Goal: Task Accomplishment & Management: Manage account settings

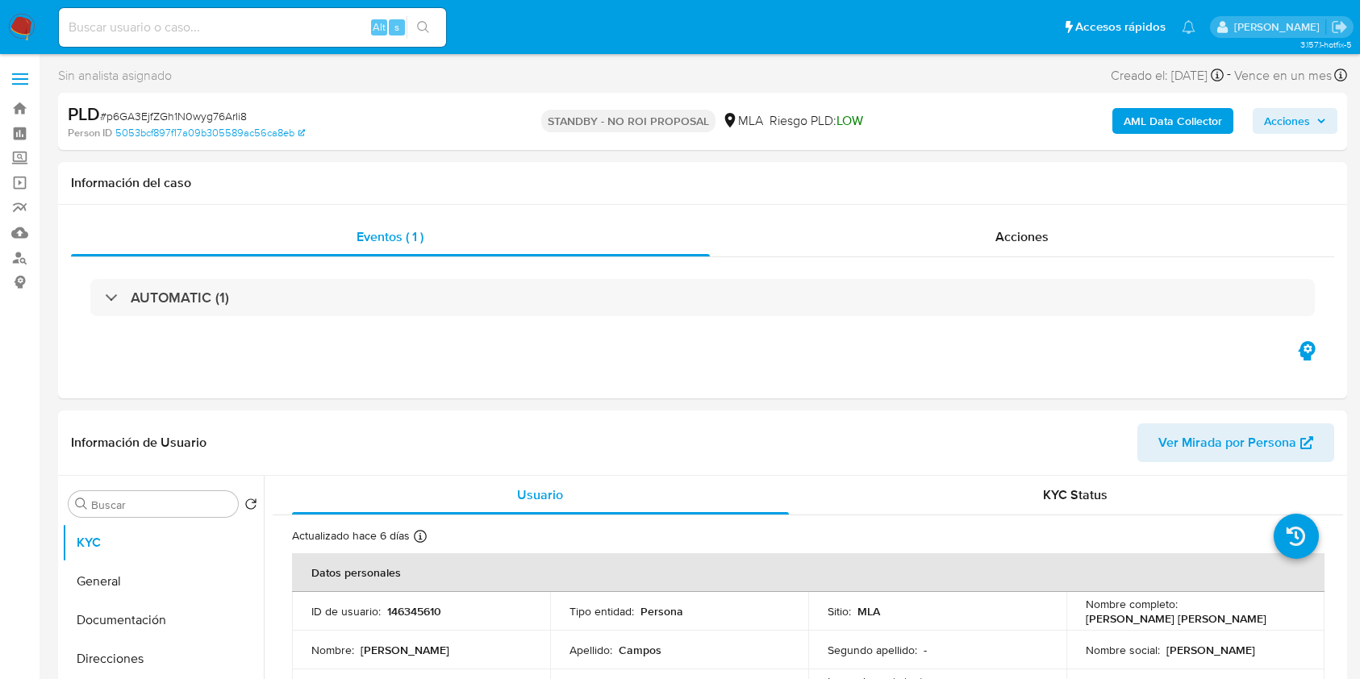
select select "10"
click at [296, 18] on input at bounding box center [252, 27] width 387 height 21
paste input "T6ZylPgCxVjQ3qqz4tUKJPox"
type input "T6ZylPgCxVjQ3qqz4tUKJPox"
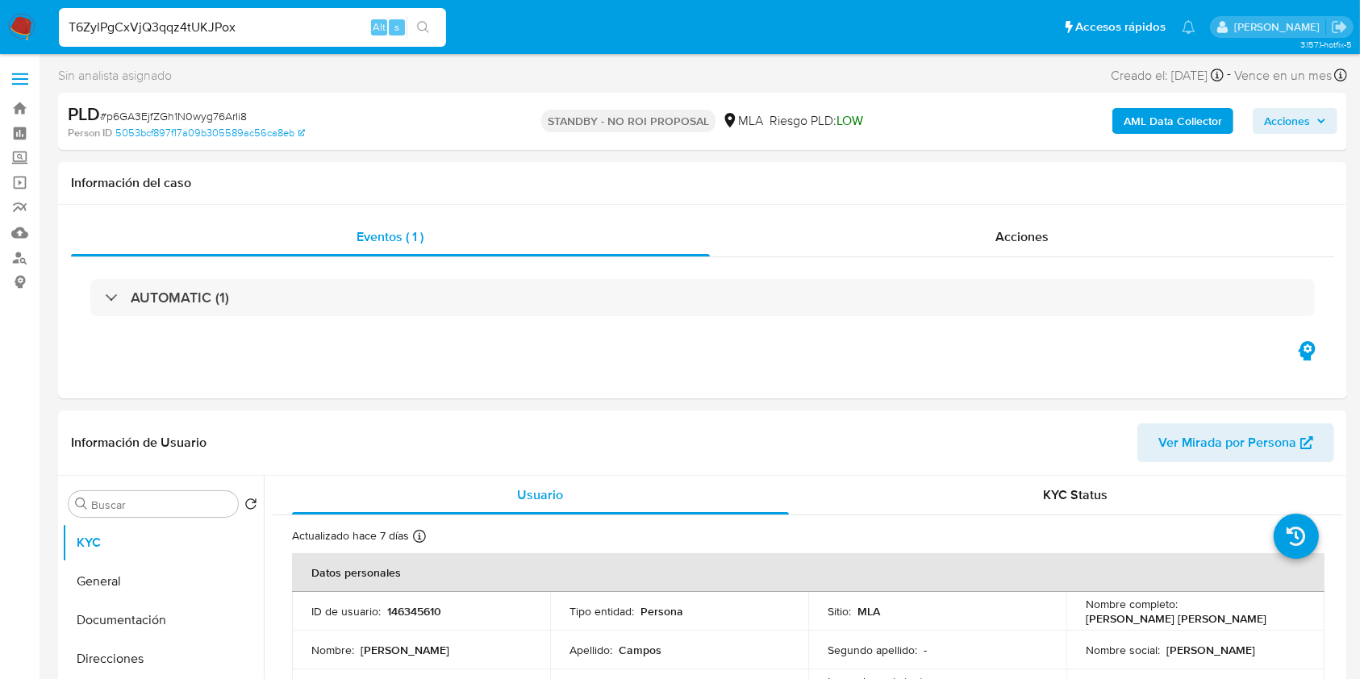
click at [430, 27] on button "search-icon" at bounding box center [423, 27] width 33 height 23
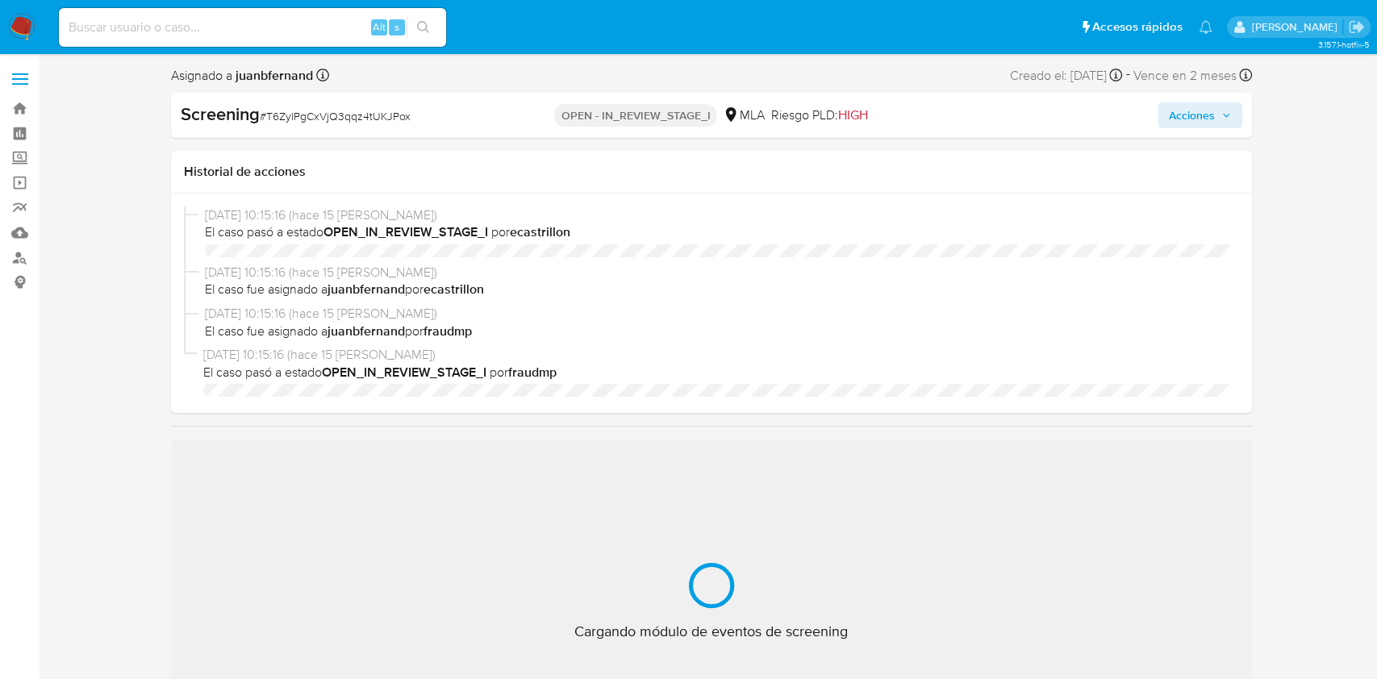
select select "10"
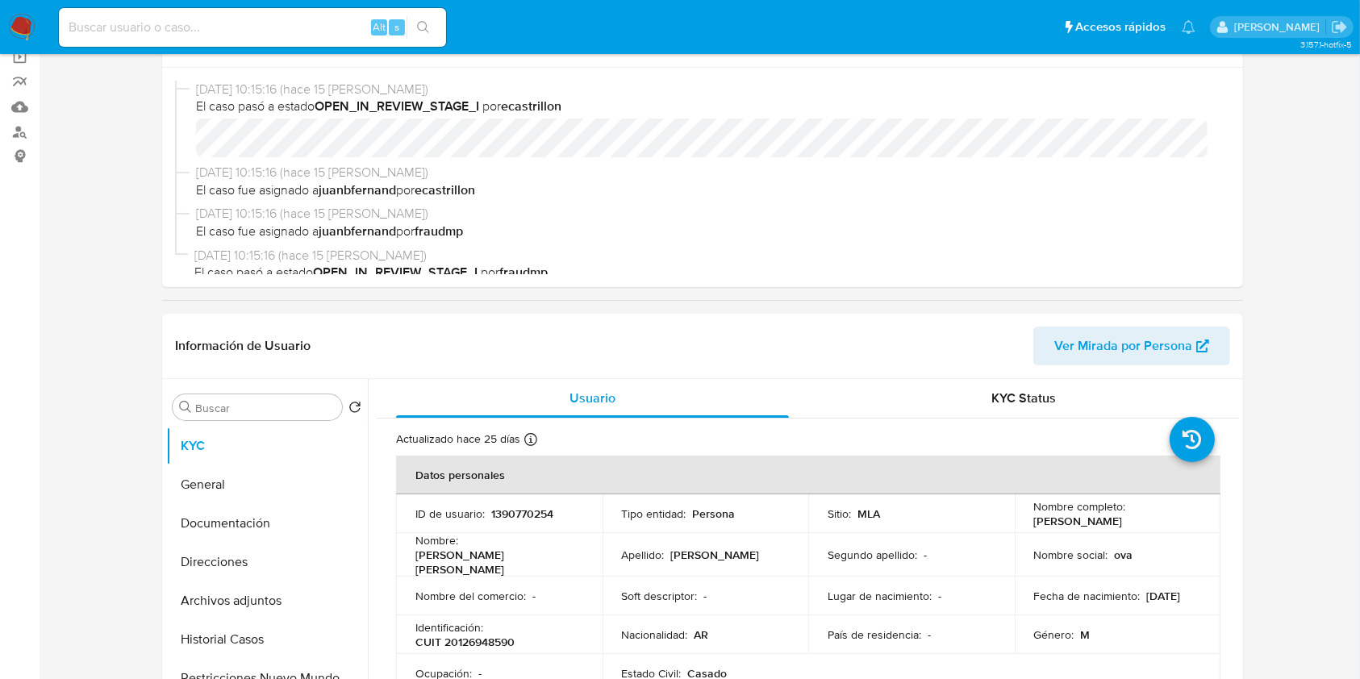
scroll to position [215, 0]
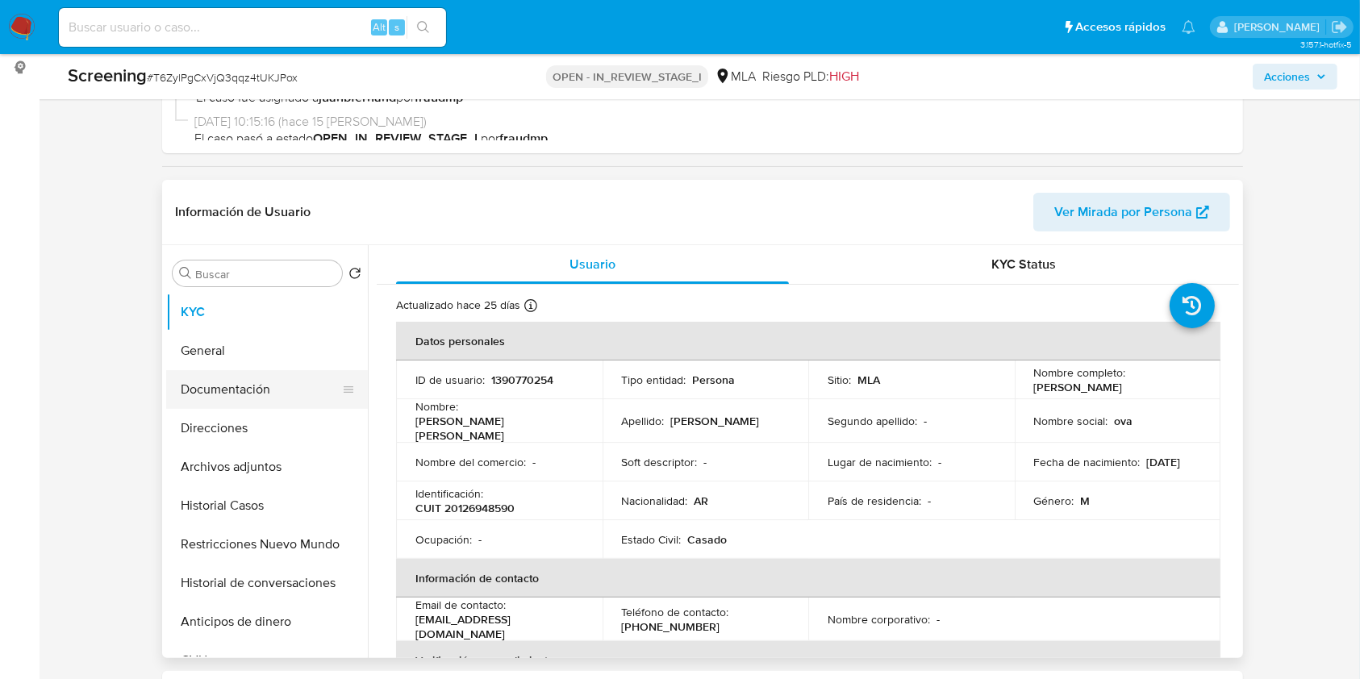
click at [244, 385] on button "Documentación" at bounding box center [260, 389] width 189 height 39
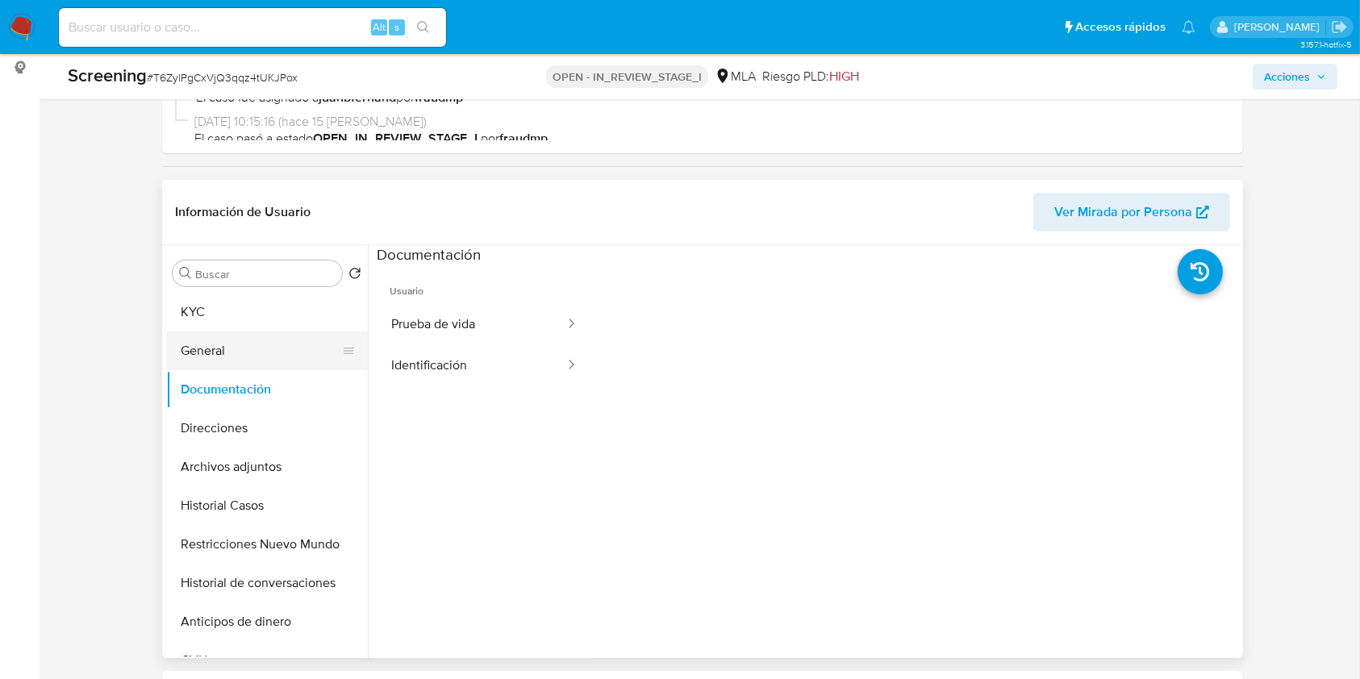
click at [259, 339] on button "General" at bounding box center [260, 351] width 189 height 39
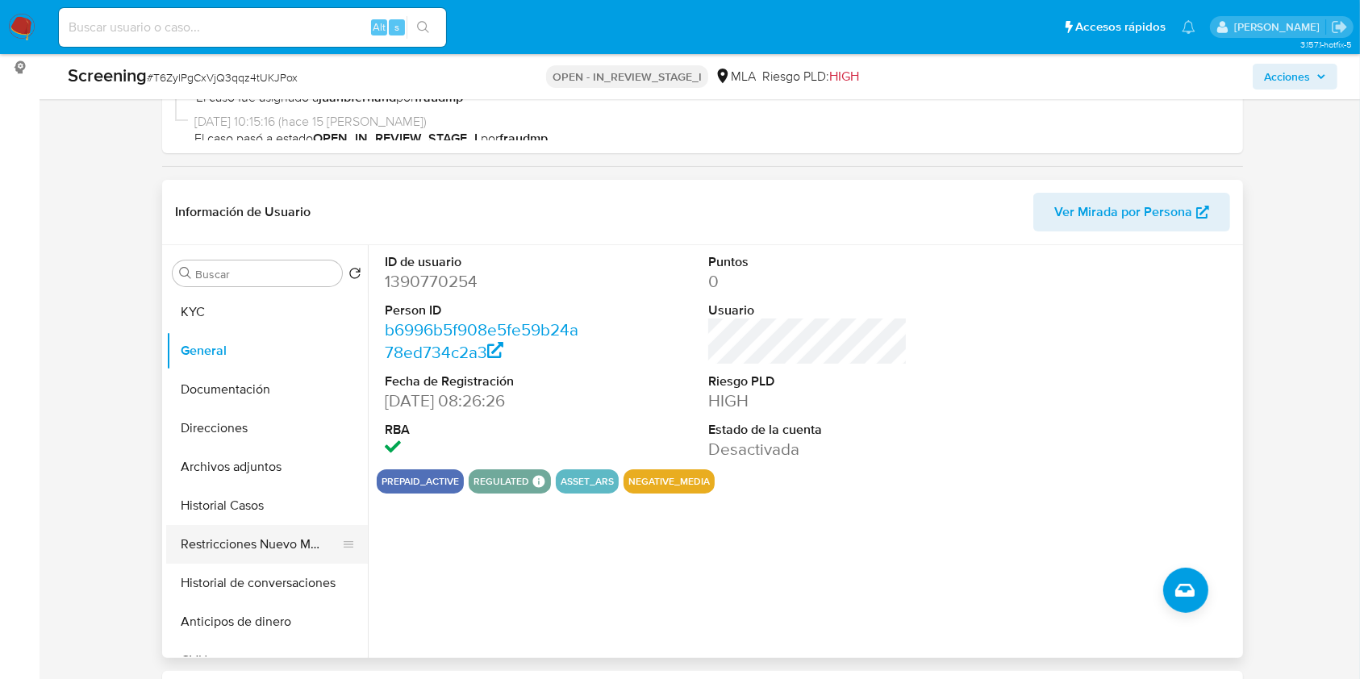
click at [237, 554] on button "Restricciones Nuevo Mundo" at bounding box center [260, 544] width 189 height 39
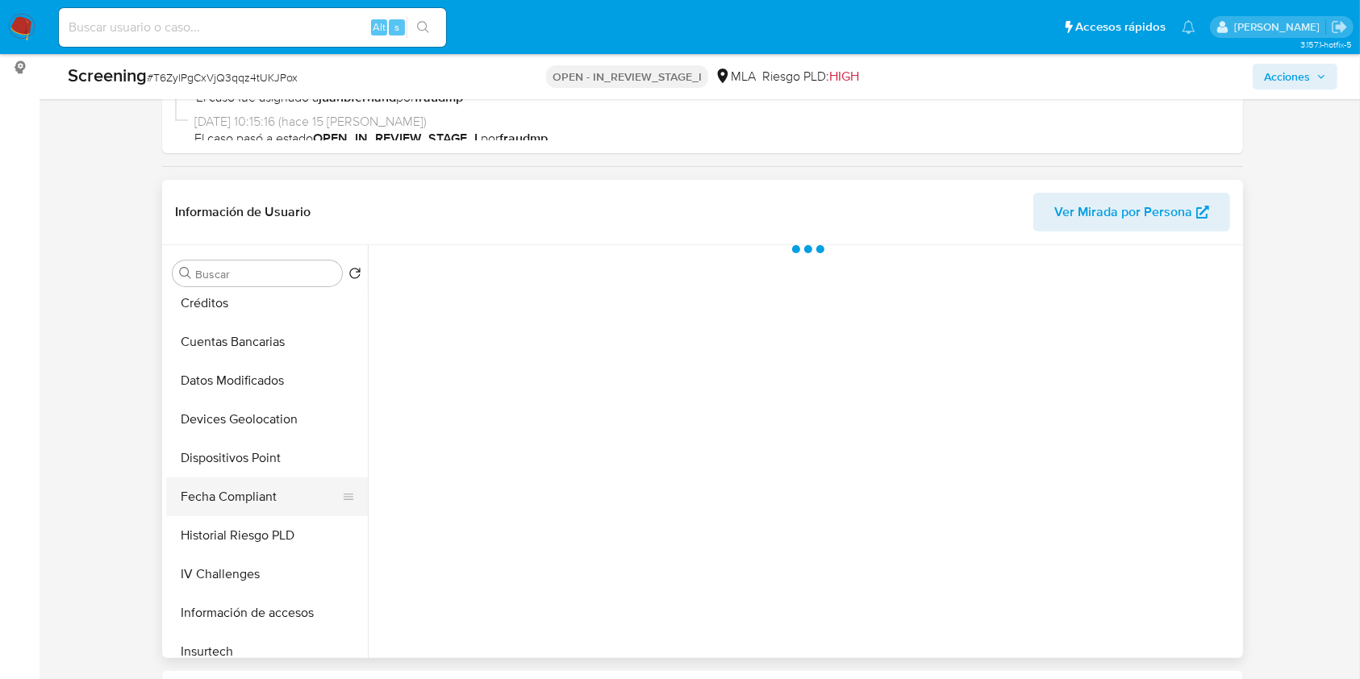
scroll to position [759, 0]
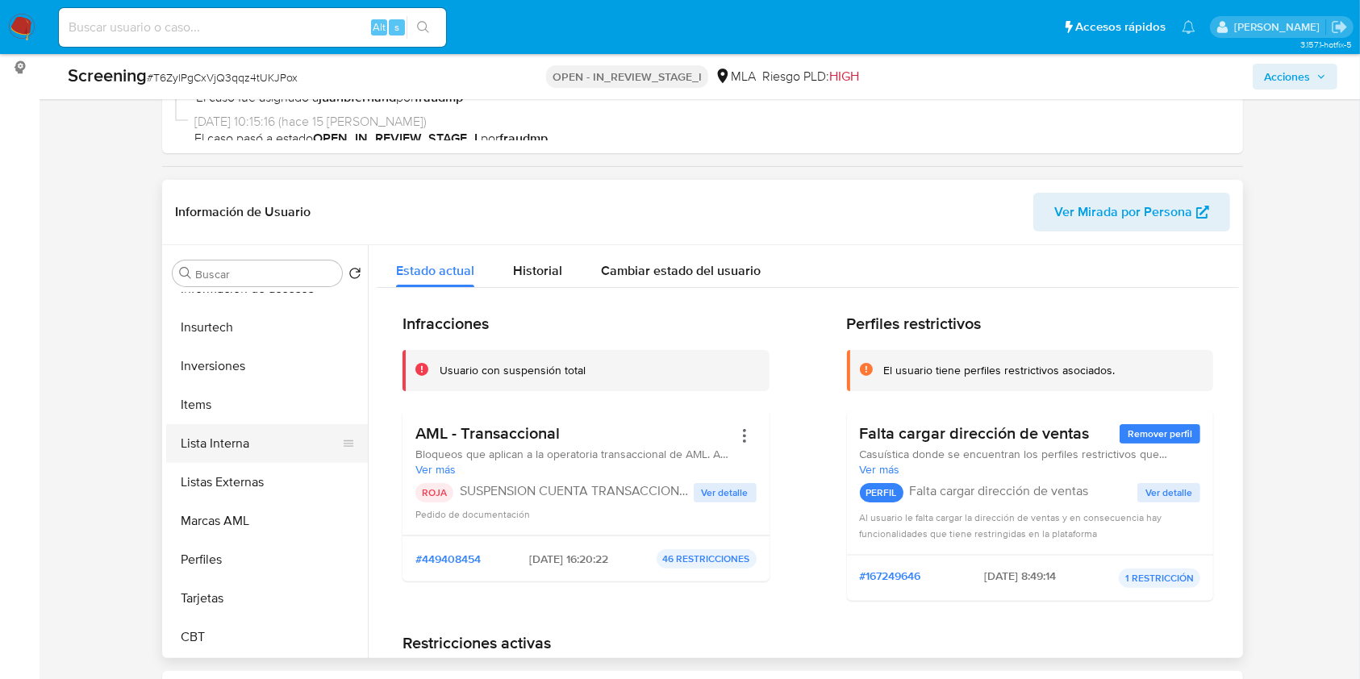
click at [264, 441] on button "Lista Interna" at bounding box center [260, 443] width 189 height 39
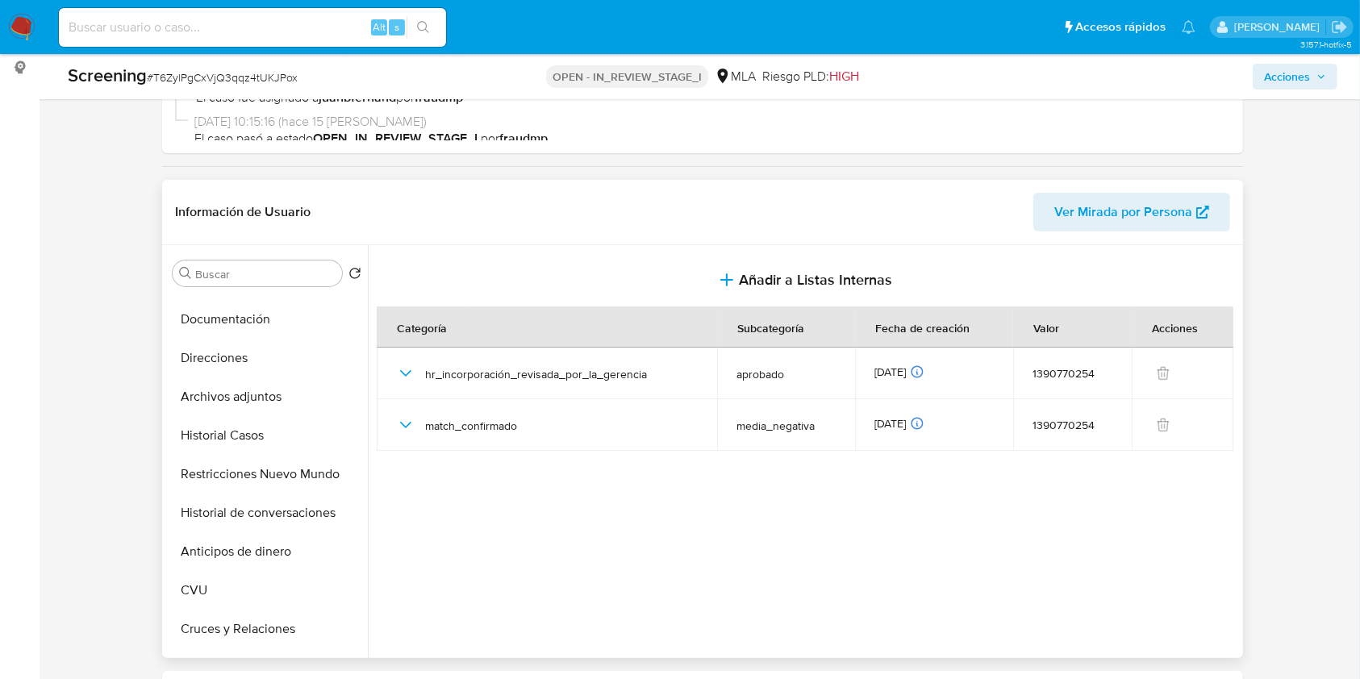
scroll to position [0, 0]
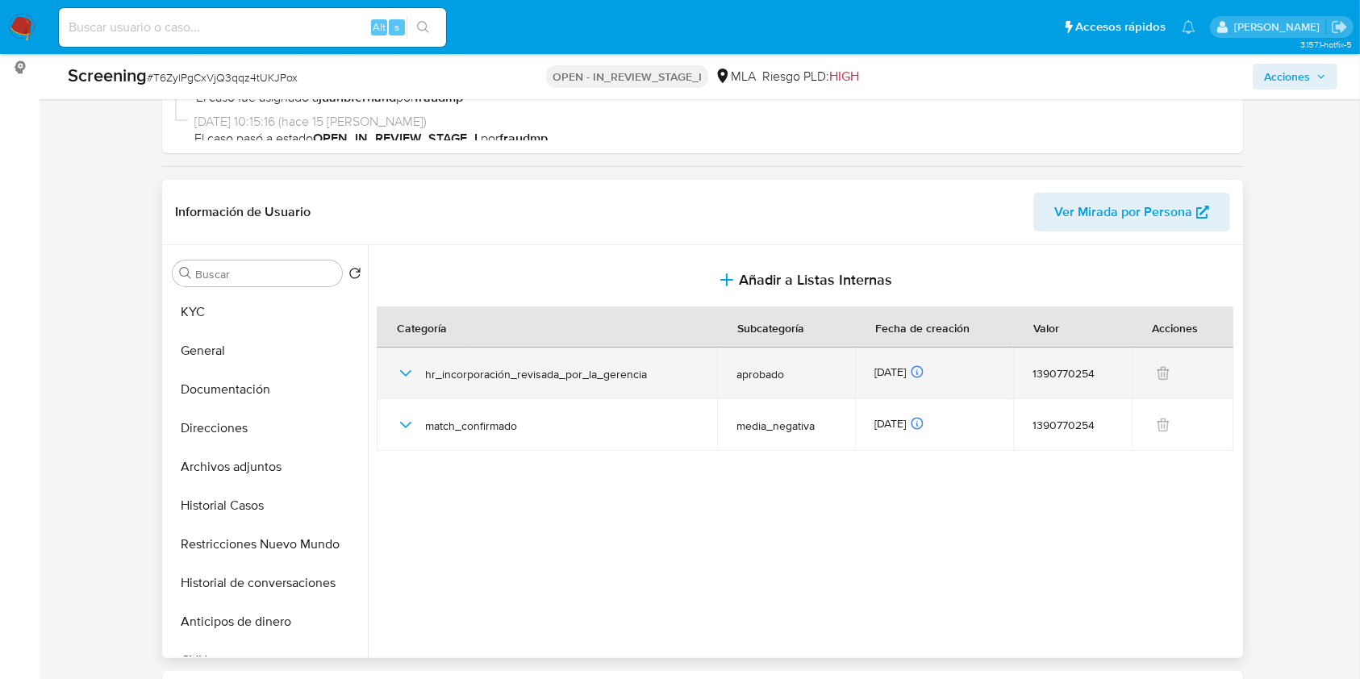
click at [407, 374] on icon "button" at bounding box center [405, 373] width 11 height 6
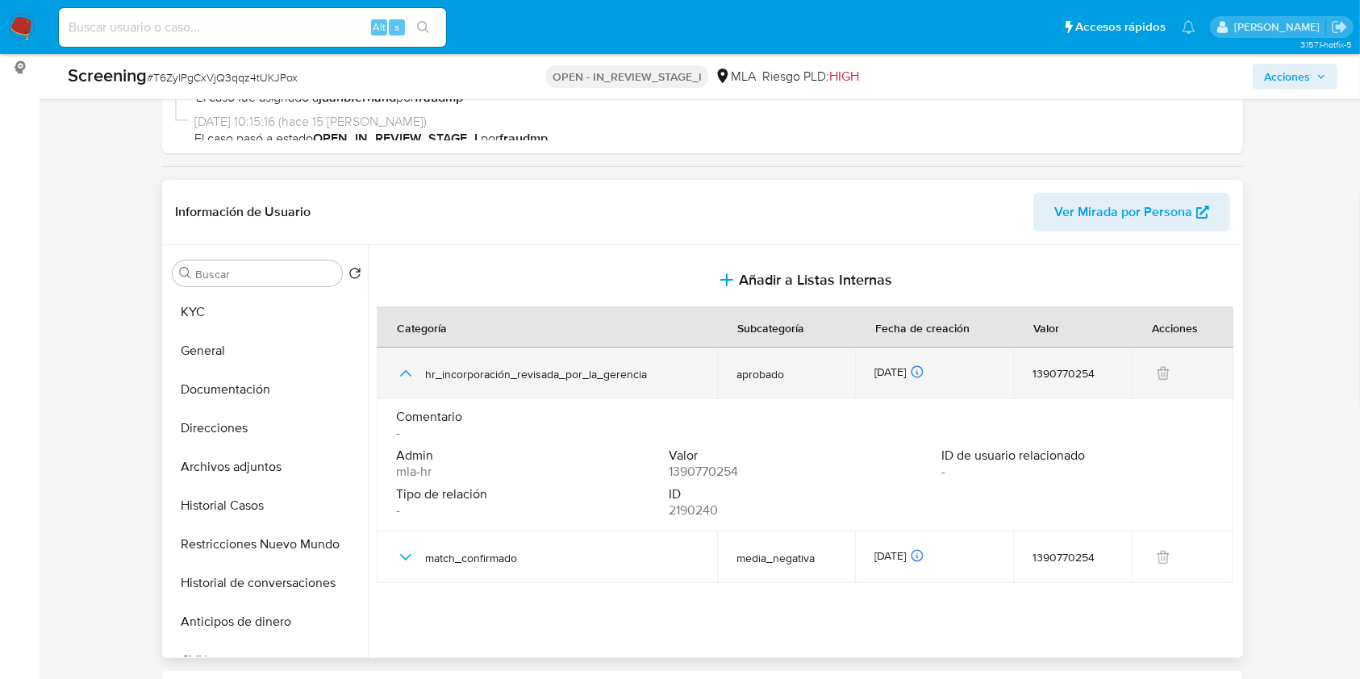
click at [508, 371] on span "hr_incorporación_revisada_por_la_gerencia" at bounding box center [561, 374] width 273 height 15
click at [411, 378] on icon "button" at bounding box center [405, 373] width 19 height 19
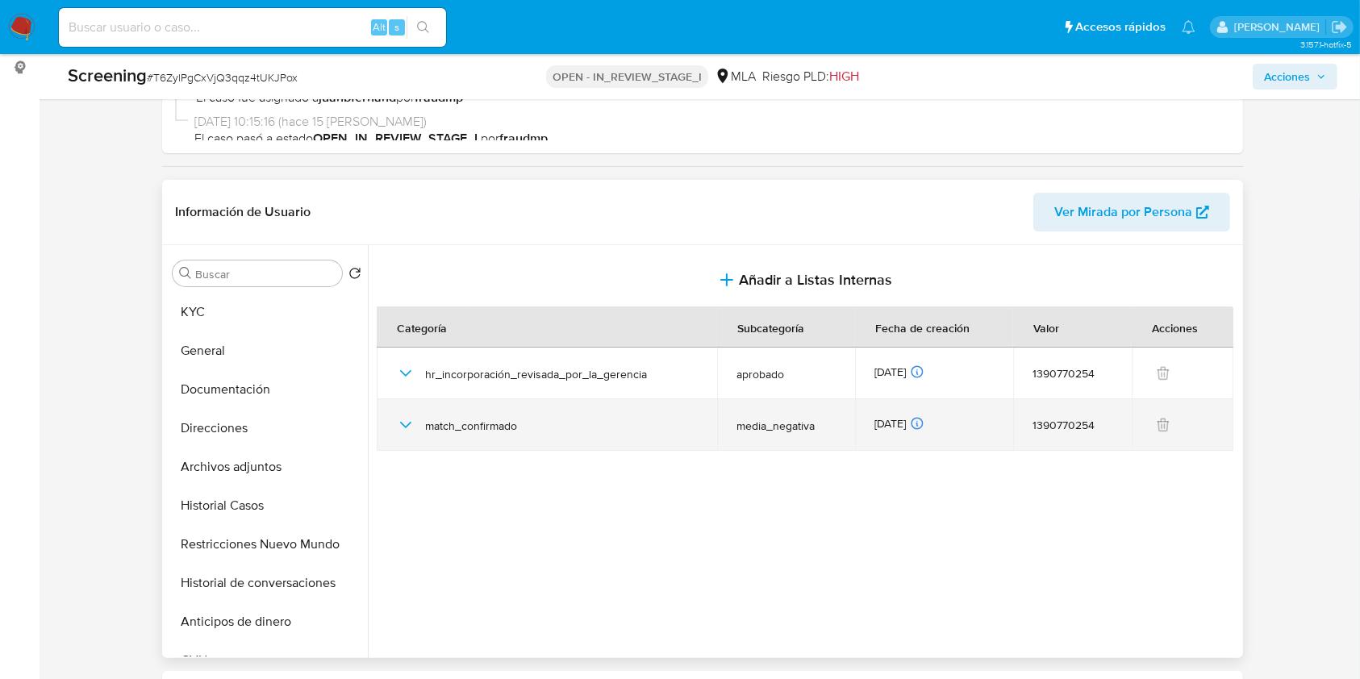
click at [479, 437] on div "match_confirmado" at bounding box center [547, 425] width 302 height 52
click at [413, 431] on icon "button" at bounding box center [405, 425] width 19 height 19
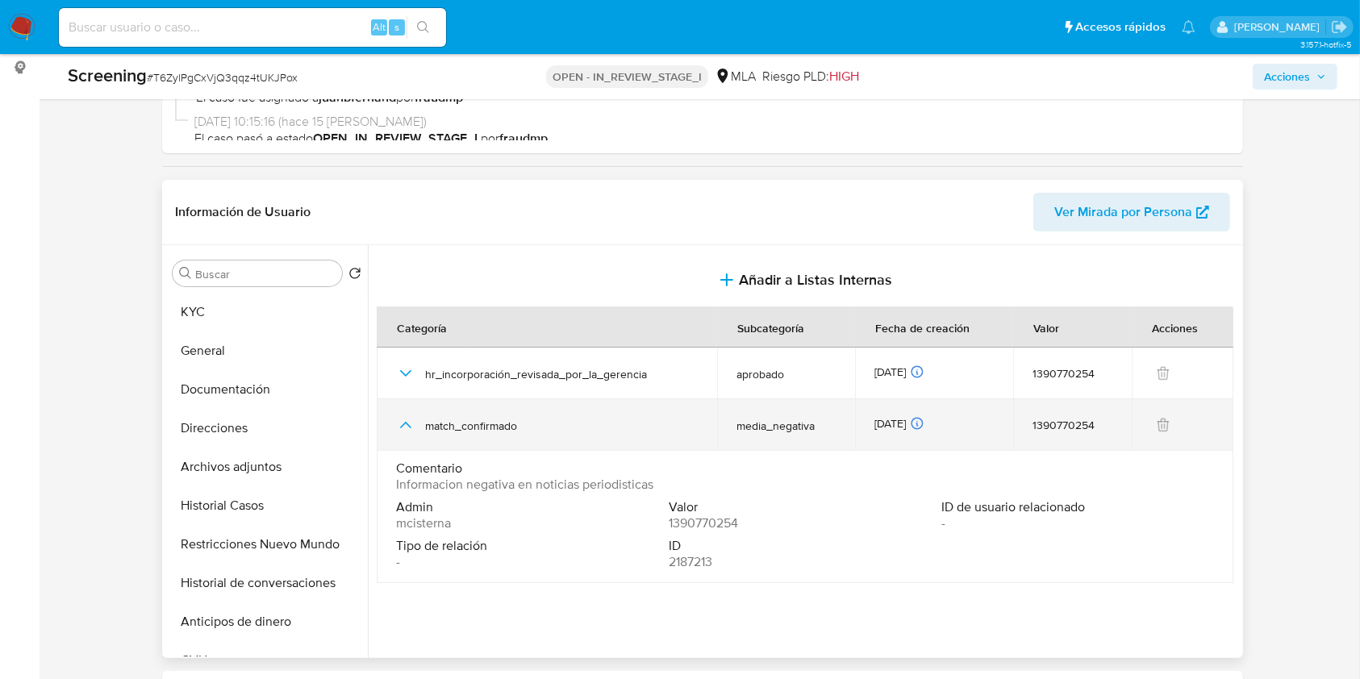
click at [410, 428] on icon "button" at bounding box center [405, 425] width 19 height 19
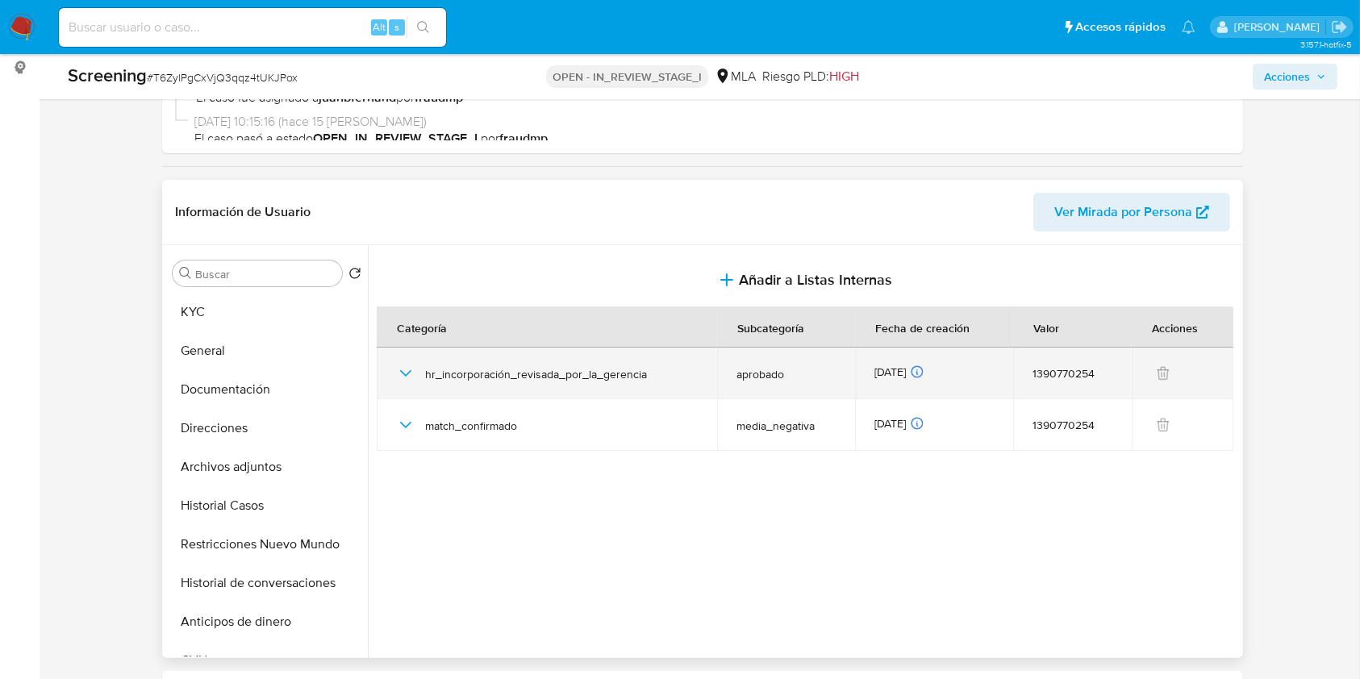
click at [409, 369] on icon "button" at bounding box center [405, 373] width 19 height 19
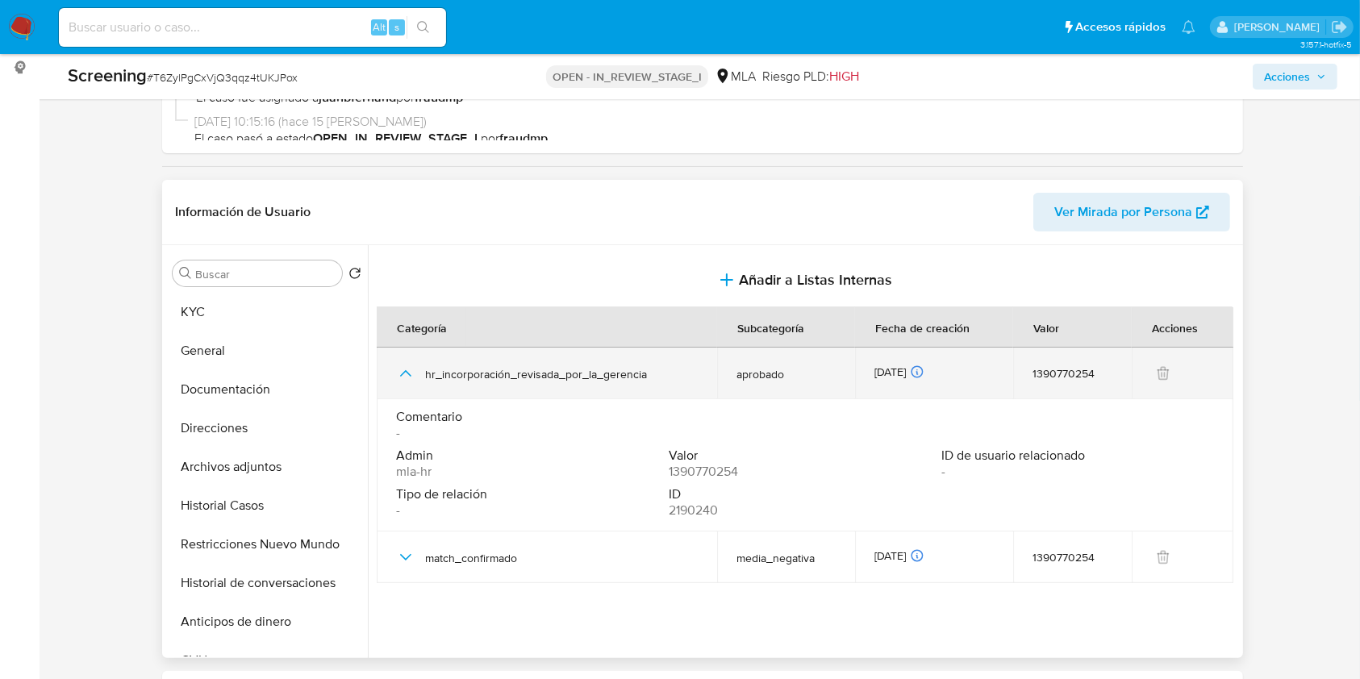
click at [405, 372] on icon "button" at bounding box center [405, 373] width 19 height 19
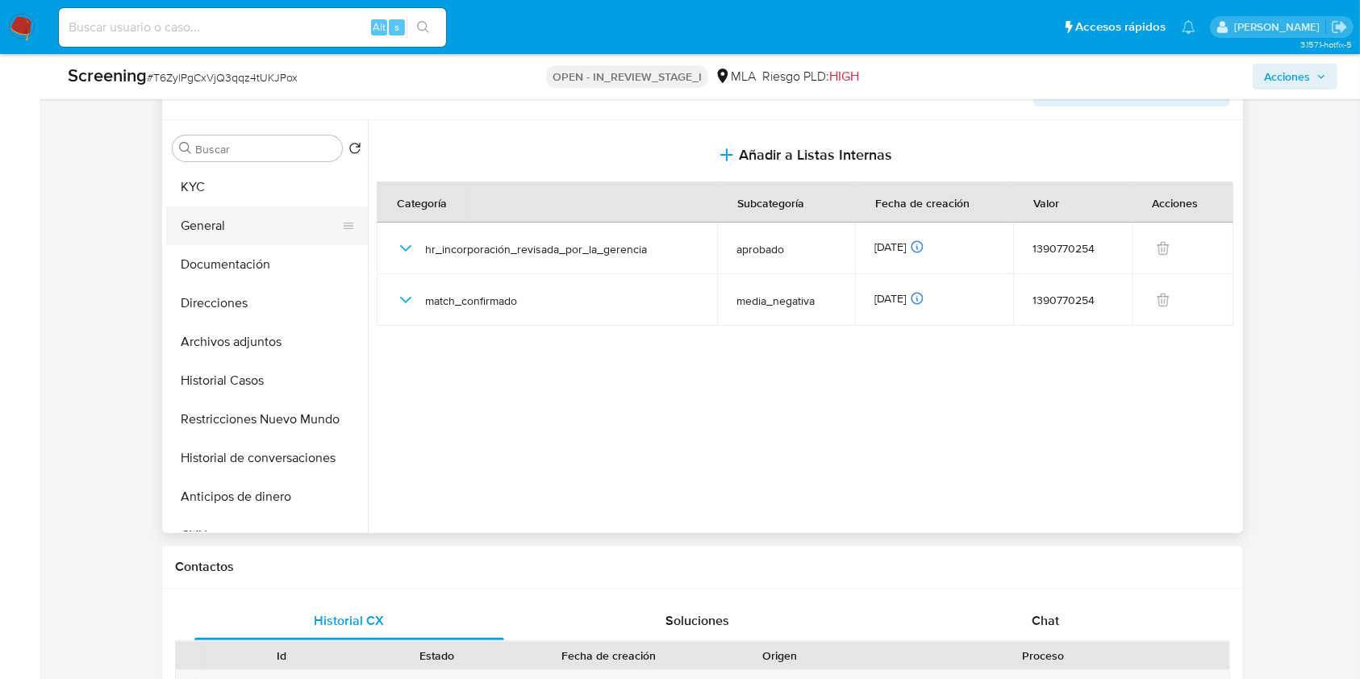
scroll to position [215, 0]
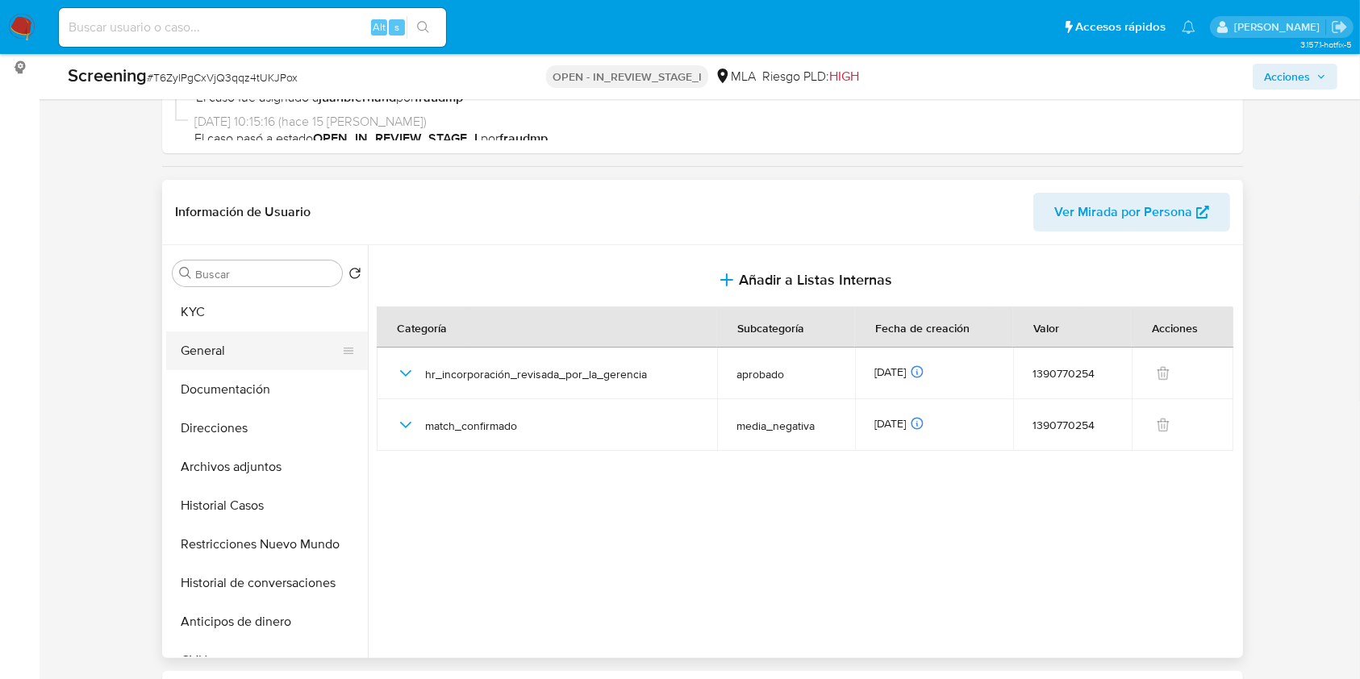
click at [233, 338] on button "General" at bounding box center [260, 351] width 189 height 39
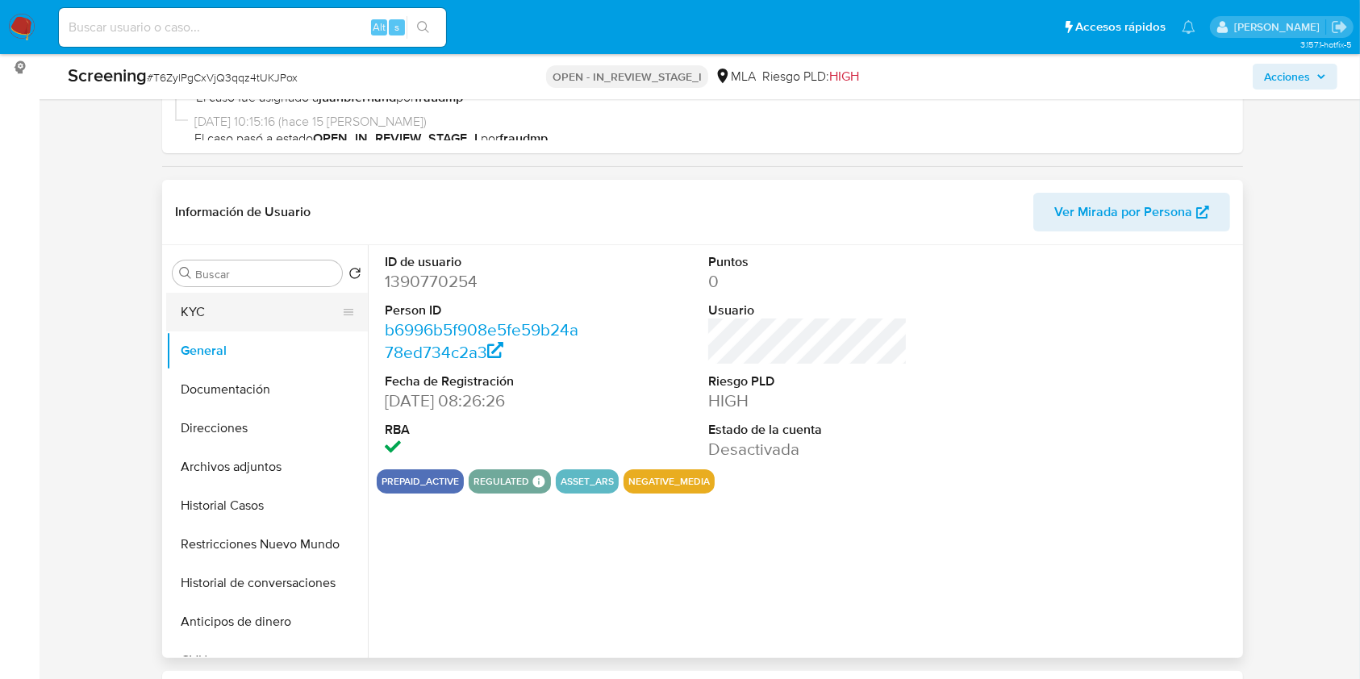
click at [185, 317] on button "KYC" at bounding box center [260, 312] width 189 height 39
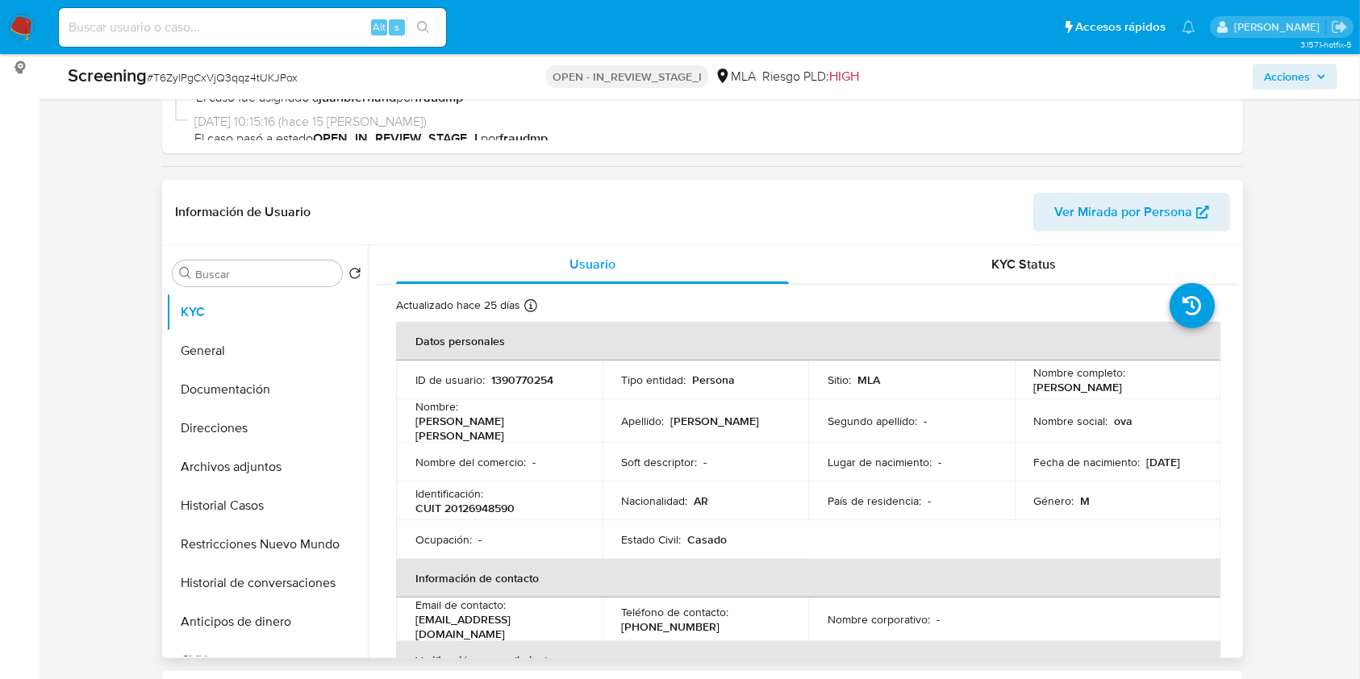
click at [1144, 214] on span "Ver Mirada por Persona" at bounding box center [1124, 212] width 138 height 39
click at [274, 394] on button "Documentación" at bounding box center [260, 389] width 189 height 39
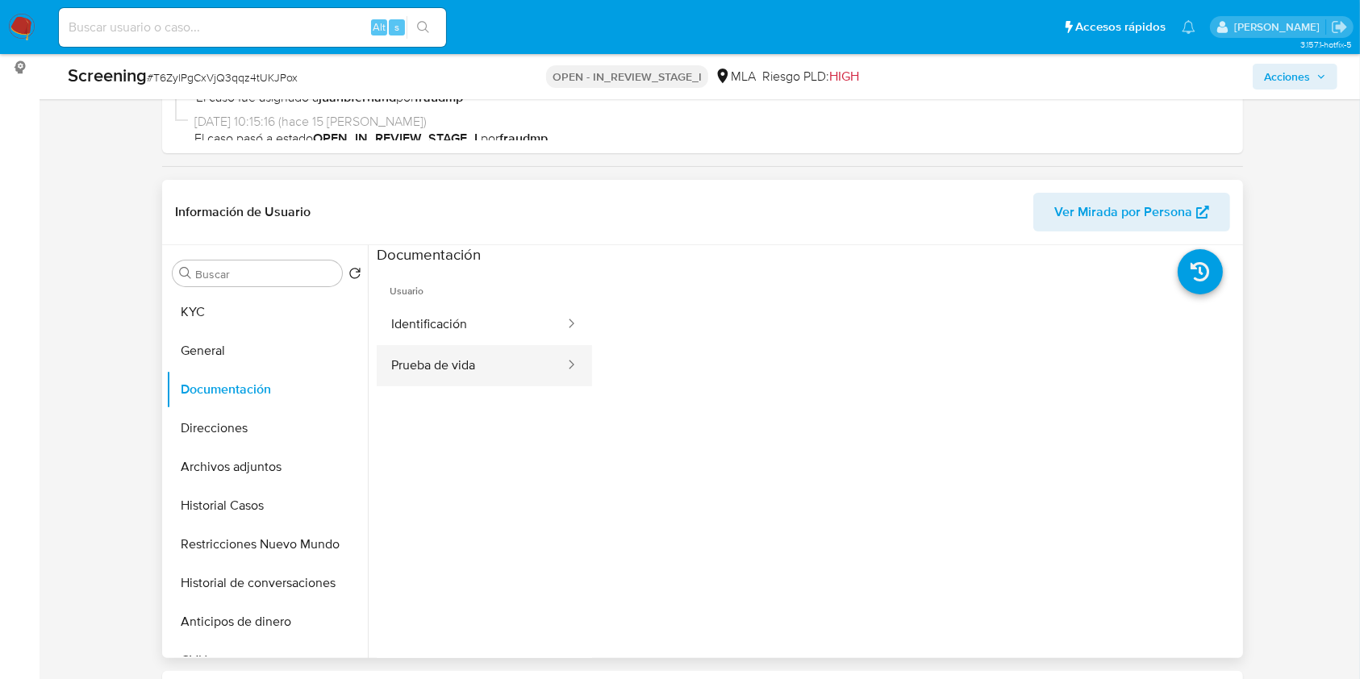
click at [484, 374] on button "Prueba de vida" at bounding box center [472, 365] width 190 height 41
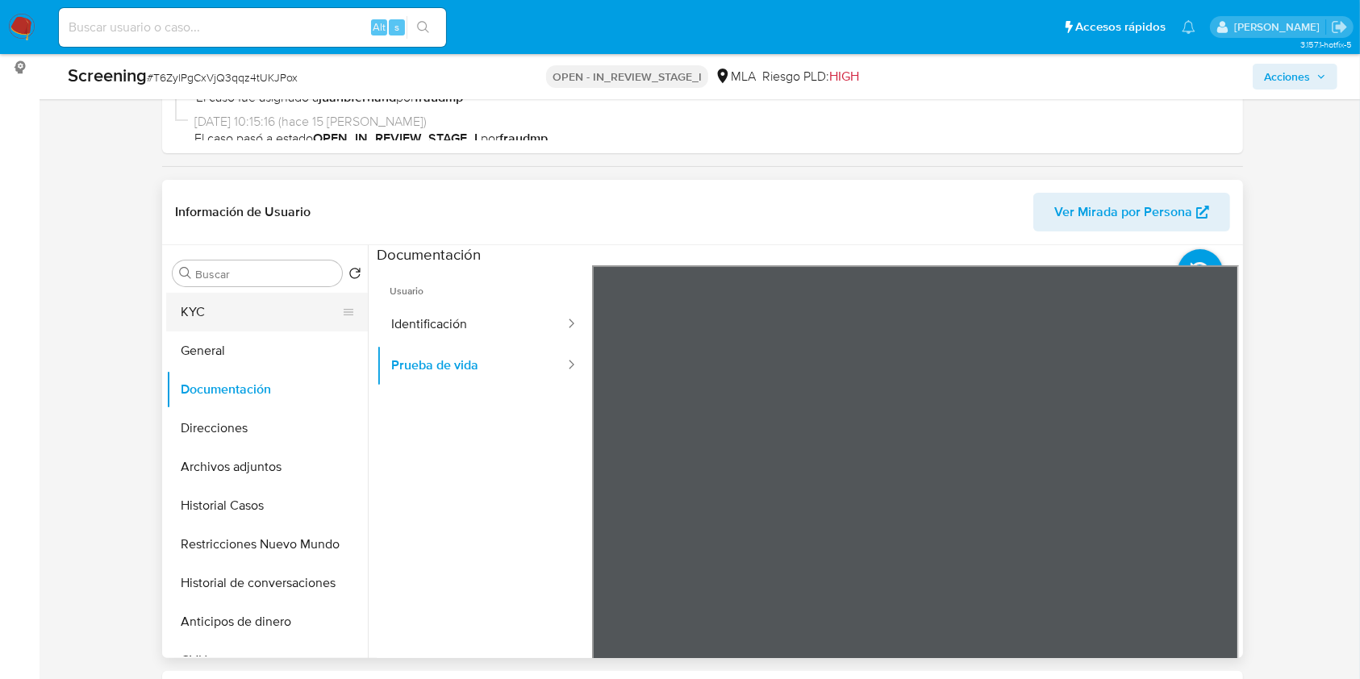
click at [241, 299] on button "KYC" at bounding box center [260, 312] width 189 height 39
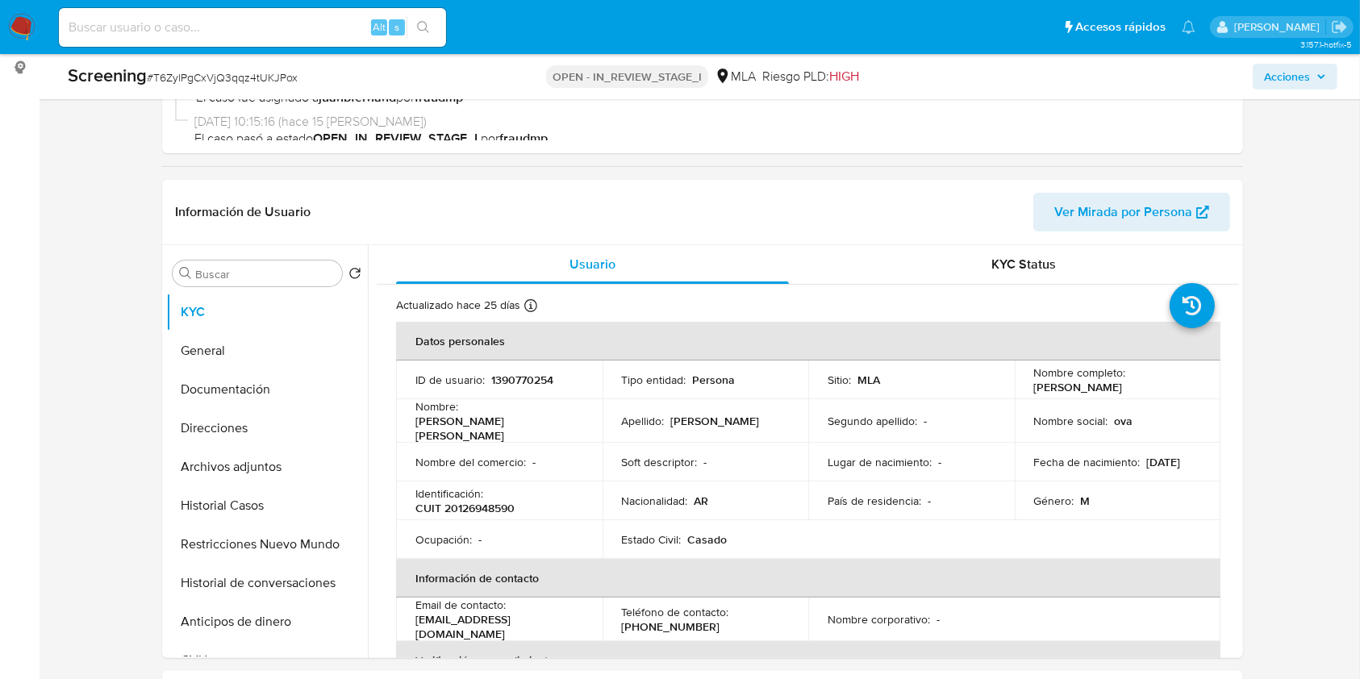
click at [1315, 68] on span "Acciones" at bounding box center [1295, 76] width 62 height 23
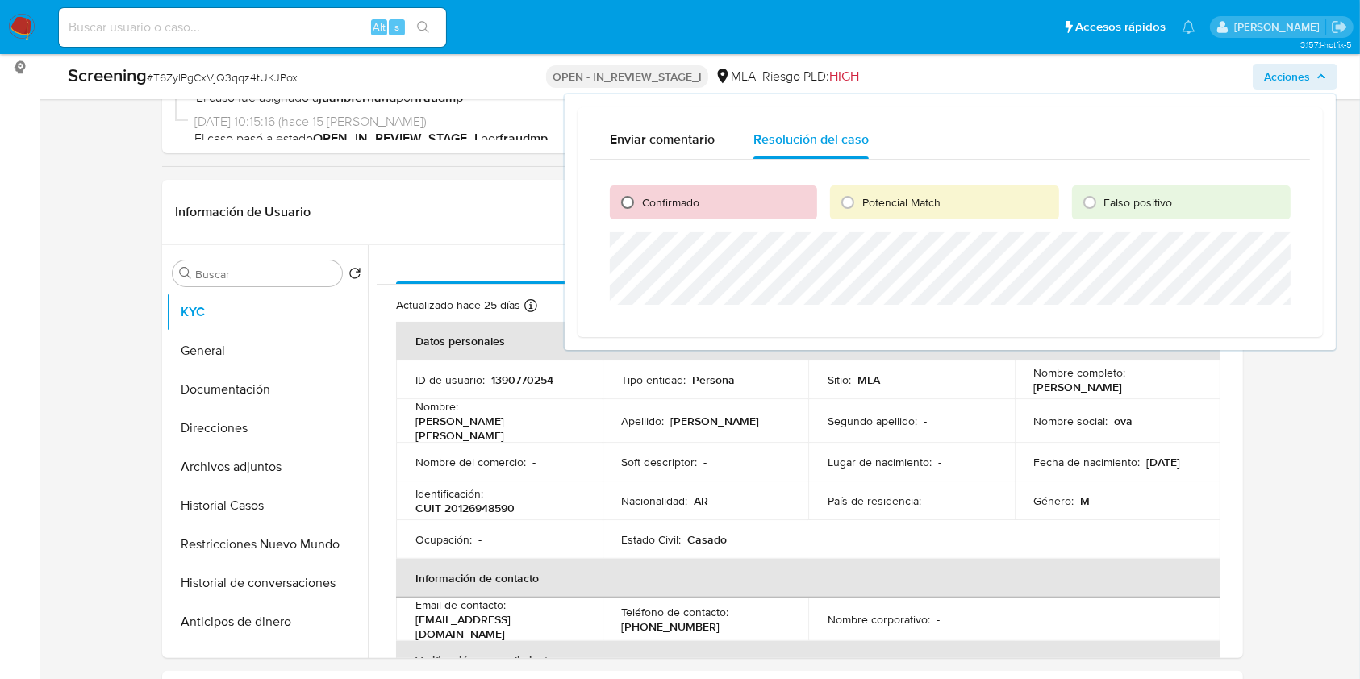
click at [630, 204] on input "Confirmado" at bounding box center [628, 203] width 26 height 26
radio input "true"
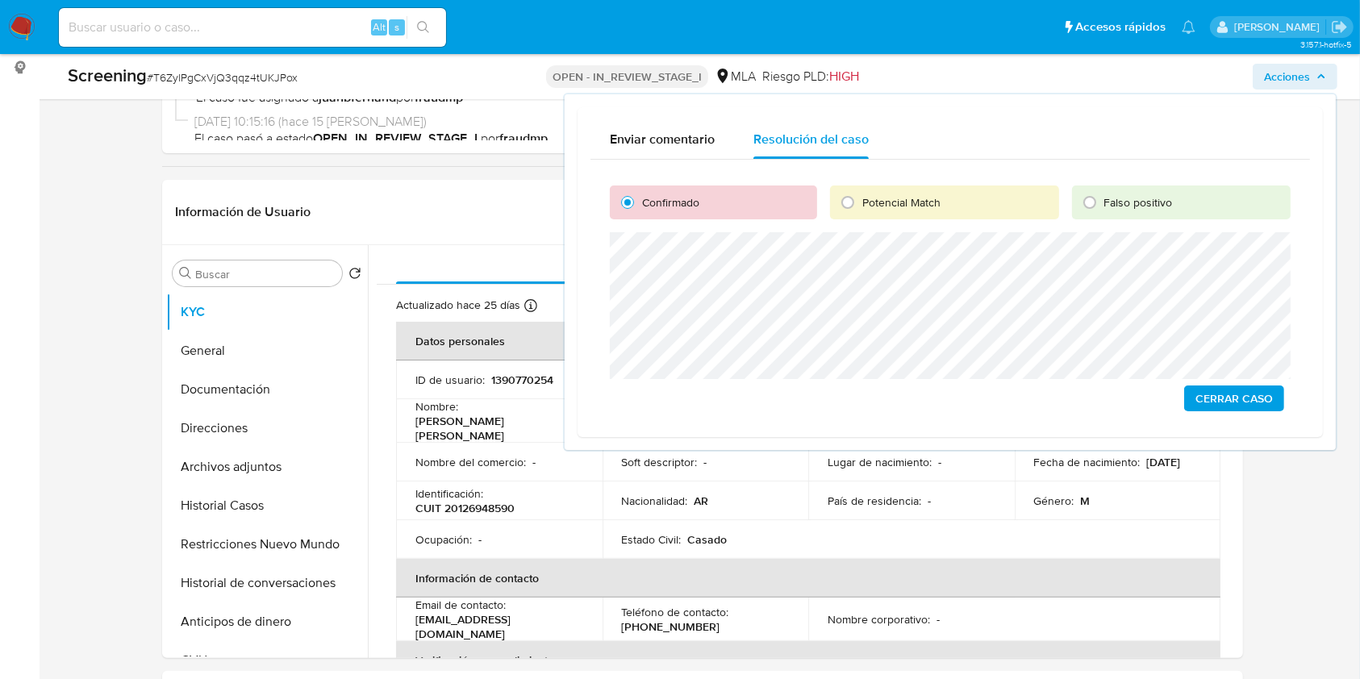
click at [1240, 403] on span "Cerrar Caso" at bounding box center [1234, 398] width 77 height 23
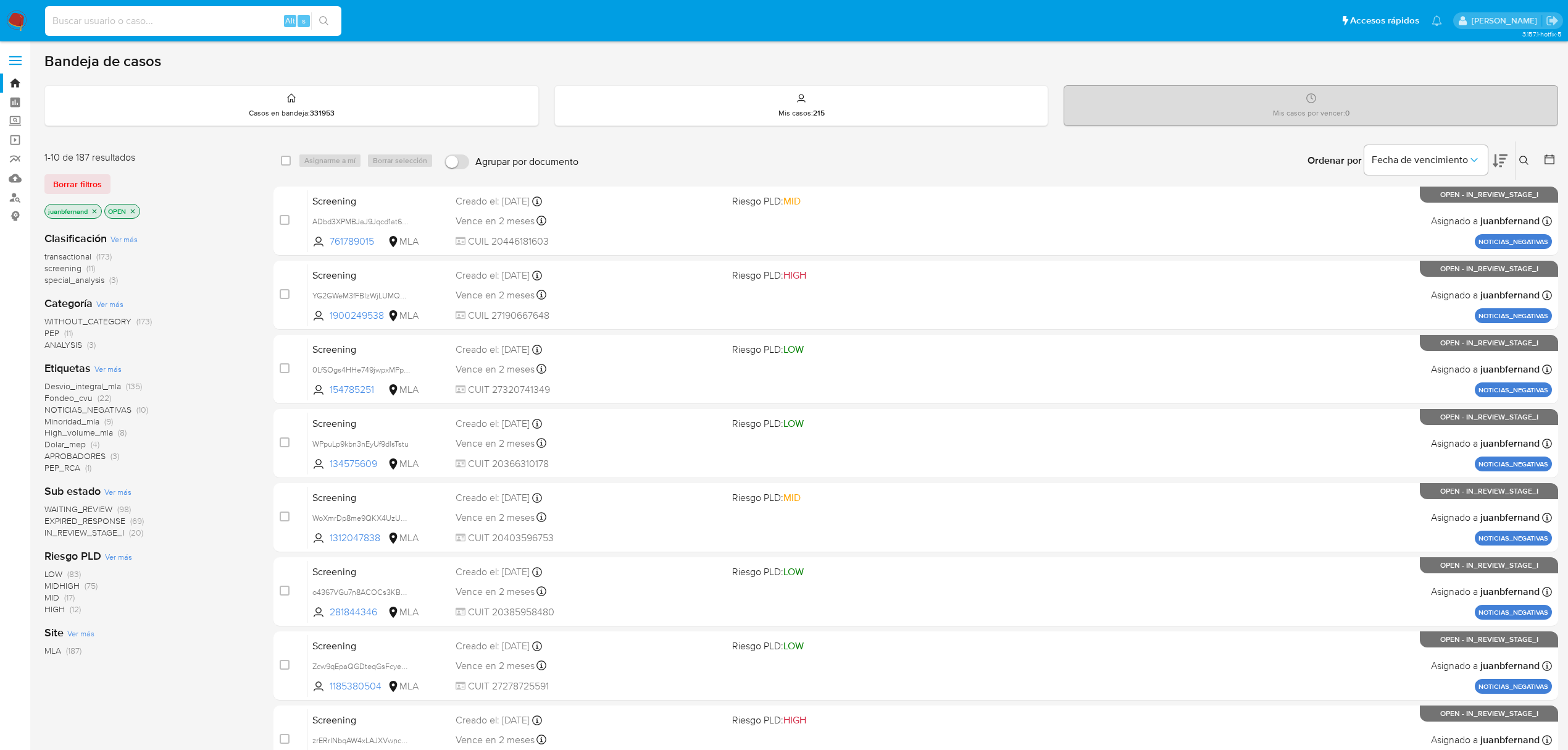
click at [220, 28] on input at bounding box center [193, 21] width 296 height 16
paste input "1005456169"
type input "1005456169"
click at [324, 22] on icon "search-icon" at bounding box center [324, 21] width 9 height 9
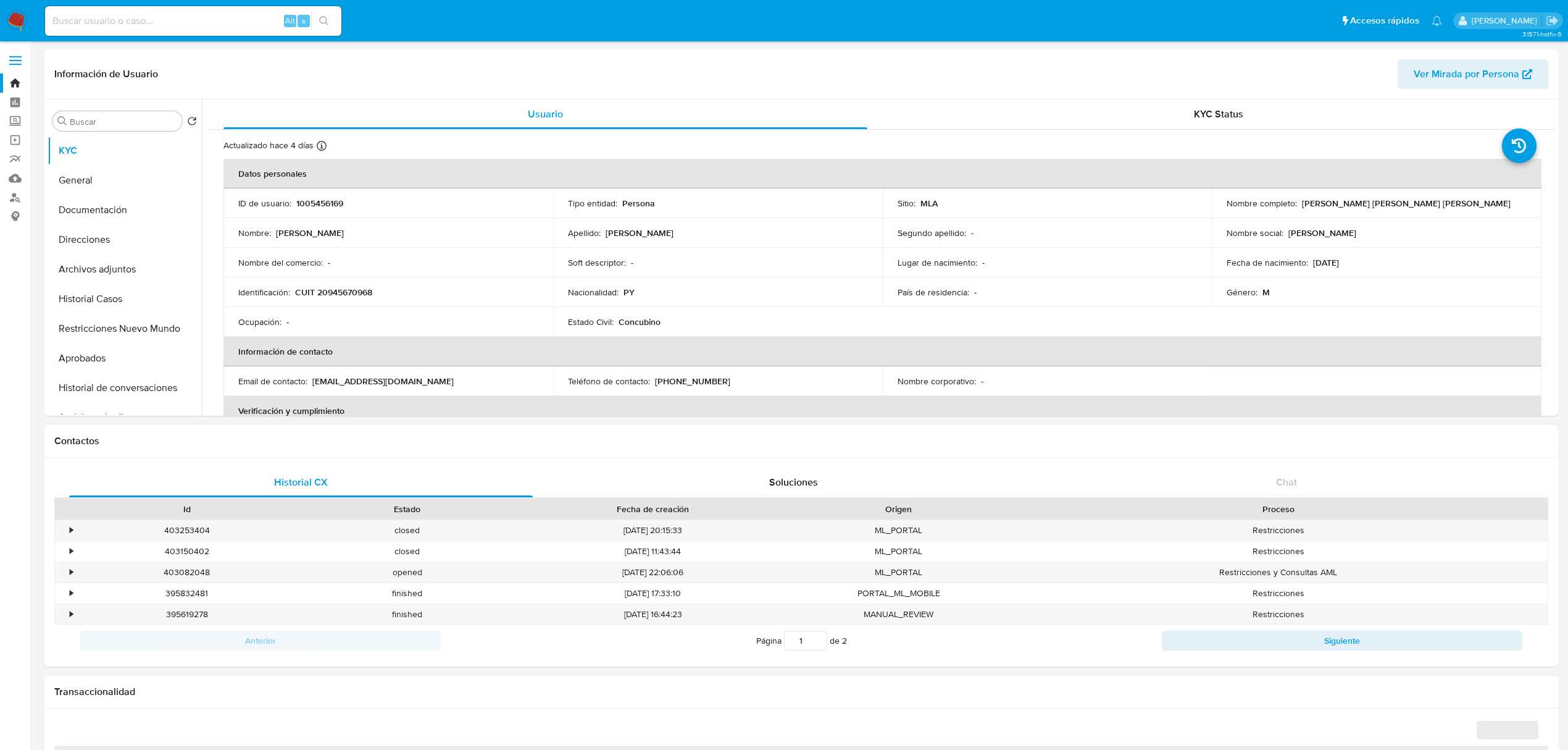
select select "10"
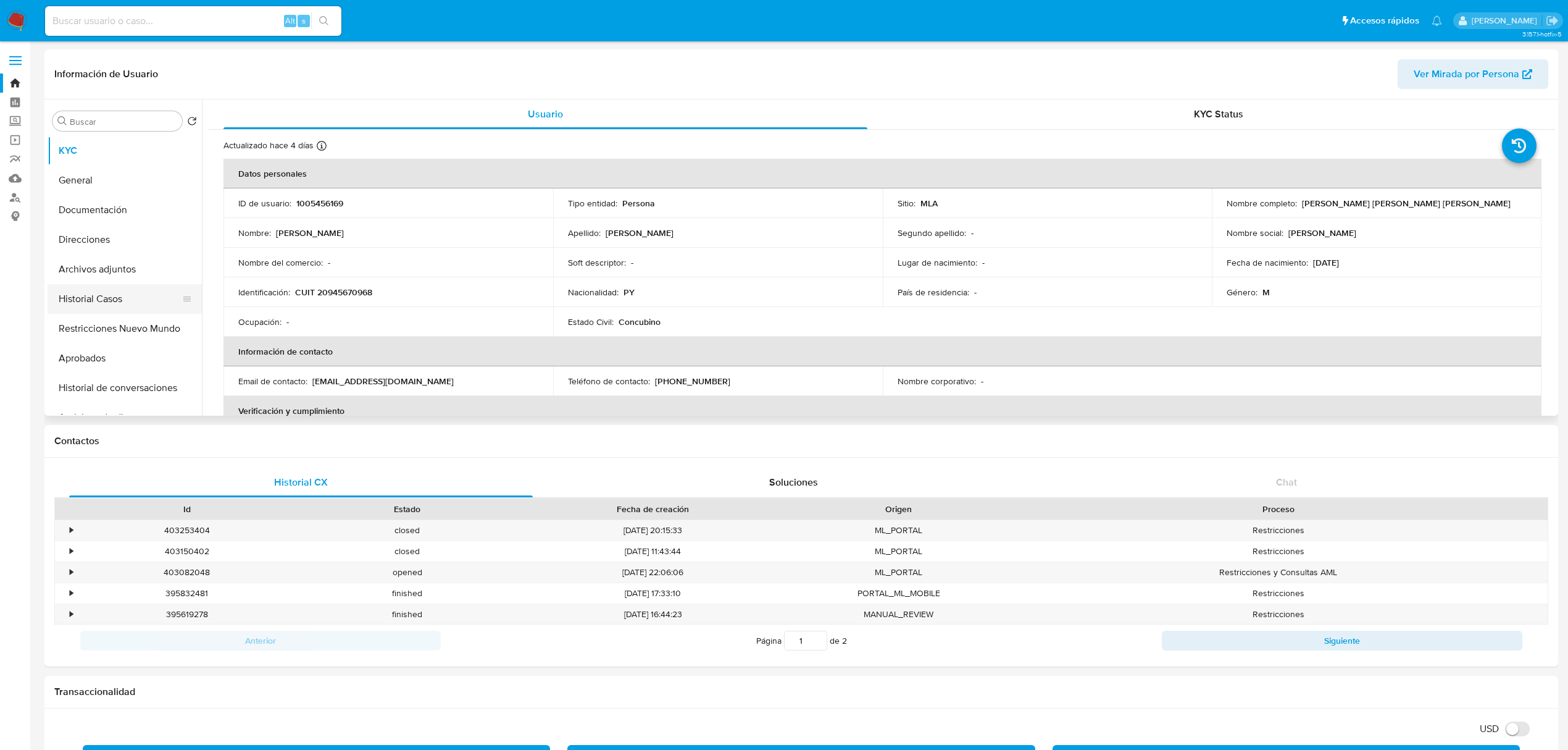
click at [85, 297] on button "Historial Casos" at bounding box center [119, 298] width 145 height 30
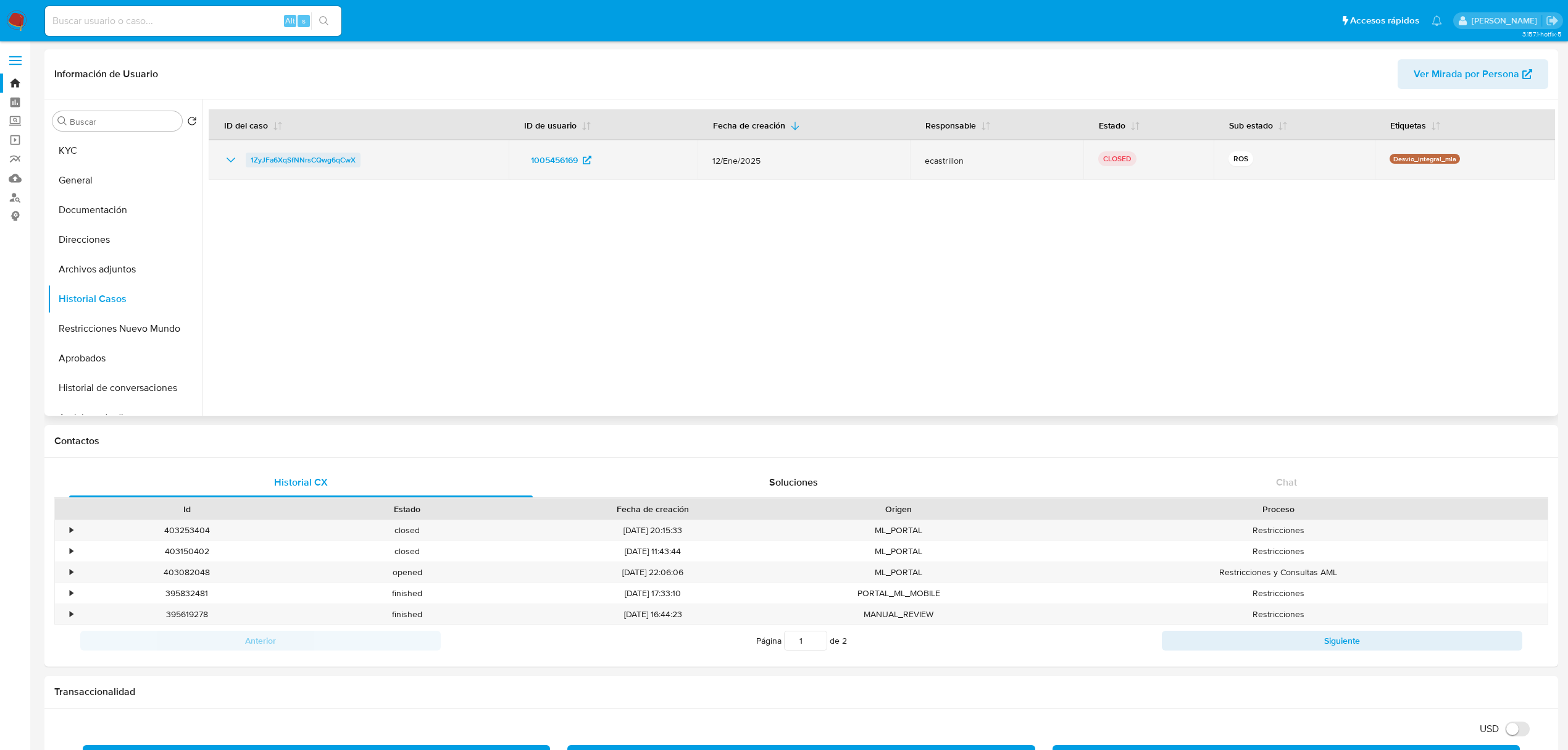
click at [273, 161] on span "1ZyJFa6XqSfNNrsCQwg6qCwX" at bounding box center [303, 159] width 105 height 15
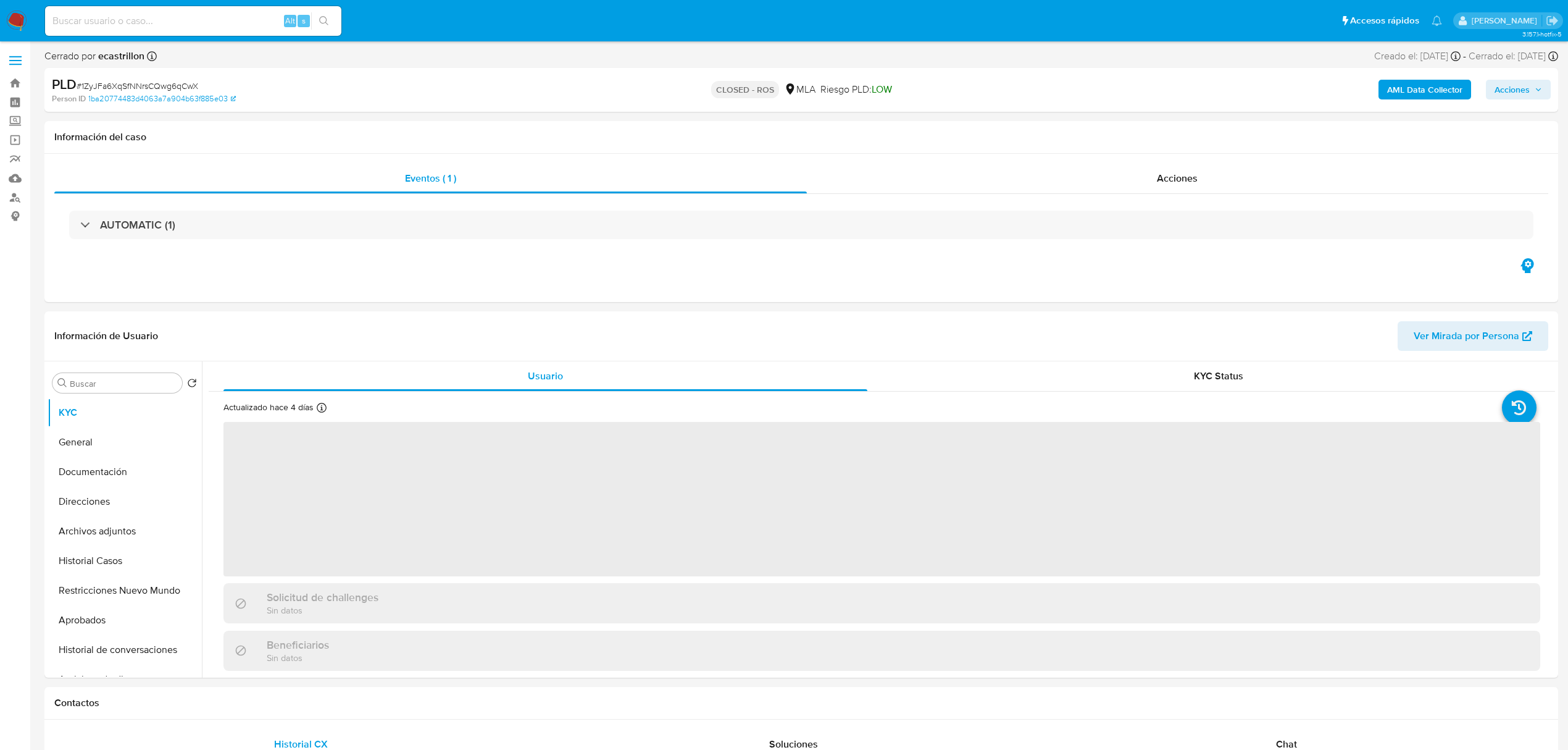
select select "10"
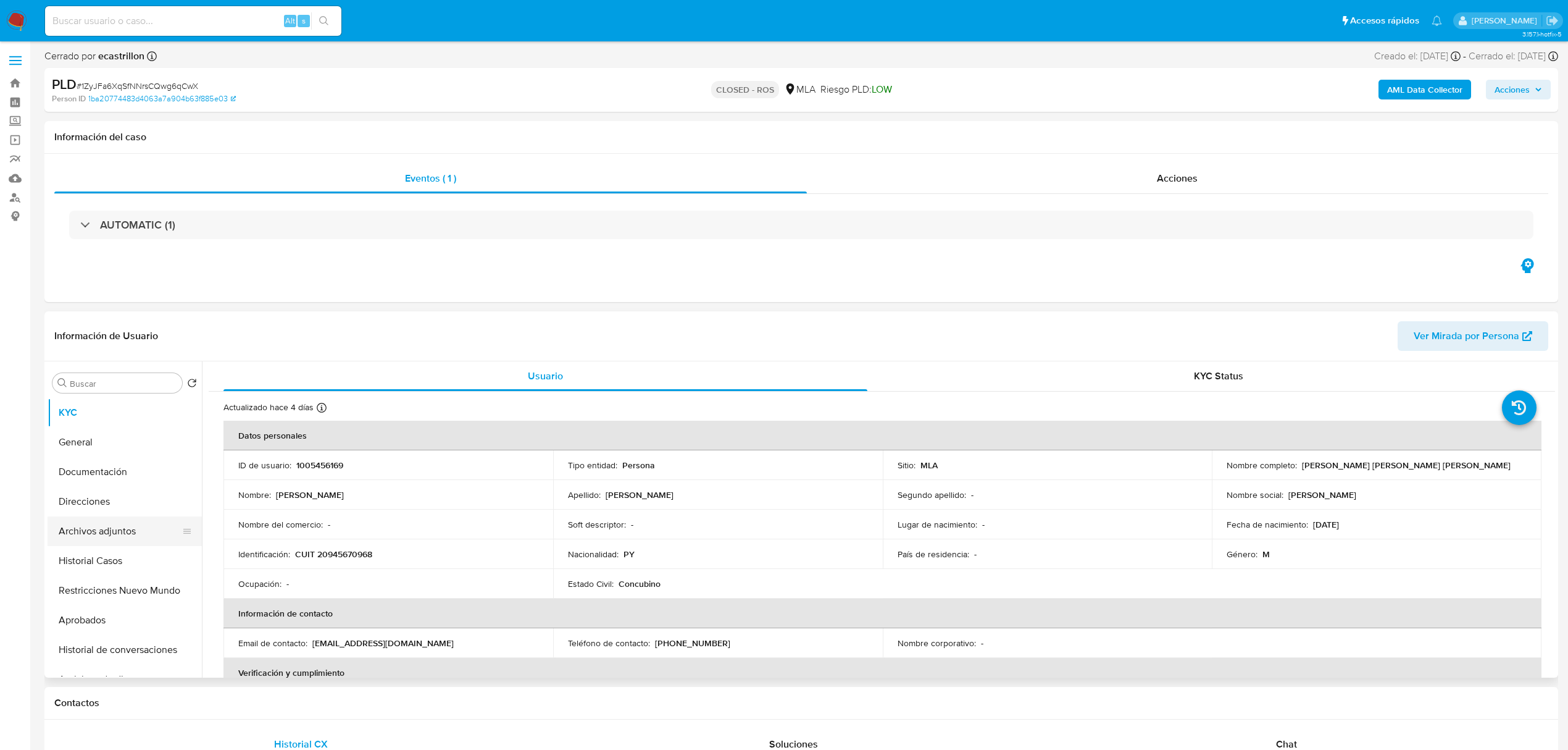
click at [111, 525] on button "Archivos adjuntos" at bounding box center [119, 531] width 145 height 30
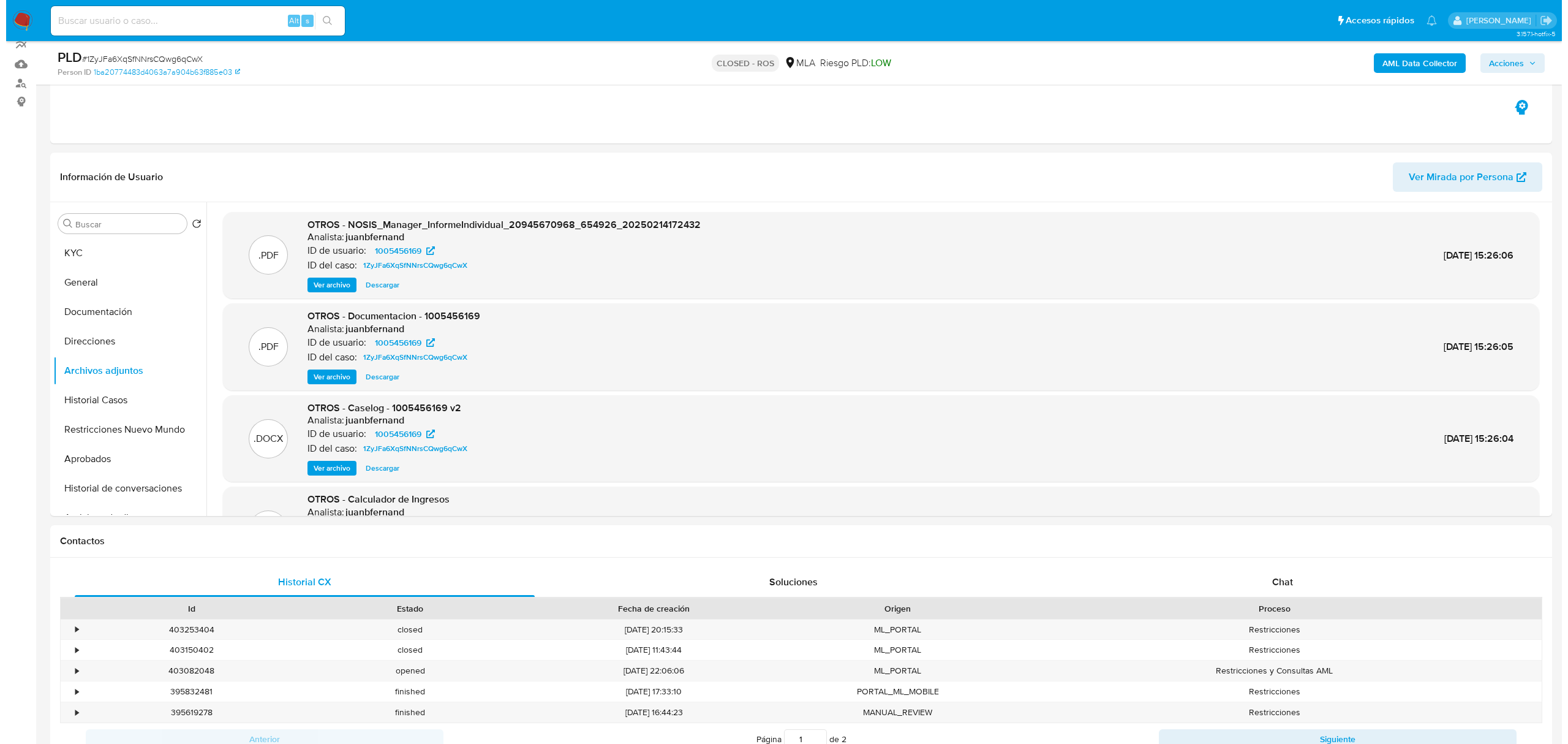
scroll to position [111, 0]
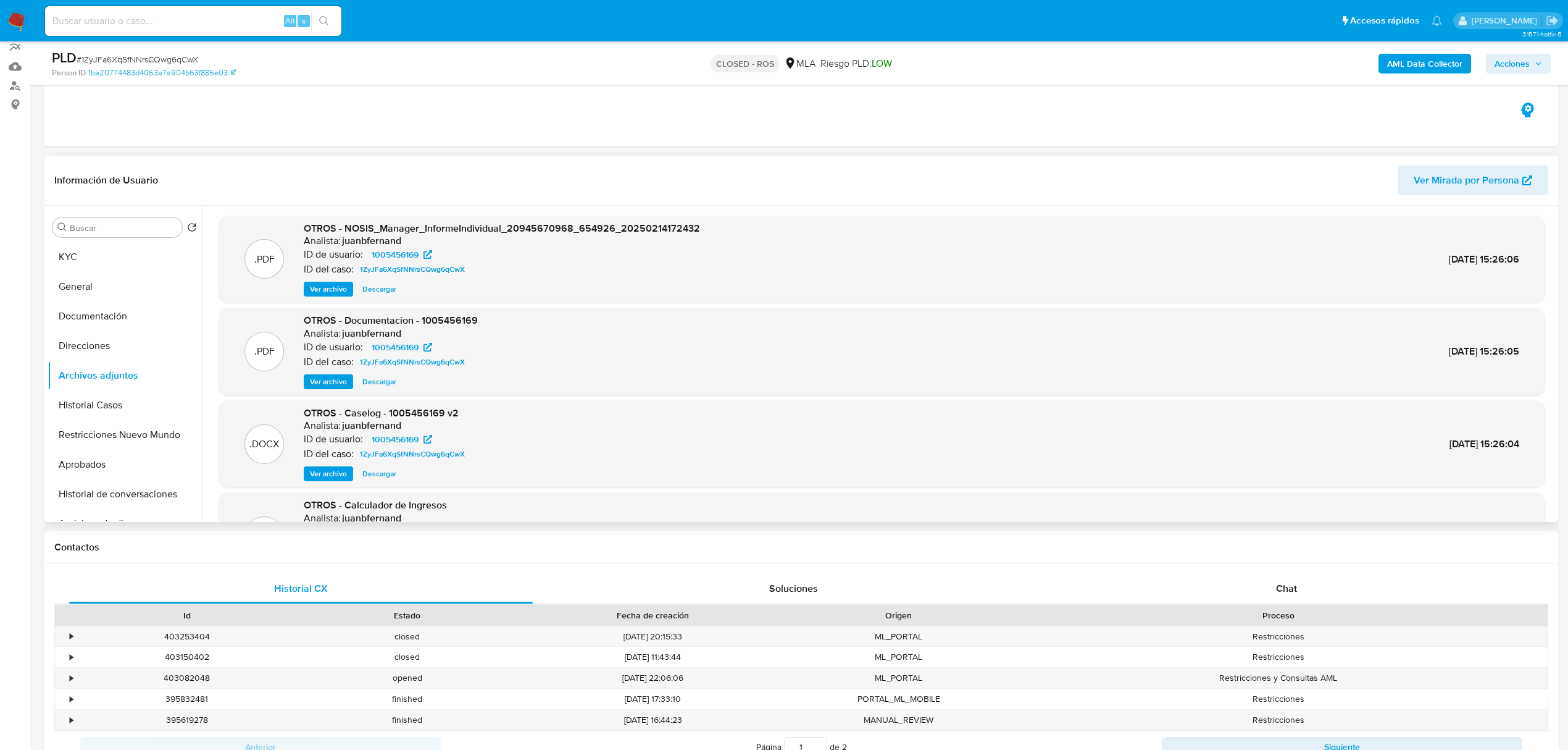
click at [327, 377] on span "Ver archivo" at bounding box center [328, 382] width 37 height 12
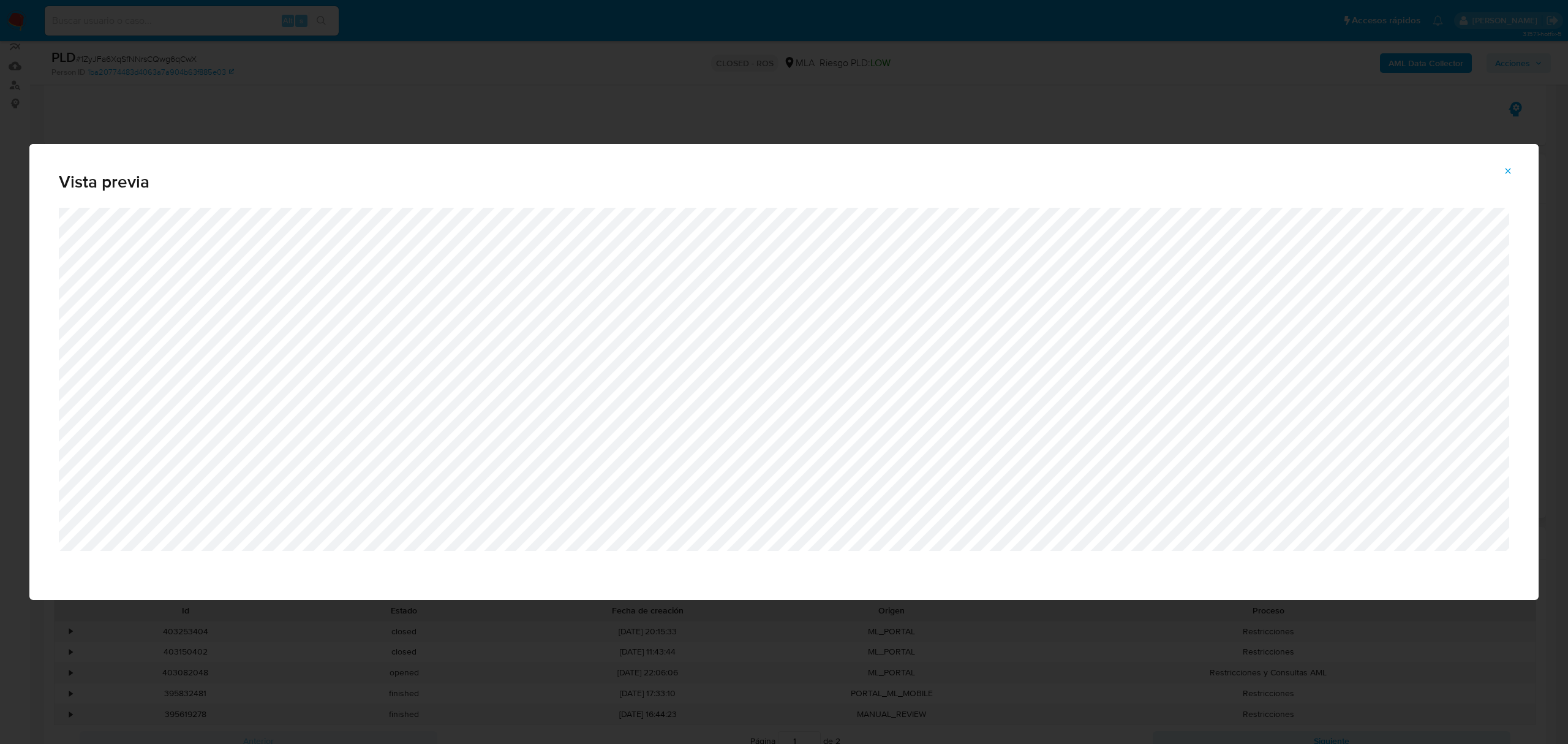
click at [1513, 166] on button "Attachment preview" at bounding box center [1508, 171] width 27 height 20
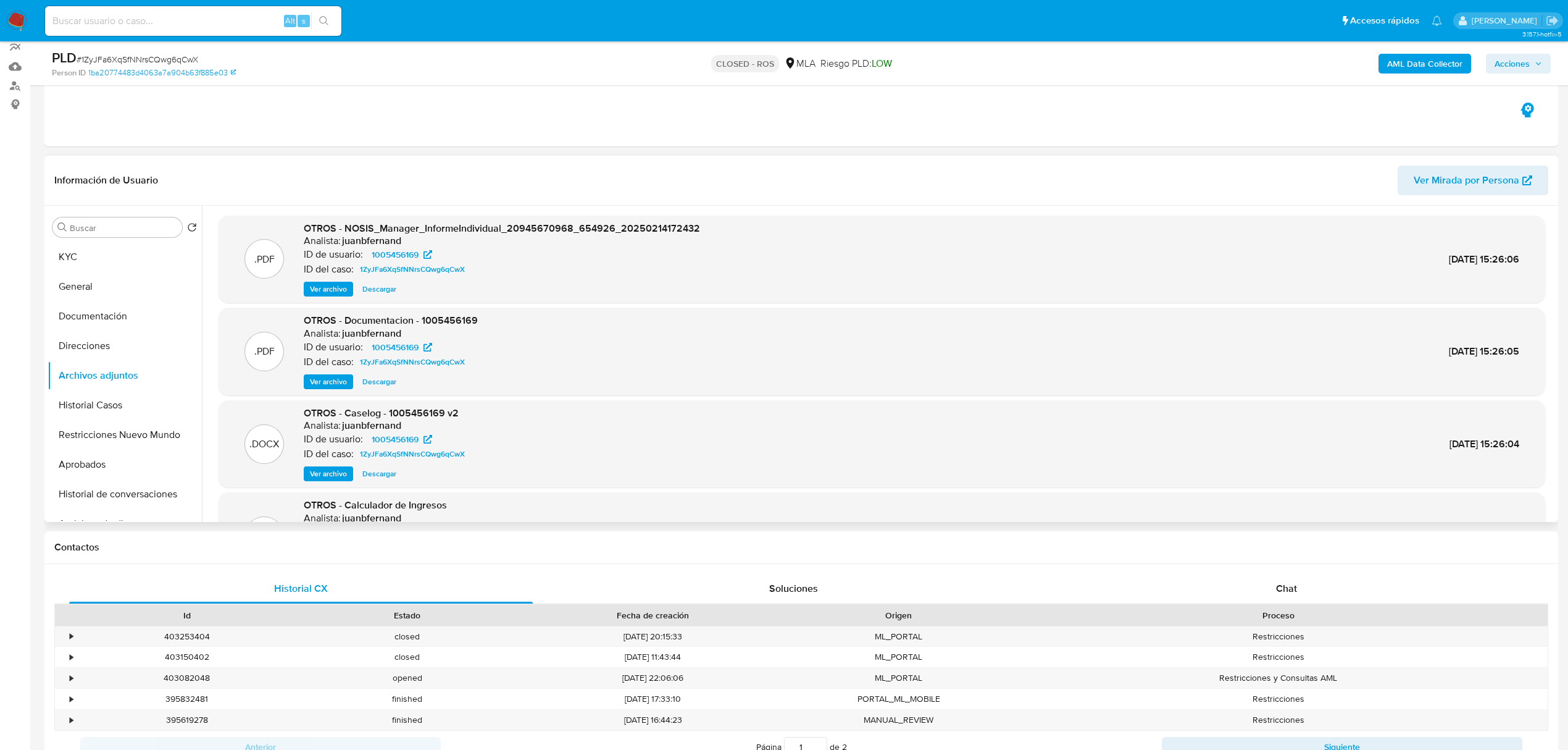
click at [334, 478] on span "Ver archivo" at bounding box center [328, 474] width 37 height 12
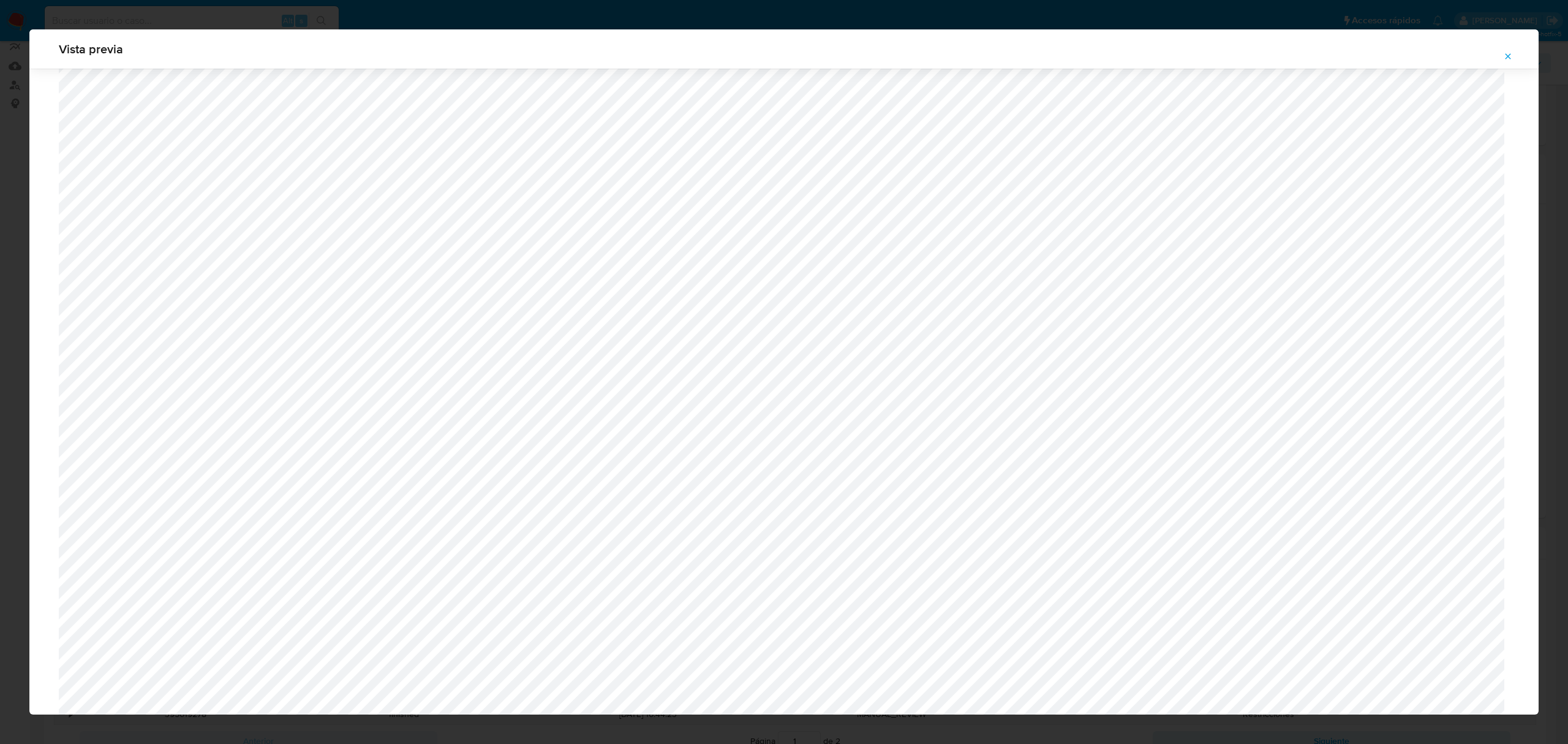
scroll to position [0, 0]
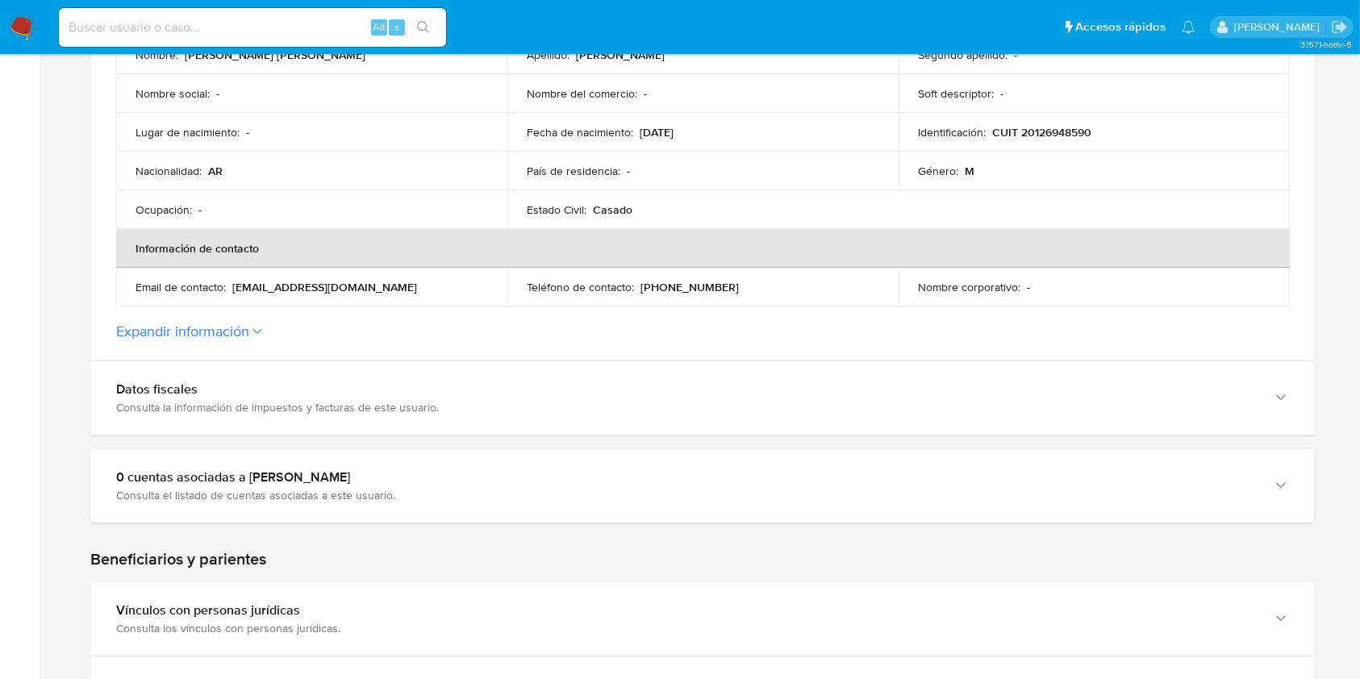
scroll to position [430, 0]
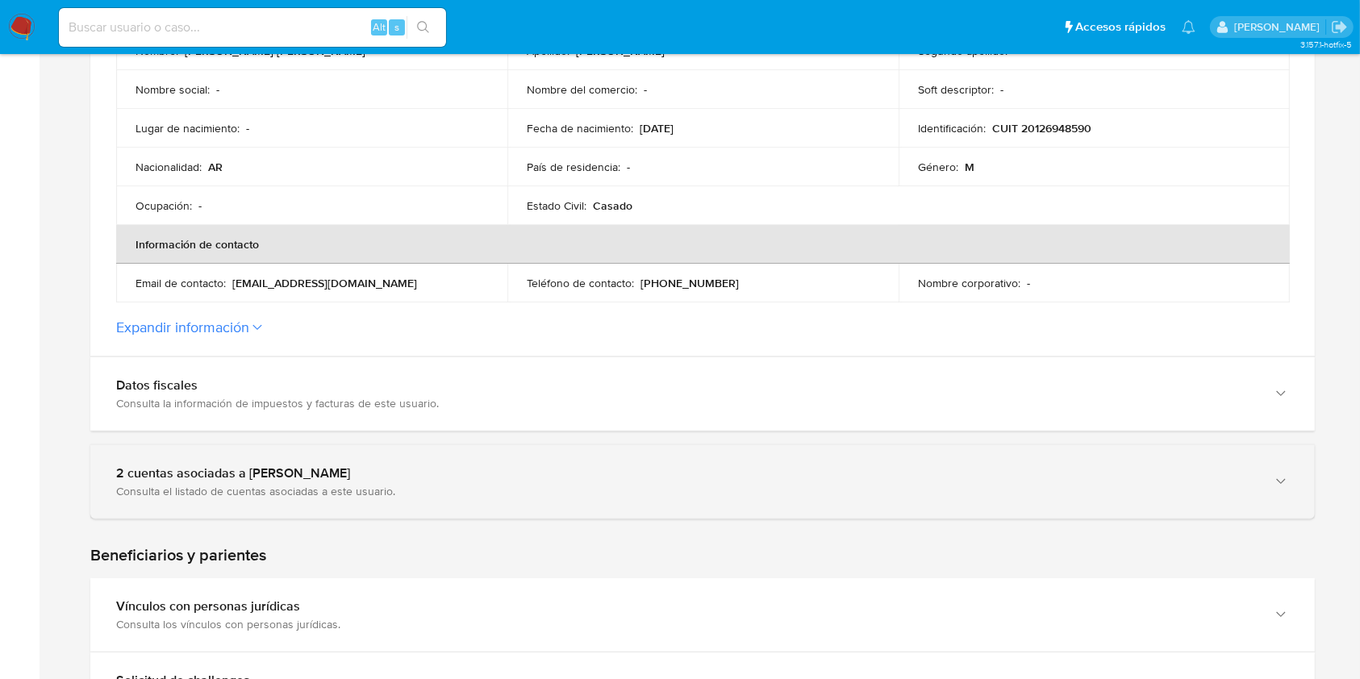
click at [232, 491] on div "Consulta el listado de cuentas asociadas a este usuario." at bounding box center [686, 491] width 1141 height 15
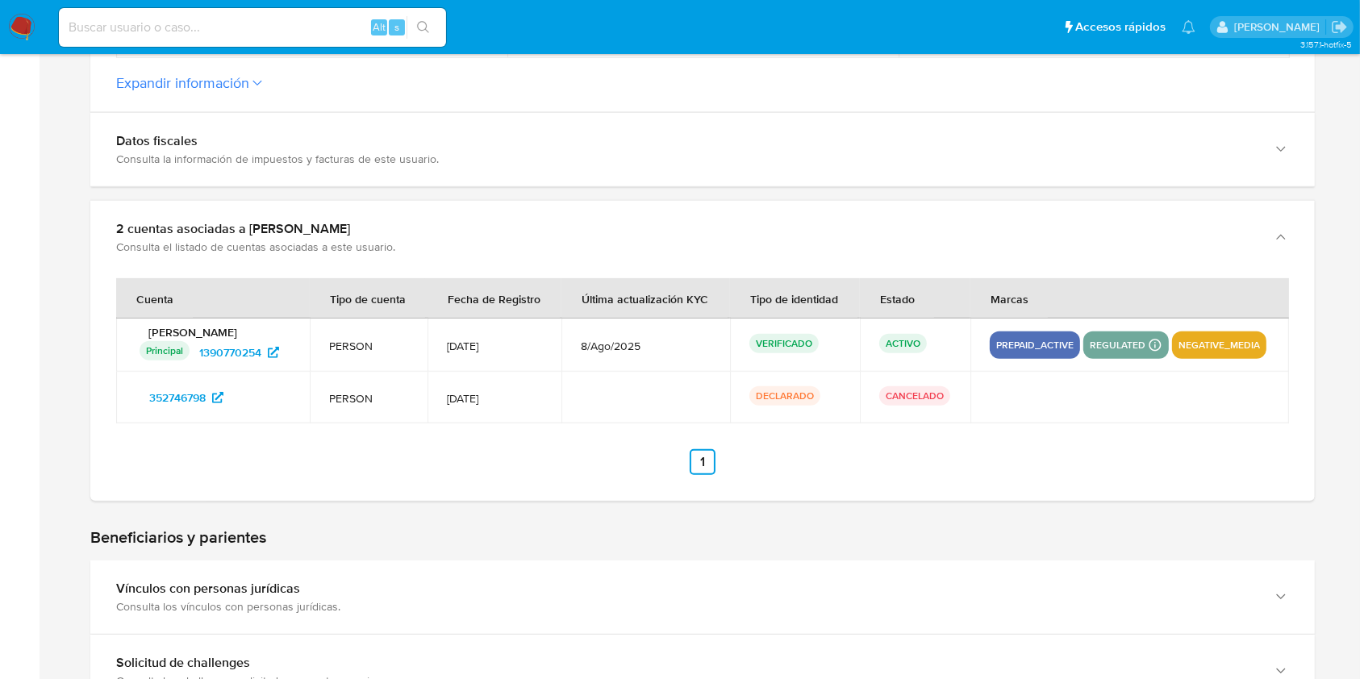
scroll to position [646, 0]
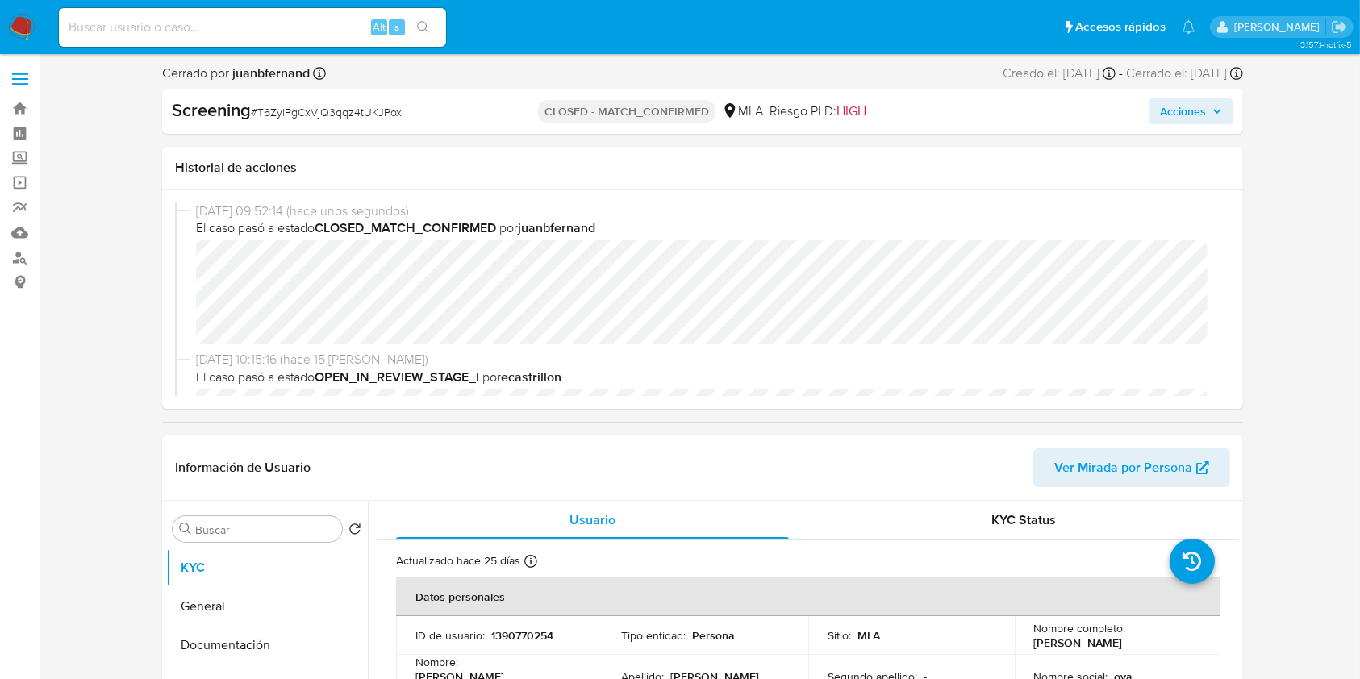
select select "10"
click at [330, 32] on input at bounding box center [252, 27] width 387 height 21
paste input "zrERrINbqAW4xLAJXVwnc9xs"
type input "zrERrINbqAW4xLAJXVwnc9xs"
click at [439, 29] on button "search-icon" at bounding box center [423, 27] width 33 height 23
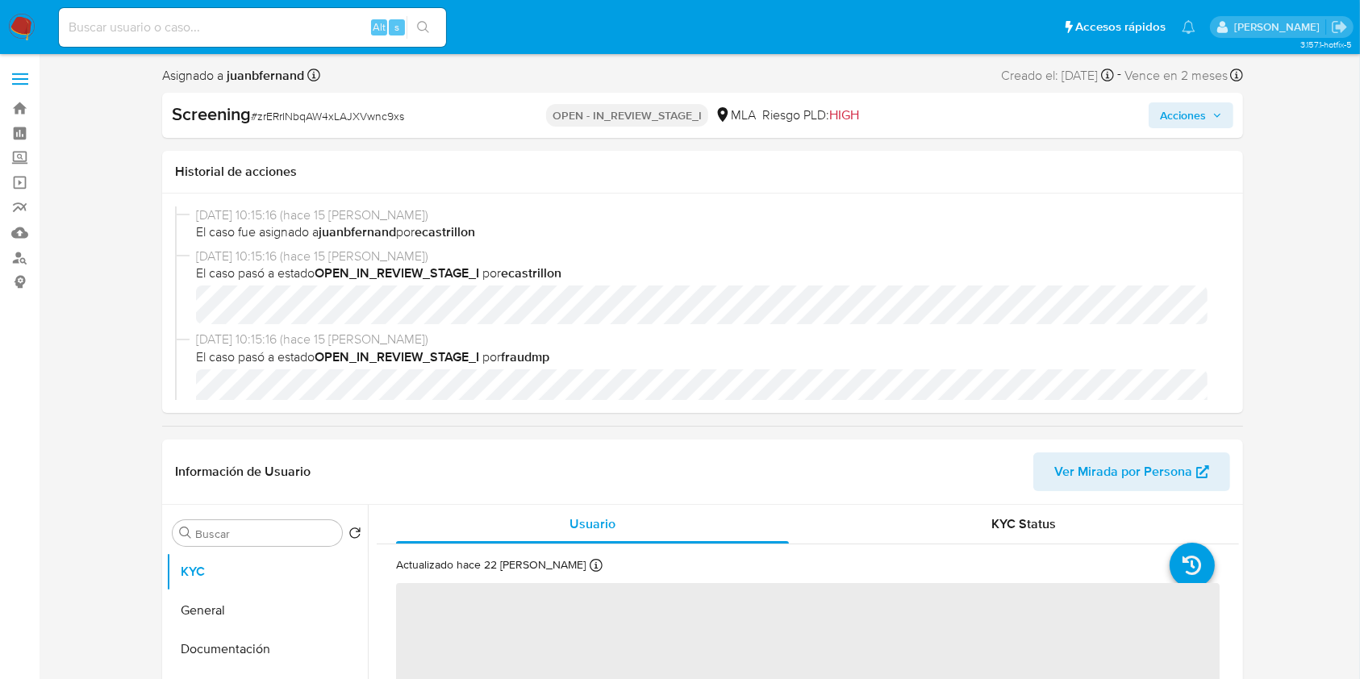
select select "10"
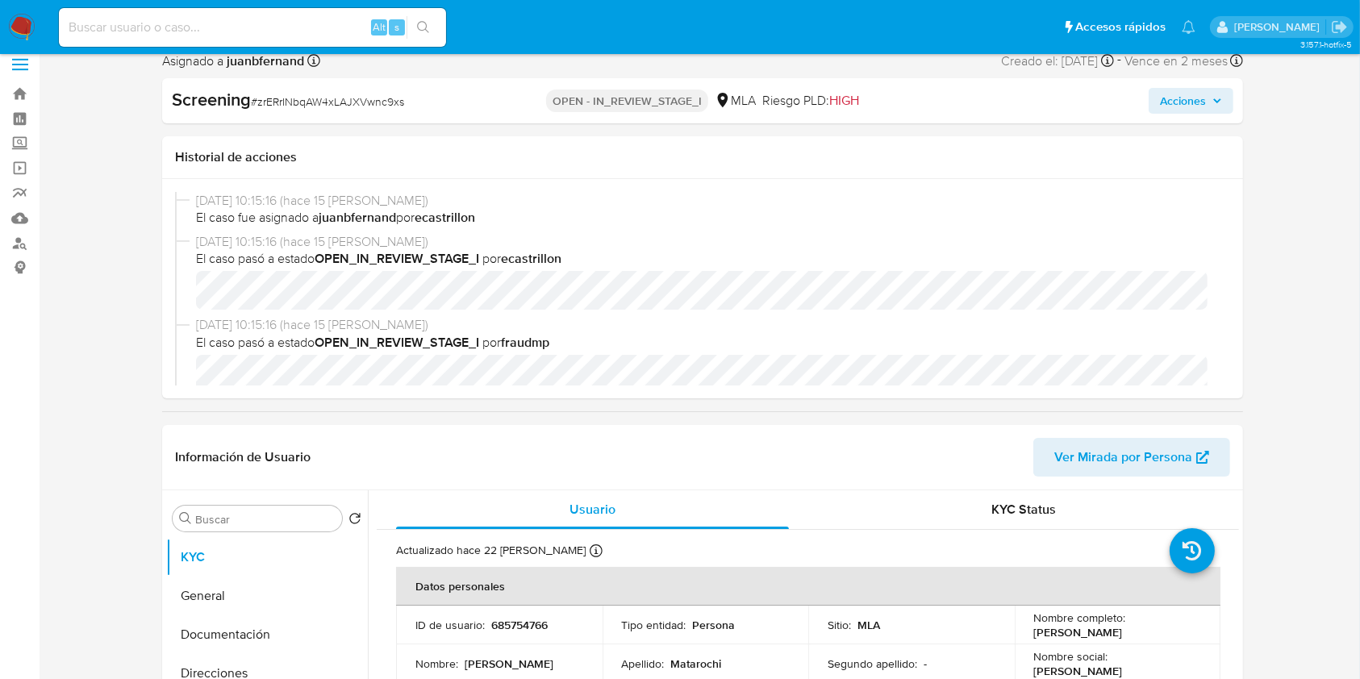
scroll to position [323, 0]
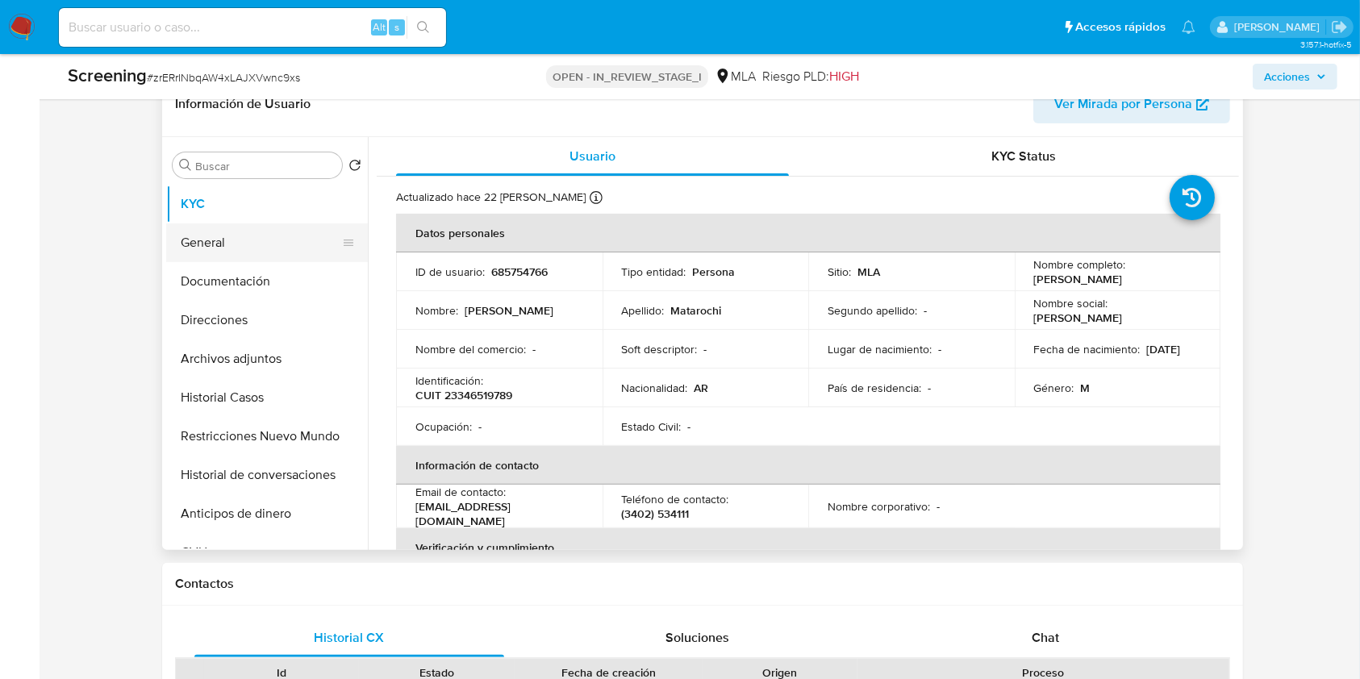
click at [258, 255] on button "General" at bounding box center [260, 243] width 189 height 39
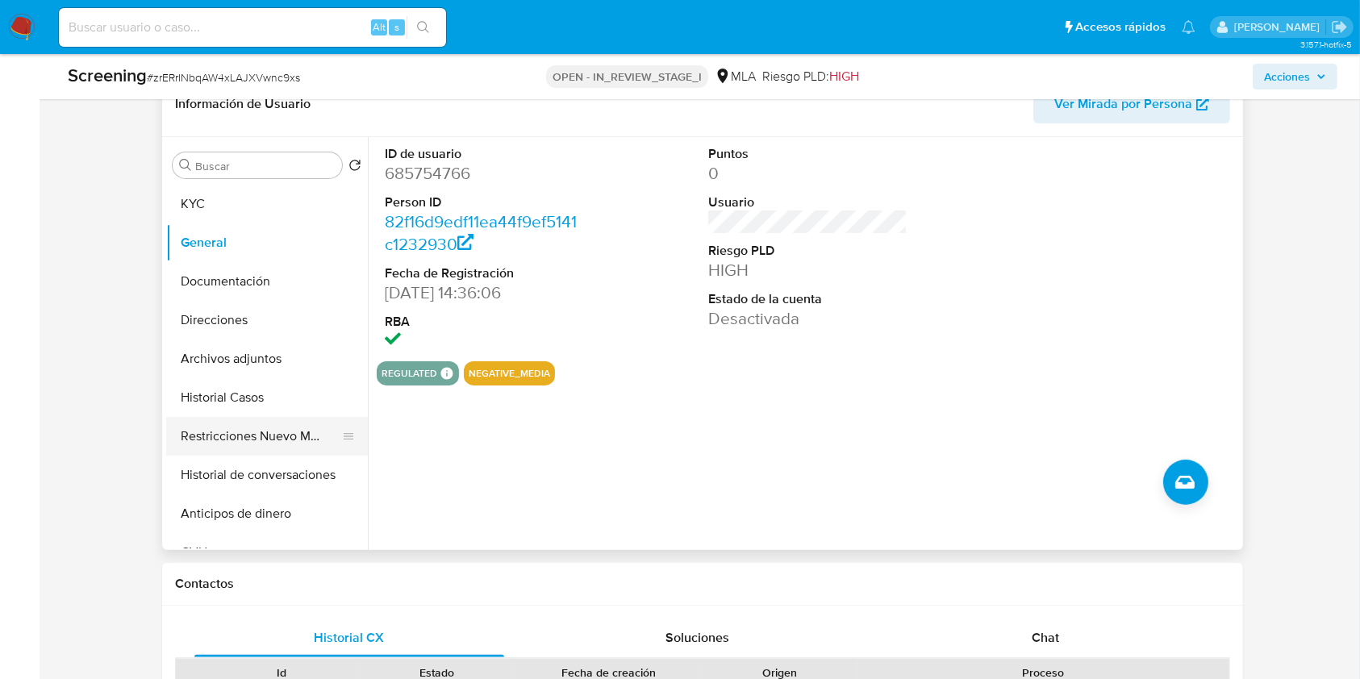
click at [244, 428] on button "Restricciones Nuevo Mundo" at bounding box center [260, 436] width 189 height 39
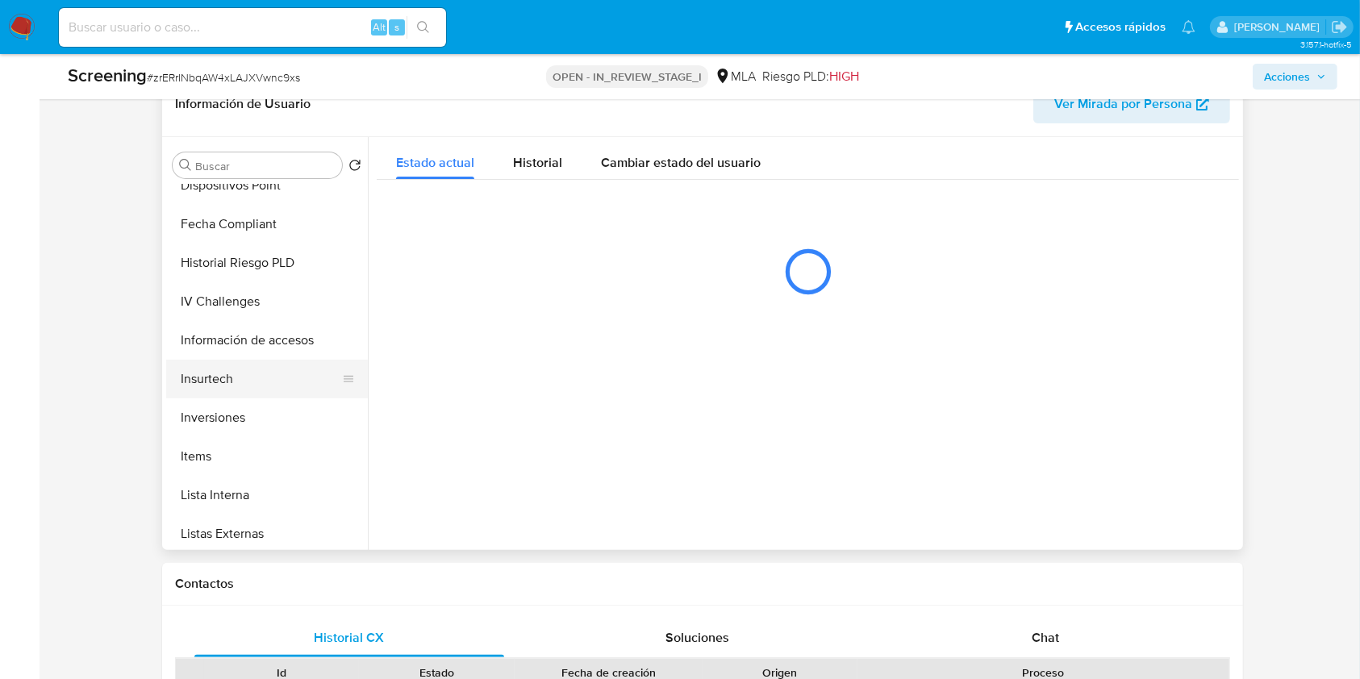
scroll to position [646, 0]
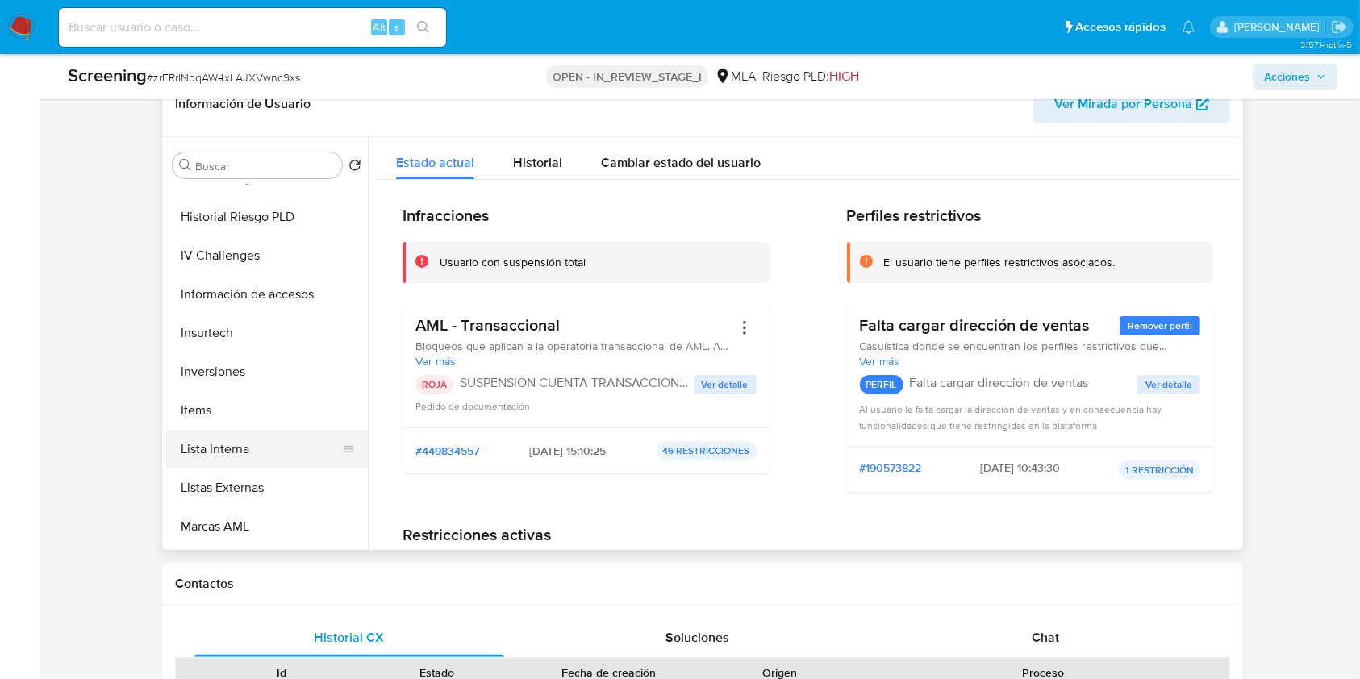
click at [240, 442] on button "Lista Interna" at bounding box center [260, 449] width 189 height 39
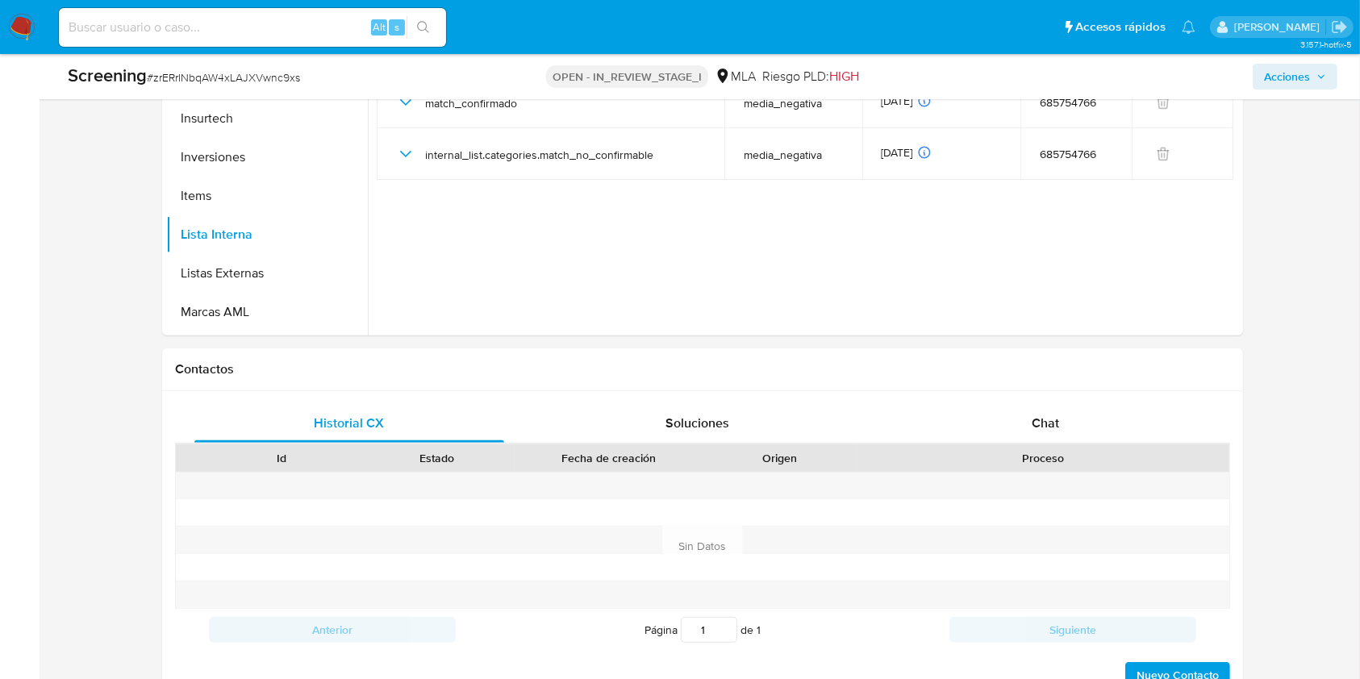
scroll to position [323, 0]
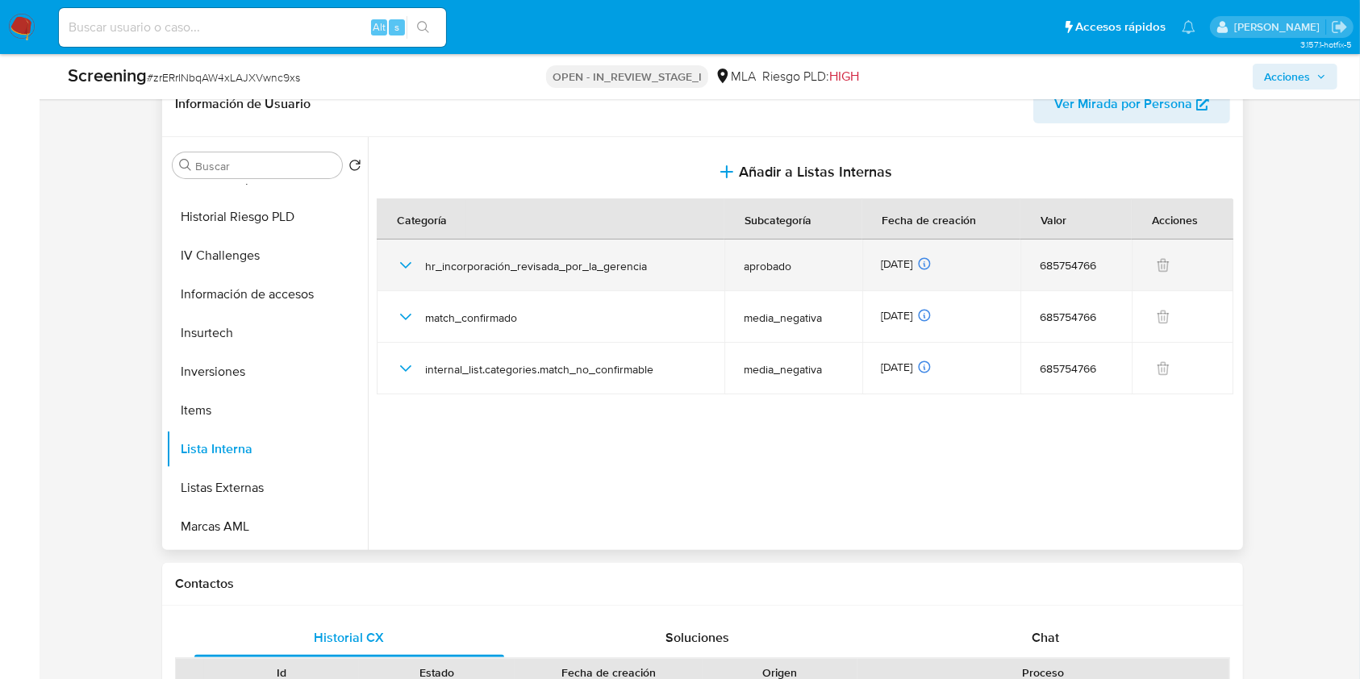
click at [402, 261] on icon "button" at bounding box center [405, 265] width 19 height 19
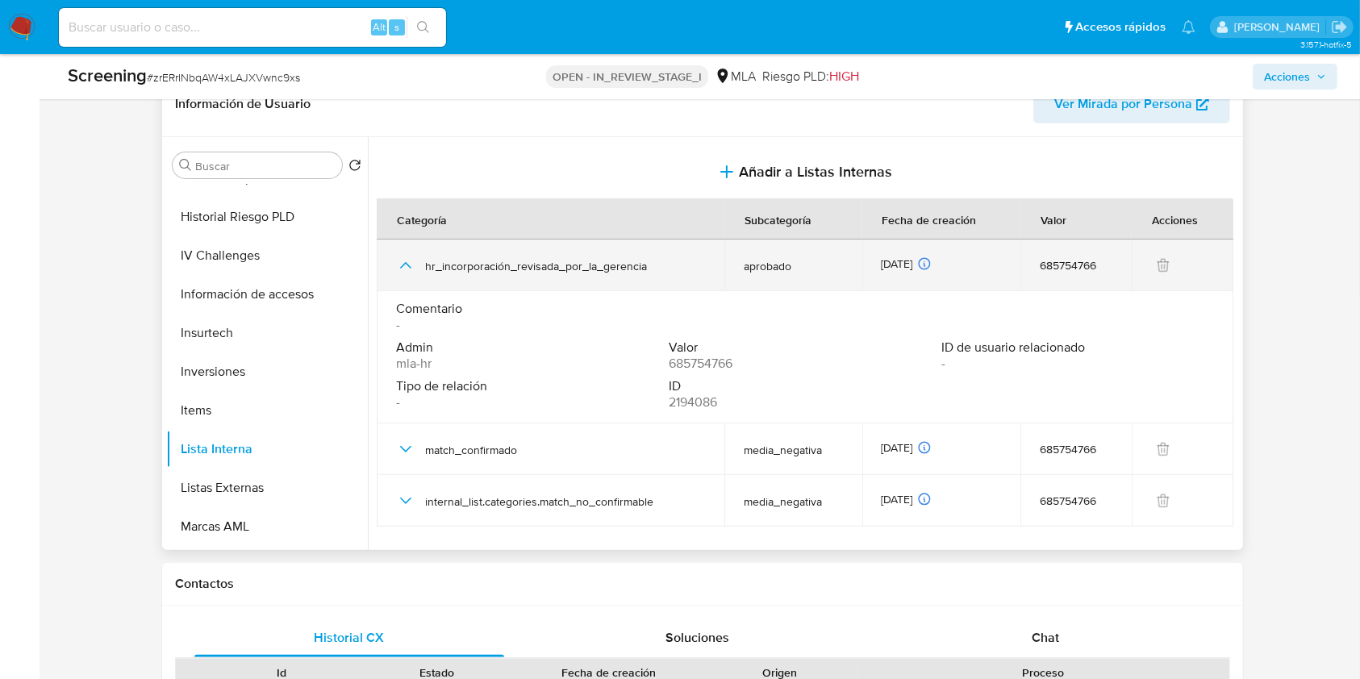
click at [402, 261] on icon "button" at bounding box center [405, 265] width 19 height 19
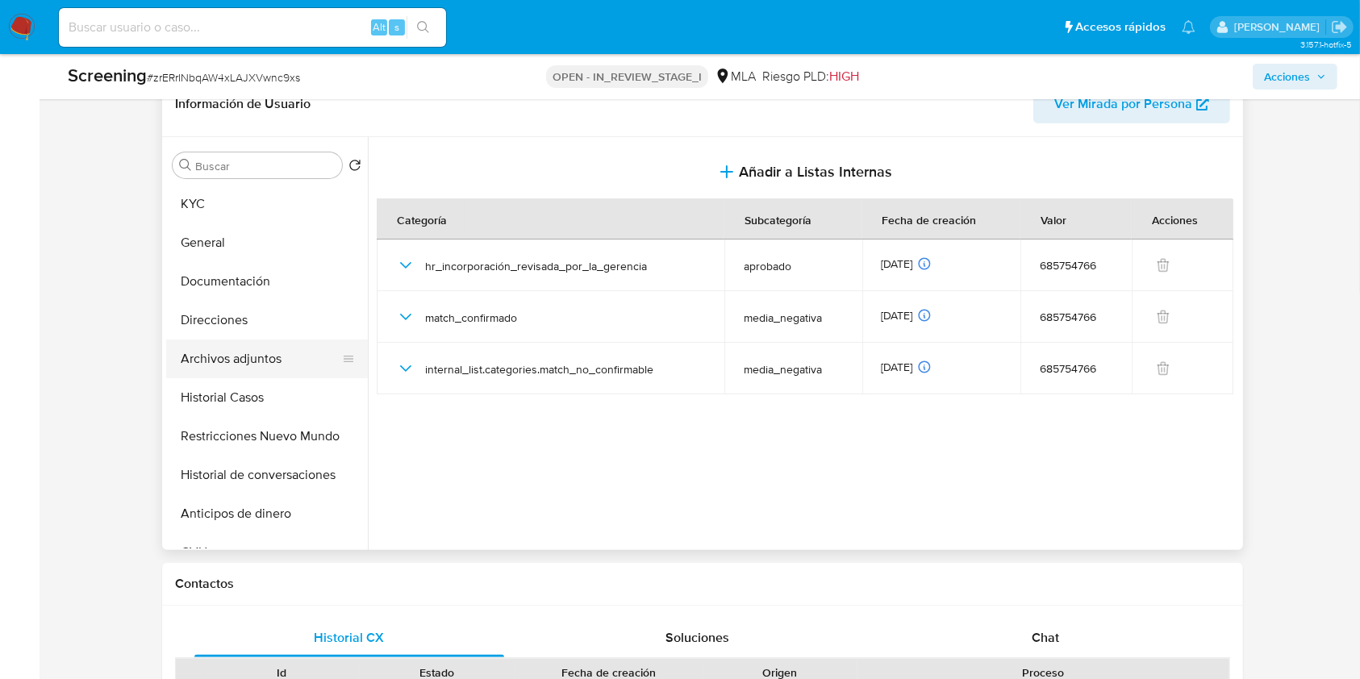
scroll to position [215, 0]
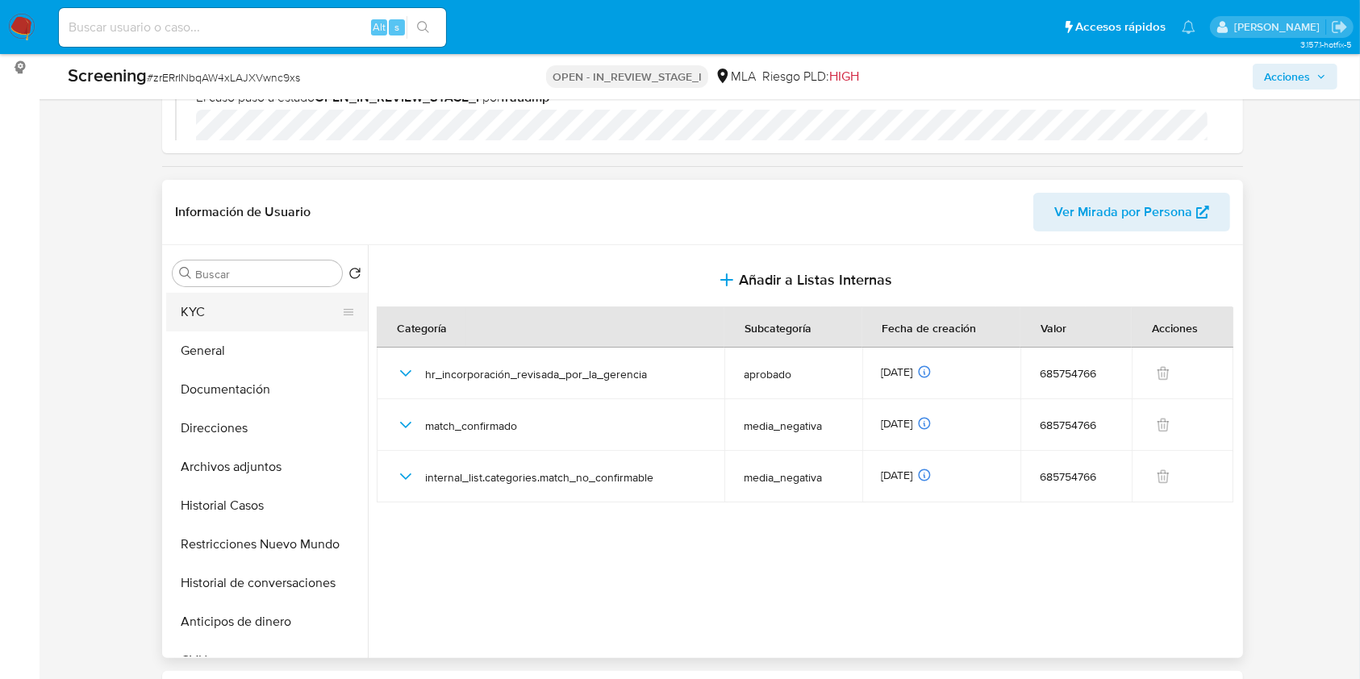
click at [222, 312] on button "KYC" at bounding box center [260, 312] width 189 height 39
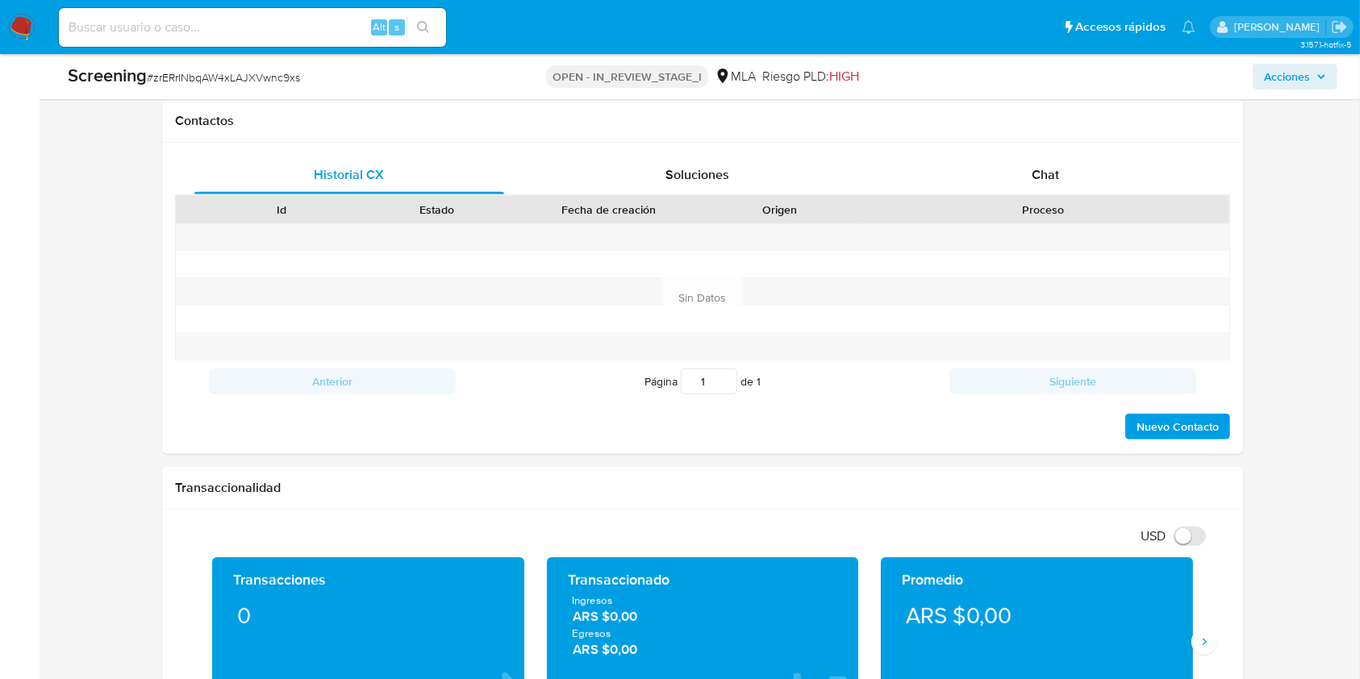
scroll to position [323, 0]
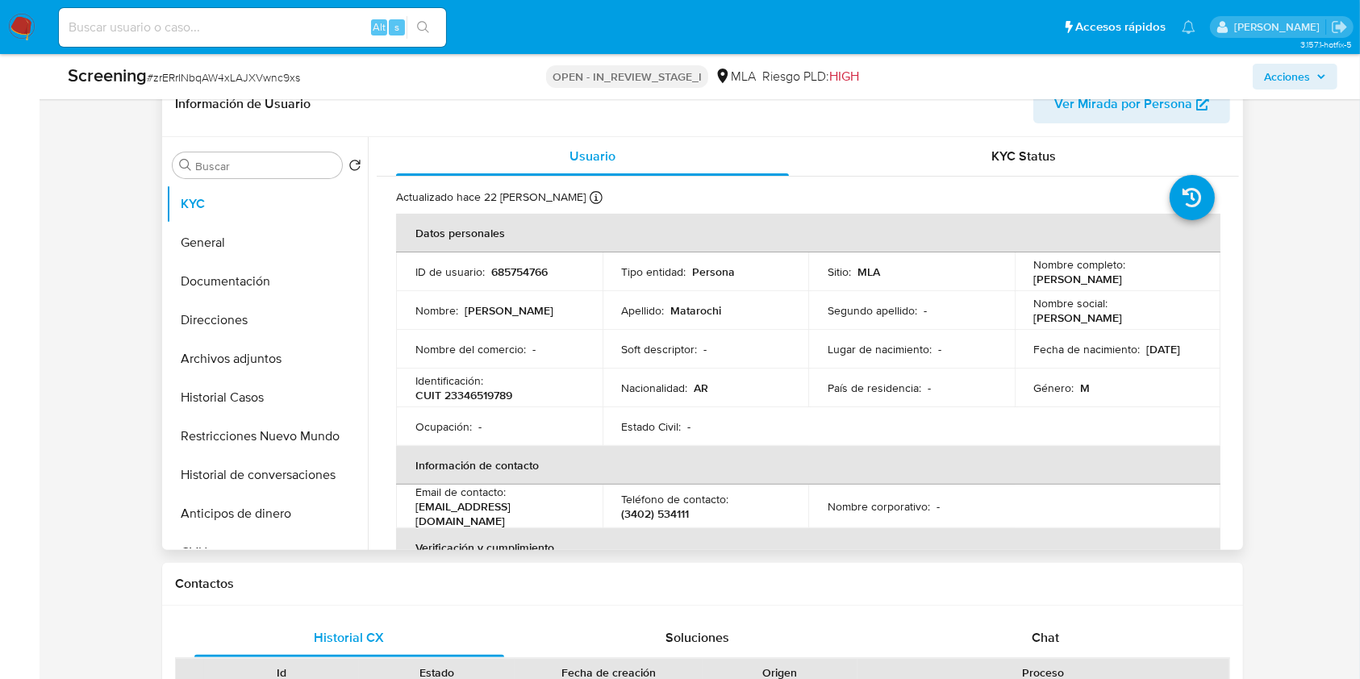
click at [1151, 107] on span "Ver Mirada por Persona" at bounding box center [1124, 104] width 138 height 39
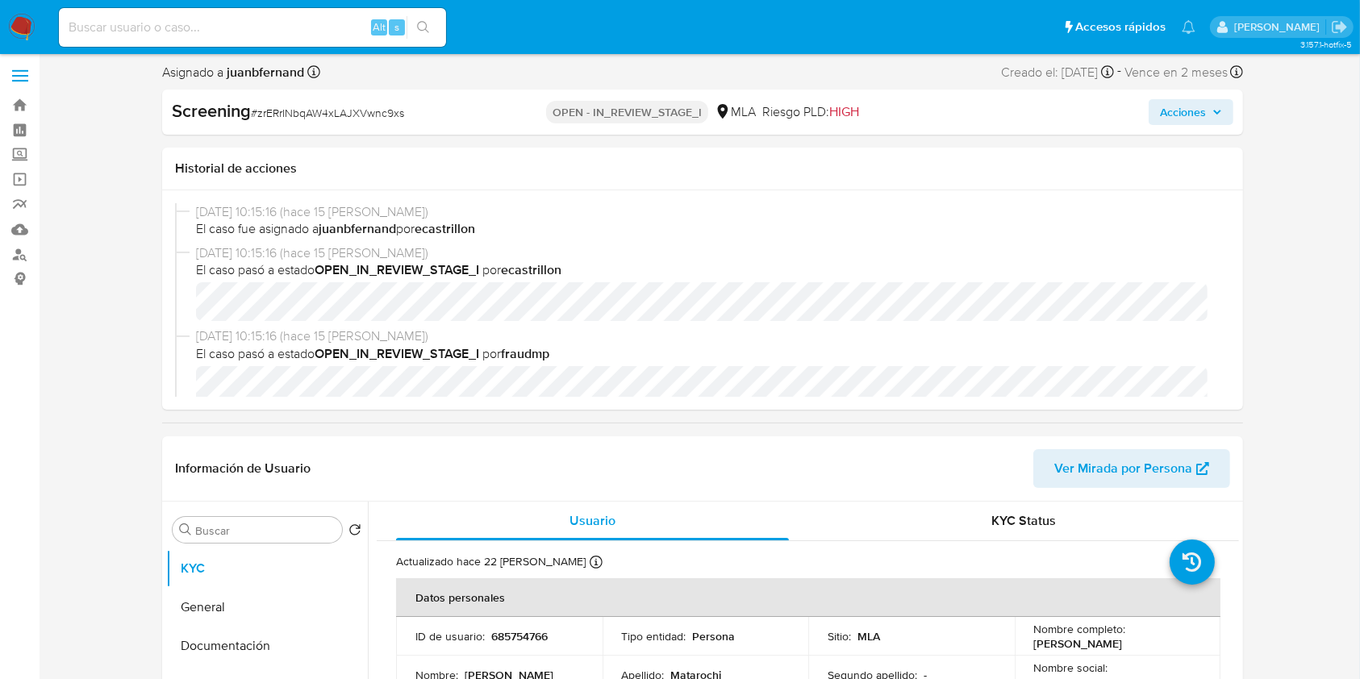
scroll to position [0, 0]
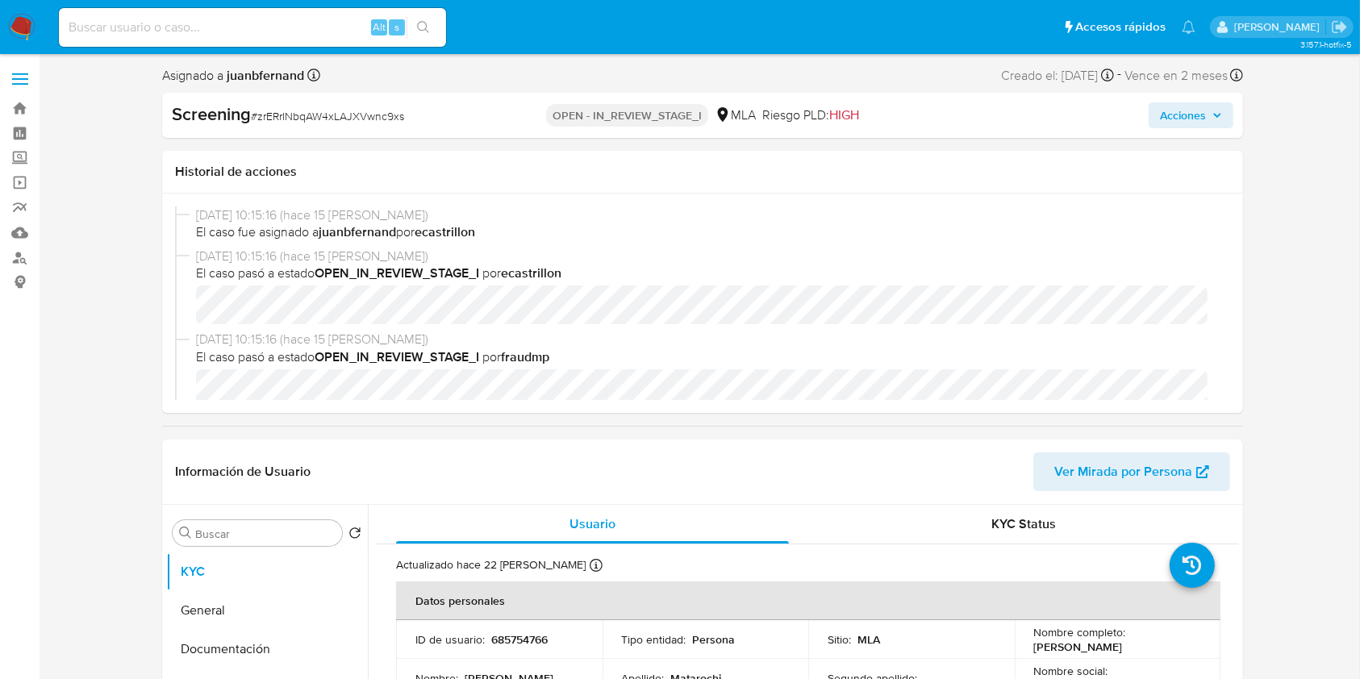
click at [1179, 110] on span "Acciones" at bounding box center [1183, 115] width 46 height 26
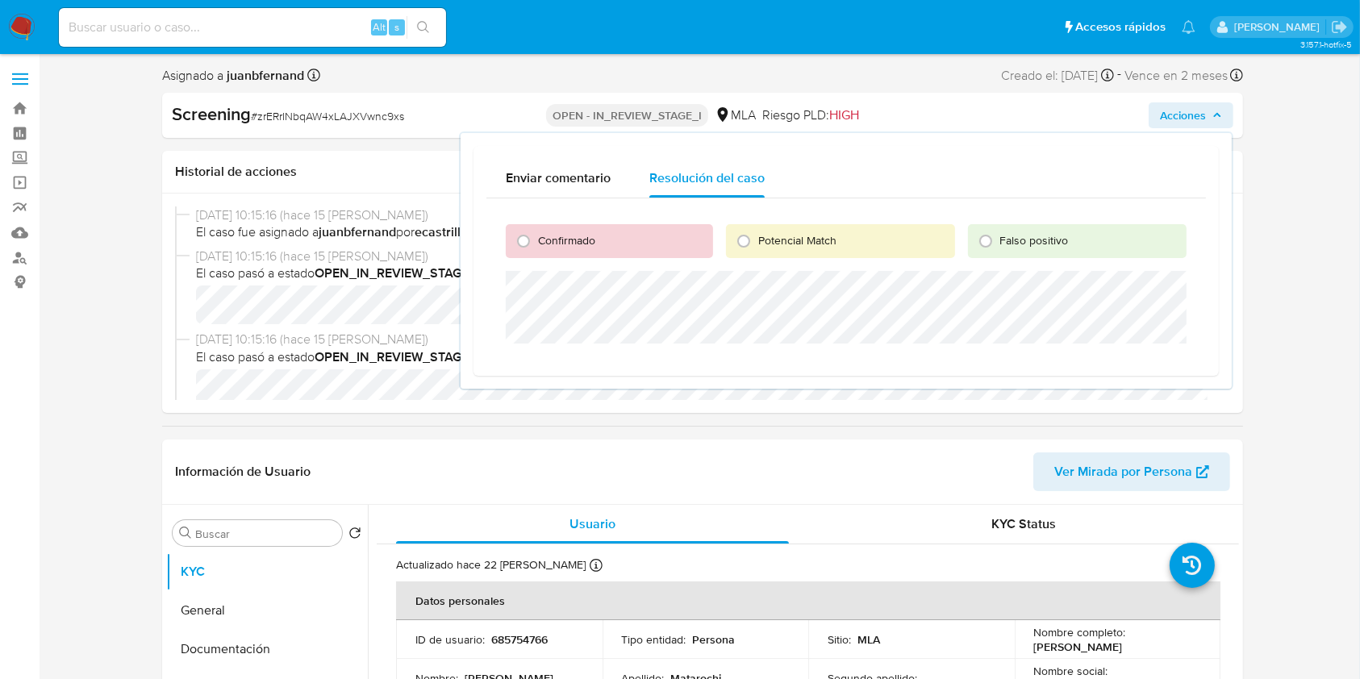
click at [594, 244] on span "Confirmado" at bounding box center [566, 240] width 57 height 16
click at [537, 244] on input "Confirmado" at bounding box center [524, 241] width 26 height 26
radio input "true"
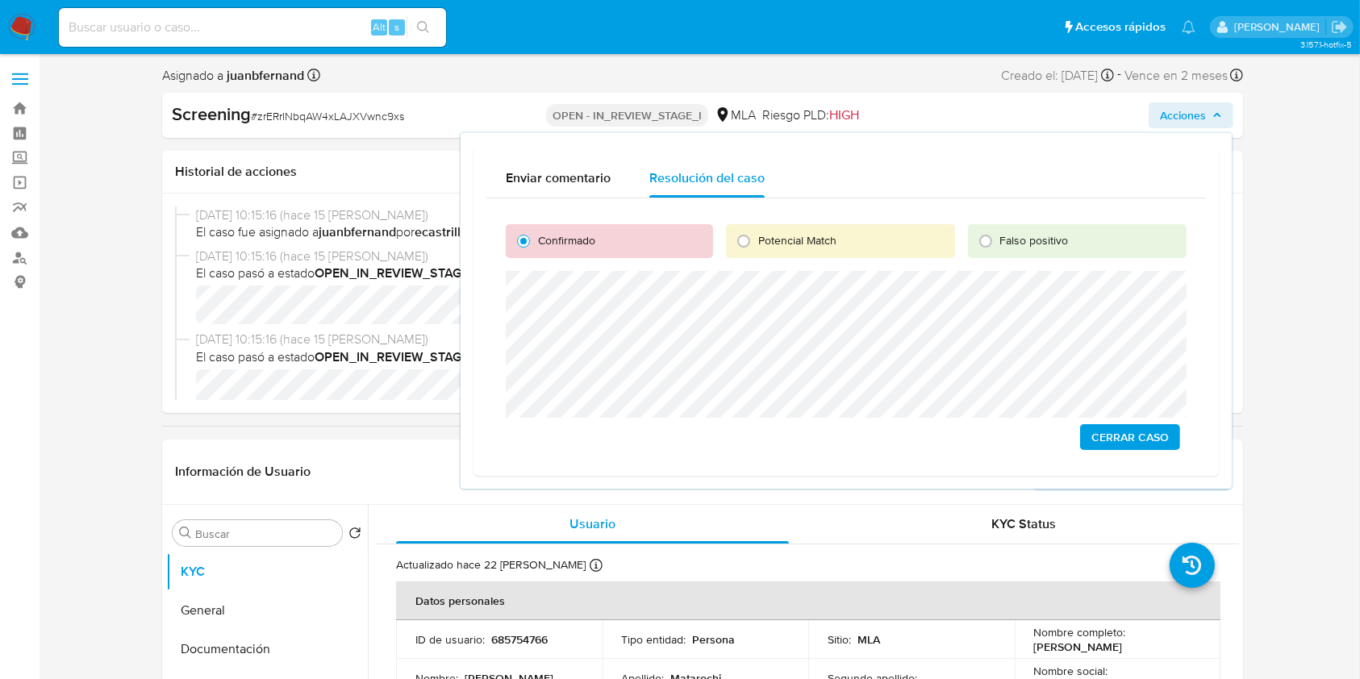
click at [1101, 434] on span "Cerrar Caso" at bounding box center [1130, 437] width 77 height 23
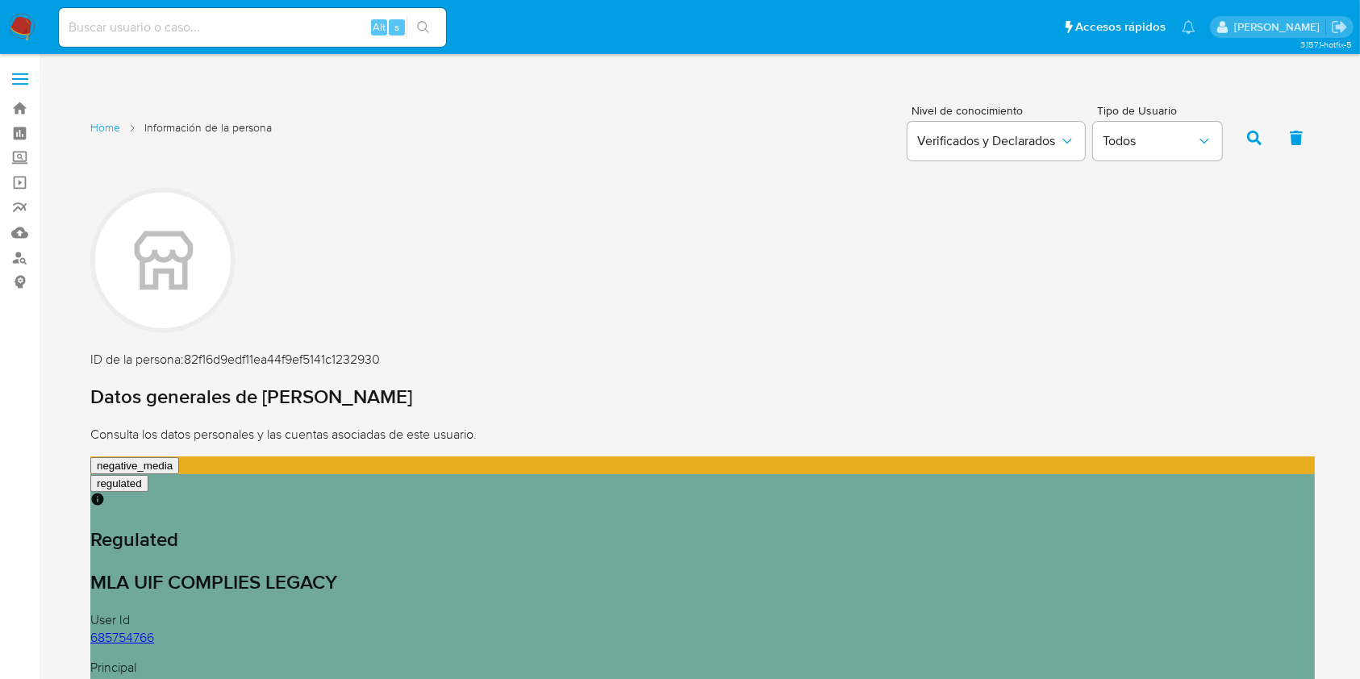
scroll to position [323, 0]
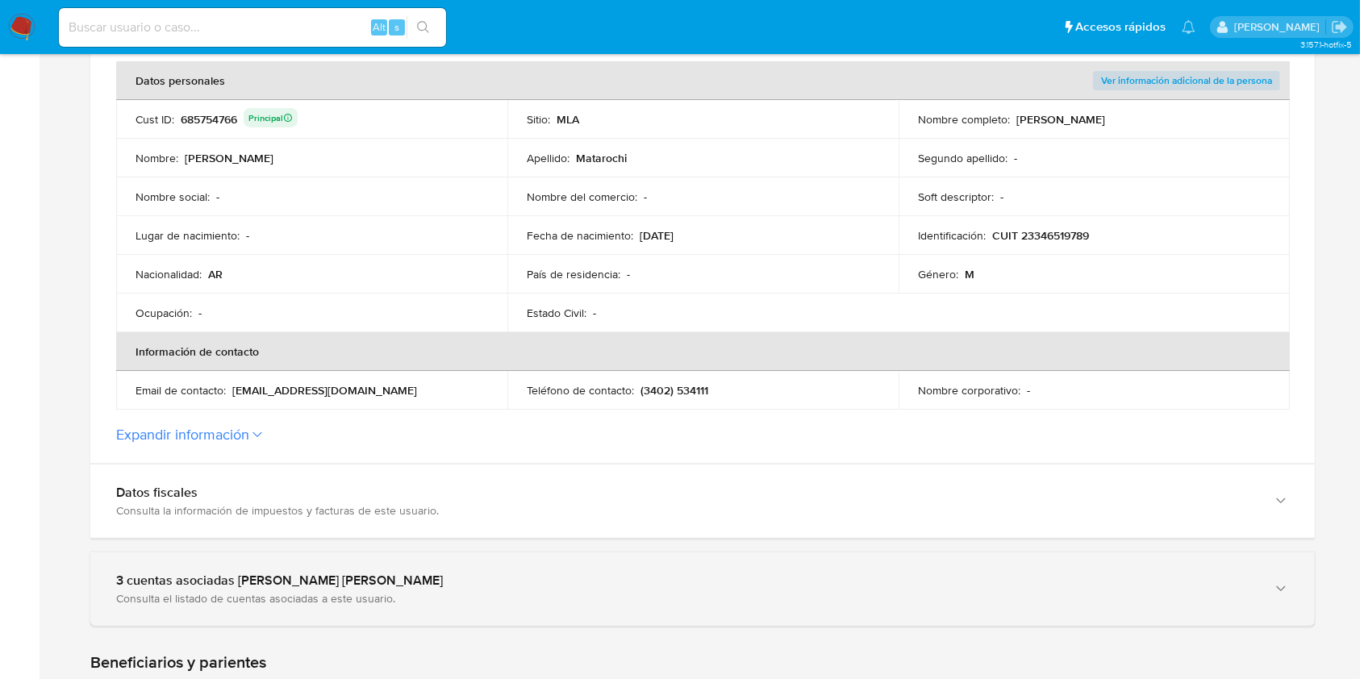
click at [512, 574] on div "3 cuentas asociadas a Matias Jose Angel Matarochi" at bounding box center [686, 581] width 1141 height 16
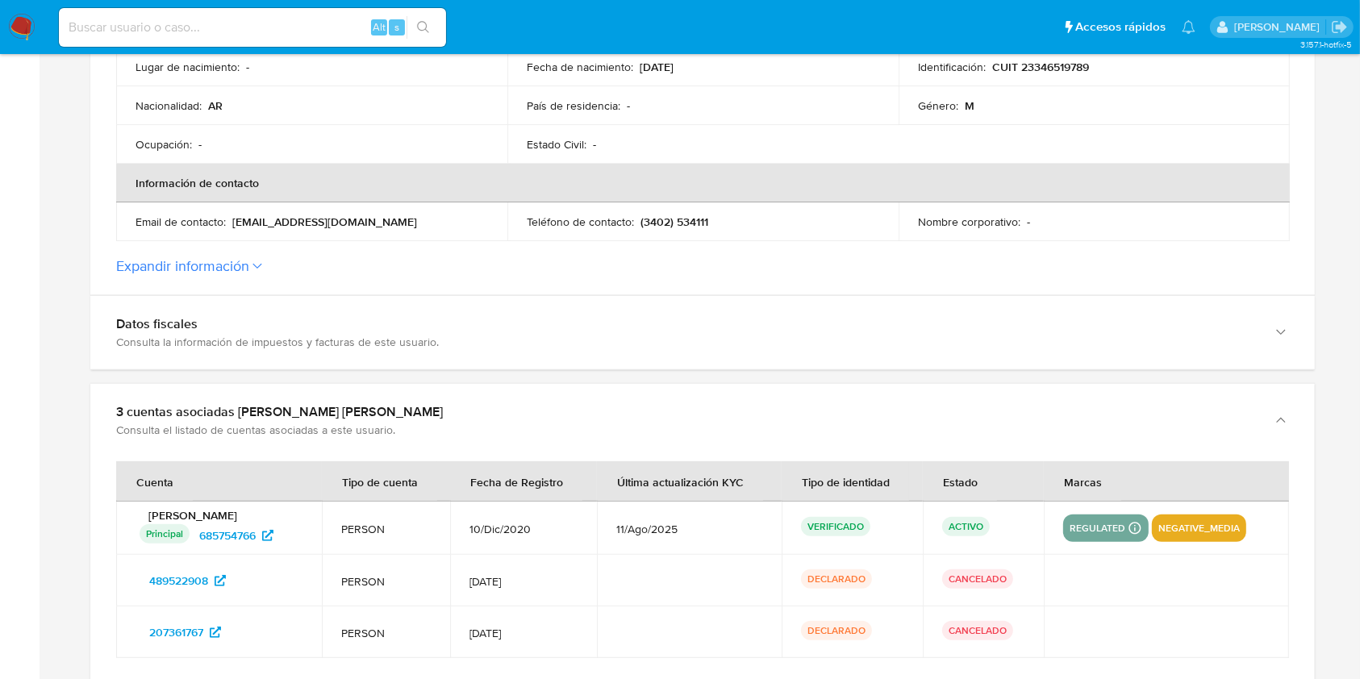
scroll to position [646, 0]
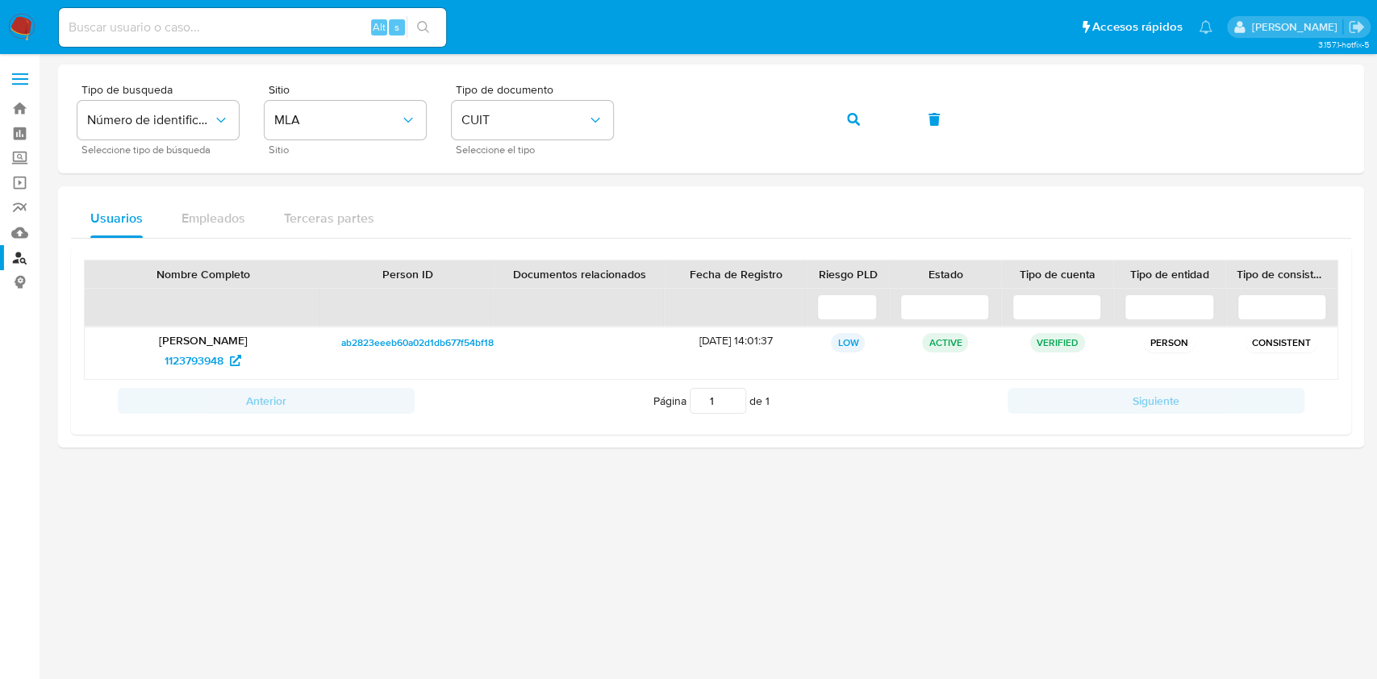
click at [326, 21] on input at bounding box center [252, 27] width 387 height 21
paste input "zrERrINbqAW4xLAJXVwnc9xs"
type input "zrERrINbqAW4xLAJXVwnc9xs"
click at [433, 20] on button "search-icon" at bounding box center [423, 27] width 33 height 23
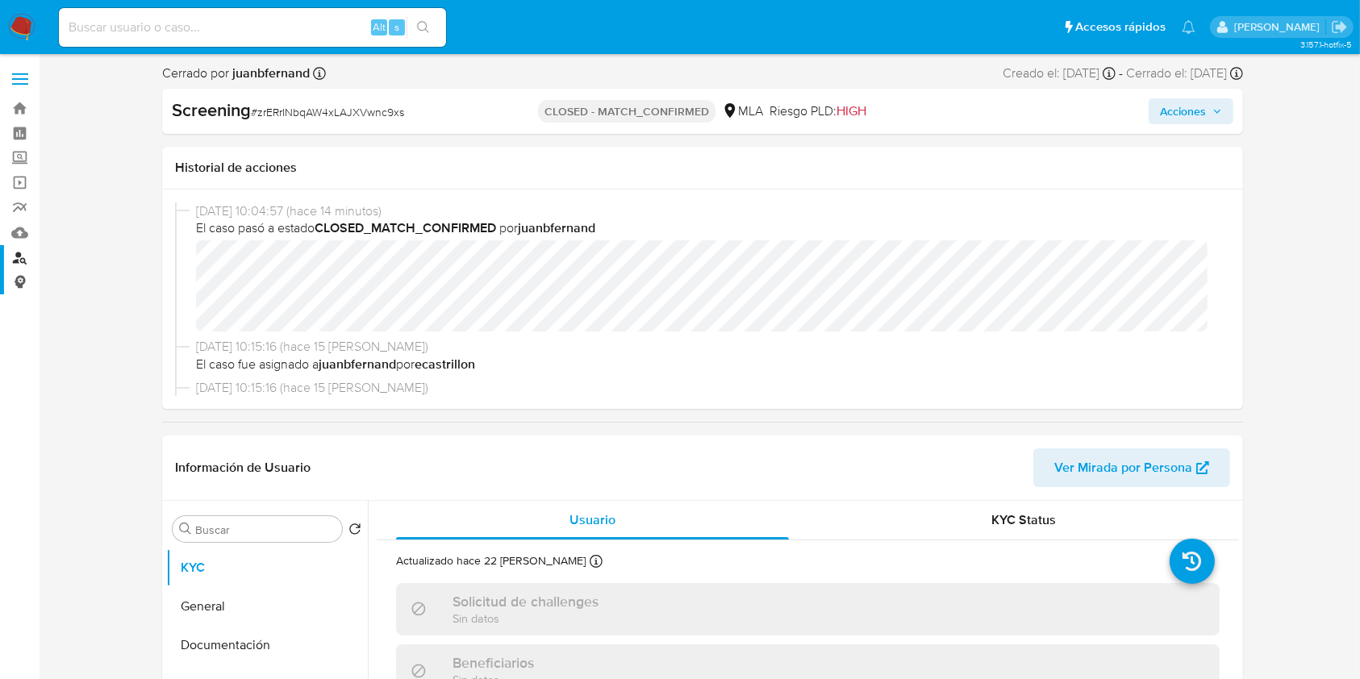
select select "10"
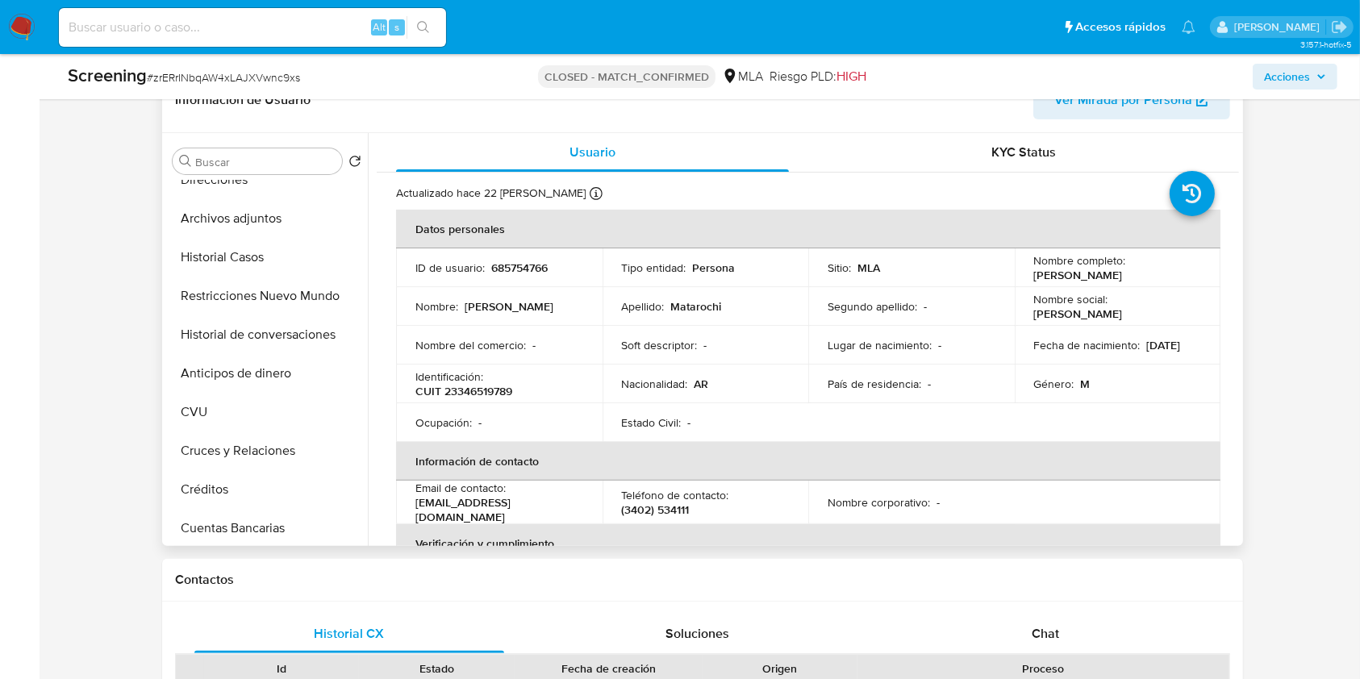
scroll to position [759, 0]
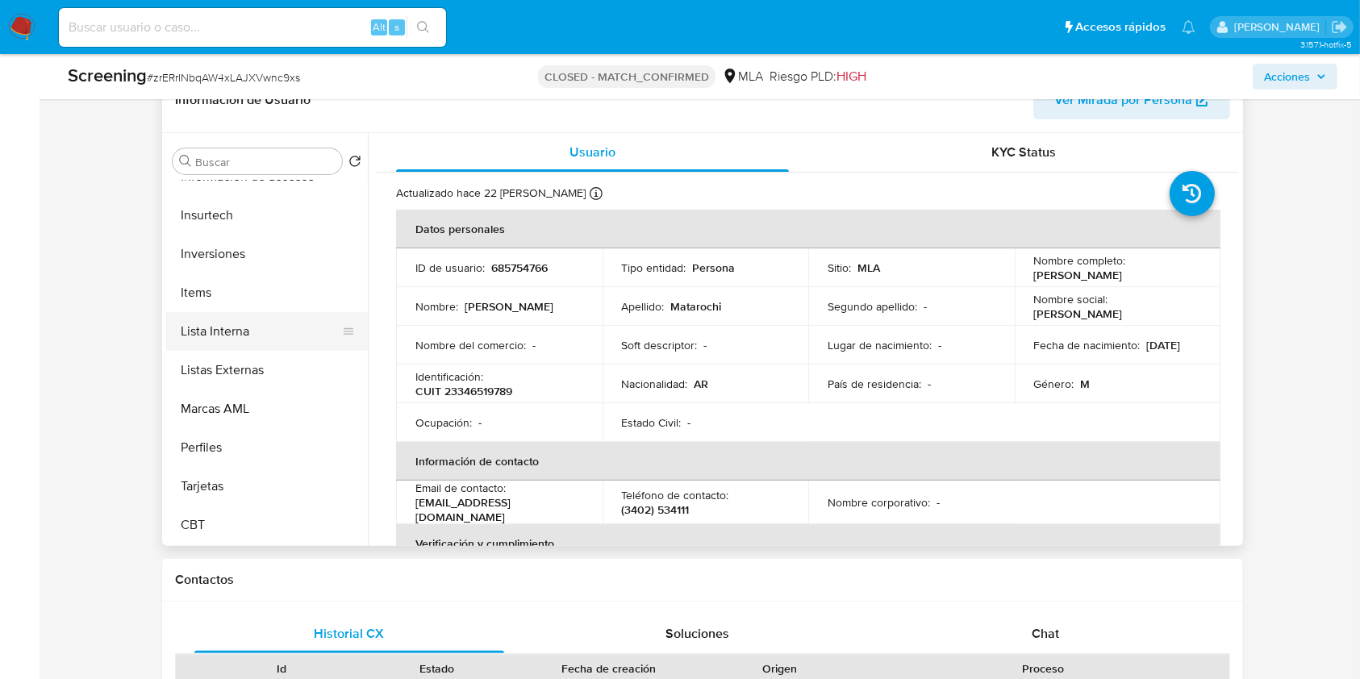
click at [285, 332] on button "Lista Interna" at bounding box center [260, 331] width 189 height 39
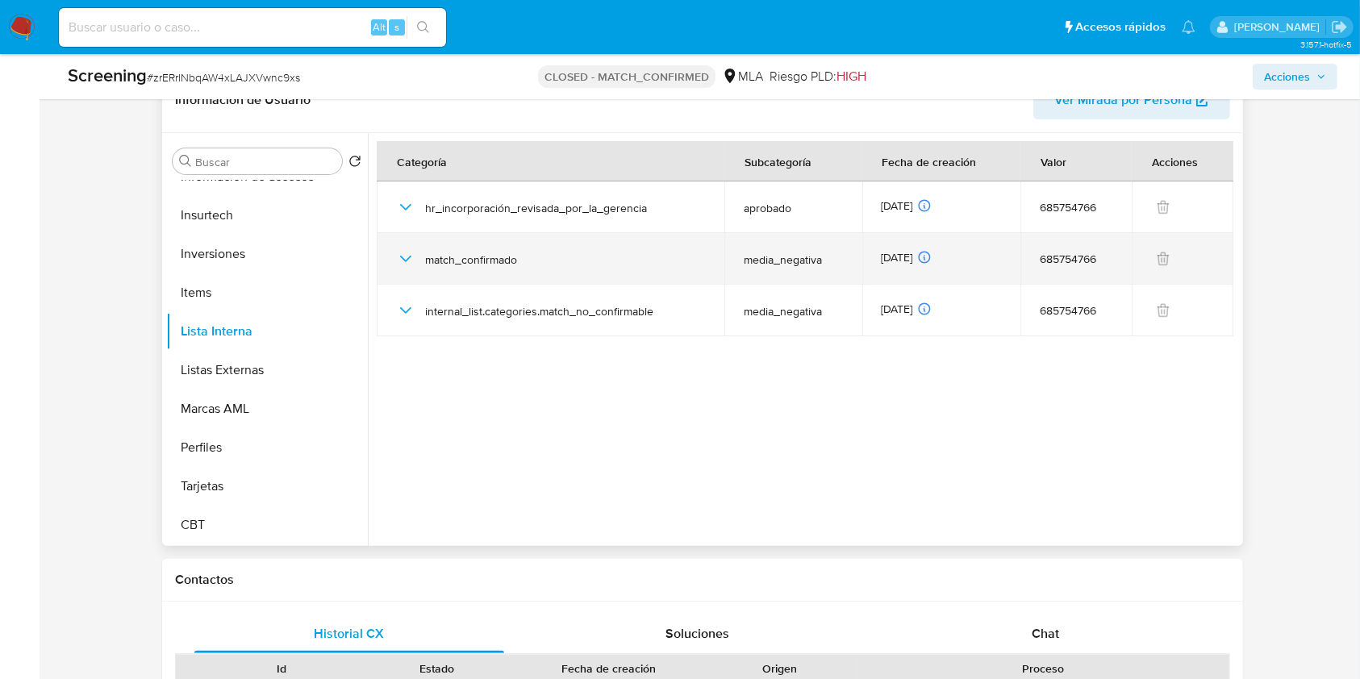
click at [414, 259] on icon "button" at bounding box center [405, 258] width 19 height 19
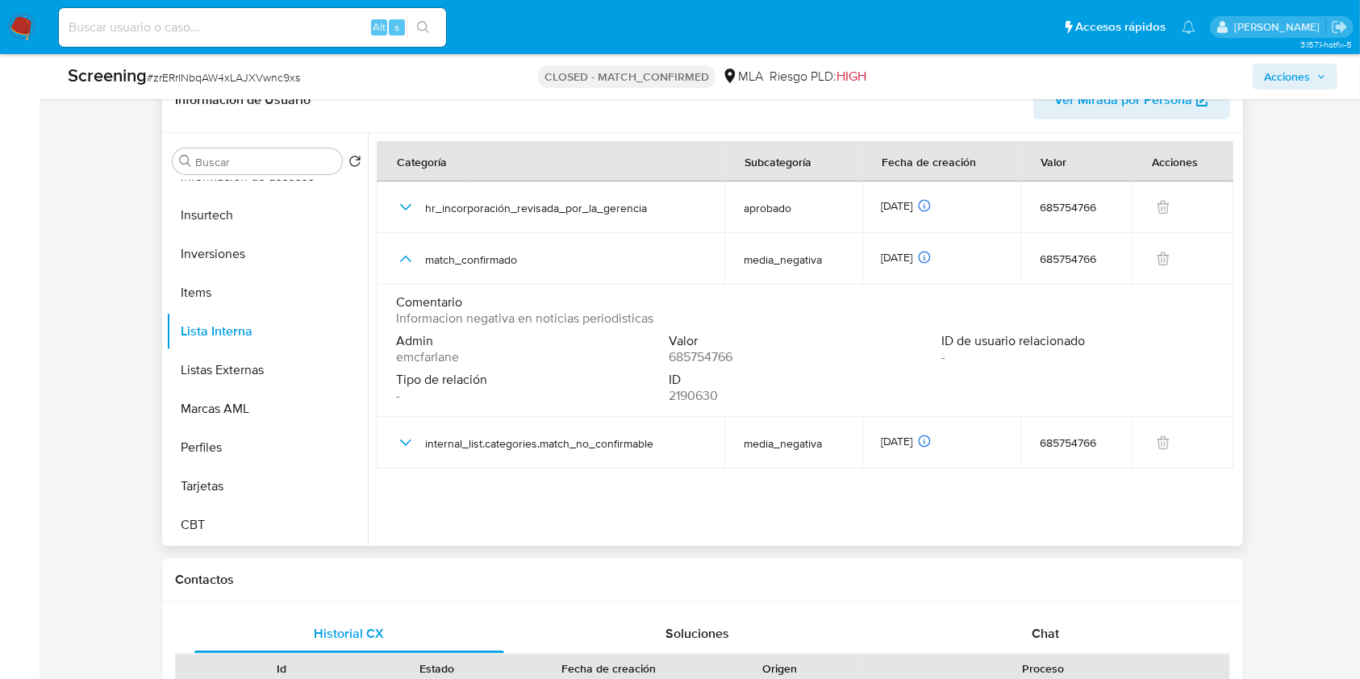
click at [407, 315] on span "Informacion negativa en noticias periodisticas" at bounding box center [524, 319] width 257 height 16
drag, startPoint x: 407, startPoint y: 315, endPoint x: 646, endPoint y: 325, distance: 239.9
click at [652, 323] on span "Informacion negativa en noticias periodisticas" at bounding box center [524, 319] width 257 height 16
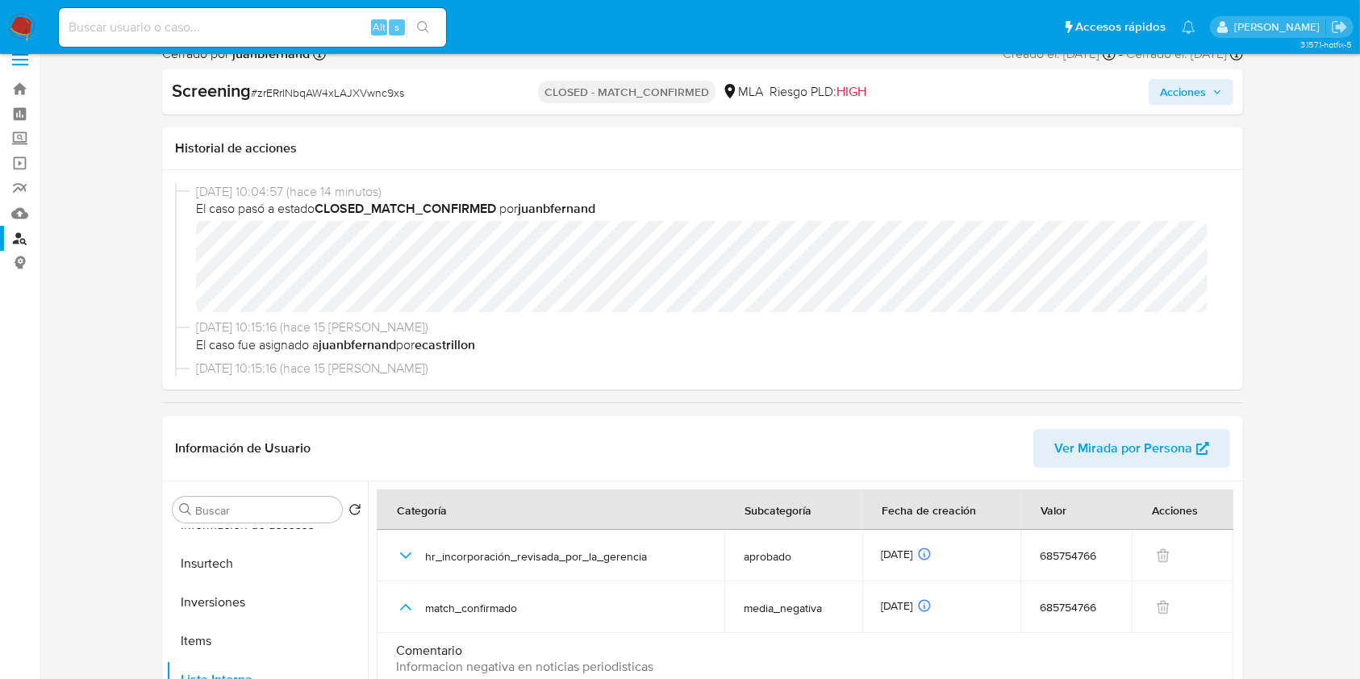
scroll to position [0, 0]
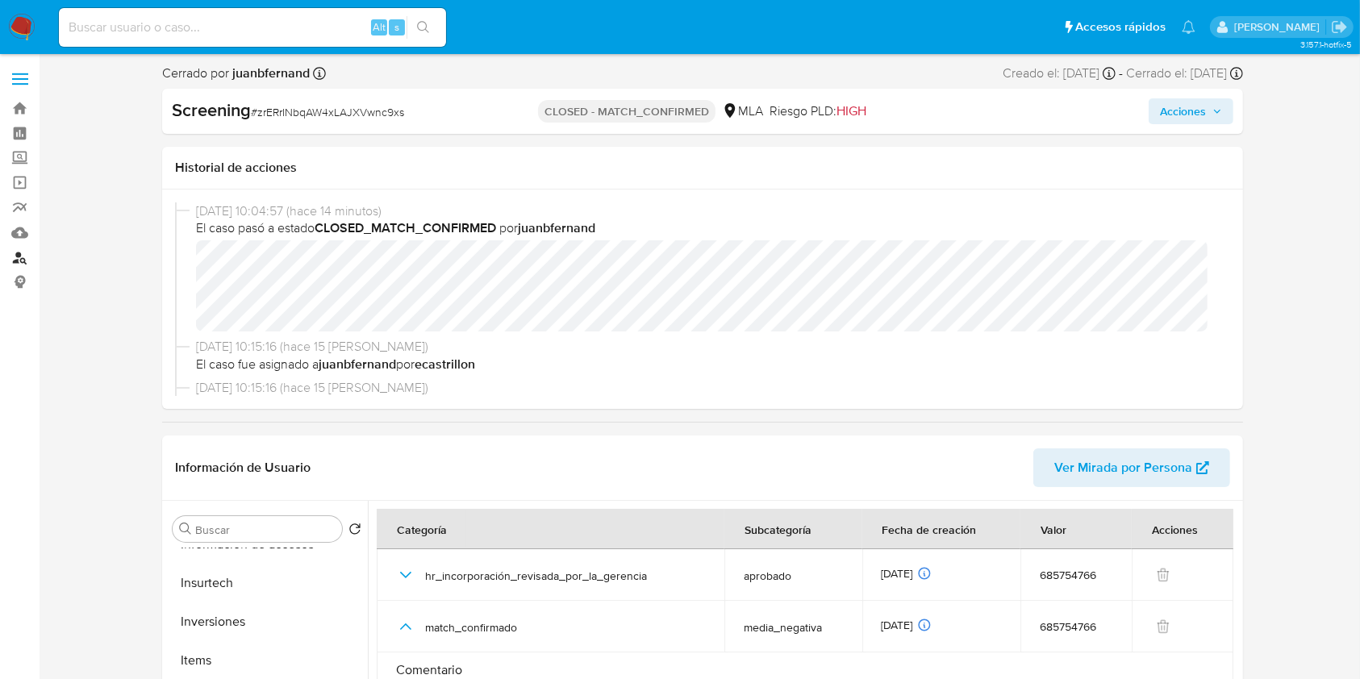
click at [13, 251] on link "Buscador de personas" at bounding box center [96, 257] width 192 height 25
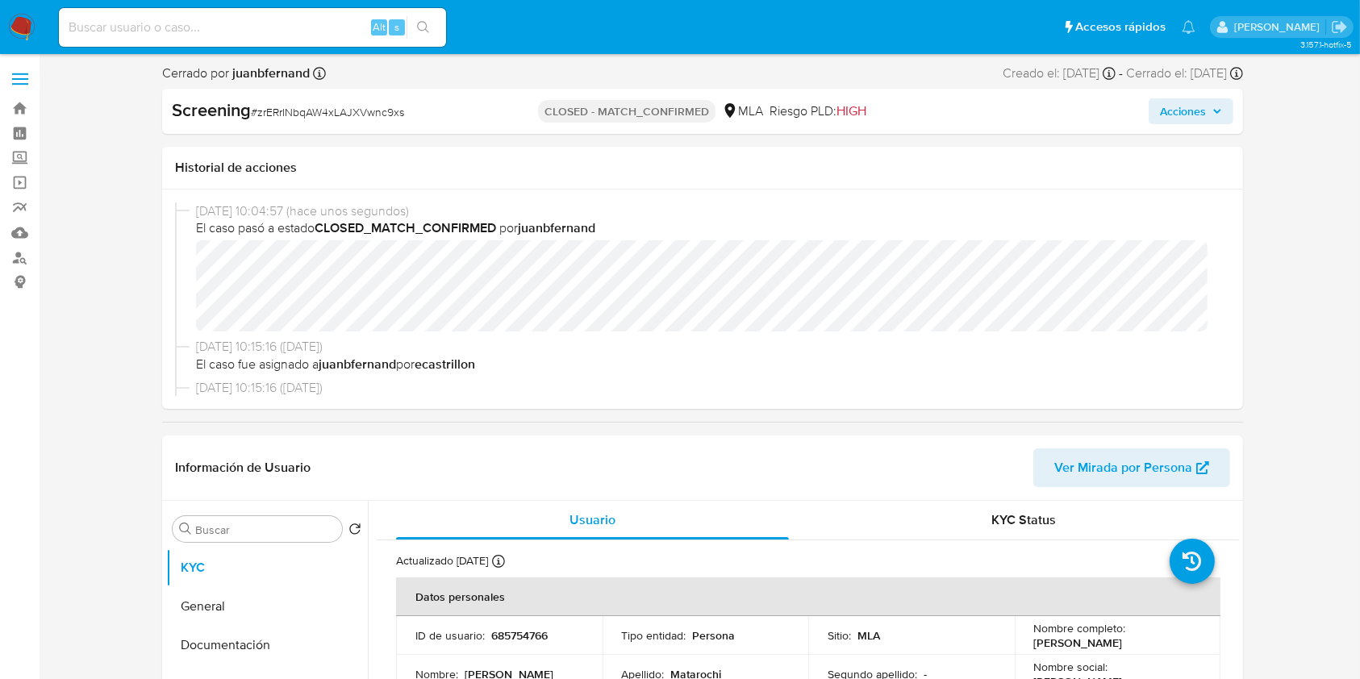
select select "10"
click at [341, 34] on input at bounding box center [252, 27] width 387 height 21
paste input "Zcw9qEpaQGDteqGsFcyeXABQ"
type input "Zcw9qEpaQGDteqGsFcyeXABQ"
click at [420, 21] on icon "search-icon" at bounding box center [423, 27] width 13 height 13
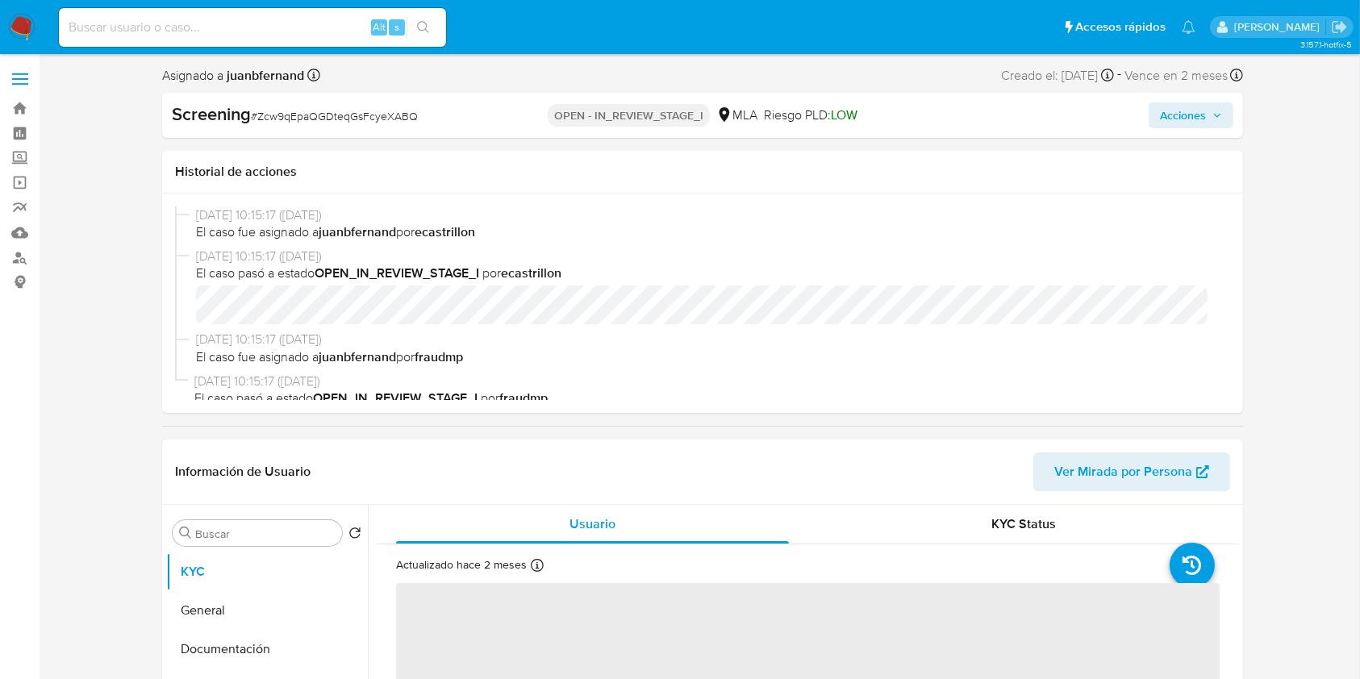
select select "10"
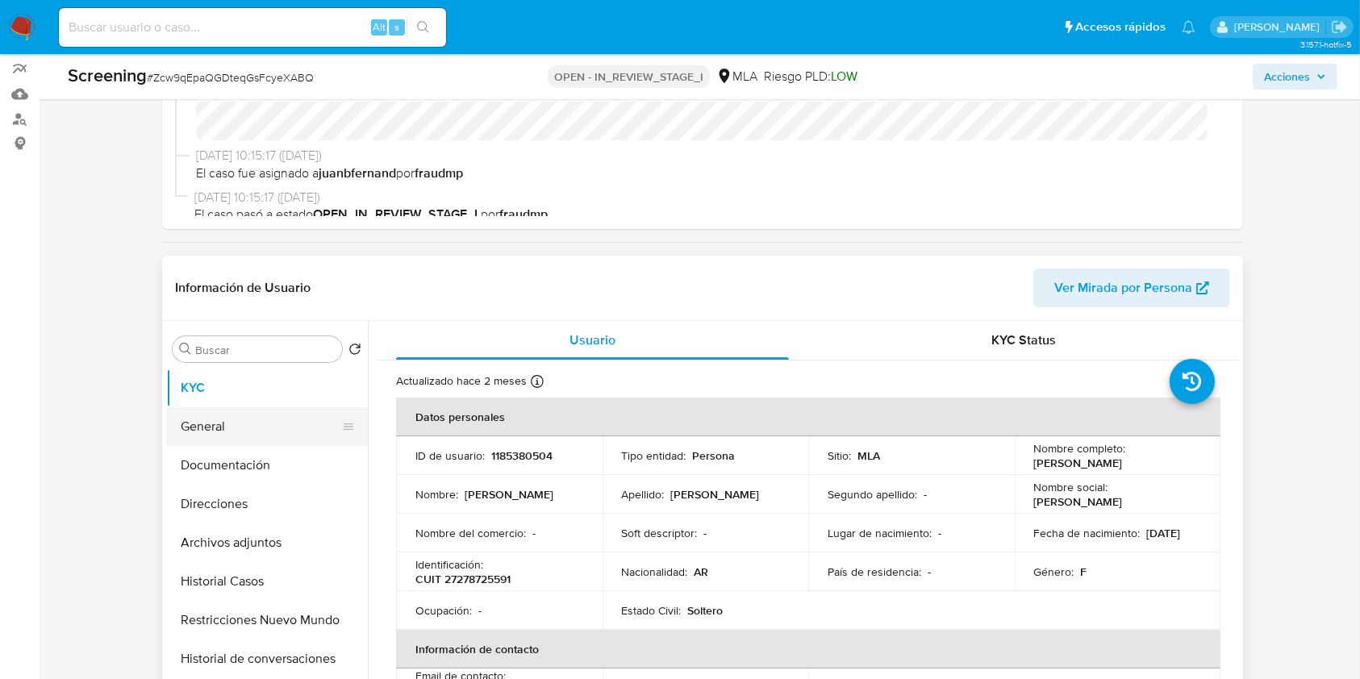
scroll to position [215, 0]
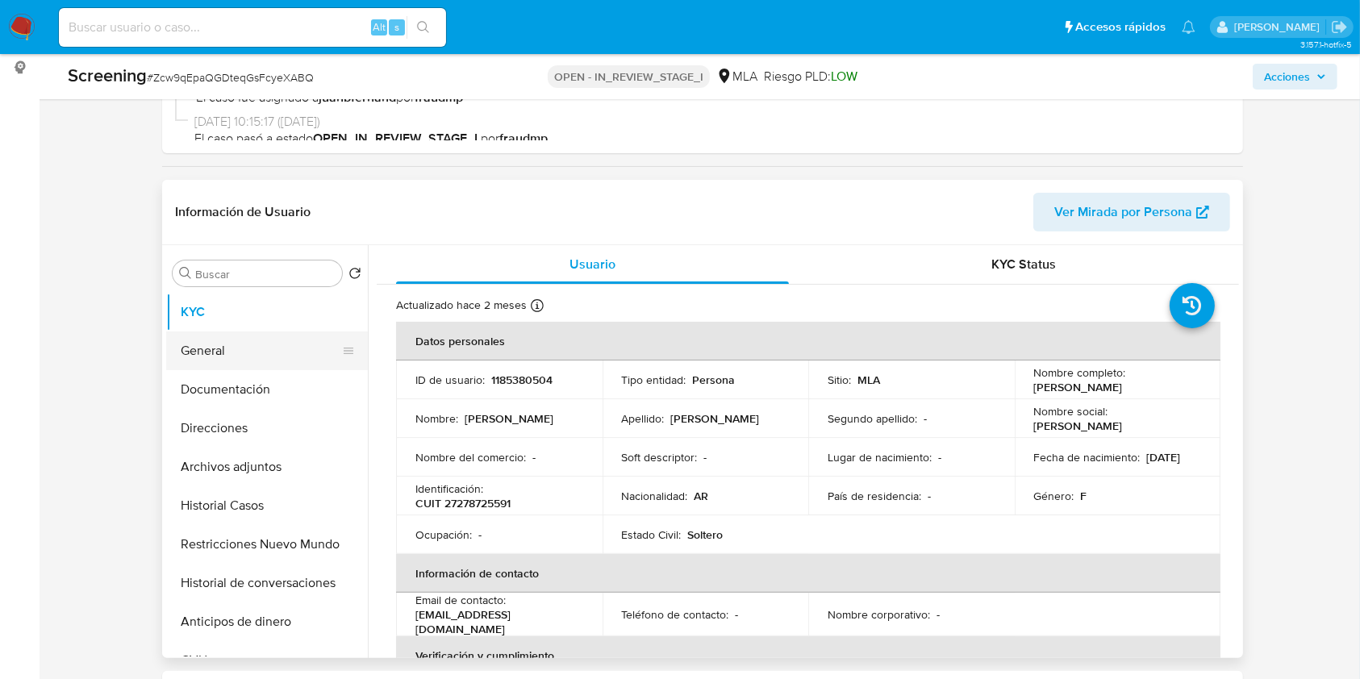
click at [239, 353] on button "General" at bounding box center [260, 351] width 189 height 39
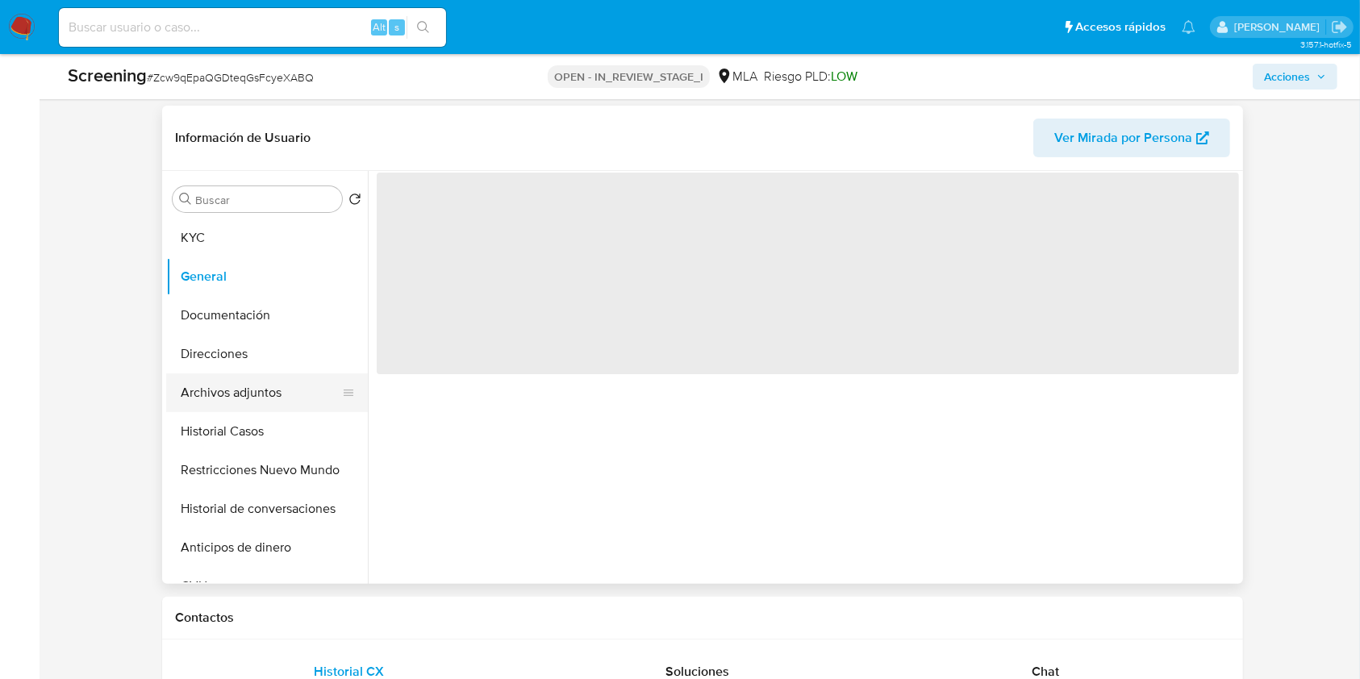
scroll to position [323, 0]
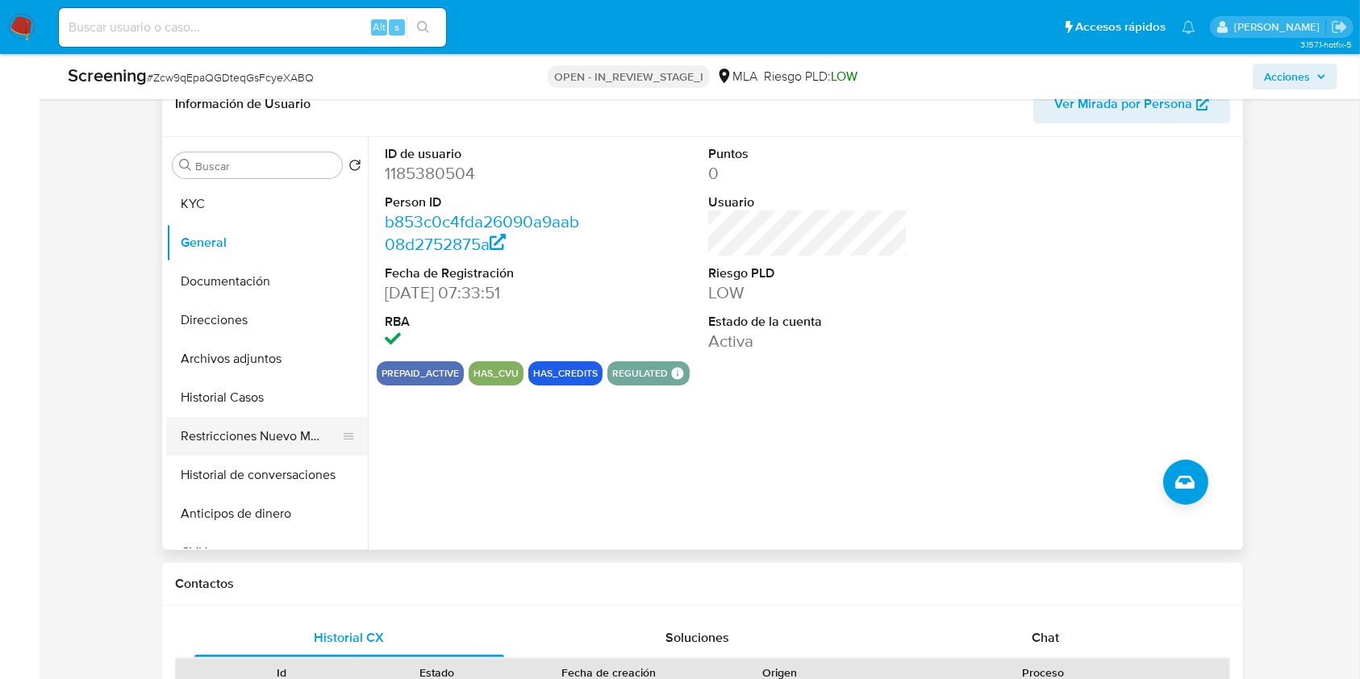
click at [253, 436] on button "Restricciones Nuevo Mundo" at bounding box center [260, 436] width 189 height 39
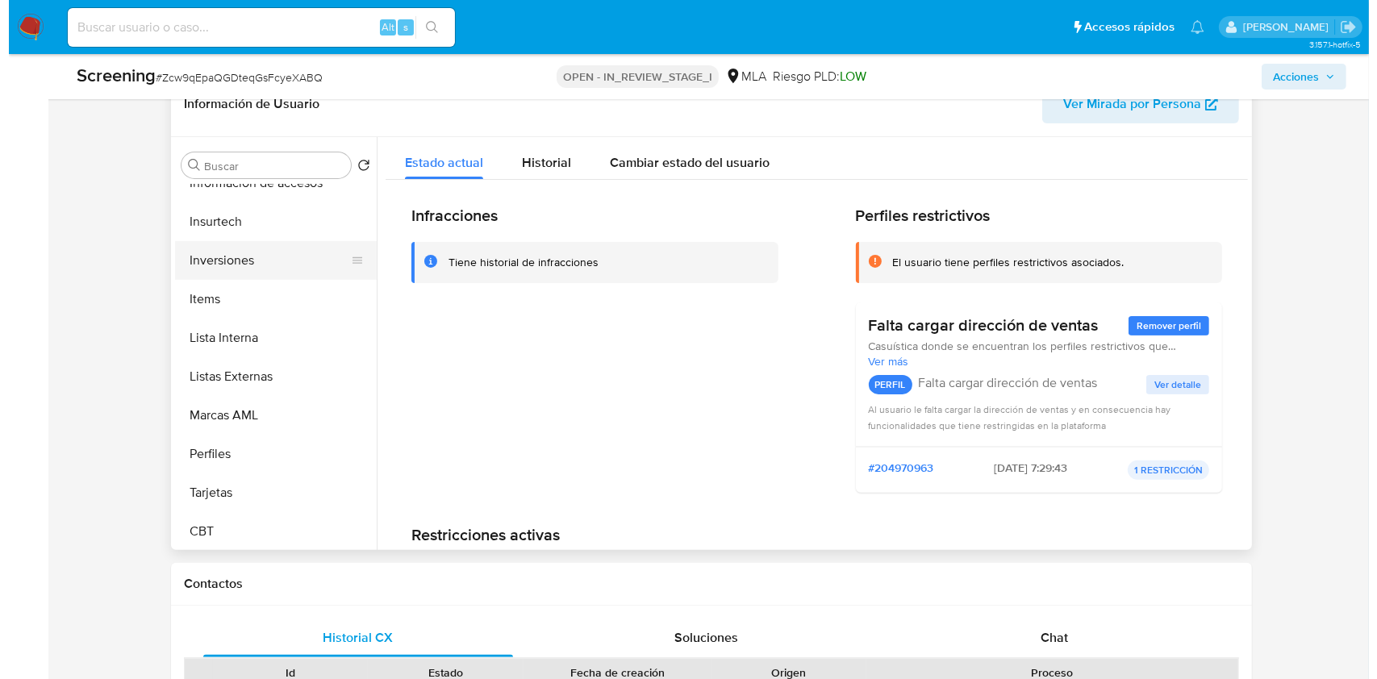
scroll to position [759, 0]
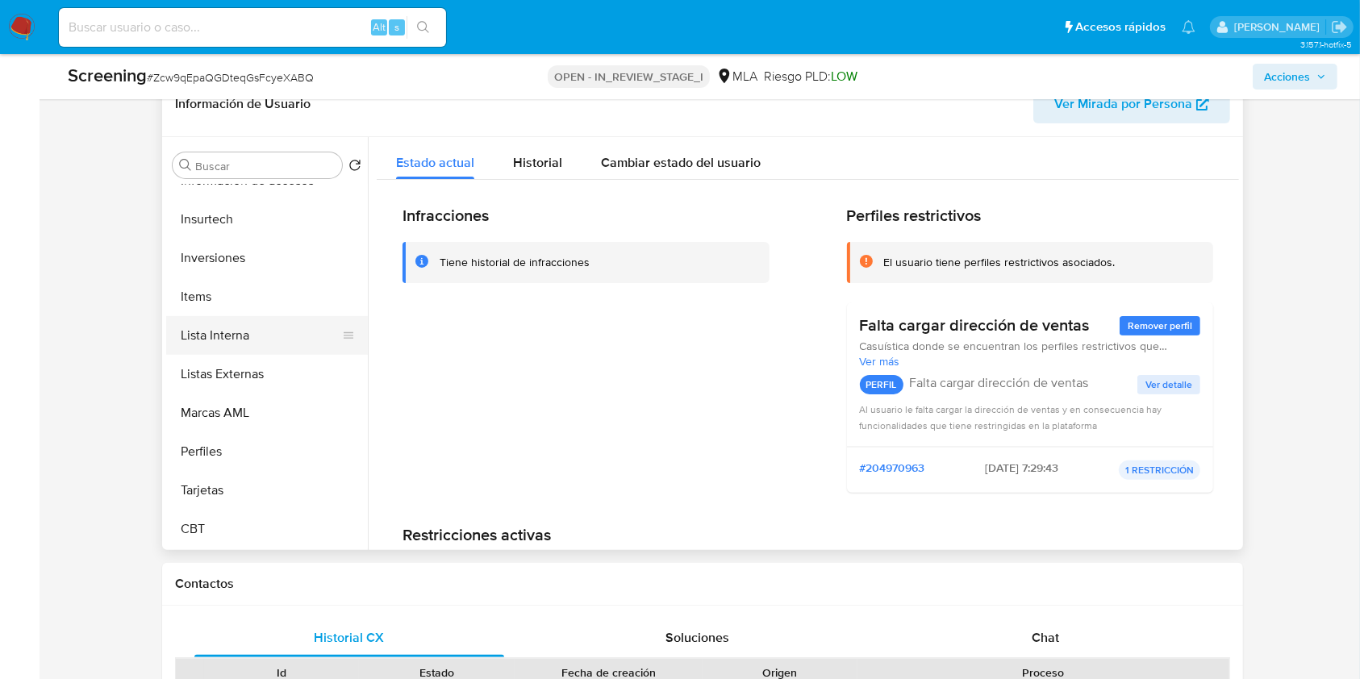
click at [252, 339] on button "Lista Interna" at bounding box center [260, 335] width 189 height 39
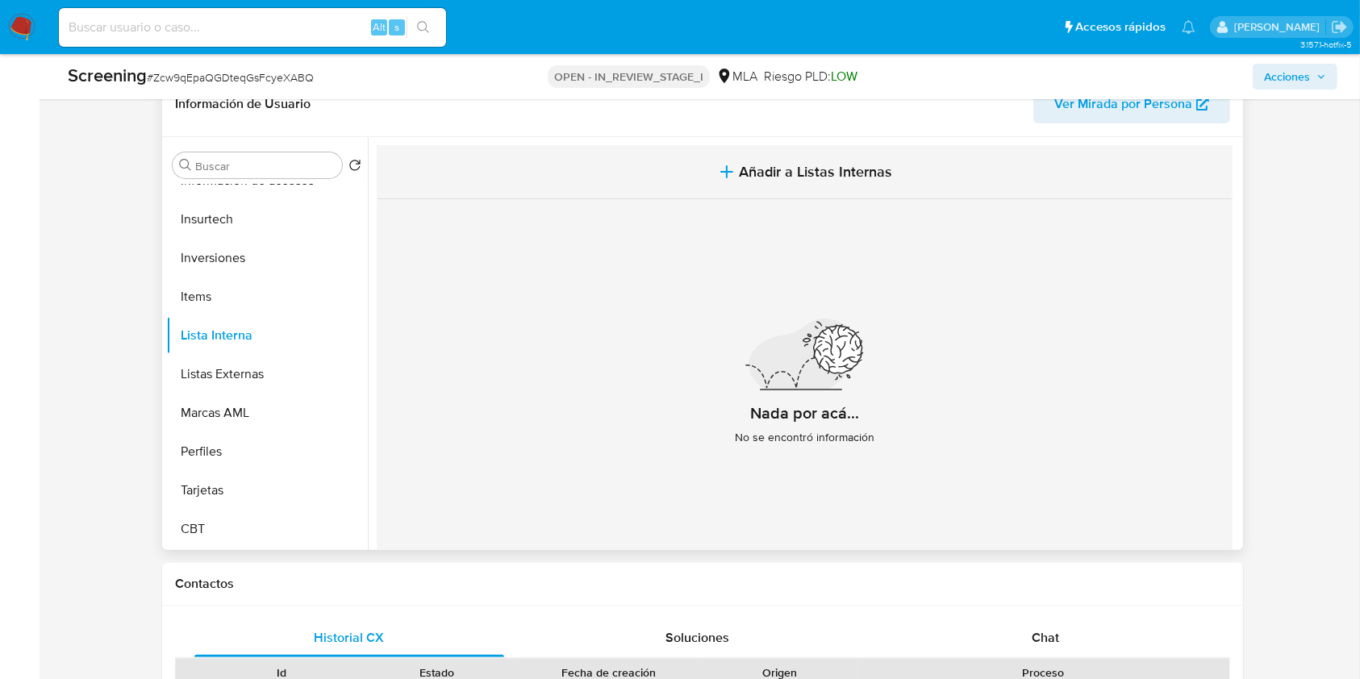
click at [725, 173] on icon "button" at bounding box center [726, 171] width 19 height 19
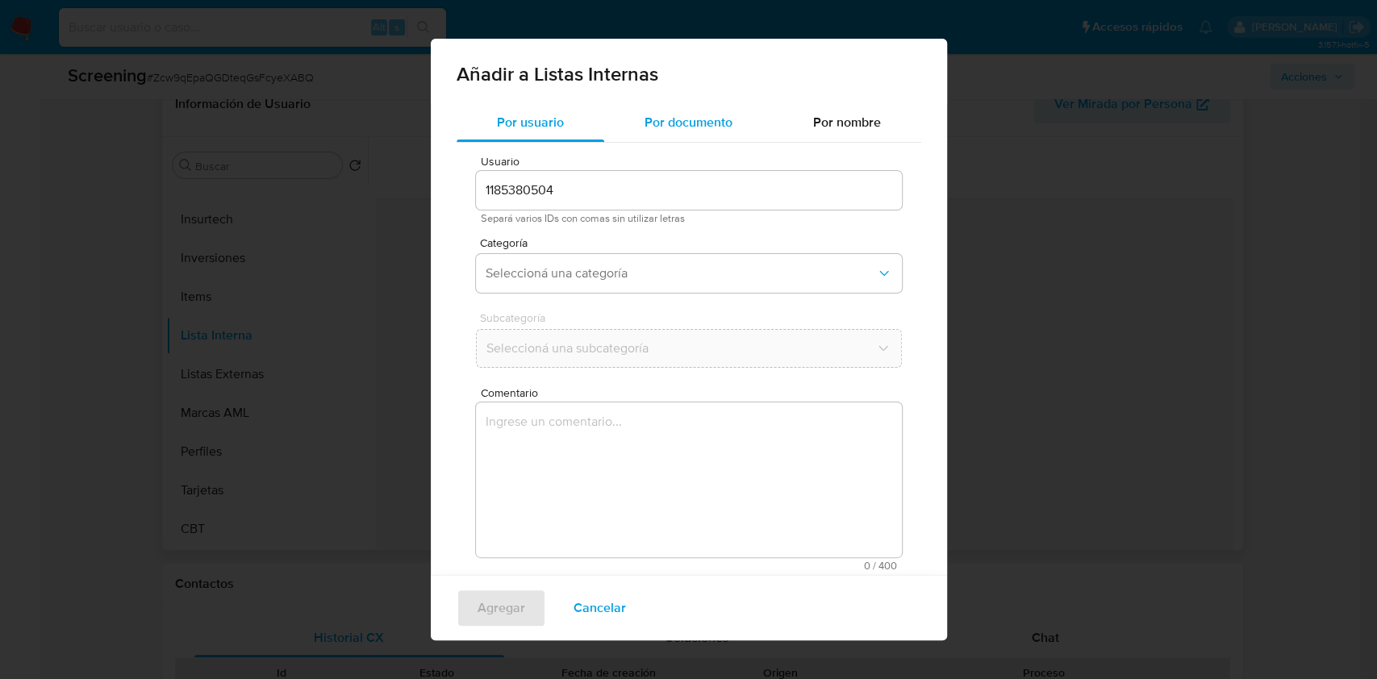
click at [663, 128] on span "Por documento" at bounding box center [689, 122] width 88 height 19
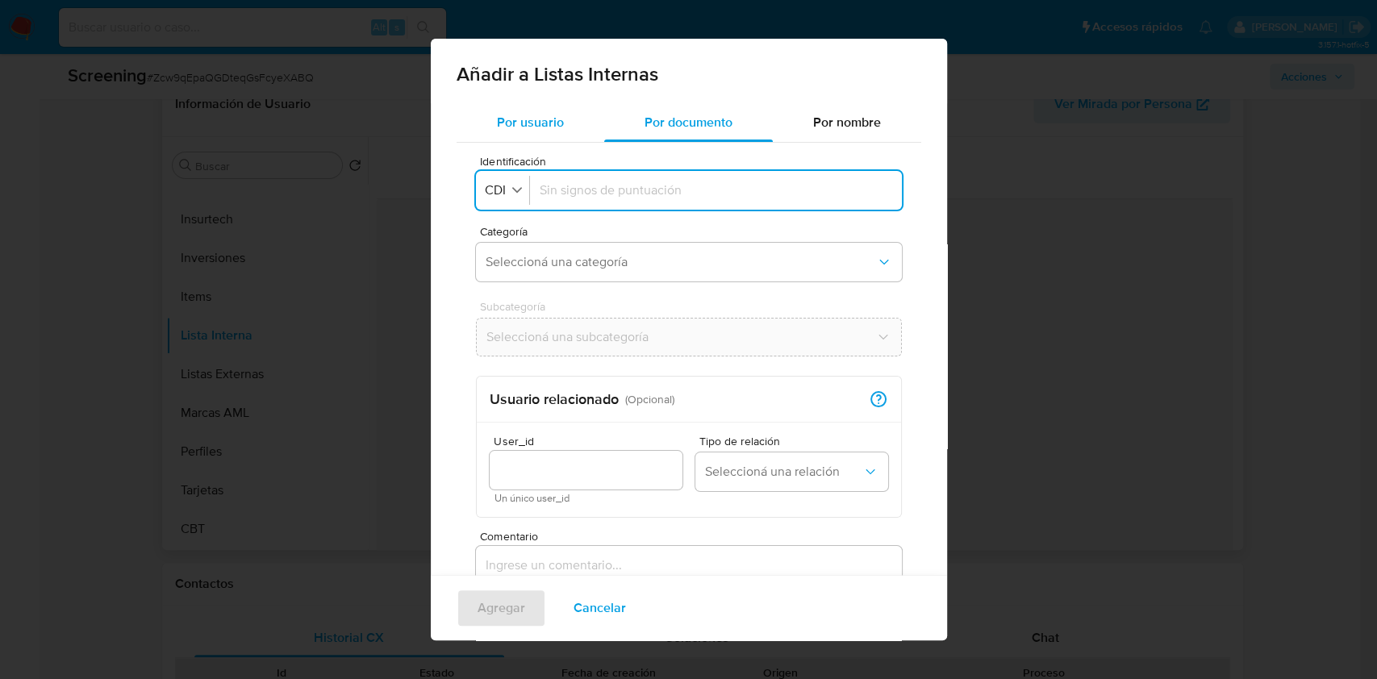
click at [534, 122] on span "Por usuario" at bounding box center [530, 122] width 67 height 19
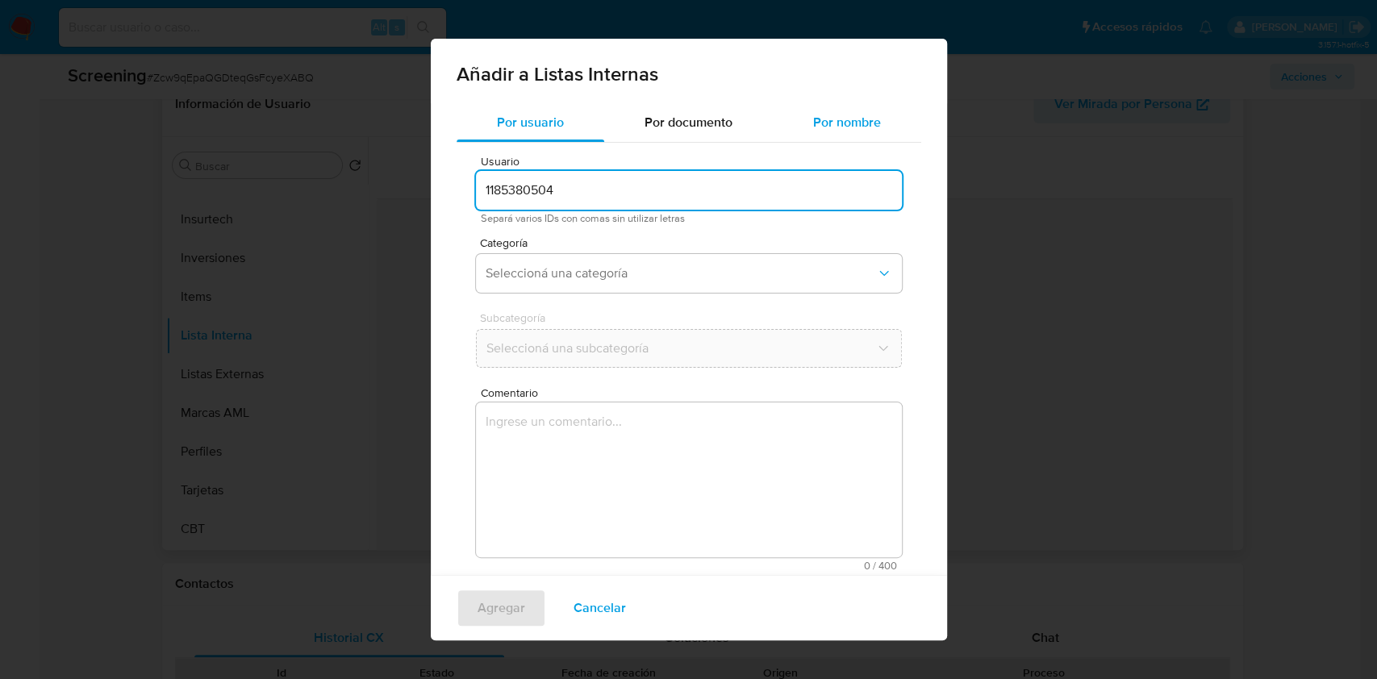
click at [784, 119] on div "Por nombre" at bounding box center [847, 122] width 148 height 39
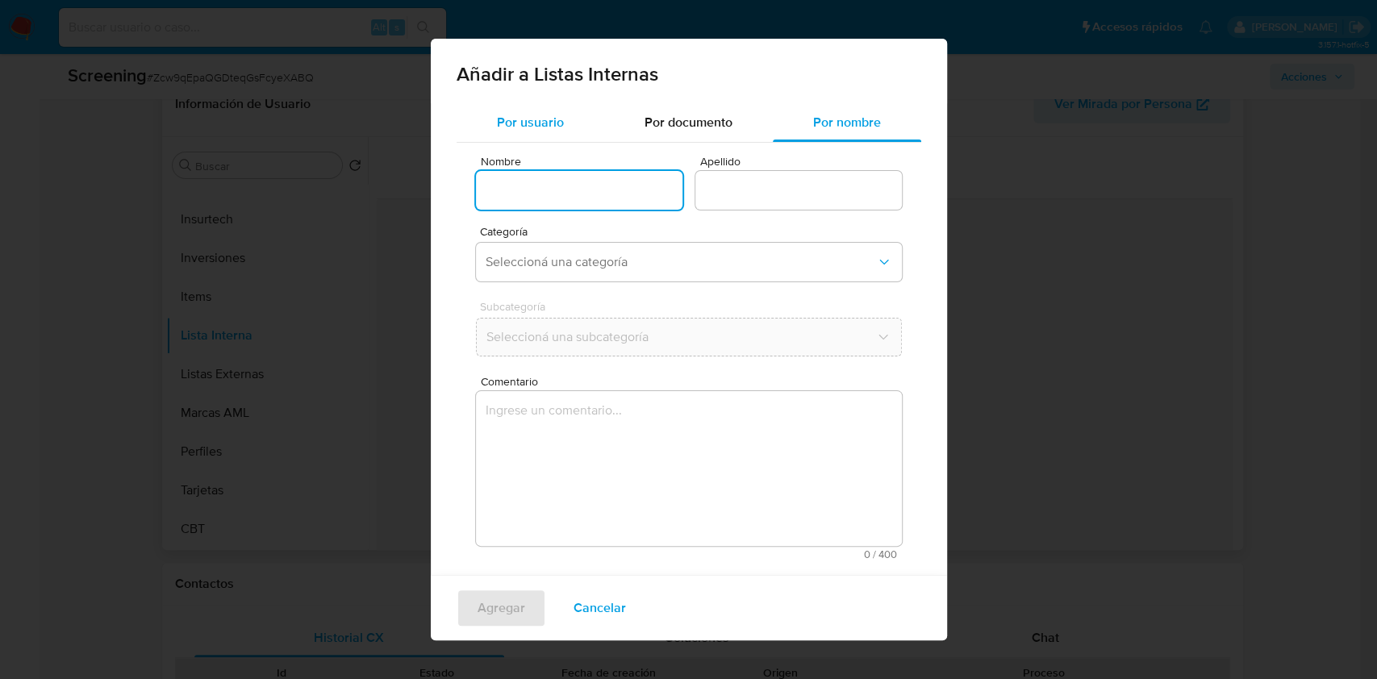
click at [520, 124] on span "Por usuario" at bounding box center [530, 122] width 67 height 19
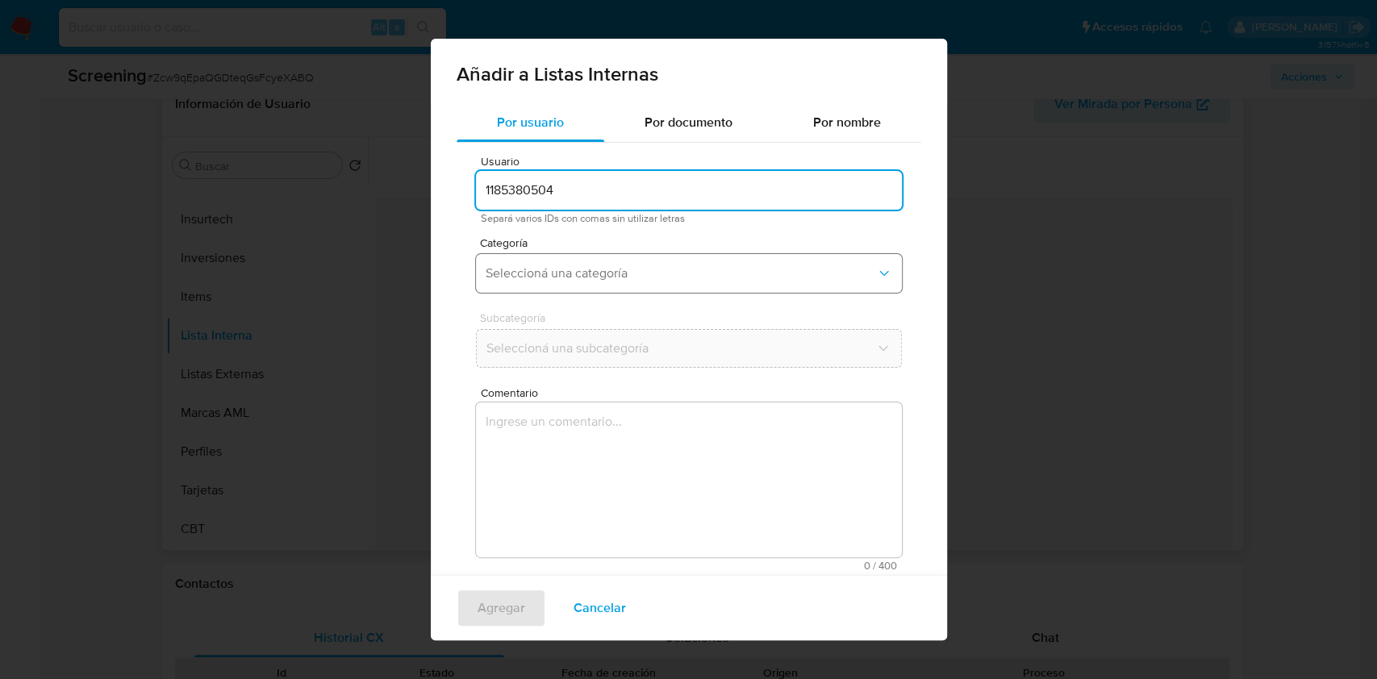
click at [565, 277] on span "Seleccioná una categoría" at bounding box center [681, 273] width 391 height 16
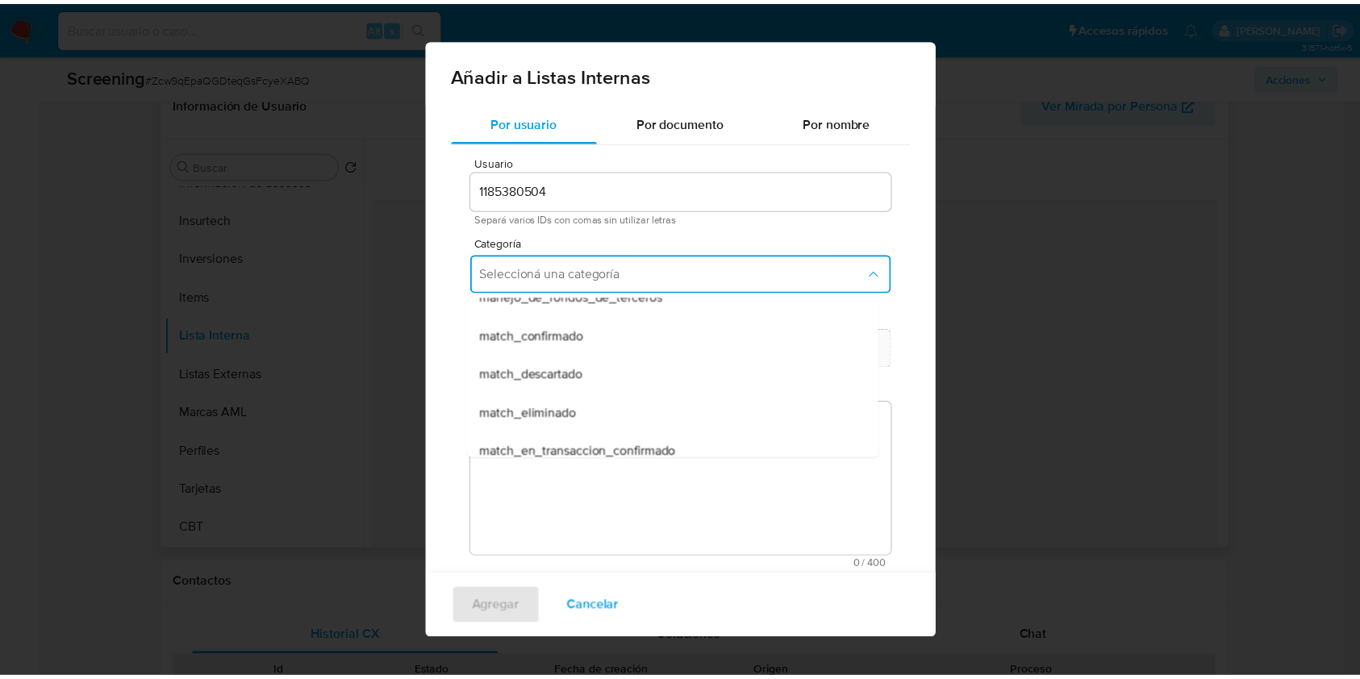
scroll to position [0, 0]
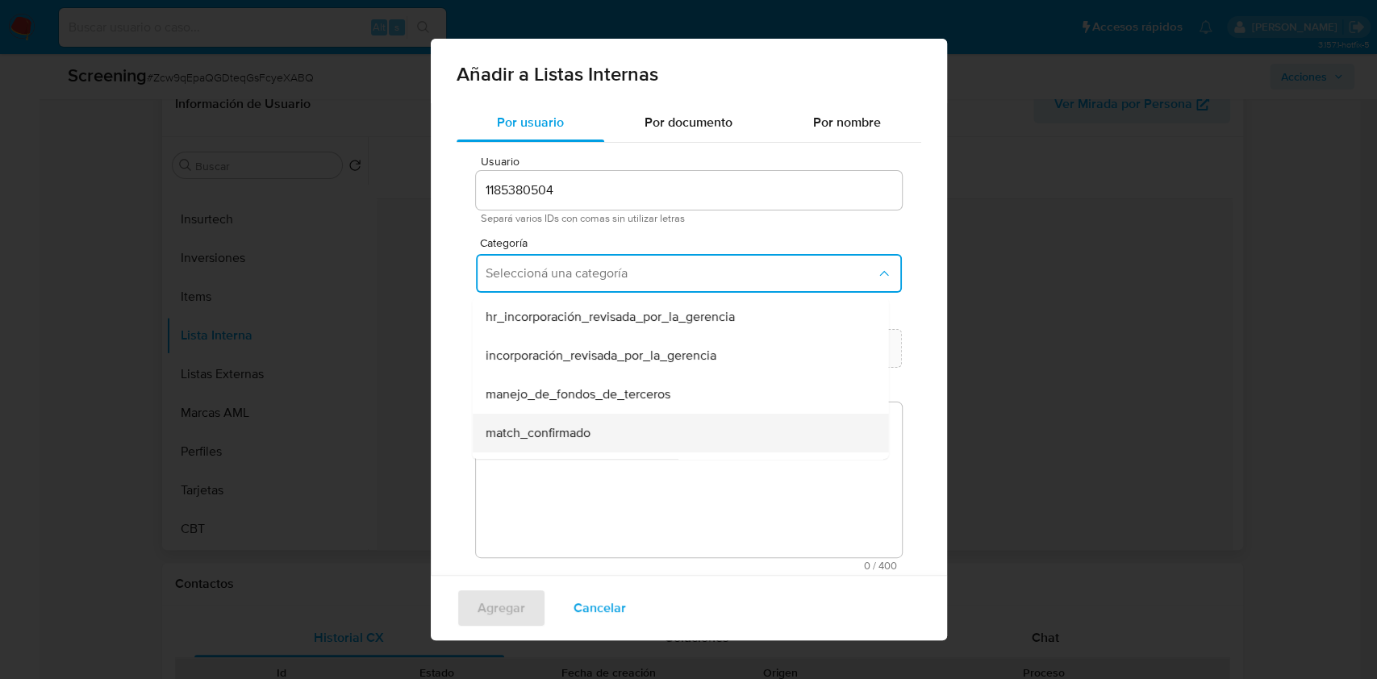
click at [597, 423] on div "match_confirmado" at bounding box center [675, 433] width 381 height 39
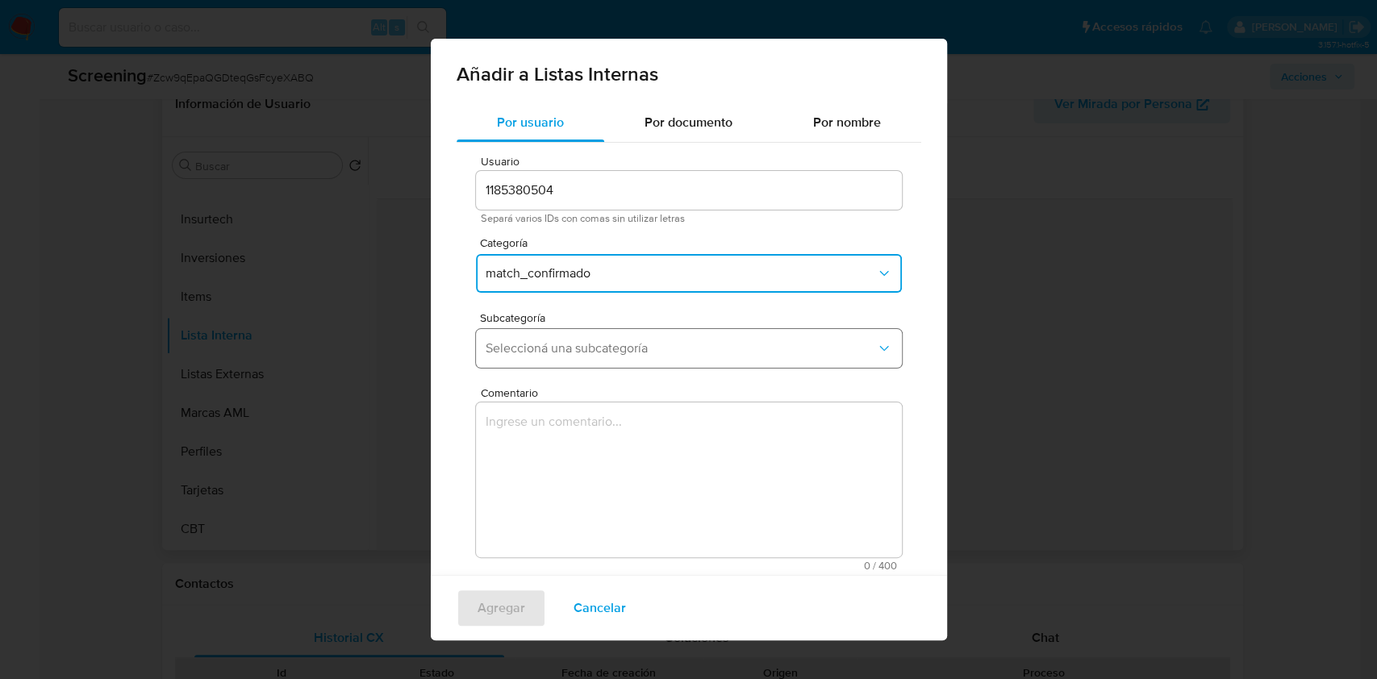
click at [621, 351] on span "Seleccioná una subcategoría" at bounding box center [681, 349] width 391 height 16
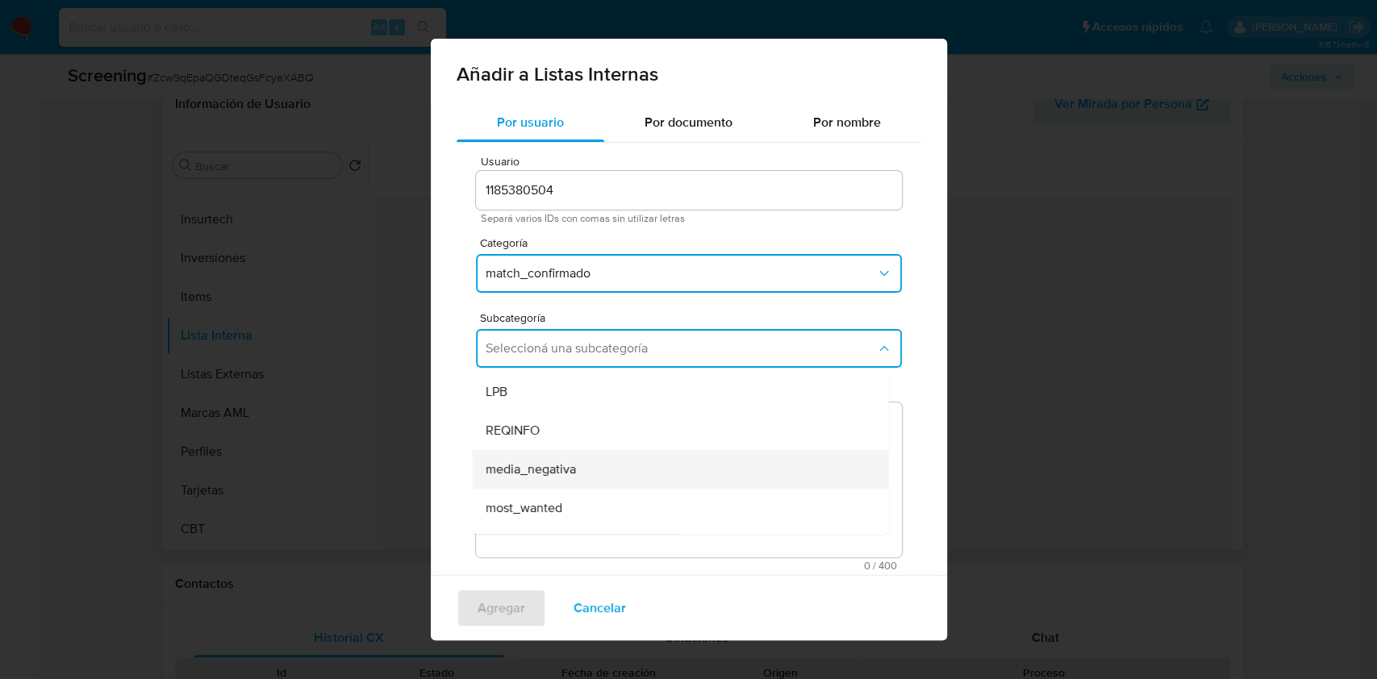
click at [613, 465] on div "media_negativa" at bounding box center [675, 469] width 381 height 39
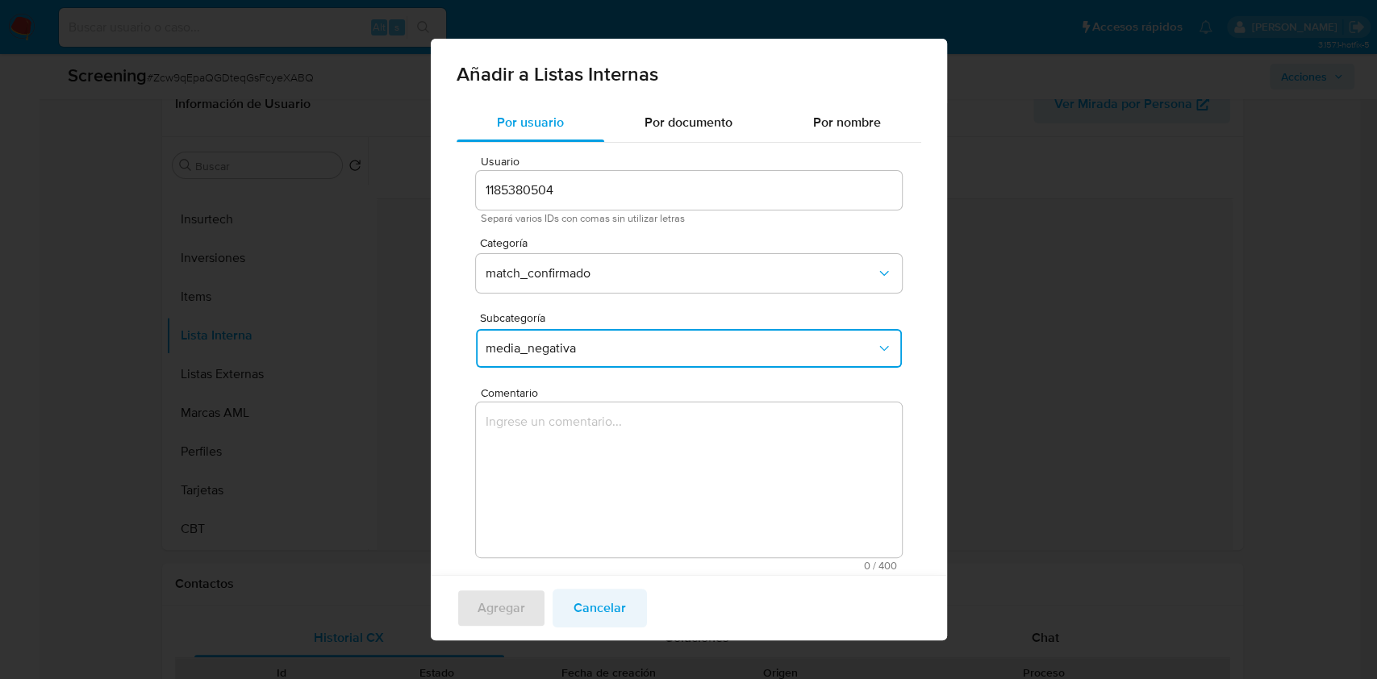
click at [617, 615] on span "Cancelar" at bounding box center [600, 609] width 52 height 36
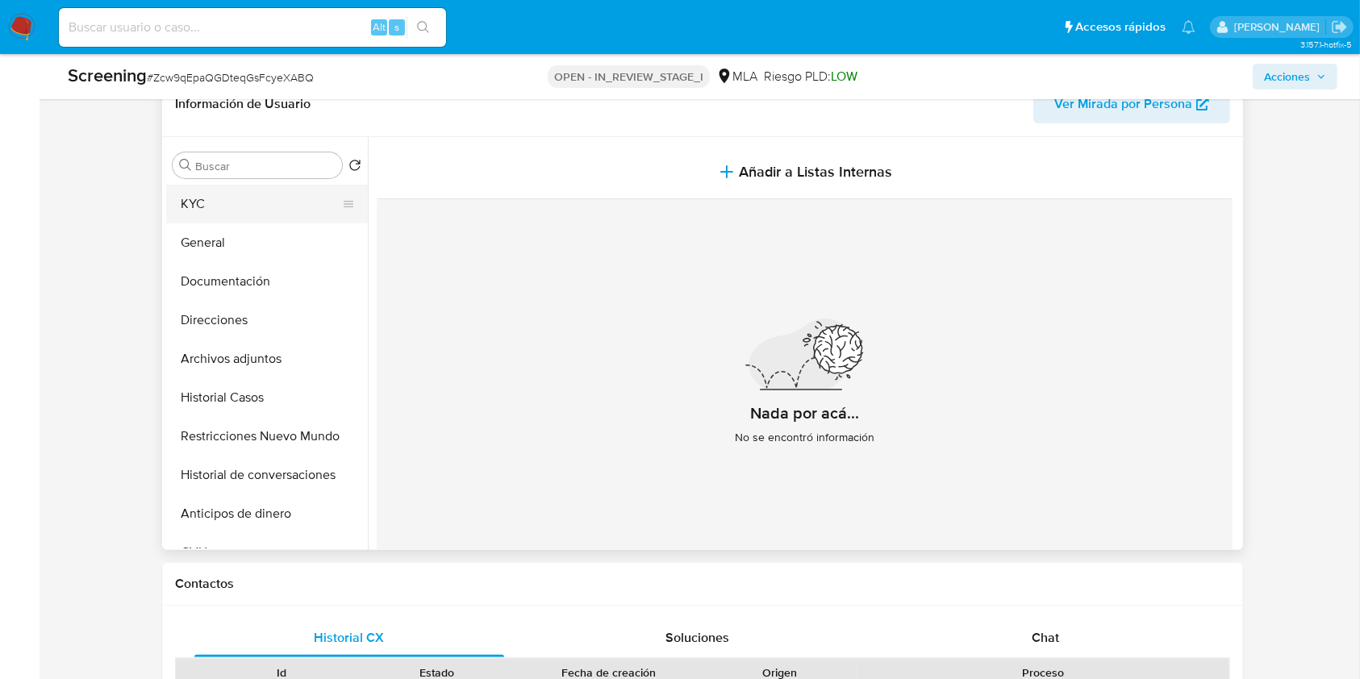
click at [245, 210] on button "KYC" at bounding box center [260, 204] width 189 height 39
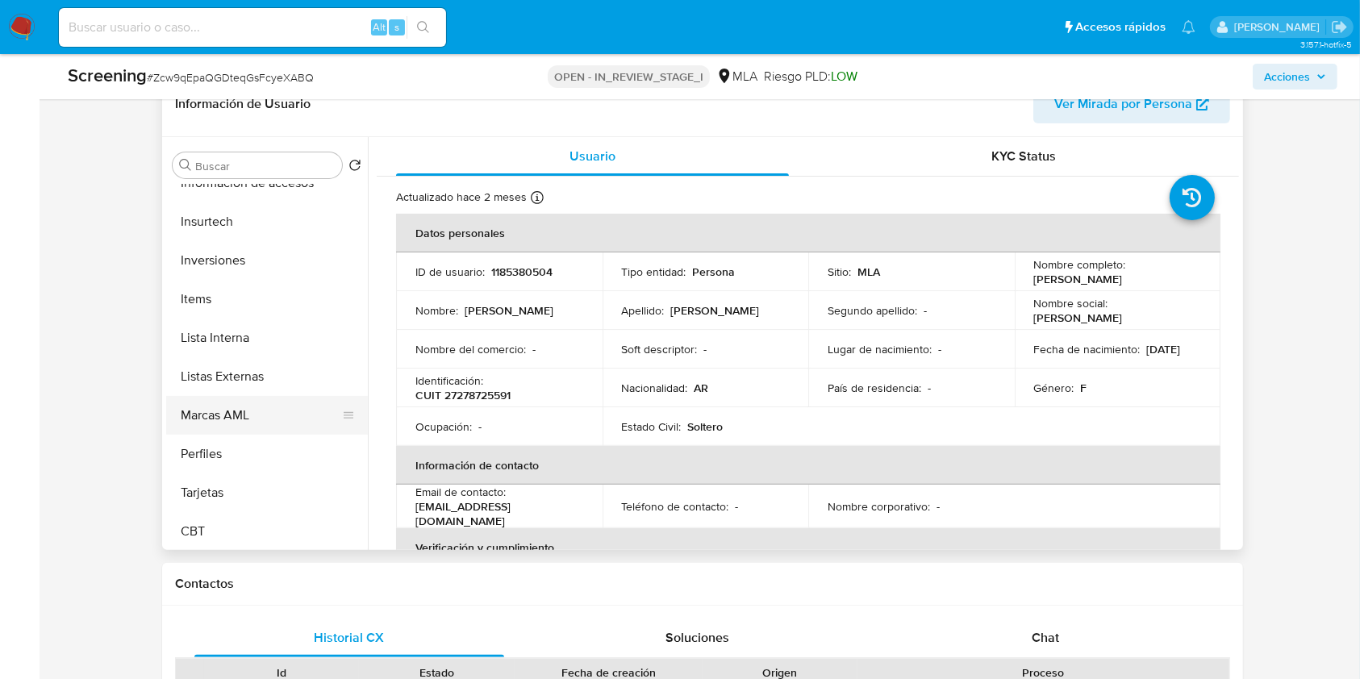
scroll to position [759, 0]
click at [257, 331] on button "Lista Interna" at bounding box center [260, 335] width 189 height 39
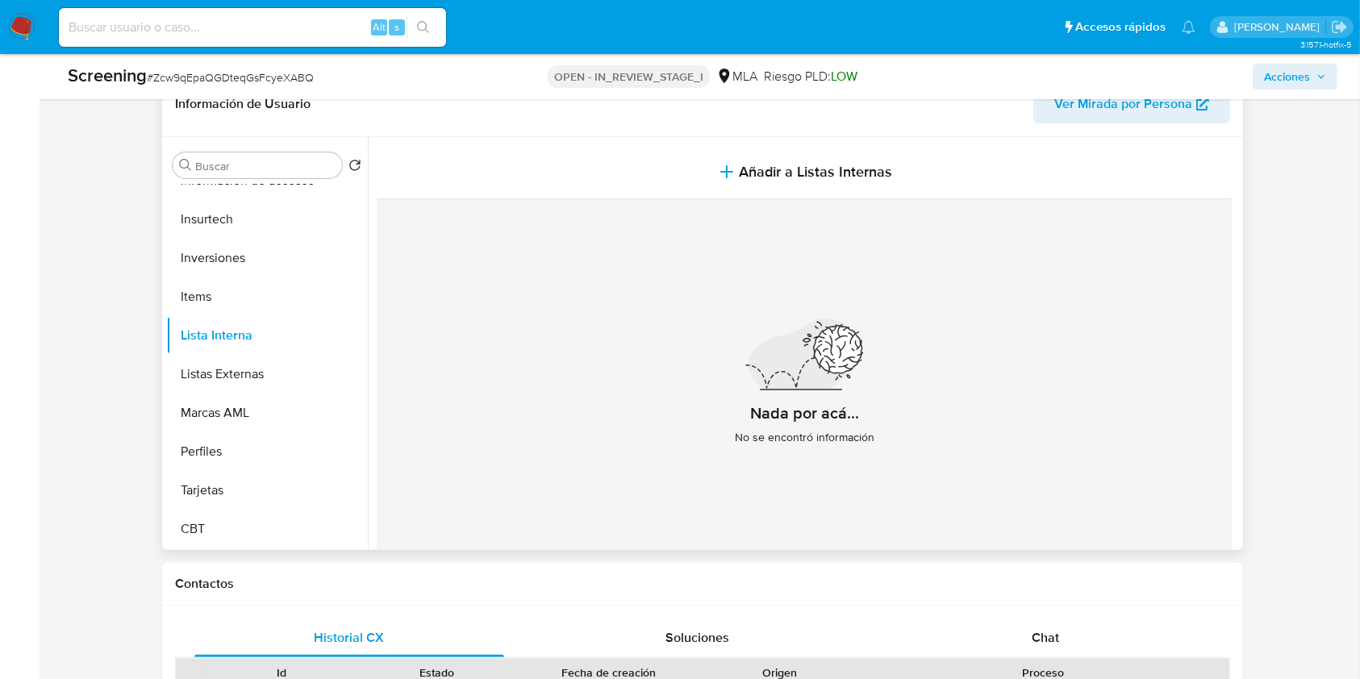
click at [1117, 113] on span "Ver Mirada por Persona" at bounding box center [1124, 104] width 138 height 39
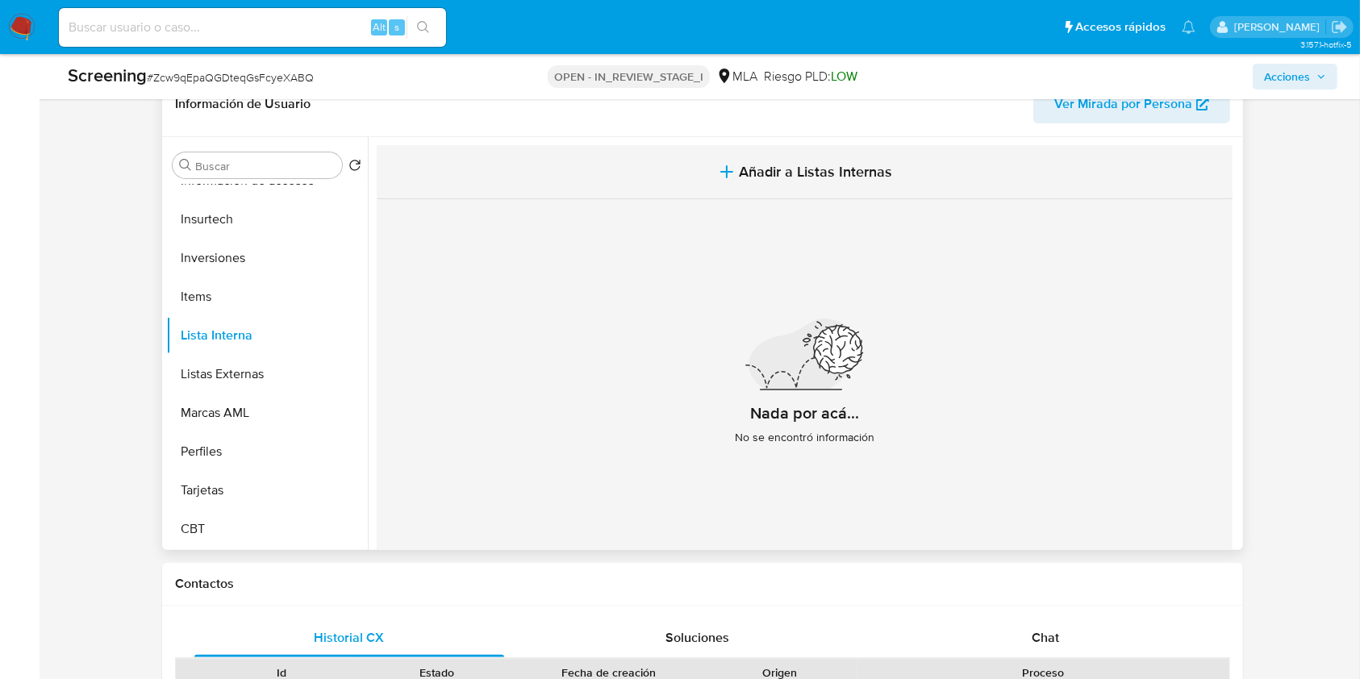
click at [797, 165] on span "Añadir a Listas Internas" at bounding box center [816, 172] width 153 height 18
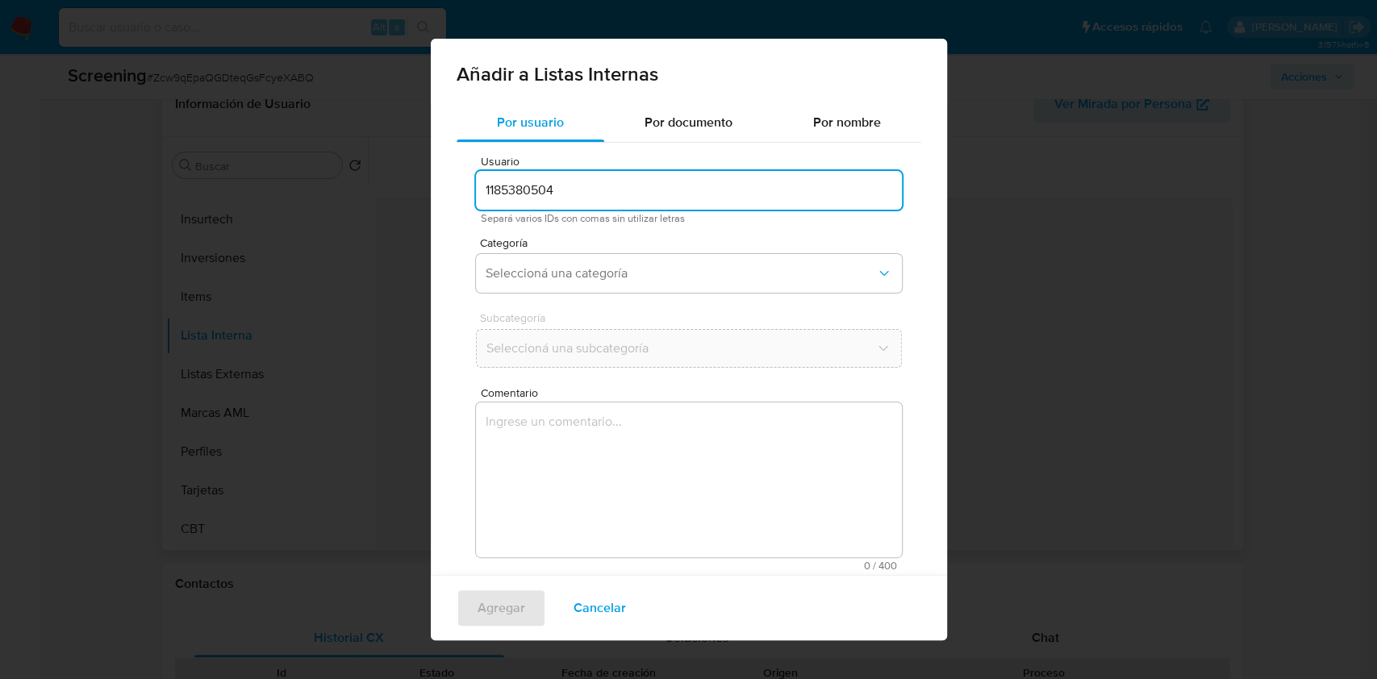
click at [605, 185] on input "1185380504" at bounding box center [689, 190] width 426 height 21
click at [560, 266] on span "Seleccioná una categoría" at bounding box center [681, 273] width 391 height 16
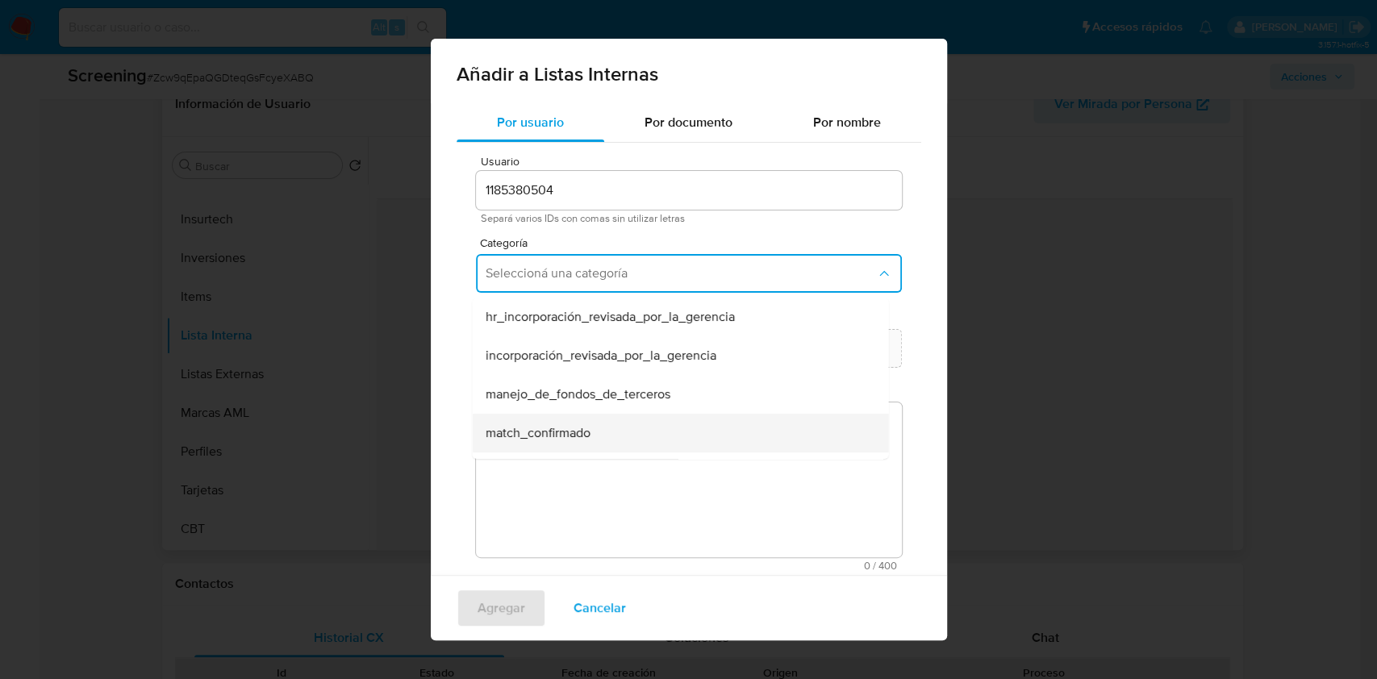
click at [570, 428] on span "match_confirmado" at bounding box center [537, 433] width 105 height 16
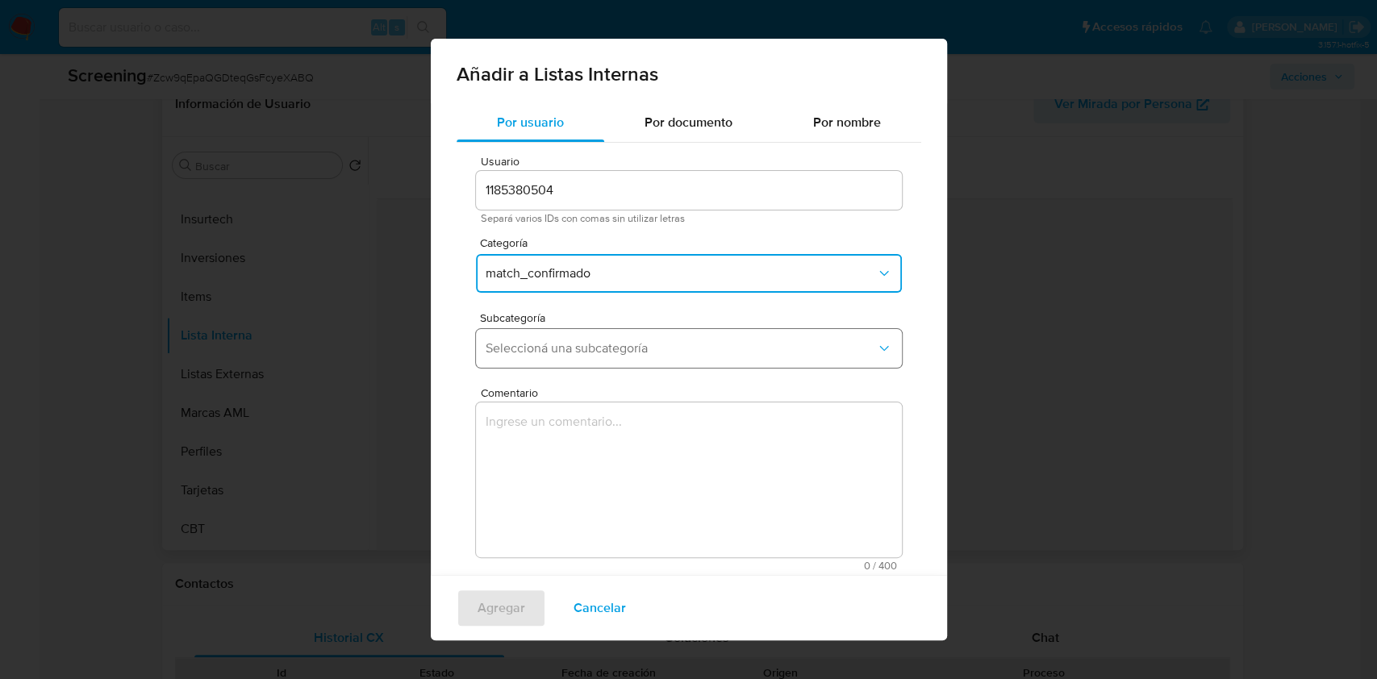
click at [588, 338] on button "Seleccioná una subcategoría" at bounding box center [689, 348] width 426 height 39
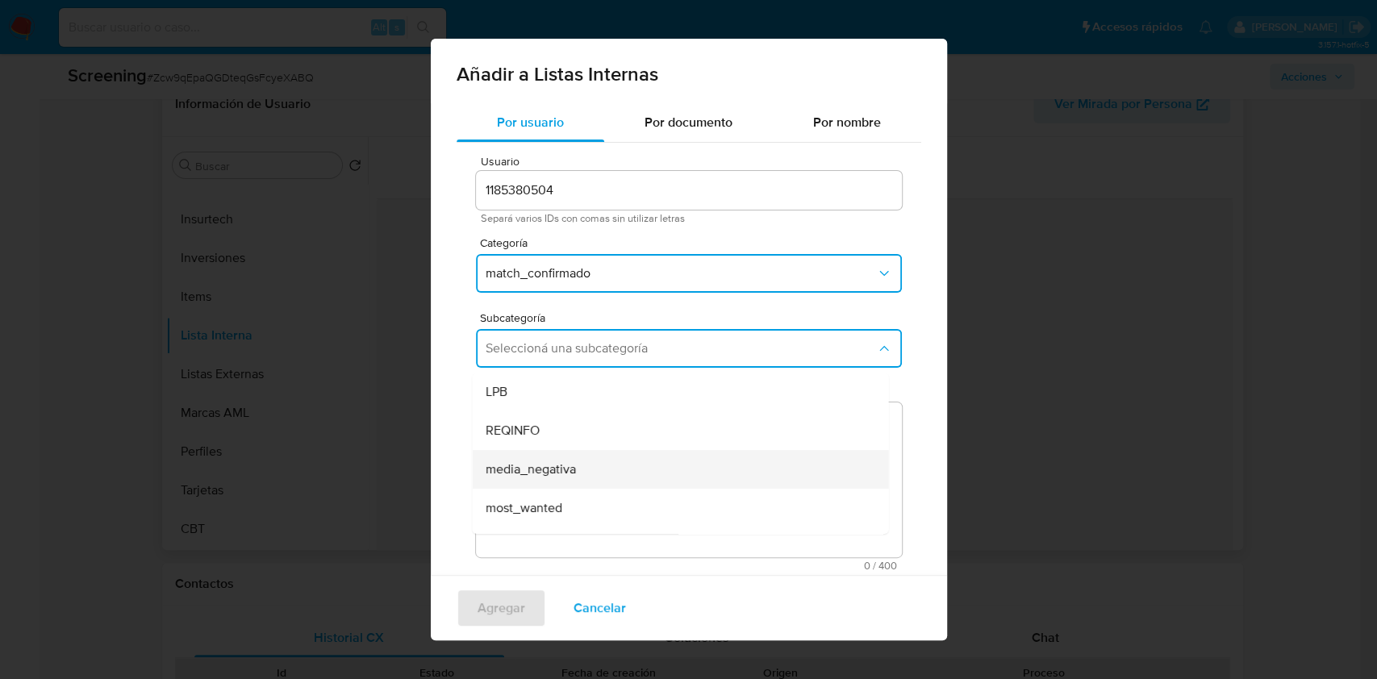
click at [583, 476] on div "media_negativa" at bounding box center [675, 469] width 381 height 39
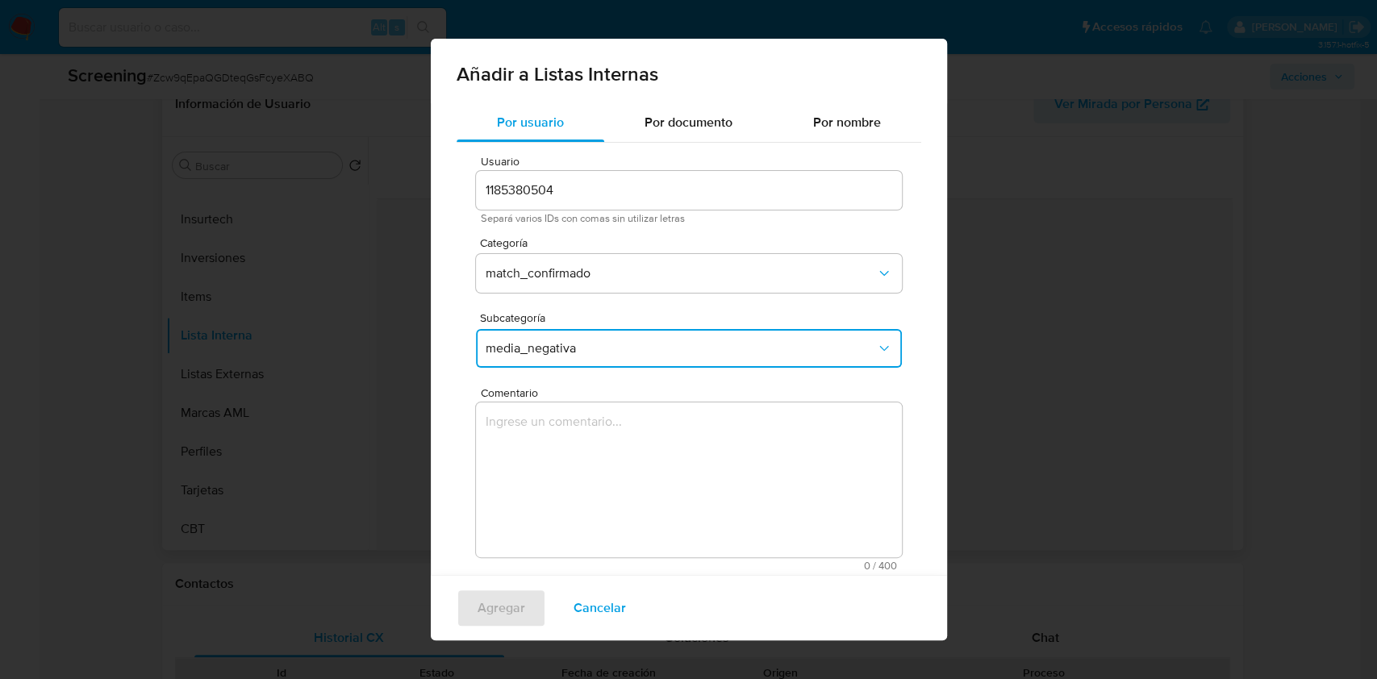
click at [605, 460] on textarea "Comentario" at bounding box center [689, 480] width 426 height 155
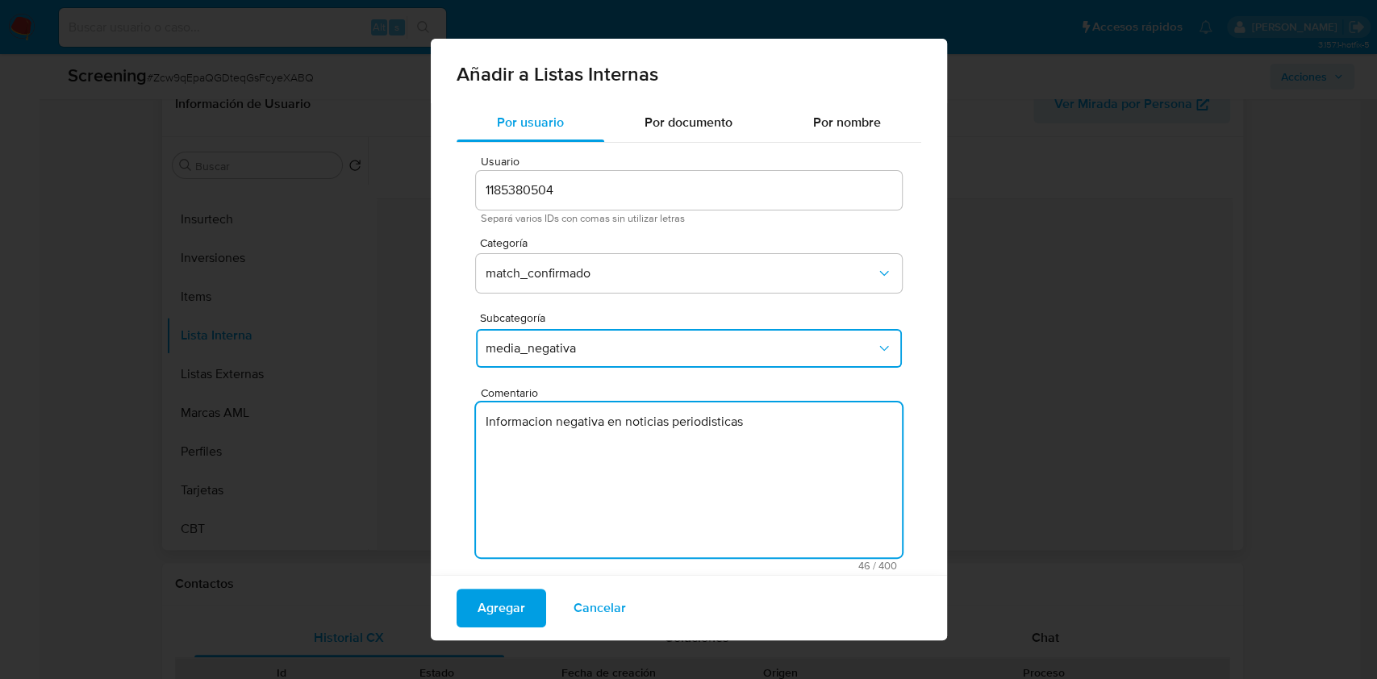
click at [533, 432] on textarea "Informacion negativa en noticias periodisticas" at bounding box center [689, 480] width 426 height 155
click at [534, 429] on textarea "Informacion negativa en noticias periodisticas" at bounding box center [689, 480] width 426 height 155
click at [0, 0] on lt-span "Informaci ó n" at bounding box center [0, 0] width 0 height 0
click at [723, 424] on textarea "Información negativa en noticias periodisticas" at bounding box center [689, 480] width 426 height 155
click at [0, 0] on lt-span "period í sticas" at bounding box center [0, 0] width 0 height 0
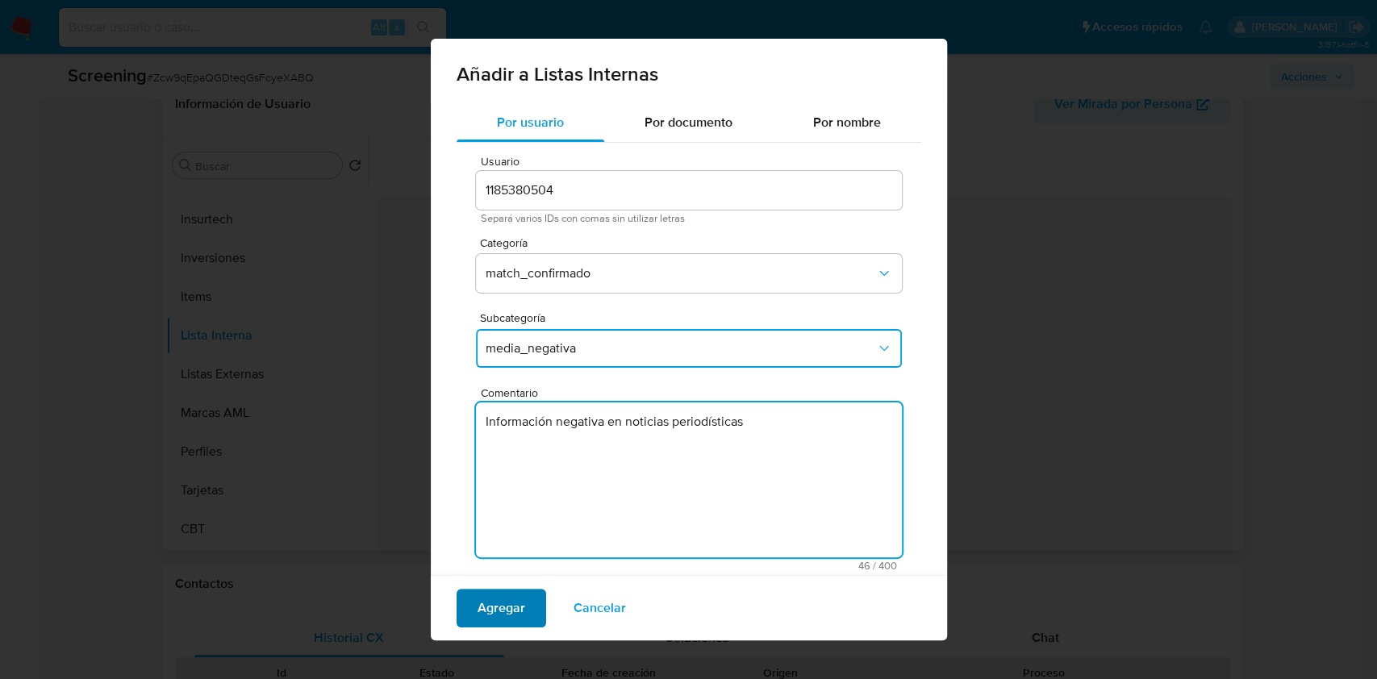
type textarea "Información negativa en noticias periodísticas"
click at [521, 607] on span "Agregar" at bounding box center [502, 609] width 48 height 36
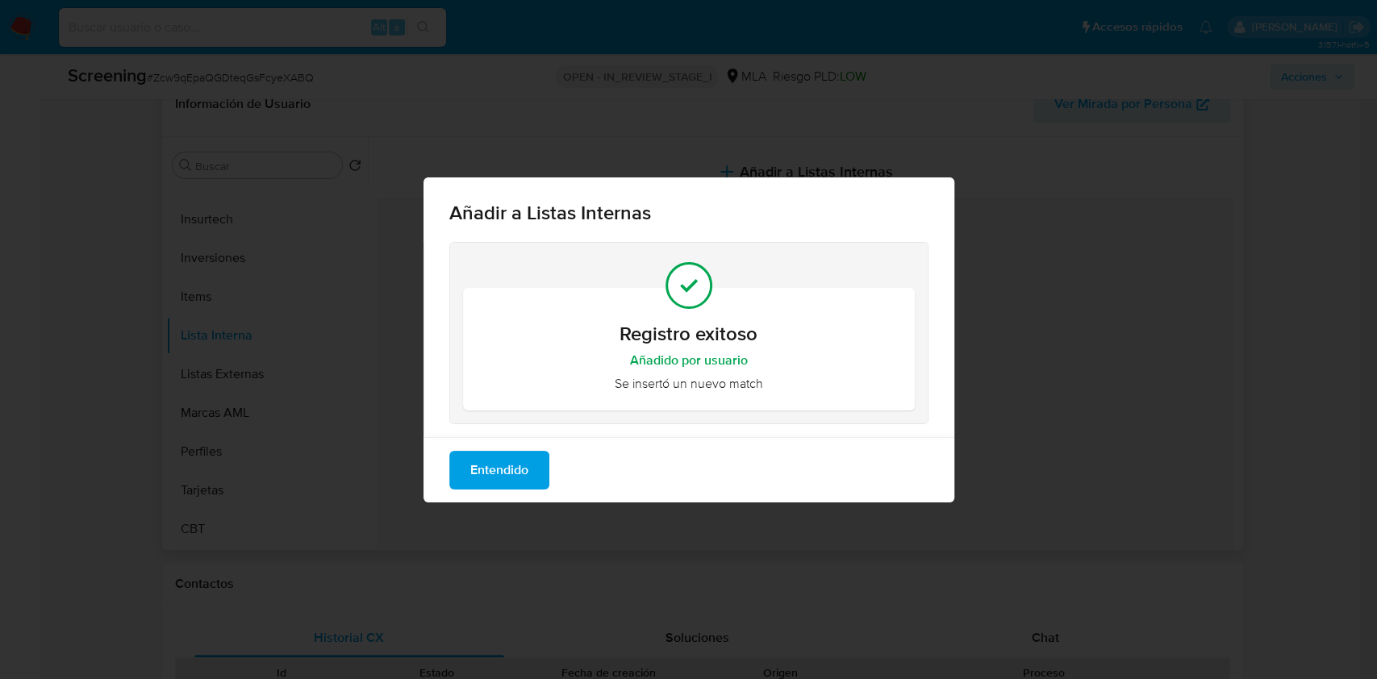
click at [474, 474] on span "Entendido" at bounding box center [499, 471] width 58 height 36
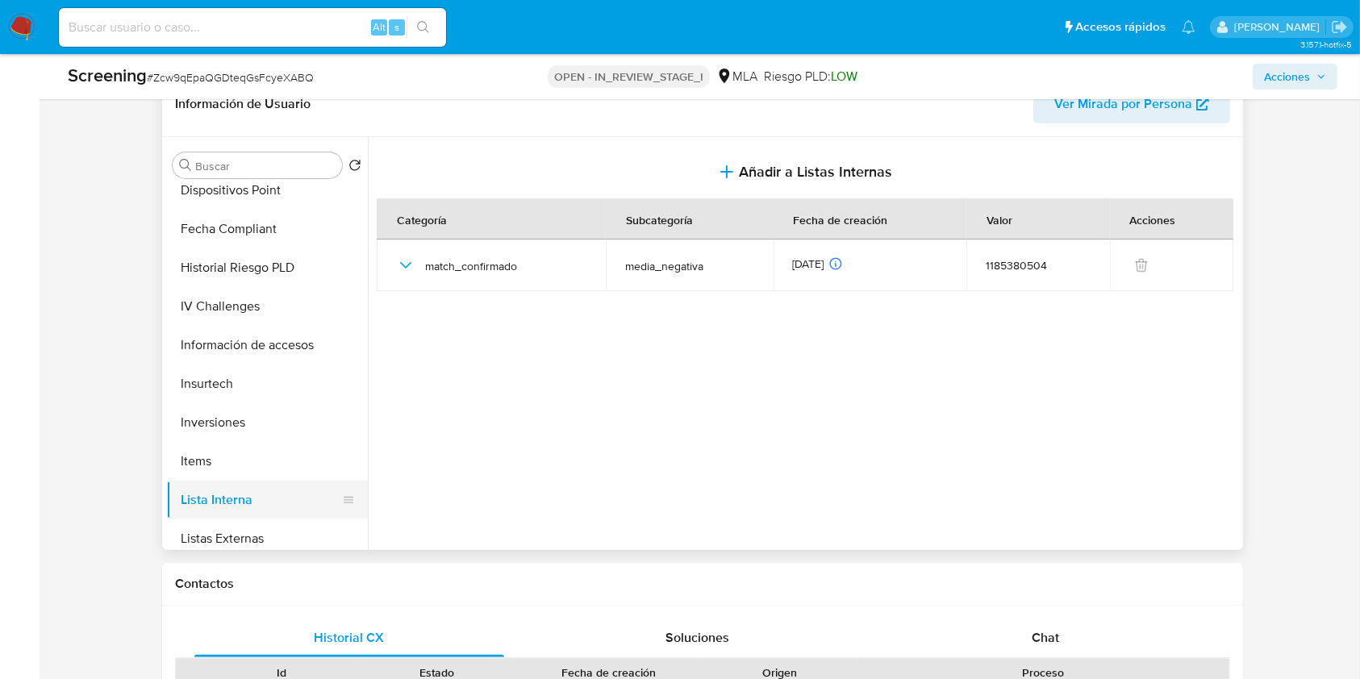
scroll to position [6, 0]
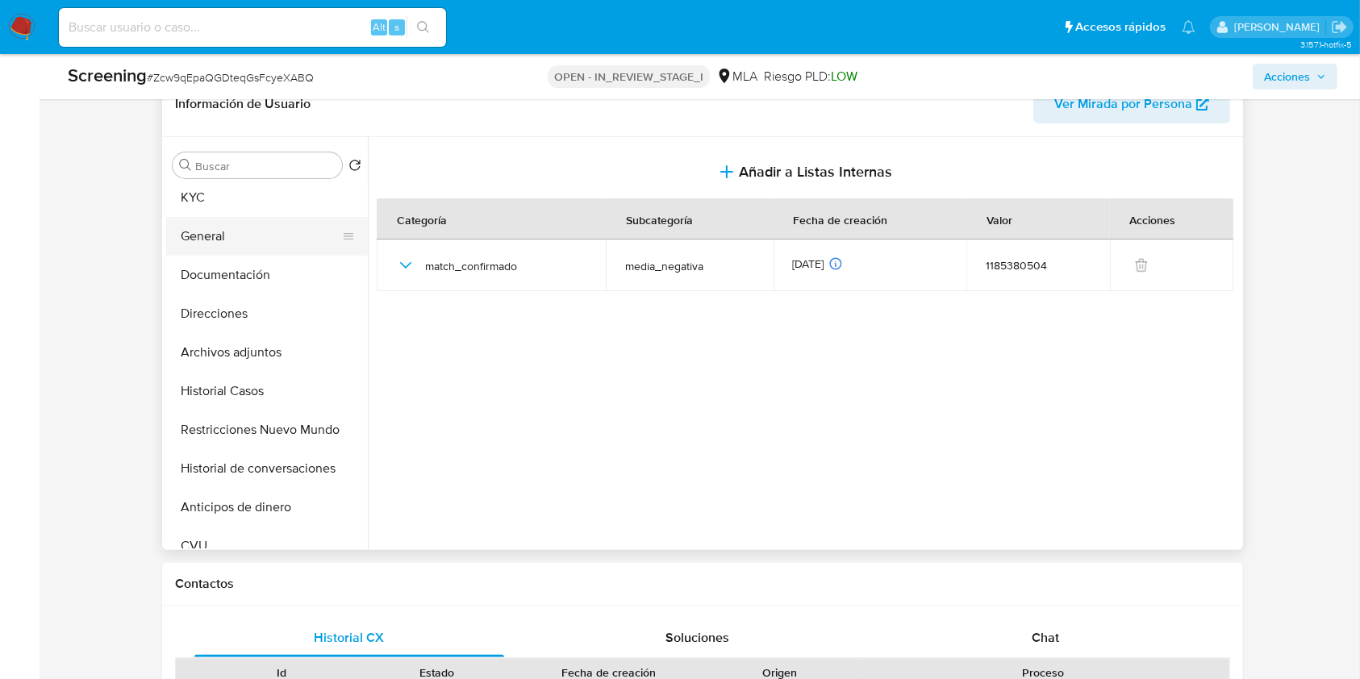
click at [273, 236] on button "General" at bounding box center [260, 236] width 189 height 39
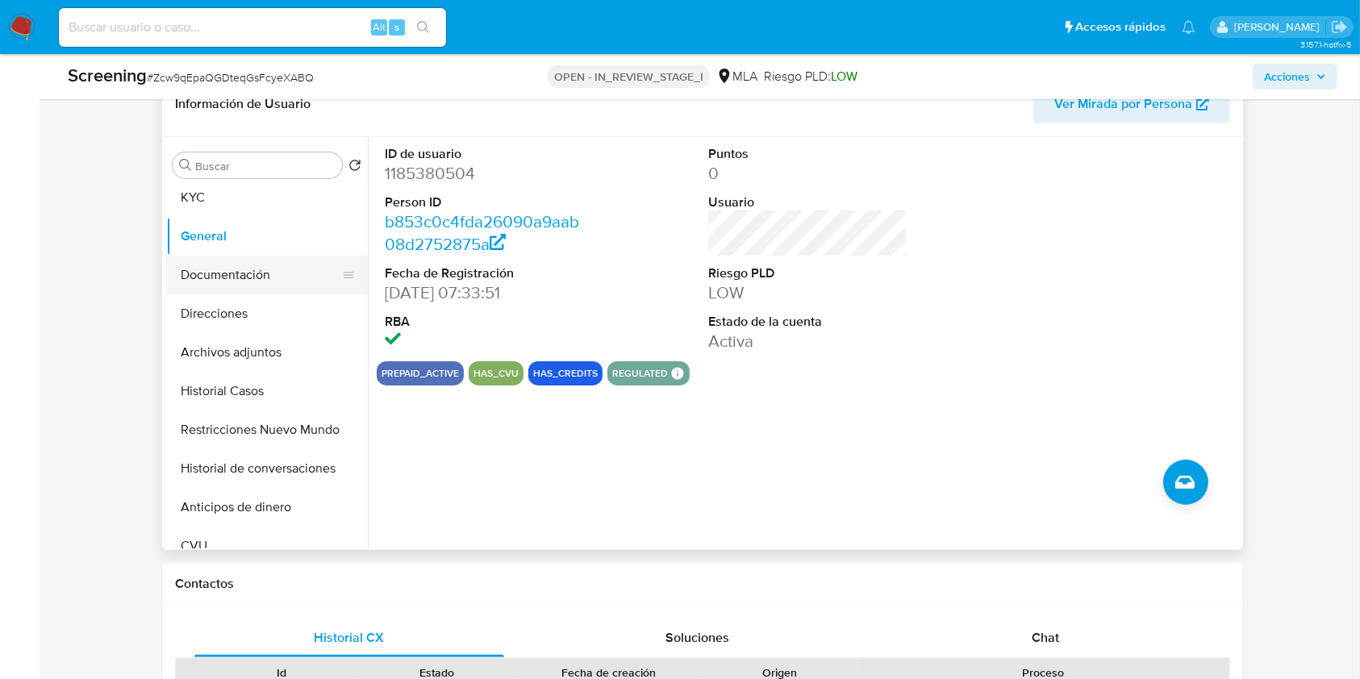
click at [269, 274] on button "Documentación" at bounding box center [260, 275] width 189 height 39
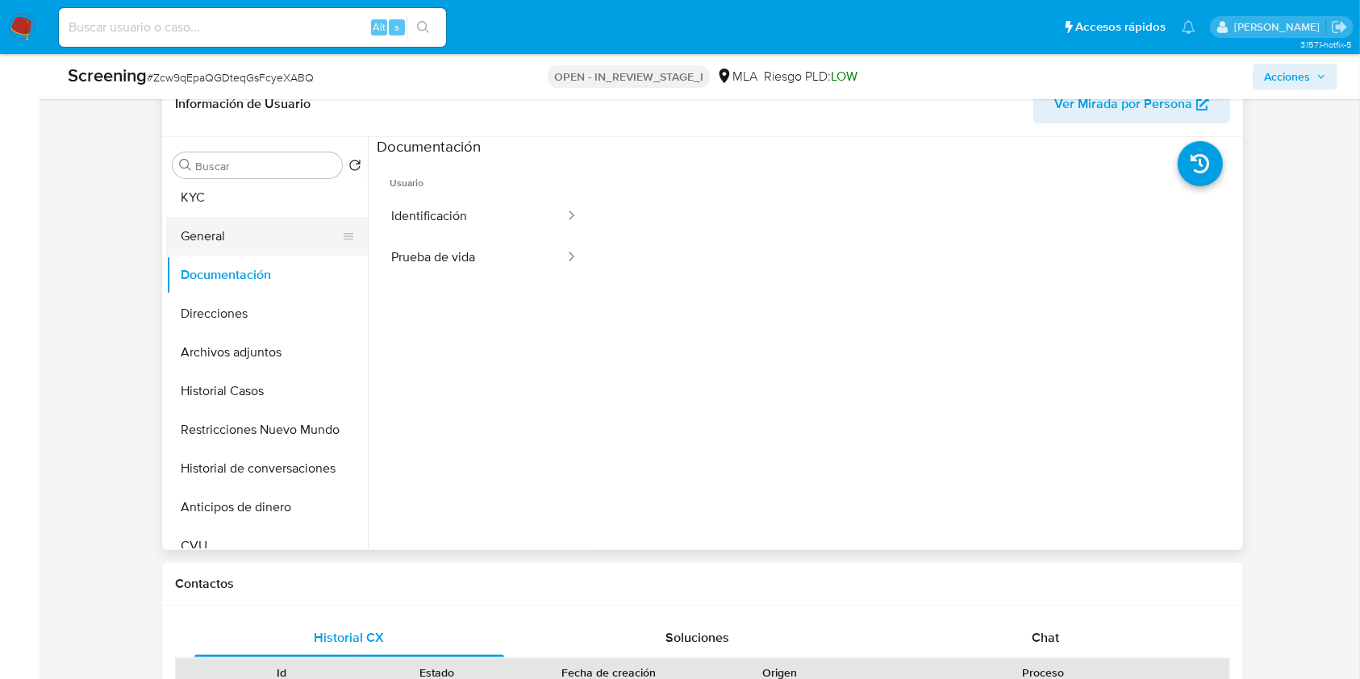
click at [272, 249] on button "General" at bounding box center [260, 236] width 189 height 39
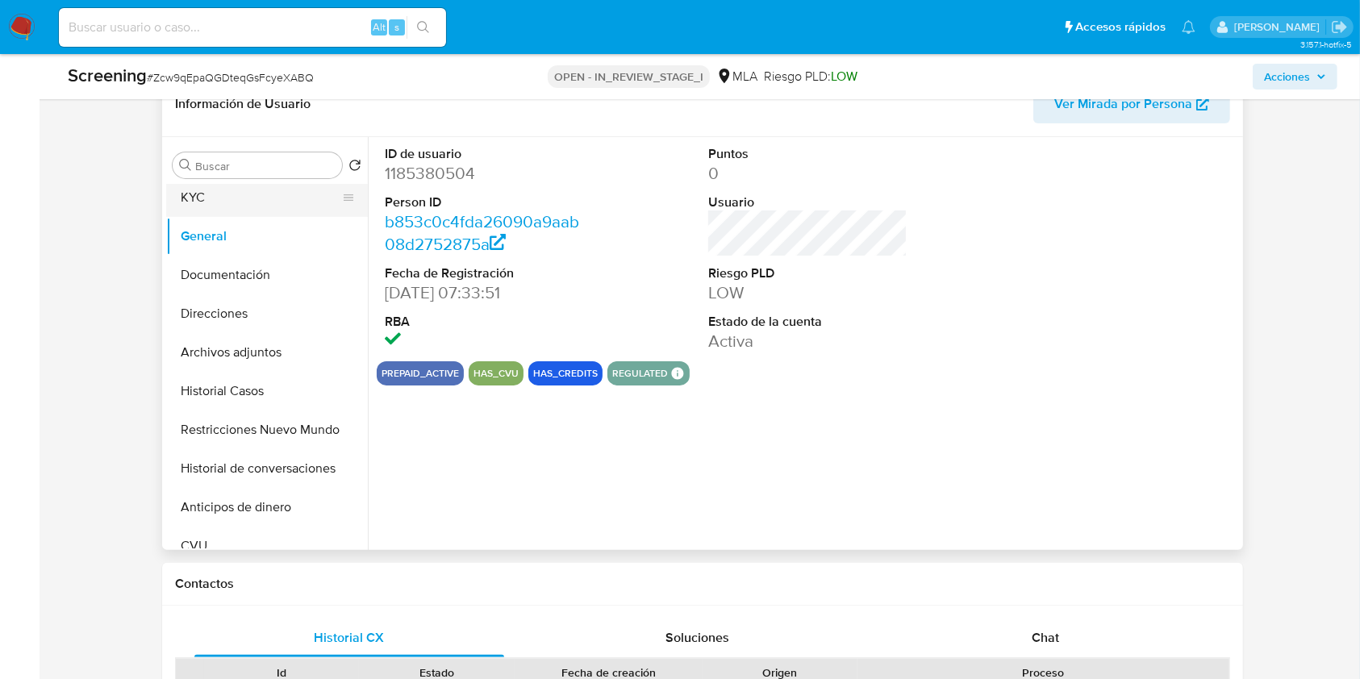
click at [275, 202] on button "KYC" at bounding box center [260, 197] width 189 height 39
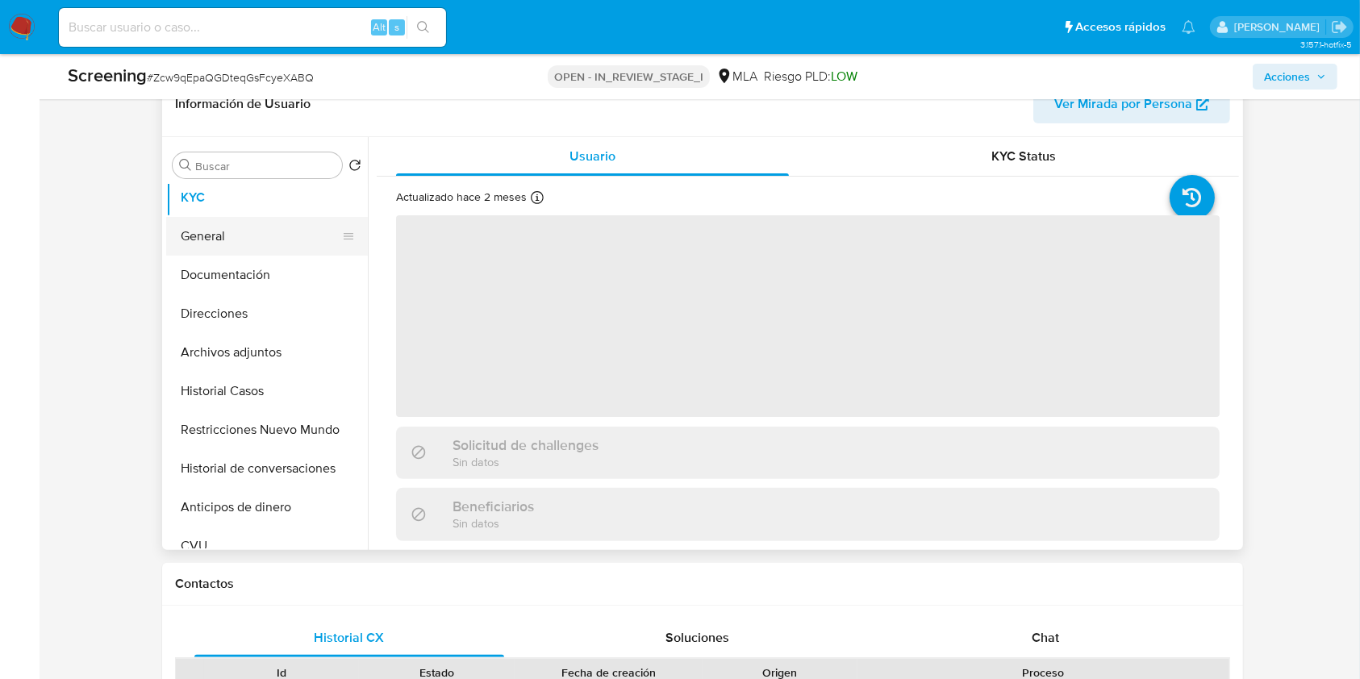
click at [267, 240] on button "General" at bounding box center [260, 236] width 189 height 39
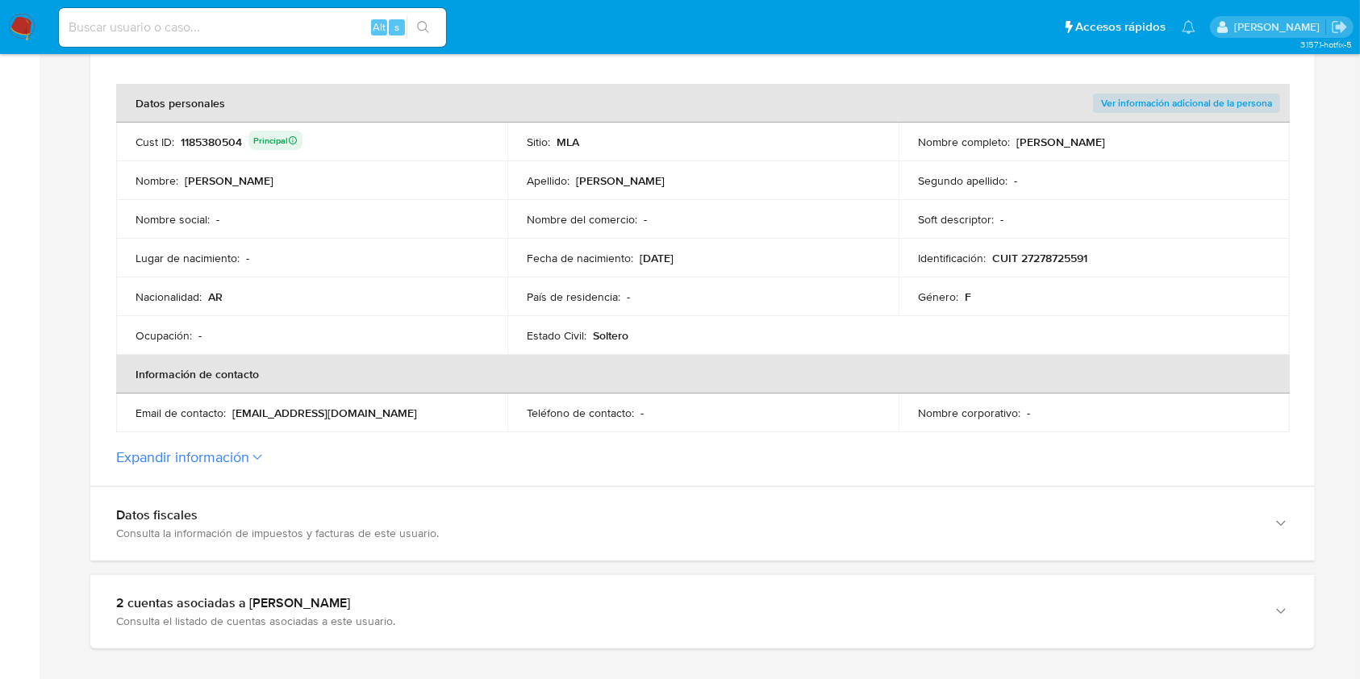
scroll to position [430, 0]
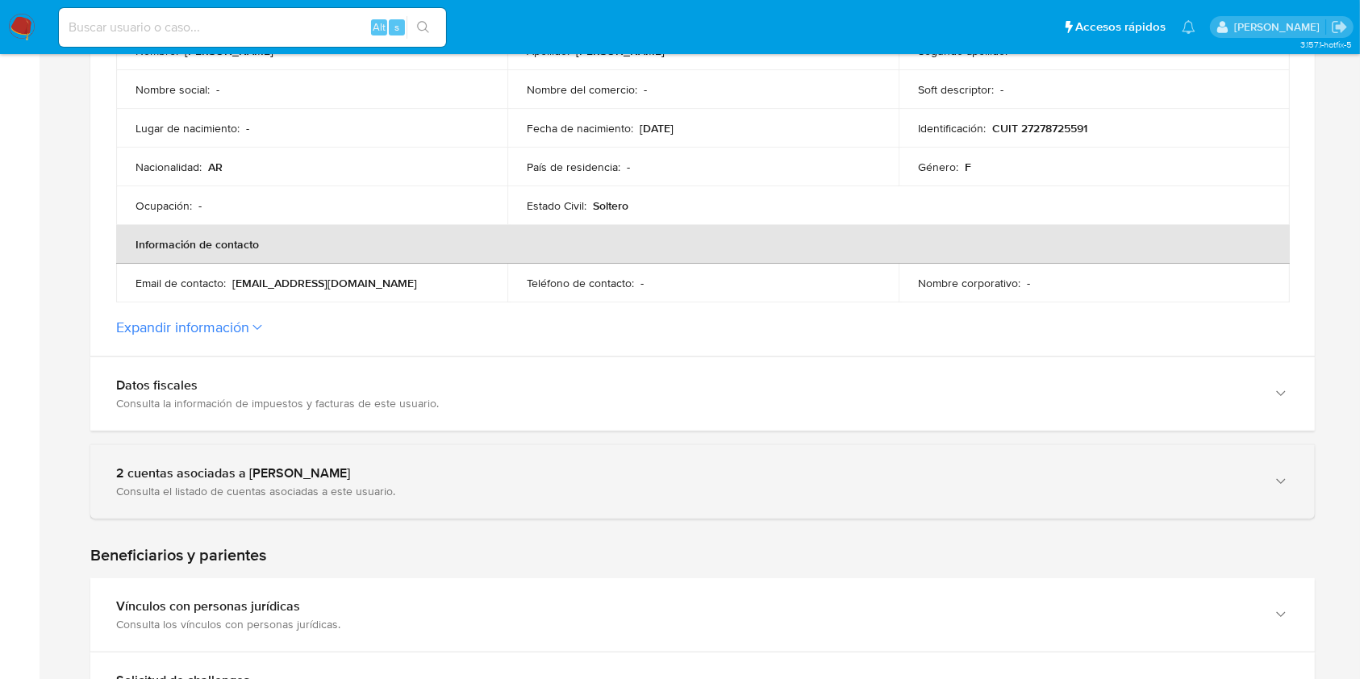
click at [270, 470] on div "2 cuentas asociadas a [PERSON_NAME]" at bounding box center [686, 474] width 1141 height 16
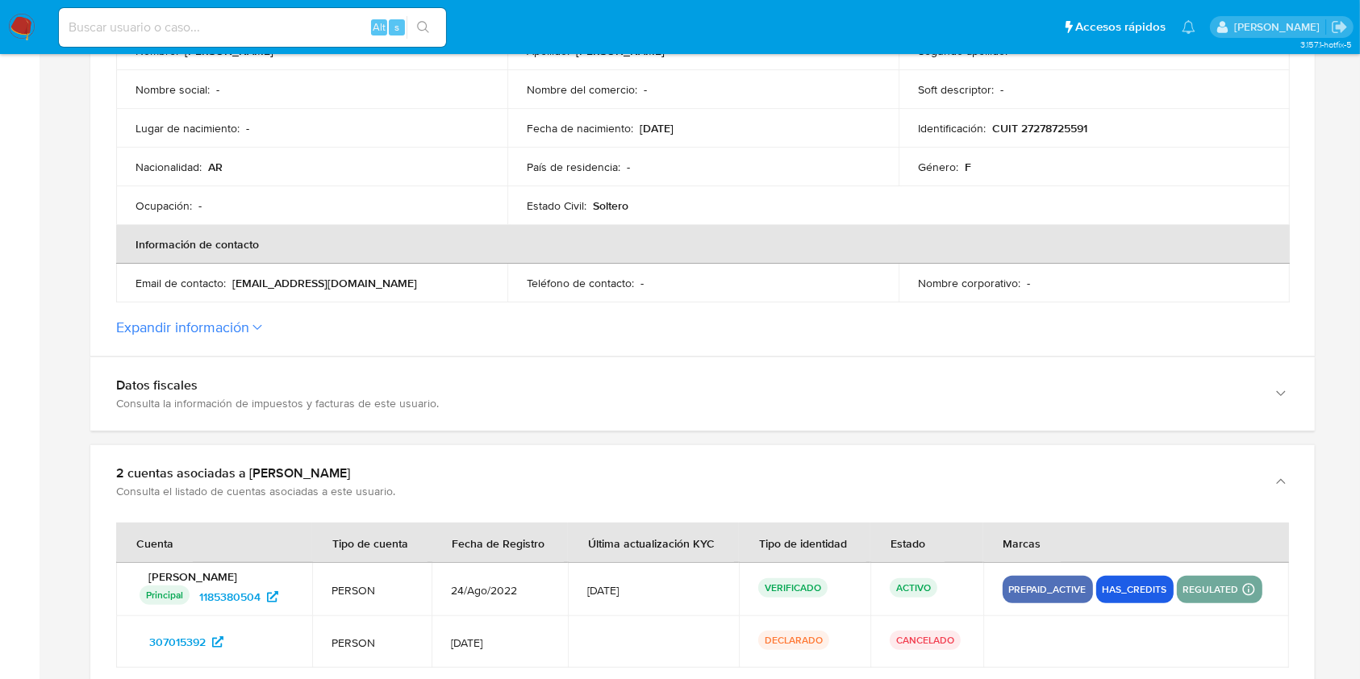
scroll to position [646, 0]
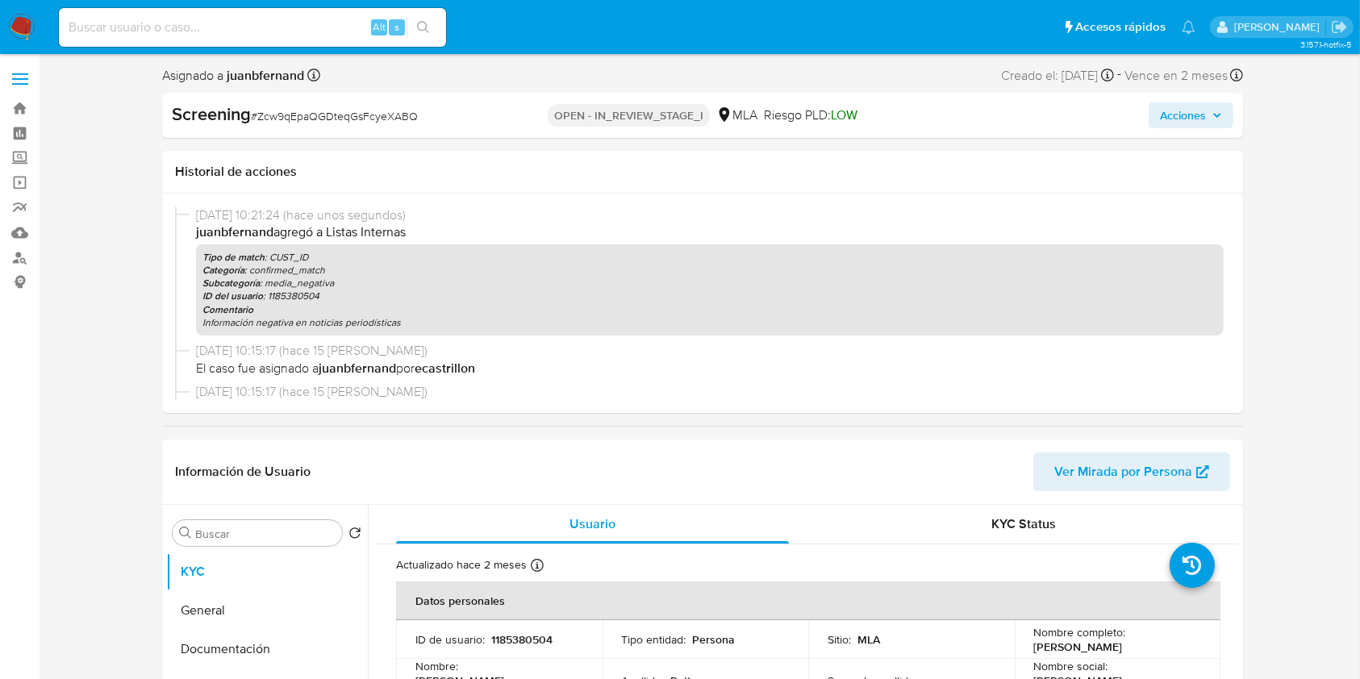
select select "10"
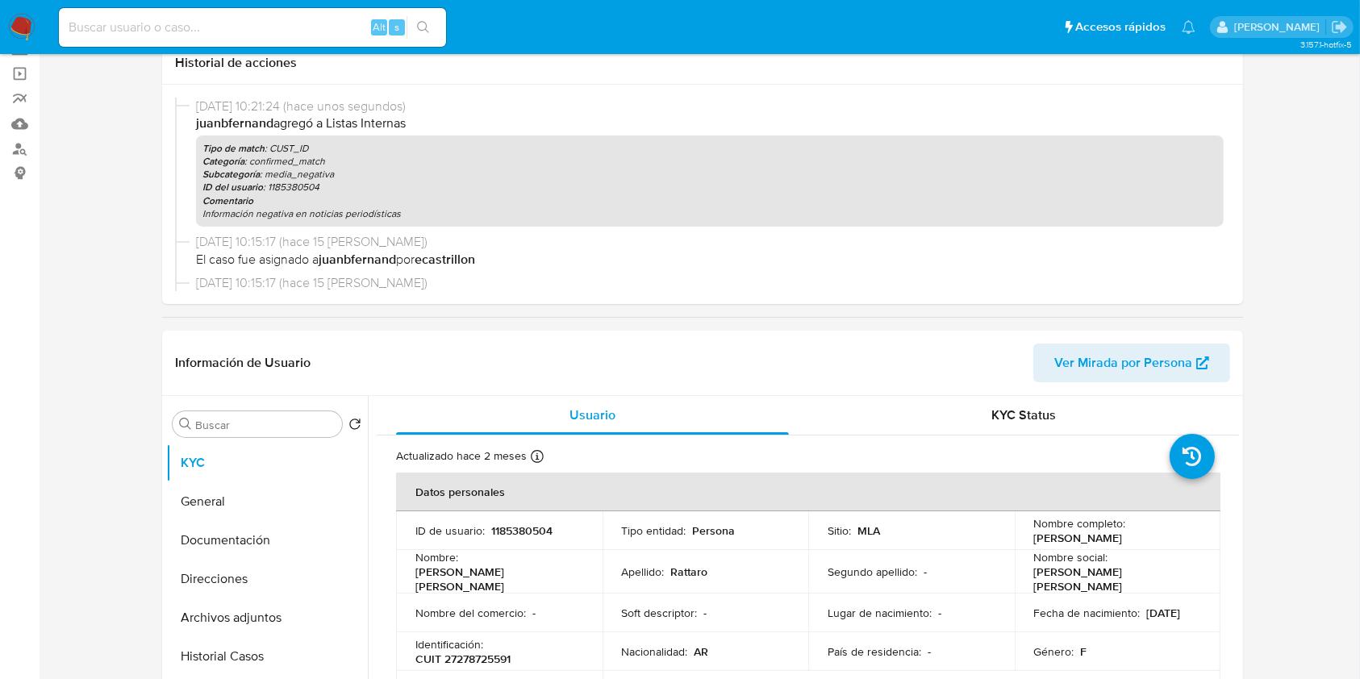
scroll to position [215, 0]
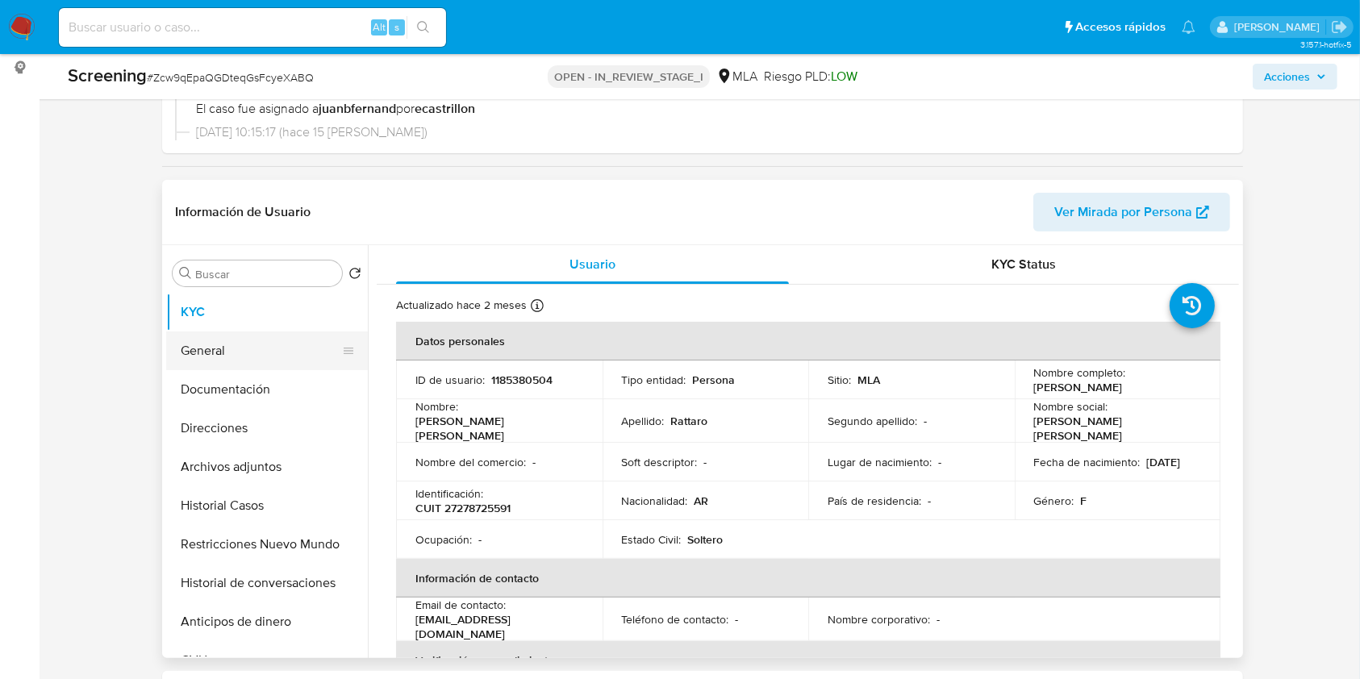
click at [240, 358] on button "General" at bounding box center [260, 351] width 189 height 39
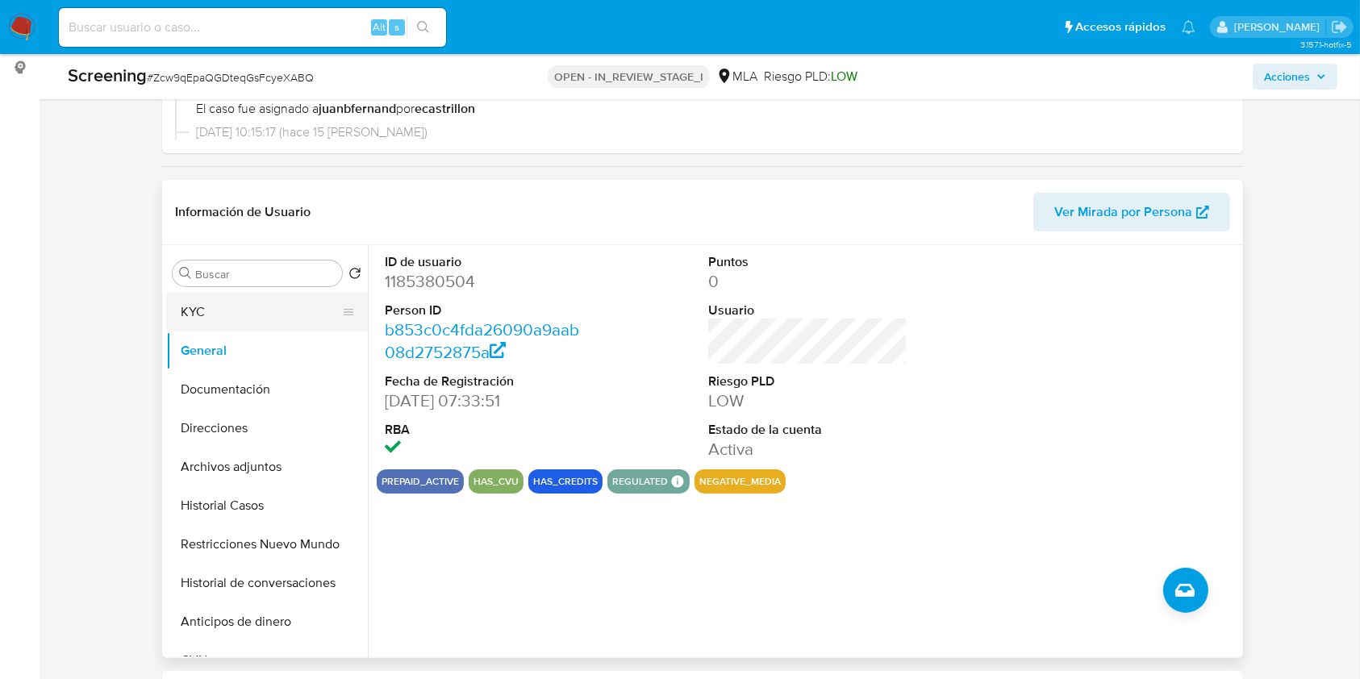
click at [239, 311] on button "KYC" at bounding box center [260, 312] width 189 height 39
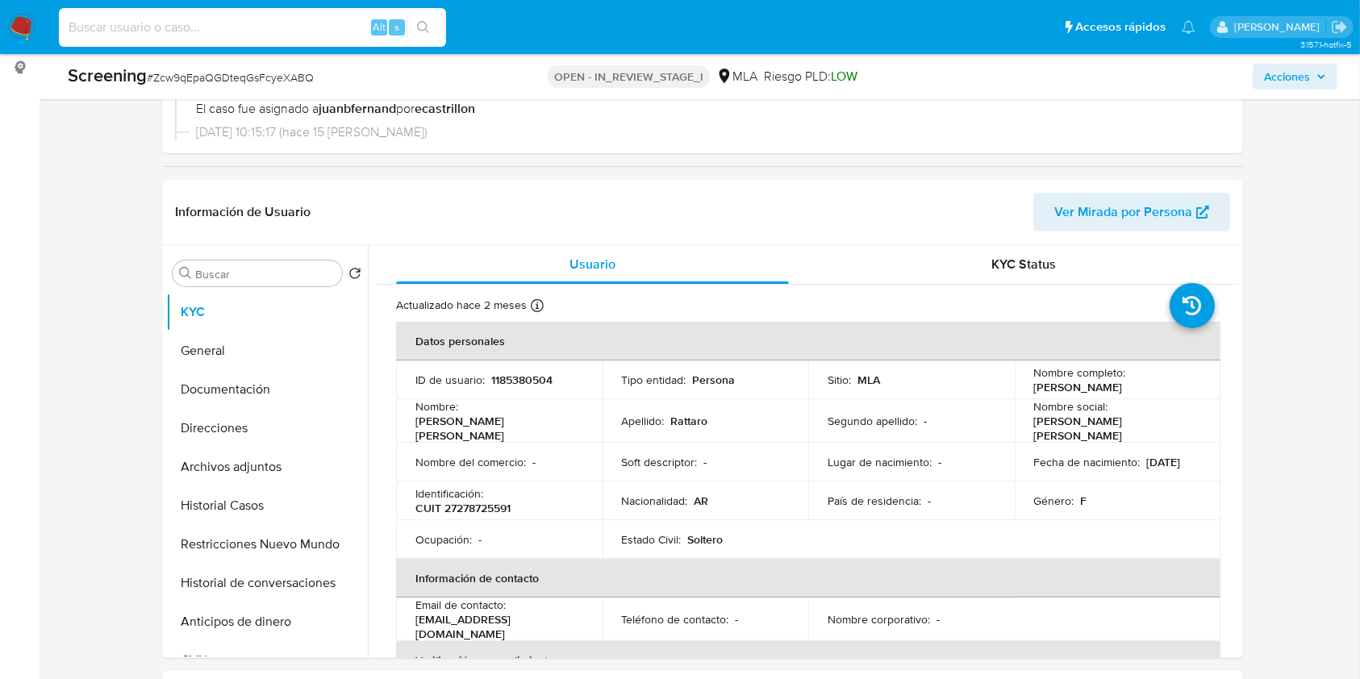
click at [329, 27] on input at bounding box center [252, 27] width 387 height 21
paste input "WgwFRVJMkSywJR8eatCXCRgu"
type input "WgwFRVJMkSywJR8eatCXCRgu"
click at [417, 29] on icon "search-icon" at bounding box center [423, 27] width 13 height 13
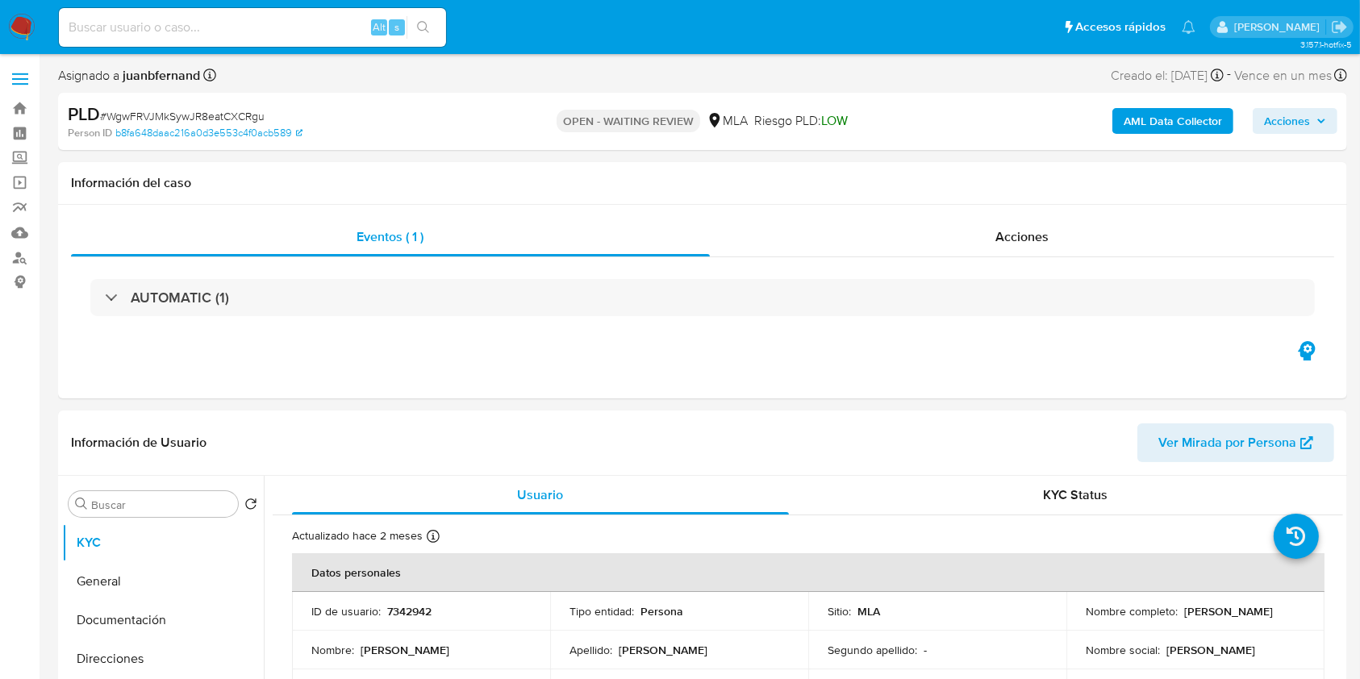
select select "10"
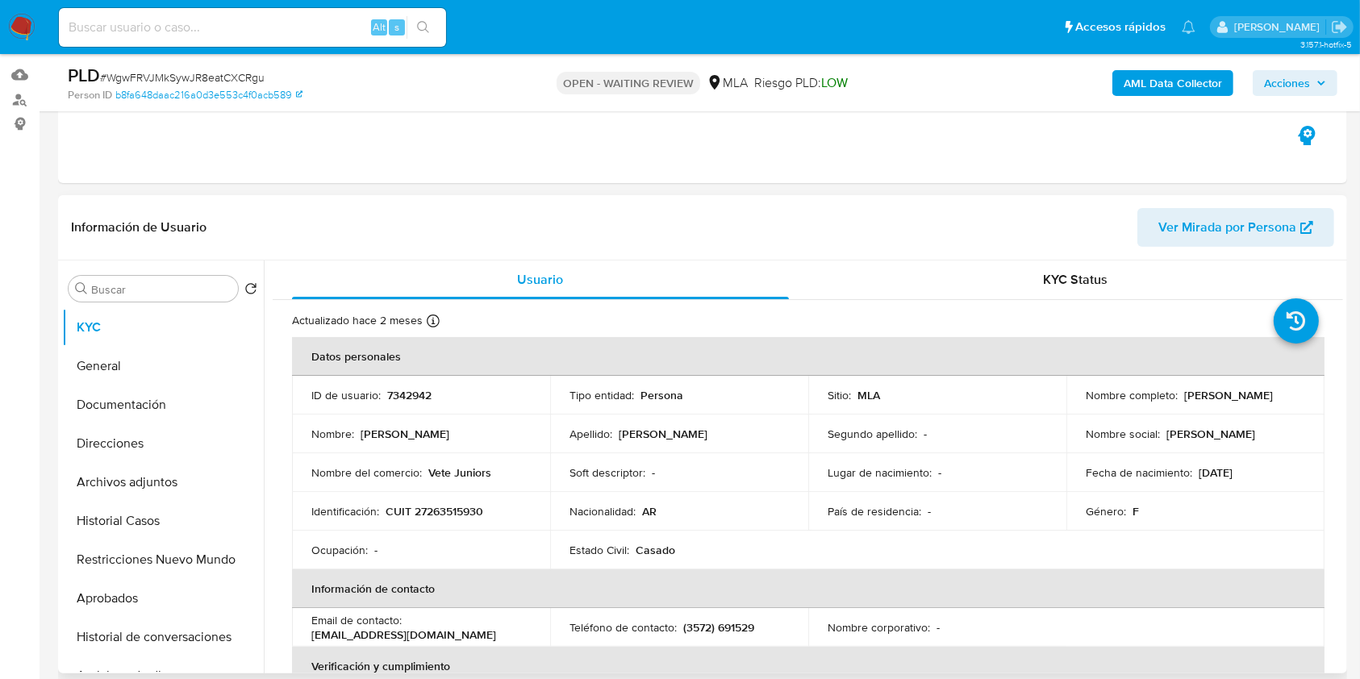
scroll to position [323, 0]
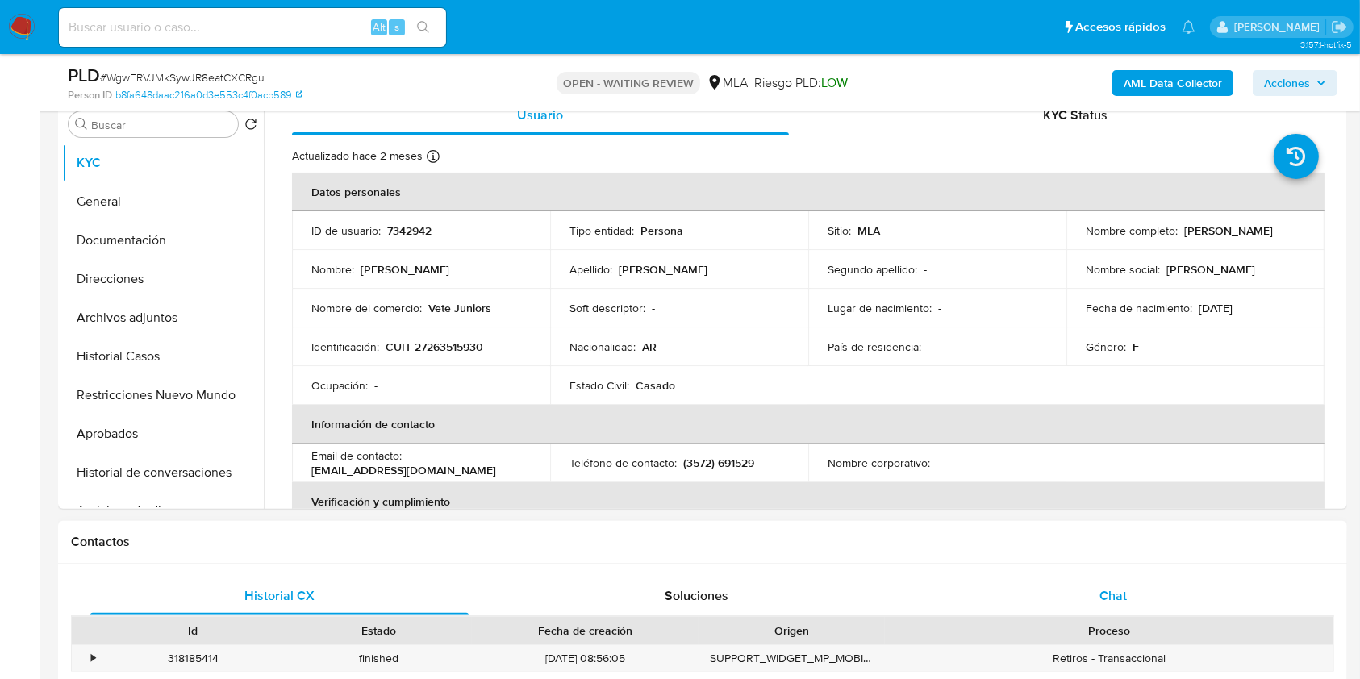
drag, startPoint x: 1194, startPoint y: 588, endPoint x: 1157, endPoint y: 579, distance: 38.4
click at [1194, 590] on div "Chat" at bounding box center [1114, 596] width 378 height 39
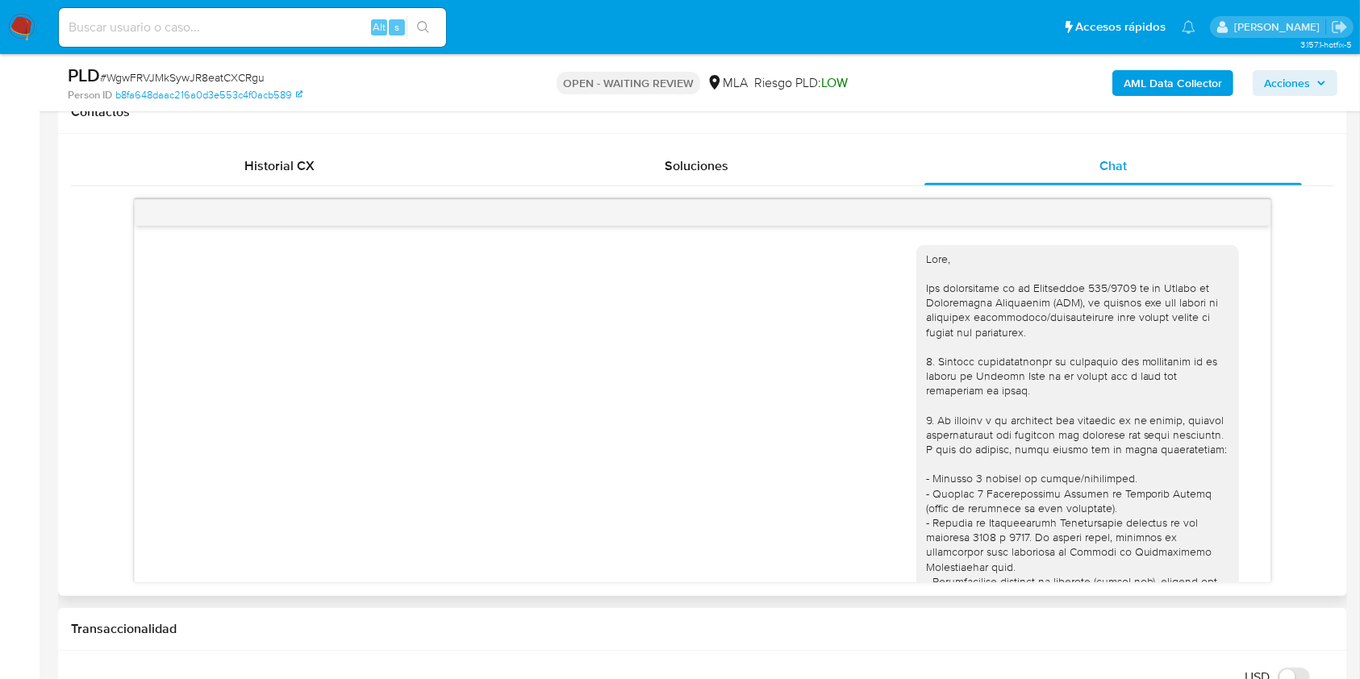
scroll to position [636, 0]
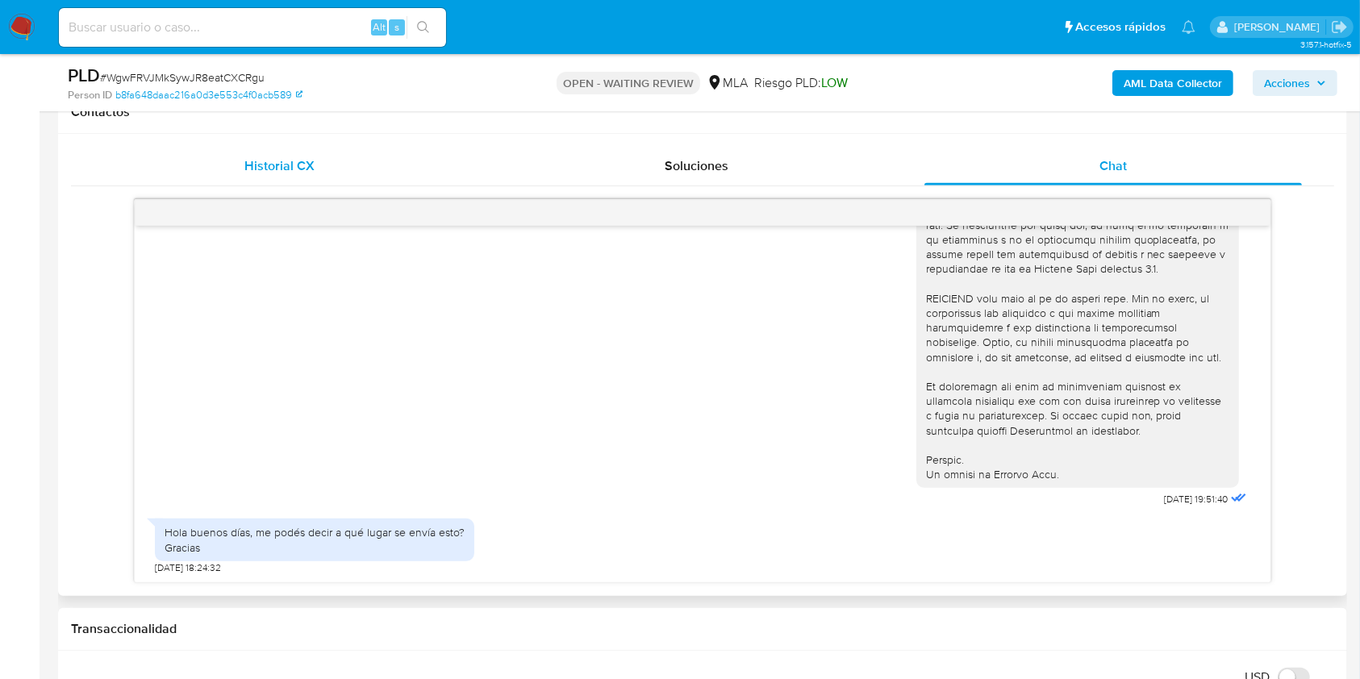
click at [351, 165] on div "Historial CX" at bounding box center [279, 166] width 378 height 39
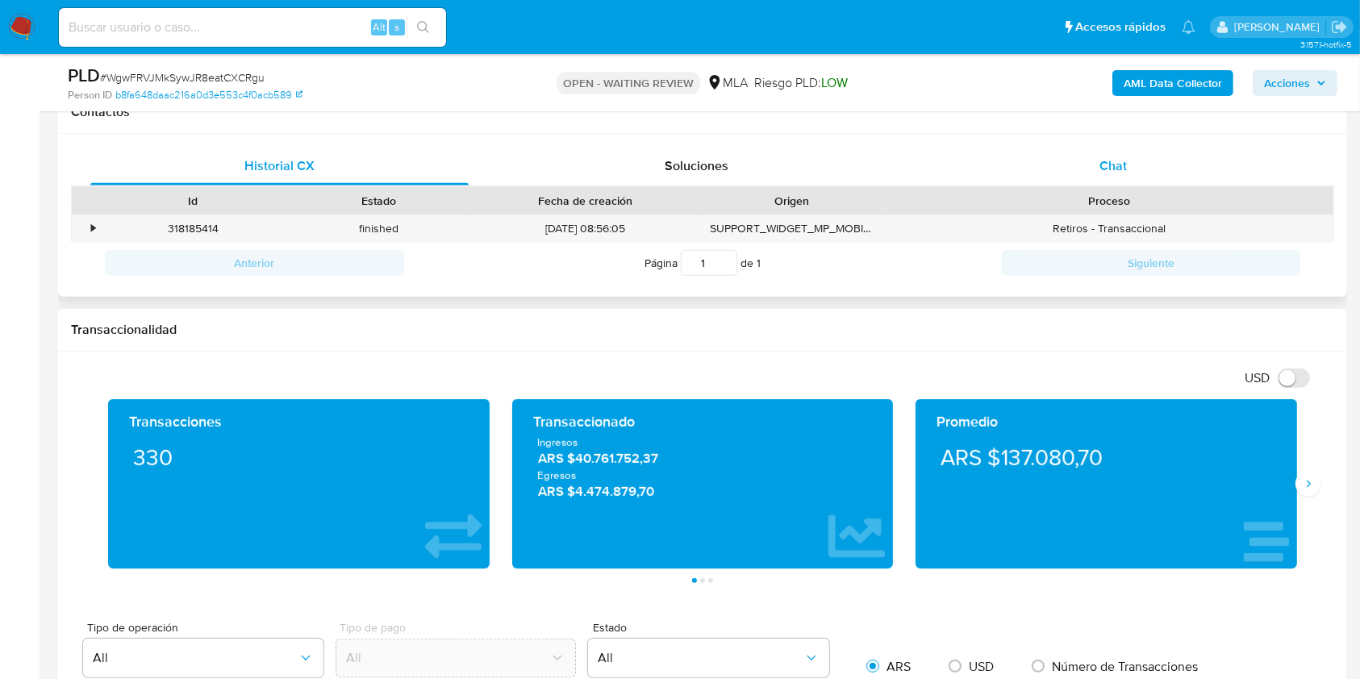
click at [1121, 159] on span "Chat" at bounding box center [1113, 166] width 27 height 19
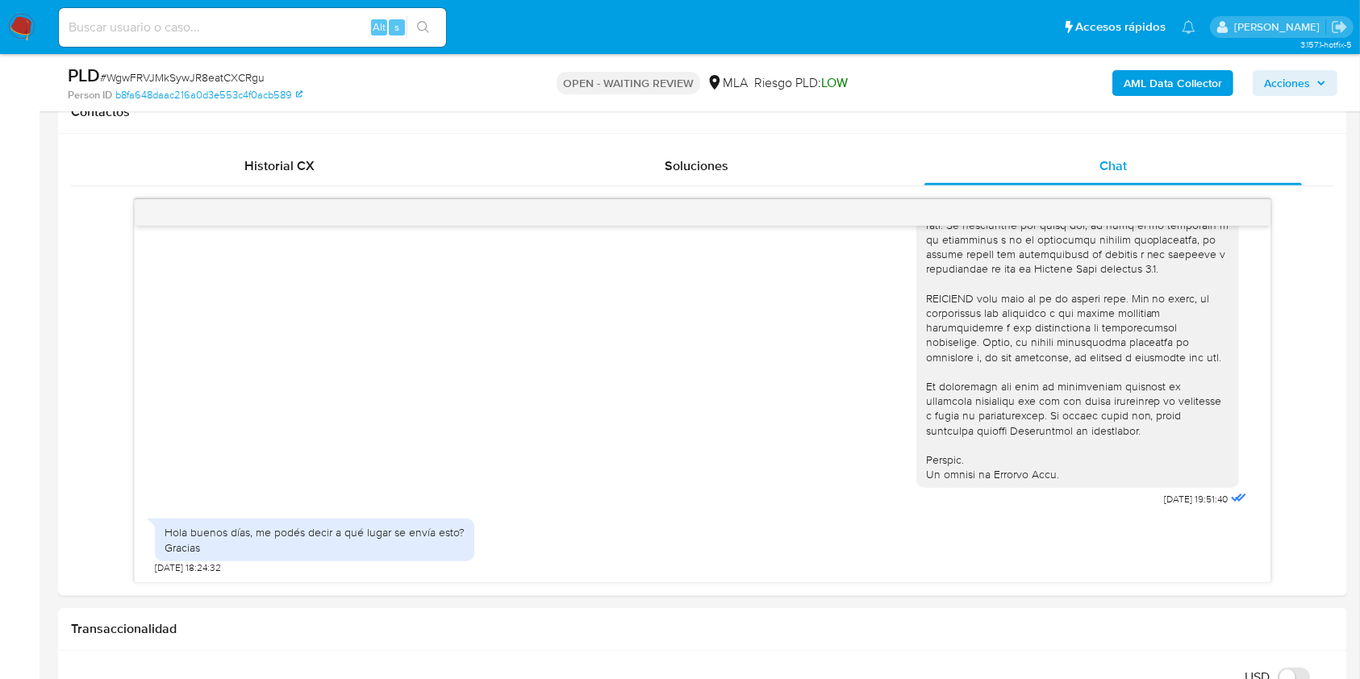
click at [242, 76] on span "# WgwFRVJMkSywJR8eatCXCRgu" at bounding box center [182, 77] width 165 height 16
copy span "WgwFRVJMkSywJR8eatCXCRgu"
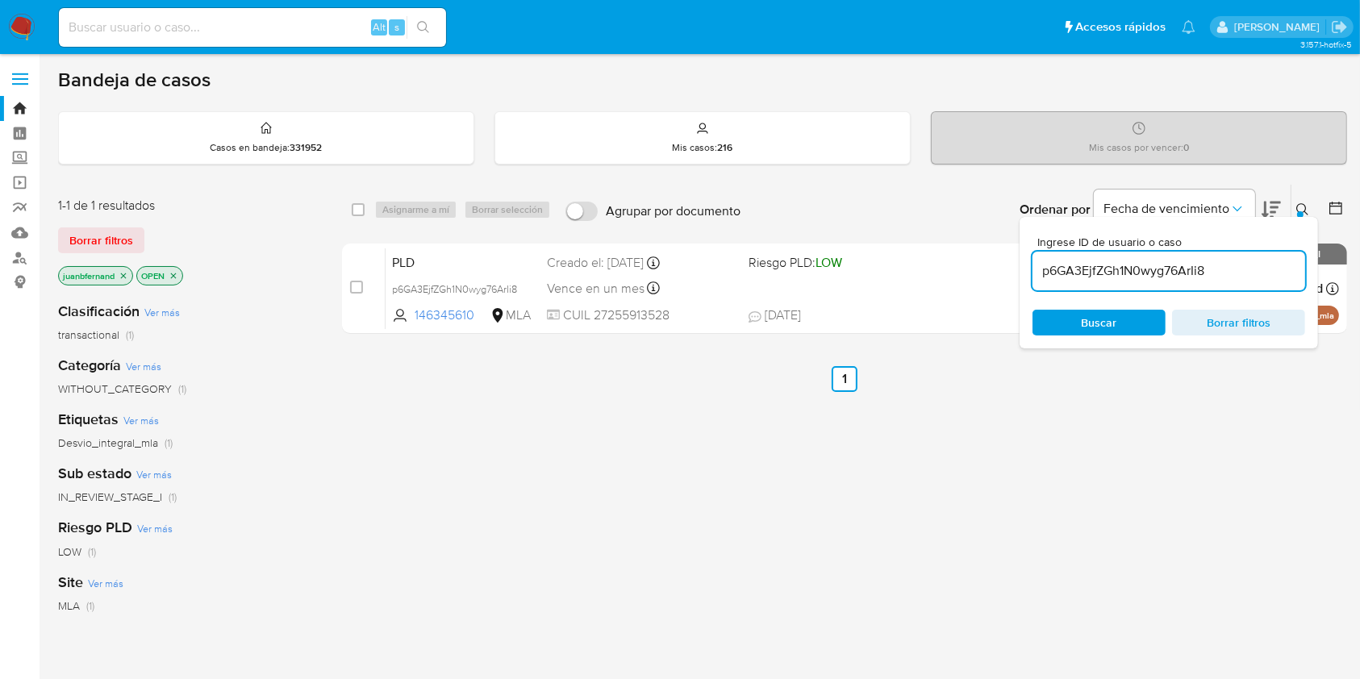
click at [1254, 278] on input "p6GA3EjfZGh1N0wyg76ArIi8" at bounding box center [1169, 271] width 273 height 21
click at [1252, 278] on input "p6GA3EjfZGh1N0wyg76ArIi8" at bounding box center [1169, 271] width 273 height 21
paste input "WgwFRVJMkSywJR8eatCXCRgu"
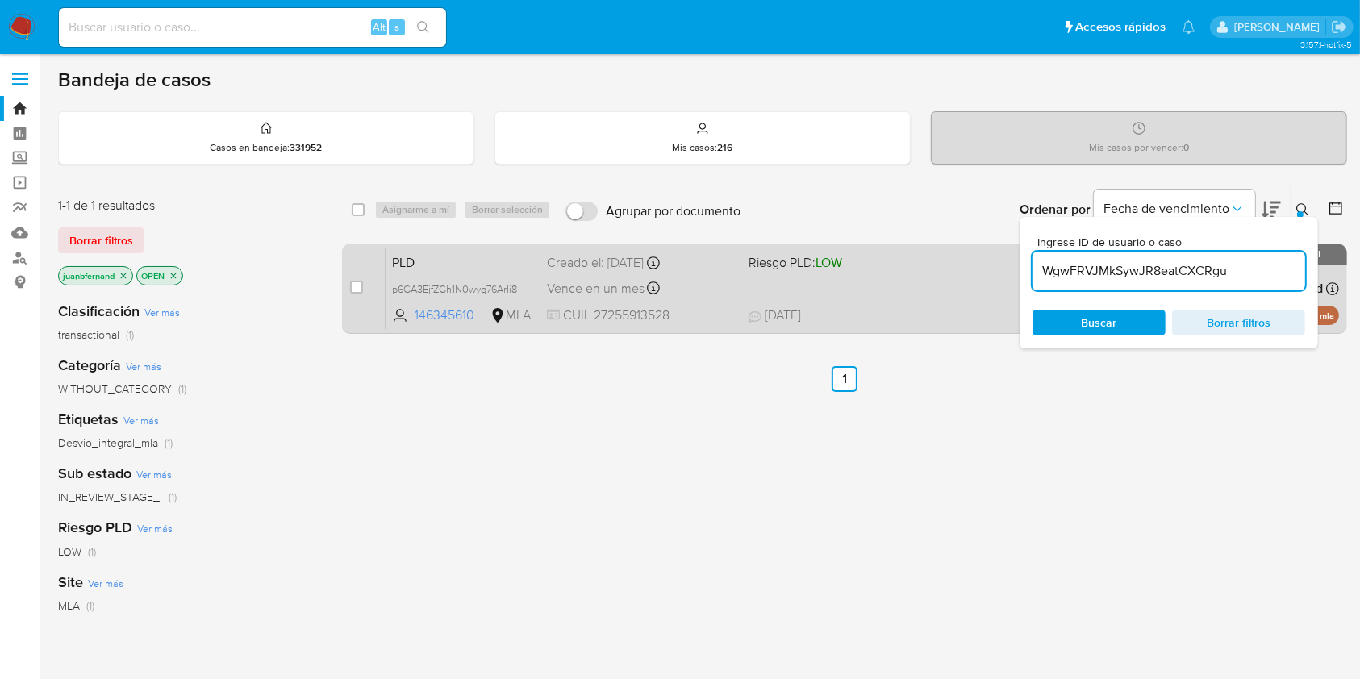
type input "WgwFRVJMkSywJR8eatCXCRgu"
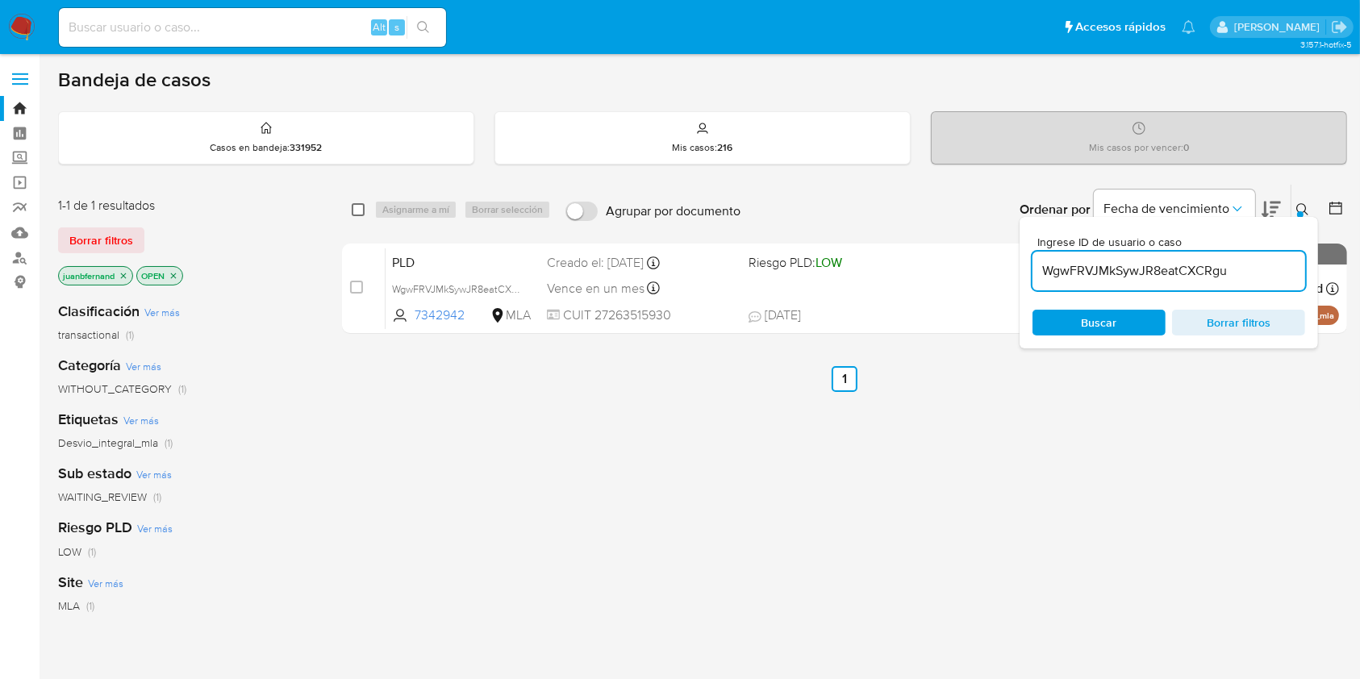
click at [357, 213] on input "checkbox" at bounding box center [358, 209] width 13 height 13
checkbox input "true"
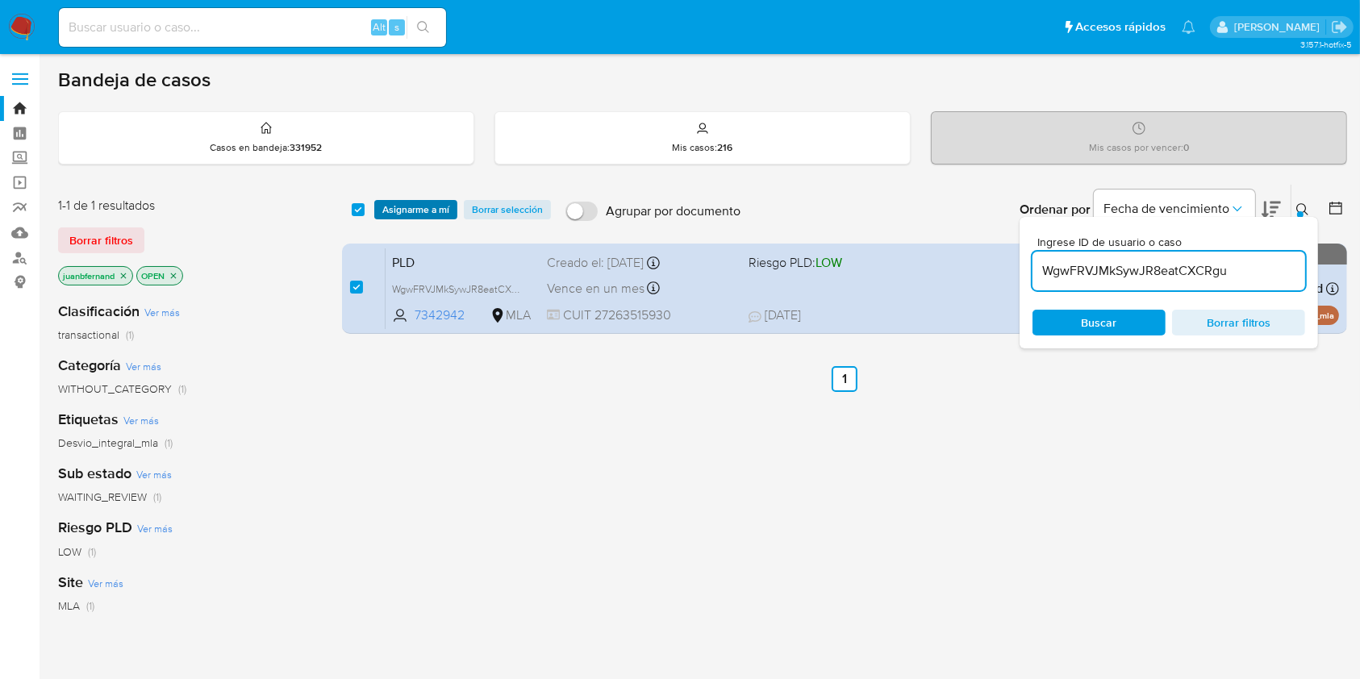
click at [391, 210] on span "Asignarme a mí" at bounding box center [415, 210] width 67 height 16
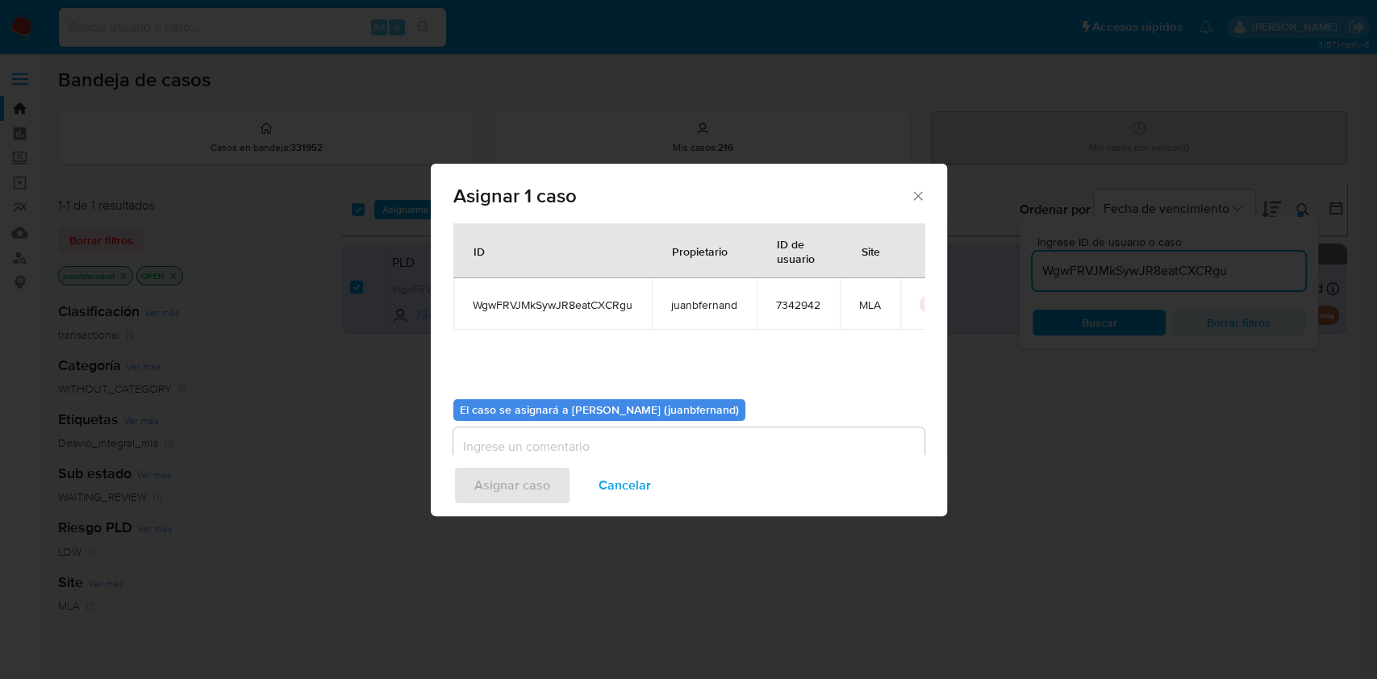
scroll to position [82, 0]
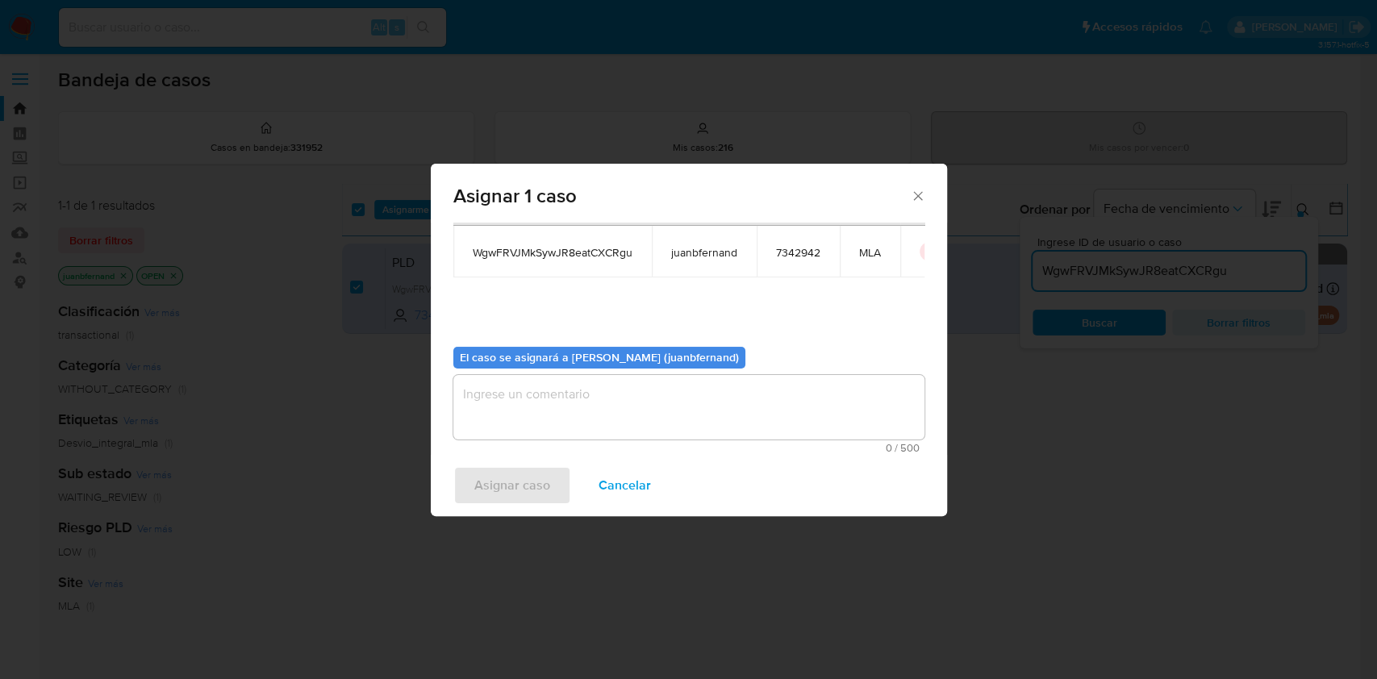
click at [648, 402] on textarea "assign-modal" at bounding box center [688, 407] width 471 height 65
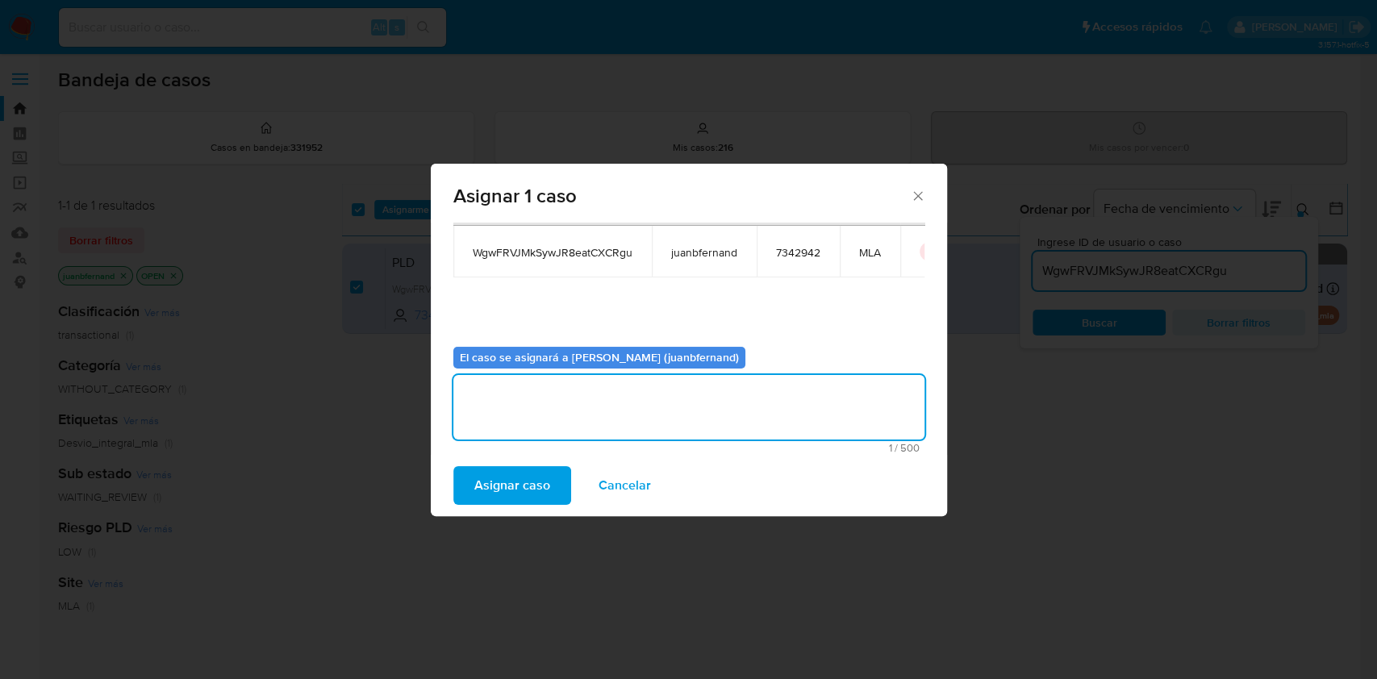
click at [527, 489] on span "Asignar caso" at bounding box center [512, 486] width 76 height 36
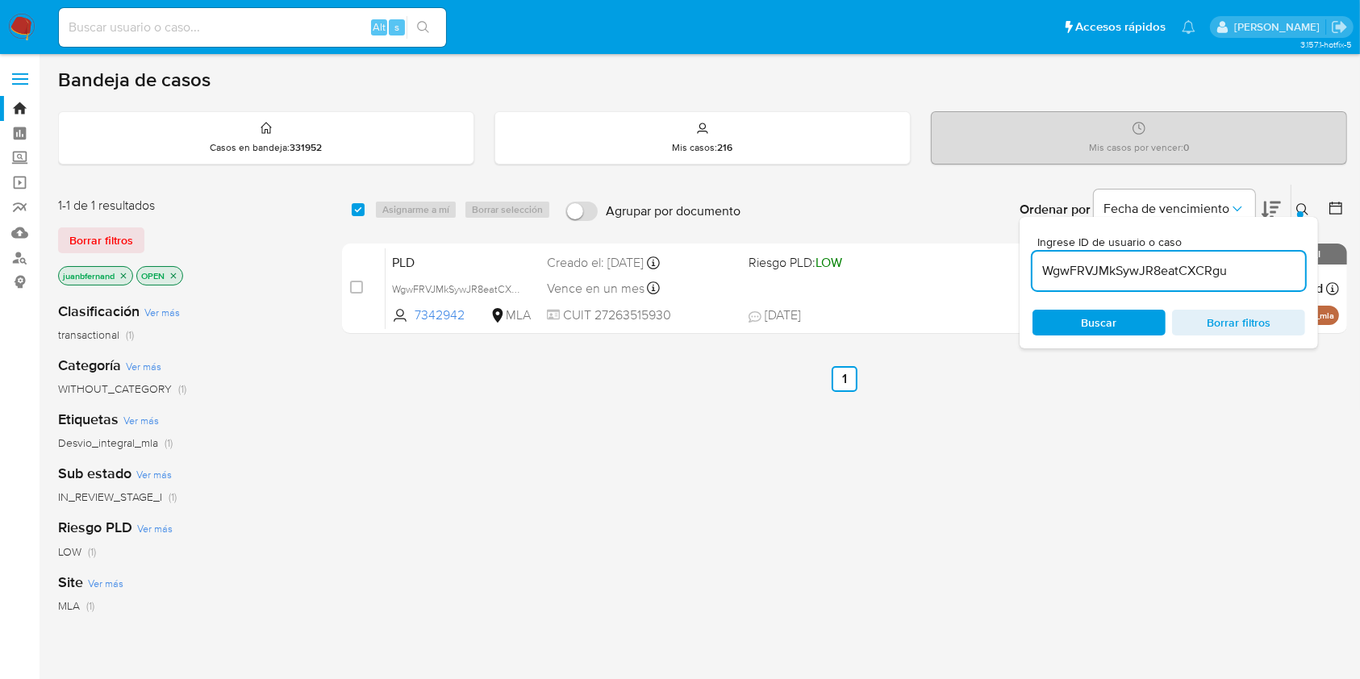
click at [1164, 264] on input "WgwFRVJMkSywJR8eatCXCRgu" at bounding box center [1169, 271] width 273 height 21
paste input "9WNnbd0NxjPGmUU50iFZrRSt"
type input "9WNnbd0NxjPGmUU50iFZrRSt"
click at [359, 207] on input "checkbox" at bounding box center [358, 209] width 13 height 13
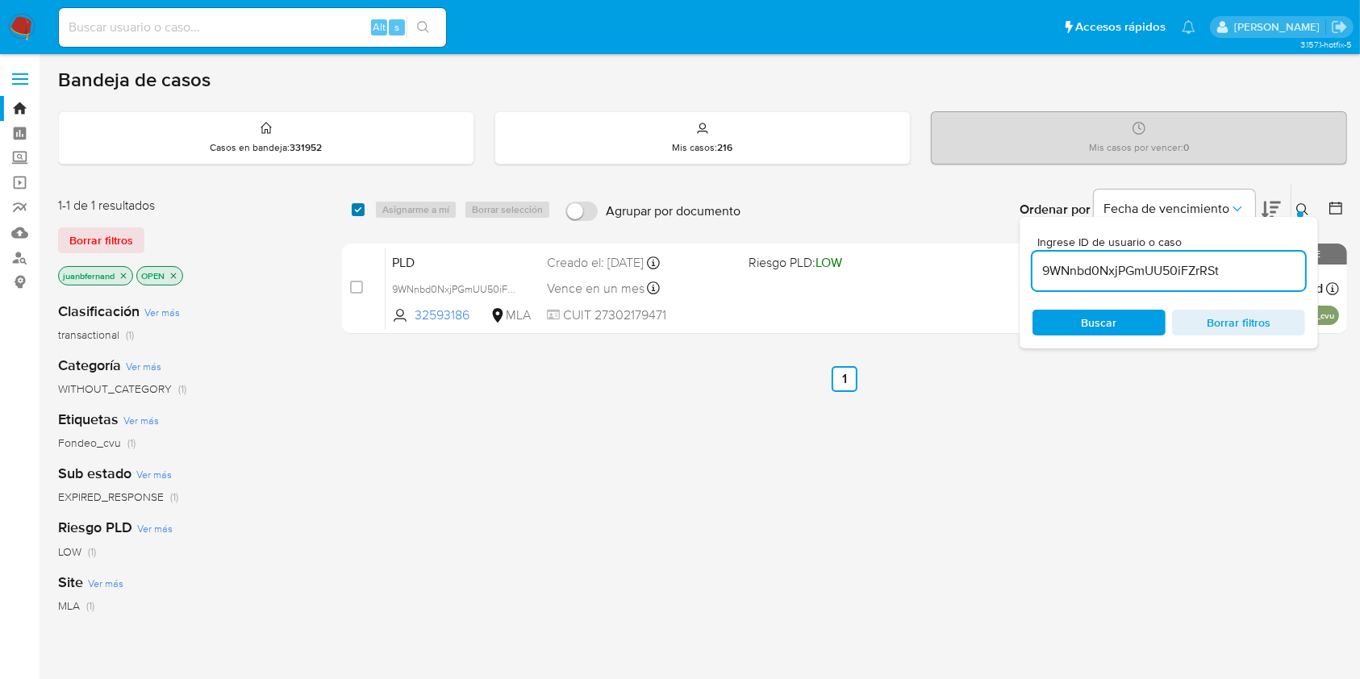
checkbox input "true"
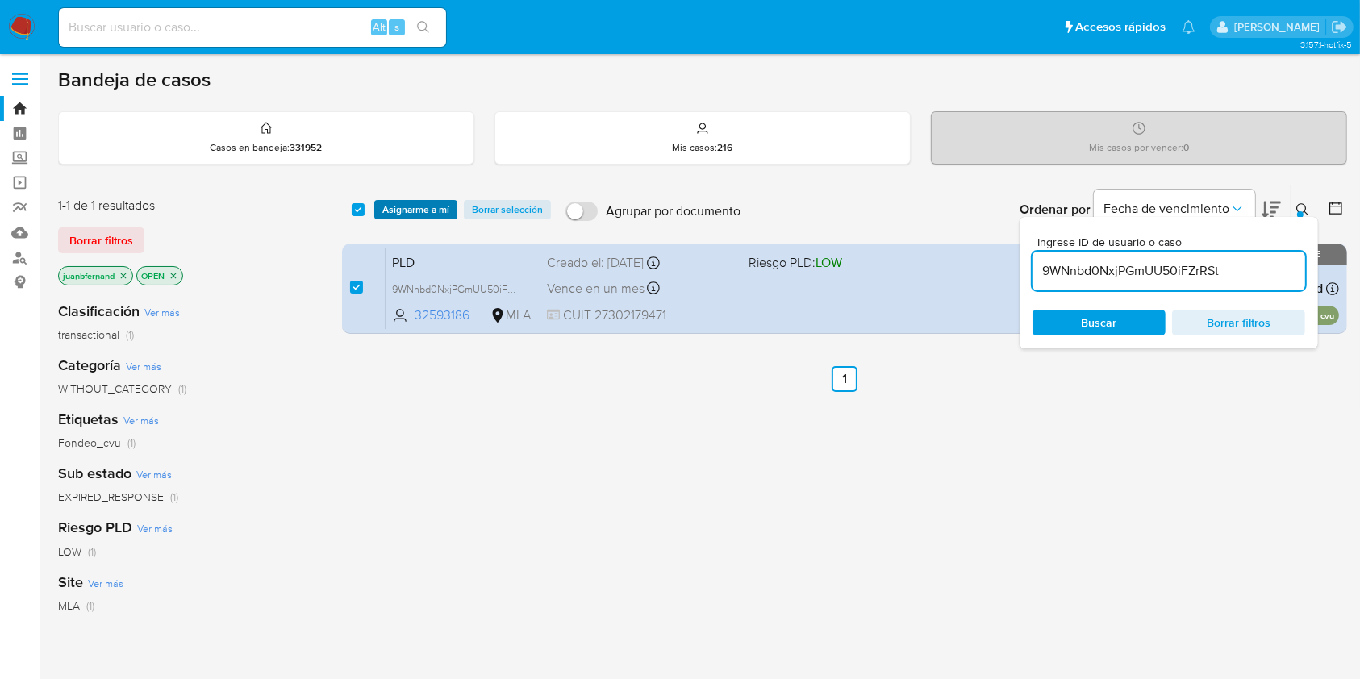
click at [396, 208] on span "Asignarme a mí" at bounding box center [415, 210] width 67 height 16
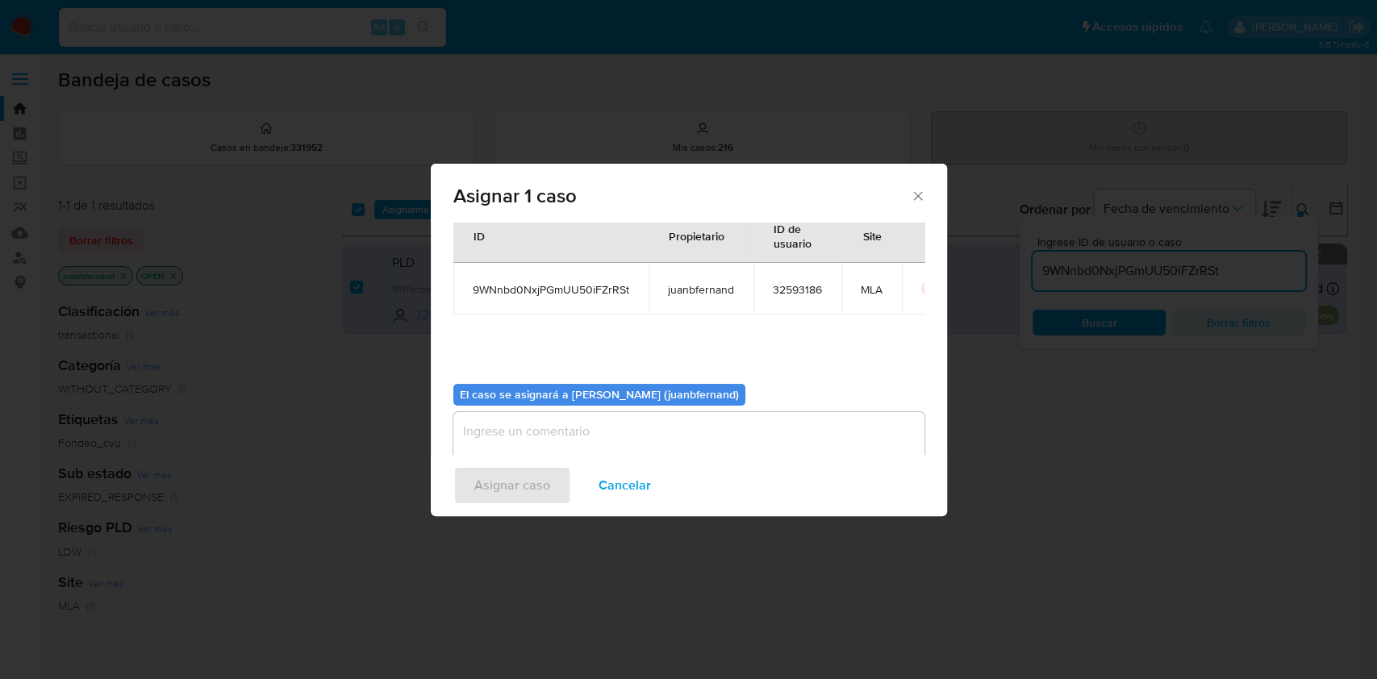
scroll to position [82, 0]
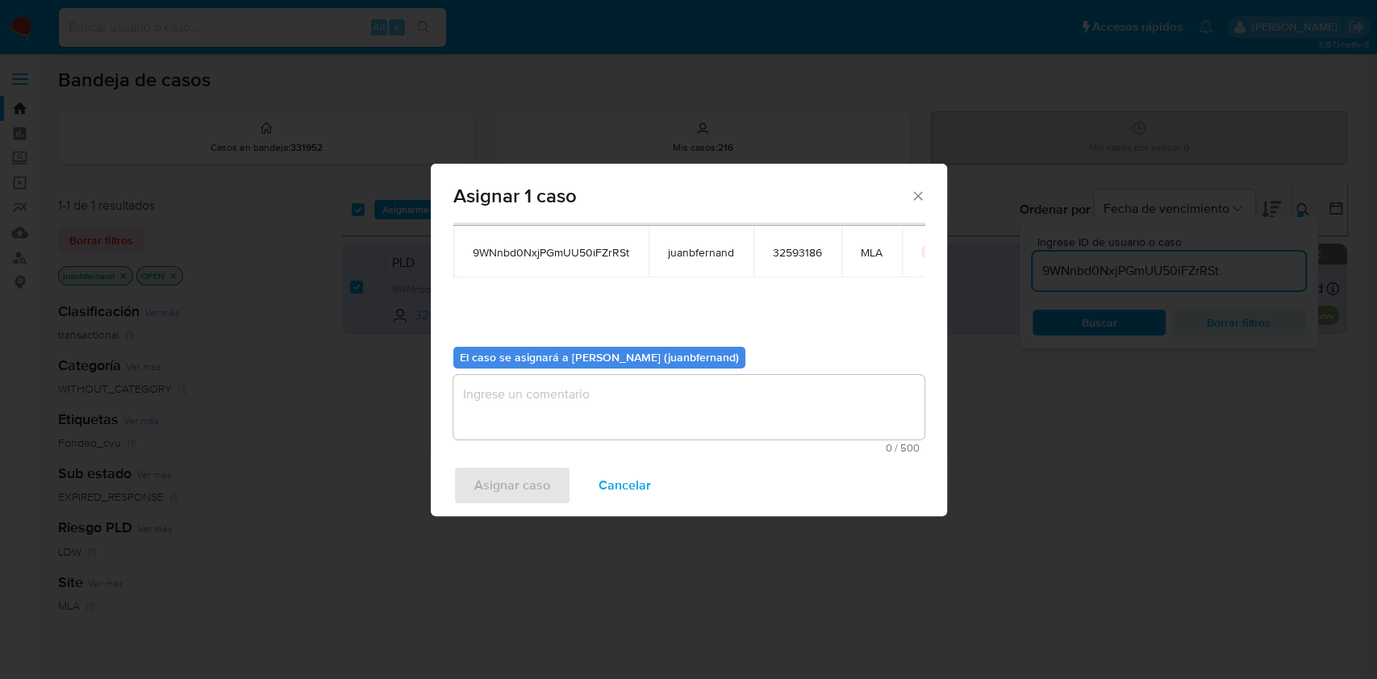
click at [554, 371] on div "El caso se asignará a [PERSON_NAME] (juanbfernand) 0 / 500 500 caracteres resta…" at bounding box center [688, 394] width 471 height 120
click at [558, 391] on textarea "assign-modal" at bounding box center [688, 407] width 471 height 65
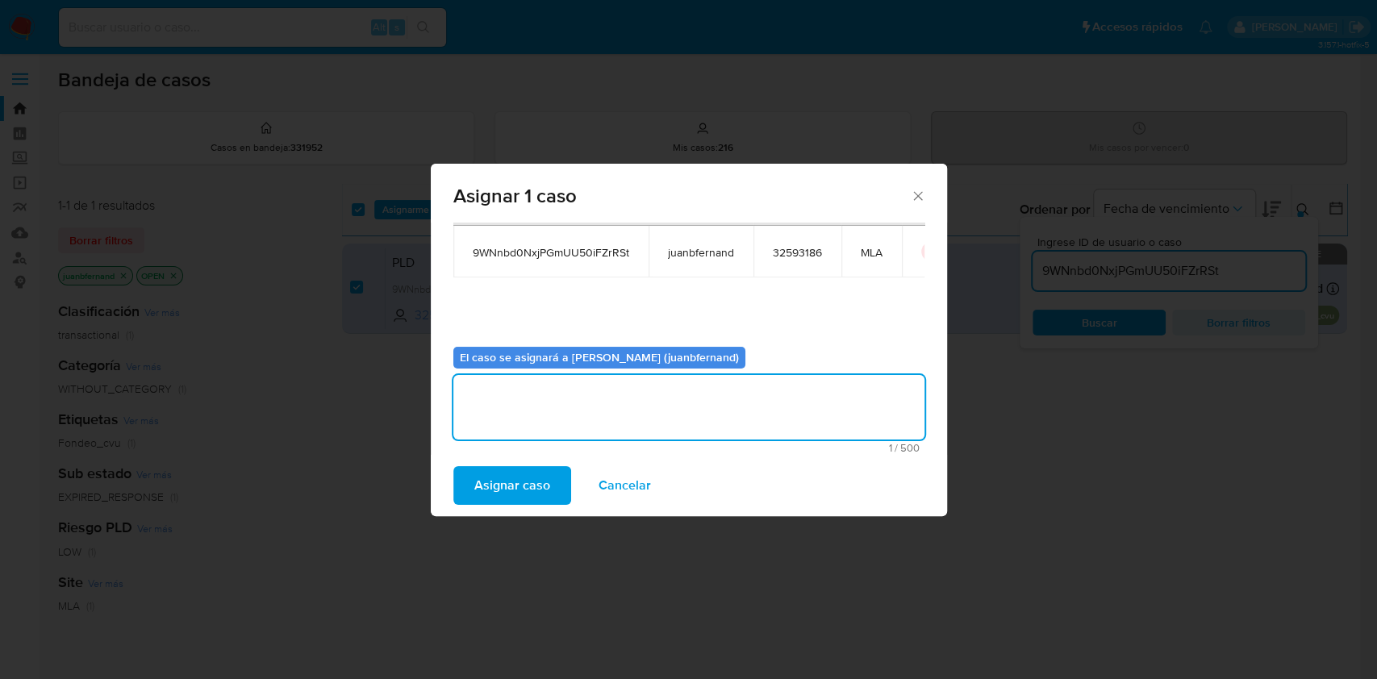
click at [536, 468] on span "Asignar caso" at bounding box center [512, 486] width 76 height 36
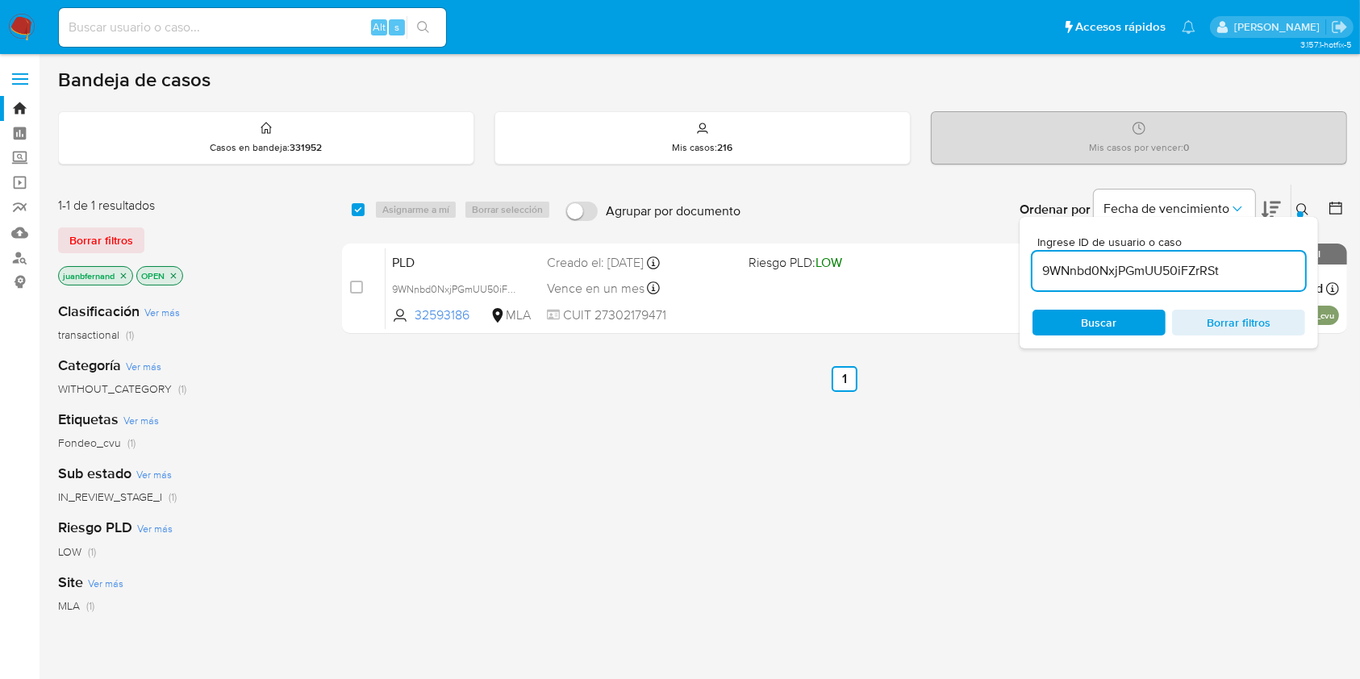
click at [1273, 268] on input "9WNnbd0NxjPGmUU50iFZrRSt" at bounding box center [1169, 271] width 273 height 21
paste input "r4bNhmIO65yP2O0DRShAqm6X"
type input "r4bNhmIO65yP2O0DRShAqm6X"
click at [362, 206] on input "checkbox" at bounding box center [358, 209] width 13 height 13
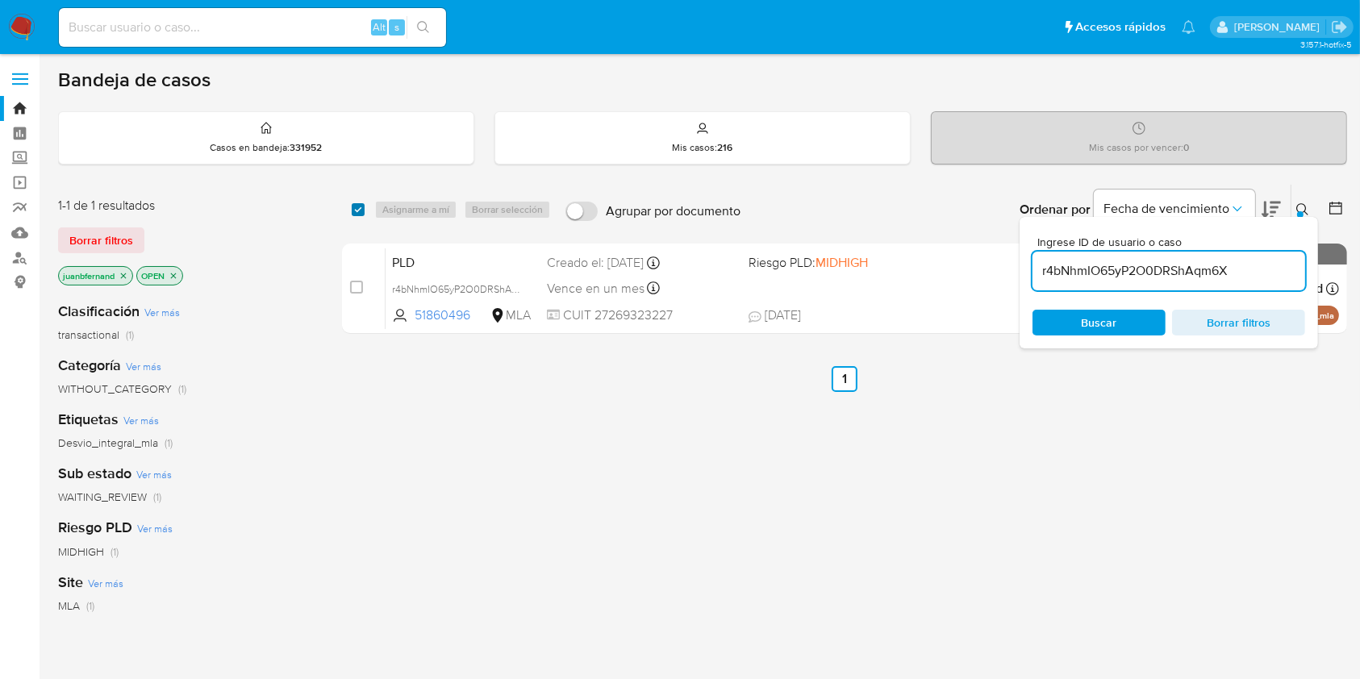
checkbox input "true"
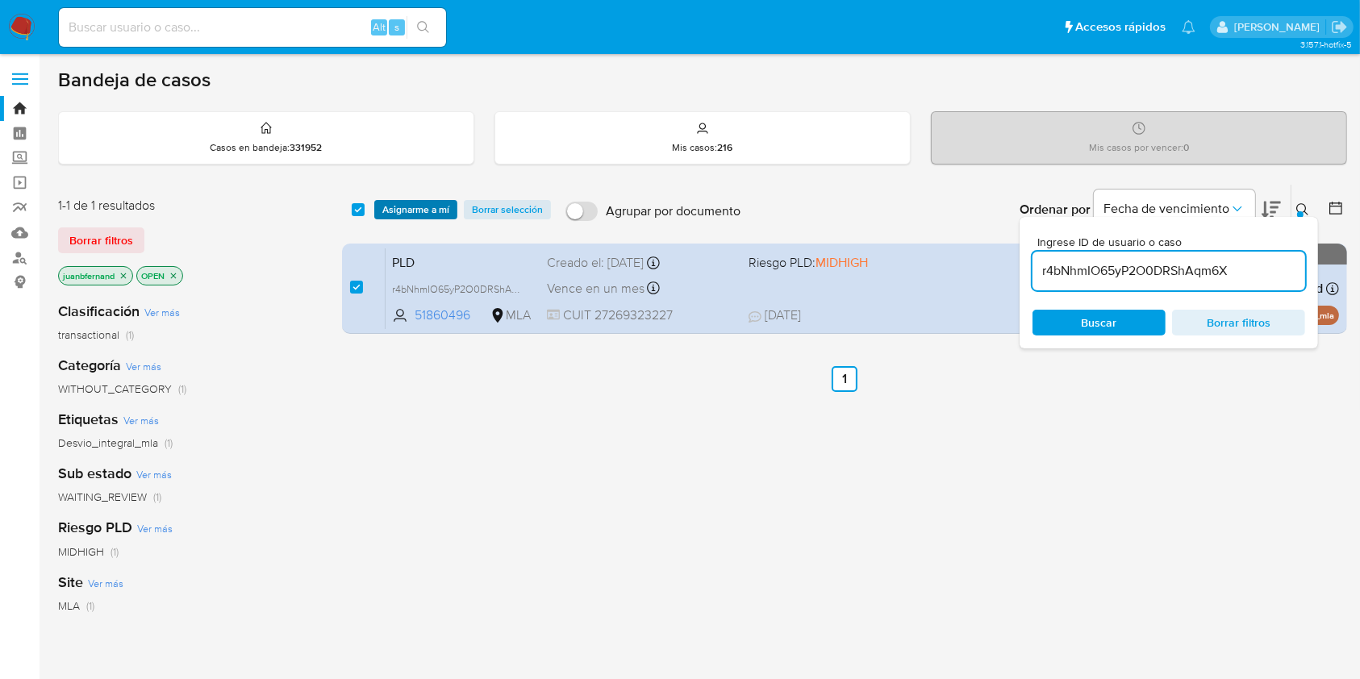
click at [398, 206] on span "Asignarme a mí" at bounding box center [415, 210] width 67 height 16
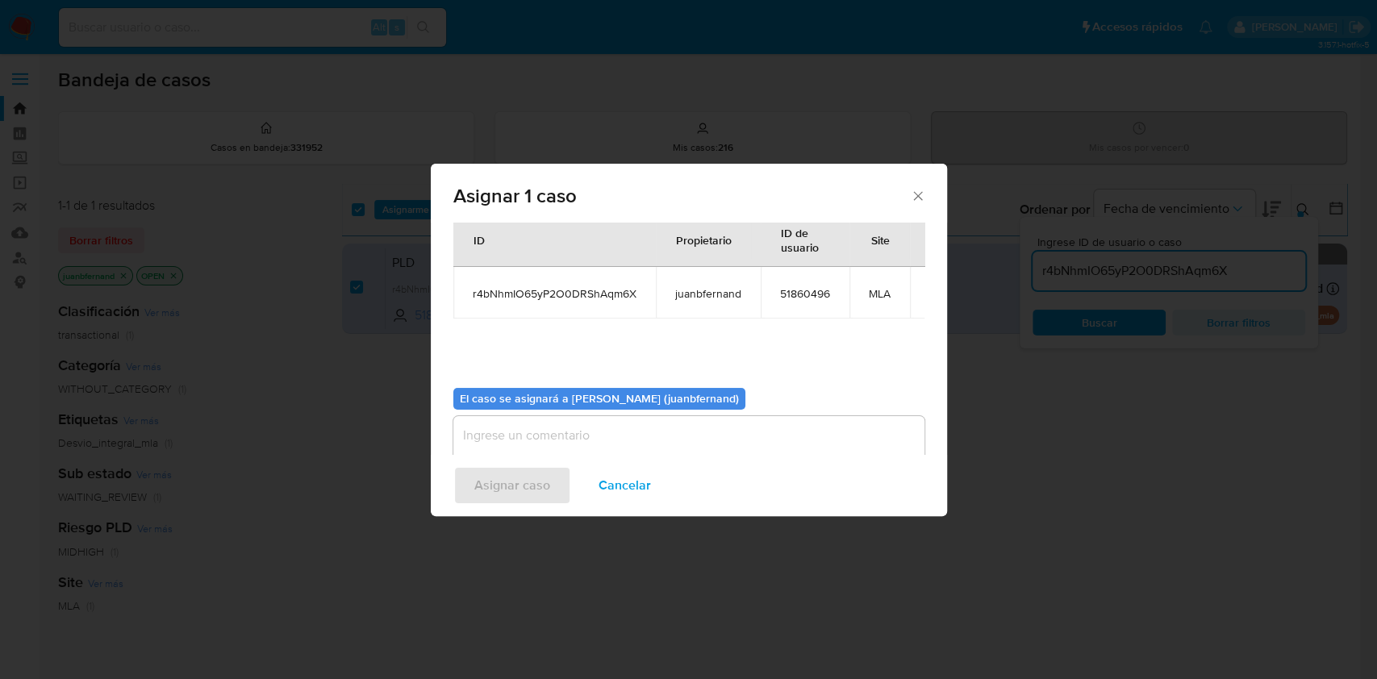
scroll to position [82, 0]
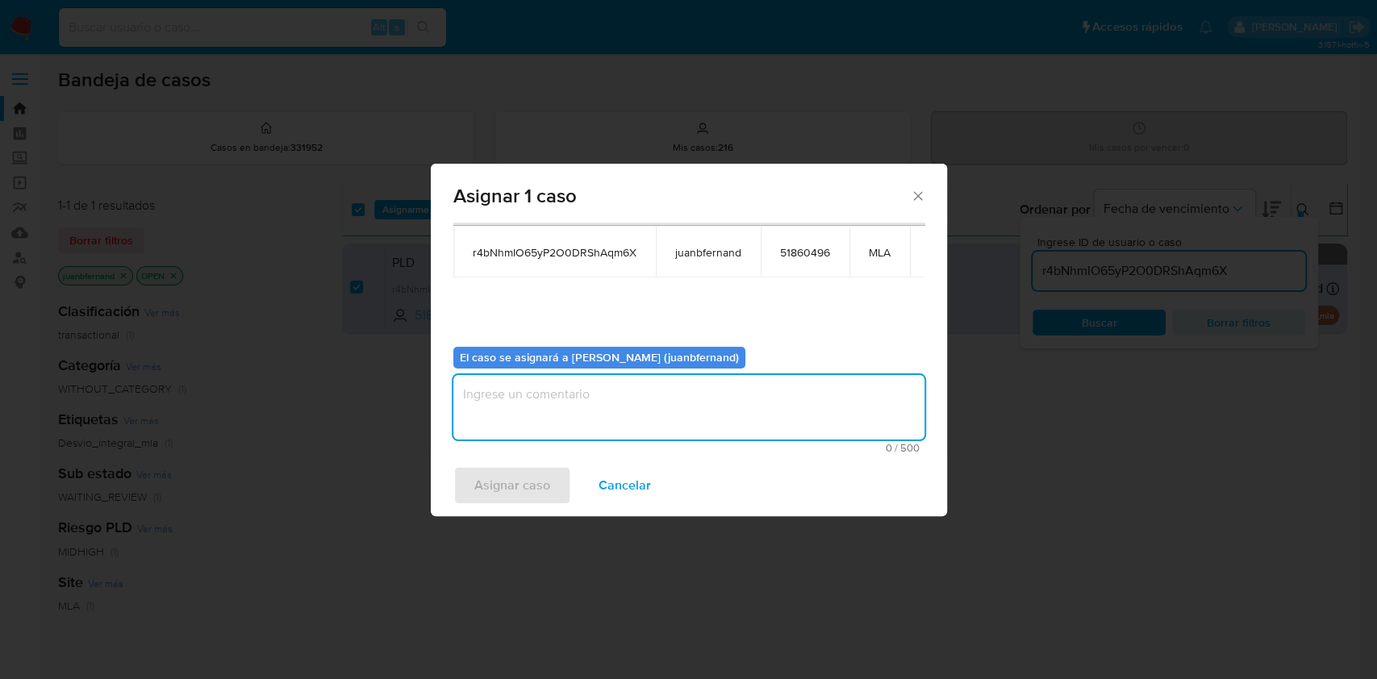
click at [624, 402] on textarea "assign-modal" at bounding box center [688, 407] width 471 height 65
click at [478, 468] on span "Asignar caso" at bounding box center [512, 486] width 76 height 36
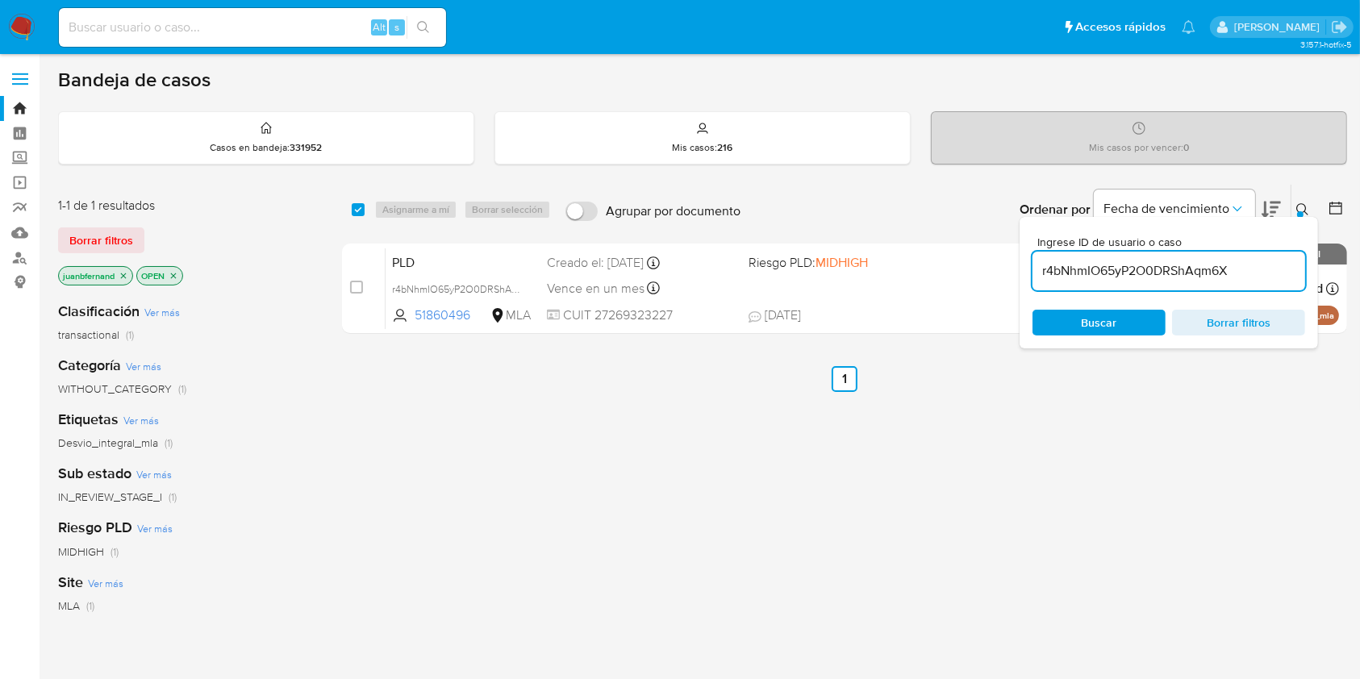
click at [1285, 281] on div "r4bNhmIO65yP2O0DRShAqm6X" at bounding box center [1169, 271] width 273 height 39
click at [1279, 270] on input "r4bNhmIO65yP2O0DRShAqm6X" at bounding box center [1169, 271] width 273 height 21
paste input "KbzDAOMXPeDErhSBM9Gi17ws"
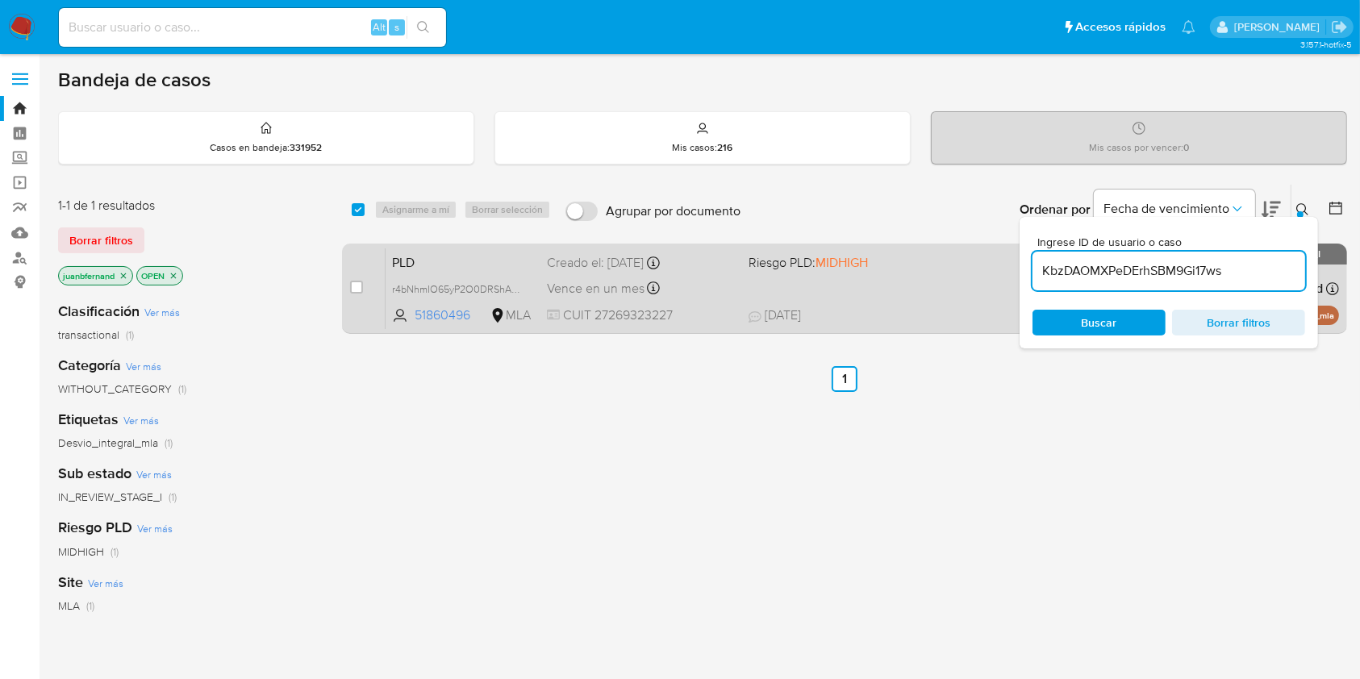
type input "KbzDAOMXPeDErhSBM9Gi17ws"
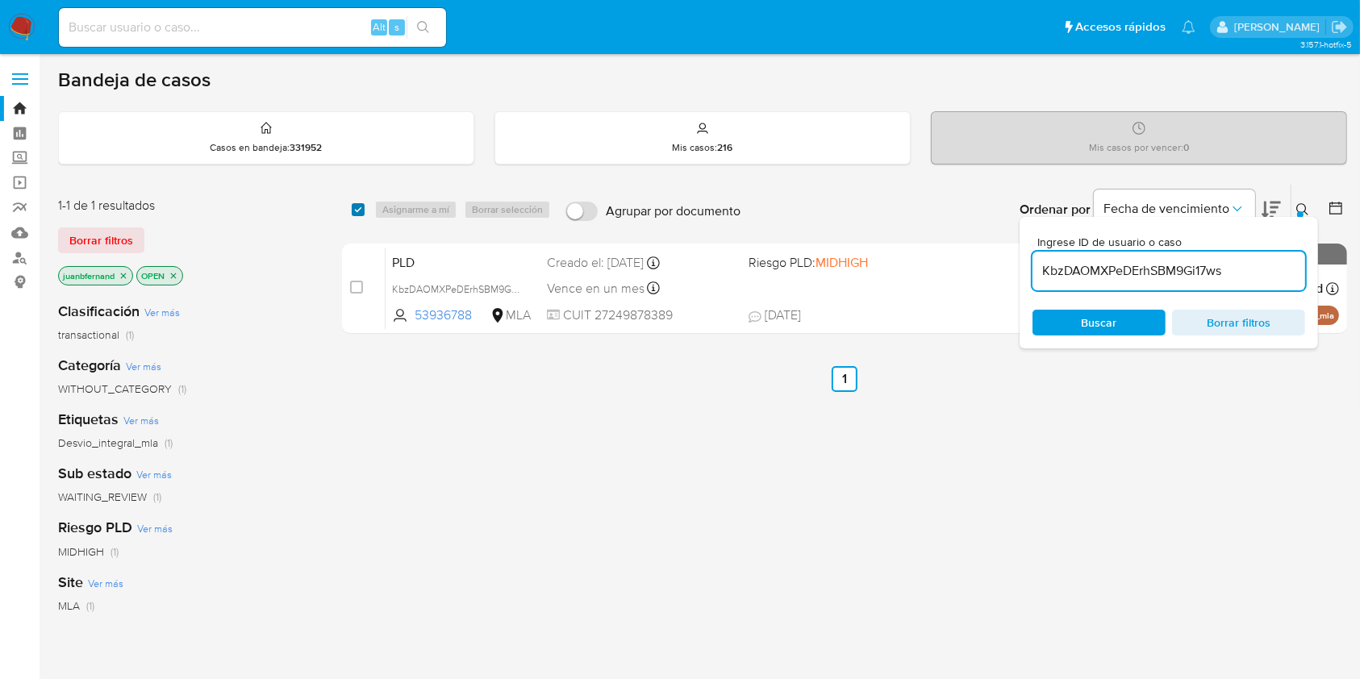
click at [358, 210] on input "checkbox" at bounding box center [358, 209] width 13 height 13
checkbox input "true"
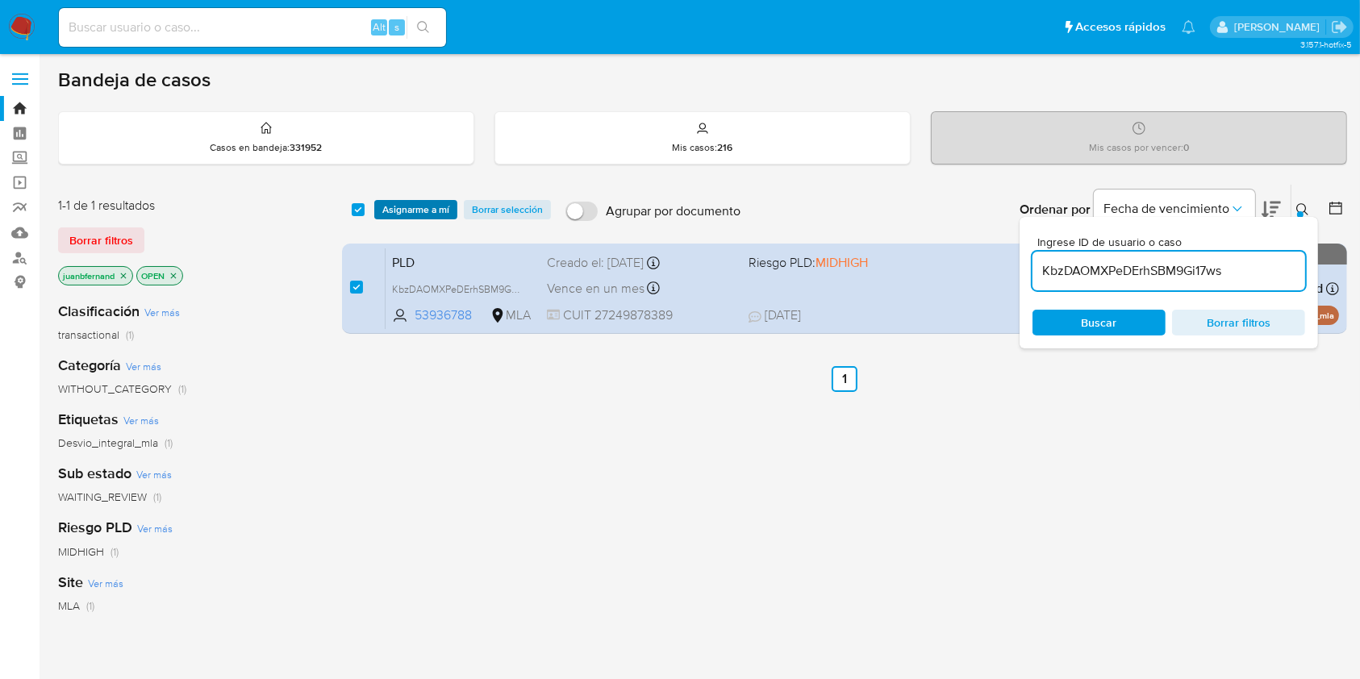
click at [399, 202] on span "Asignarme a mí" at bounding box center [415, 210] width 67 height 16
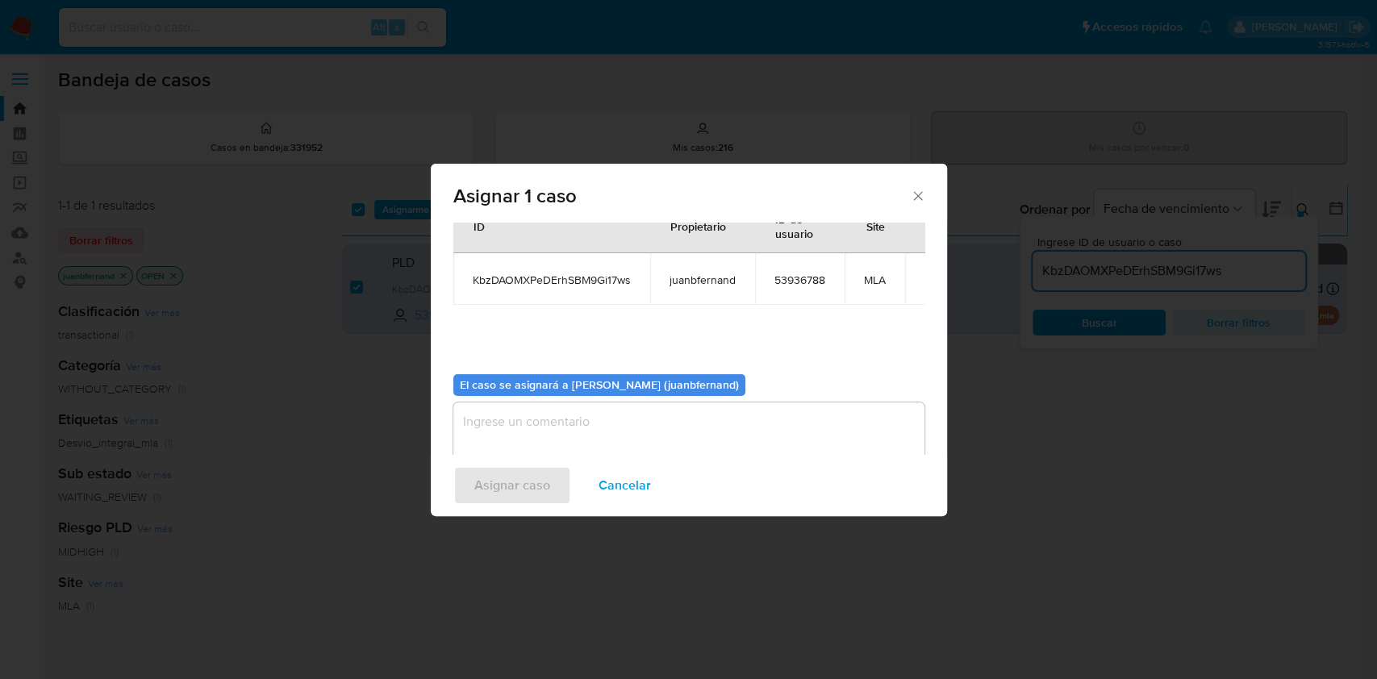
scroll to position [82, 0]
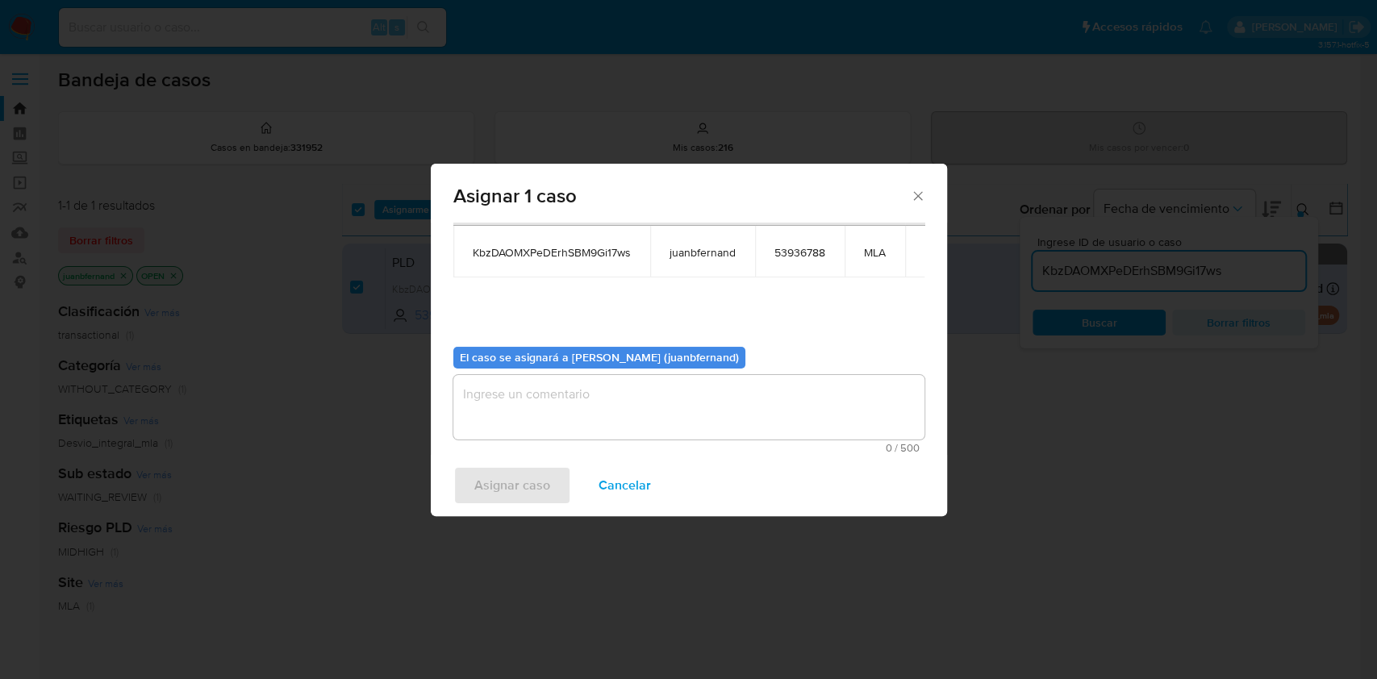
click at [619, 376] on textarea "assign-modal" at bounding box center [688, 407] width 471 height 65
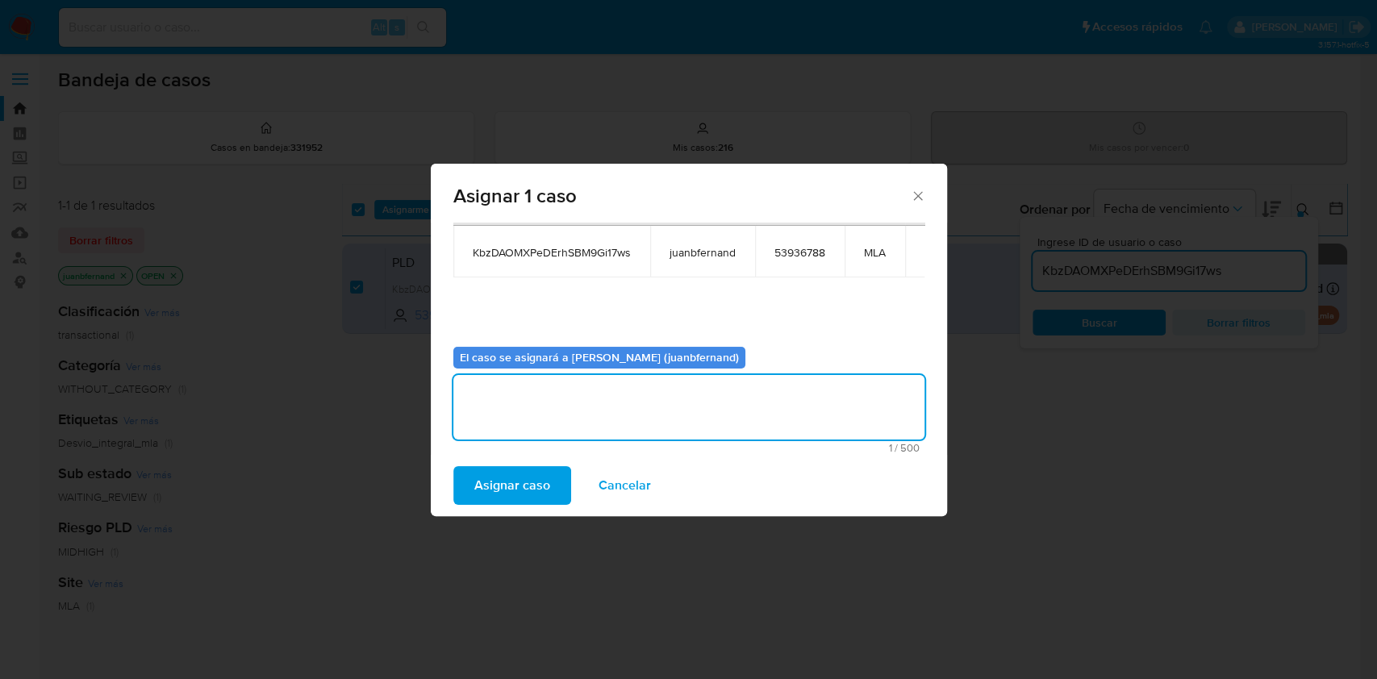
click at [531, 482] on span "Asignar caso" at bounding box center [512, 486] width 76 height 36
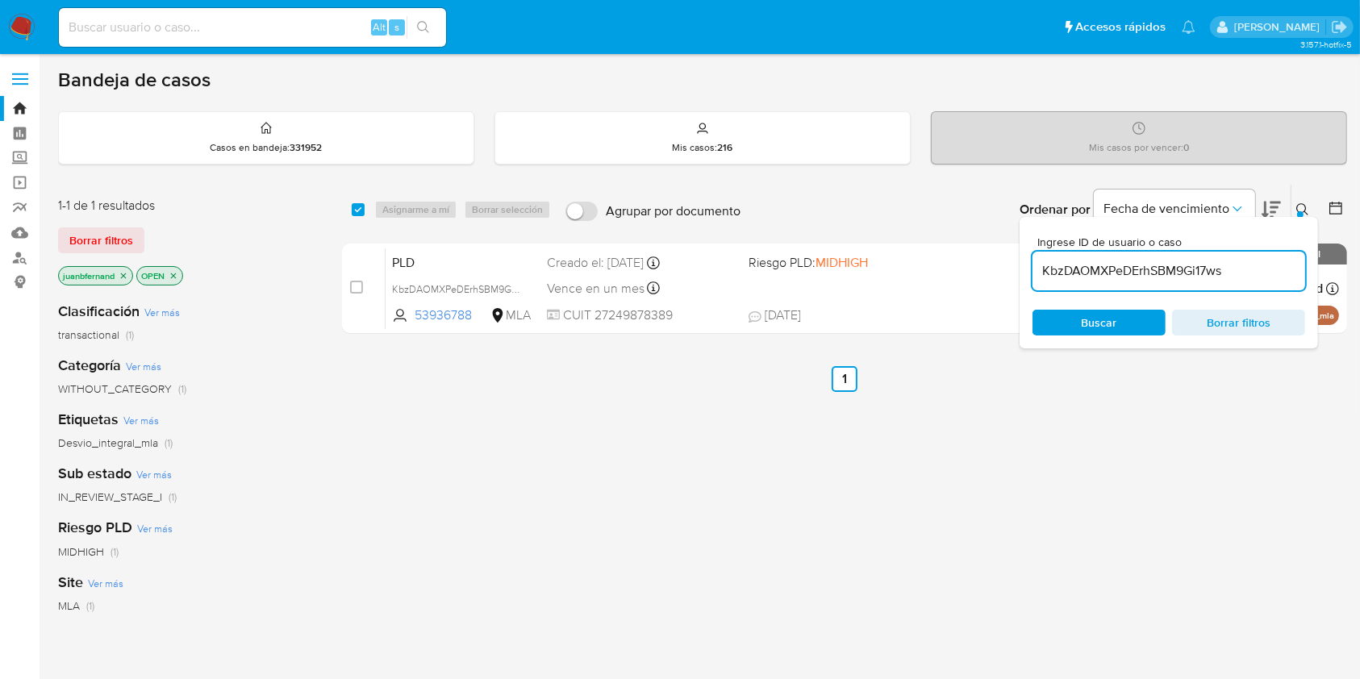
click at [1259, 267] on input "KbzDAOMXPeDErhSBM9Gi17ws" at bounding box center [1169, 271] width 273 height 21
paste input "OOQbJAVG5gokrxuZfc42tBDC"
type input "OOQbJAVG5gokrxuZfc42tBDC"
click at [355, 211] on input "checkbox" at bounding box center [358, 209] width 13 height 13
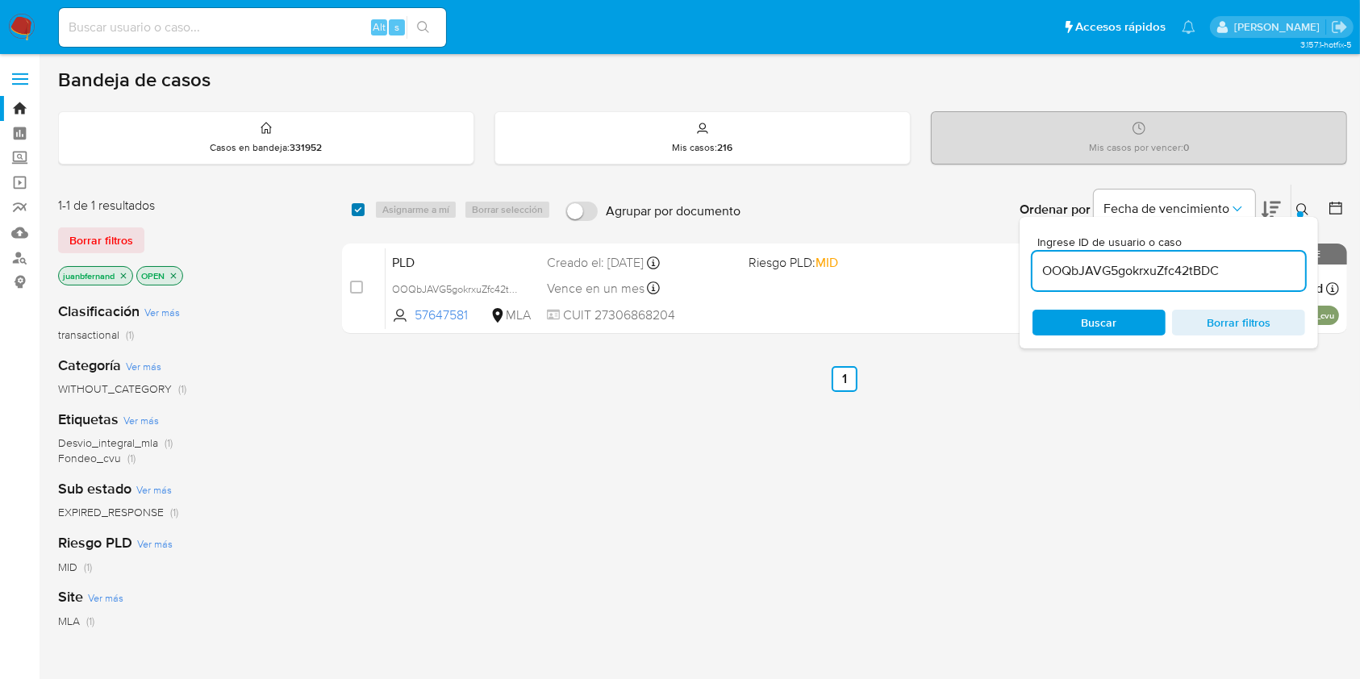
checkbox input "true"
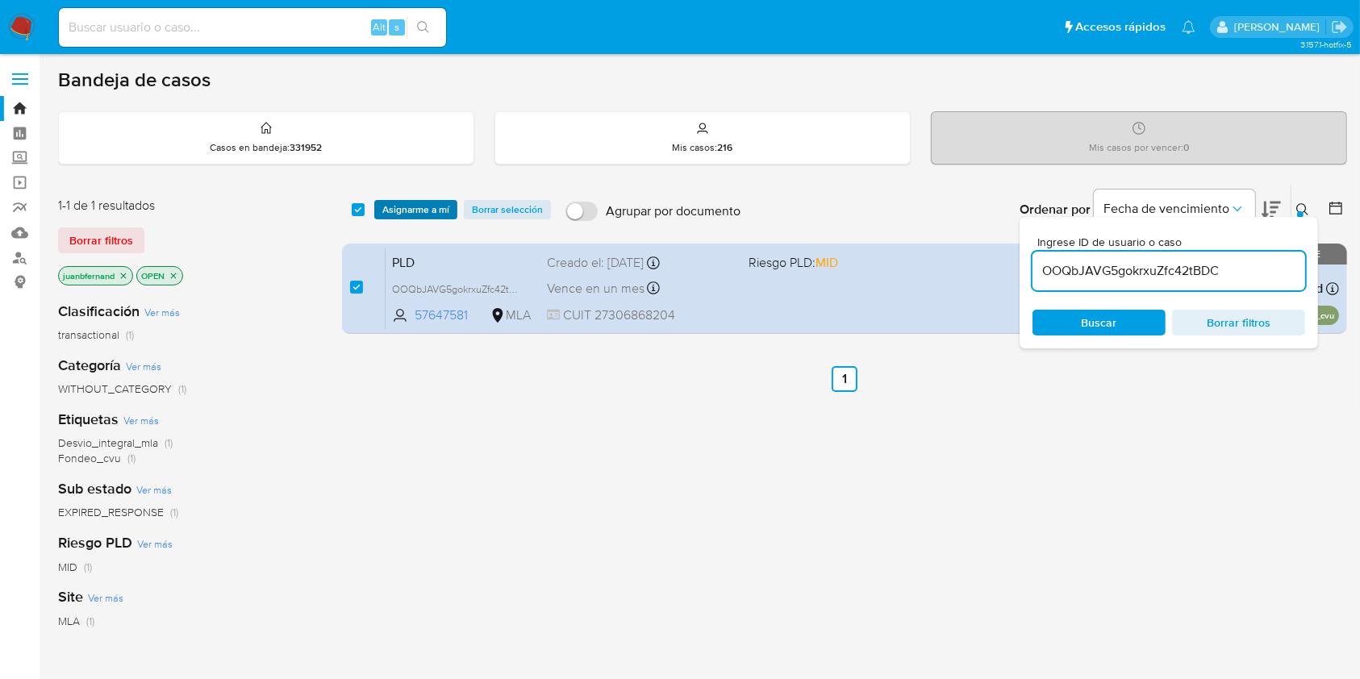
click at [404, 211] on span "Asignarme a mí" at bounding box center [415, 210] width 67 height 16
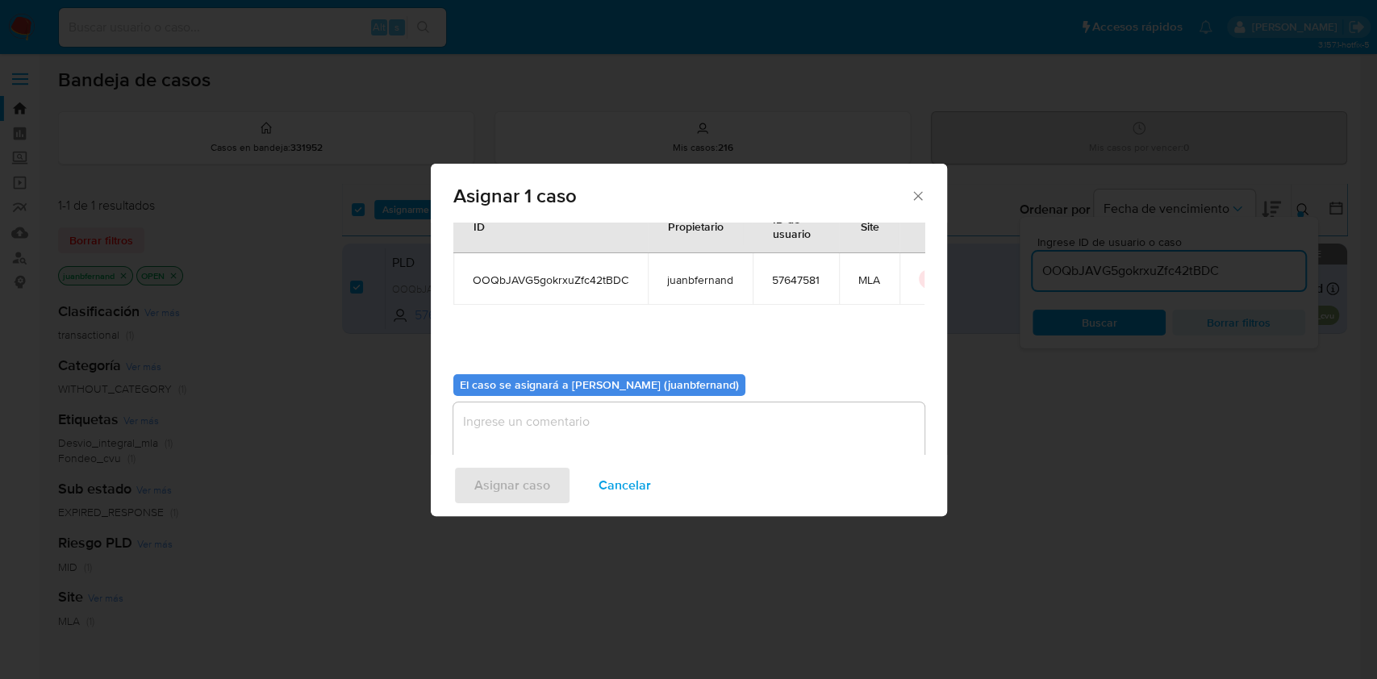
scroll to position [82, 0]
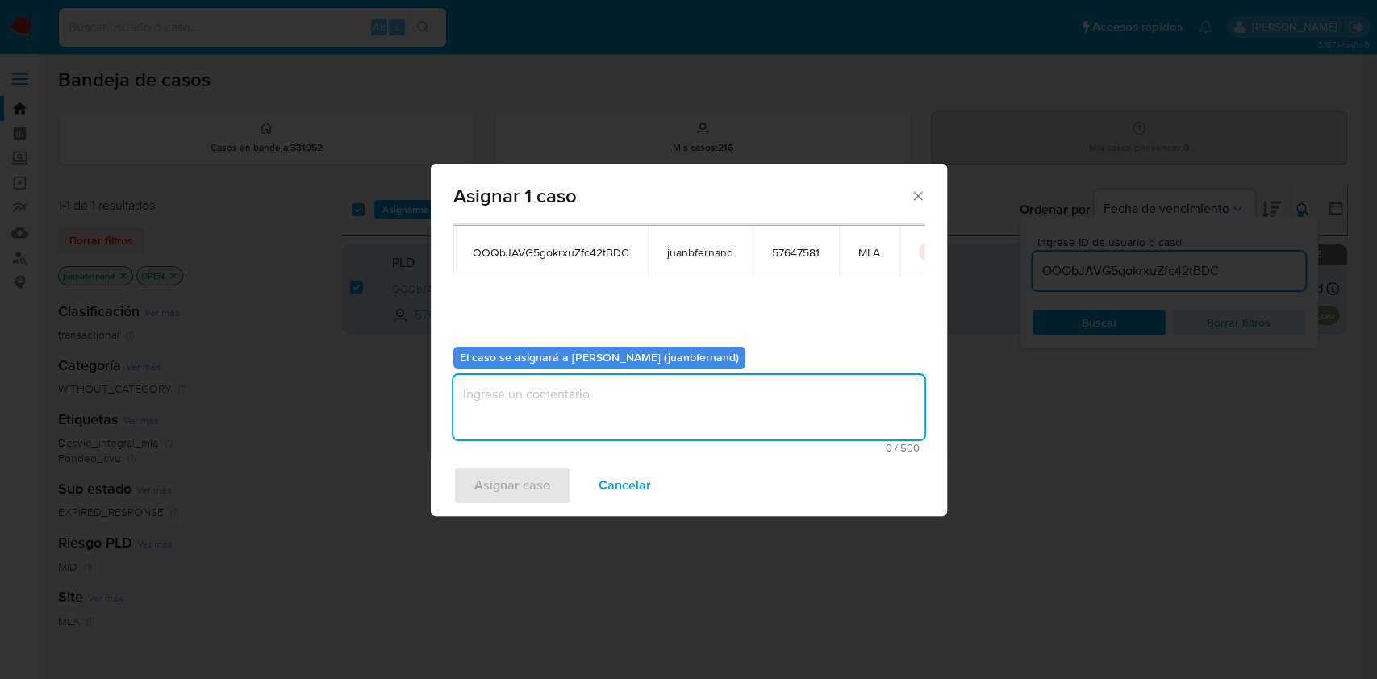
click at [628, 418] on textarea "assign-modal" at bounding box center [688, 407] width 471 height 65
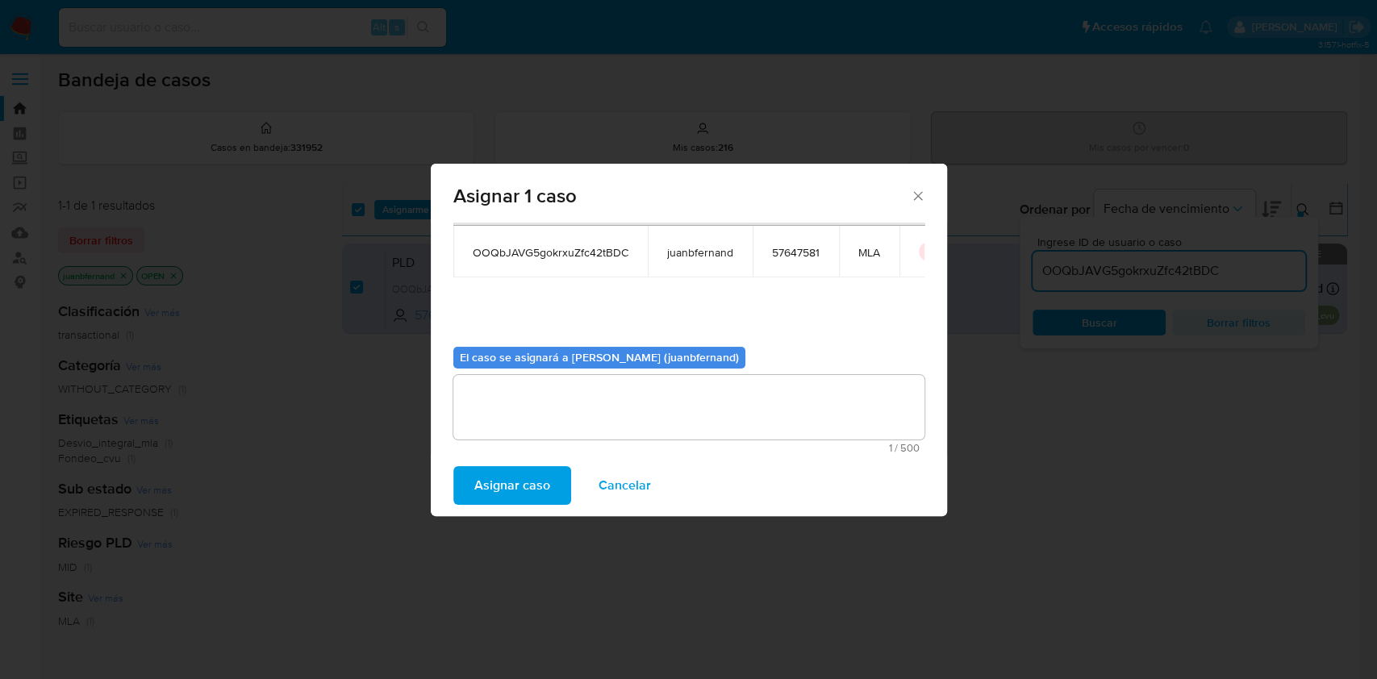
click at [534, 485] on span "Asignar caso" at bounding box center [512, 486] width 76 height 36
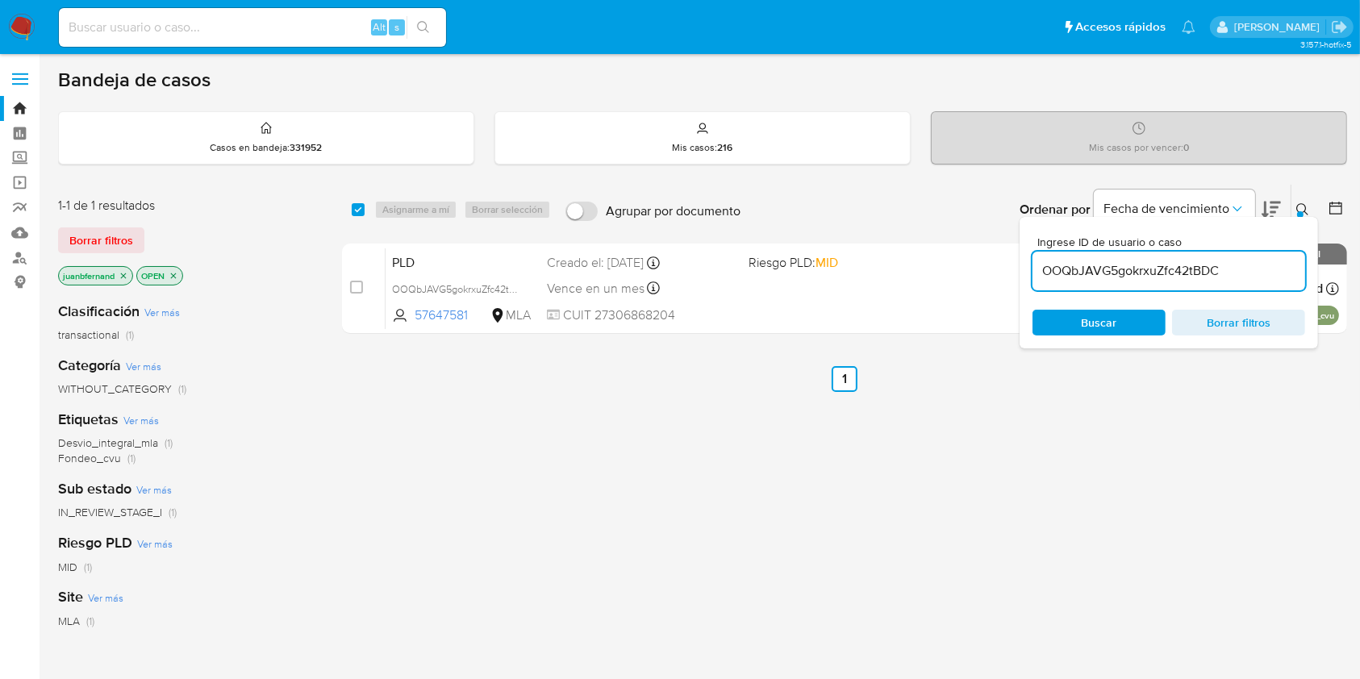
click at [1198, 279] on input "OOQbJAVG5gokrxuZfc42tBDC" at bounding box center [1169, 271] width 273 height 21
paste input "epHpDGvjiEfovZDkid5hFv5"
type input "epHpDGvjiEfovZDkid5hFv5C"
click at [352, 206] on input "checkbox" at bounding box center [358, 209] width 13 height 13
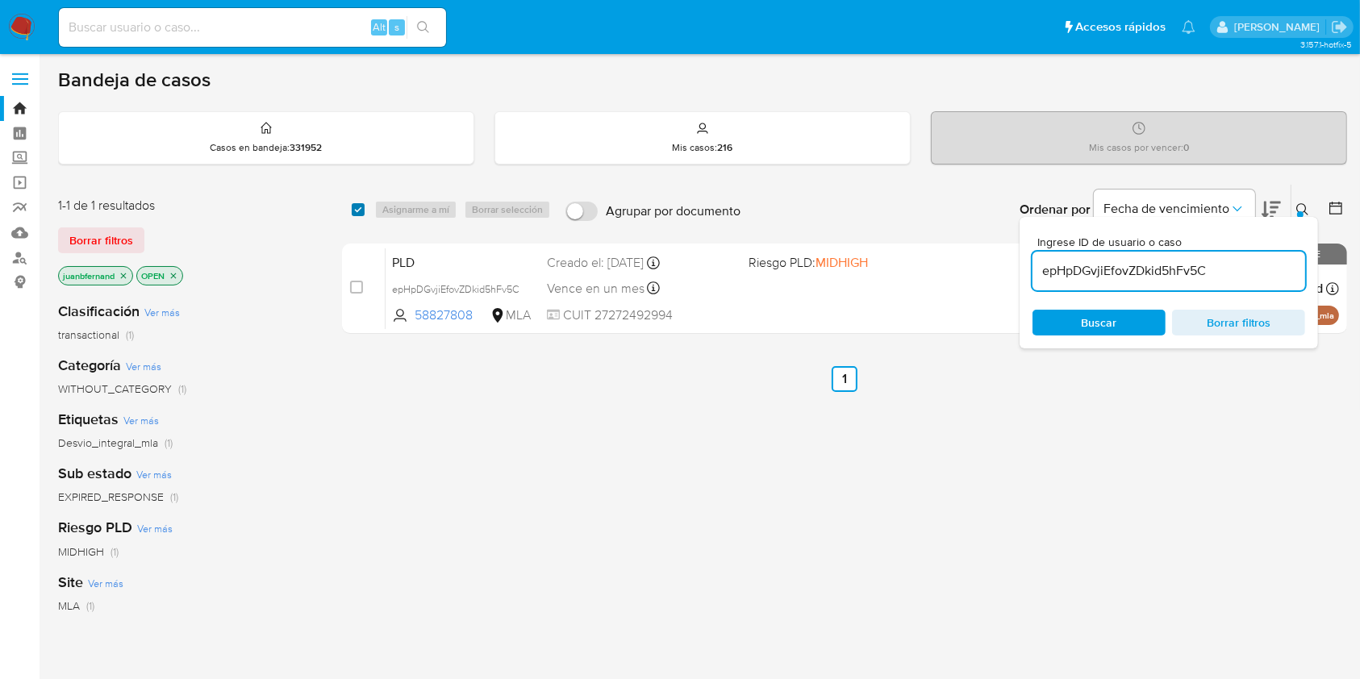
checkbox input "true"
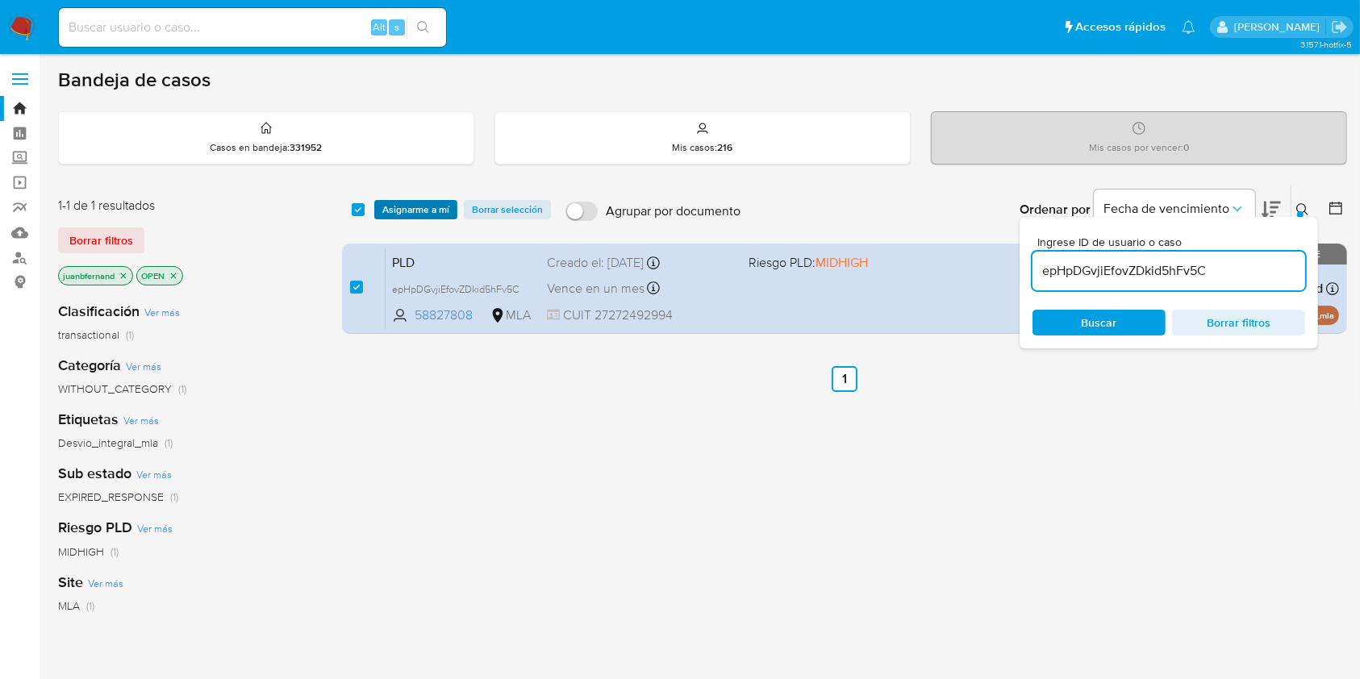
click at [381, 205] on button "Asignarme a mí" at bounding box center [415, 209] width 83 height 19
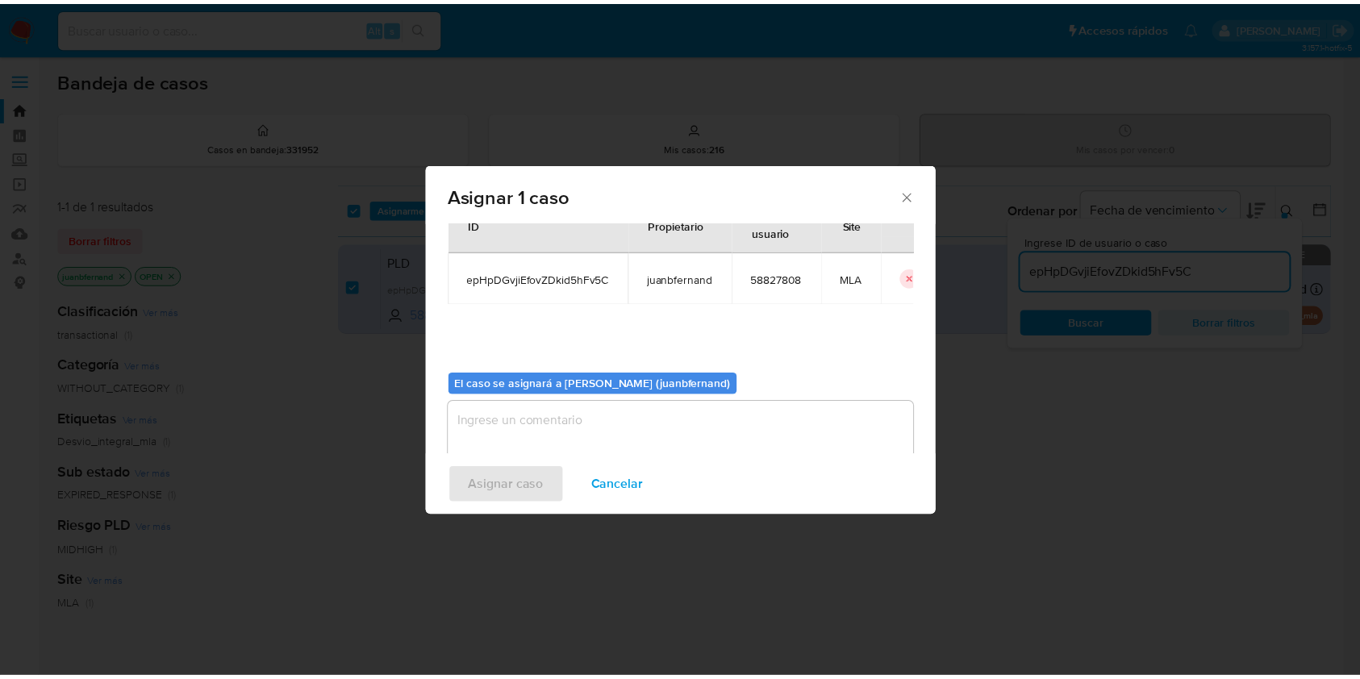
scroll to position [82, 0]
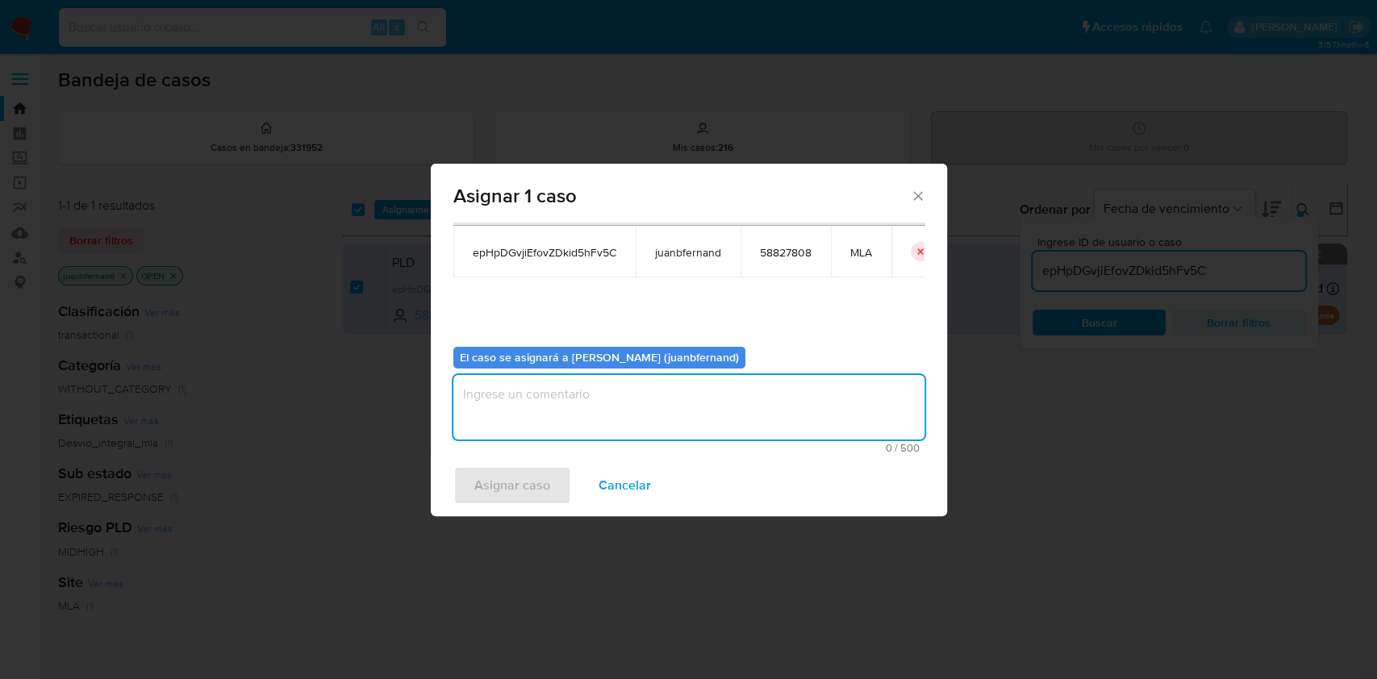
click at [588, 382] on textarea "assign-modal" at bounding box center [688, 407] width 471 height 65
click at [543, 486] on span "Asignar caso" at bounding box center [512, 486] width 76 height 36
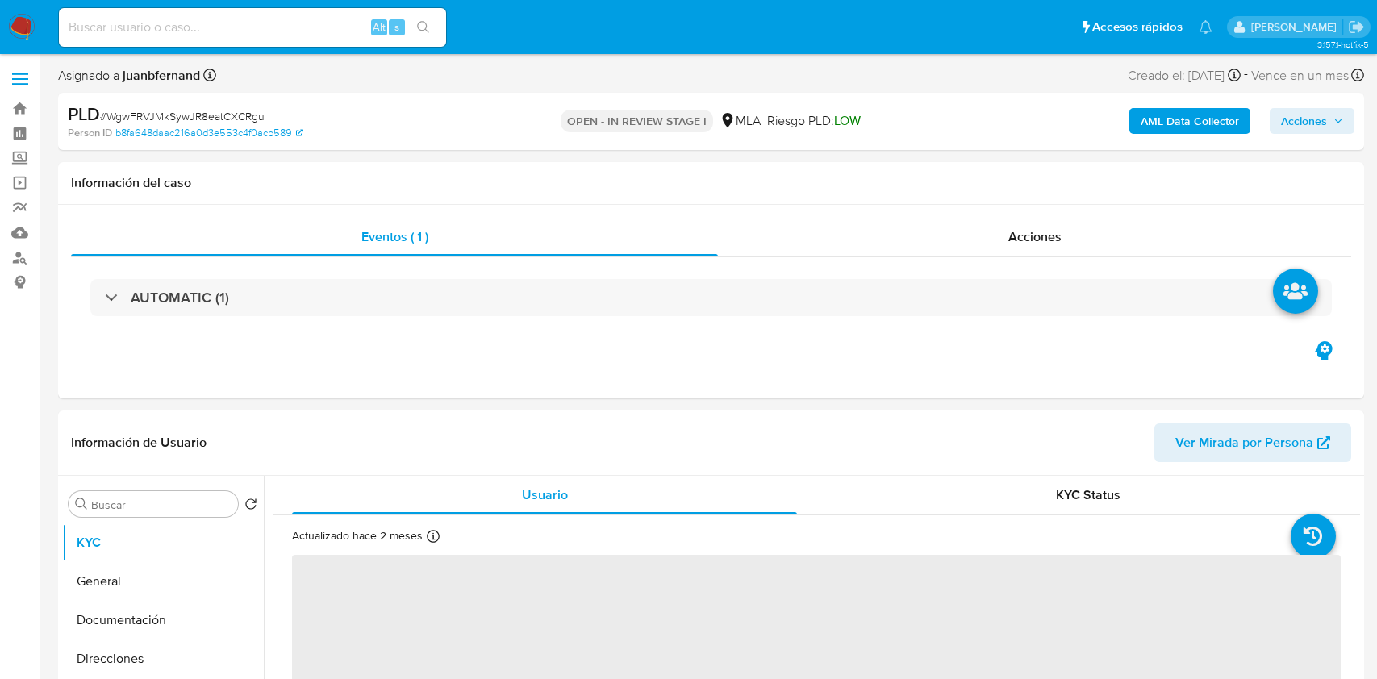
select select "10"
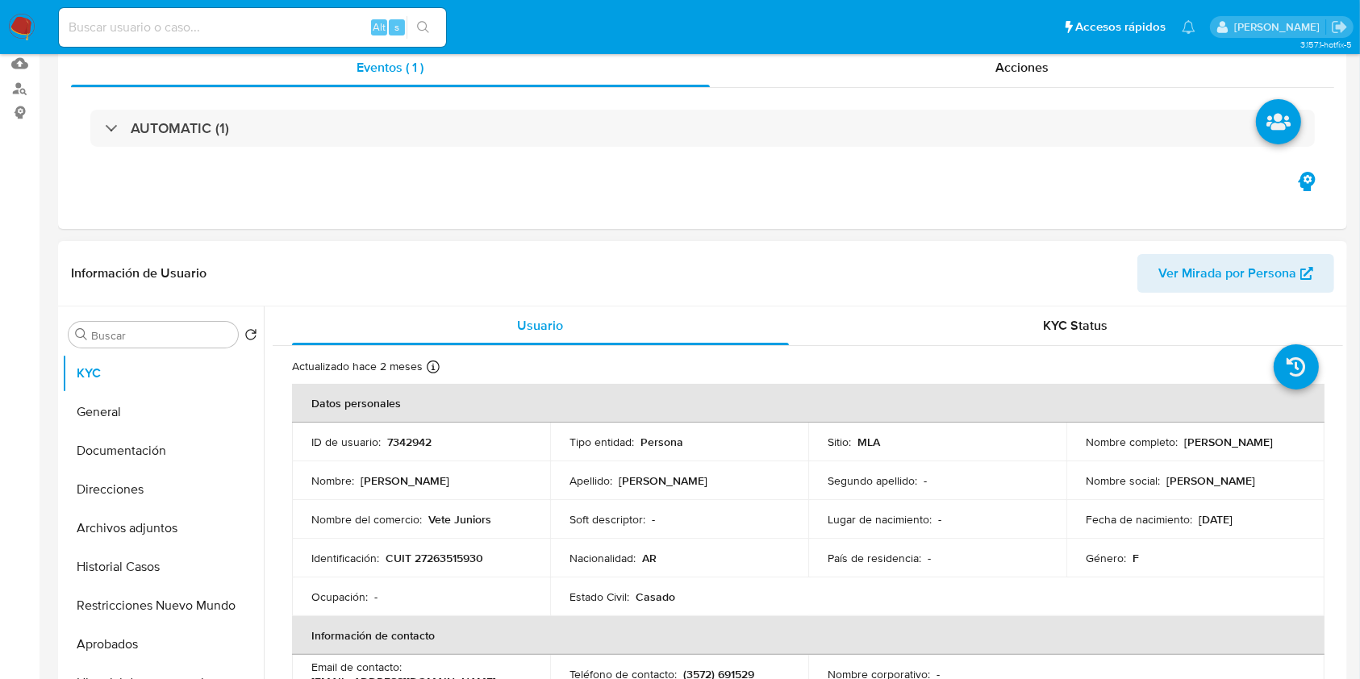
scroll to position [430, 0]
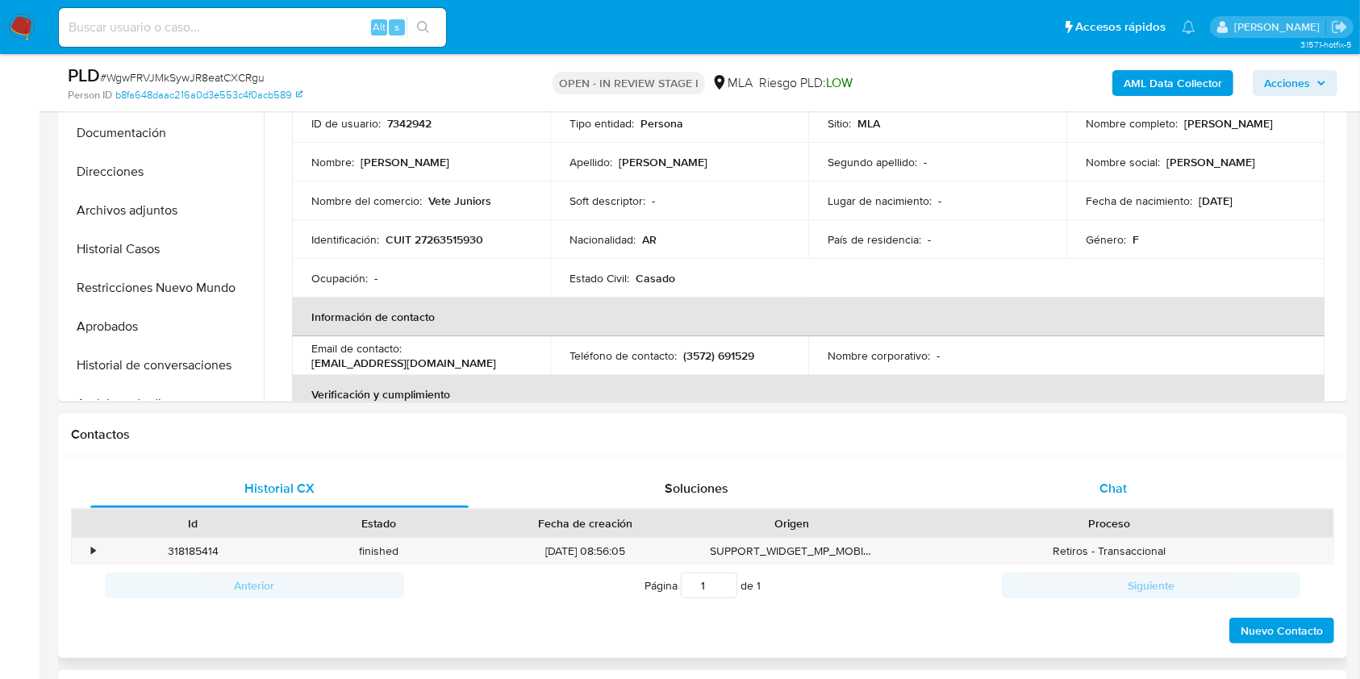
click at [1135, 485] on div "Chat" at bounding box center [1114, 489] width 378 height 39
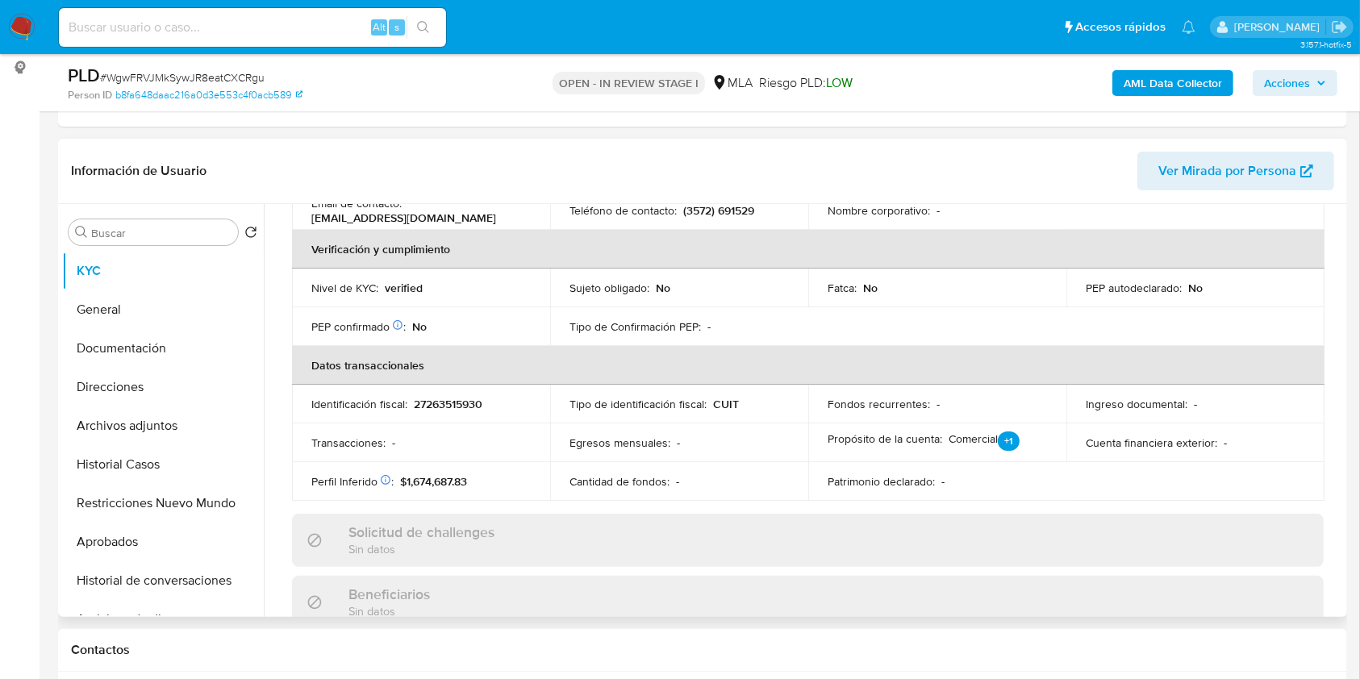
scroll to position [859, 0]
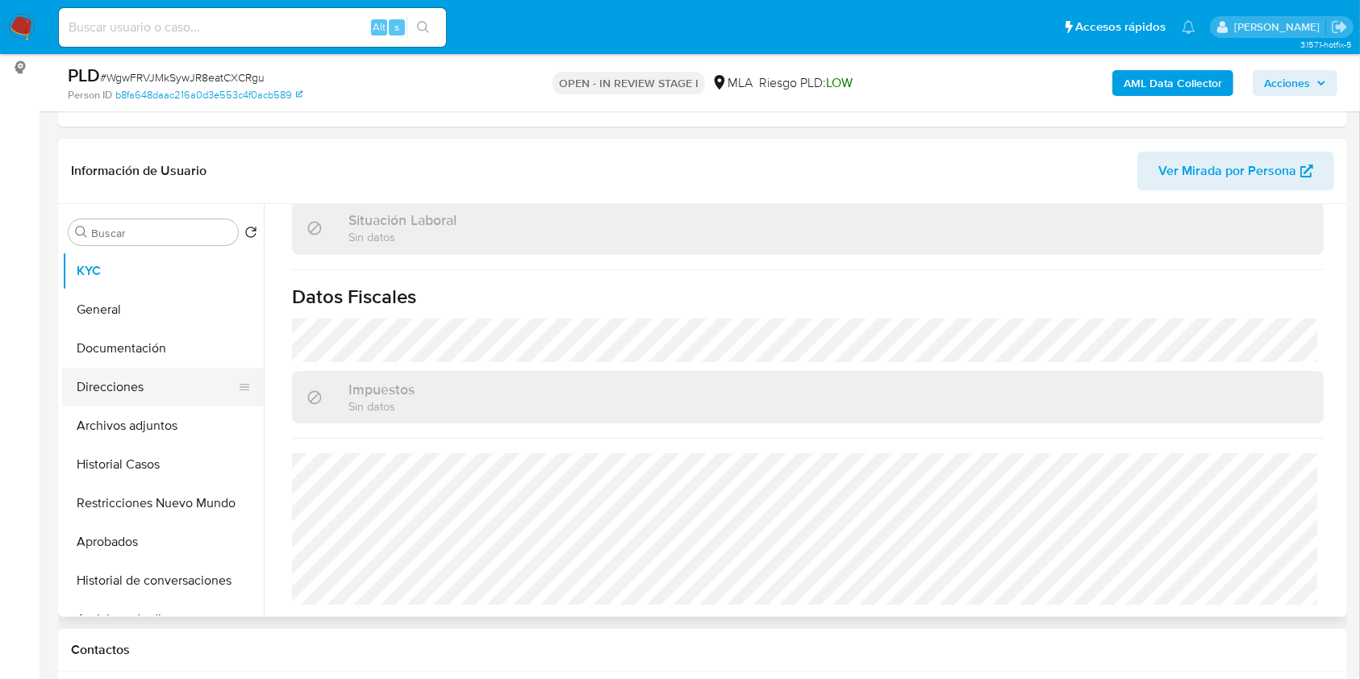
click at [149, 389] on button "Direcciones" at bounding box center [156, 387] width 189 height 39
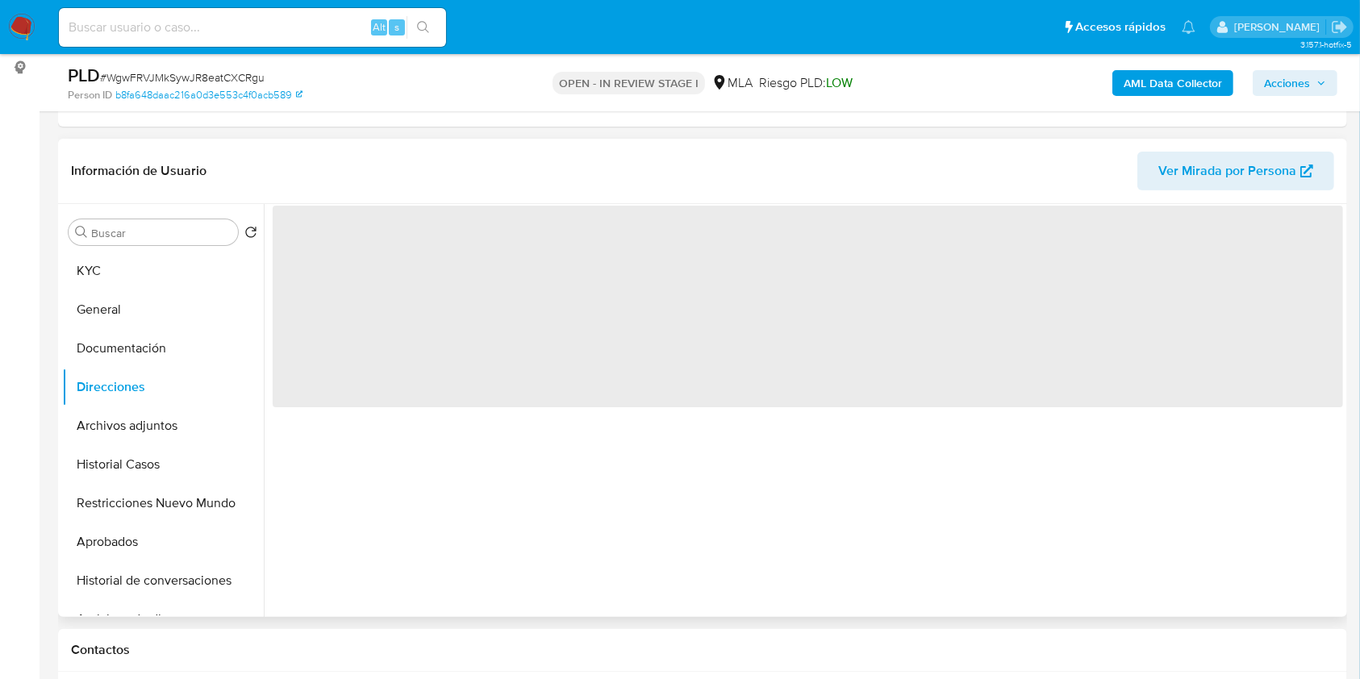
scroll to position [0, 0]
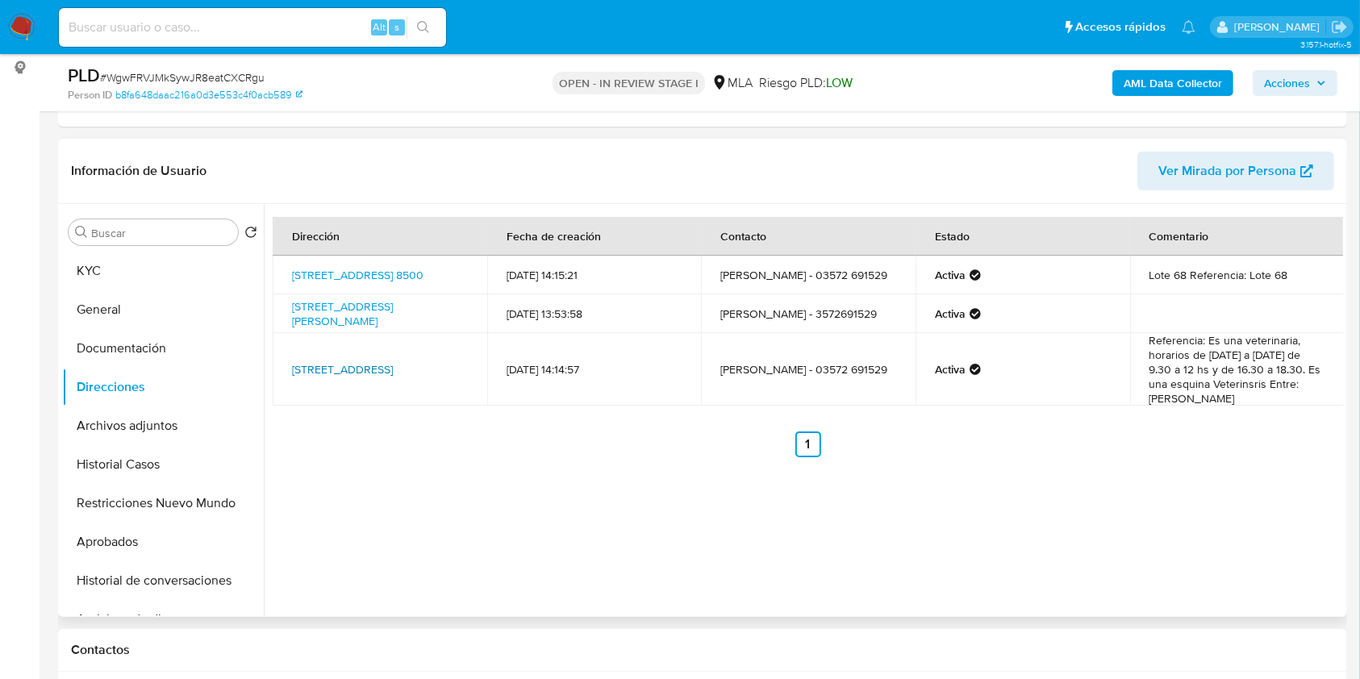
drag, startPoint x: 329, startPoint y: 363, endPoint x: 449, endPoint y: 335, distance: 123.5
click at [329, 363] on link "La Plata 401, Córdoba, Córdoba, 5004, Argentina 401" at bounding box center [342, 370] width 101 height 16
click at [105, 274] on button "KYC" at bounding box center [156, 271] width 189 height 39
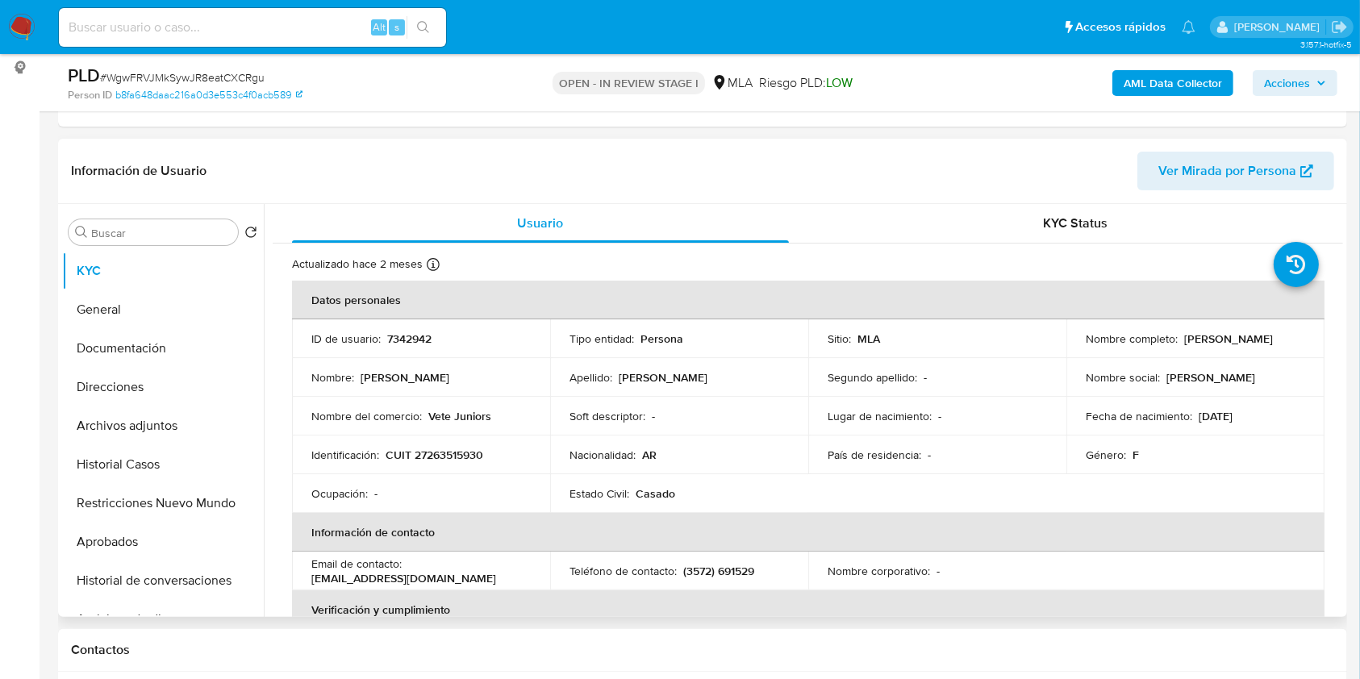
click at [453, 458] on p "CUIT 27263515930" at bounding box center [435, 455] width 98 height 15
copy p "27263515930"
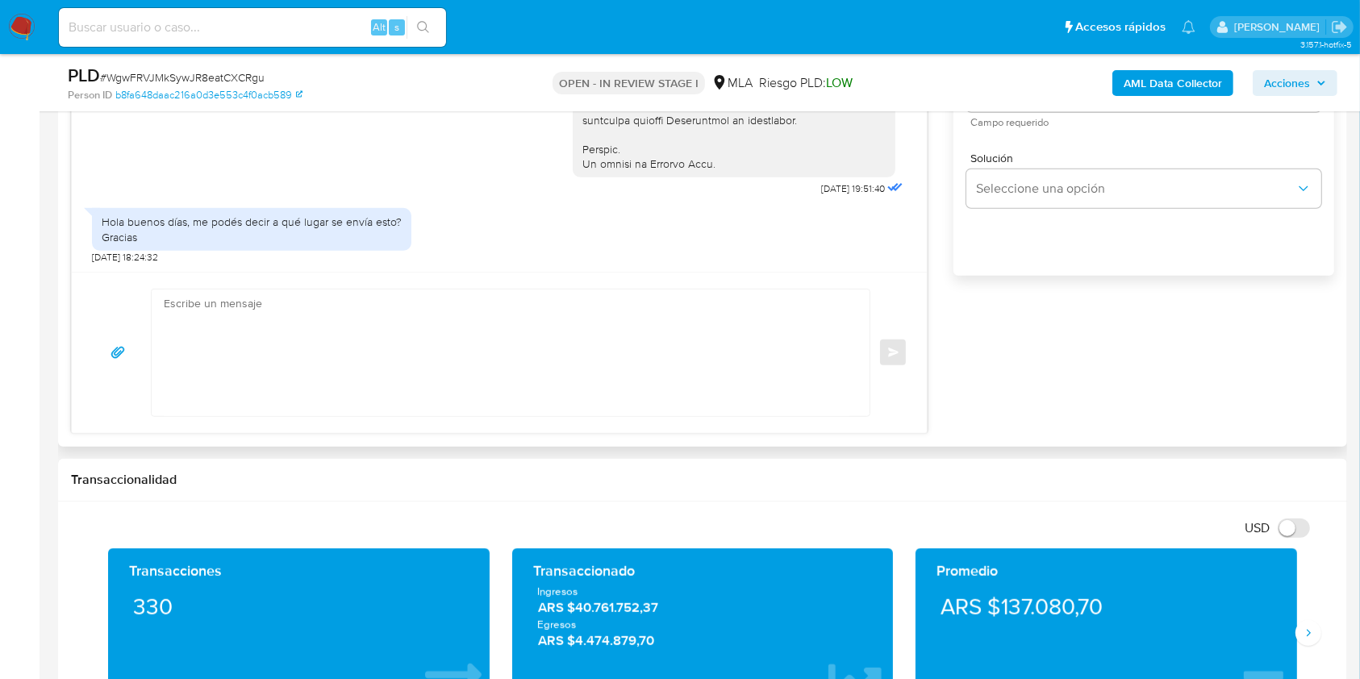
scroll to position [1076, 0]
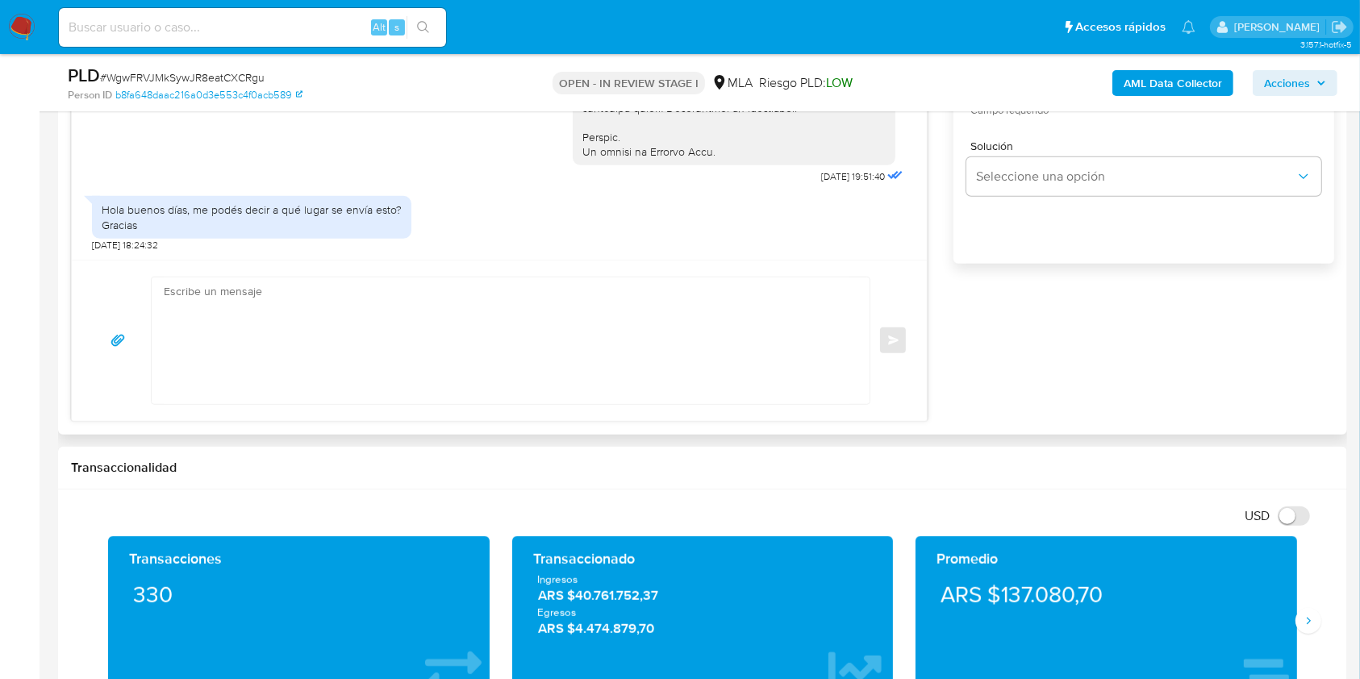
click at [240, 401] on textarea at bounding box center [507, 341] width 686 height 127
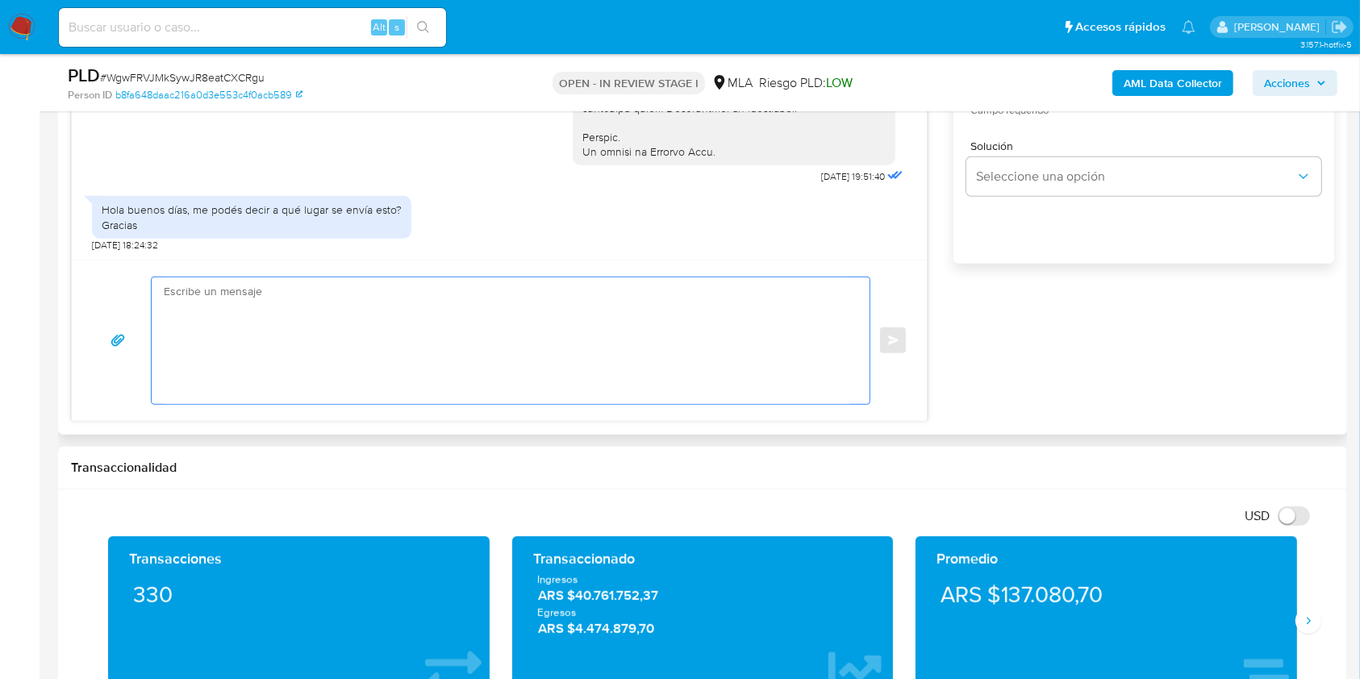
paste textarea "Hola. Los medios habilitados para poder recibir la documentación únicamente son…"
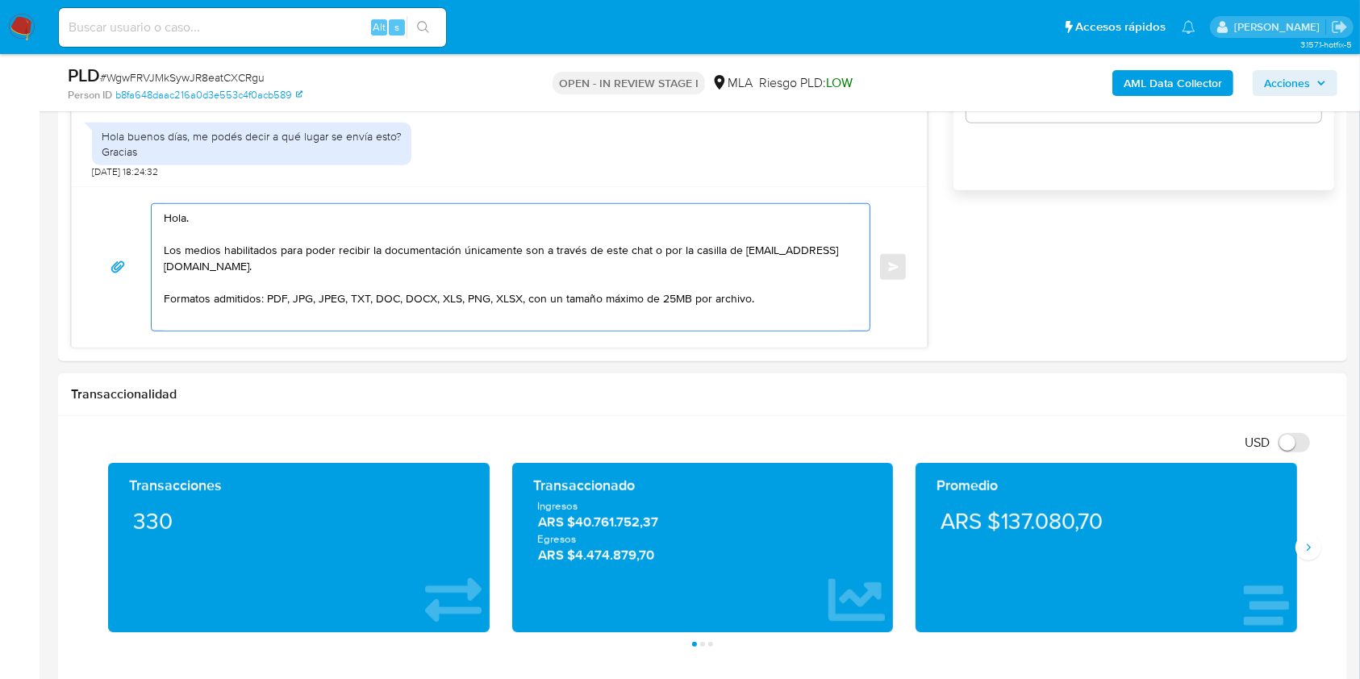
scroll to position [1183, 0]
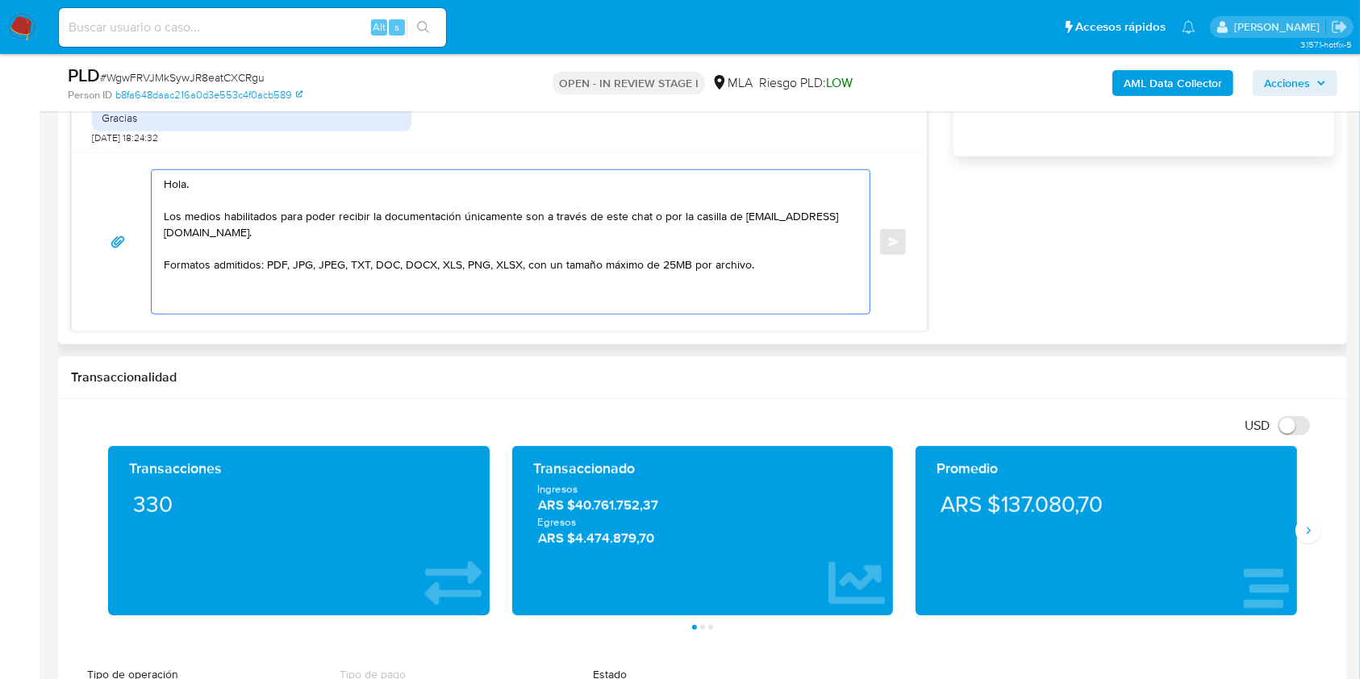
paste textarea "El requerimiento surge de la disposición de la Resolución 200/2024 de la Unidad…"
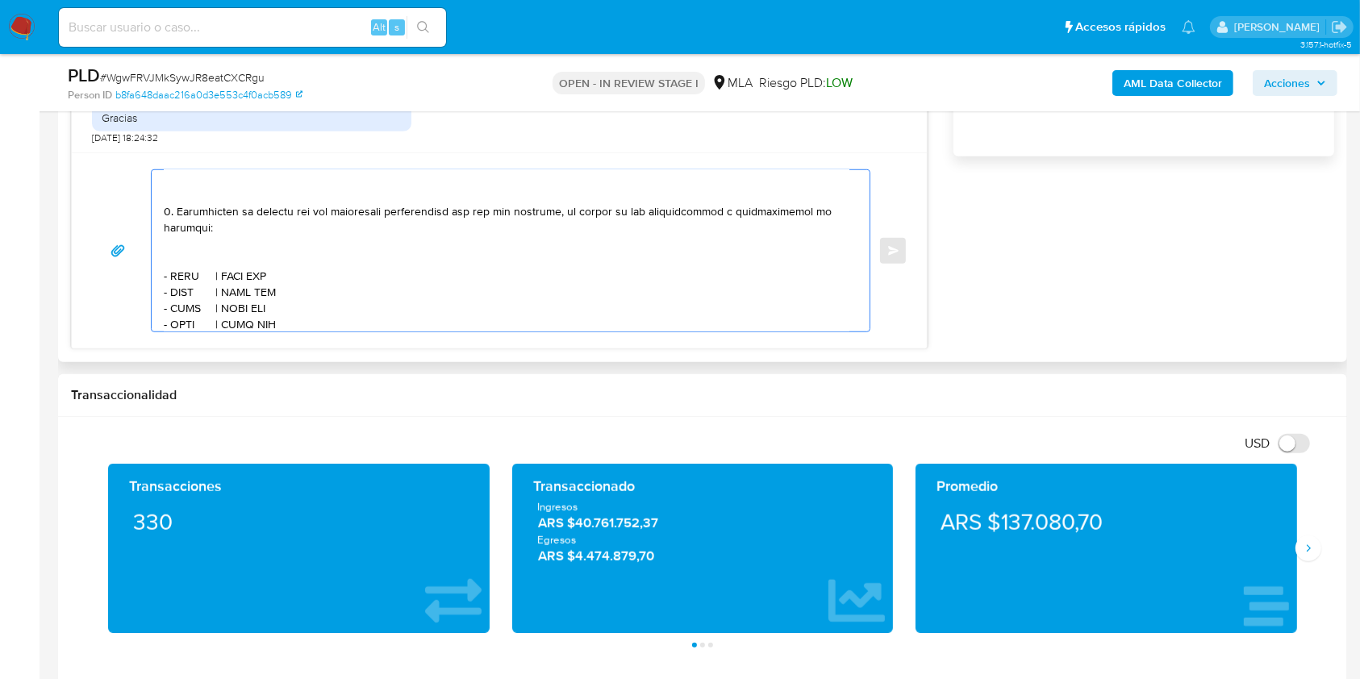
scroll to position [323, 0]
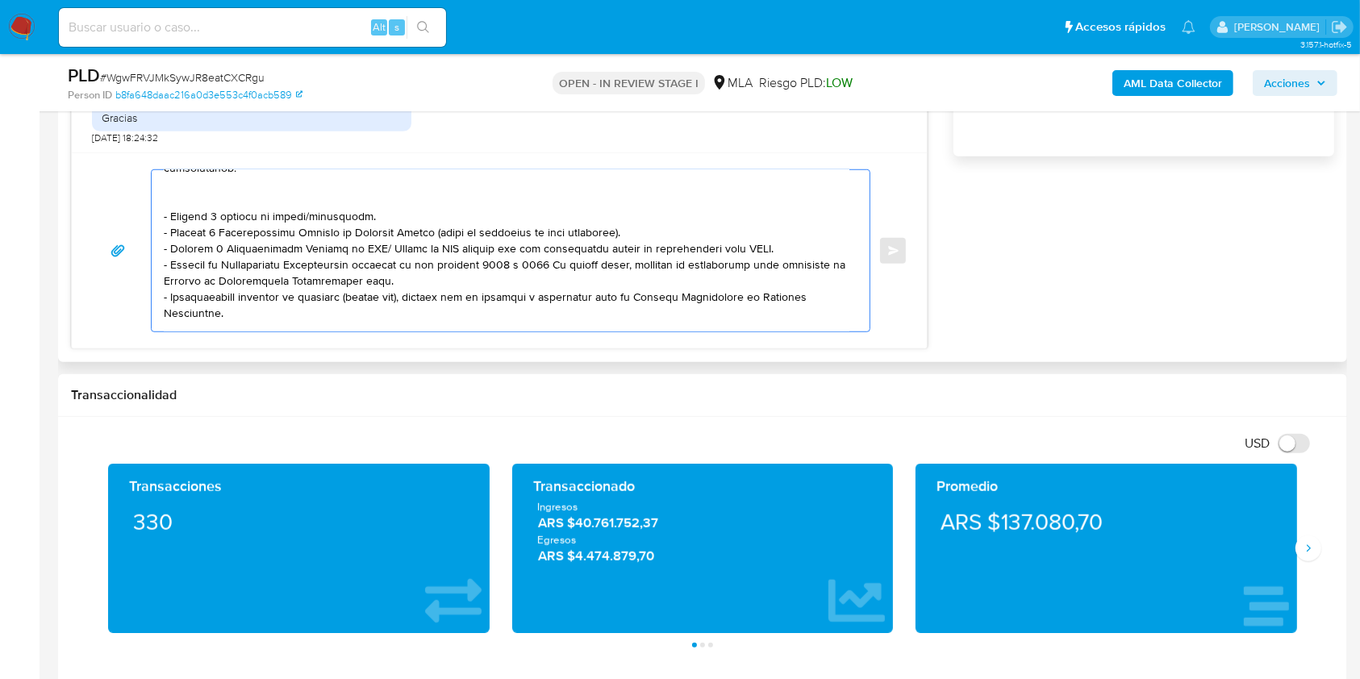
drag, startPoint x: 161, startPoint y: 232, endPoint x: 146, endPoint y: 232, distance: 14.5
click at [132, 228] on div "Enviar" at bounding box center [499, 250] width 817 height 163
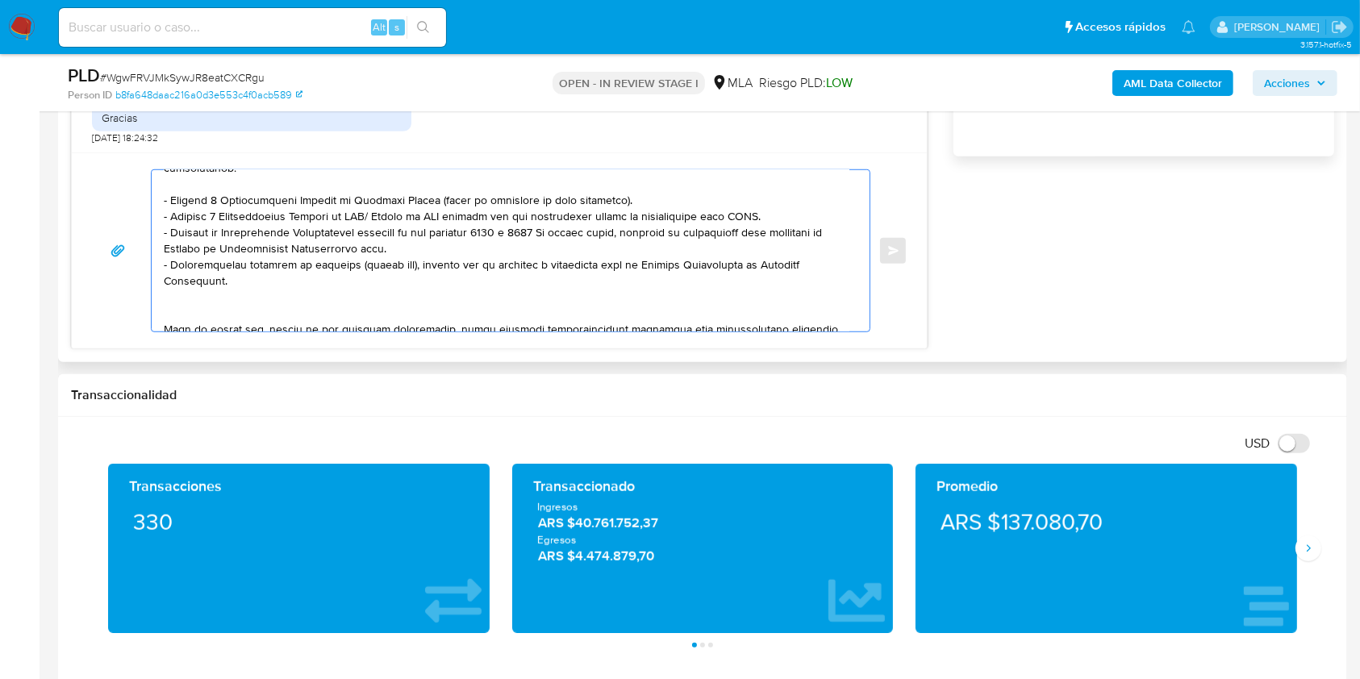
drag, startPoint x: 413, startPoint y: 253, endPoint x: 157, endPoint y: 242, distance: 256.9
click at [157, 242] on div at bounding box center [507, 250] width 710 height 161
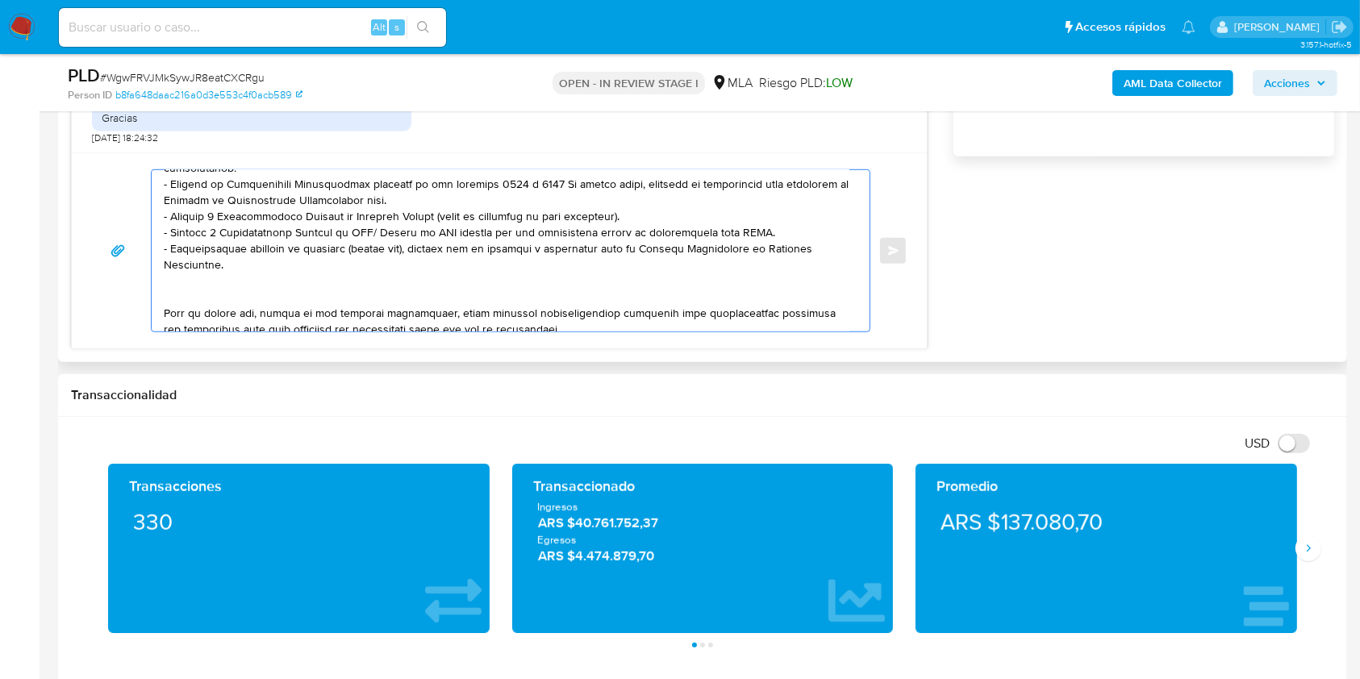
click at [288, 177] on textarea at bounding box center [507, 250] width 686 height 161
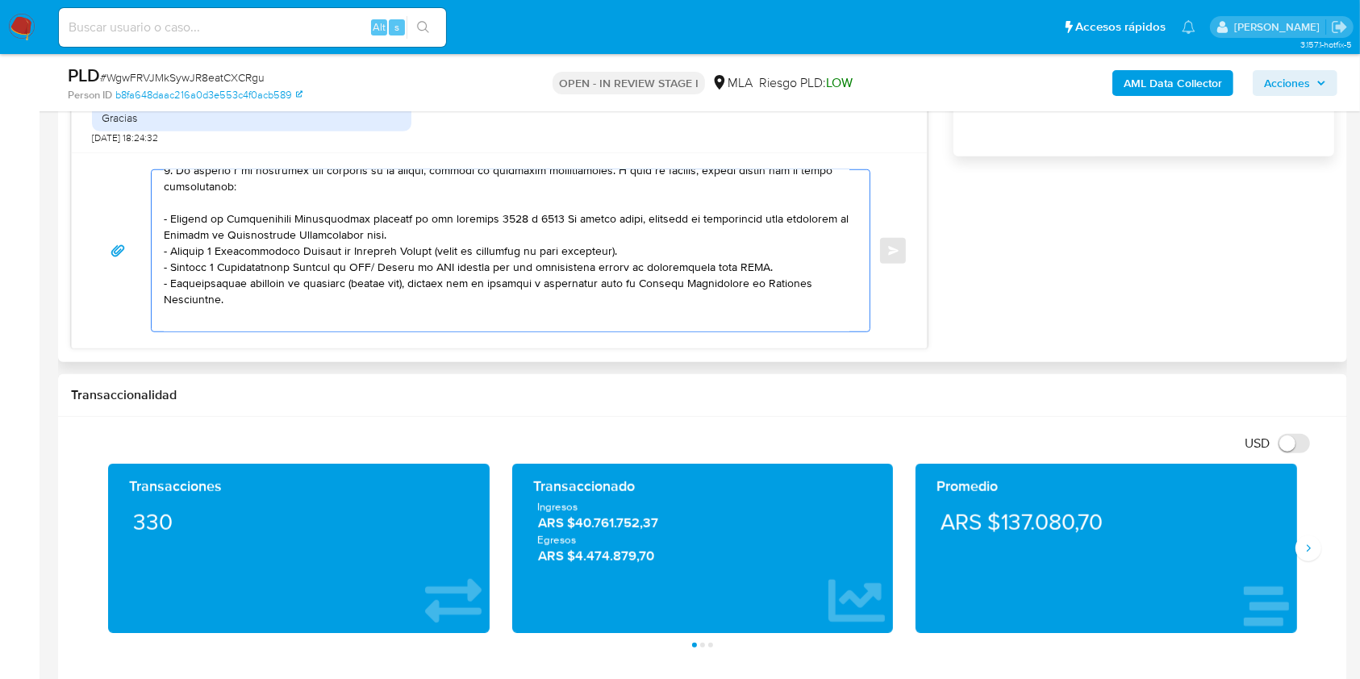
scroll to position [335, 0]
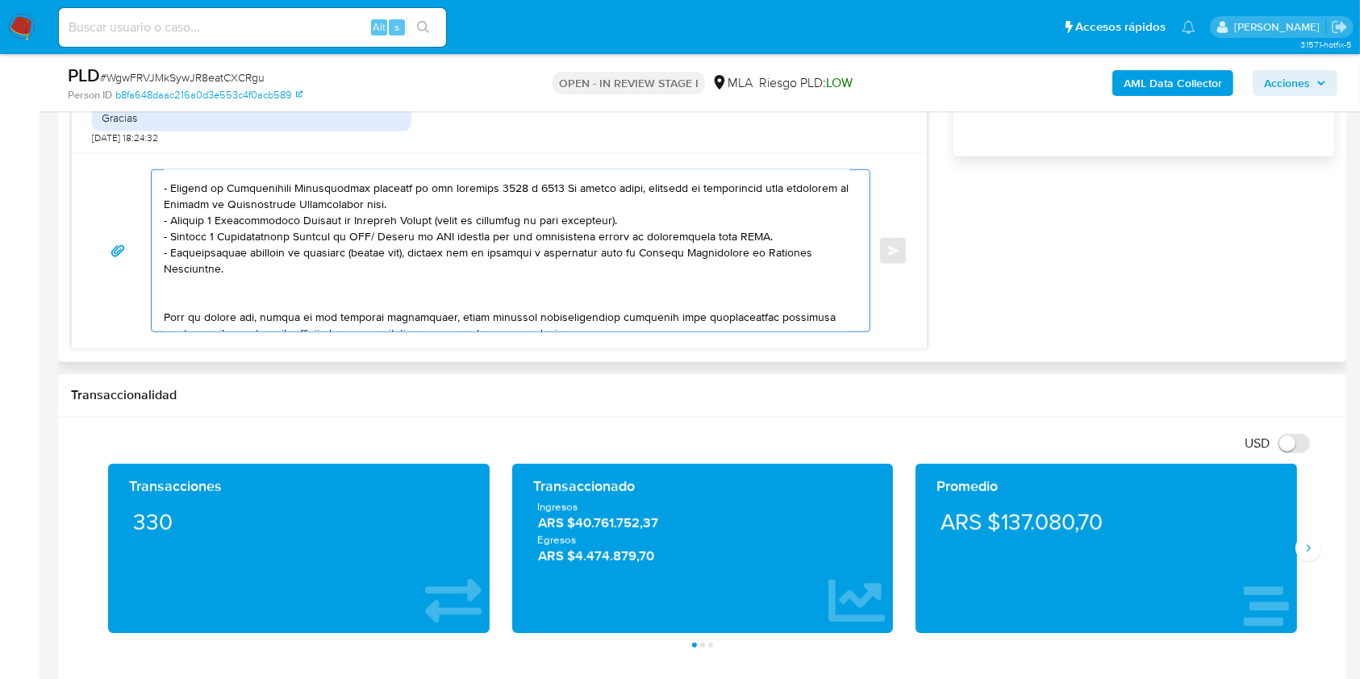
click at [571, 196] on textarea at bounding box center [507, 250] width 686 height 161
drag, startPoint x: 571, startPoint y: 196, endPoint x: 458, endPoint y: 210, distance: 113.8
click at [458, 210] on textarea at bounding box center [507, 250] width 686 height 161
paste textarea "desde el siguiente link: https://www.mercadopago.com.ar/ayuda/30181."
click at [563, 197] on textarea at bounding box center [507, 250] width 686 height 161
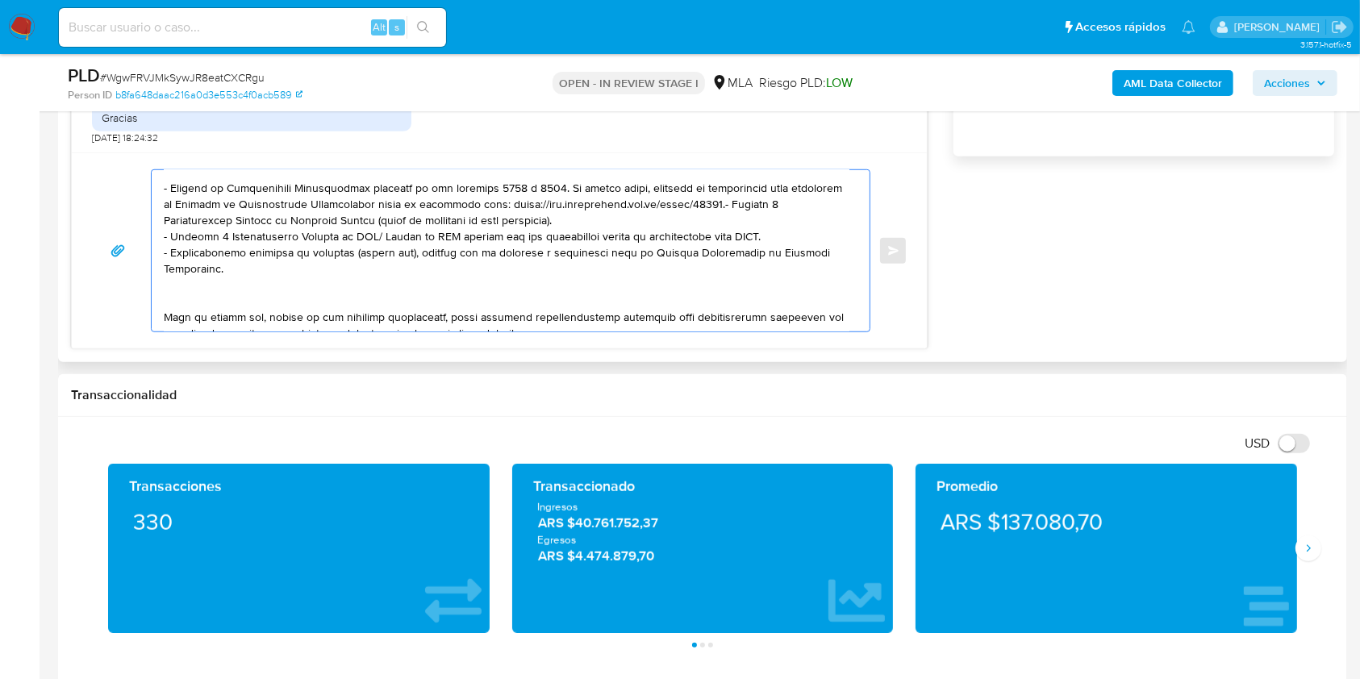
drag, startPoint x: 781, startPoint y: 210, endPoint x: 807, endPoint y: 288, distance: 82.4
click at [781, 211] on textarea at bounding box center [507, 250] width 686 height 161
click at [244, 297] on textarea at bounding box center [507, 250] width 686 height 161
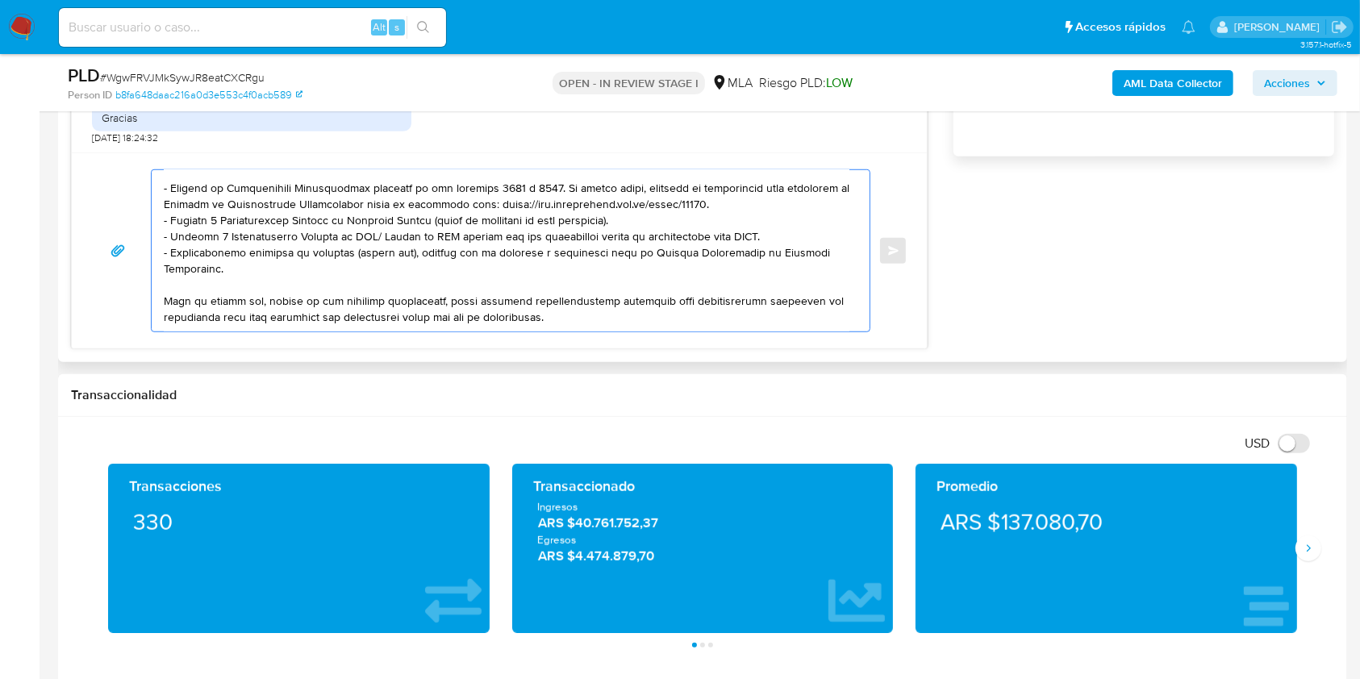
click at [207, 249] on textarea at bounding box center [507, 250] width 686 height 161
click at [206, 249] on textarea at bounding box center [507, 250] width 686 height 161
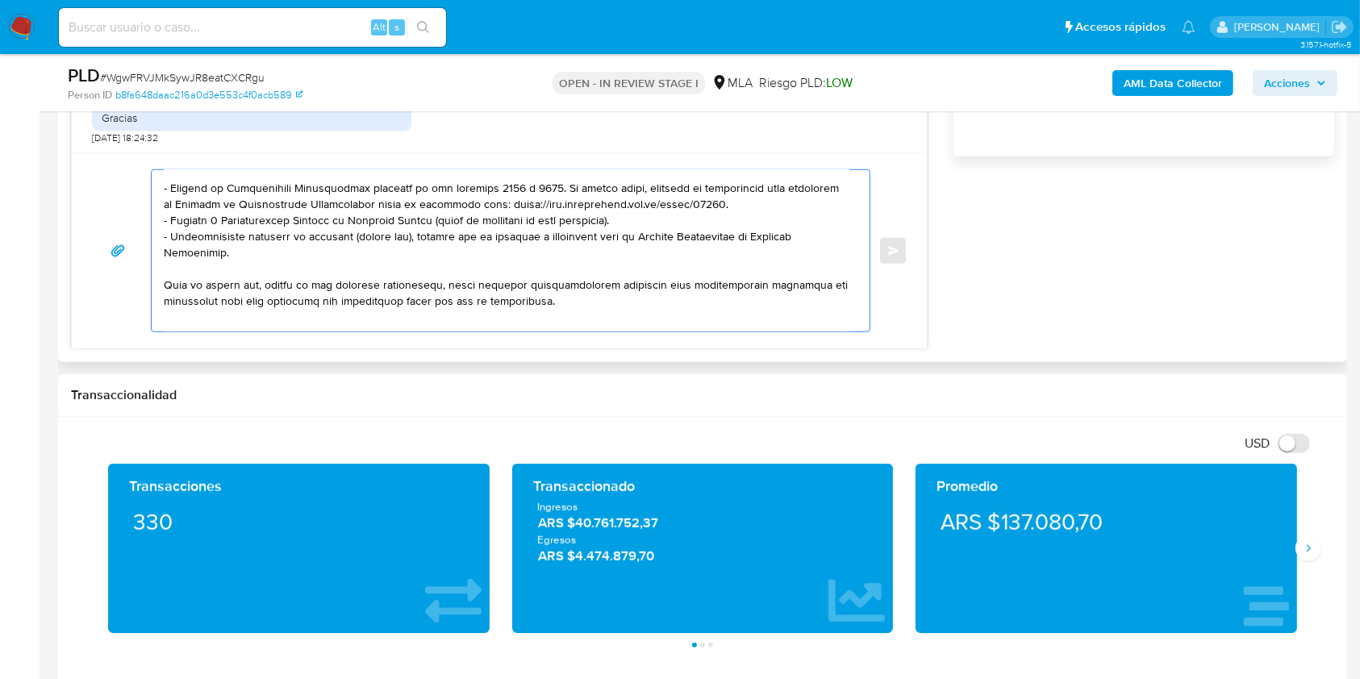
click at [280, 227] on textarea at bounding box center [507, 250] width 686 height 161
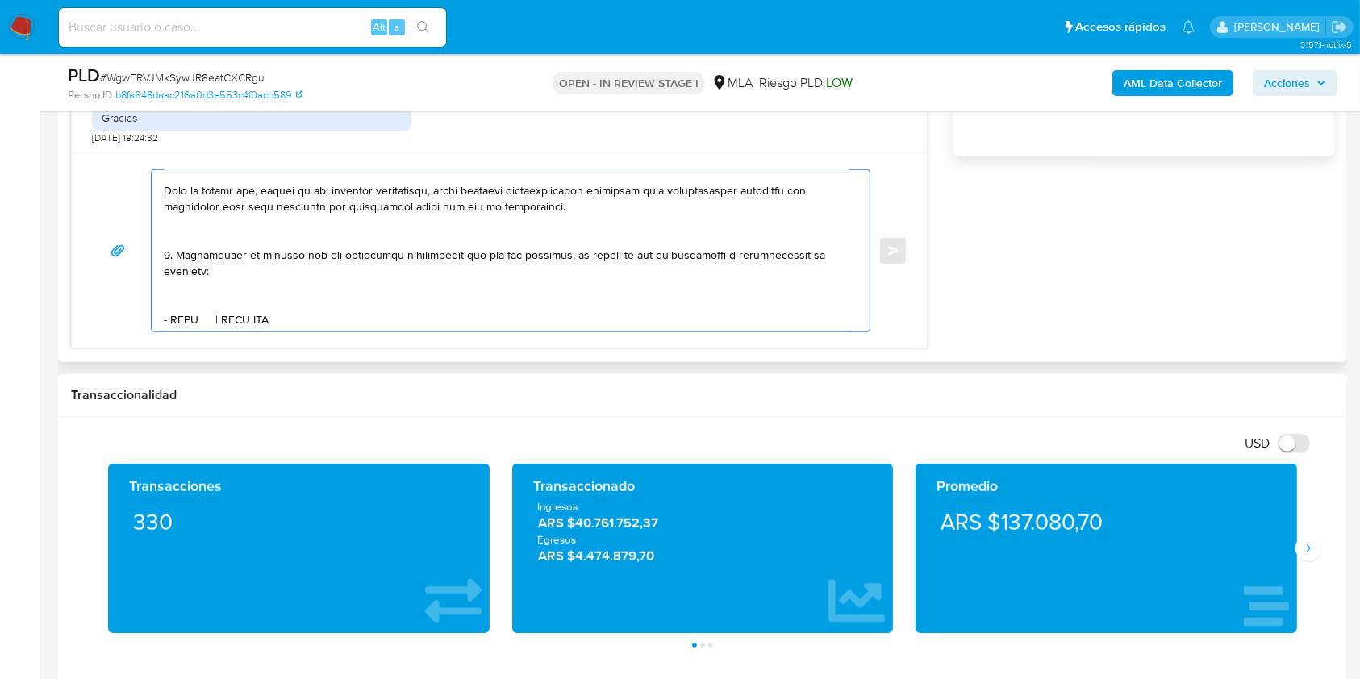
scroll to position [442, 0]
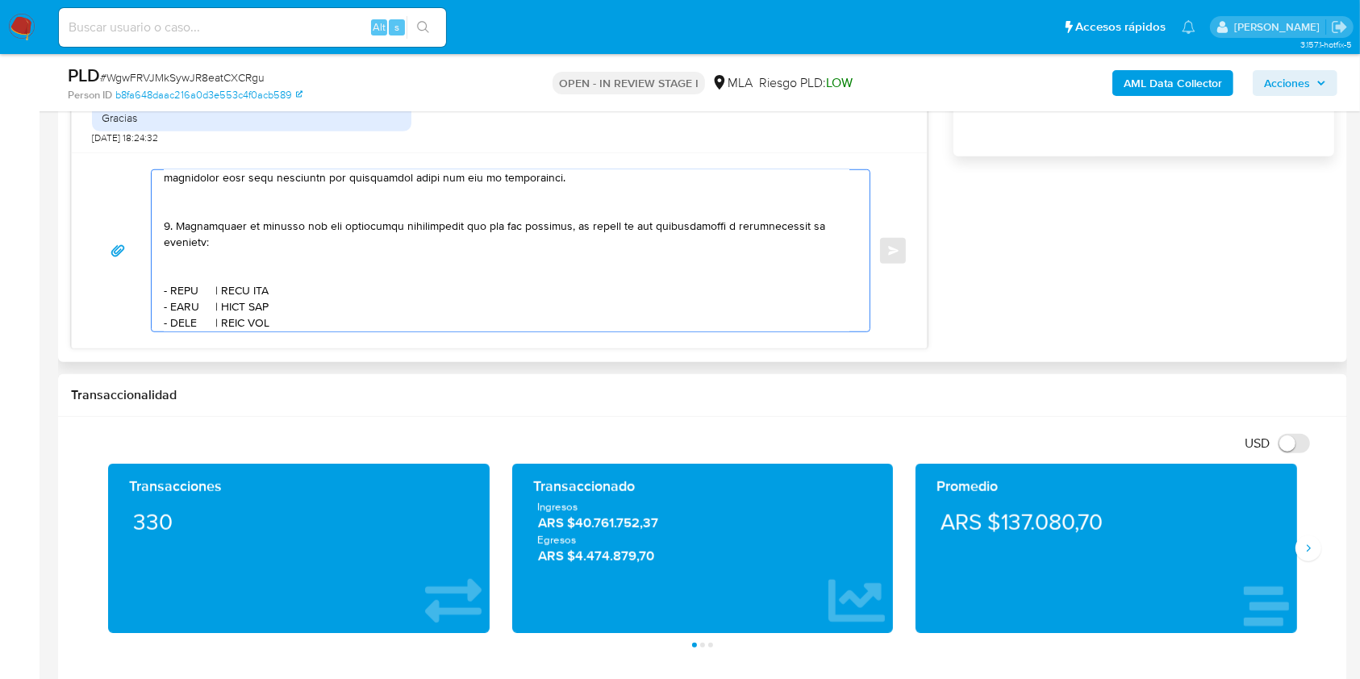
click at [206, 262] on textarea at bounding box center [507, 250] width 686 height 161
click at [190, 286] on textarea at bounding box center [507, 250] width 686 height 161
click at [190, 285] on textarea at bounding box center [507, 250] width 686 height 161
paste textarea "BONETTO, MONICA MARTA"
click at [367, 289] on textarea at bounding box center [507, 250] width 686 height 161
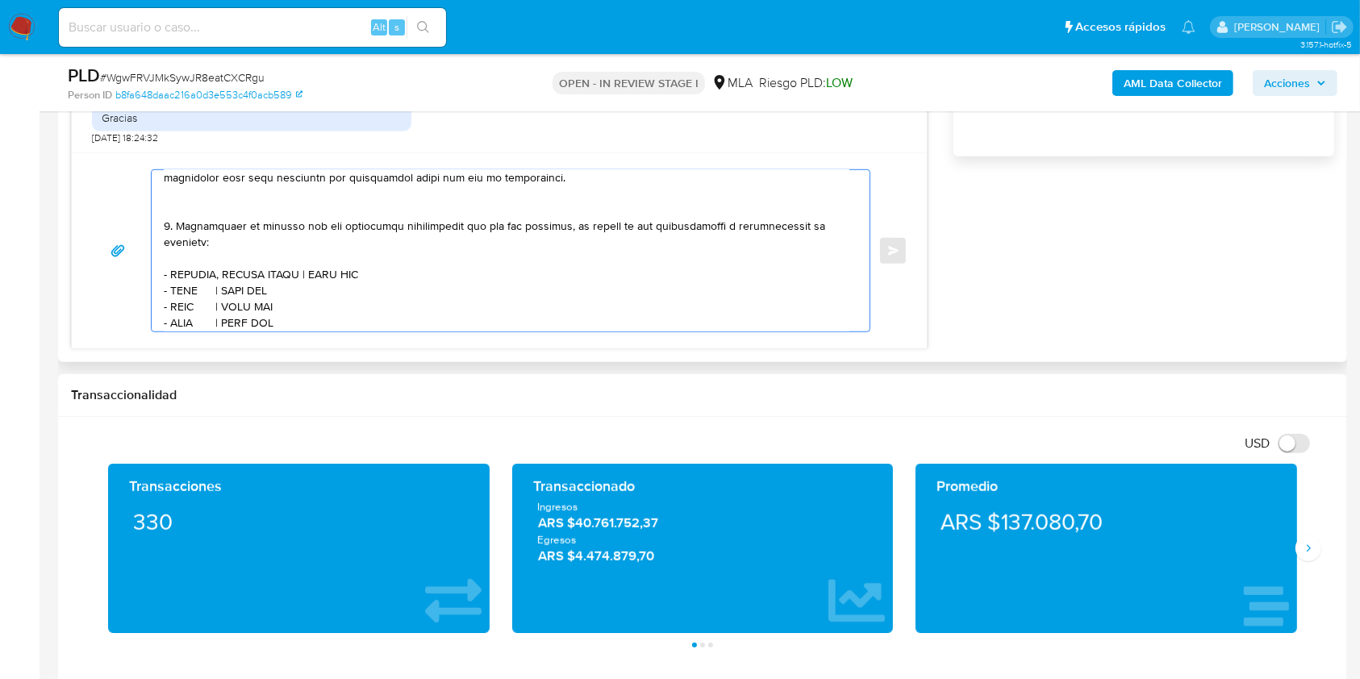
click at [367, 289] on textarea at bounding box center [507, 250] width 686 height 161
click at [346, 284] on textarea at bounding box center [507, 250] width 686 height 161
click at [353, 282] on textarea at bounding box center [507, 250] width 686 height 161
paste textarea "27164799242"
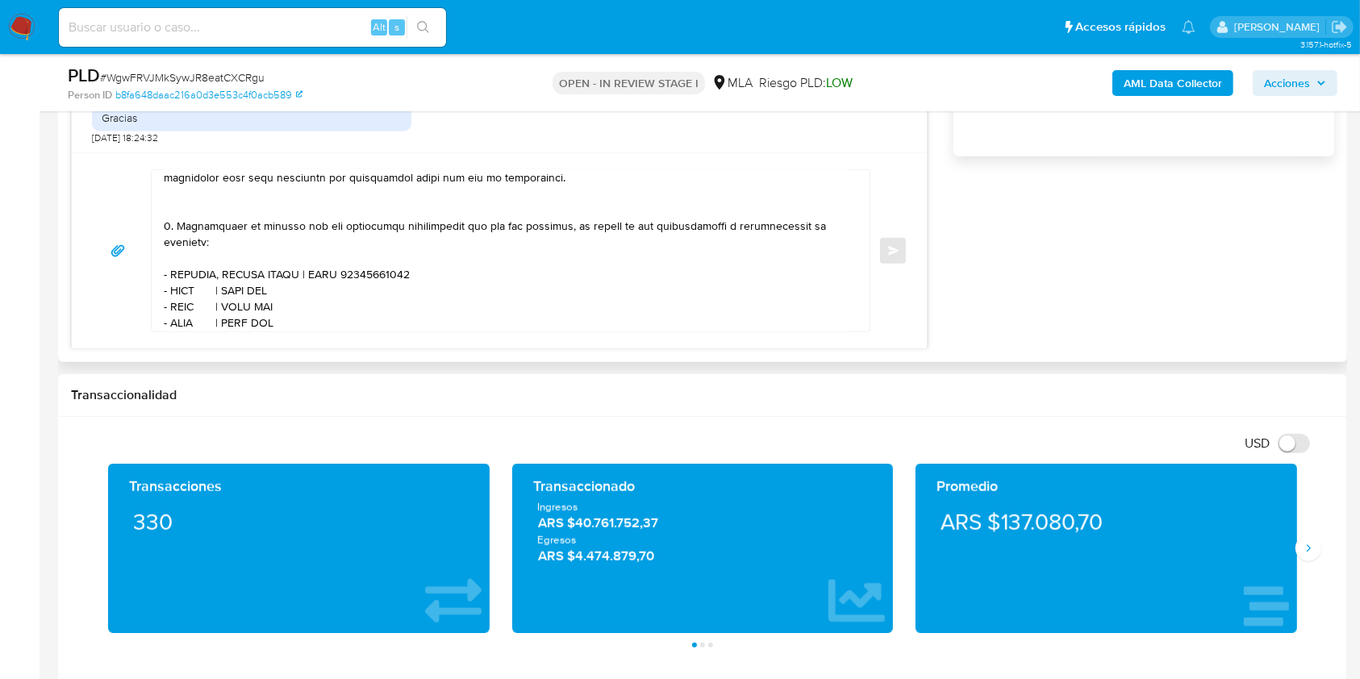
click at [186, 300] on textarea at bounding box center [507, 250] width 686 height 161
paste textarea "CASTRO JUAN RAMON"
click at [335, 300] on textarea at bounding box center [507, 250] width 686 height 161
click at [334, 300] on textarea at bounding box center [507, 250] width 686 height 161
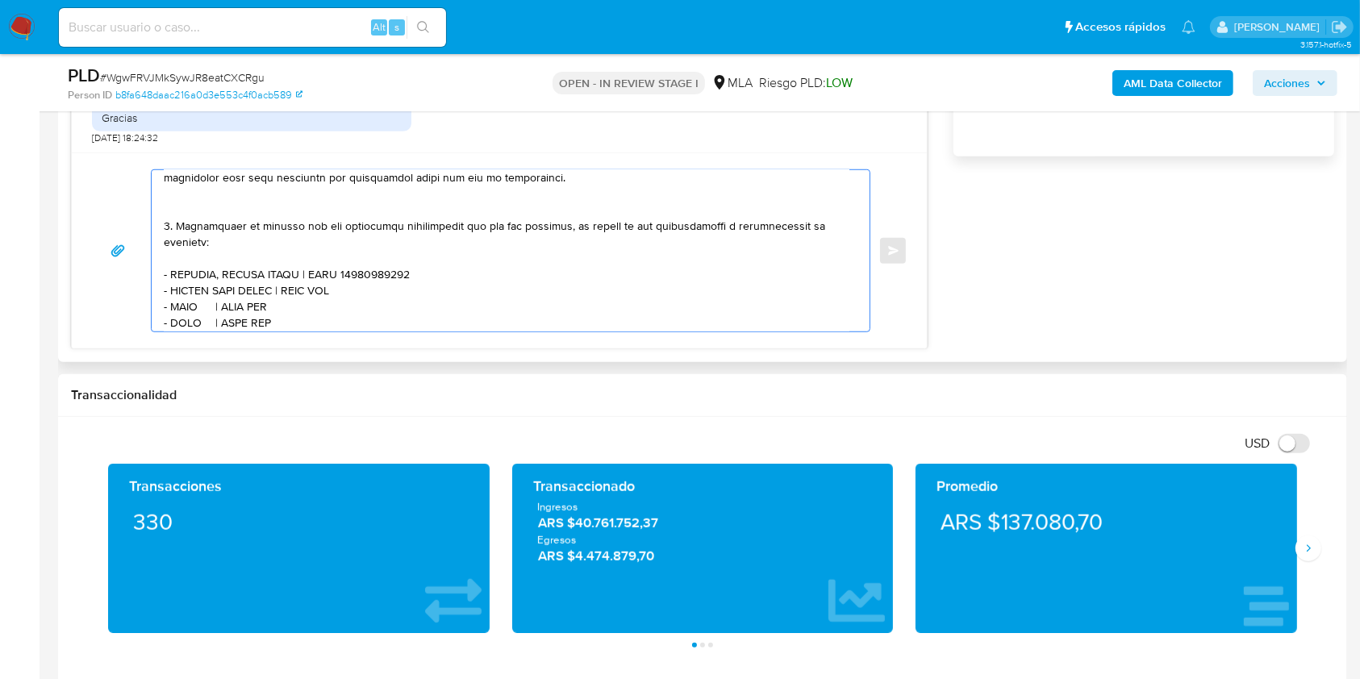
paste textarea "20143340784"
click at [181, 320] on textarea at bounding box center [507, 250] width 686 height 161
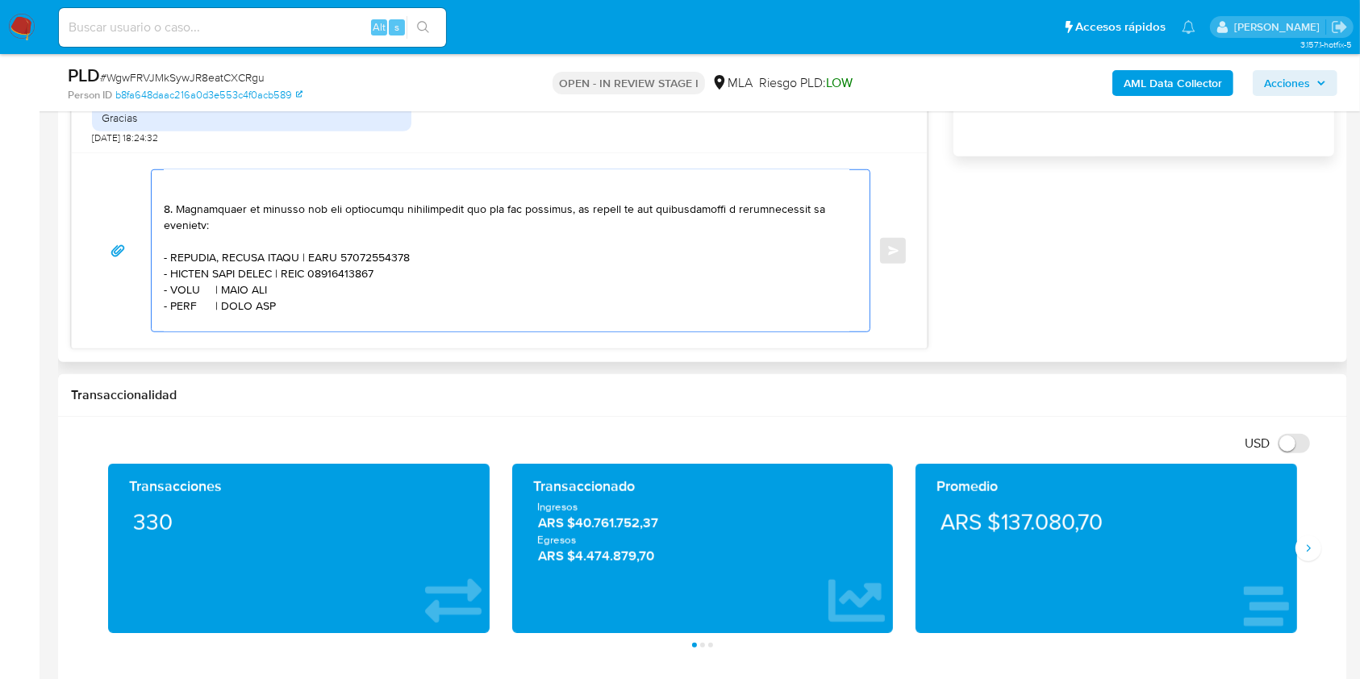
click at [181, 320] on textarea at bounding box center [507, 250] width 686 height 161
click at [190, 302] on textarea at bounding box center [507, 250] width 686 height 161
paste textarea "Gerardo Ezequiel Rios Pejo"
click at [350, 299] on textarea at bounding box center [507, 250] width 686 height 161
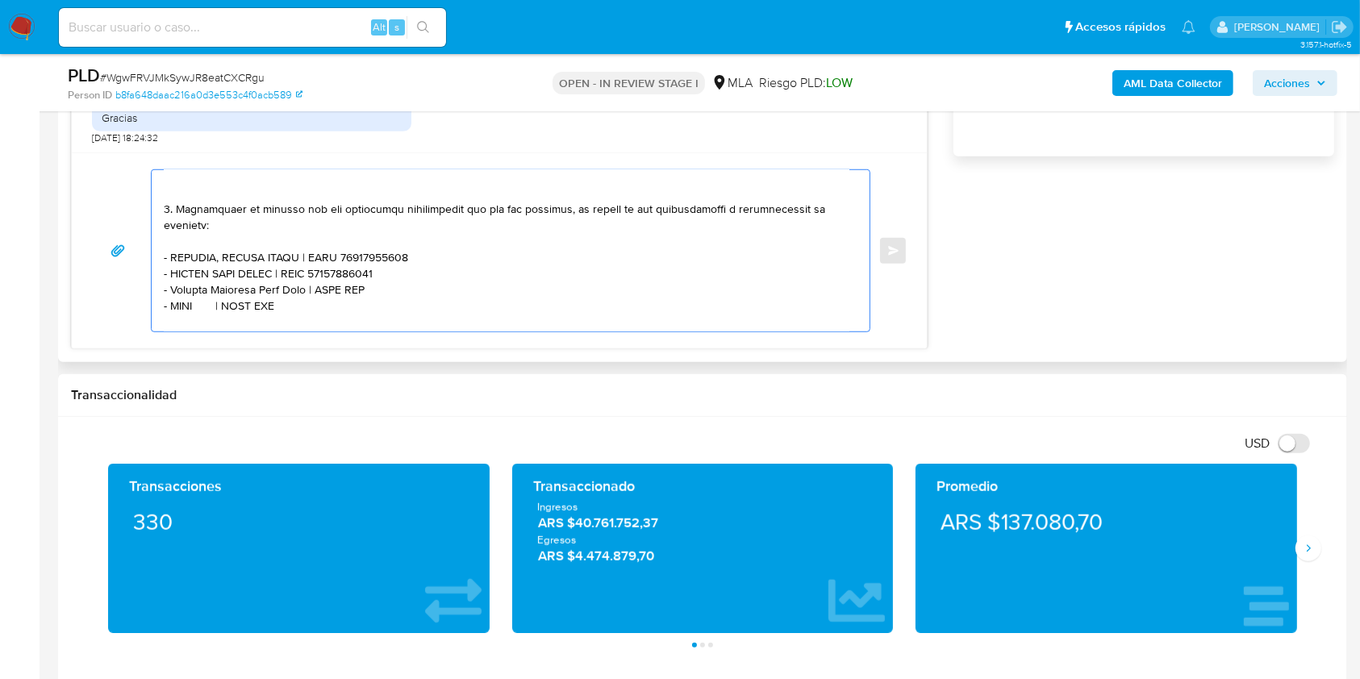
click at [350, 299] on textarea at bounding box center [507, 250] width 686 height 161
paste textarea "20927707315"
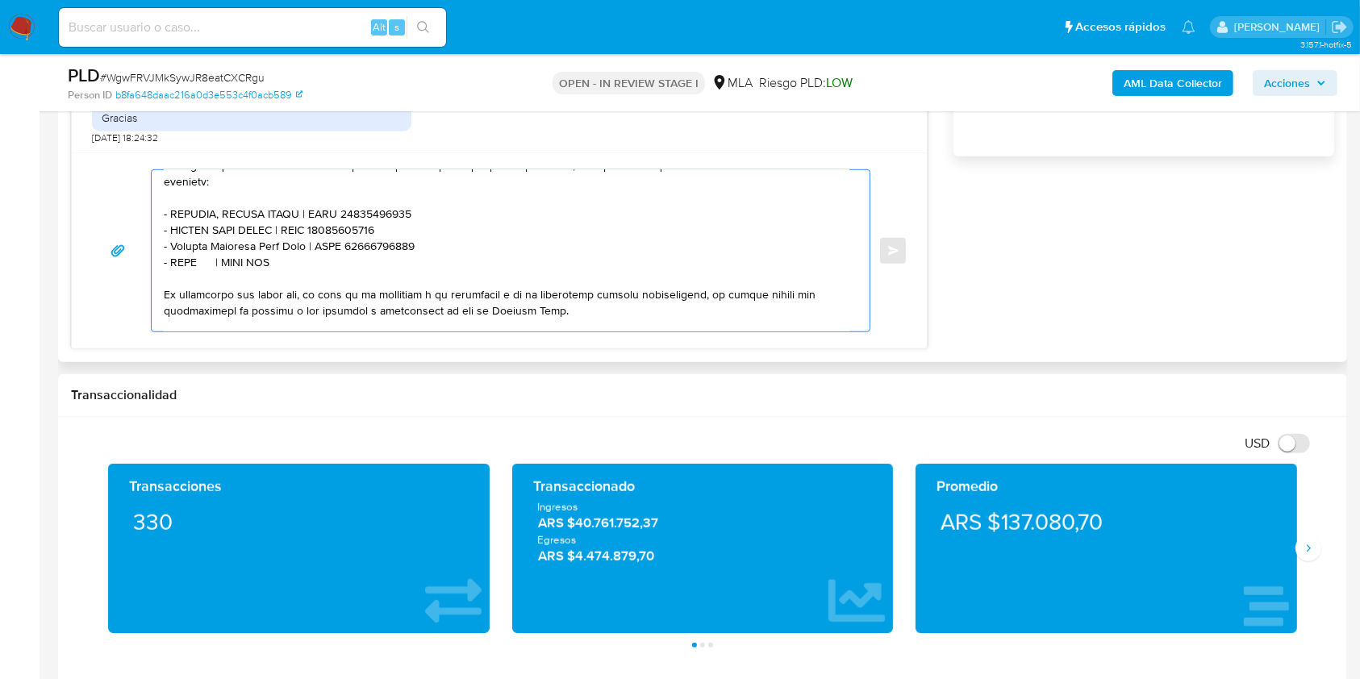
scroll to position [567, 0]
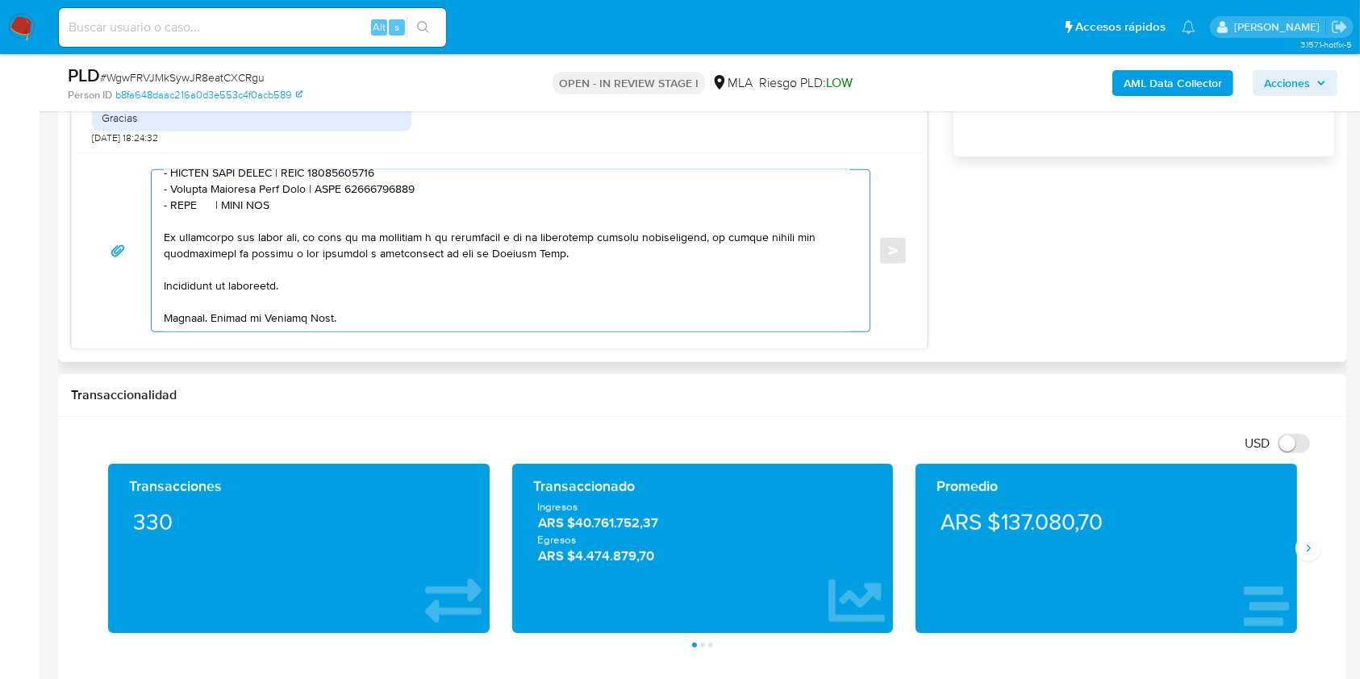
drag, startPoint x: 326, startPoint y: 212, endPoint x: 138, endPoint y: 215, distance: 188.0
click at [138, 215] on div "Enviar" at bounding box center [499, 250] width 817 height 163
click at [316, 205] on textarea at bounding box center [507, 250] width 686 height 161
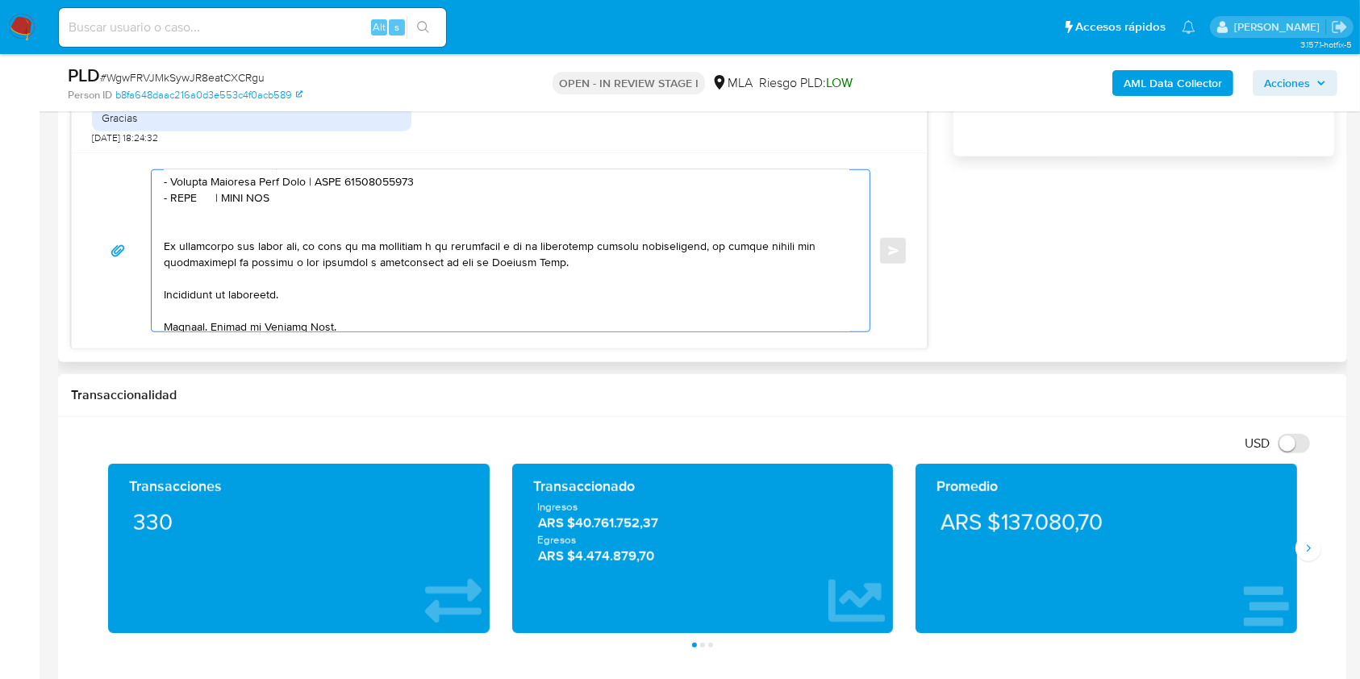
paste textarea "- XXXX | CUIT XXX"
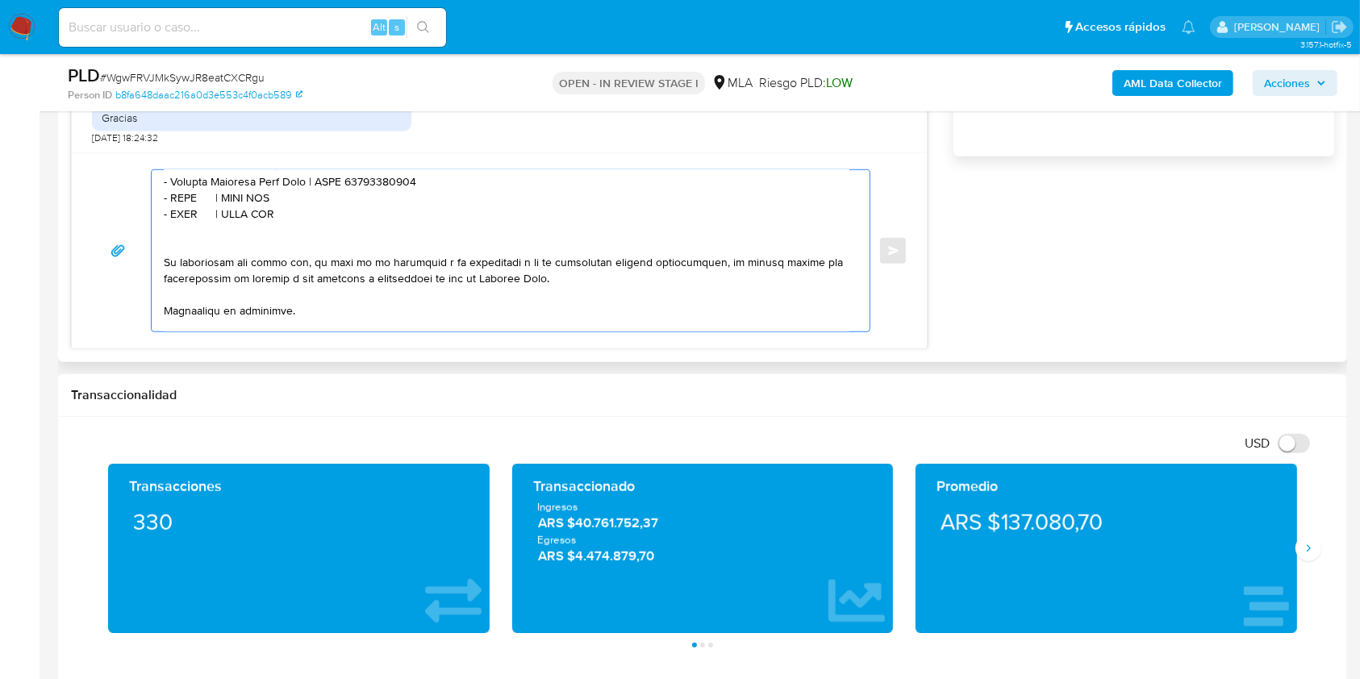
paste textarea "- XXXX | CUIT XXX"
click at [181, 204] on textarea at bounding box center [507, 250] width 686 height 161
drag, startPoint x: 181, startPoint y: 204, endPoint x: 248, endPoint y: 219, distance: 68.5
click at [183, 205] on textarea at bounding box center [507, 250] width 686 height 161
paste textarea "NOVISARDI SERGIO ARIEL"
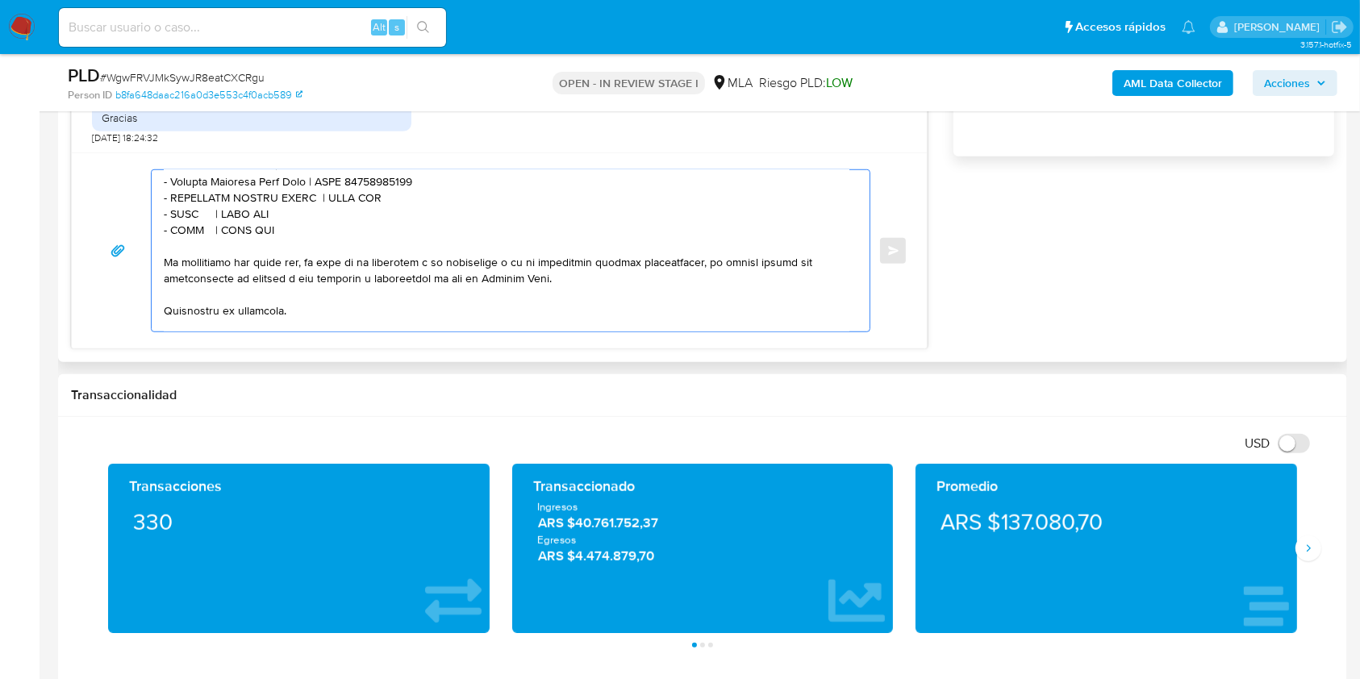
click at [357, 208] on textarea at bounding box center [507, 250] width 686 height 161
paste textarea "20237107870"
click at [188, 228] on textarea at bounding box center [507, 250] width 686 height 161
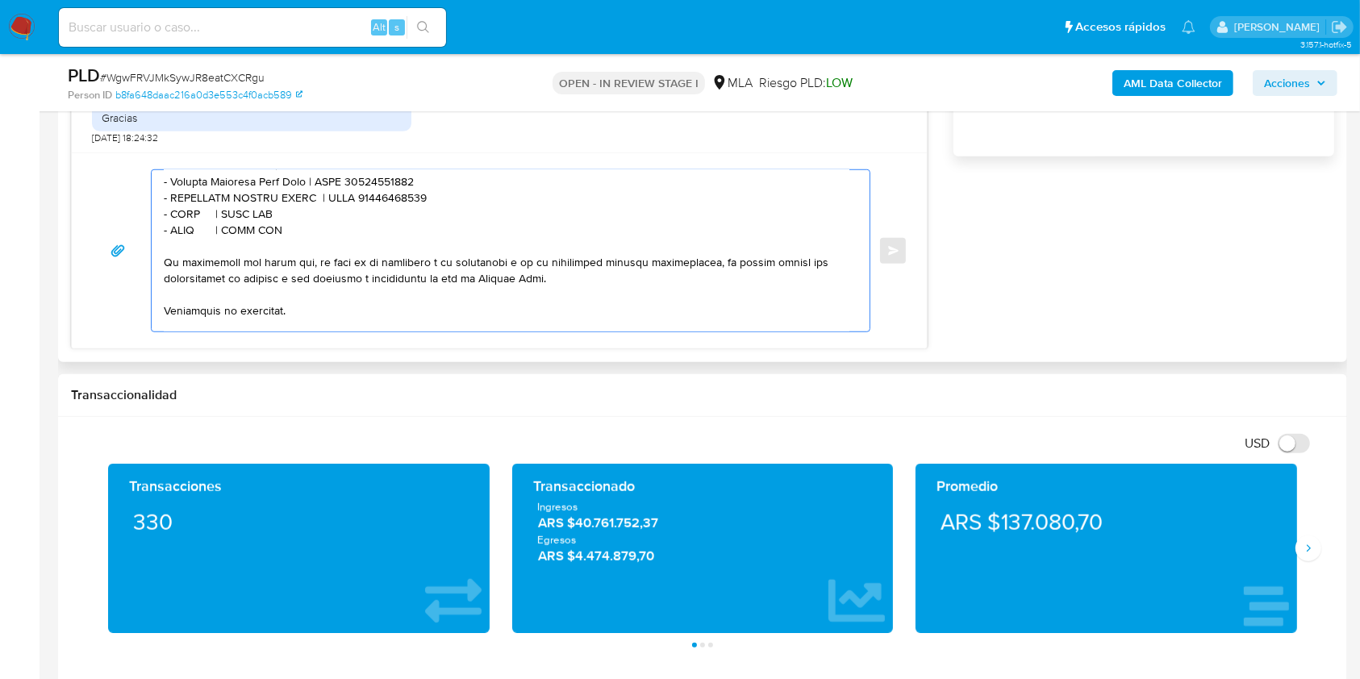
paste textarea "Centro Motor Sa"
click at [297, 228] on textarea at bounding box center [507, 250] width 686 height 161
paste textarea "30669340938"
click at [189, 238] on textarea at bounding box center [507, 250] width 686 height 161
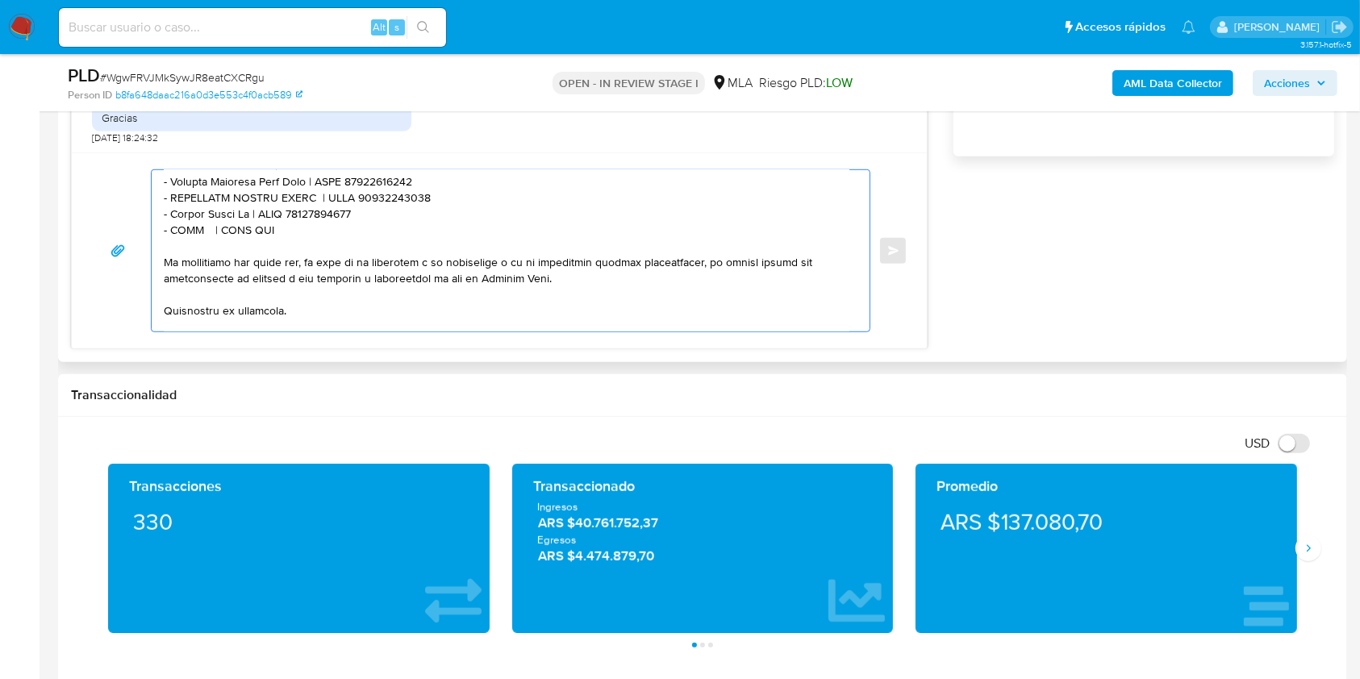
click at [189, 238] on textarea at bounding box center [507, 250] width 686 height 161
paste textarea "Vetacord Comercial S.a."
click at [336, 243] on textarea at bounding box center [507, 250] width 686 height 161
paste textarea "30573660273"
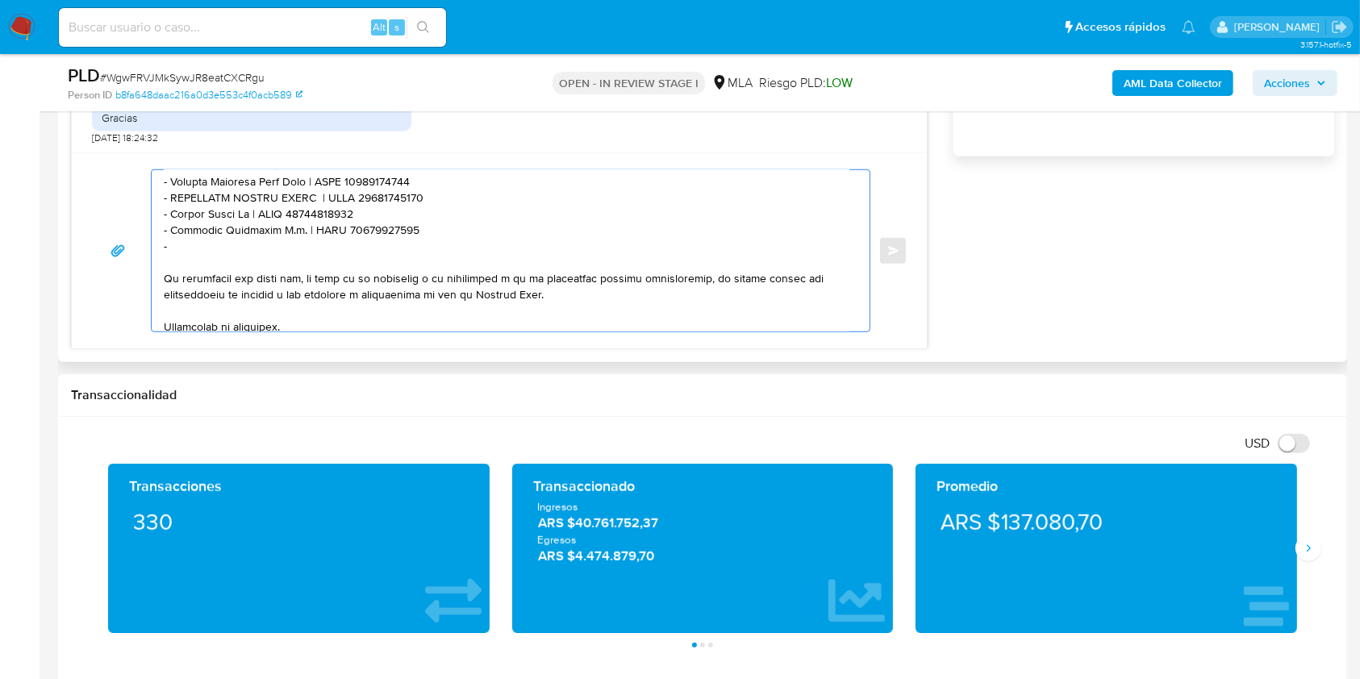
click at [271, 280] on textarea at bounding box center [507, 250] width 686 height 161
click at [277, 262] on textarea at bounding box center [507, 250] width 686 height 161
paste textarea "Sicot Silvana Sofia"
click at [328, 256] on textarea at bounding box center [507, 250] width 686 height 161
paste textarea "27306626170"
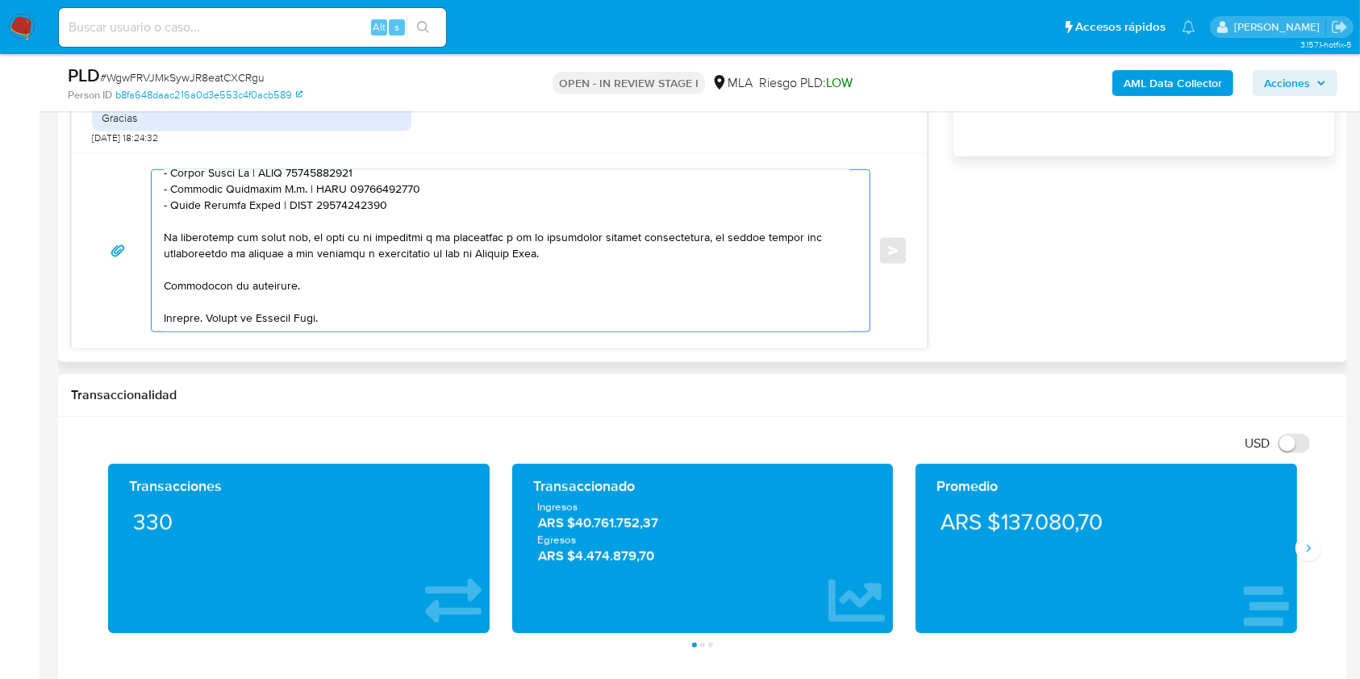
scroll to position [642, 0]
click at [307, 266] on textarea at bounding box center [507, 250] width 686 height 161
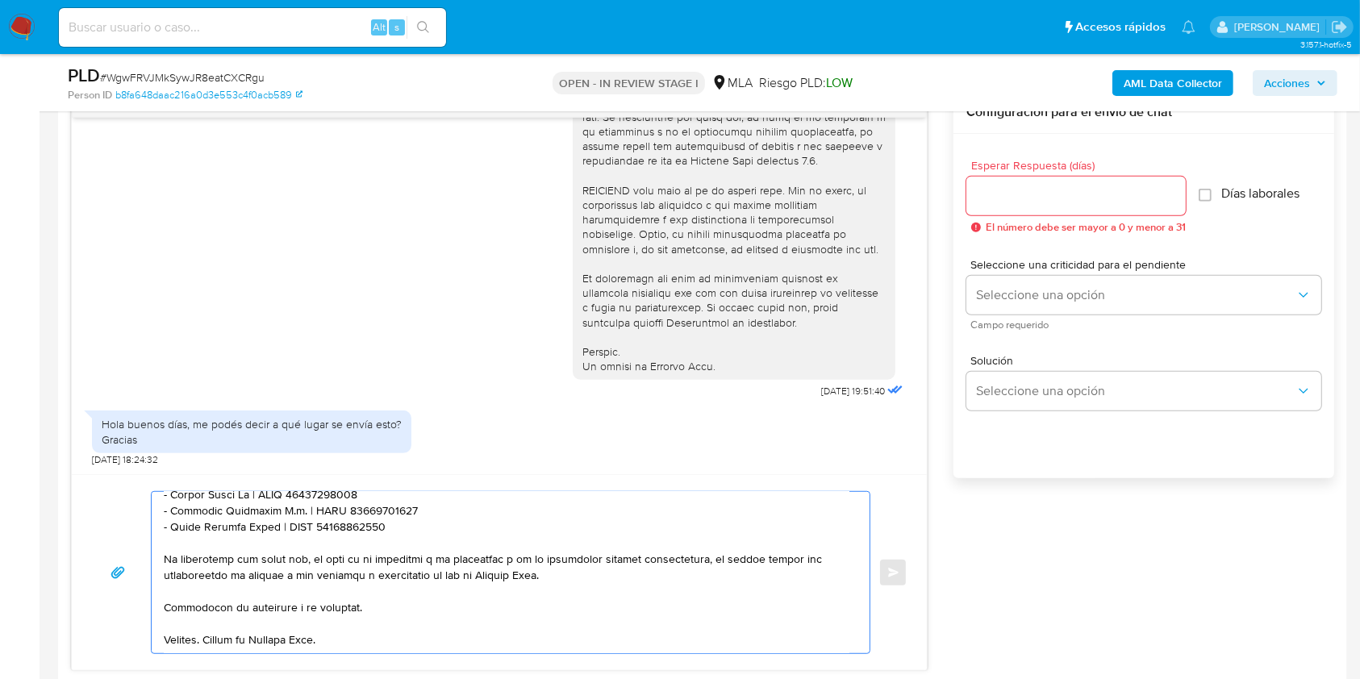
scroll to position [860, 0]
type textarea "Hola. Los medios habilitados para poder recibir la documentación únicamente son…"
click at [1032, 197] on input "Esperar Respuesta (días)" at bounding box center [1076, 196] width 219 height 21
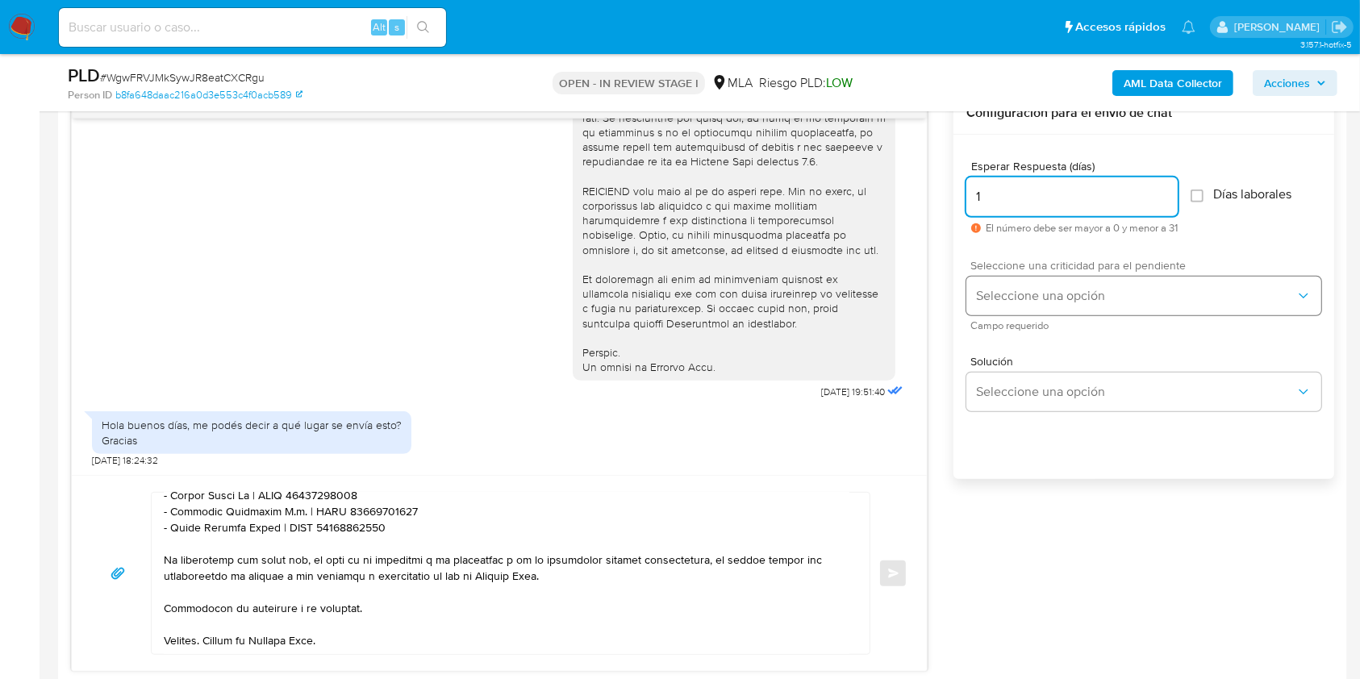
type input "1"
click at [1036, 283] on button "Seleccione una opción" at bounding box center [1144, 296] width 355 height 39
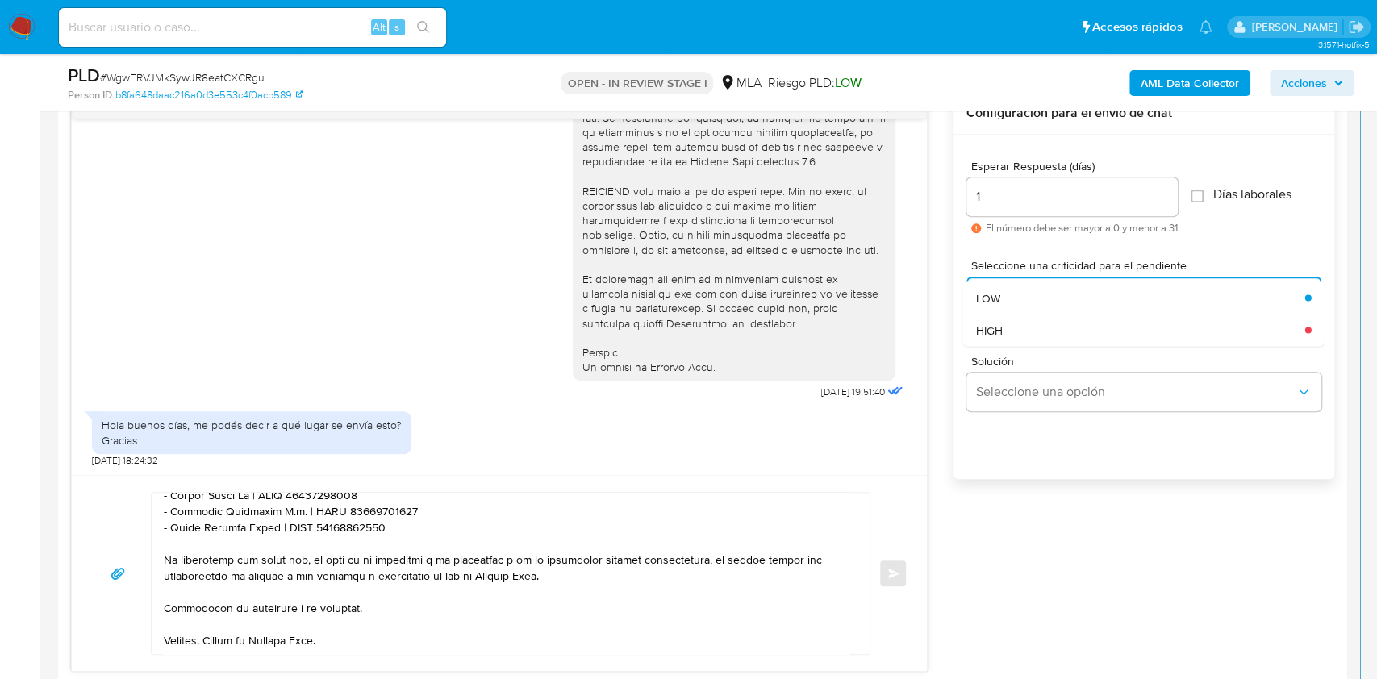
drag, startPoint x: 1055, startPoint y: 332, endPoint x: 1025, endPoint y: 349, distance: 34.3
click at [1054, 332] on div "HIGH" at bounding box center [1140, 330] width 329 height 32
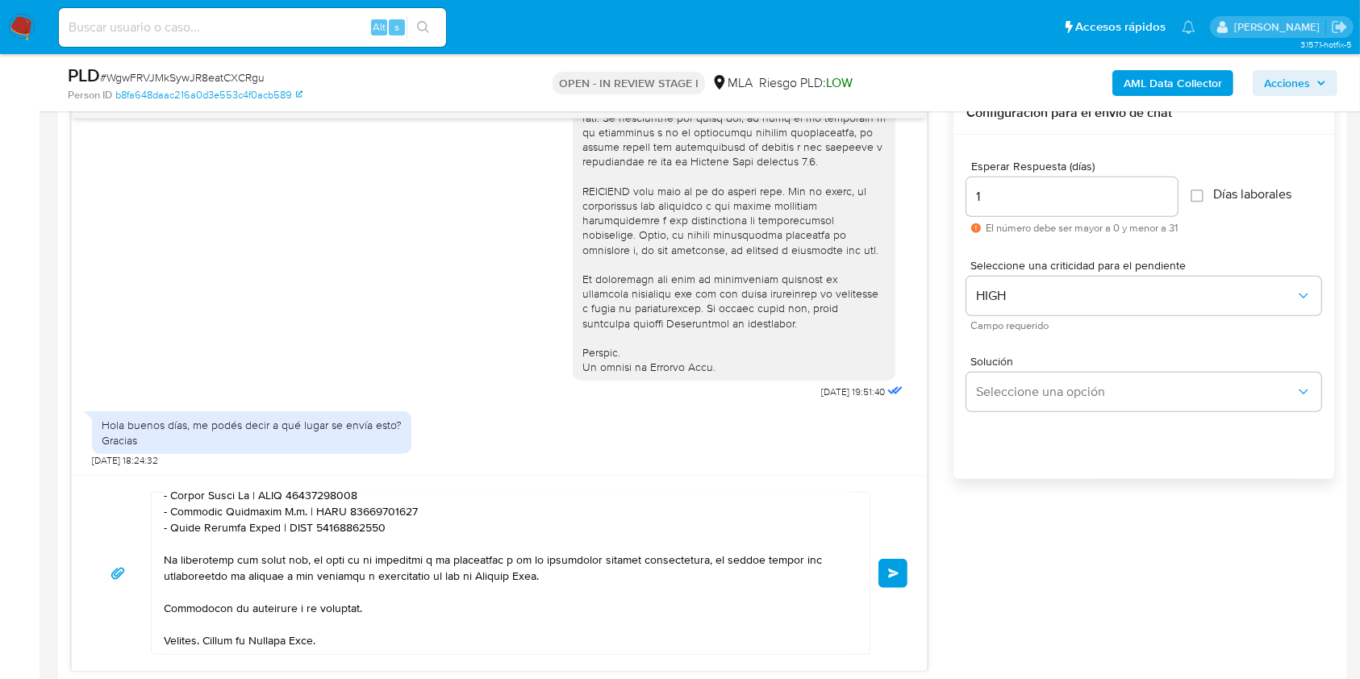
click at [890, 570] on span "Enviar" at bounding box center [893, 574] width 11 height 10
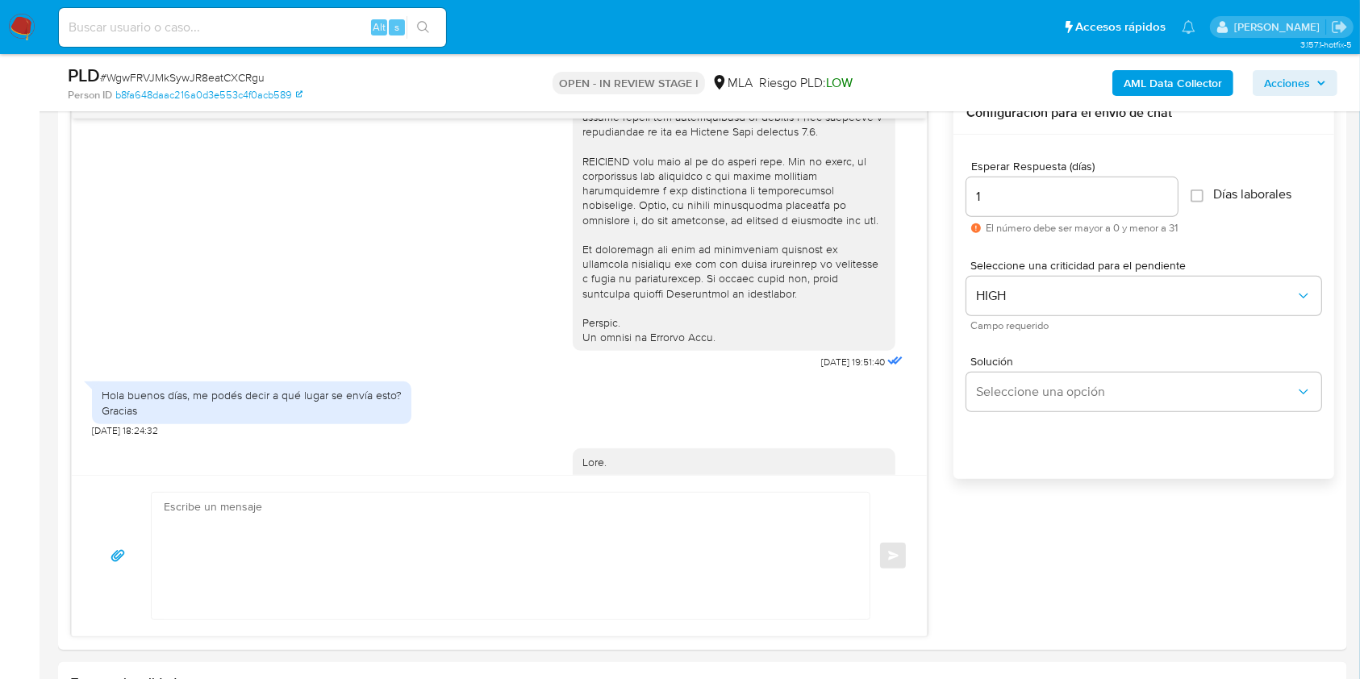
scroll to position [1593, 0]
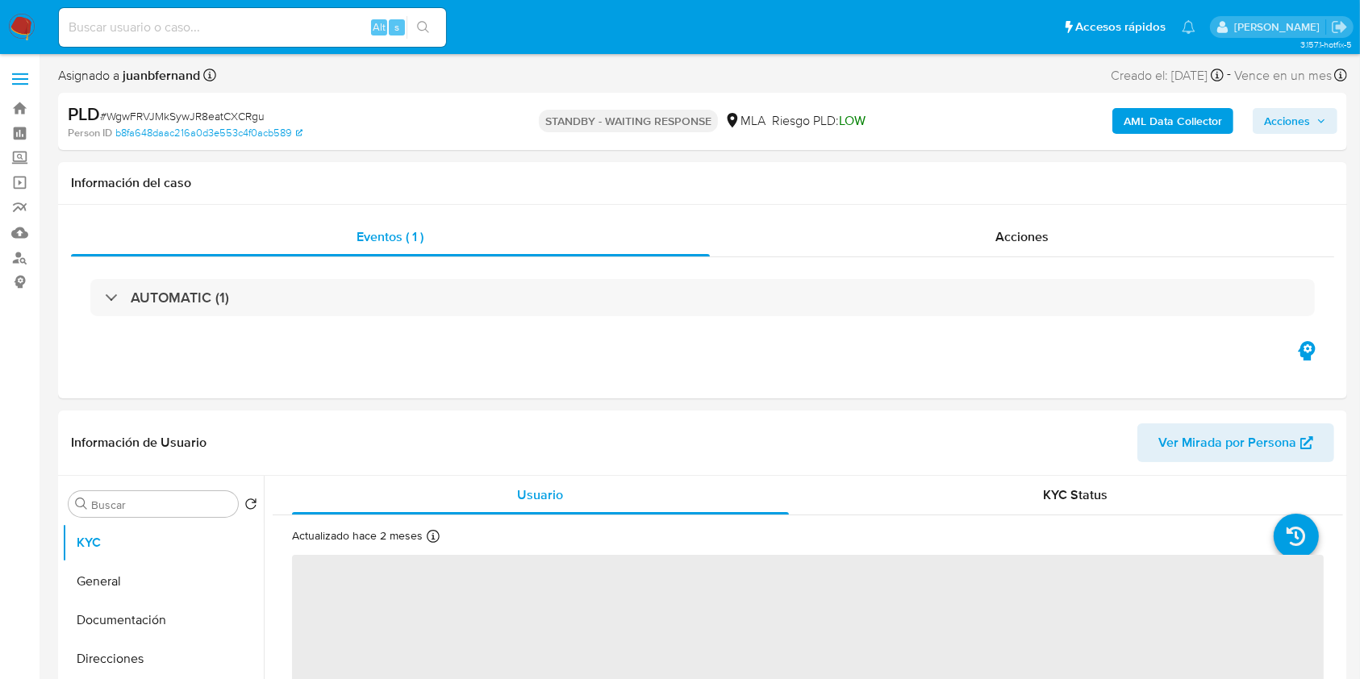
select select "10"
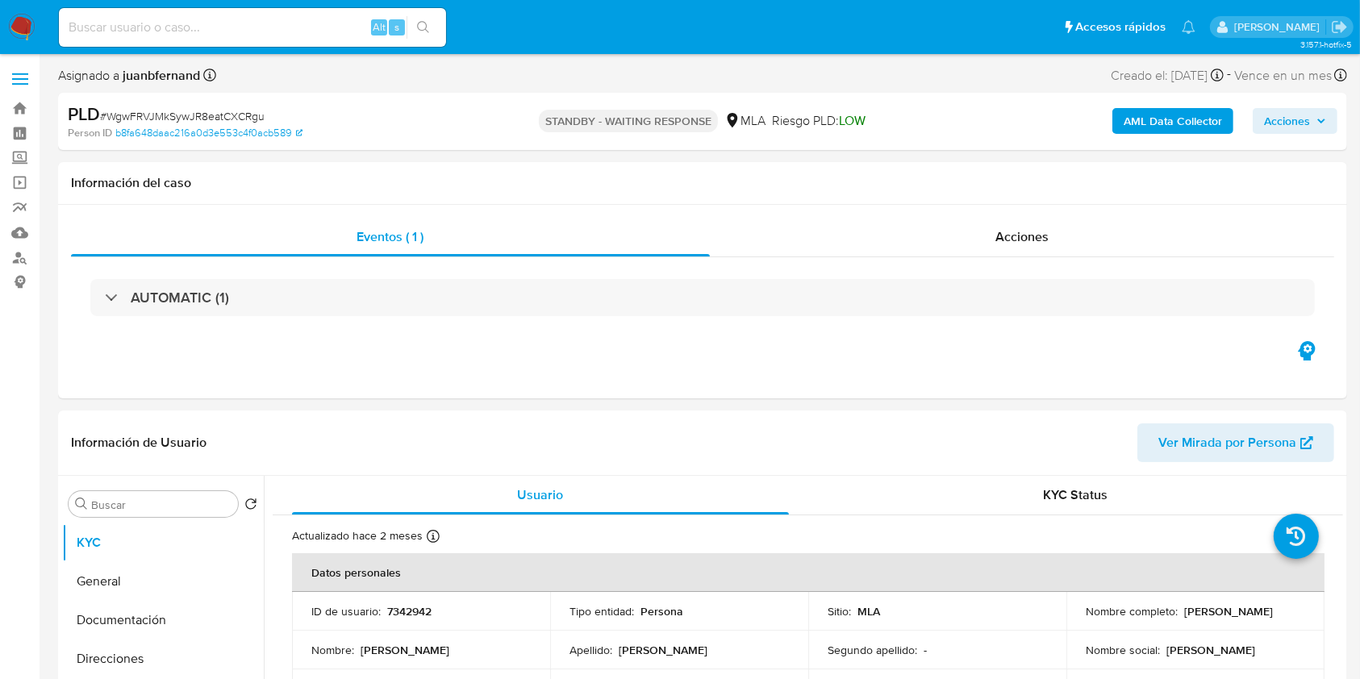
drag, startPoint x: 297, startPoint y: 27, endPoint x: 306, endPoint y: 27, distance: 8.9
click at [297, 27] on input at bounding box center [252, 27] width 387 height 21
paste input "9WNnbd0NxjPGmUU50iFZrRSt"
type input "9WNnbd0NxjPGmUU50iFZrRSt"
click at [417, 27] on icon "search-icon" at bounding box center [423, 27] width 13 height 13
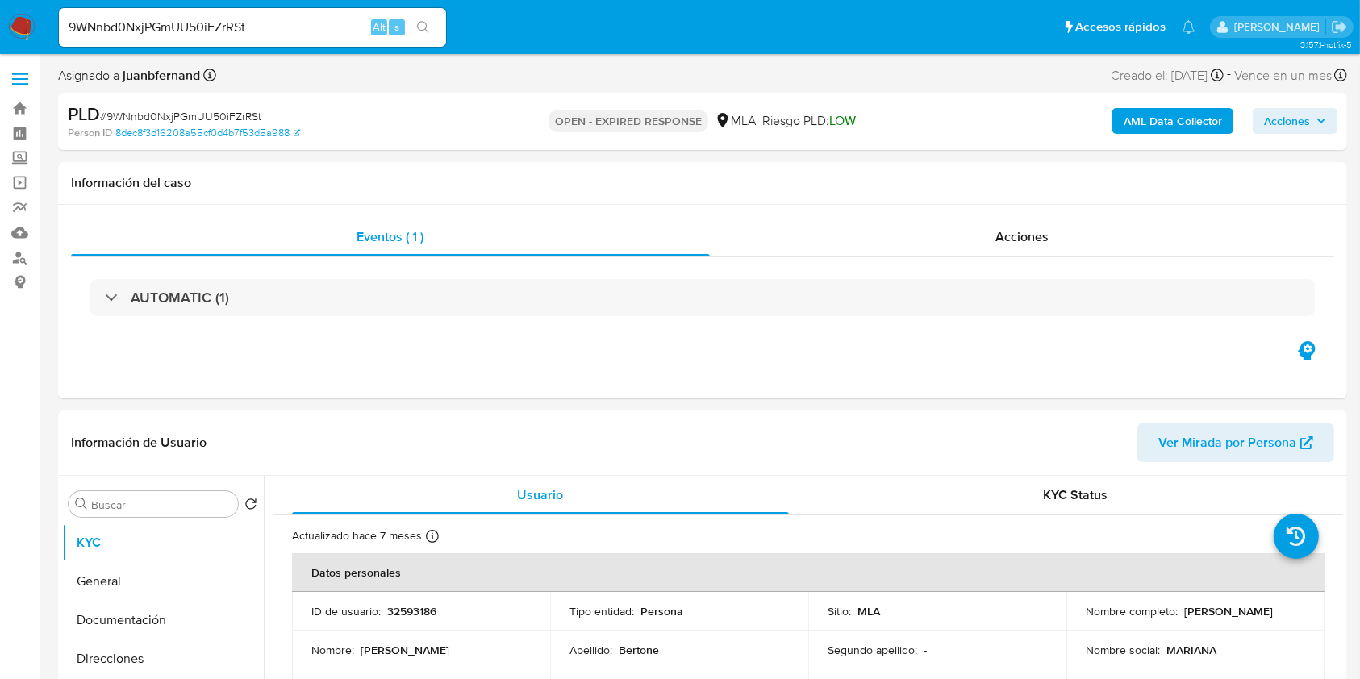
select select "10"
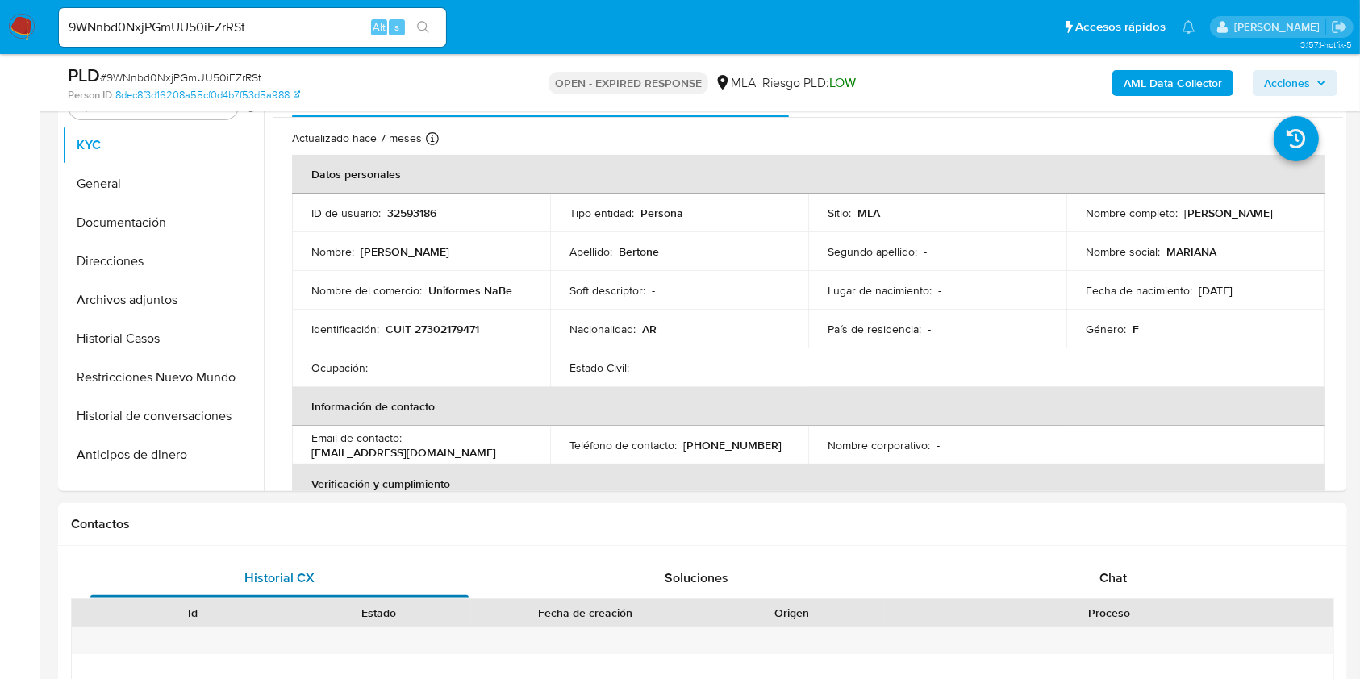
scroll to position [646, 0]
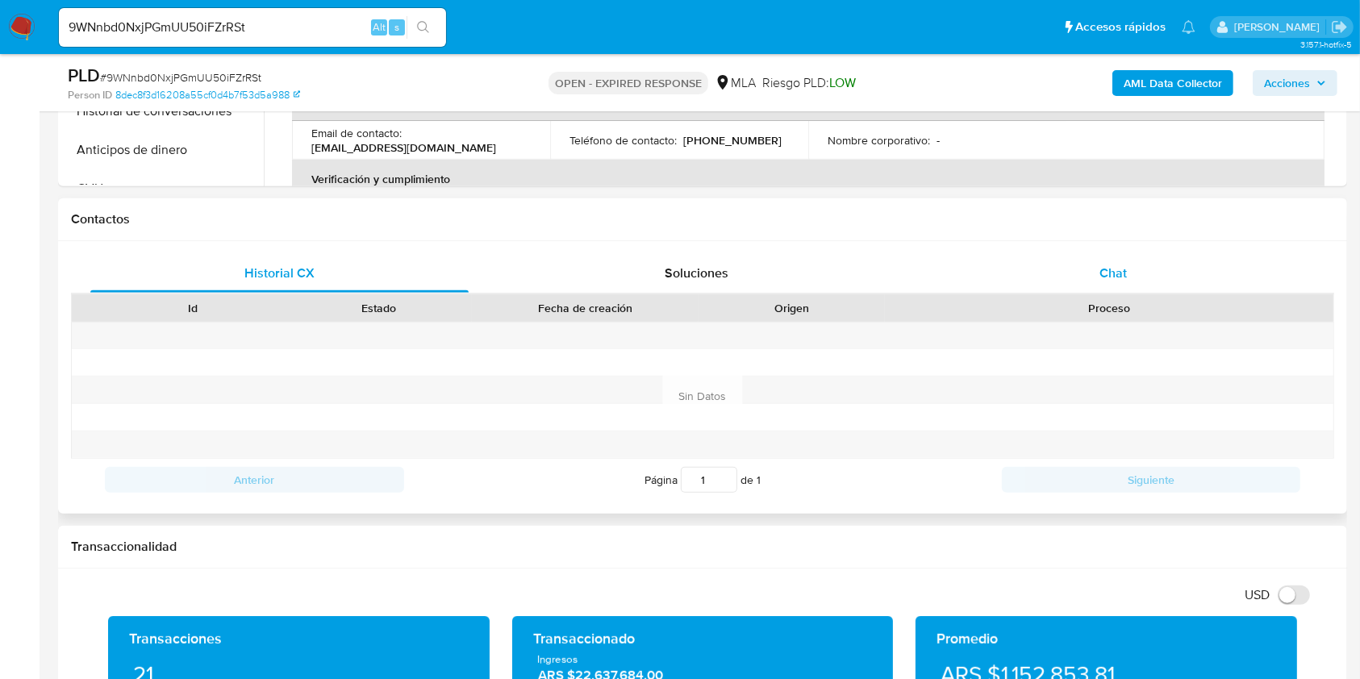
drag, startPoint x: 1229, startPoint y: 283, endPoint x: 1205, endPoint y: 281, distance: 24.3
click at [1228, 282] on div "Chat" at bounding box center [1114, 273] width 378 height 39
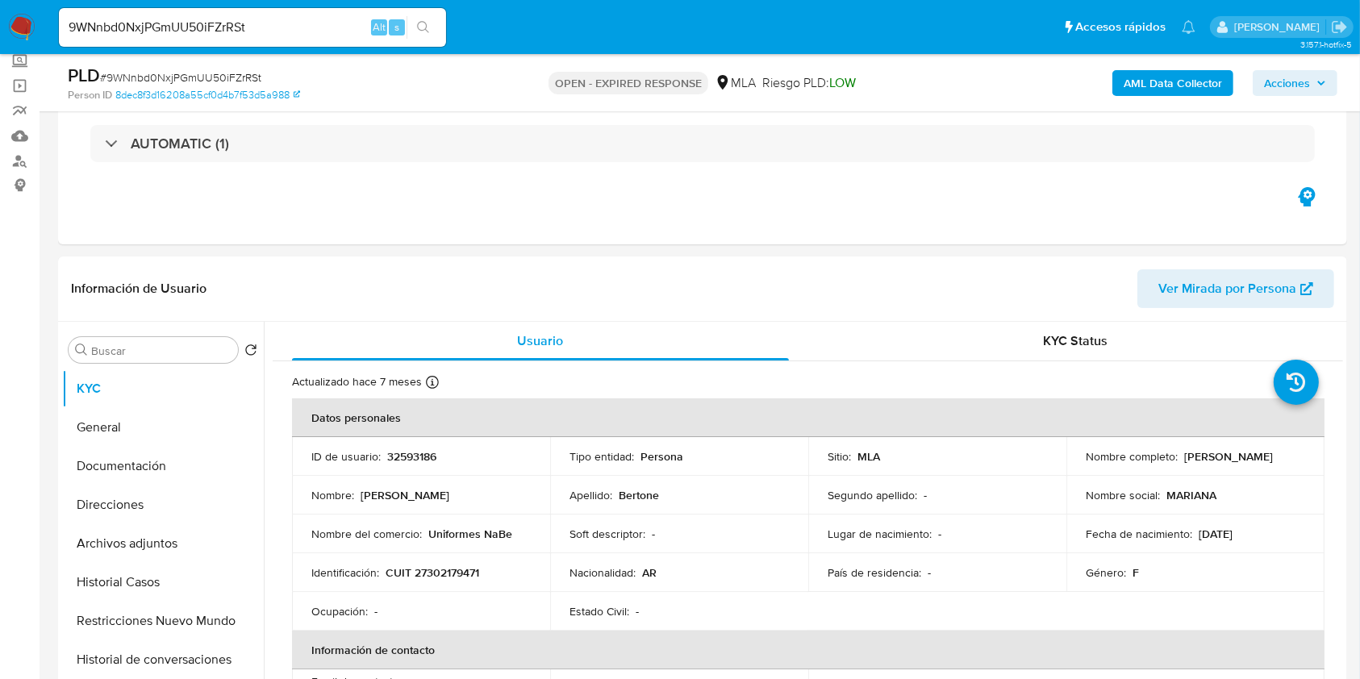
scroll to position [0, 0]
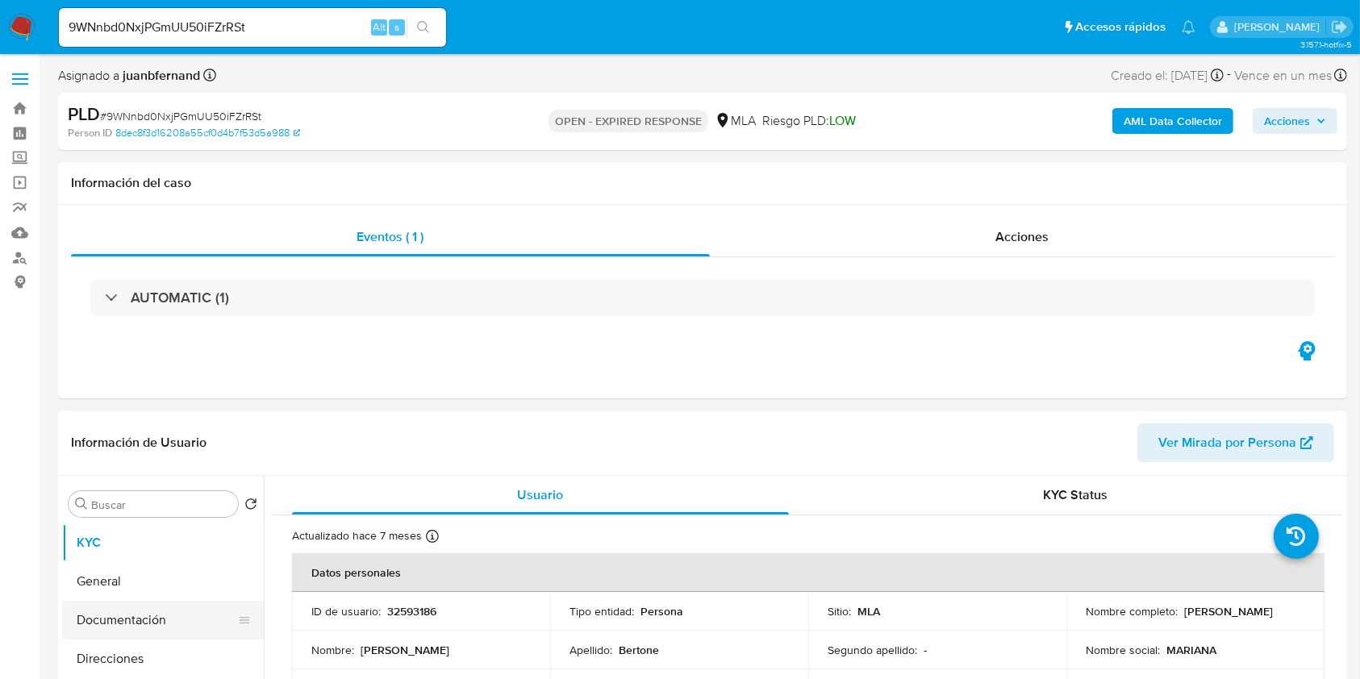
click at [200, 610] on button "Documentación" at bounding box center [156, 620] width 189 height 39
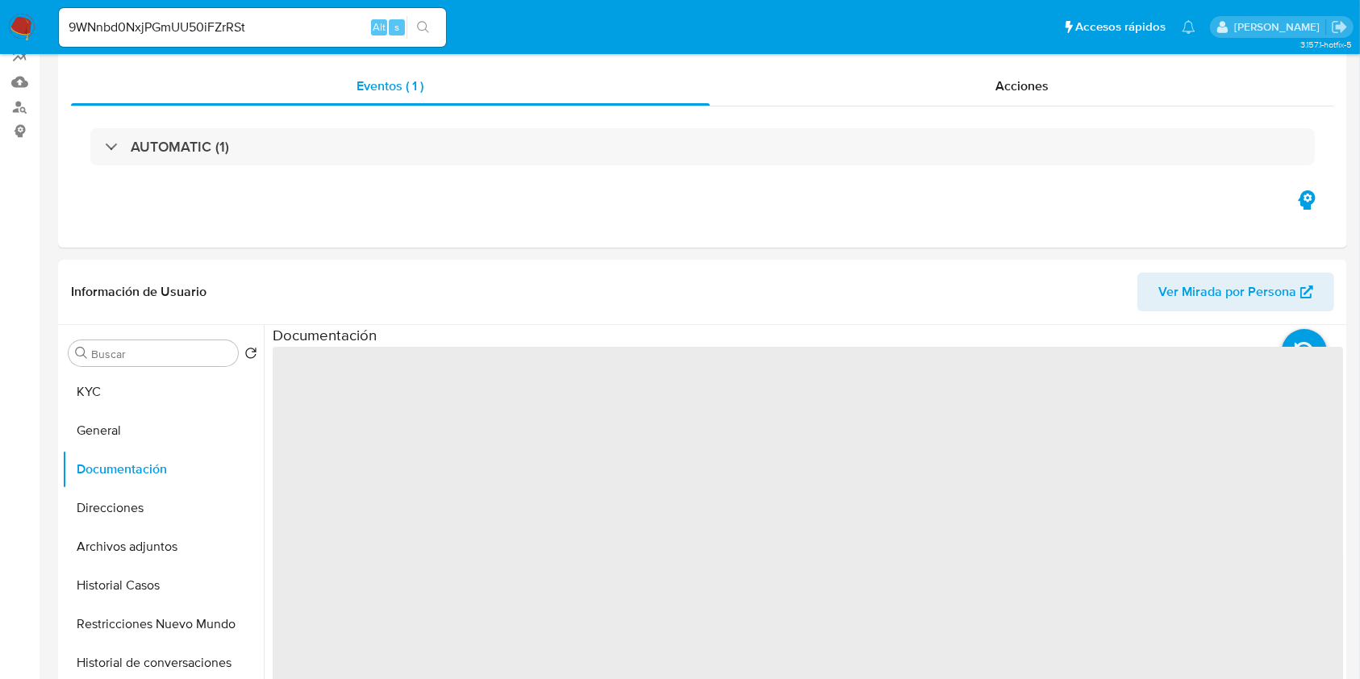
scroll to position [323, 0]
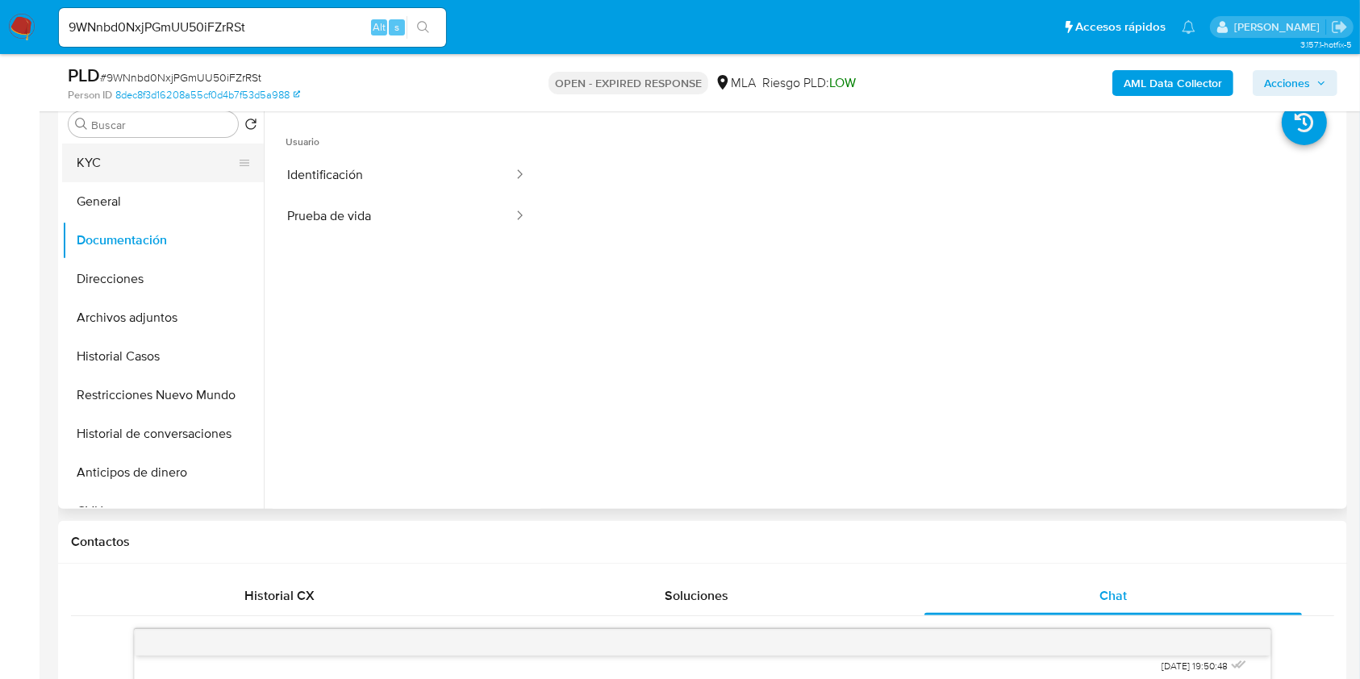
click at [150, 165] on button "KYC" at bounding box center [156, 163] width 189 height 39
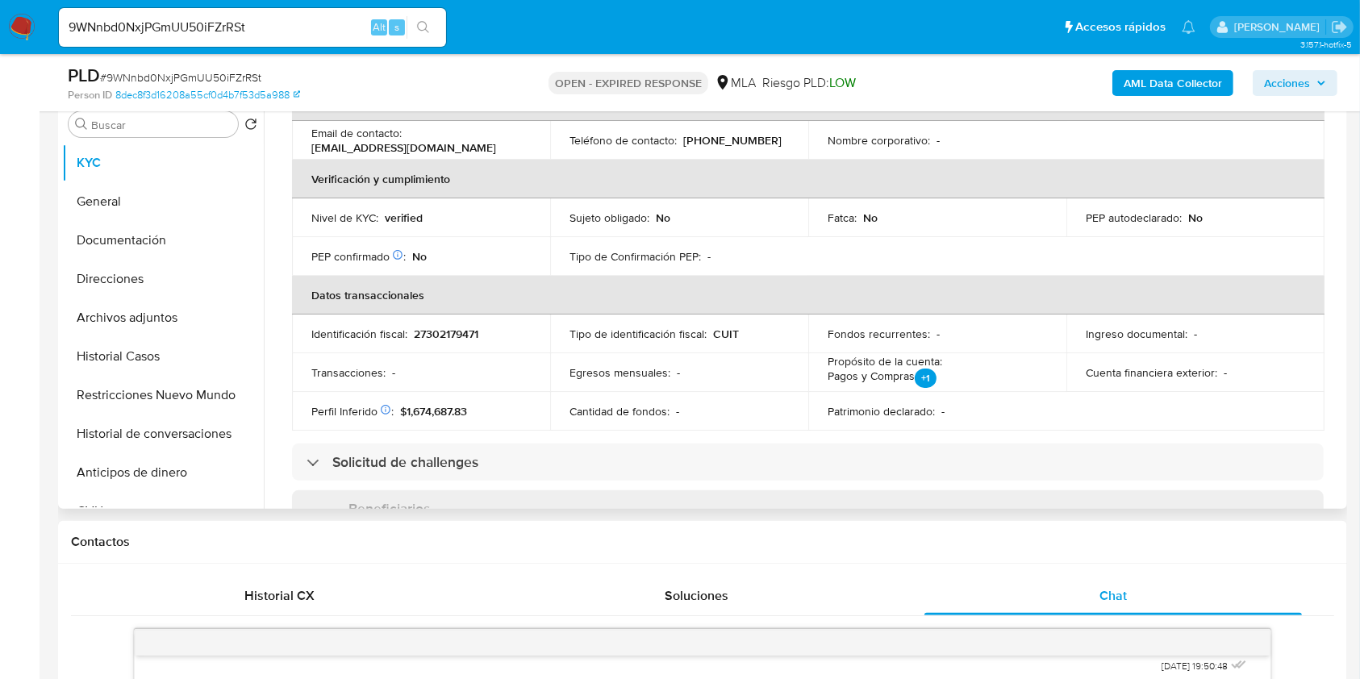
scroll to position [834, 0]
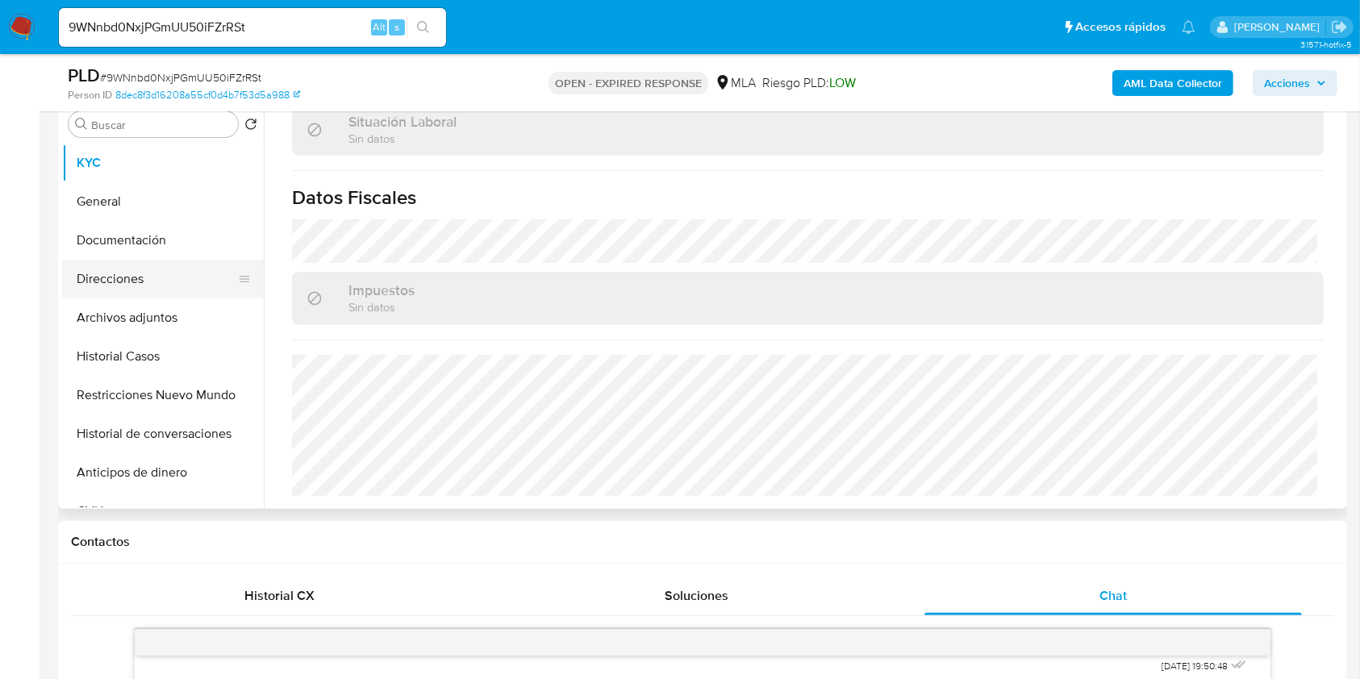
click at [139, 282] on button "Direcciones" at bounding box center [156, 279] width 189 height 39
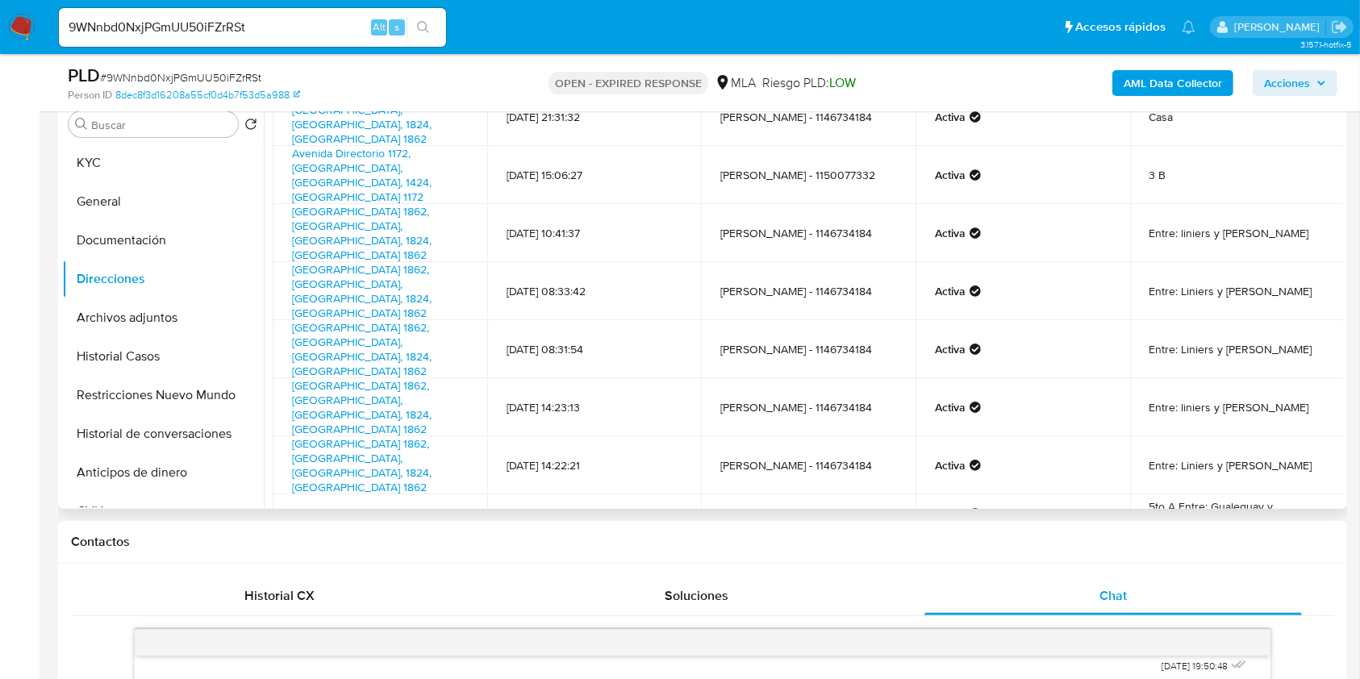
scroll to position [108, 0]
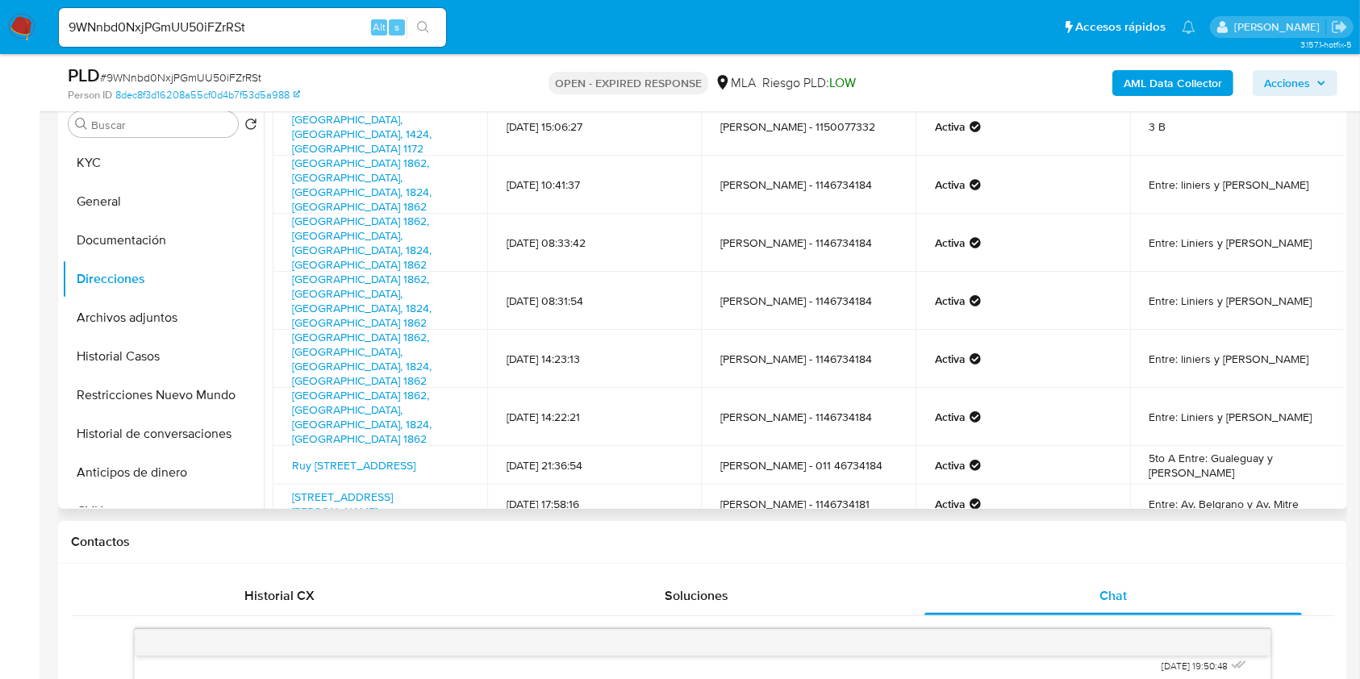
click at [839, 614] on span "Siguiente" at bounding box center [832, 620] width 54 height 13
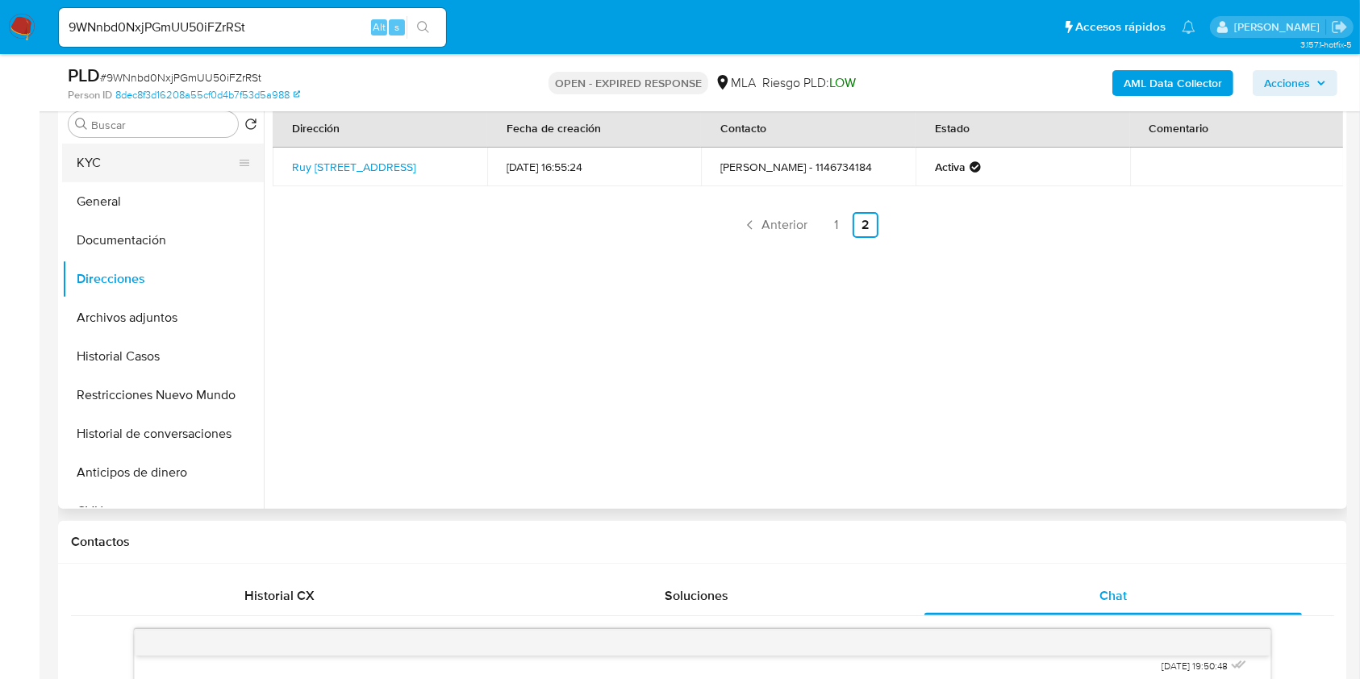
click at [104, 149] on button "KYC" at bounding box center [156, 163] width 189 height 39
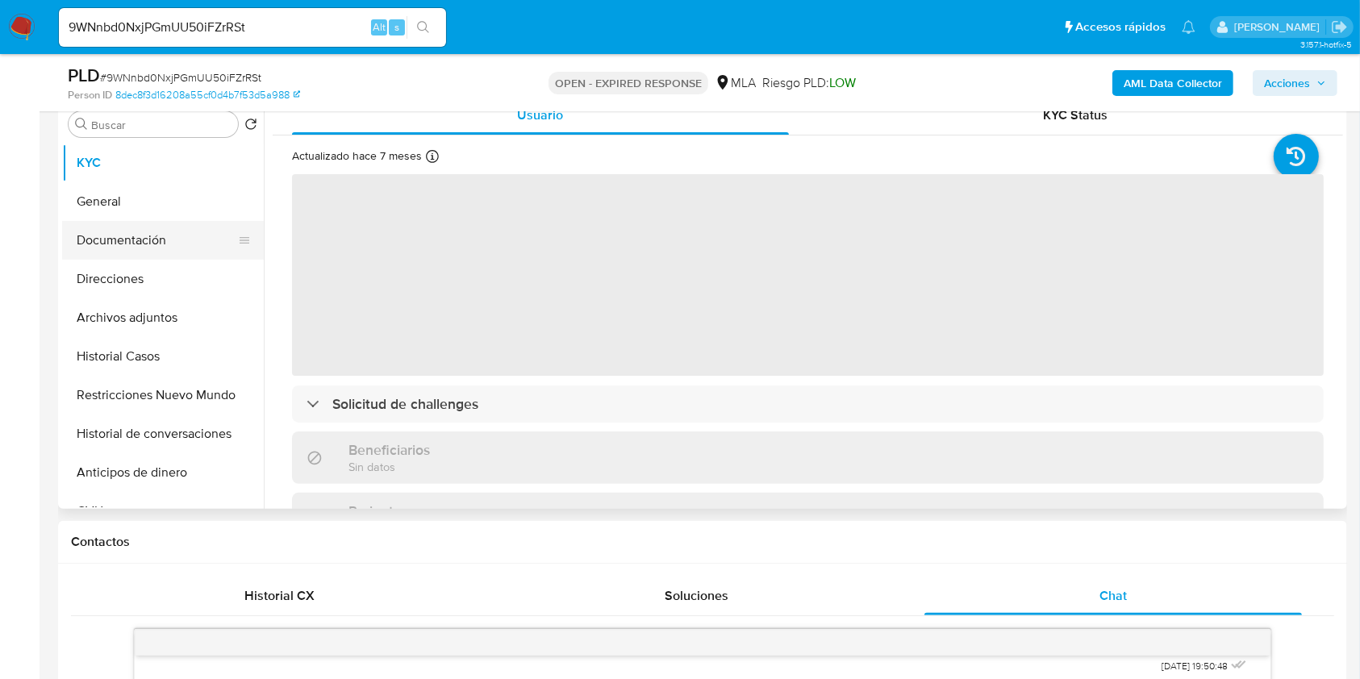
click at [122, 232] on button "Documentación" at bounding box center [156, 240] width 189 height 39
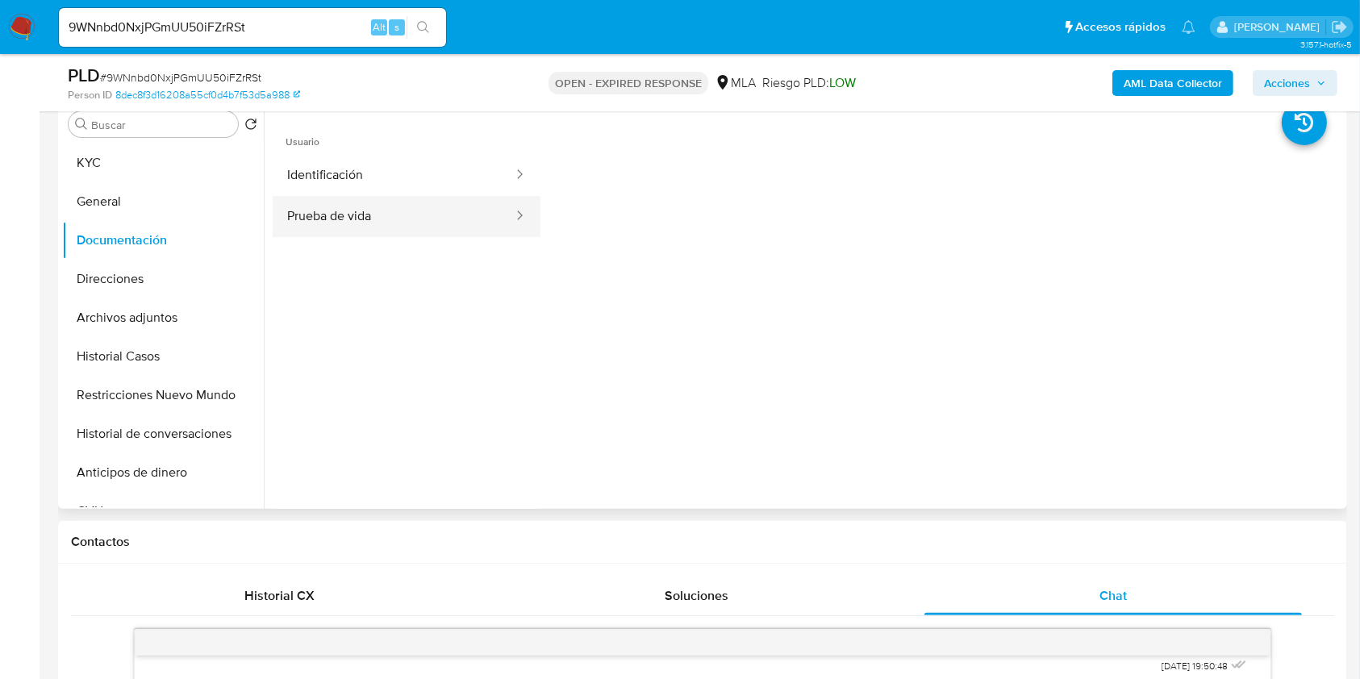
click at [450, 207] on button "Prueba de vida" at bounding box center [394, 216] width 242 height 41
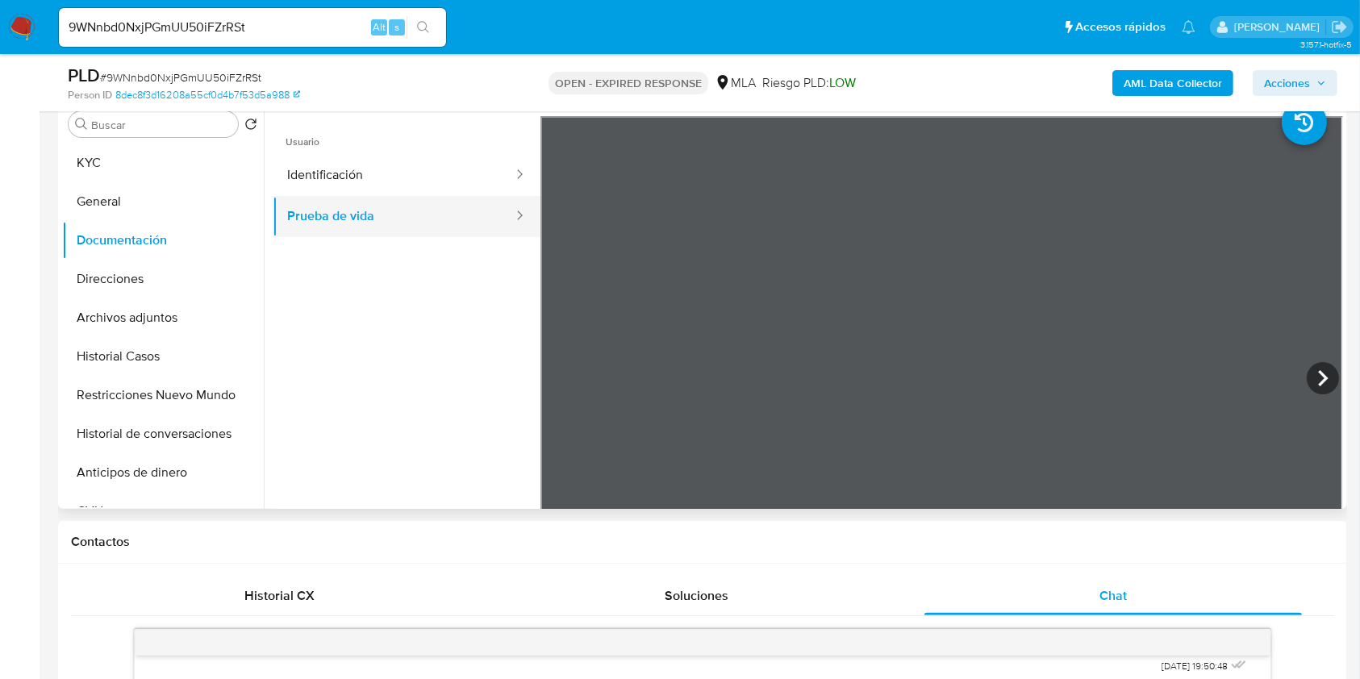
click at [425, 199] on button "Prueba de vida" at bounding box center [394, 216] width 242 height 41
click at [433, 178] on button "Identificación" at bounding box center [394, 175] width 242 height 41
click at [148, 170] on button "KYC" at bounding box center [156, 163] width 189 height 39
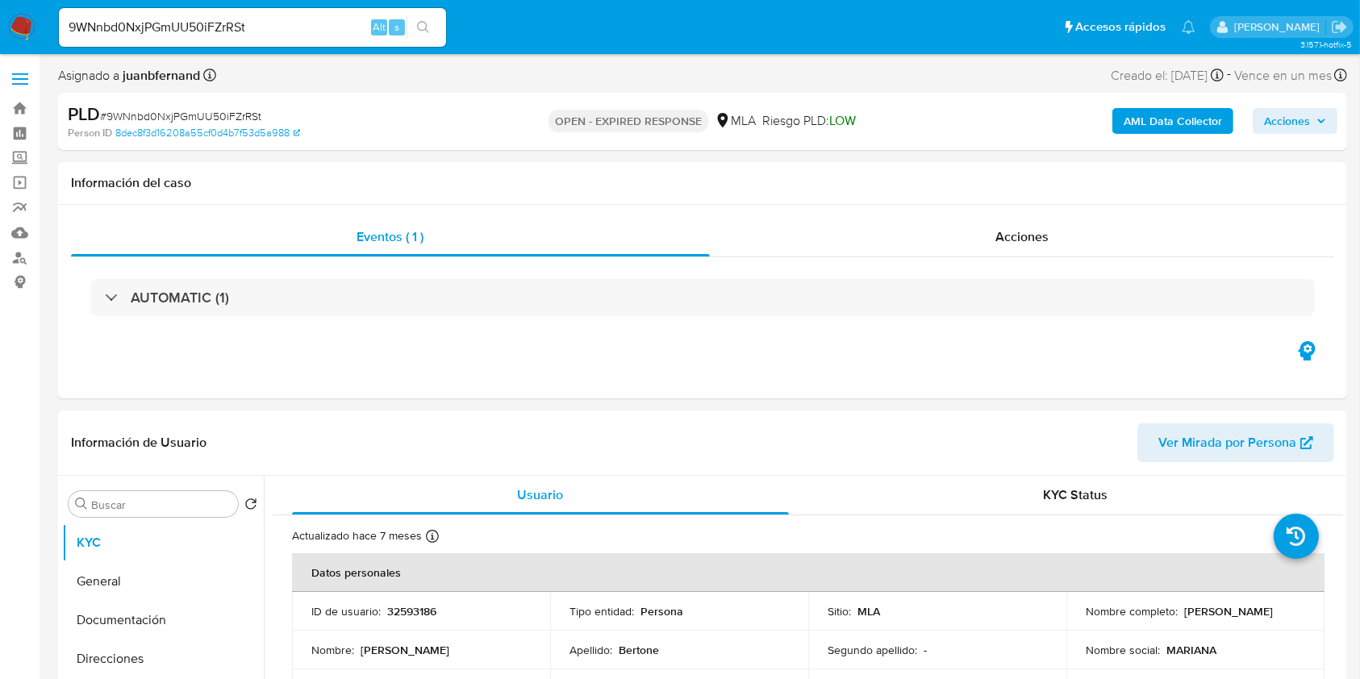
click at [308, 34] on input "9WNnbd0NxjPGmUU50iFZrRSt" at bounding box center [252, 27] width 387 height 21
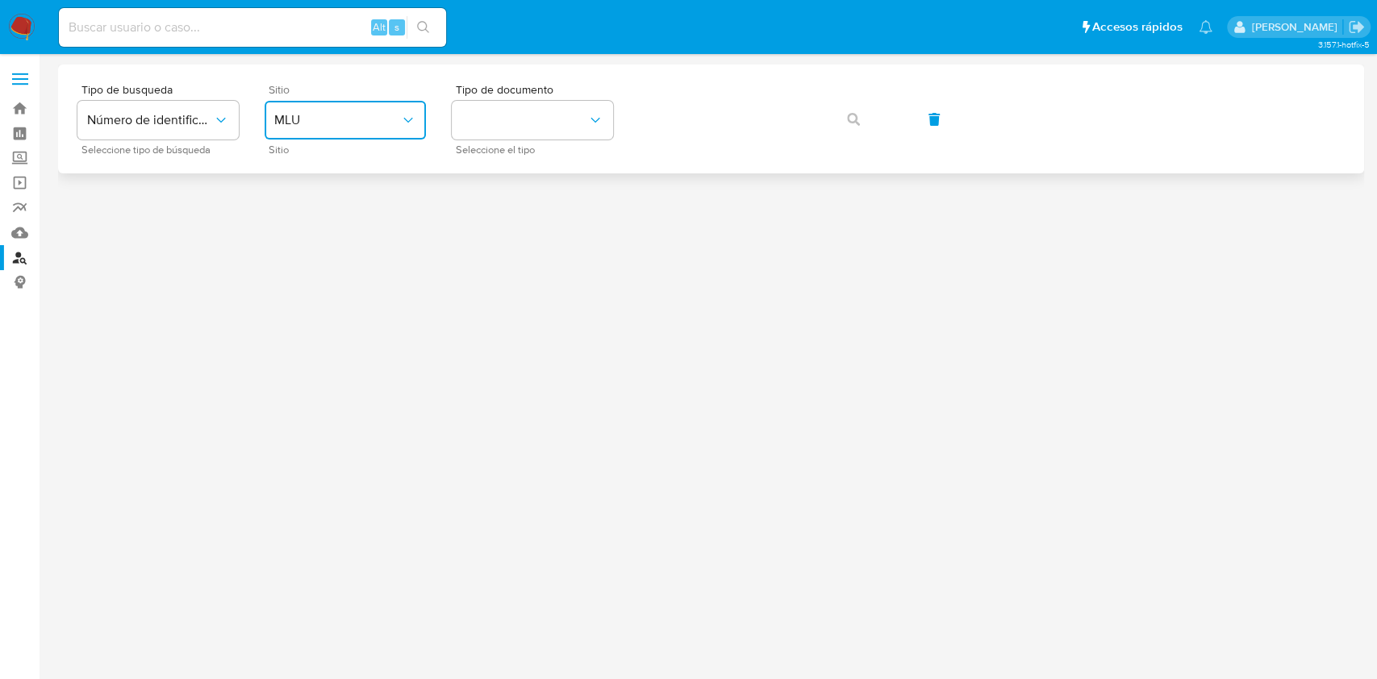
drag, startPoint x: 401, startPoint y: 123, endPoint x: 401, endPoint y: 133, distance: 9.7
click at [400, 124] on icon "site_id" at bounding box center [408, 120] width 16 height 16
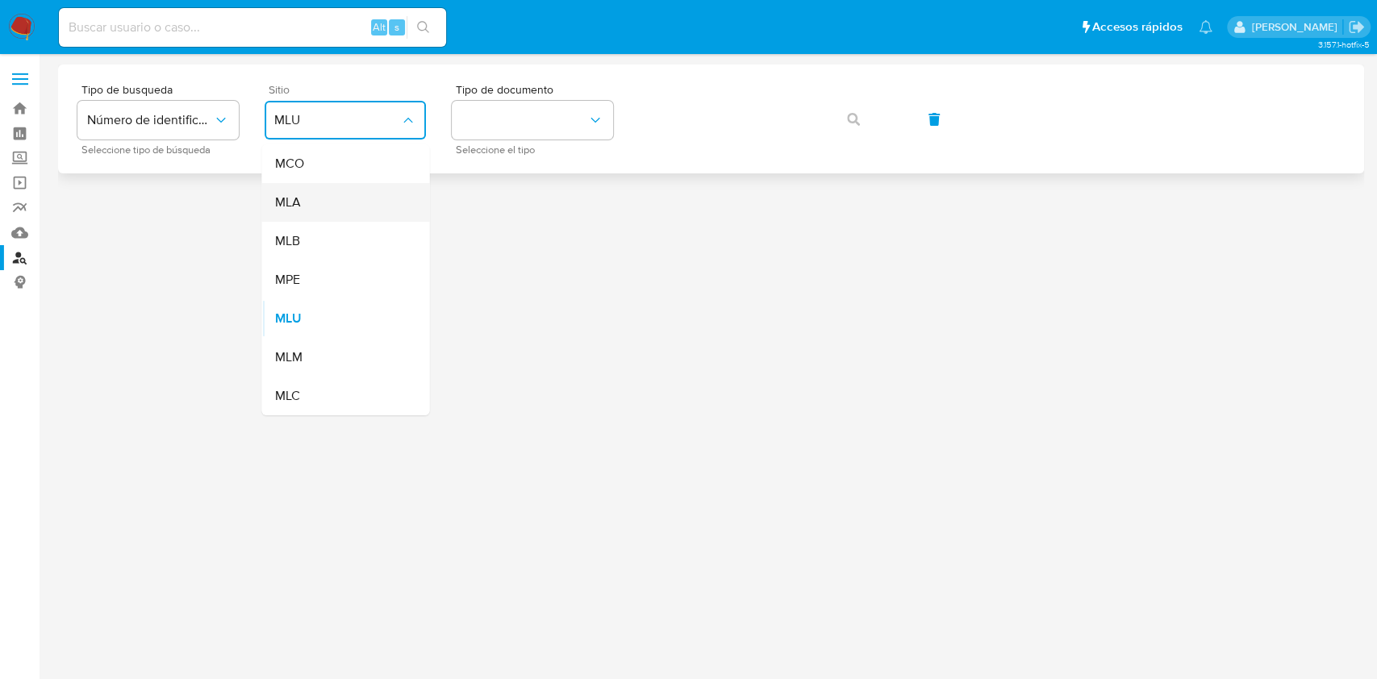
click at [367, 187] on div "MLA" at bounding box center [340, 202] width 132 height 39
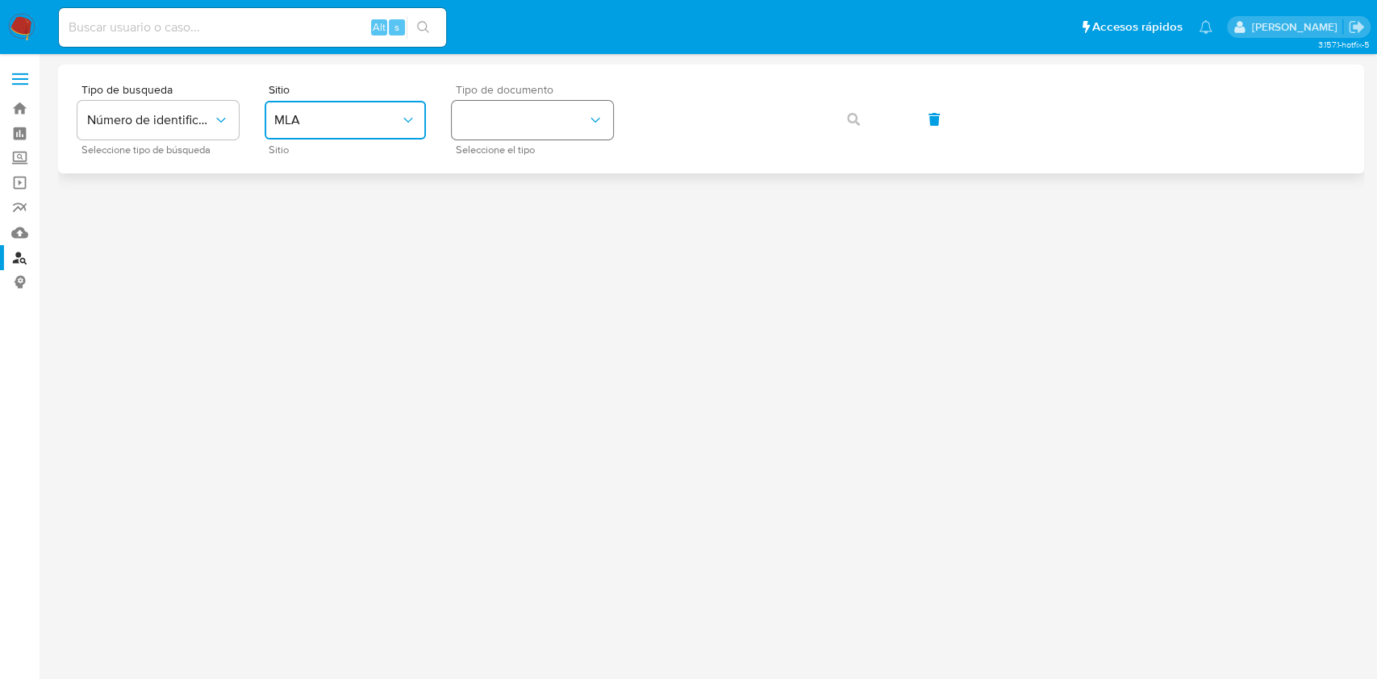
click at [545, 107] on button "identificationType" at bounding box center [532, 120] width 161 height 39
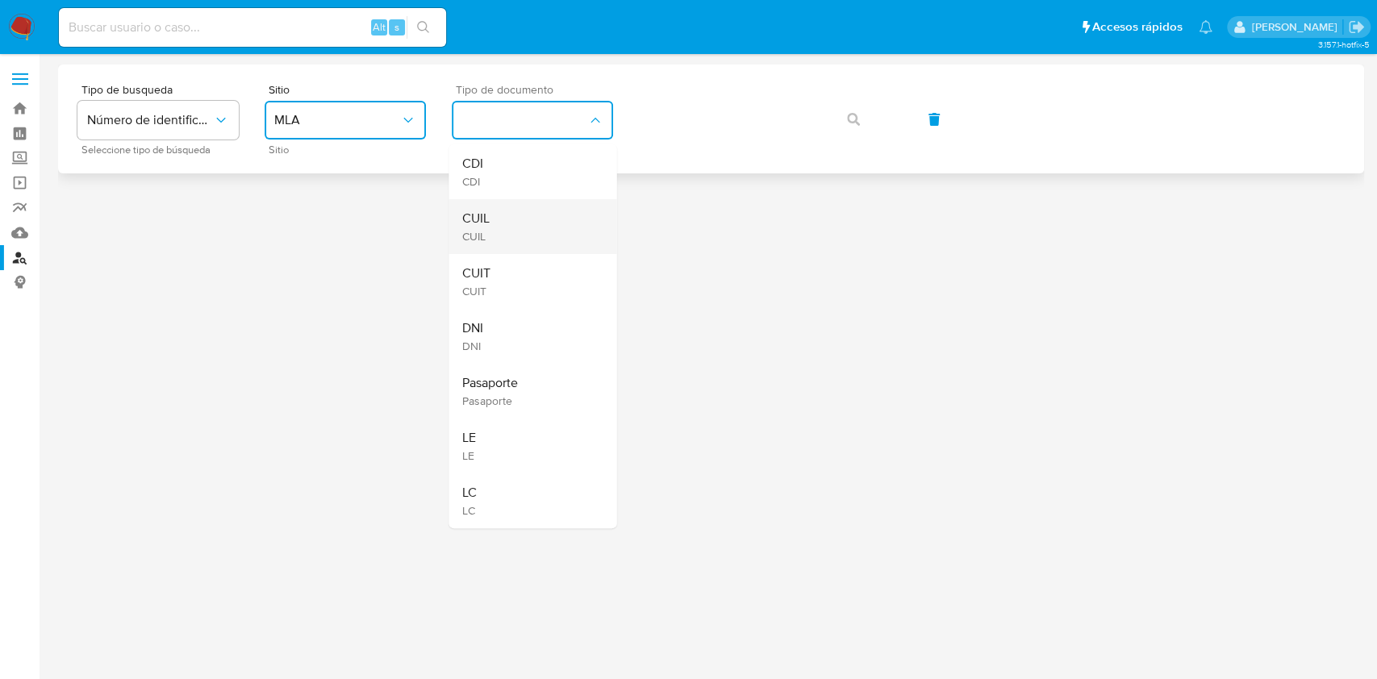
click at [536, 216] on div "CUIL CUIL" at bounding box center [528, 226] width 132 height 55
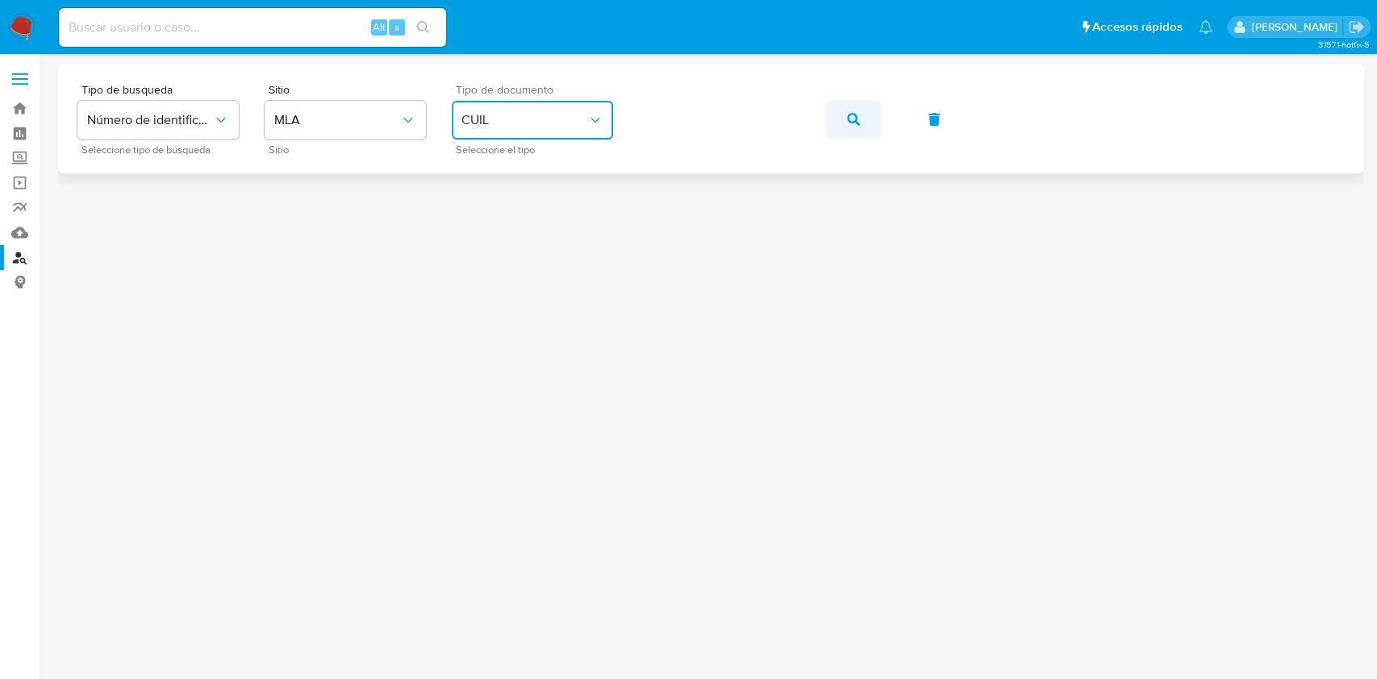
click at [864, 131] on button "button" at bounding box center [853, 119] width 55 height 39
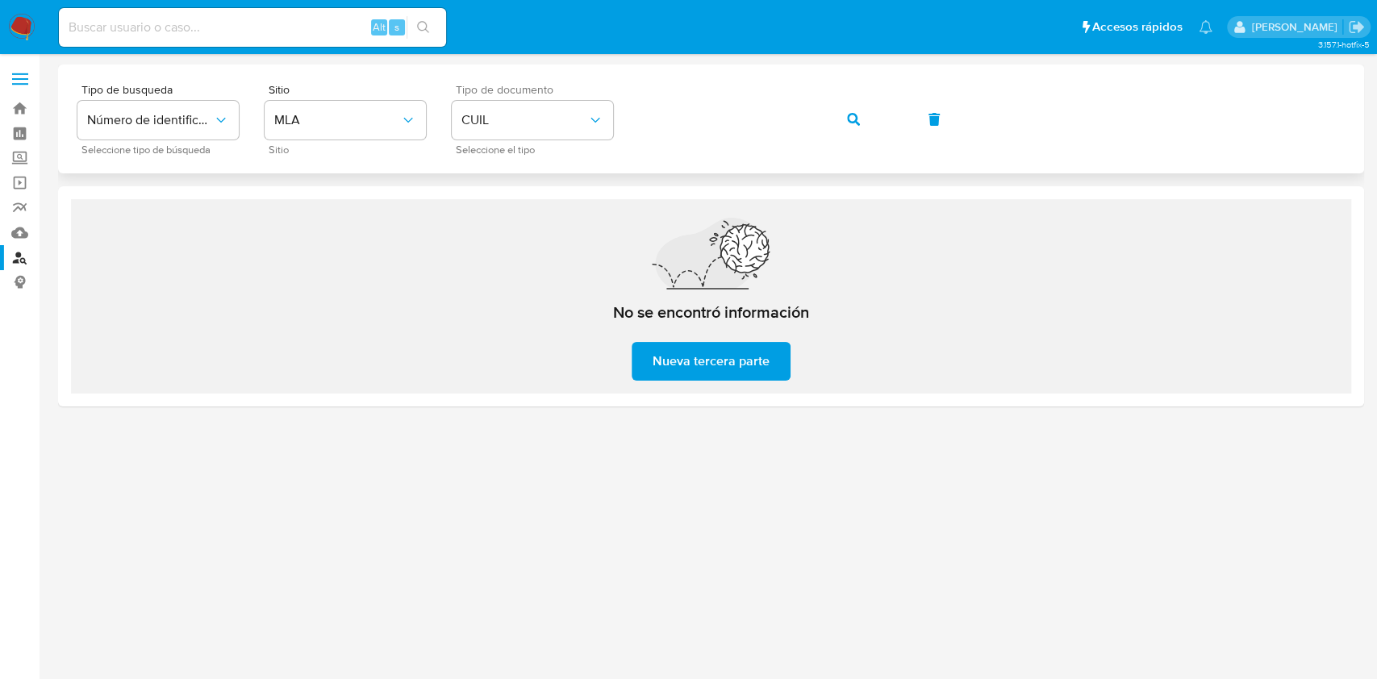
click at [820, 121] on div "Tipo de busqueda Número de identificación Seleccione tipo de búsqueda Sitio MLA…" at bounding box center [711, 119] width 1268 height 70
click at [854, 115] on icon "button" at bounding box center [853, 119] width 13 height 13
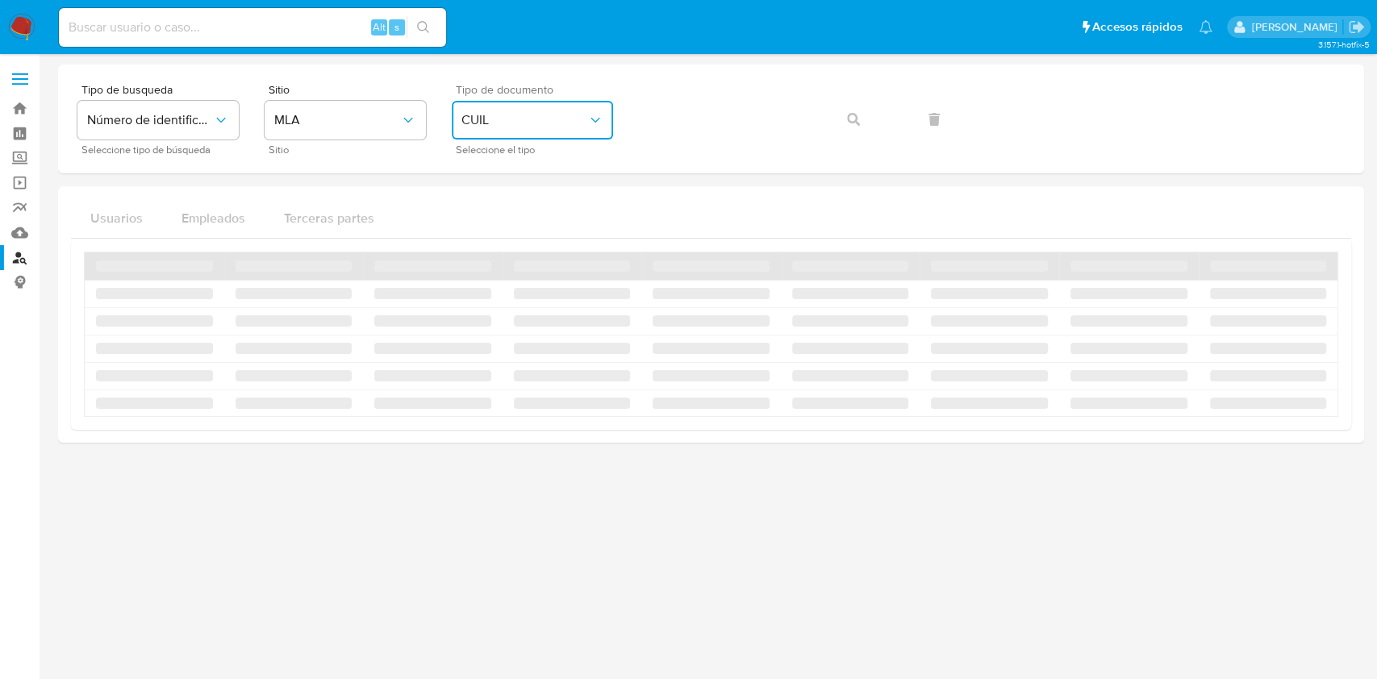
click at [563, 123] on span "CUIL" at bounding box center [525, 120] width 126 height 16
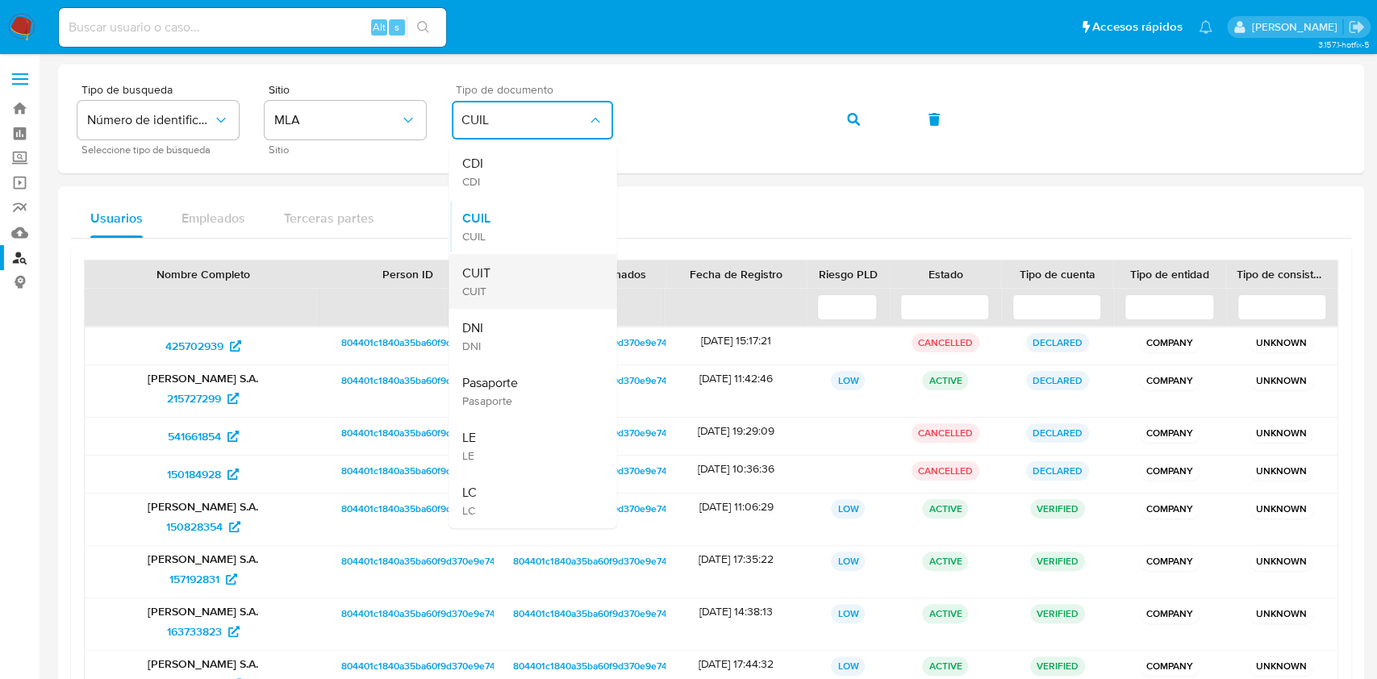
click at [541, 285] on div "CUIT CUIT" at bounding box center [528, 281] width 132 height 55
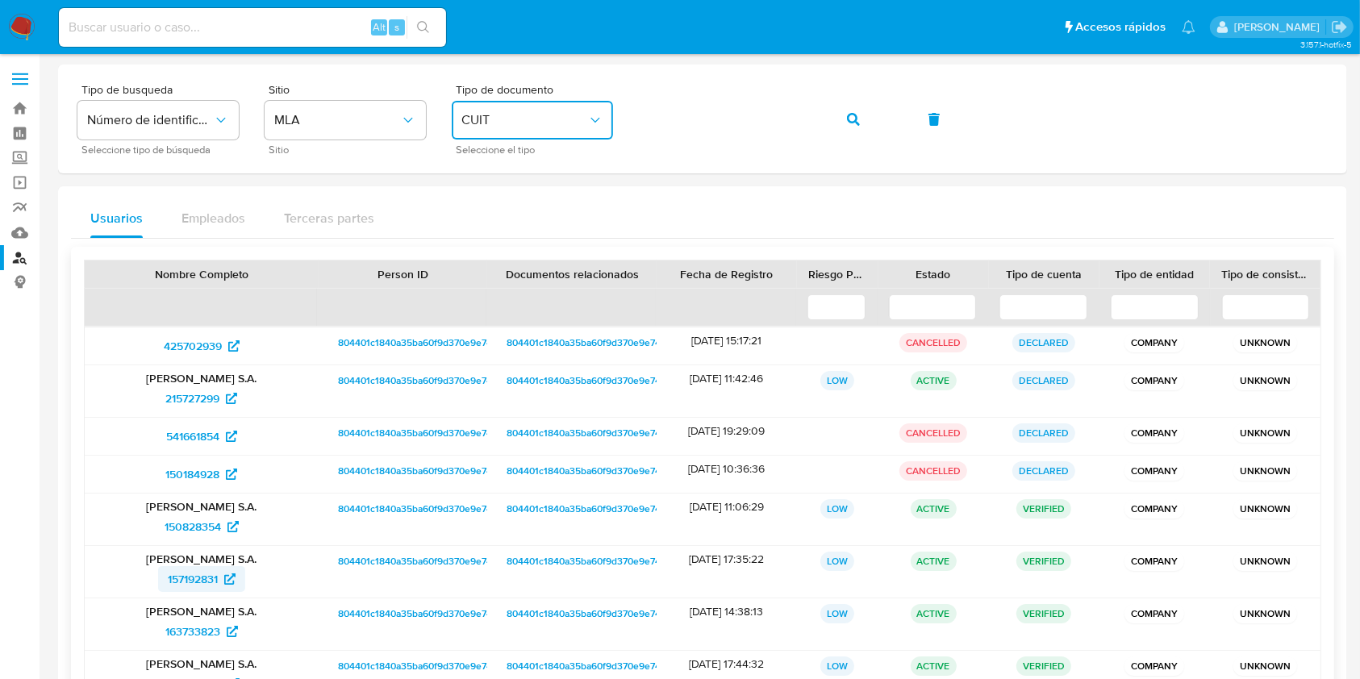
click at [199, 584] on span "157192831" at bounding box center [193, 579] width 50 height 26
click at [846, 123] on button "button" at bounding box center [853, 119] width 55 height 39
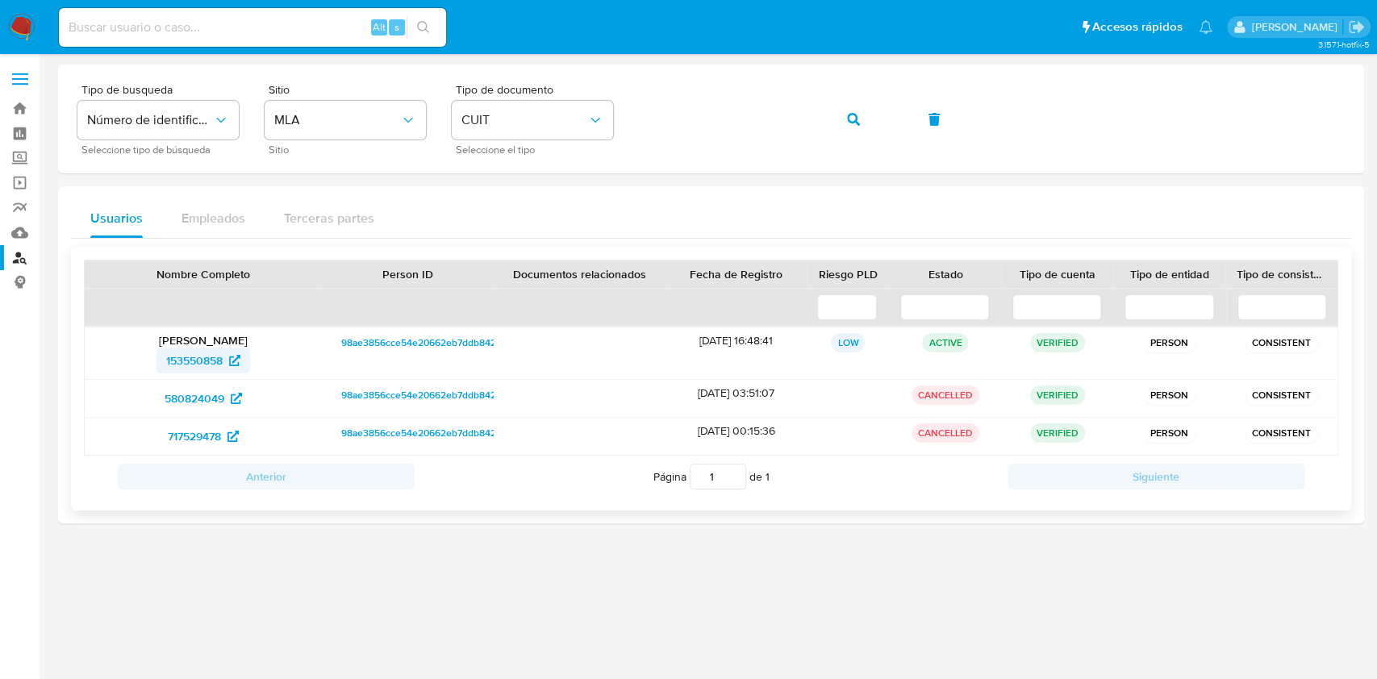
click at [190, 353] on span "153550858" at bounding box center [194, 361] width 56 height 26
click at [857, 124] on icon "button" at bounding box center [853, 119] width 13 height 13
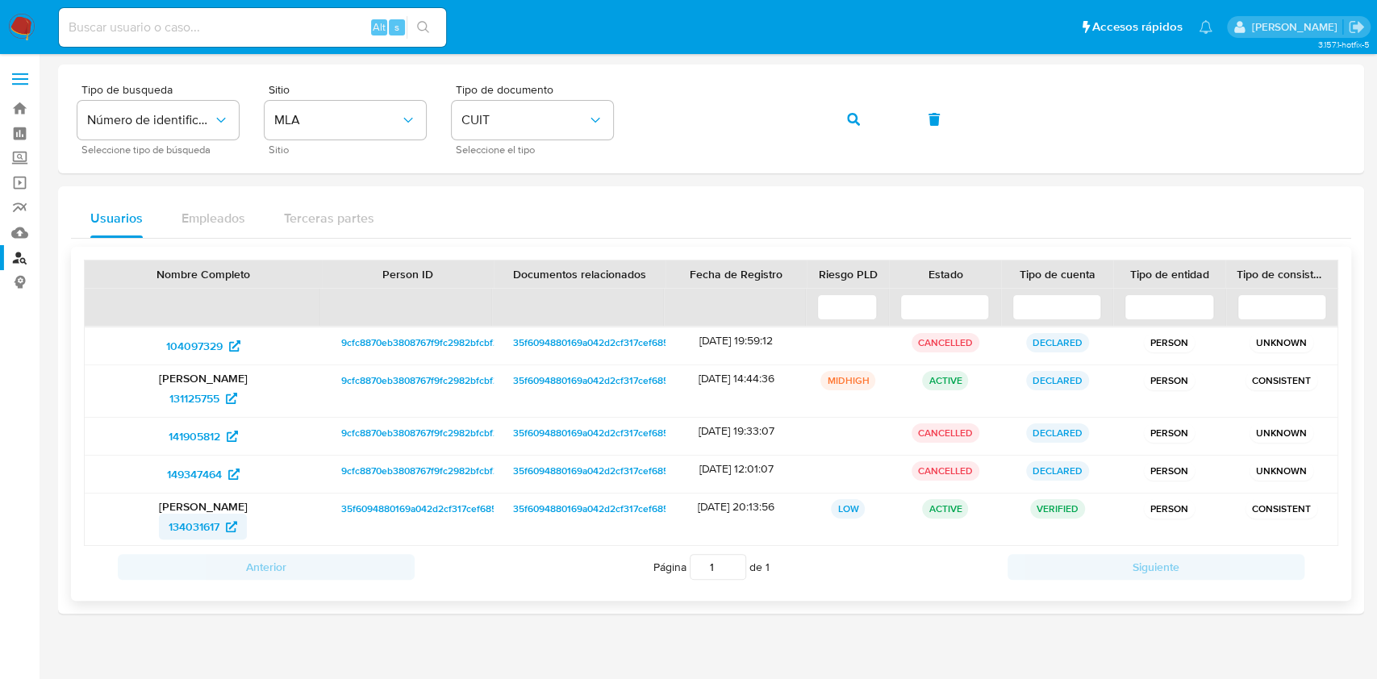
click at [167, 528] on link "134031617" at bounding box center [203, 527] width 88 height 26
click at [864, 119] on button "button" at bounding box center [853, 119] width 55 height 39
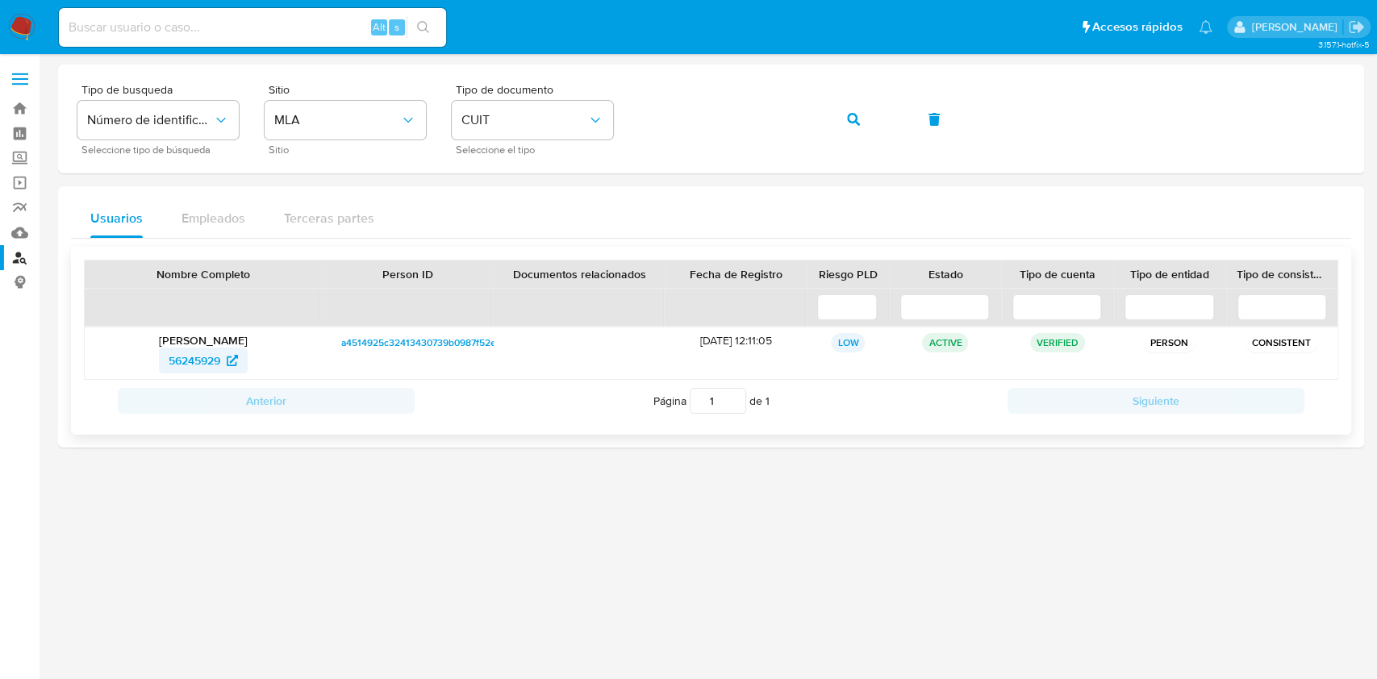
click at [239, 357] on link "56245929" at bounding box center [203, 361] width 89 height 26
click at [865, 136] on button "button" at bounding box center [853, 119] width 55 height 39
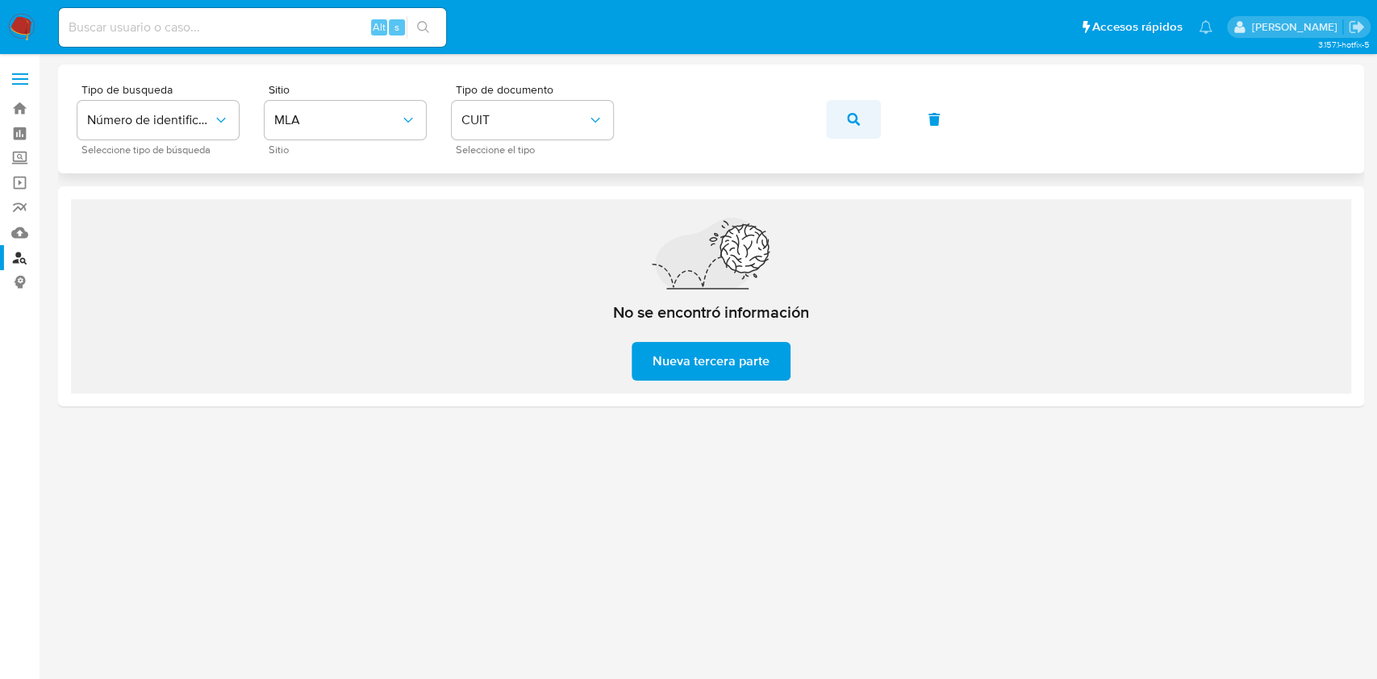
click at [835, 115] on button "button" at bounding box center [853, 119] width 55 height 39
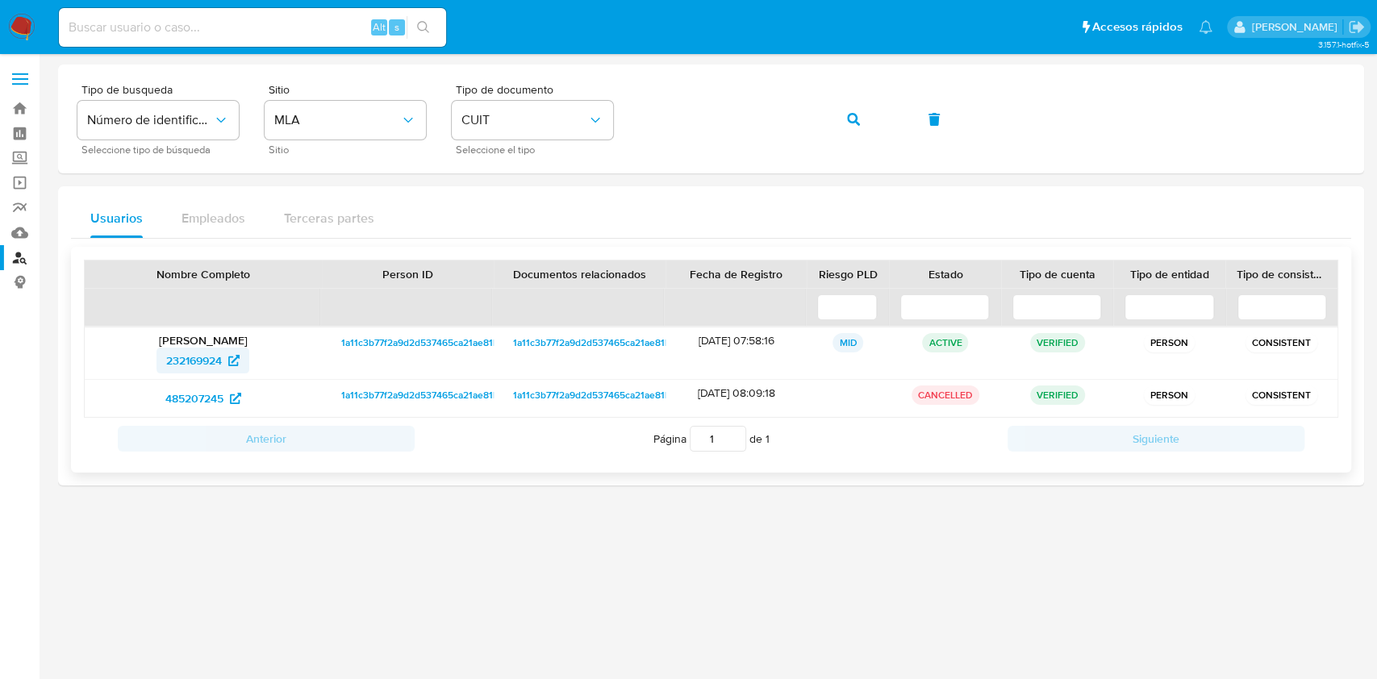
click at [213, 355] on span "232169924" at bounding box center [194, 361] width 56 height 26
click at [698, 98] on div "Tipo de busqueda Número de identificación Seleccione tipo de búsqueda Sitio MLA…" at bounding box center [711, 119] width 1268 height 70
drag, startPoint x: 859, startPoint y: 138, endPoint x: 878, endPoint y: 142, distance: 19.8
click at [859, 139] on div "Tipo de busqueda Número de identificación Seleccione tipo de búsqueda Sitio MLA…" at bounding box center [711, 119] width 1268 height 70
click at [883, 124] on div "Tipo de busqueda Número de identificación Seleccione tipo de búsqueda Sitio MLA…" at bounding box center [711, 119] width 1268 height 70
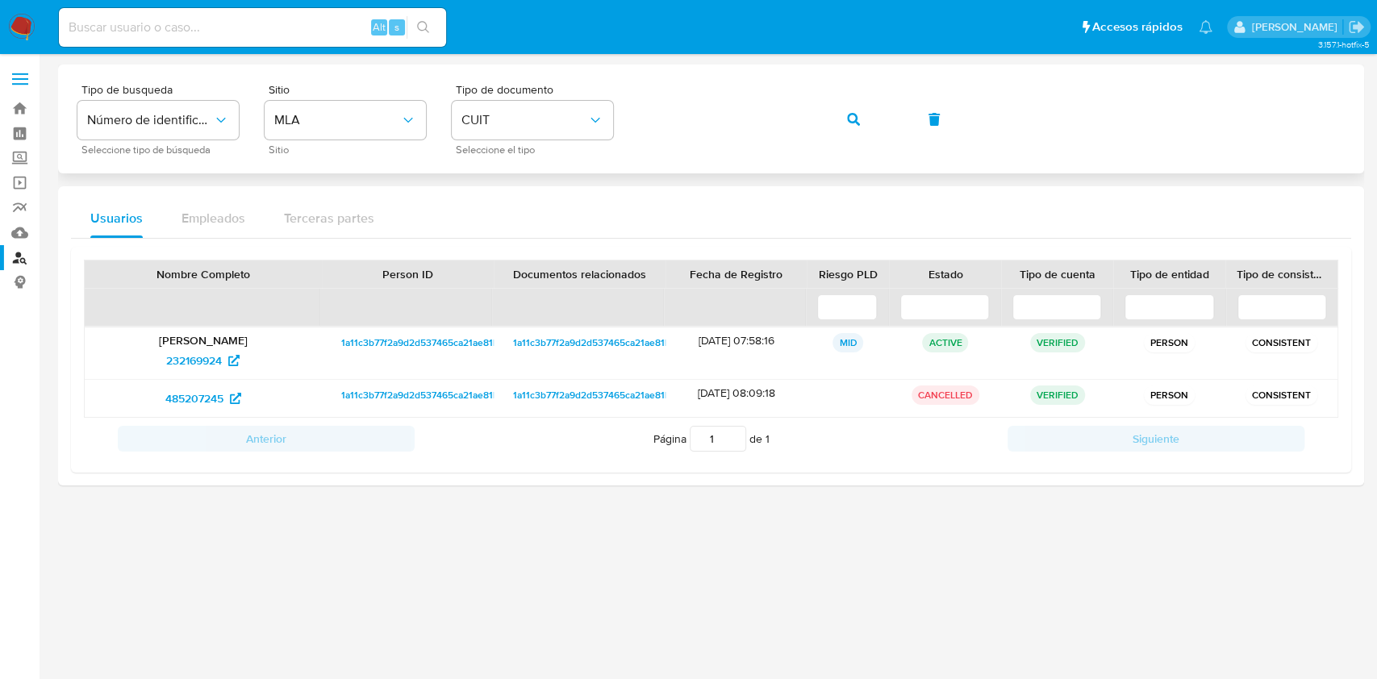
click at [870, 123] on button "button" at bounding box center [853, 119] width 55 height 39
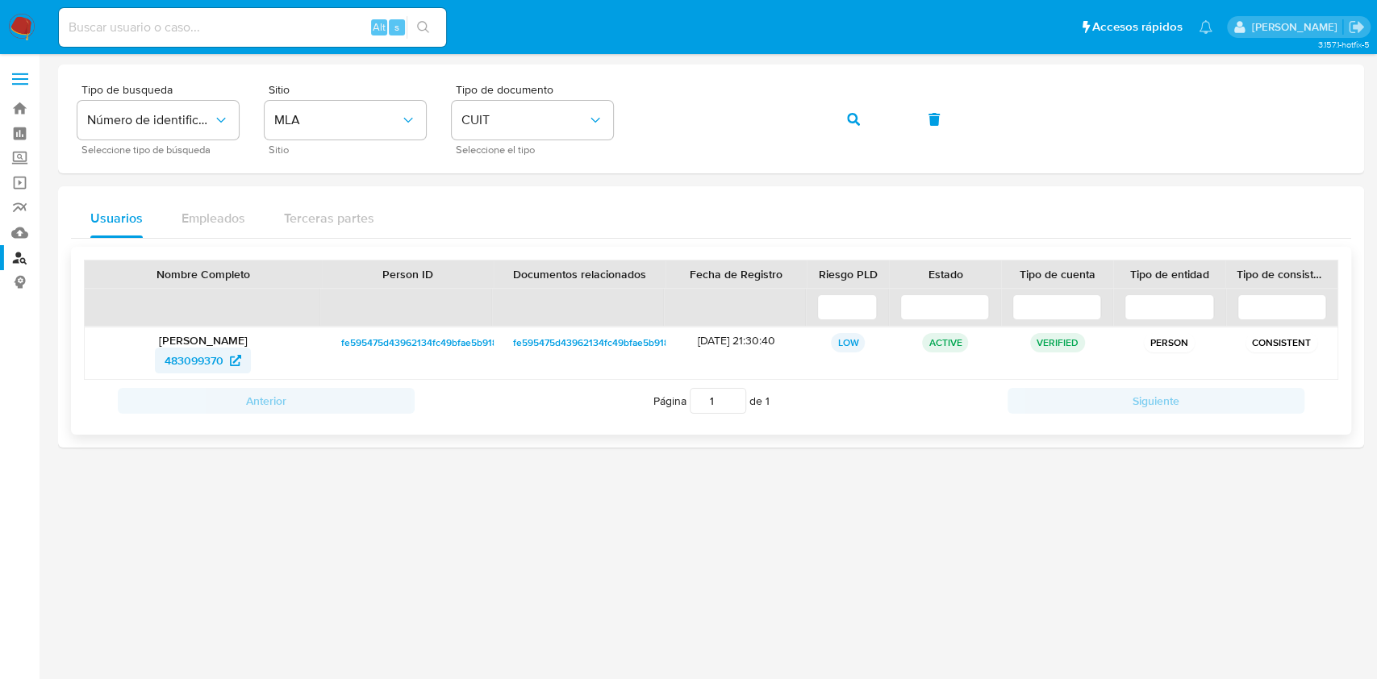
click at [226, 354] on span "483099370" at bounding box center [203, 361] width 77 height 26
click at [859, 129] on span "button" at bounding box center [853, 120] width 13 height 36
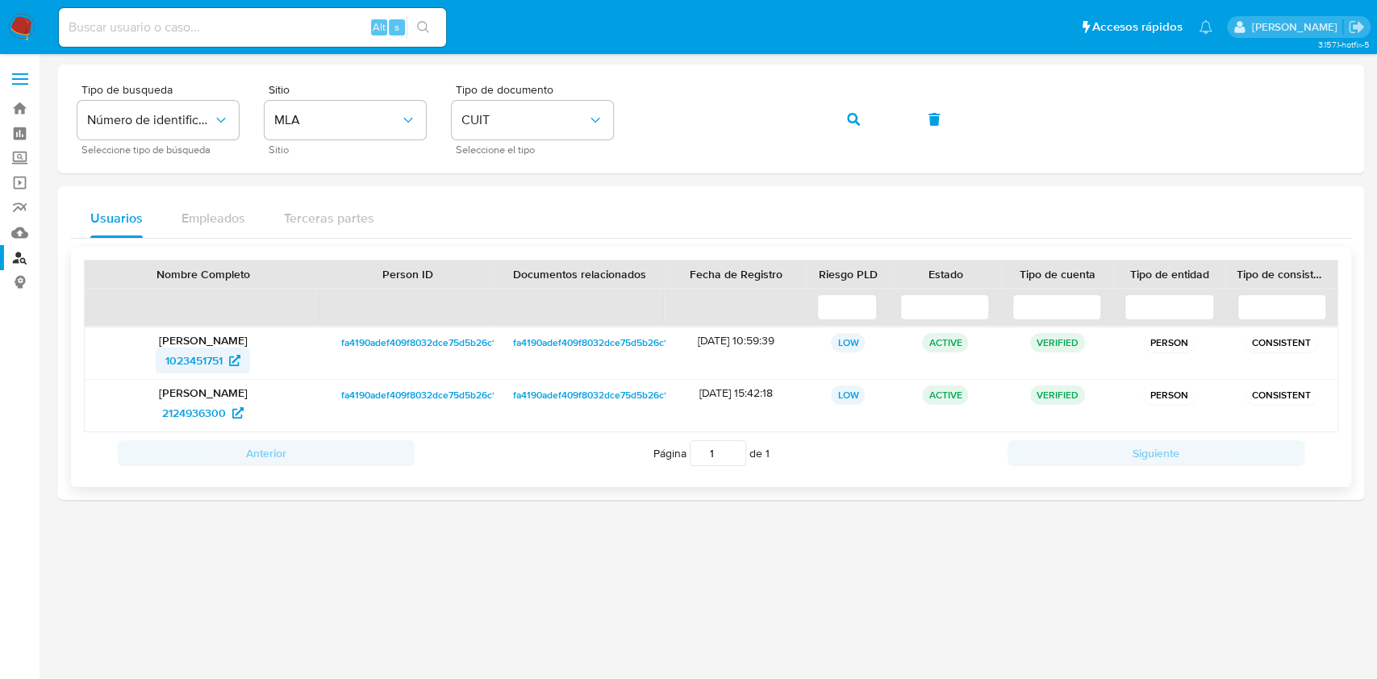
click at [185, 358] on span "1023451751" at bounding box center [193, 361] width 57 height 26
click at [430, 127] on div "Tipo de busqueda Número de identificación Seleccione tipo de búsqueda Sitio MLA…" at bounding box center [711, 119] width 1268 height 70
click at [487, 127] on span "CUIT" at bounding box center [525, 120] width 126 height 16
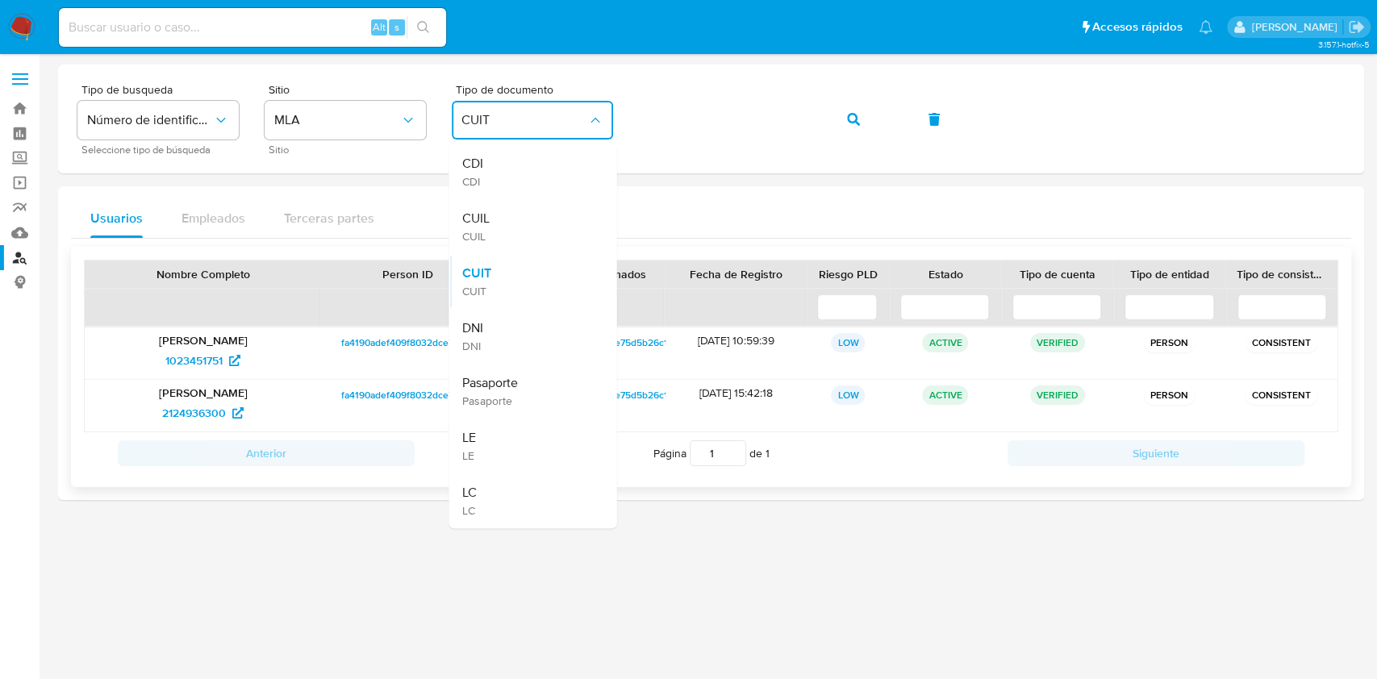
drag, startPoint x: 516, startPoint y: 332, endPoint x: 541, endPoint y: 259, distance: 77.1
click at [514, 330] on div "DNI DNI" at bounding box center [528, 336] width 132 height 55
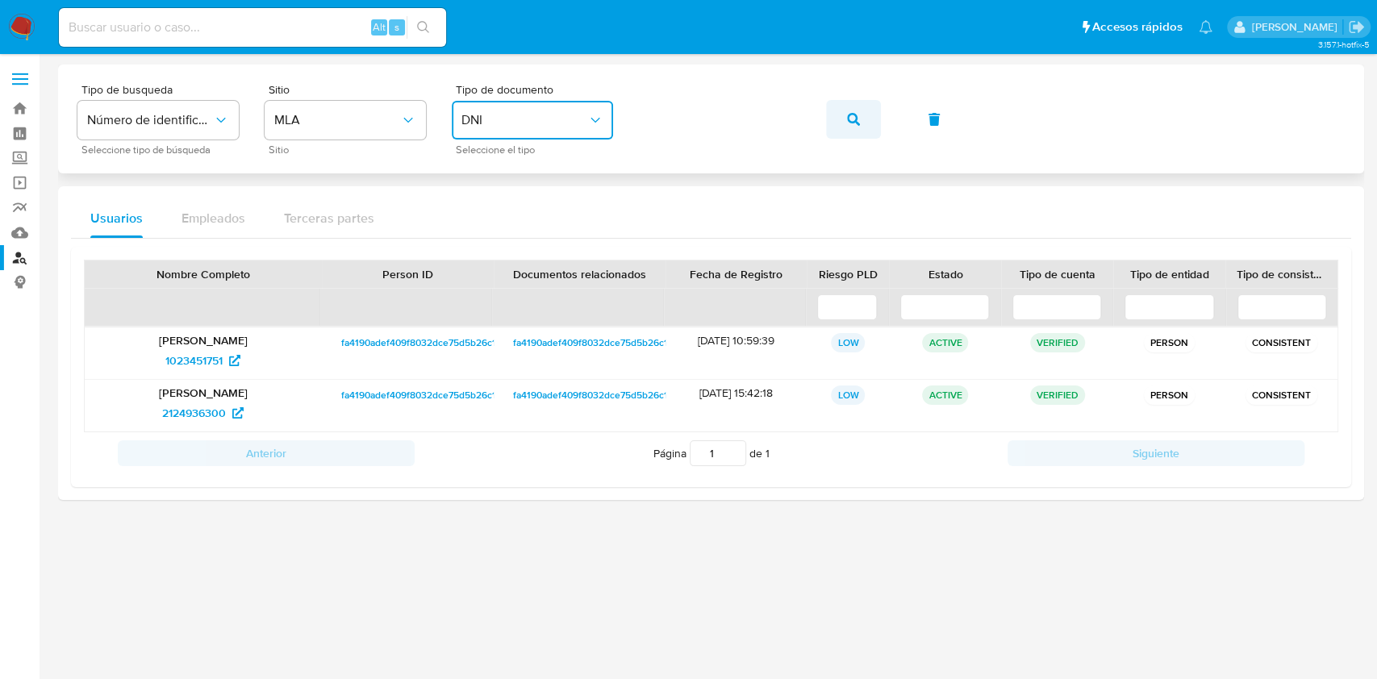
click at [851, 127] on span "button" at bounding box center [853, 120] width 13 height 36
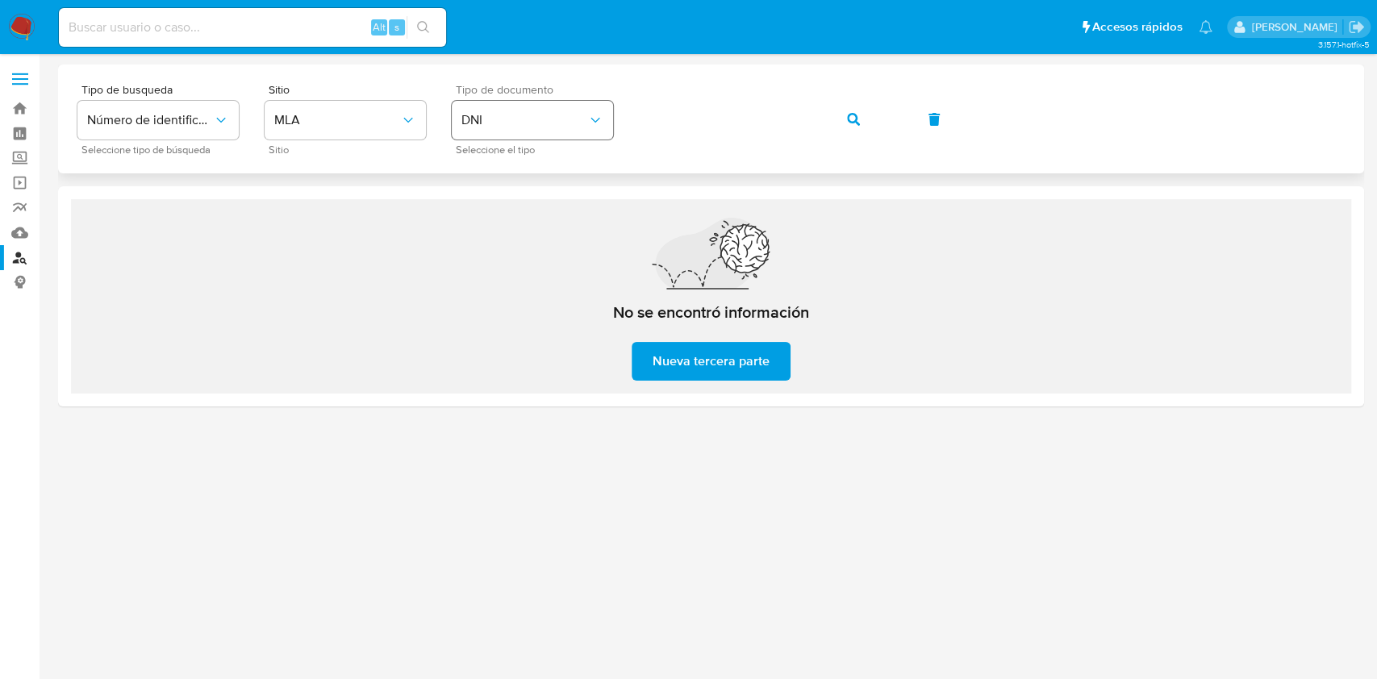
click at [527, 119] on span "DNI" at bounding box center [525, 120] width 126 height 16
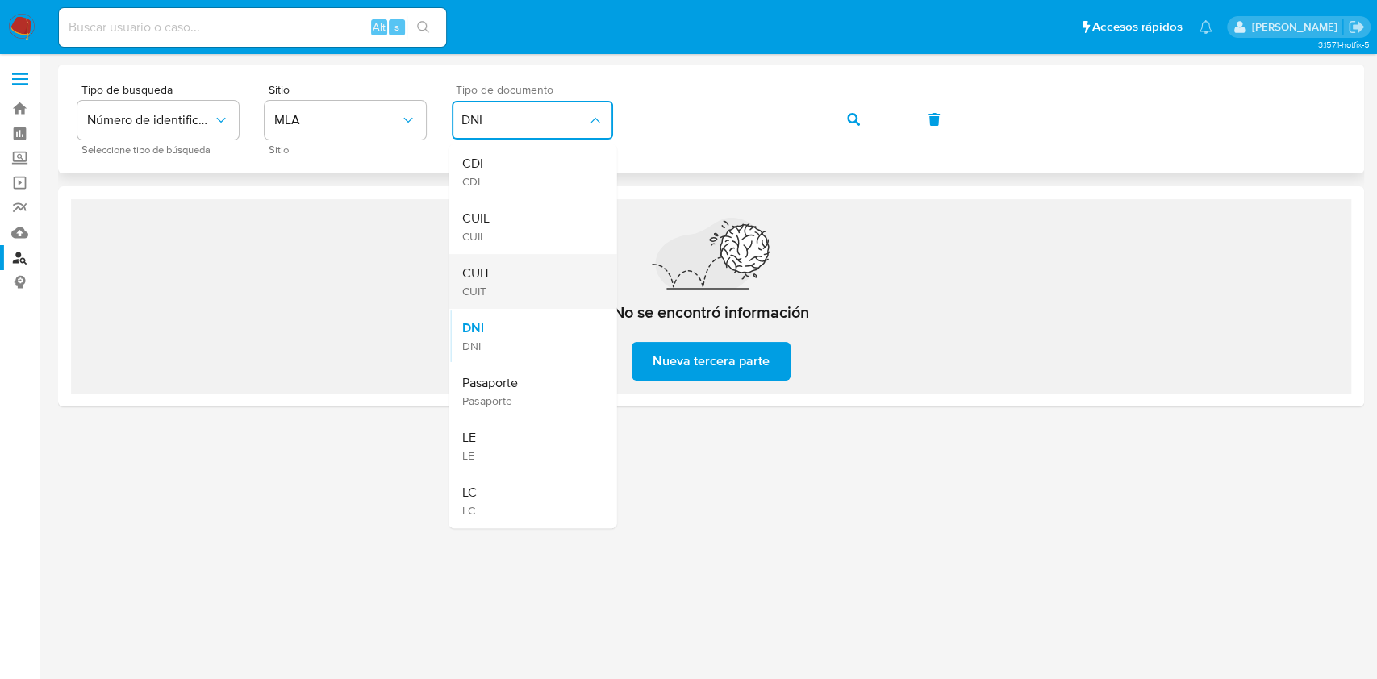
click at [513, 268] on div "CUIT CUIT" at bounding box center [528, 281] width 132 height 55
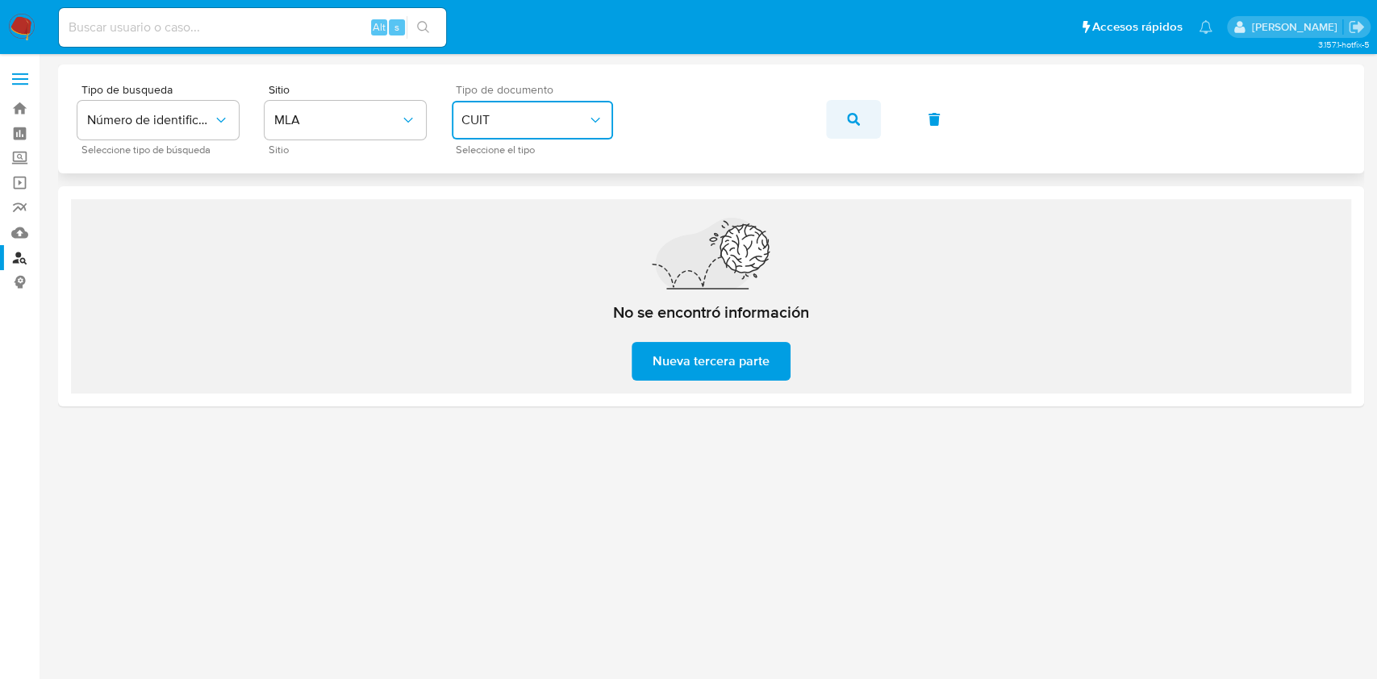
click at [851, 114] on icon "button" at bounding box center [853, 119] width 13 height 13
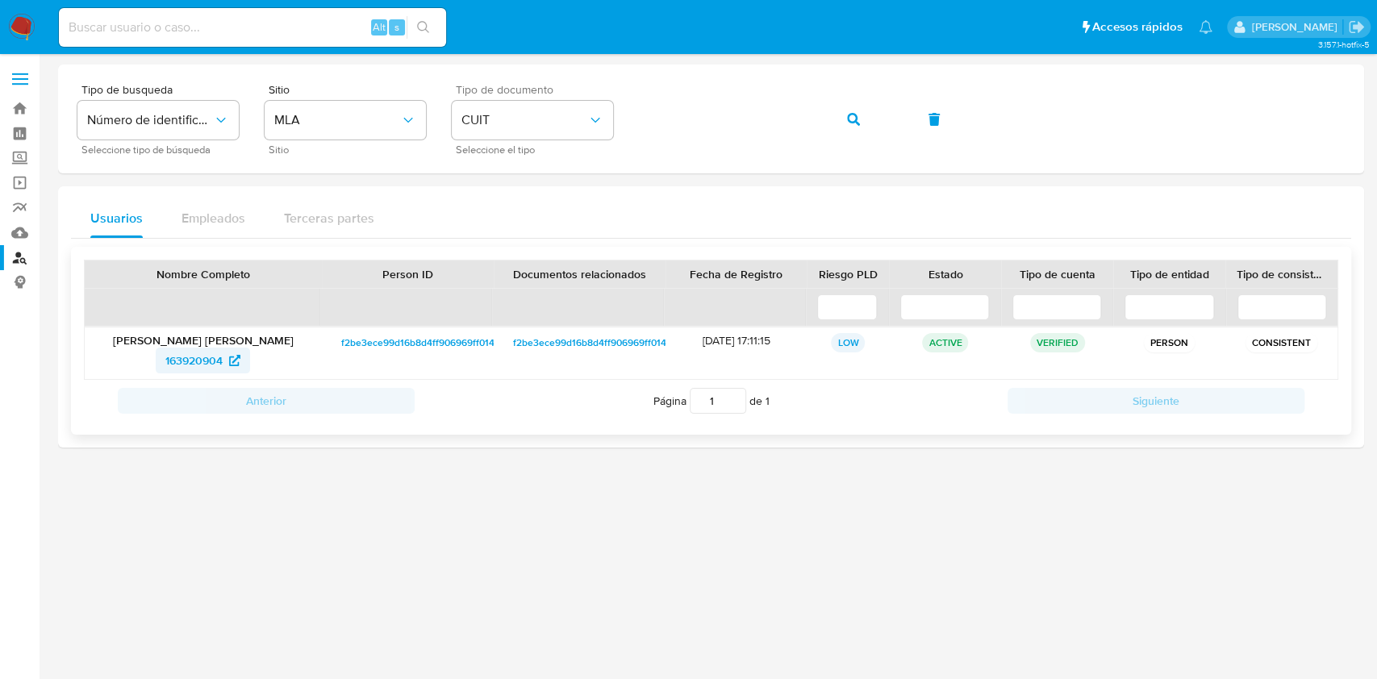
click at [228, 357] on span "163920904" at bounding box center [202, 361] width 75 height 26
click at [851, 123] on icon "button" at bounding box center [853, 119] width 13 height 13
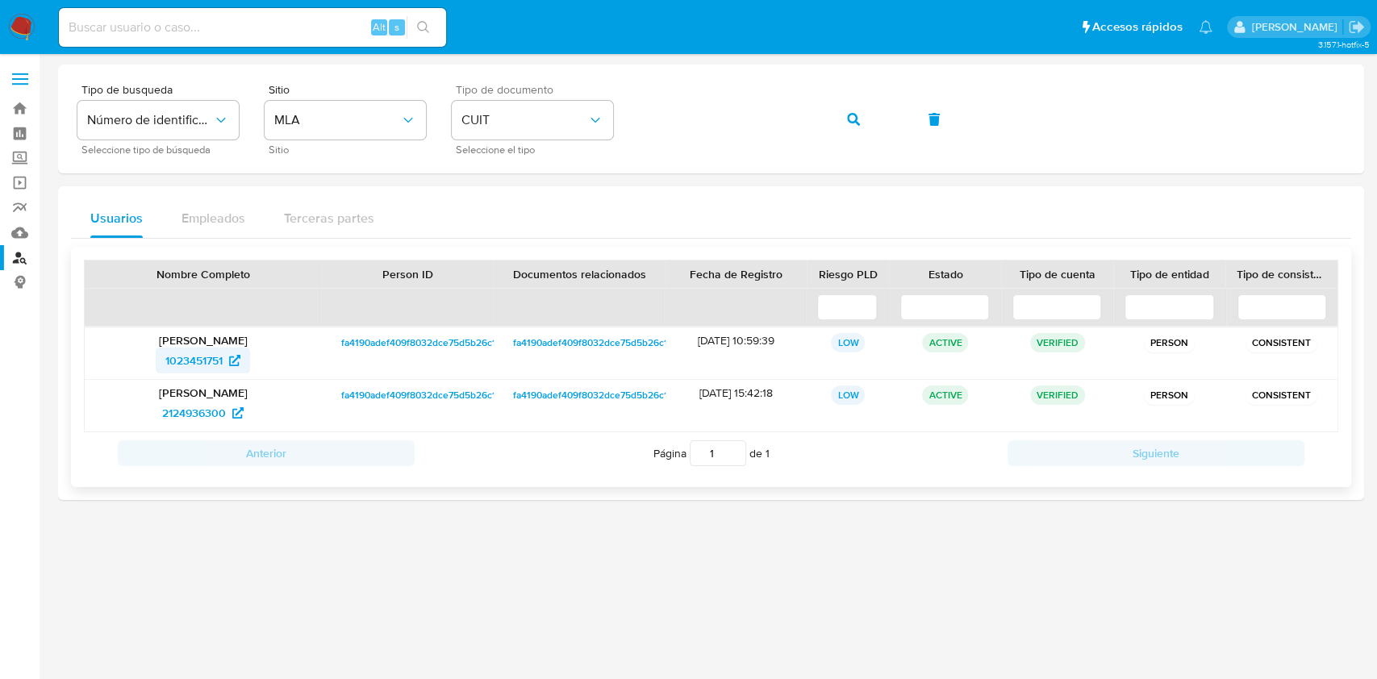
click at [196, 362] on span "1023451751" at bounding box center [193, 361] width 57 height 26
click at [196, 408] on span "2124936300" at bounding box center [194, 413] width 64 height 26
click at [864, 123] on button "button" at bounding box center [853, 119] width 55 height 39
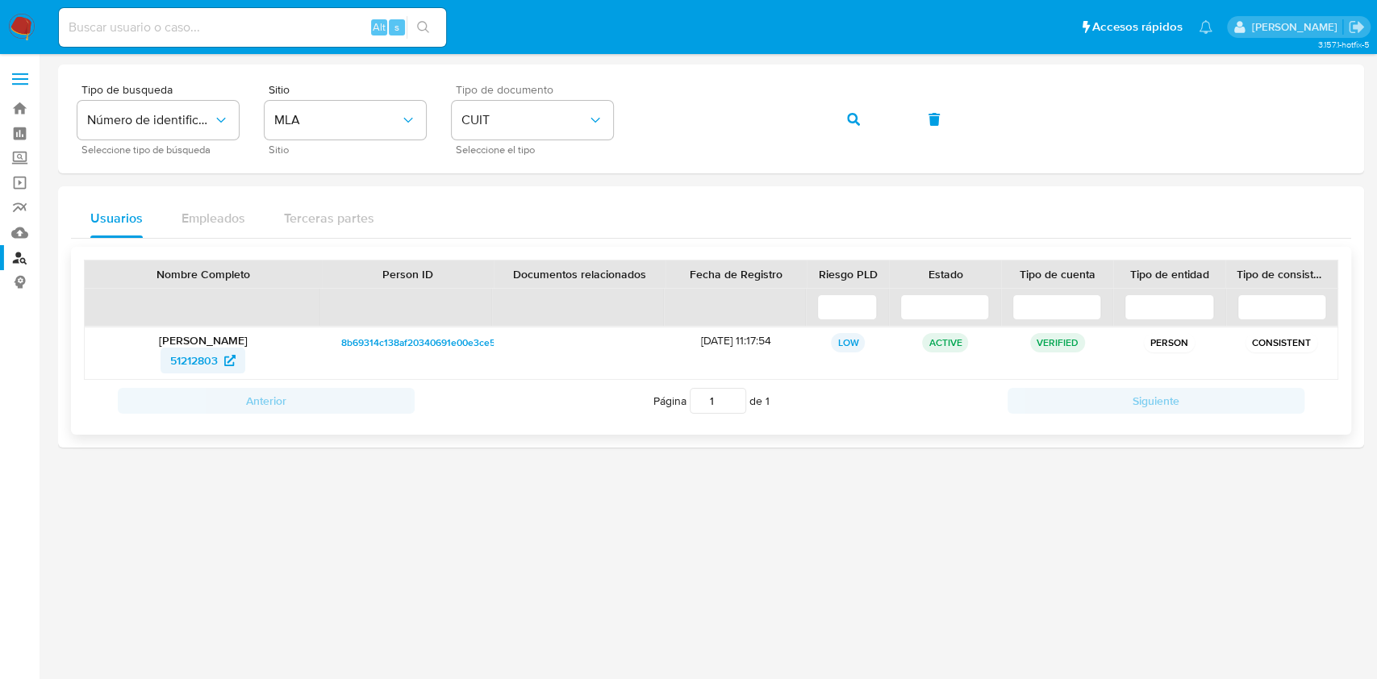
click at [221, 360] on span "51212803" at bounding box center [202, 361] width 65 height 26
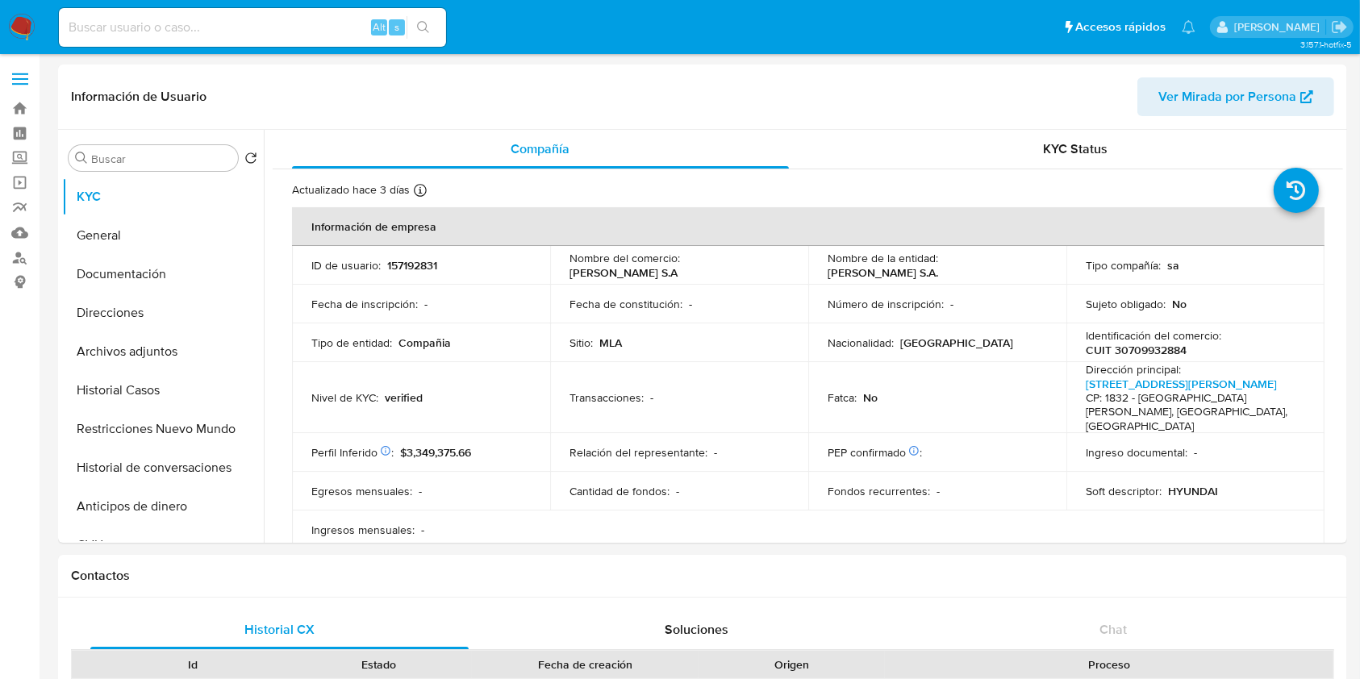
select select "10"
click at [147, 261] on button "Documentación" at bounding box center [156, 274] width 189 height 39
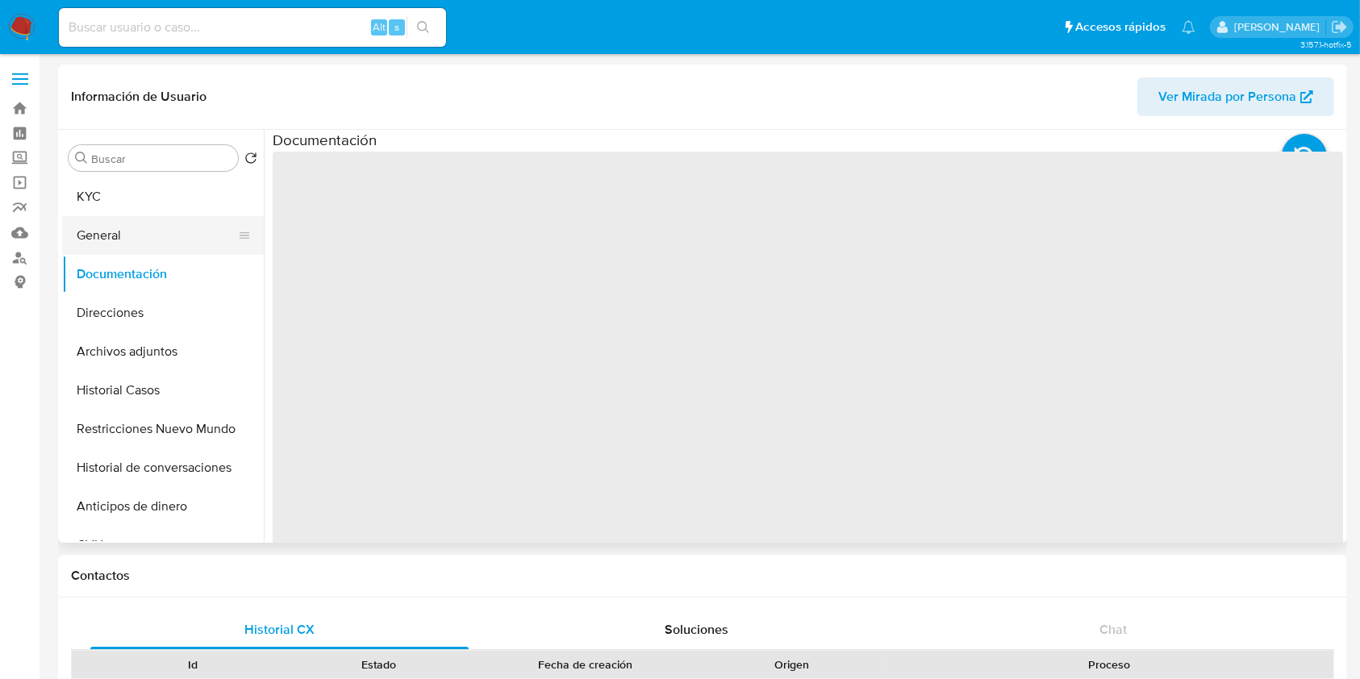
click at [152, 251] on button "General" at bounding box center [156, 235] width 189 height 39
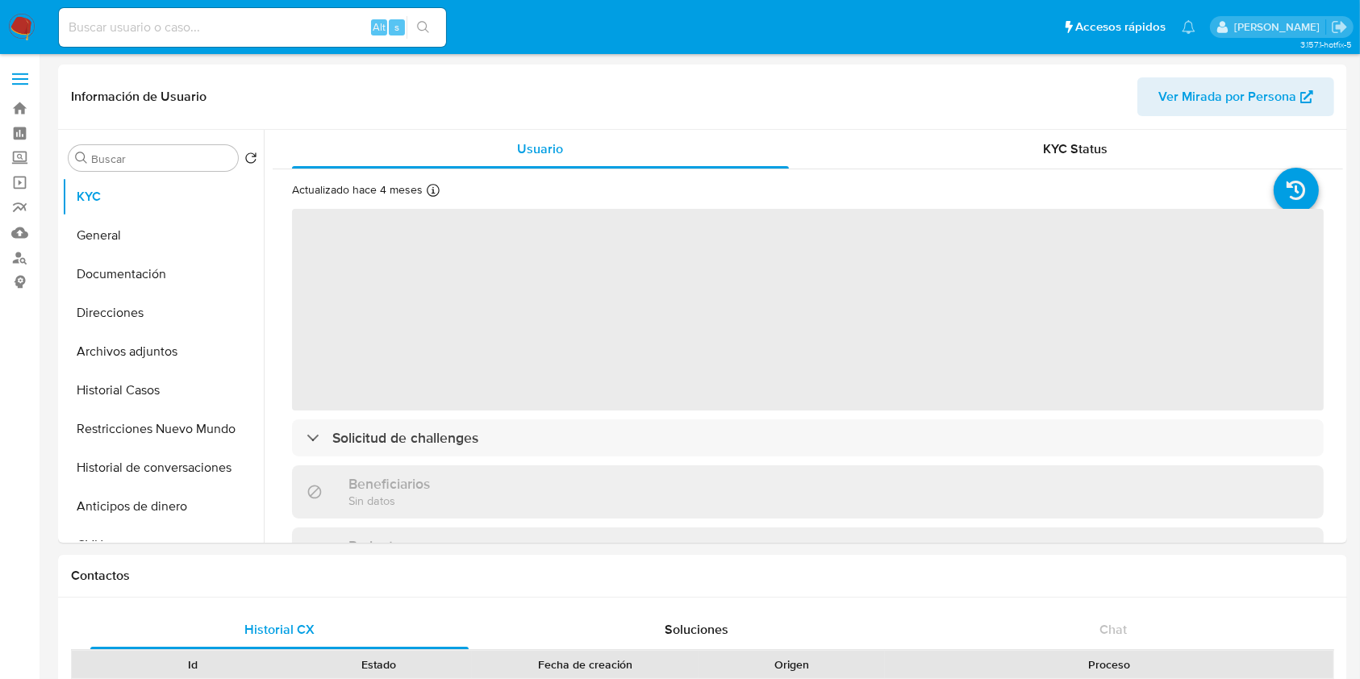
select select "10"
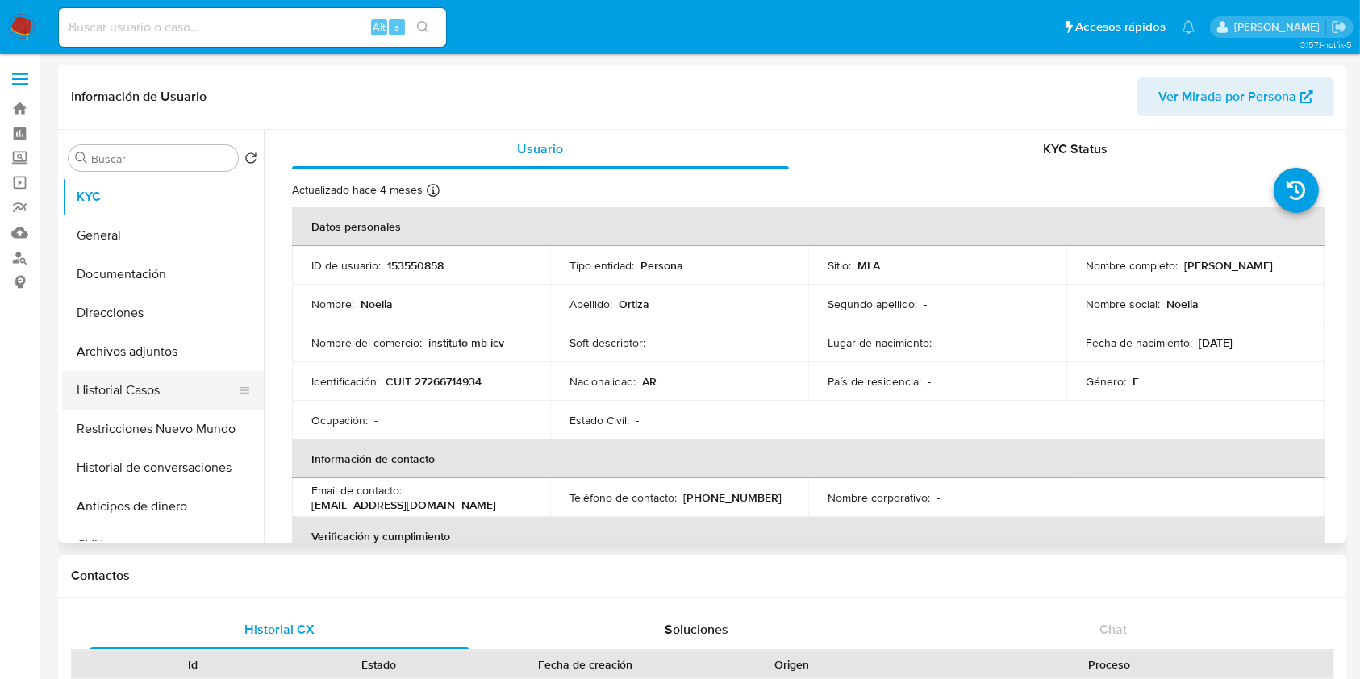
click at [164, 398] on button "Historial Casos" at bounding box center [156, 390] width 189 height 39
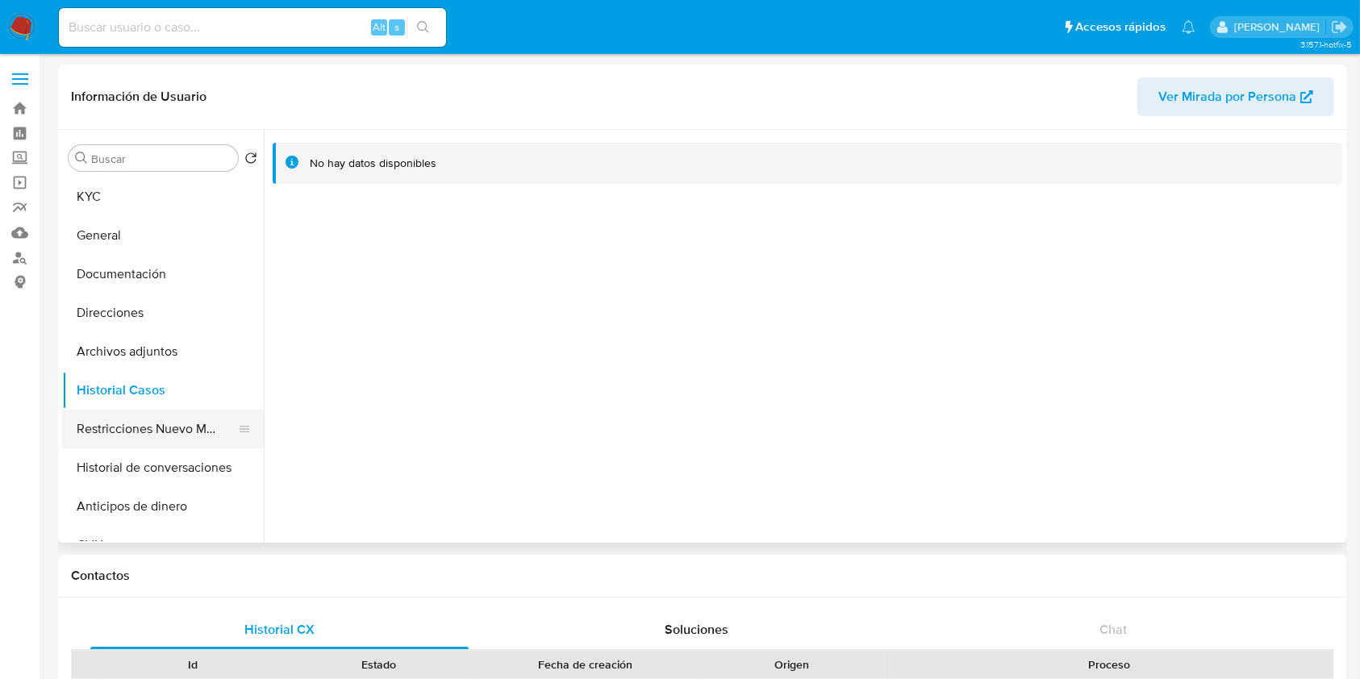
click at [142, 431] on button "Restricciones Nuevo Mundo" at bounding box center [156, 429] width 189 height 39
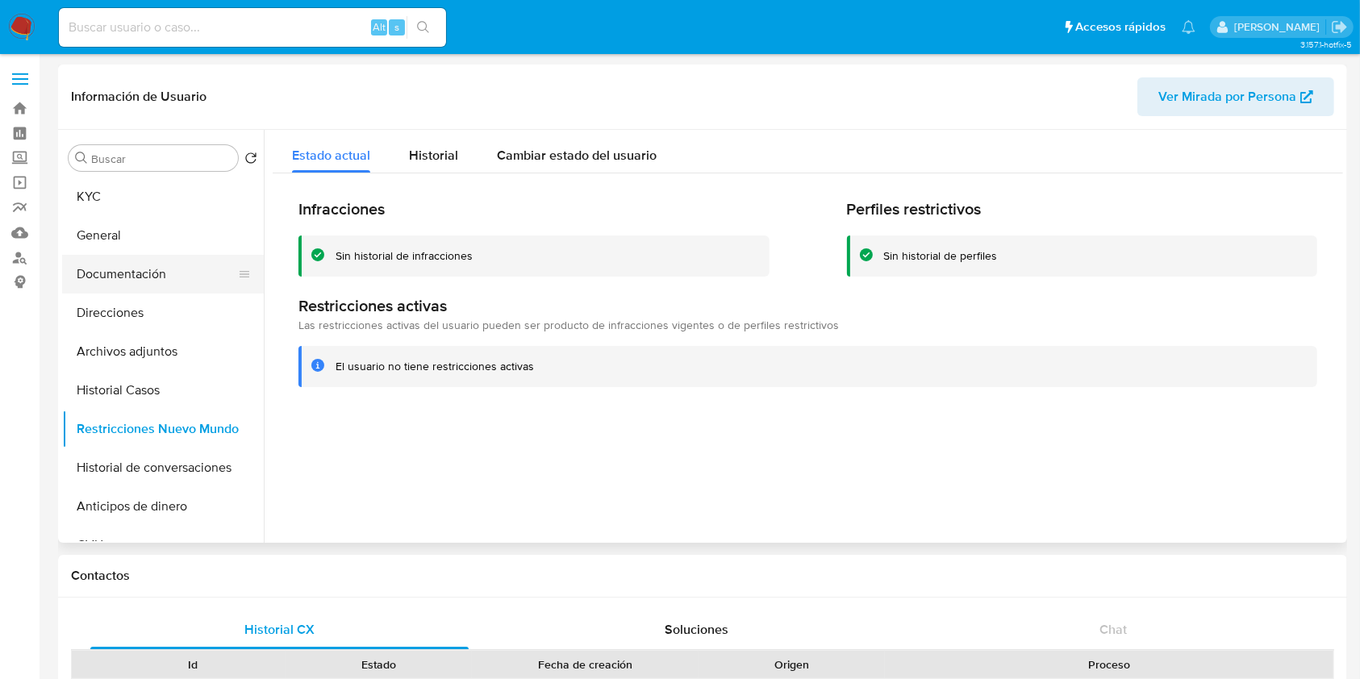
click at [157, 264] on button "Documentación" at bounding box center [156, 274] width 189 height 39
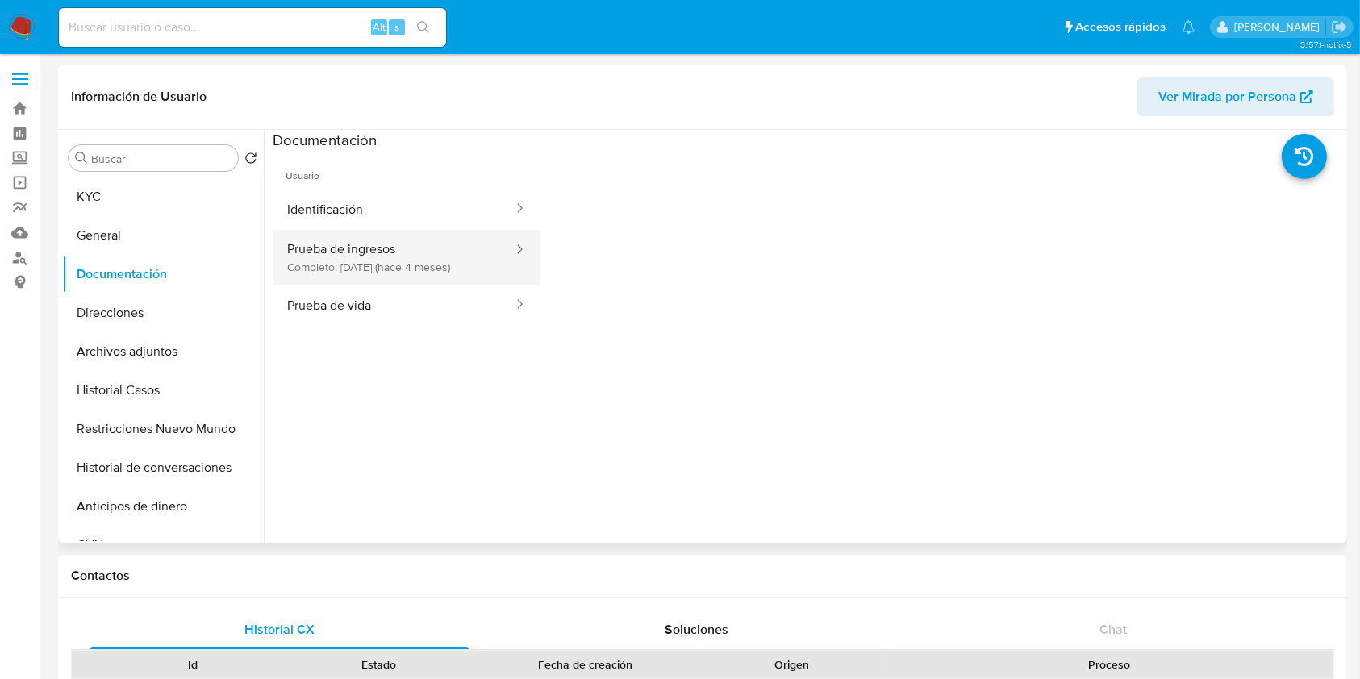
click at [295, 276] on button "Prueba de ingresos Completo: [DATE] (hace 4 meses)" at bounding box center [394, 257] width 242 height 55
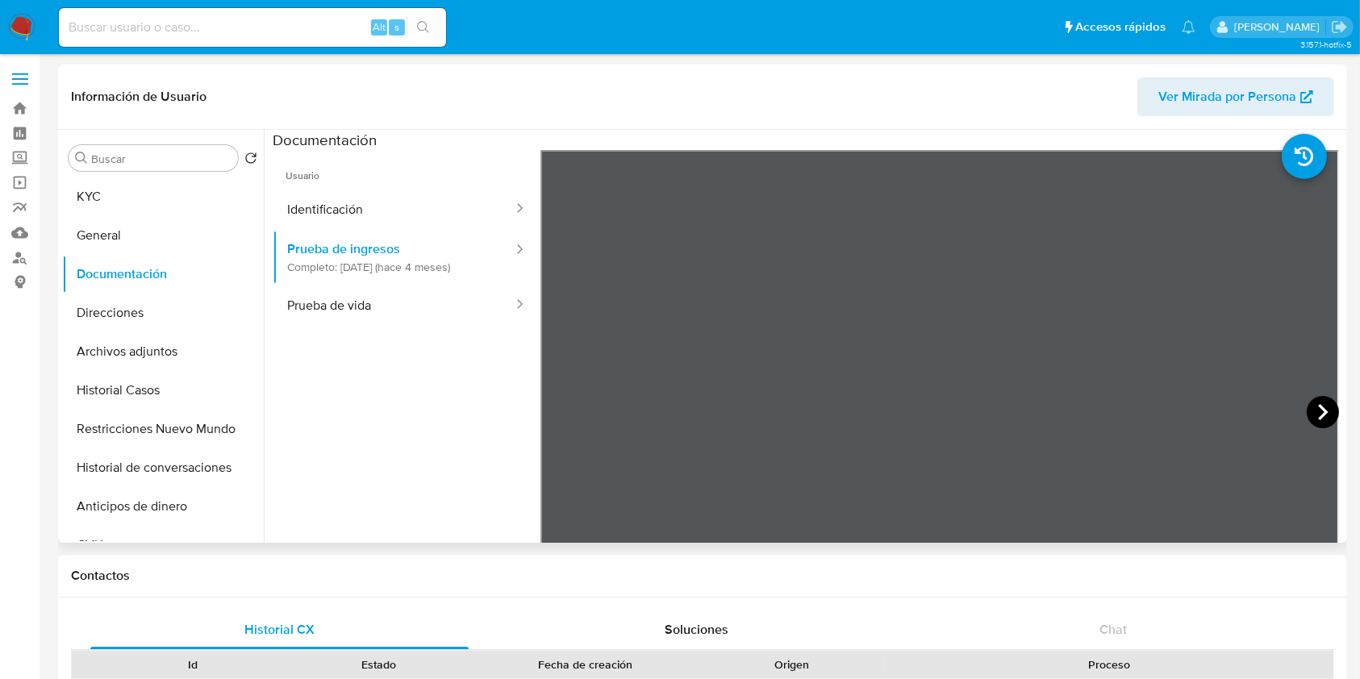
click at [1327, 410] on icon at bounding box center [1323, 412] width 32 height 32
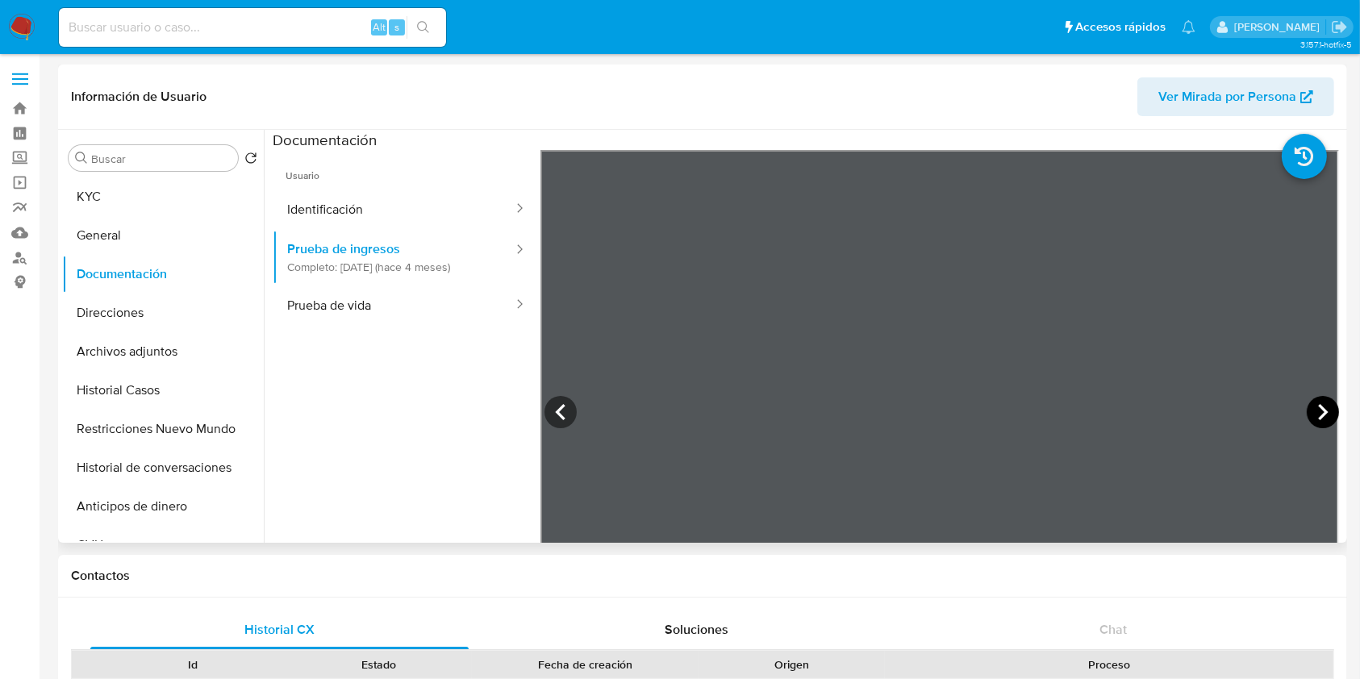
click at [1327, 410] on icon at bounding box center [1323, 412] width 32 height 32
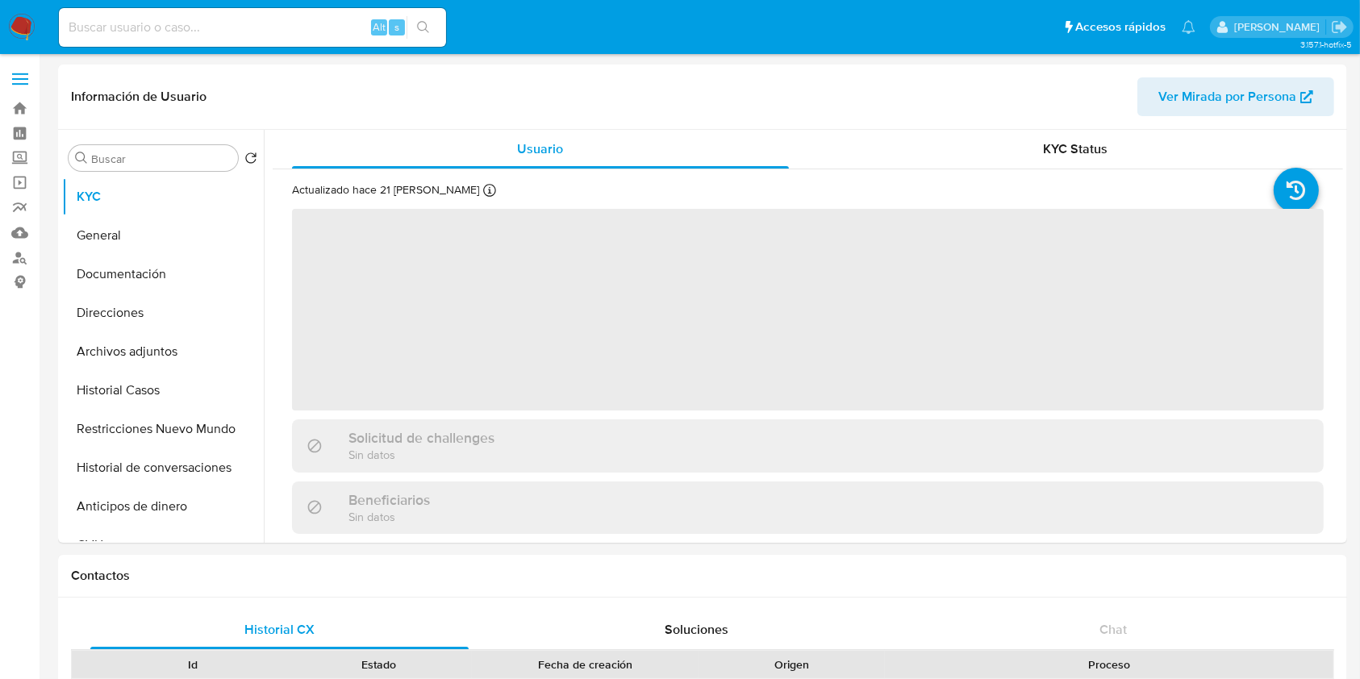
select select "10"
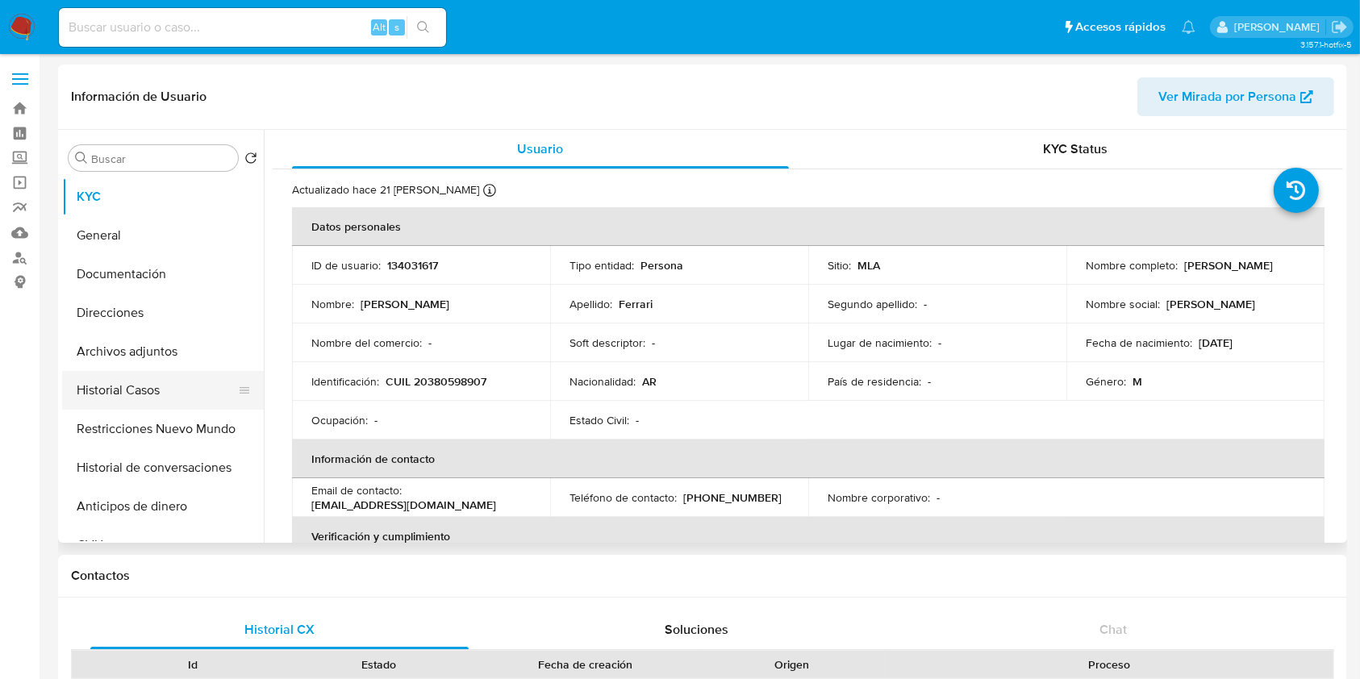
click at [136, 391] on button "Historial Casos" at bounding box center [156, 390] width 189 height 39
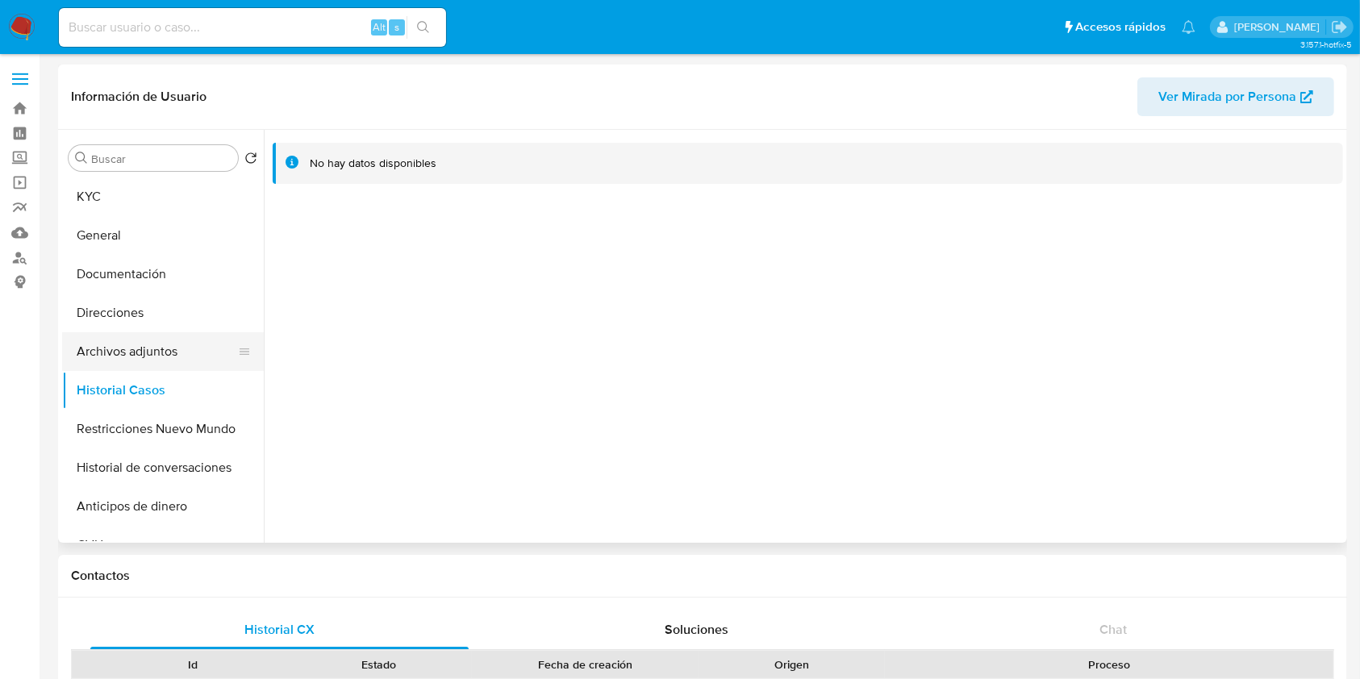
click at [166, 345] on button "Archivos adjuntos" at bounding box center [156, 351] width 189 height 39
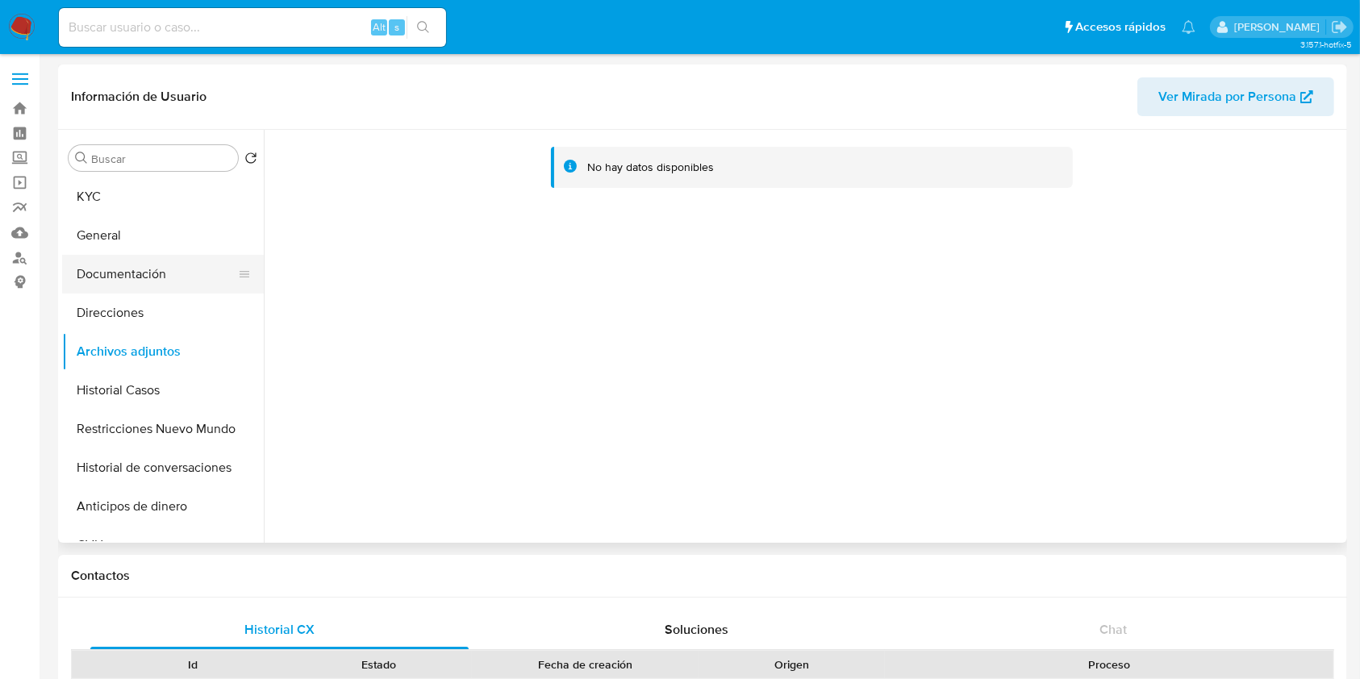
click at [169, 290] on button "Documentación" at bounding box center [156, 274] width 189 height 39
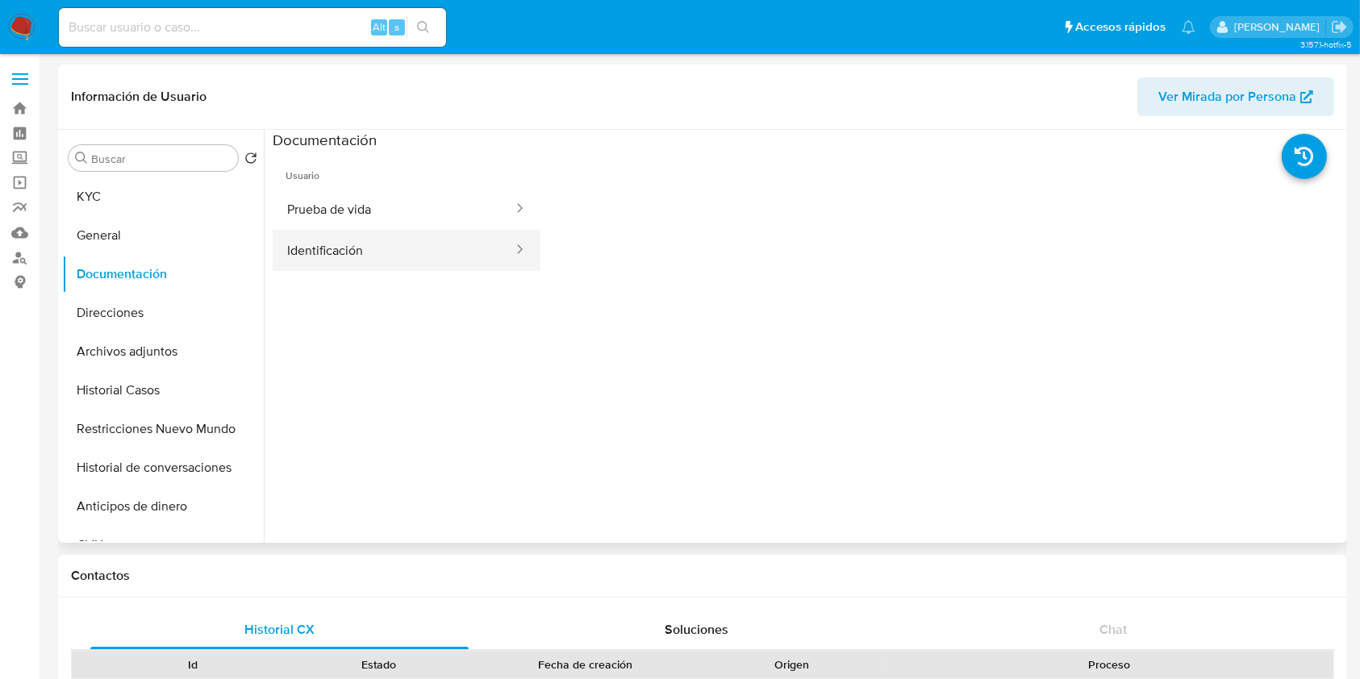
click at [387, 245] on button "Identificación" at bounding box center [394, 250] width 242 height 41
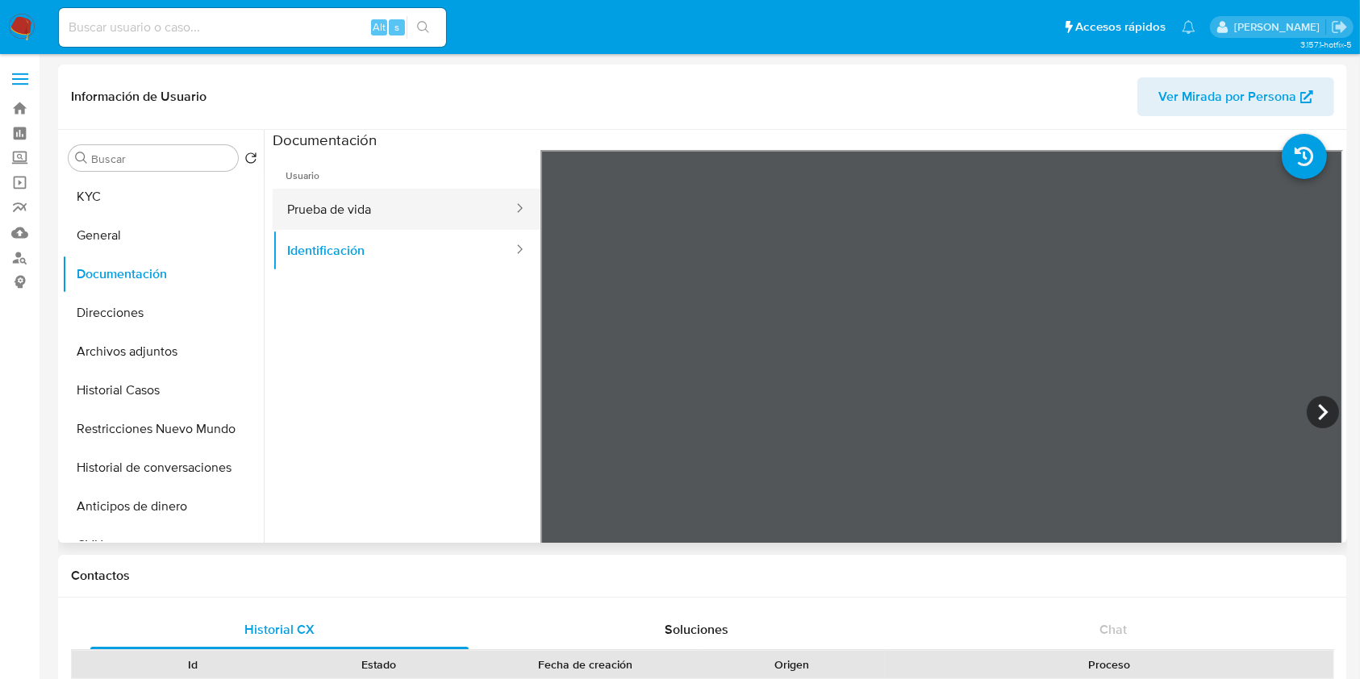
click at [426, 211] on button "Prueba de vida" at bounding box center [394, 209] width 242 height 41
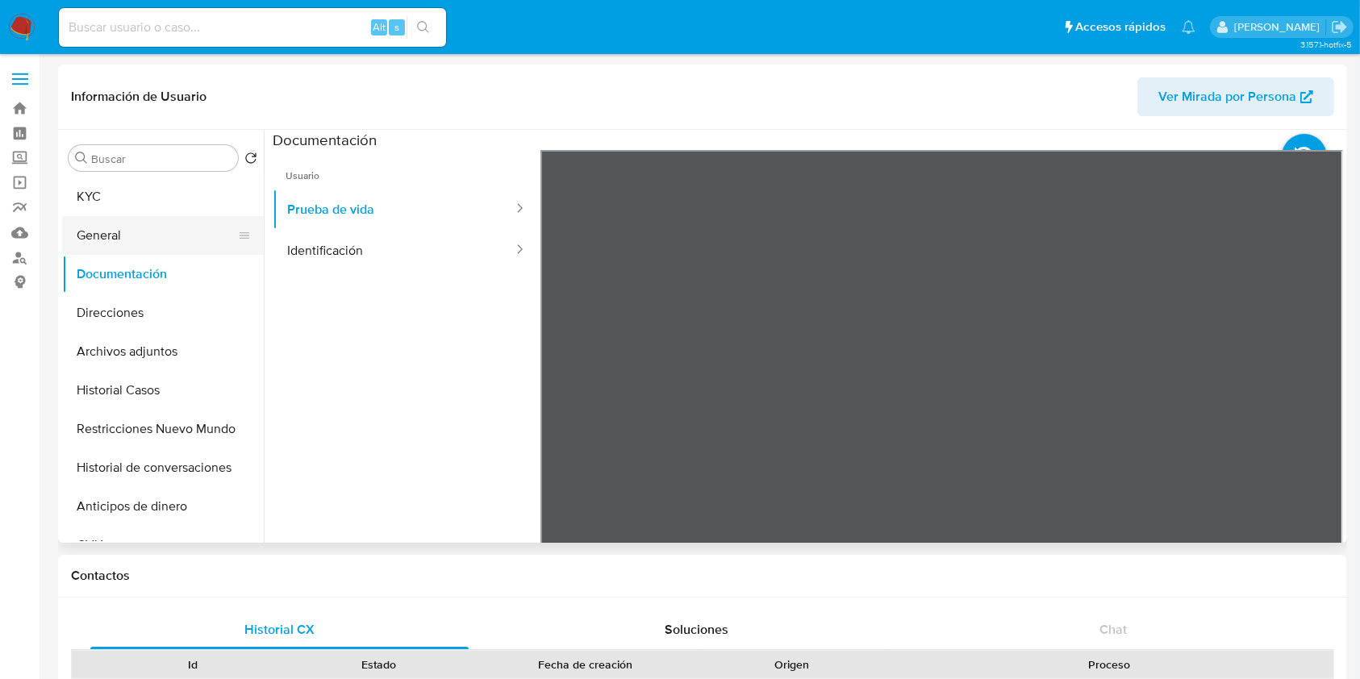
click at [184, 238] on button "General" at bounding box center [156, 235] width 189 height 39
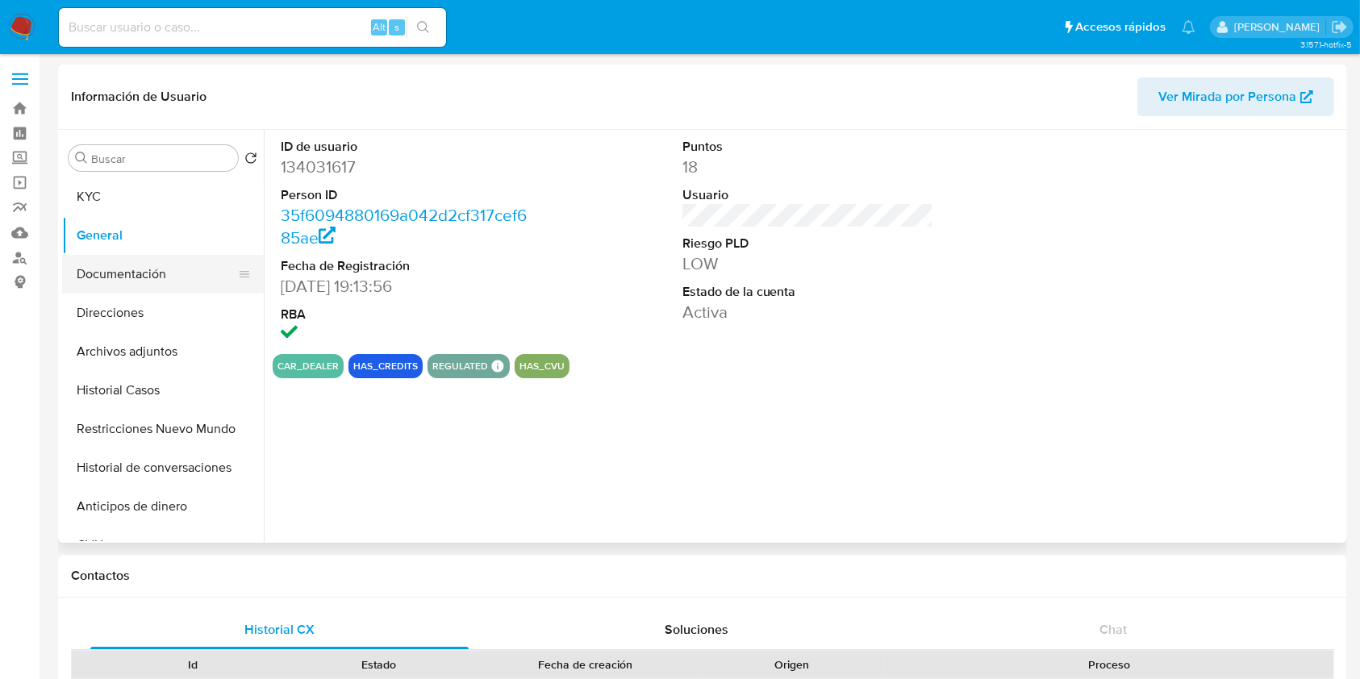
click at [170, 267] on button "Documentación" at bounding box center [156, 274] width 189 height 39
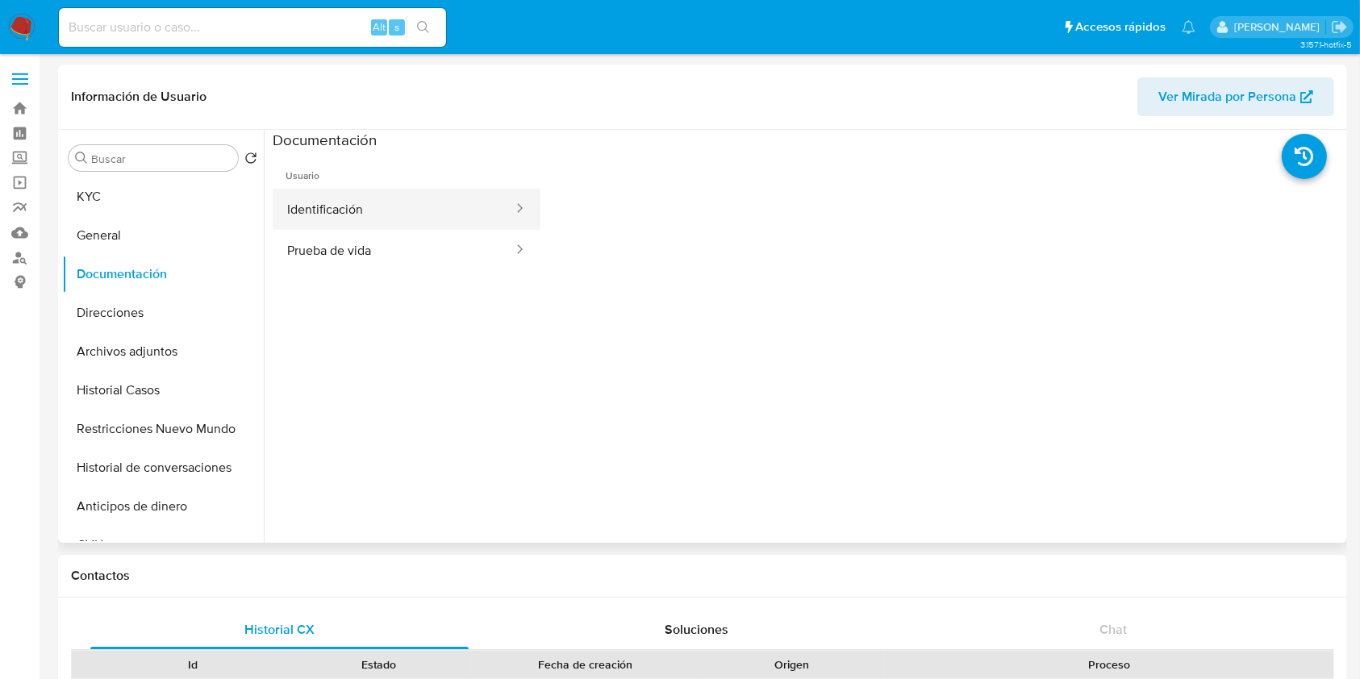
click at [385, 228] on button "Identificación" at bounding box center [394, 209] width 242 height 41
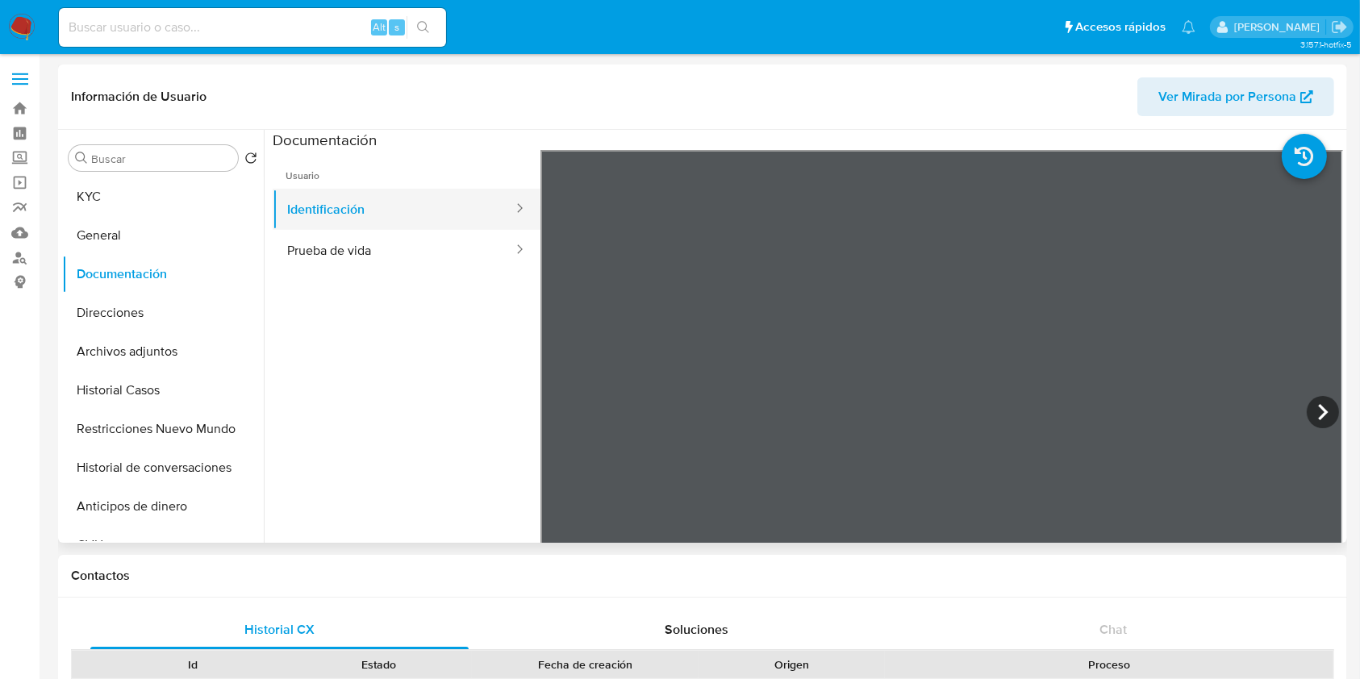
click at [474, 218] on button "Identificación" at bounding box center [394, 209] width 242 height 41
click at [442, 240] on button "Prueba de vida" at bounding box center [394, 250] width 242 height 41
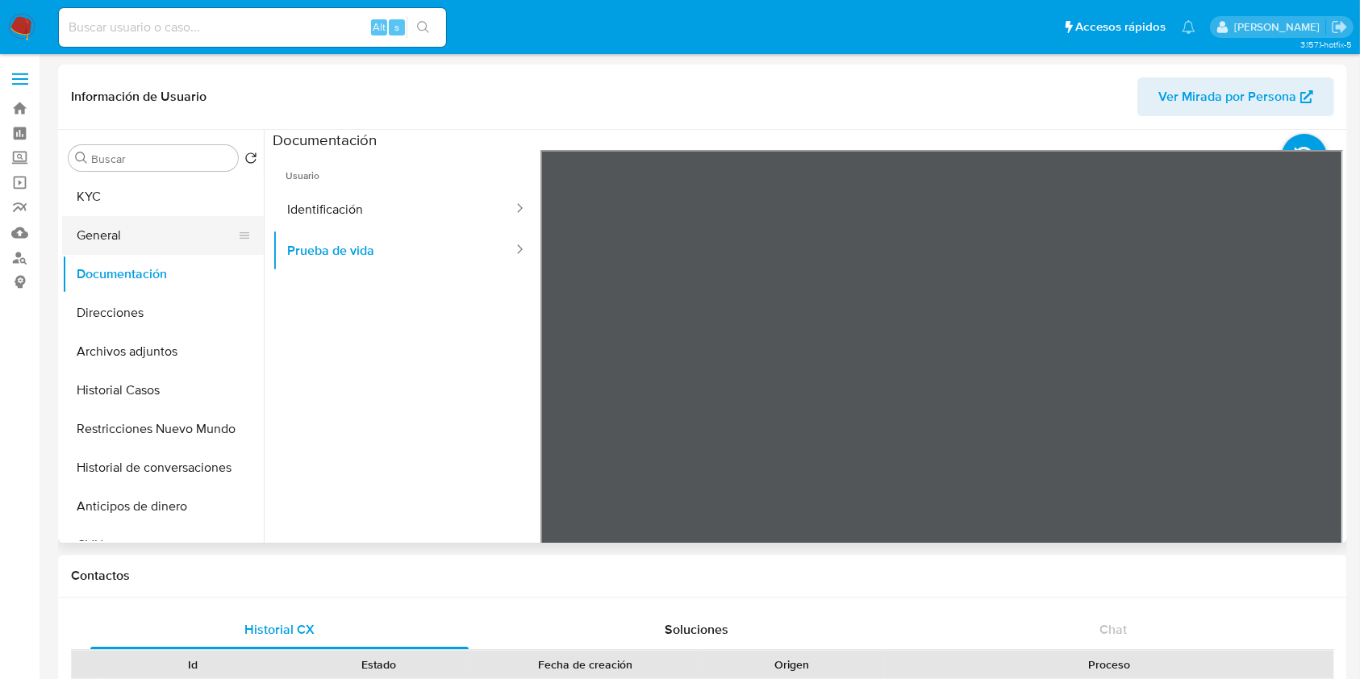
click at [130, 237] on button "General" at bounding box center [156, 235] width 189 height 39
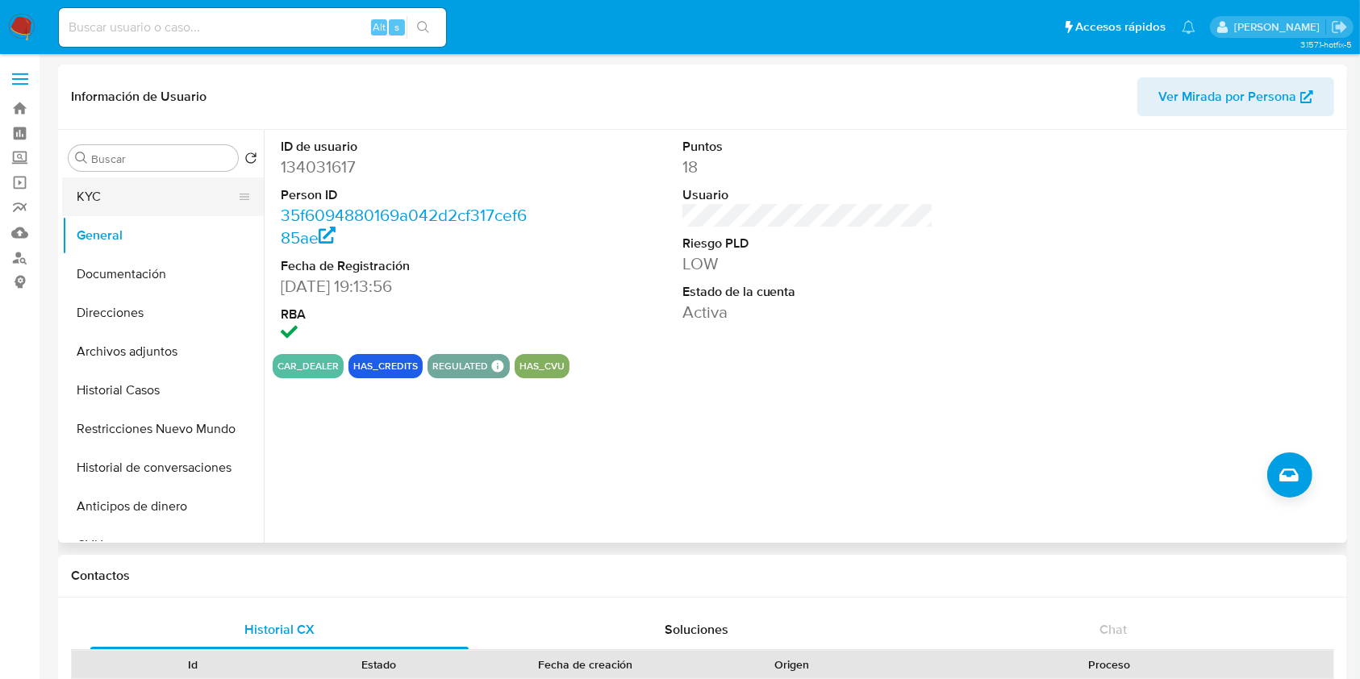
click at [150, 203] on button "KYC" at bounding box center [156, 197] width 189 height 39
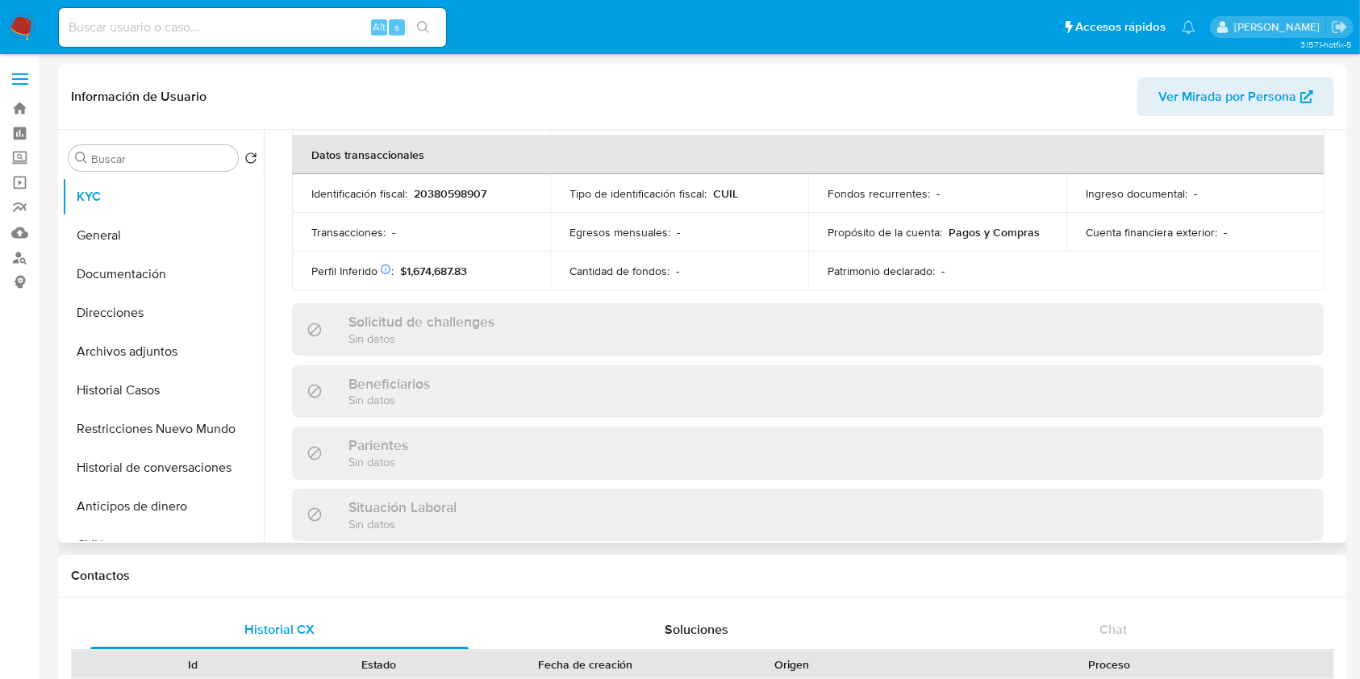
scroll to position [850, 0]
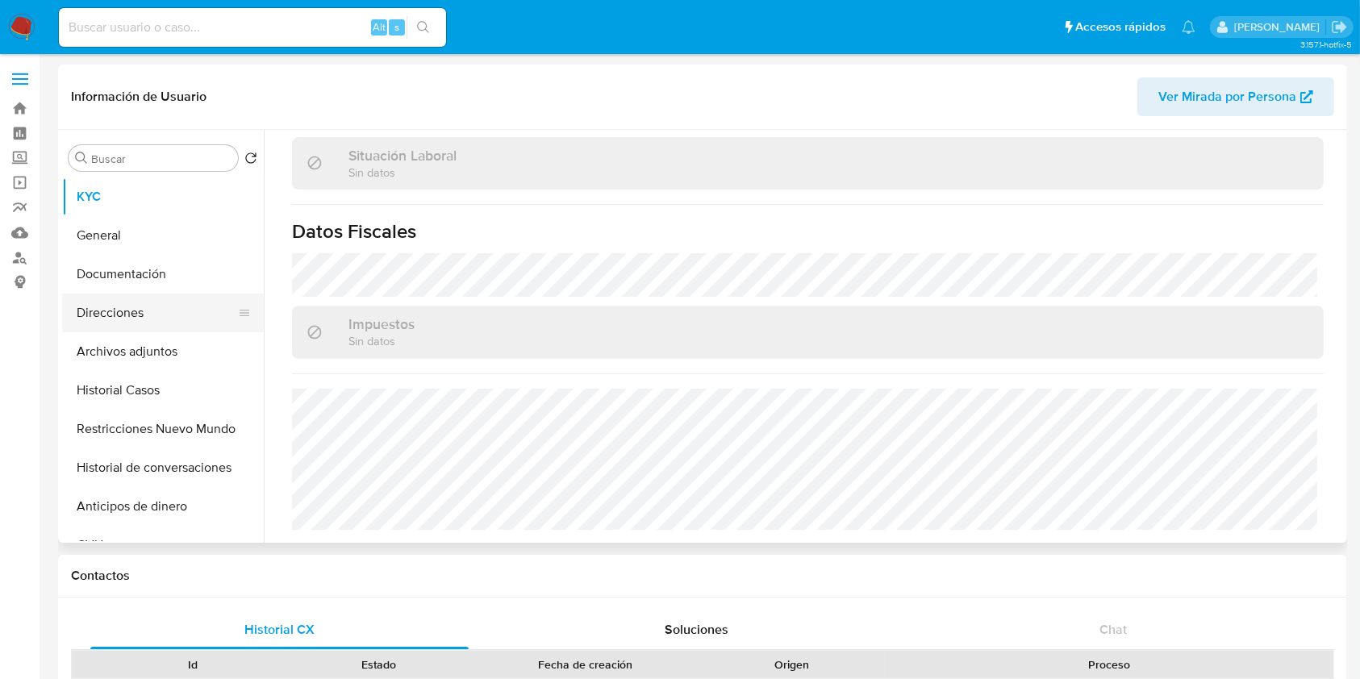
click at [153, 320] on button "Direcciones" at bounding box center [156, 313] width 189 height 39
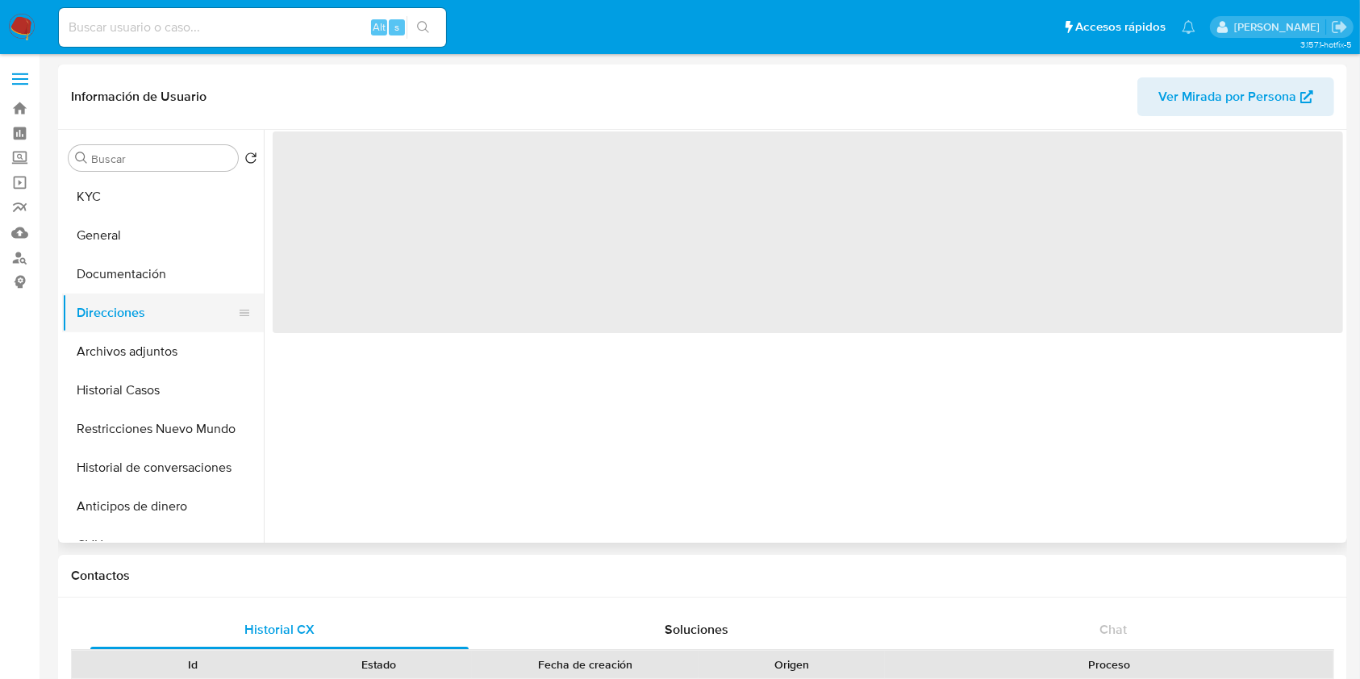
scroll to position [0, 0]
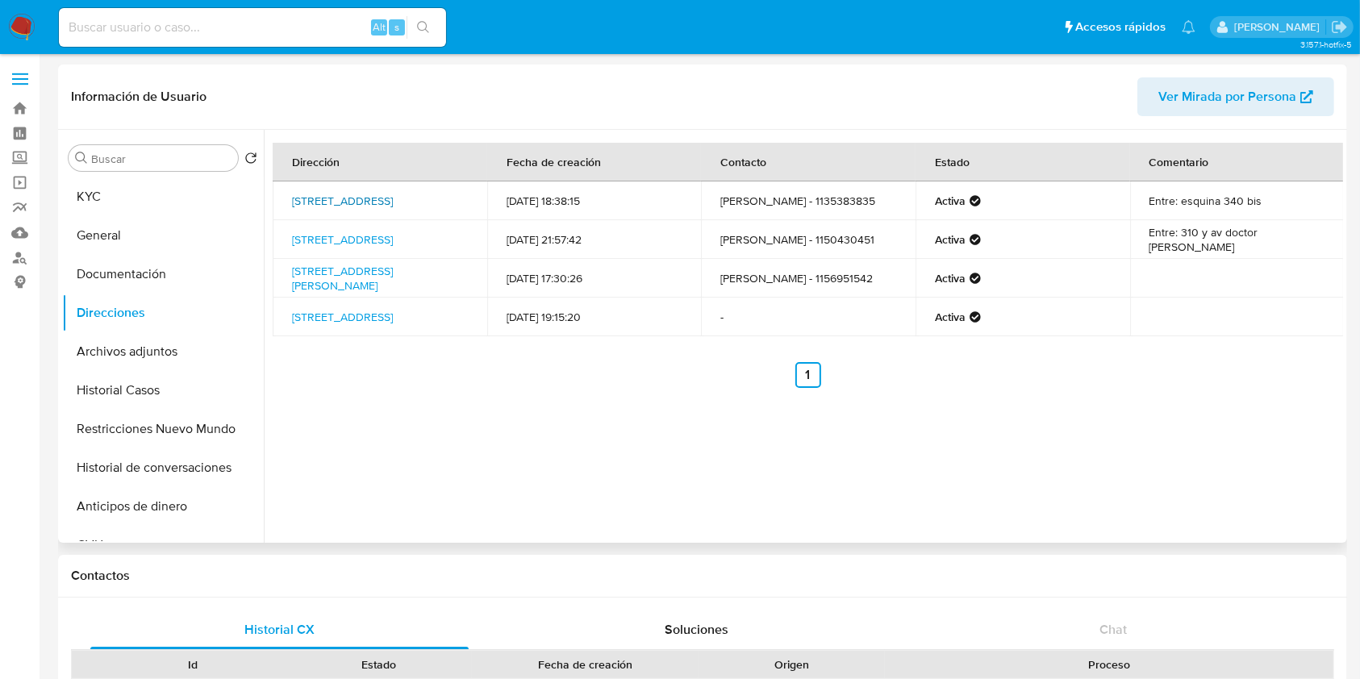
click at [373, 193] on link "Mosconi 4039, Quilmes Oeste, Buenos Aires, 1879, Argentina 4039" at bounding box center [342, 201] width 101 height 16
click at [137, 194] on button "KYC" at bounding box center [156, 197] width 189 height 39
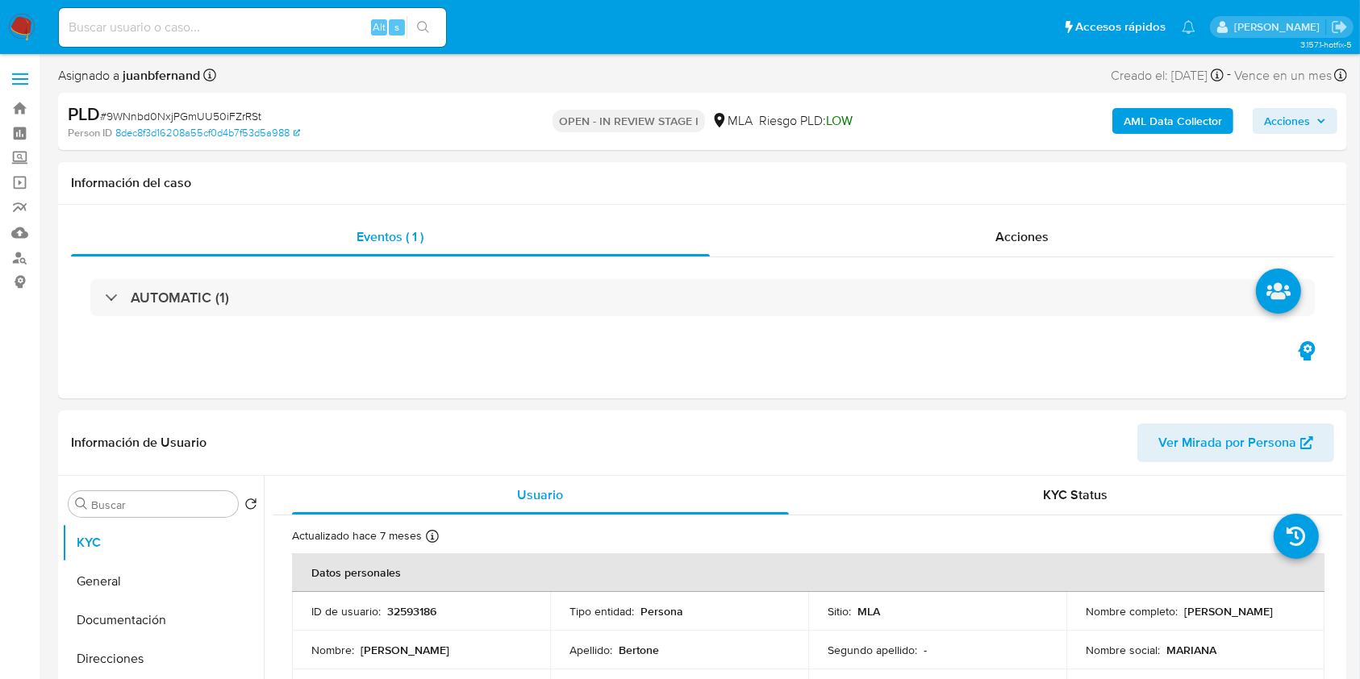
select select "10"
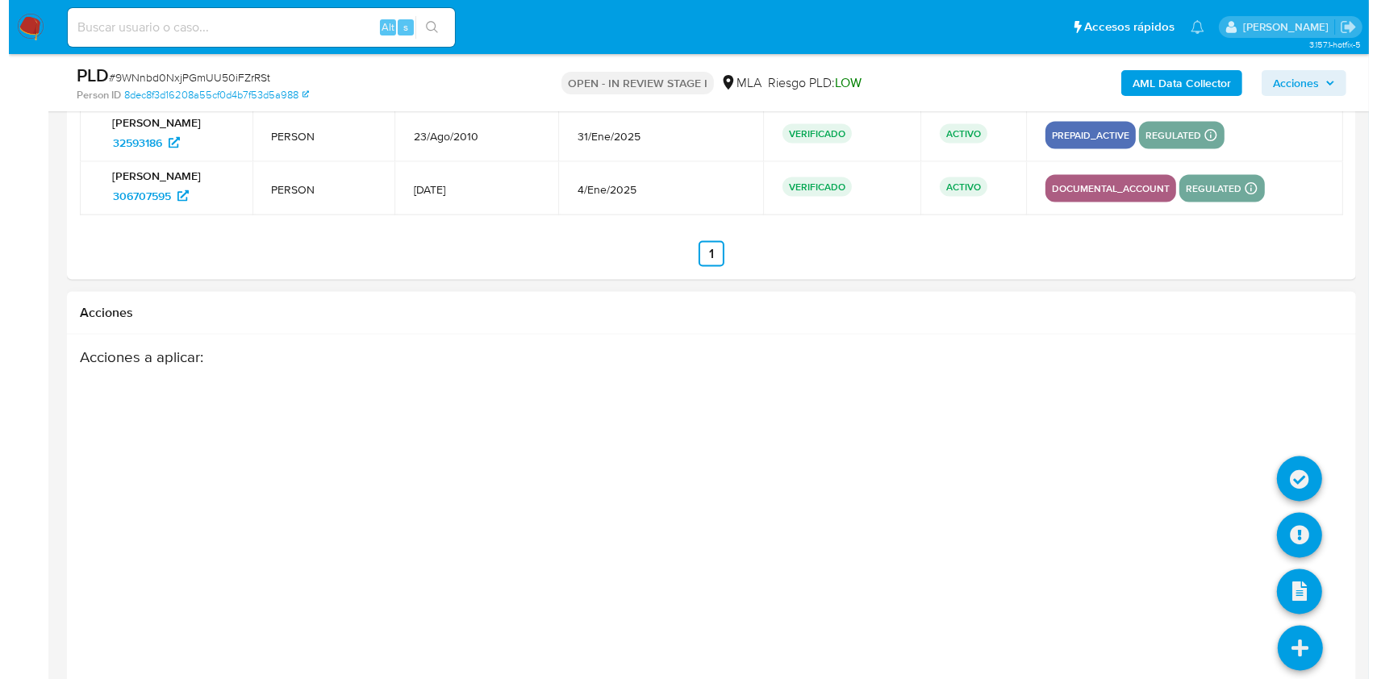
scroll to position [2581, 0]
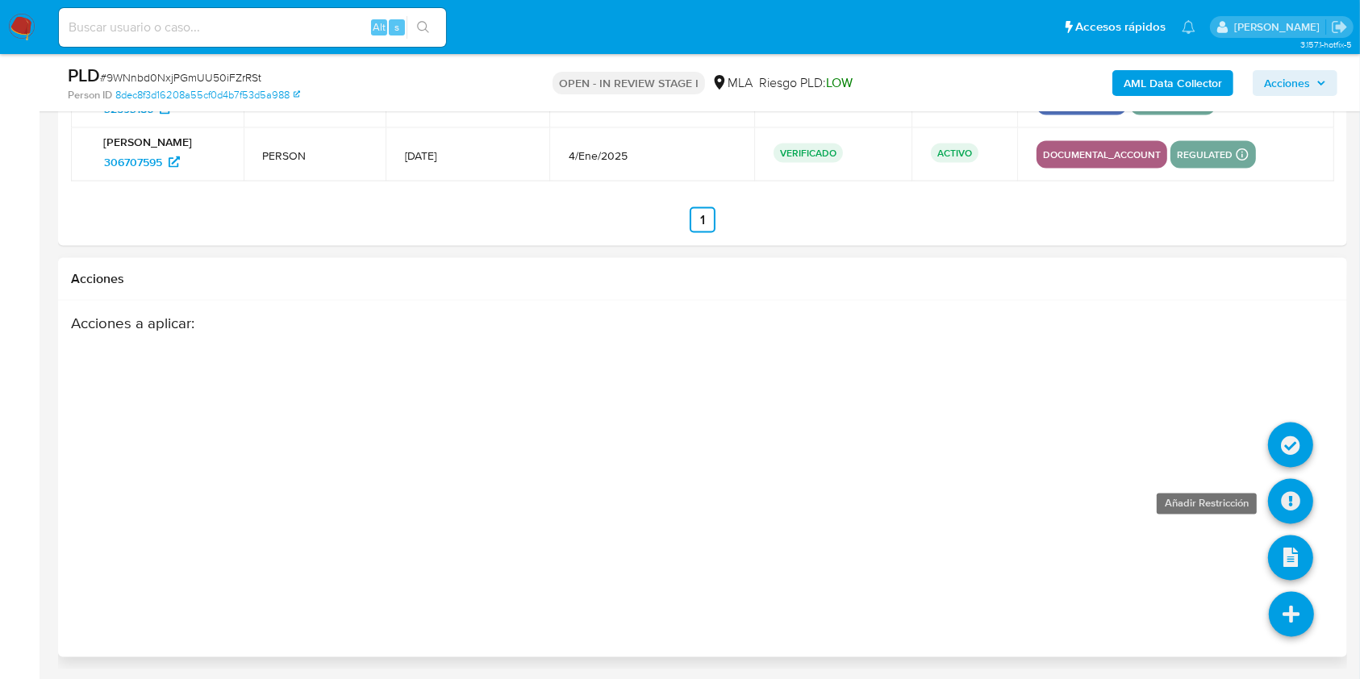
click at [1300, 500] on icon at bounding box center [1290, 501] width 45 height 45
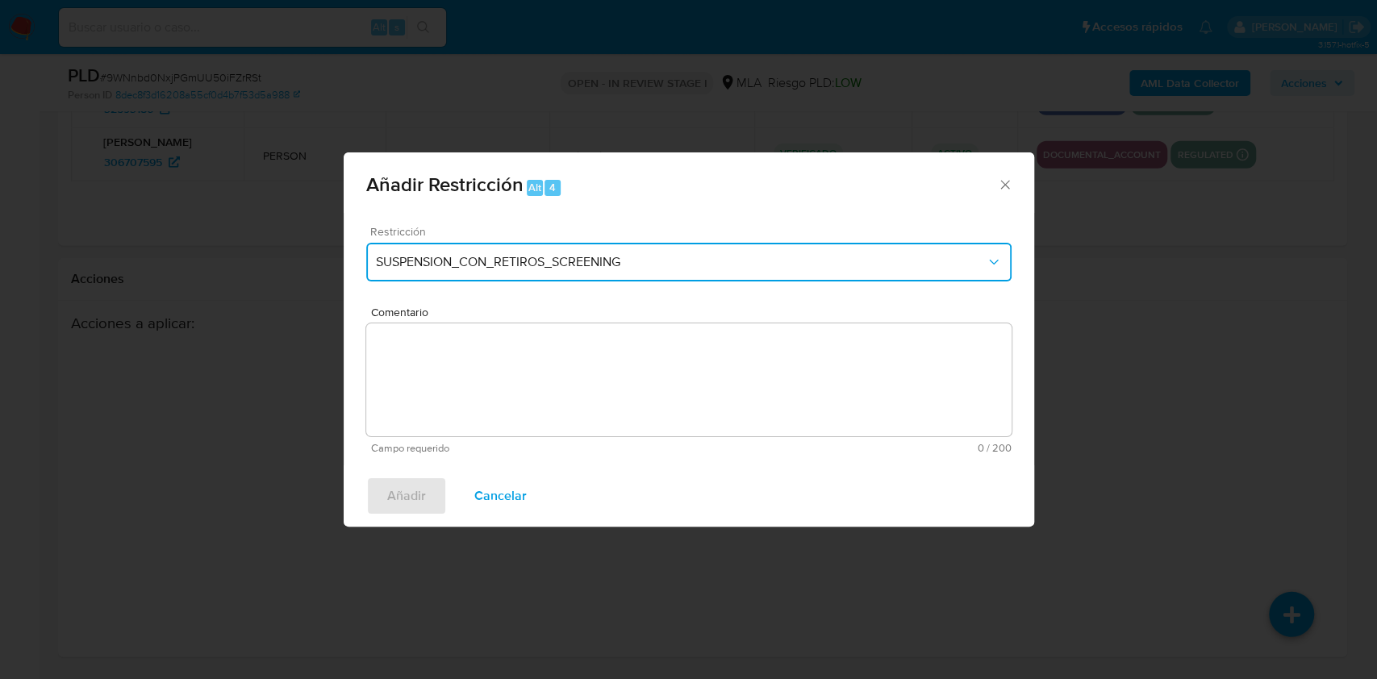
click at [643, 259] on span "SUSPENSION_CON_RETIROS_SCREENING" at bounding box center [681, 262] width 610 height 16
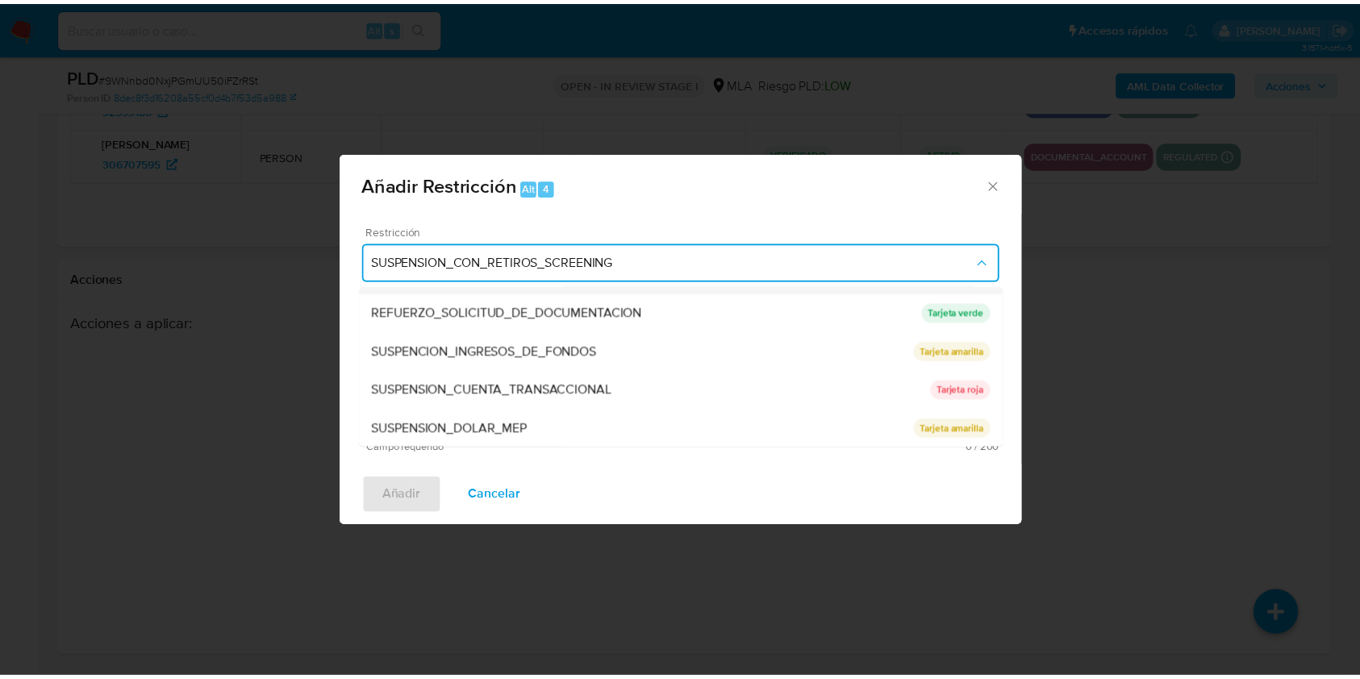
scroll to position [342, 0]
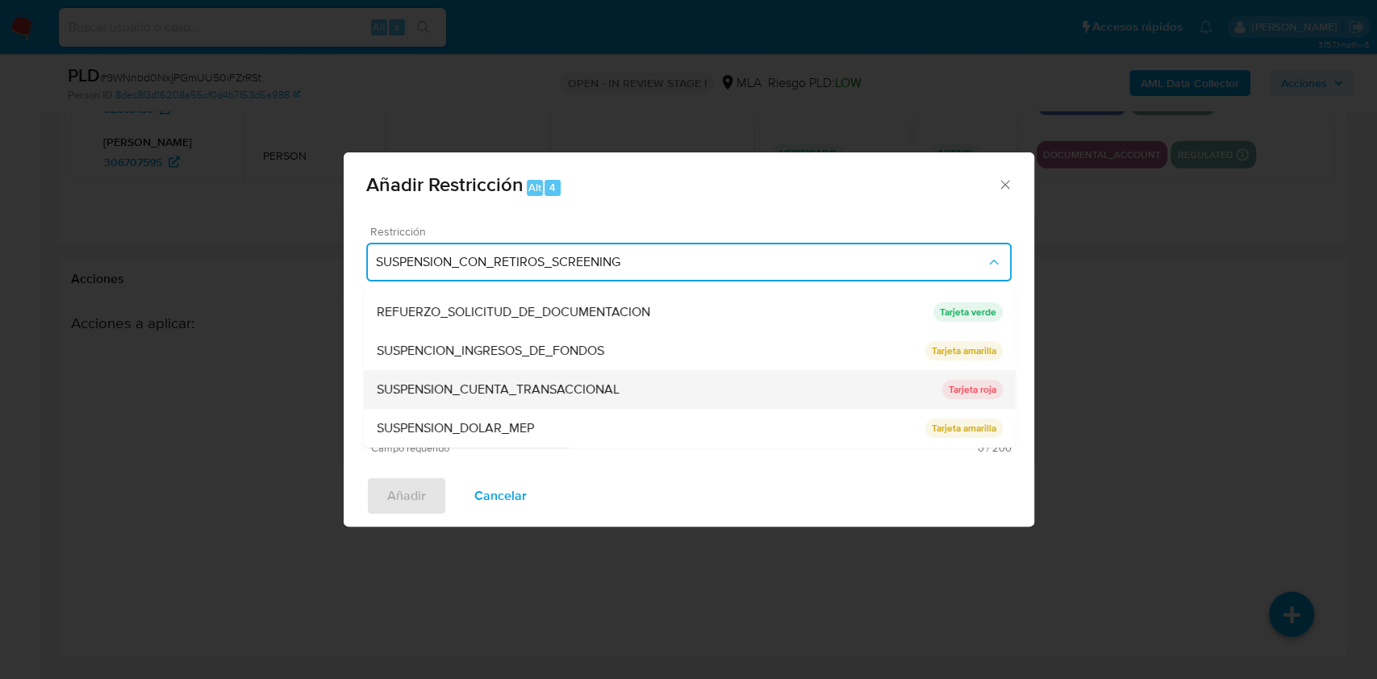
click at [481, 382] on span "SUSPENSION_CUENTA_TRANSACCIONAL" at bounding box center [497, 390] width 243 height 16
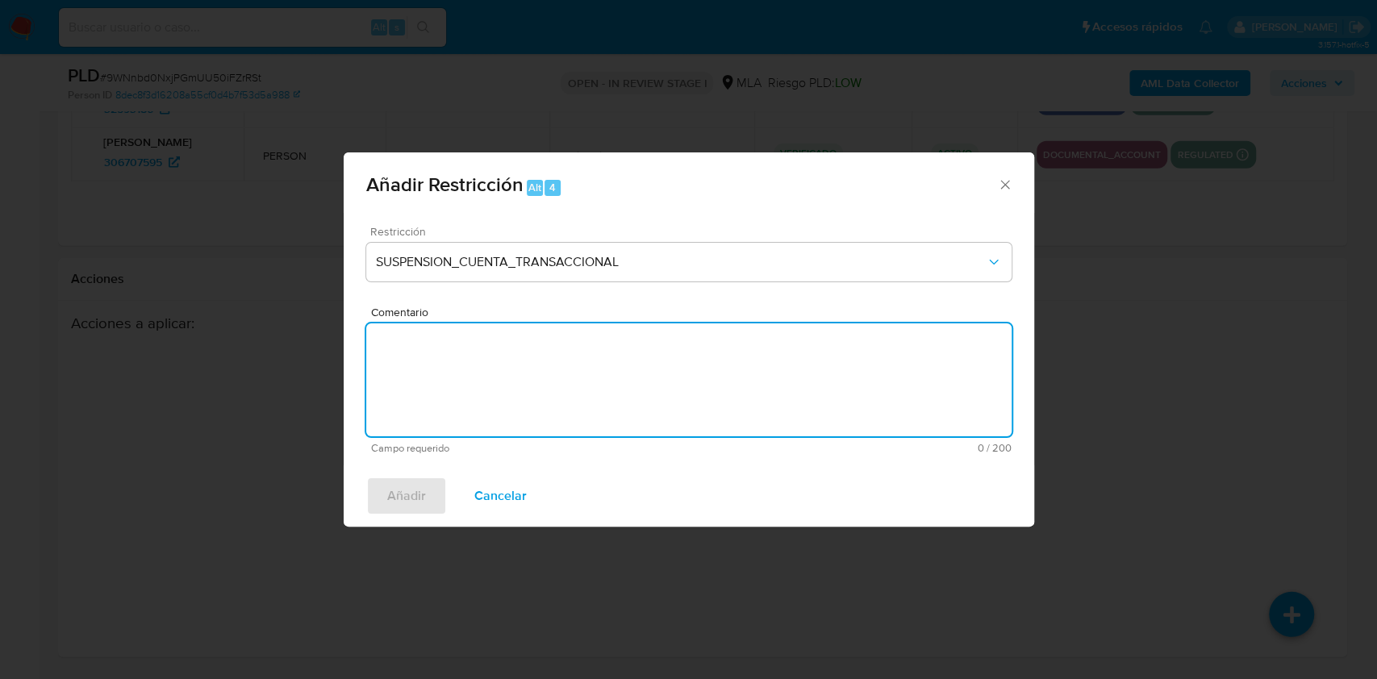
click at [487, 395] on textarea "Comentario" at bounding box center [689, 380] width 646 height 113
type textarea "AML"
click at [436, 501] on button "Añadir" at bounding box center [406, 496] width 81 height 39
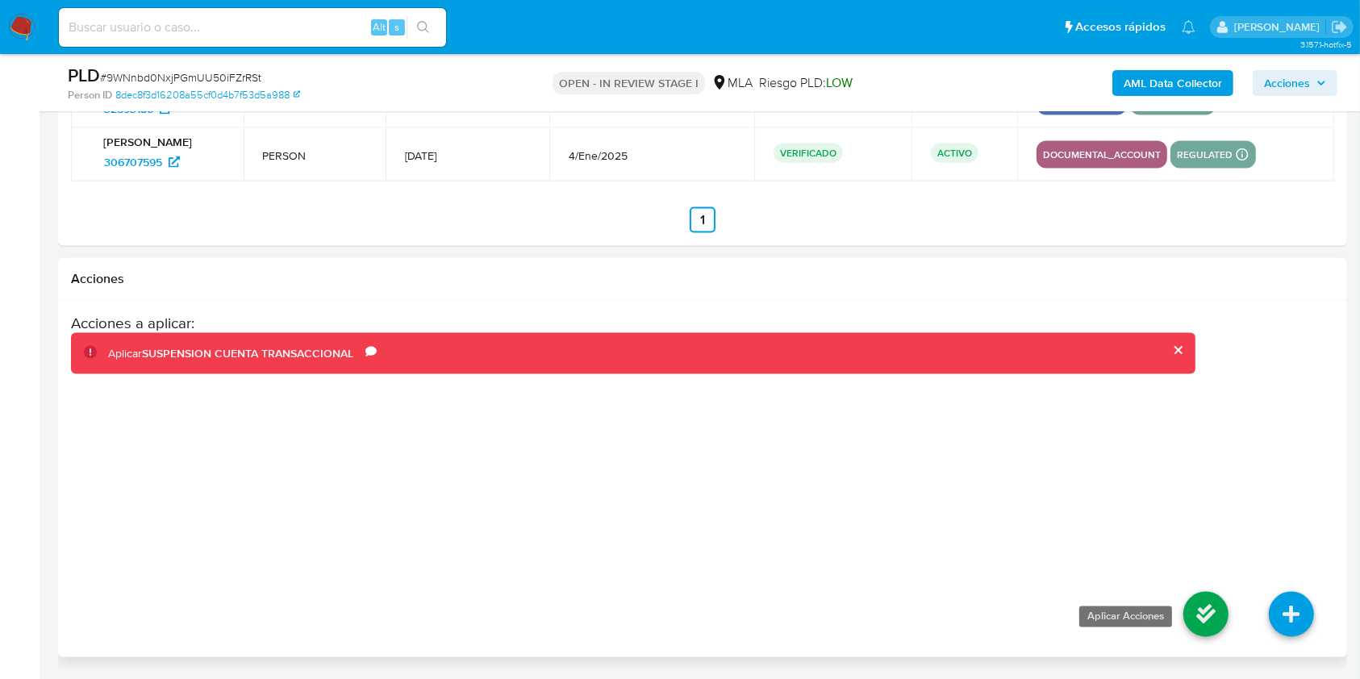
click at [1199, 615] on icon at bounding box center [1206, 614] width 45 height 45
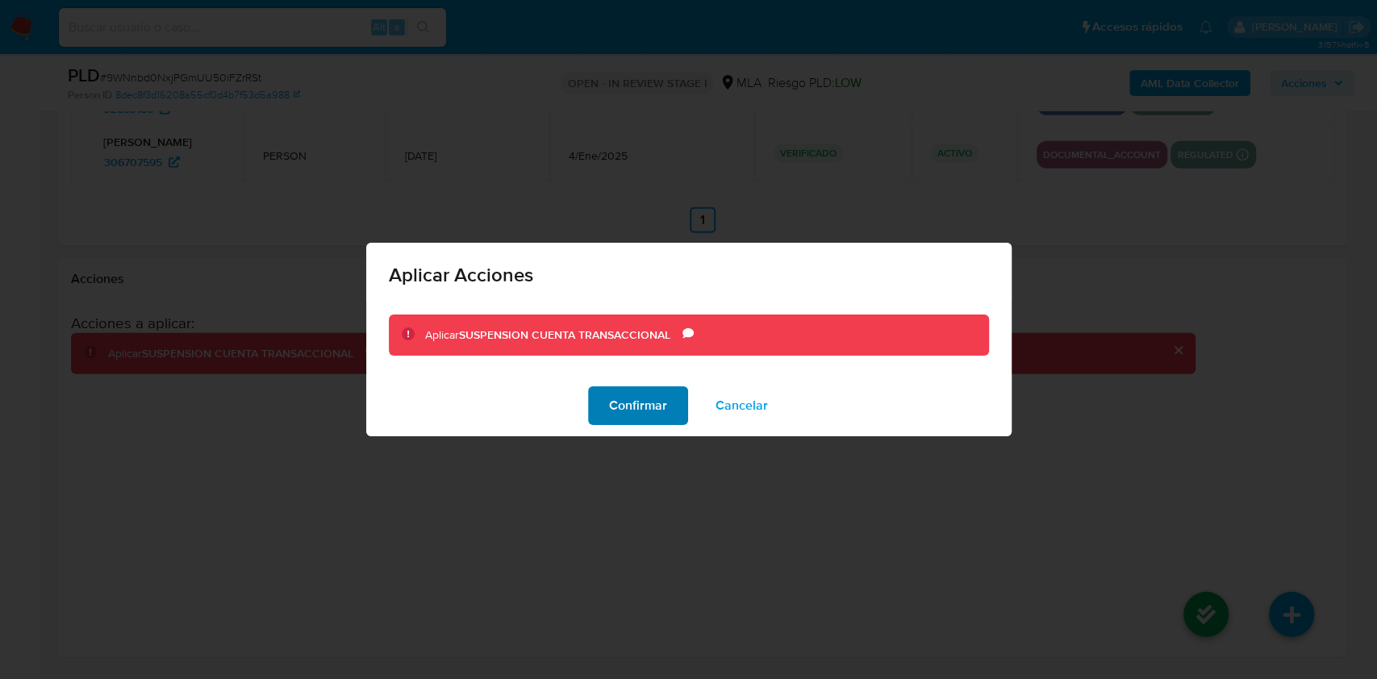
click at [646, 395] on span "Confirmar" at bounding box center [638, 406] width 58 height 36
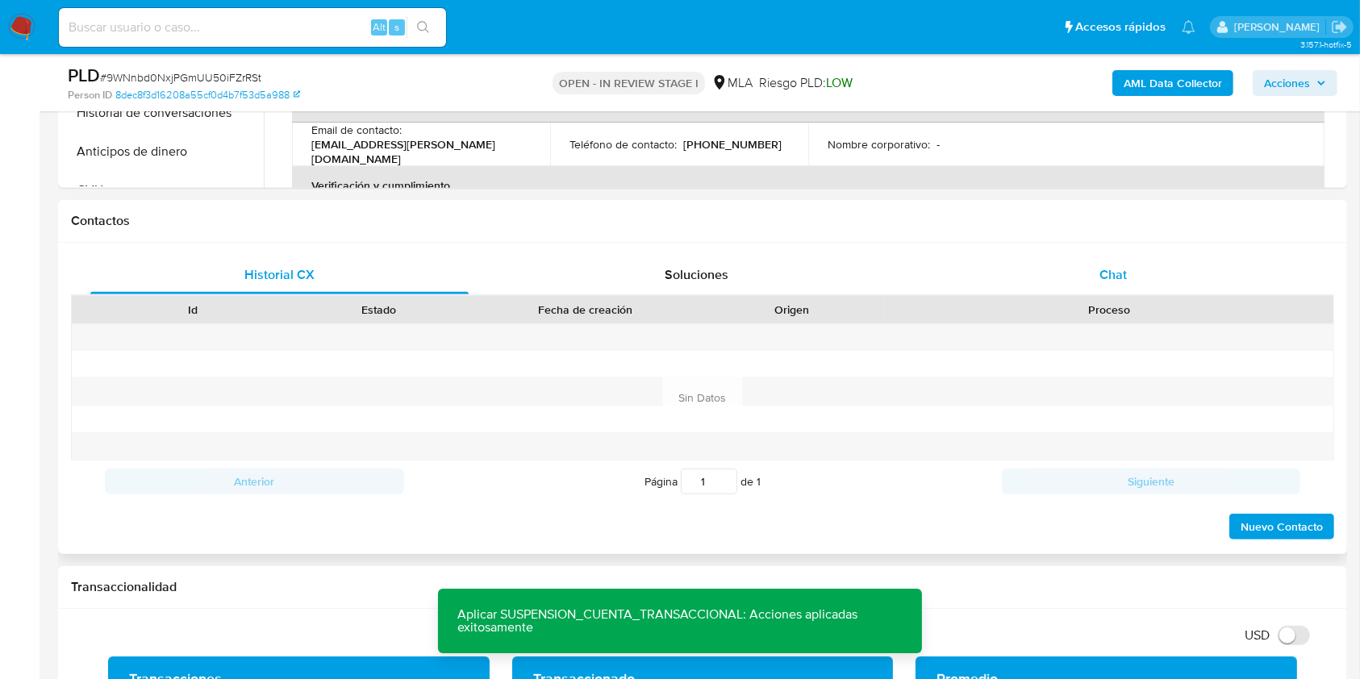
click at [1136, 288] on div "Chat" at bounding box center [1114, 275] width 378 height 39
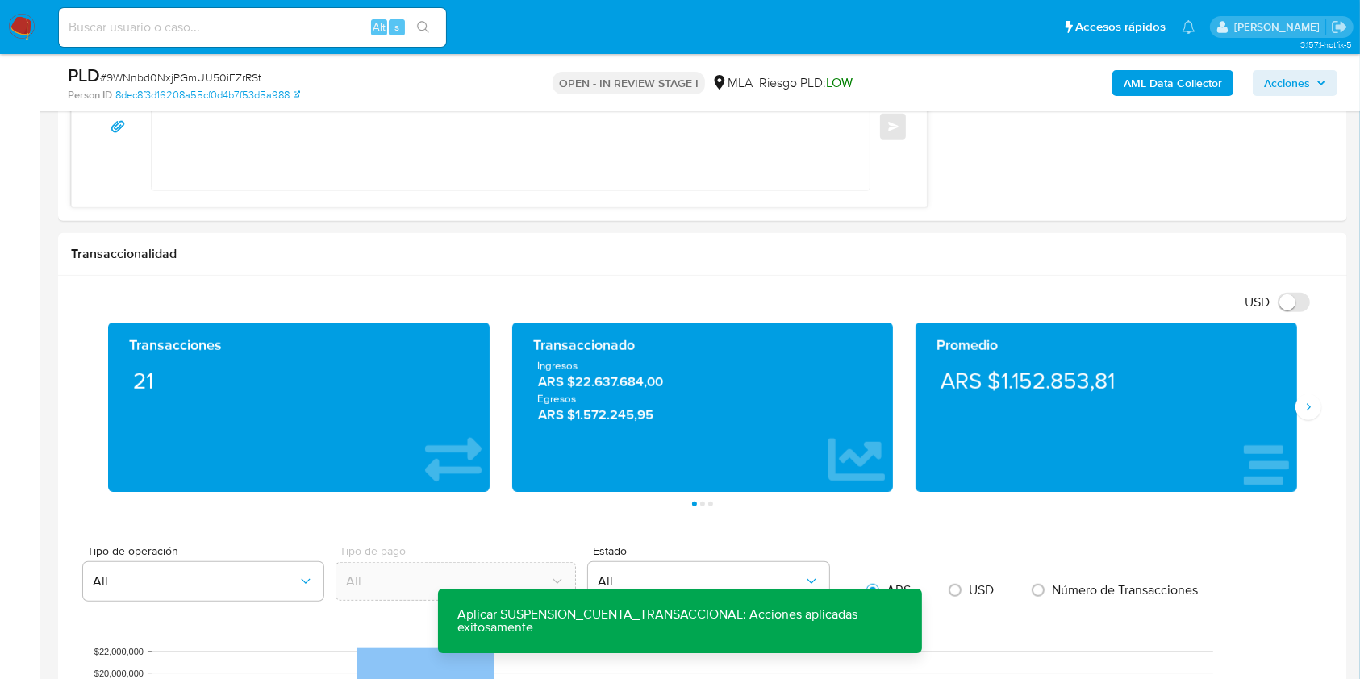
scroll to position [967, 0]
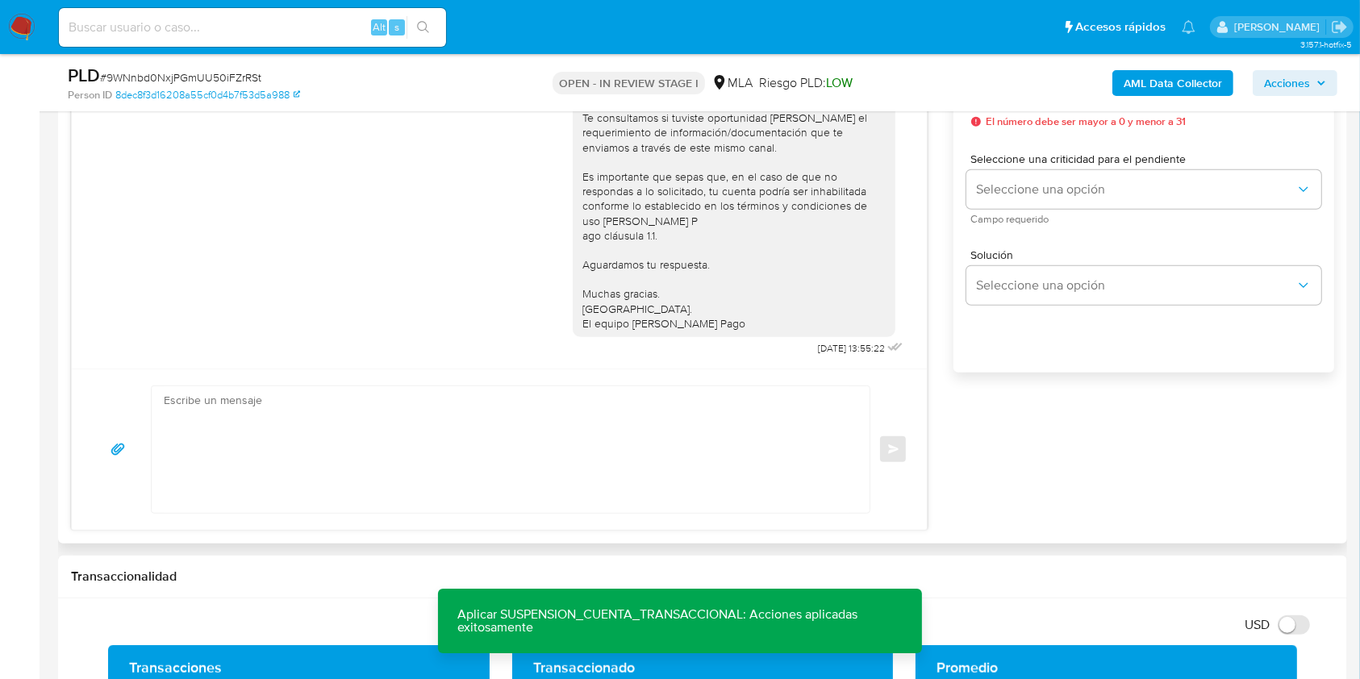
click at [428, 433] on textarea at bounding box center [507, 450] width 686 height 127
paste textarea "Hola. Esperamos que te encuentres muy bien. Te consultamos si tuviste oportunid…"
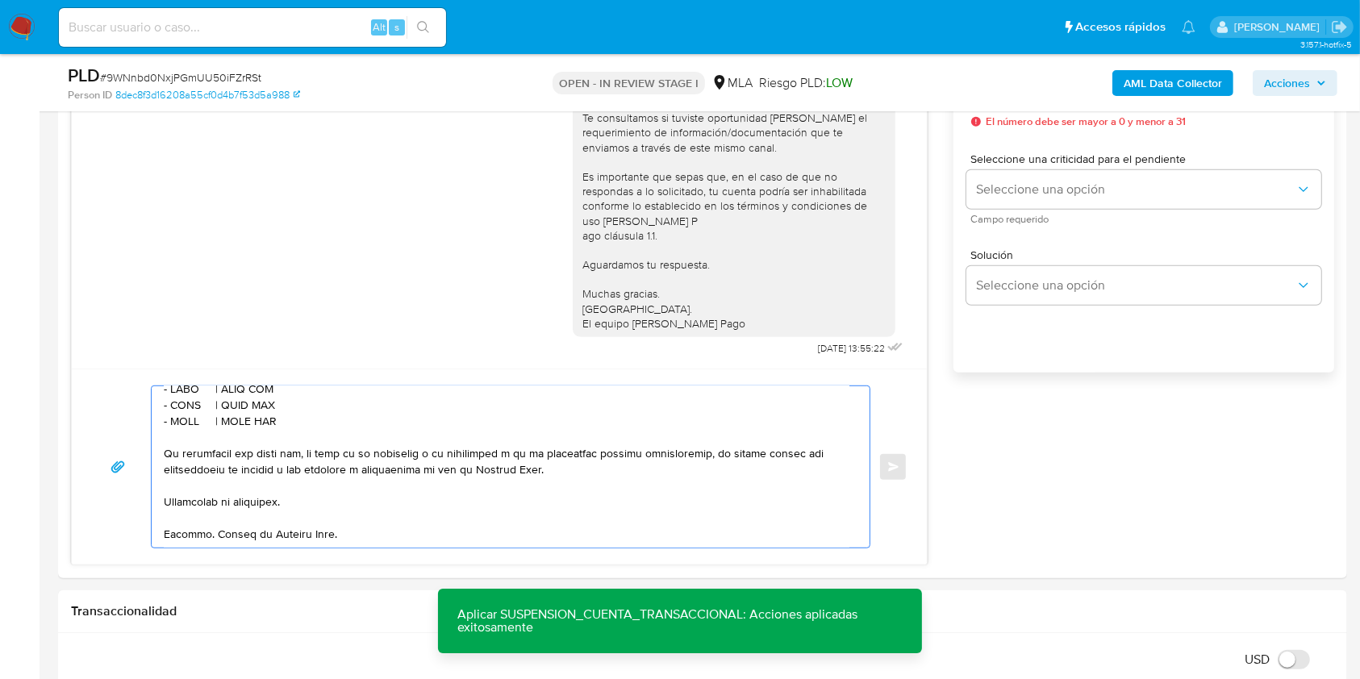
scroll to position [428, 0]
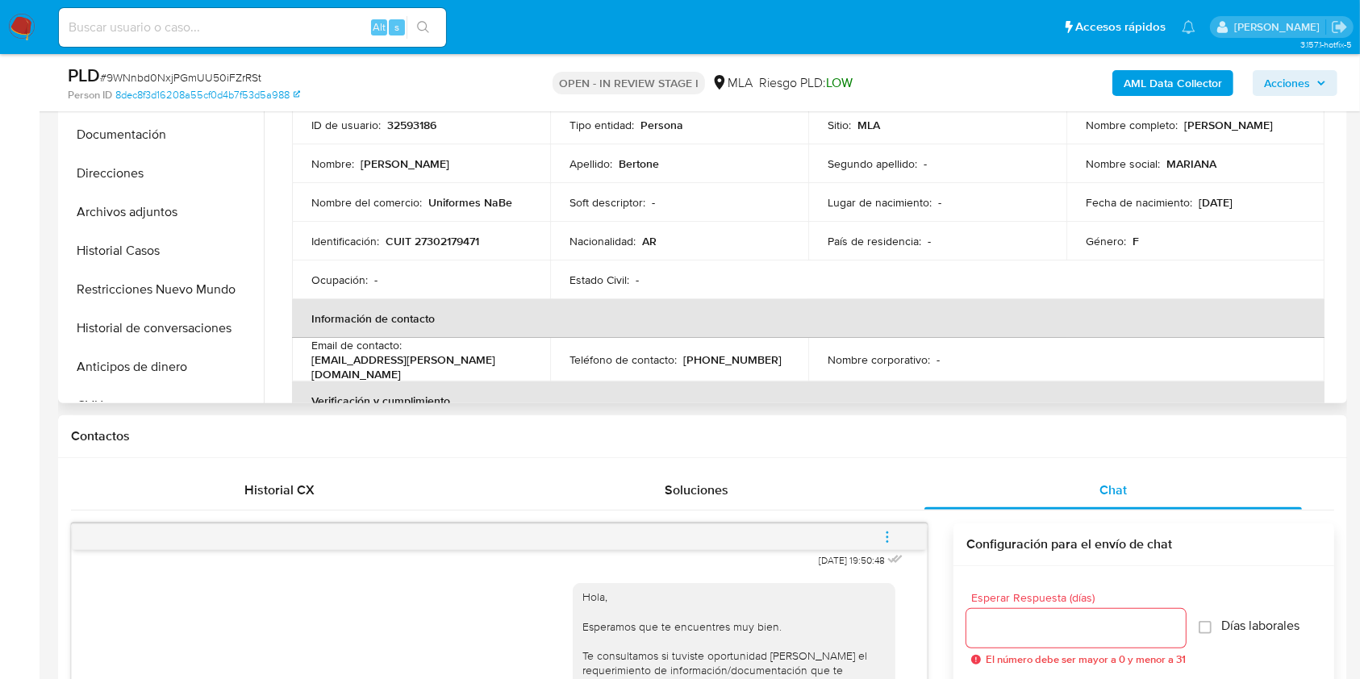
click at [440, 245] on p "CUIT 27302179471" at bounding box center [433, 241] width 94 height 15
copy p "27302179471"
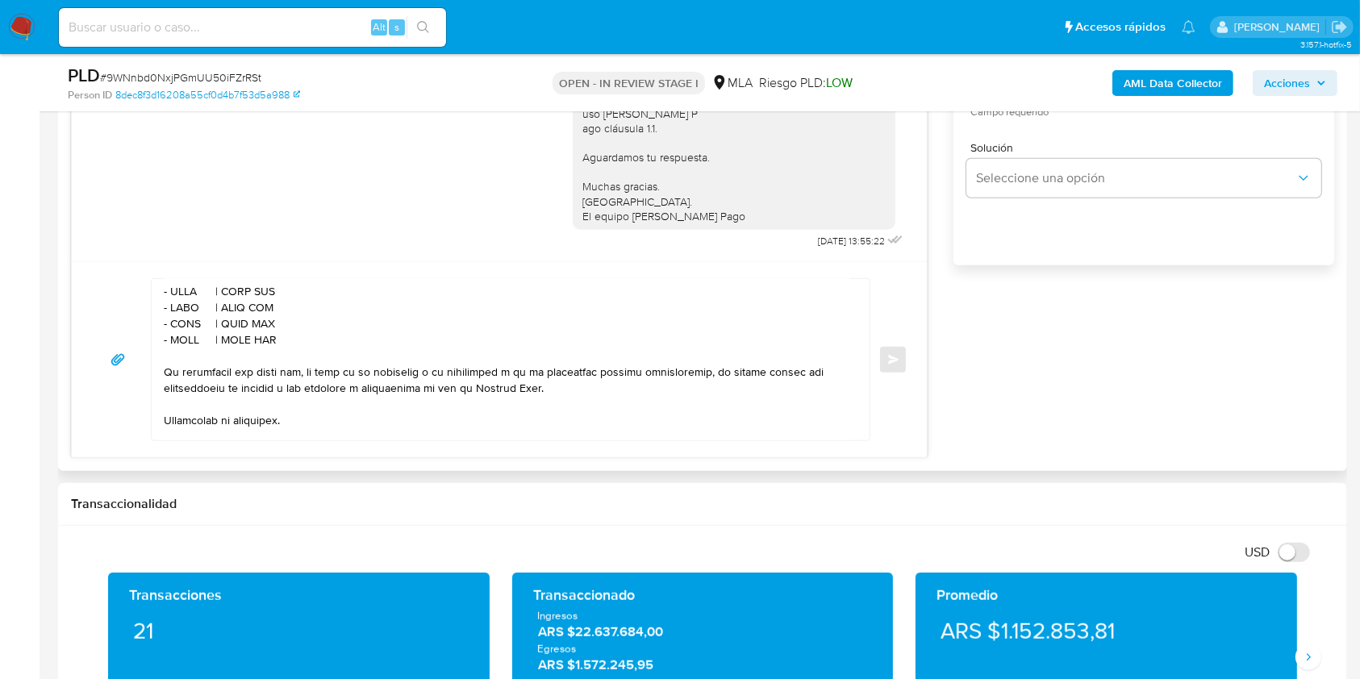
scroll to position [534, 0]
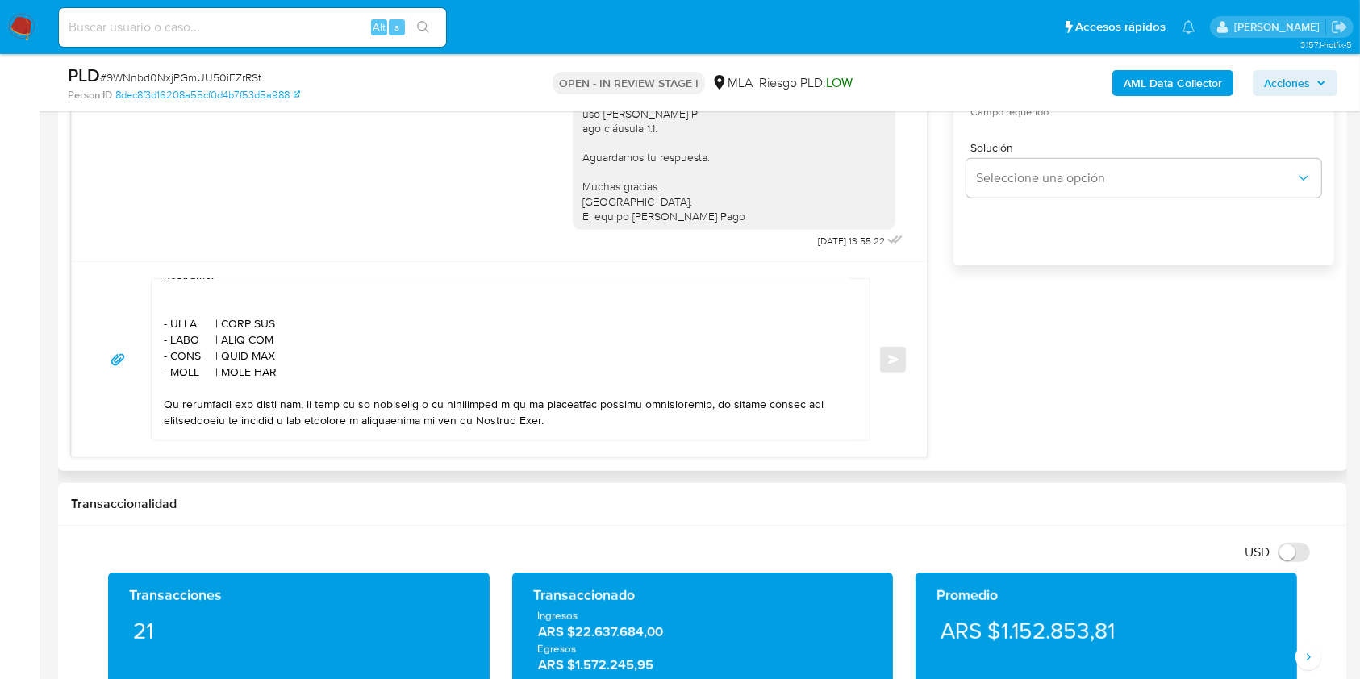
click at [225, 336] on textarea at bounding box center [507, 359] width 686 height 161
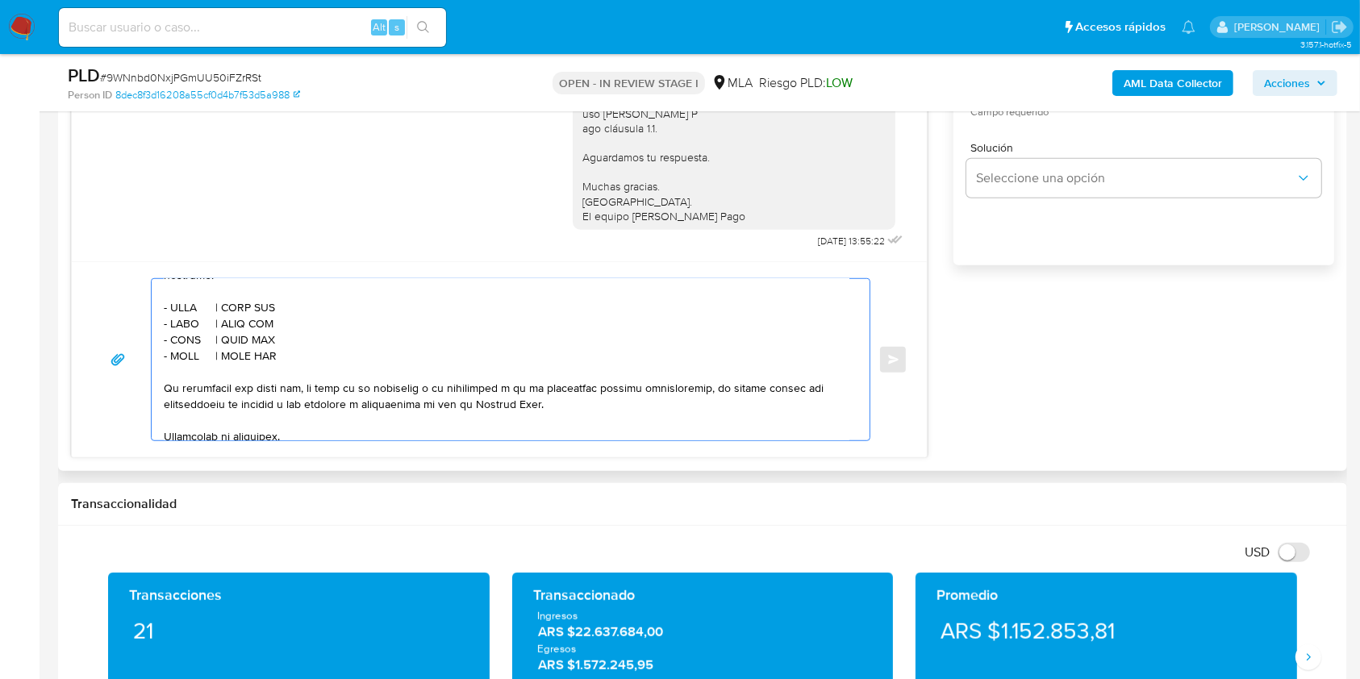
click at [187, 332] on textarea at bounding box center [507, 359] width 686 height 161
paste textarea "CLAVE TT SAS"
click at [280, 329] on textarea at bounding box center [507, 359] width 686 height 161
click at [286, 333] on textarea at bounding box center [507, 359] width 686 height 161
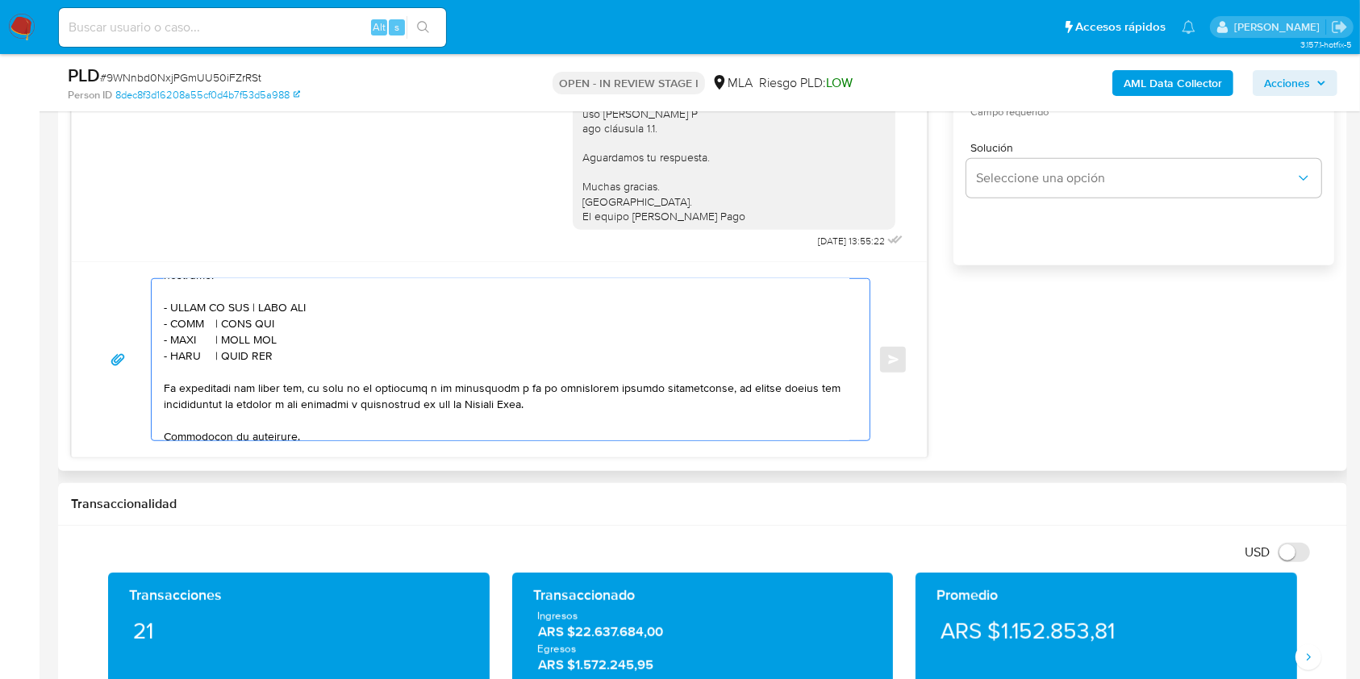
click at [286, 333] on textarea at bounding box center [507, 359] width 686 height 161
paste textarea "30718963822"
click at [189, 349] on textarea at bounding box center [507, 359] width 686 height 161
paste textarea "Noelia Ortiza"
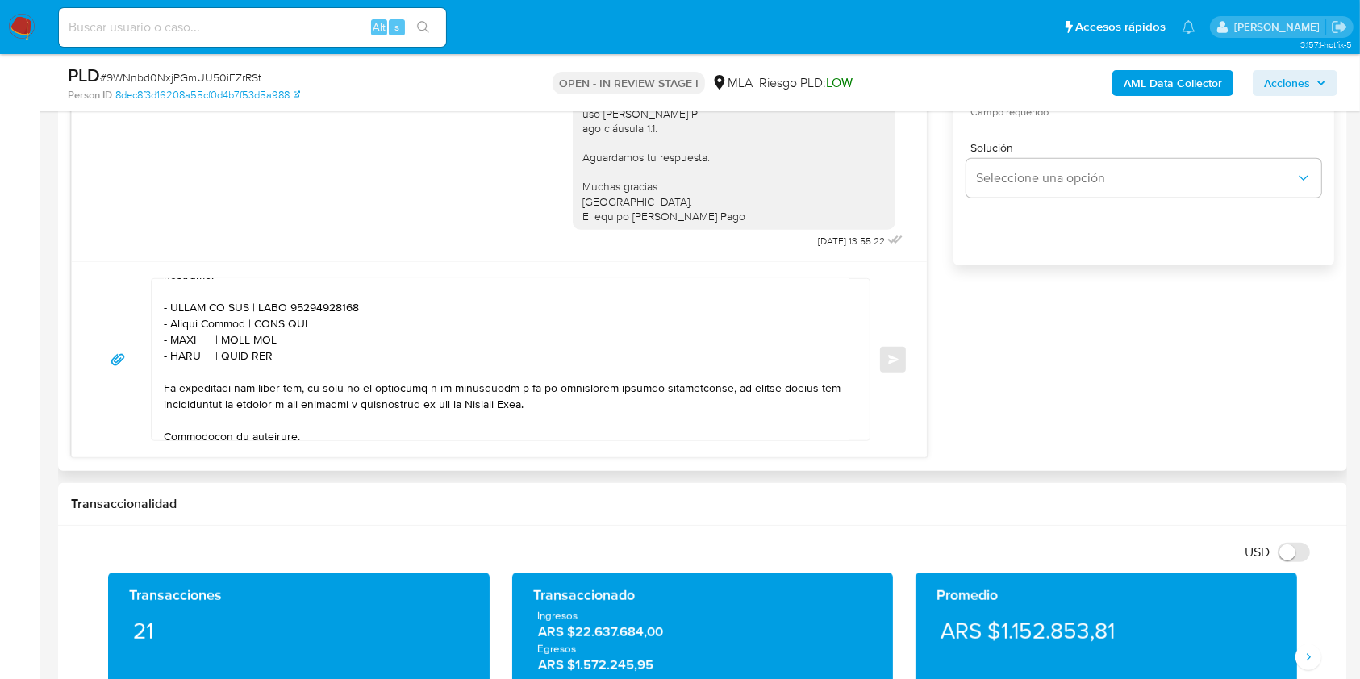
click at [278, 349] on textarea at bounding box center [507, 359] width 686 height 161
paste textarea "27266714934"
click at [182, 360] on textarea at bounding box center [507, 359] width 686 height 161
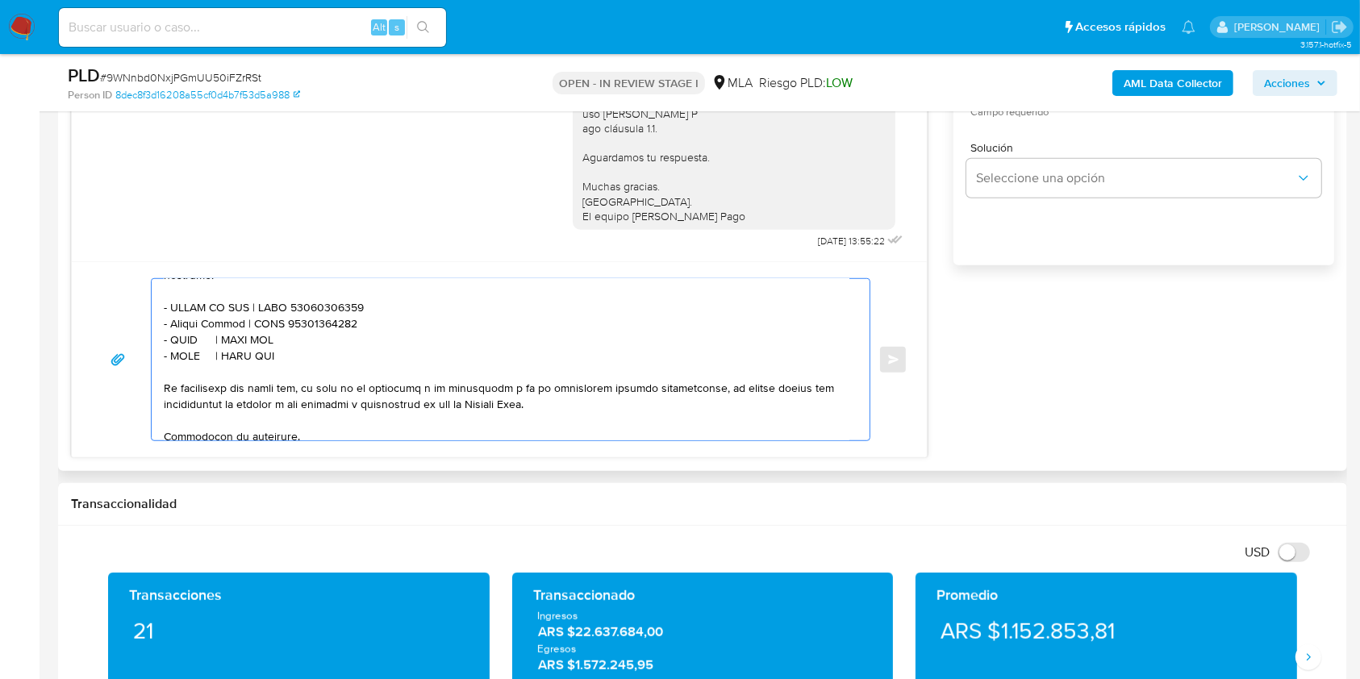
paste textarea "MARCELO FERNANDO,FERRARI"
click at [381, 366] on textarea at bounding box center [507, 359] width 686 height 161
paste textarea "20380598907"
drag, startPoint x: 290, startPoint y: 380, endPoint x: 112, endPoint y: 384, distance: 178.4
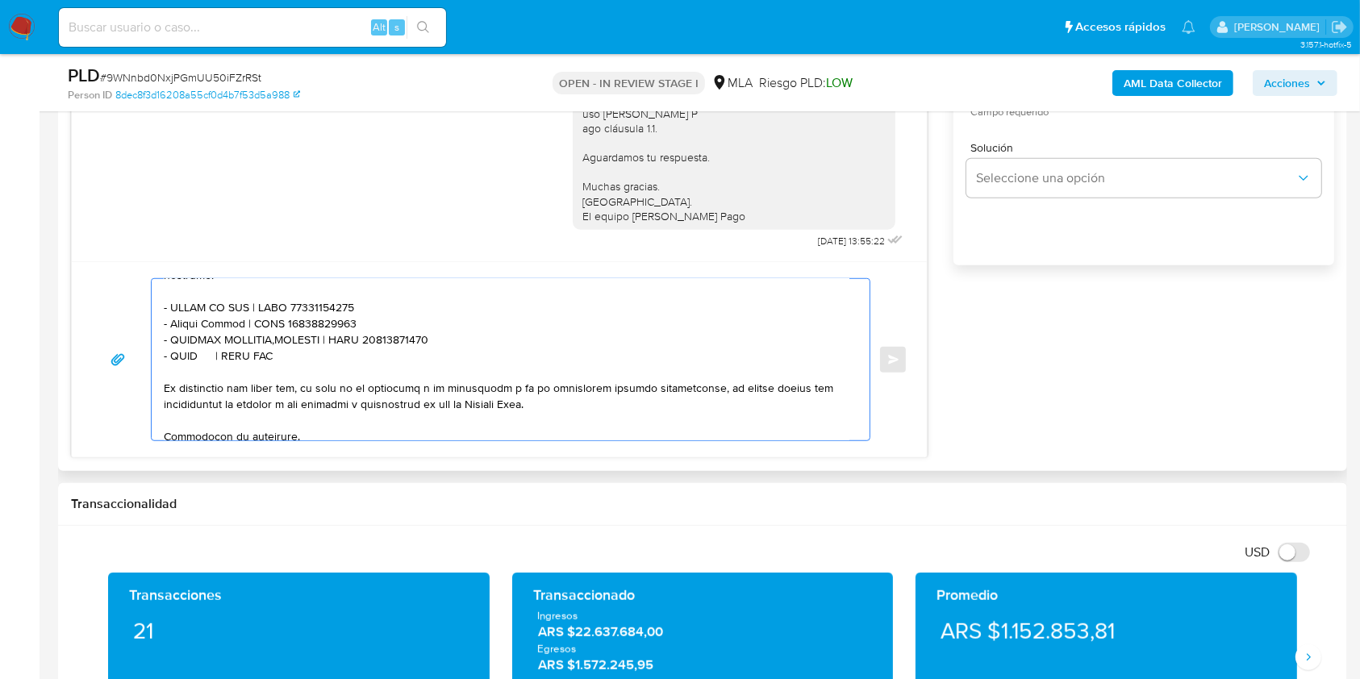
click at [110, 383] on div "Enviar" at bounding box center [499, 359] width 817 height 163
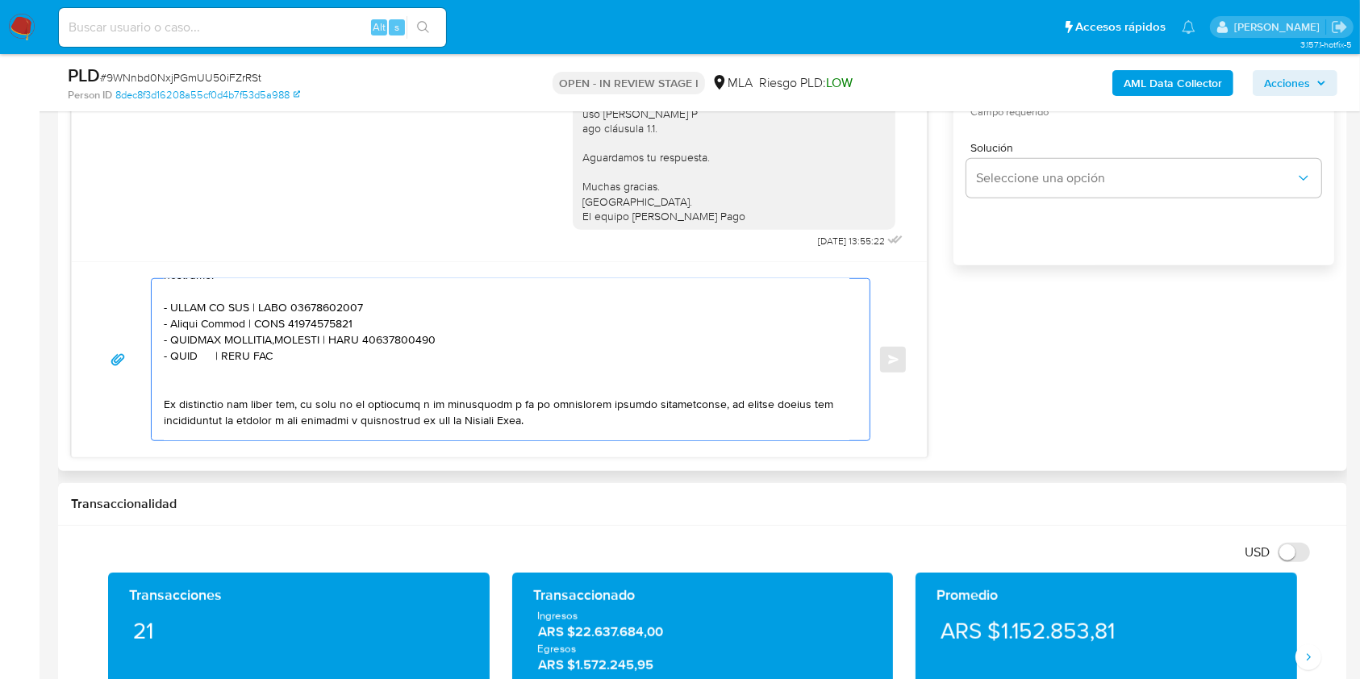
paste textarea "- XXXX | CUIT XXX"
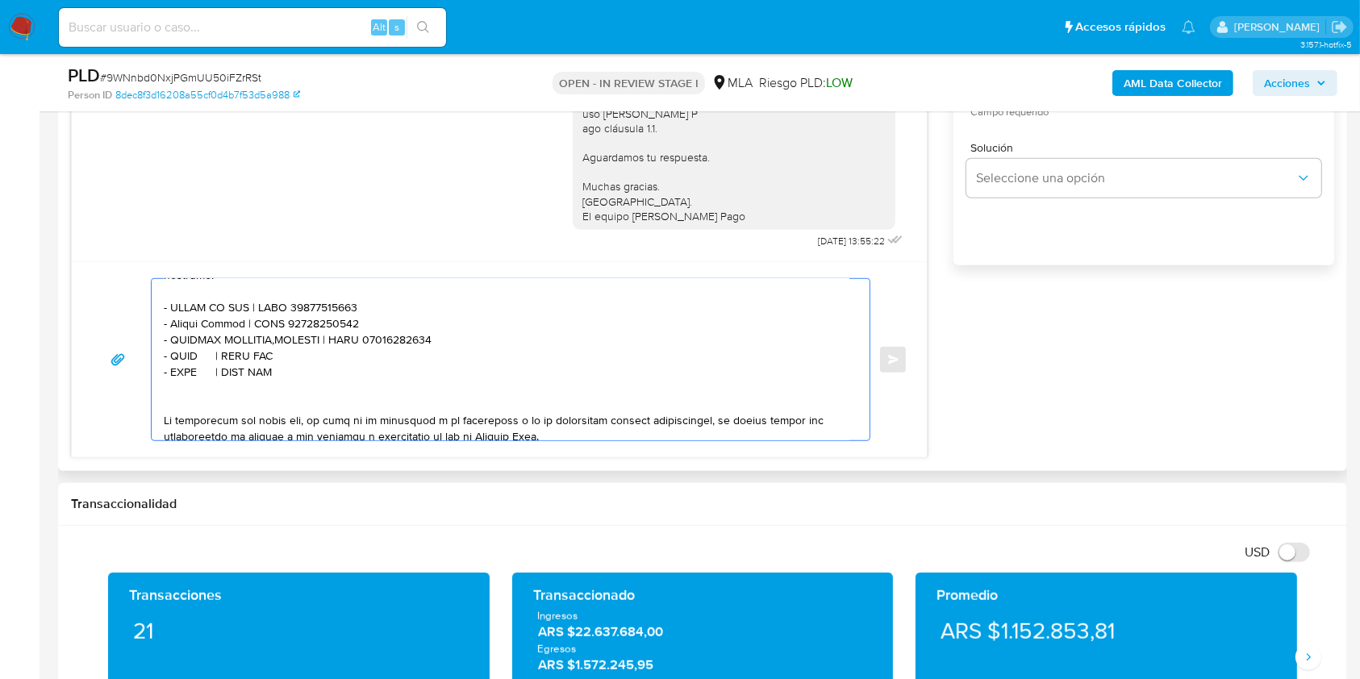
paste textarea "- XXXX | CUIT XXX"
click at [187, 384] on textarea at bounding box center [507, 359] width 686 height 161
paste textarea "Luis Strianese Sa"
click at [303, 387] on textarea at bounding box center [507, 359] width 686 height 161
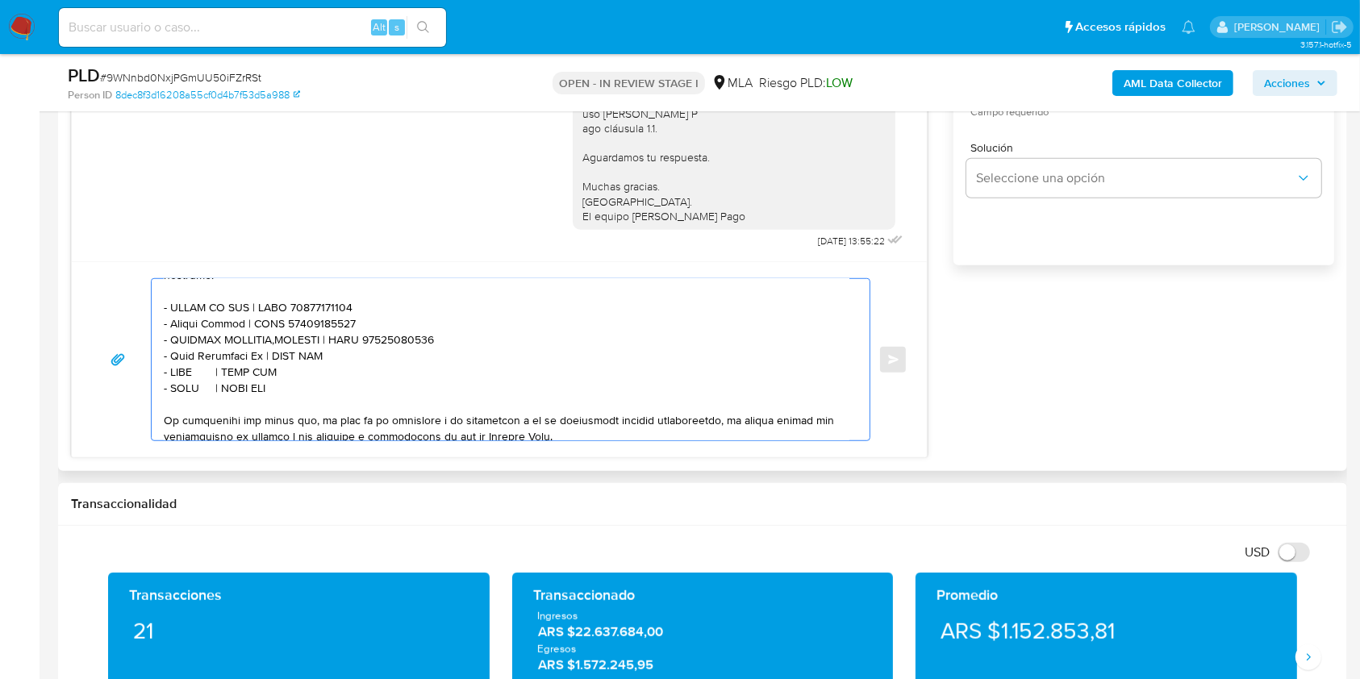
click at [303, 387] on textarea at bounding box center [507, 359] width 686 height 161
paste textarea "30709932884"
click at [190, 404] on textarea at bounding box center [507, 359] width 686 height 161
paste textarea "Texameri Sa"
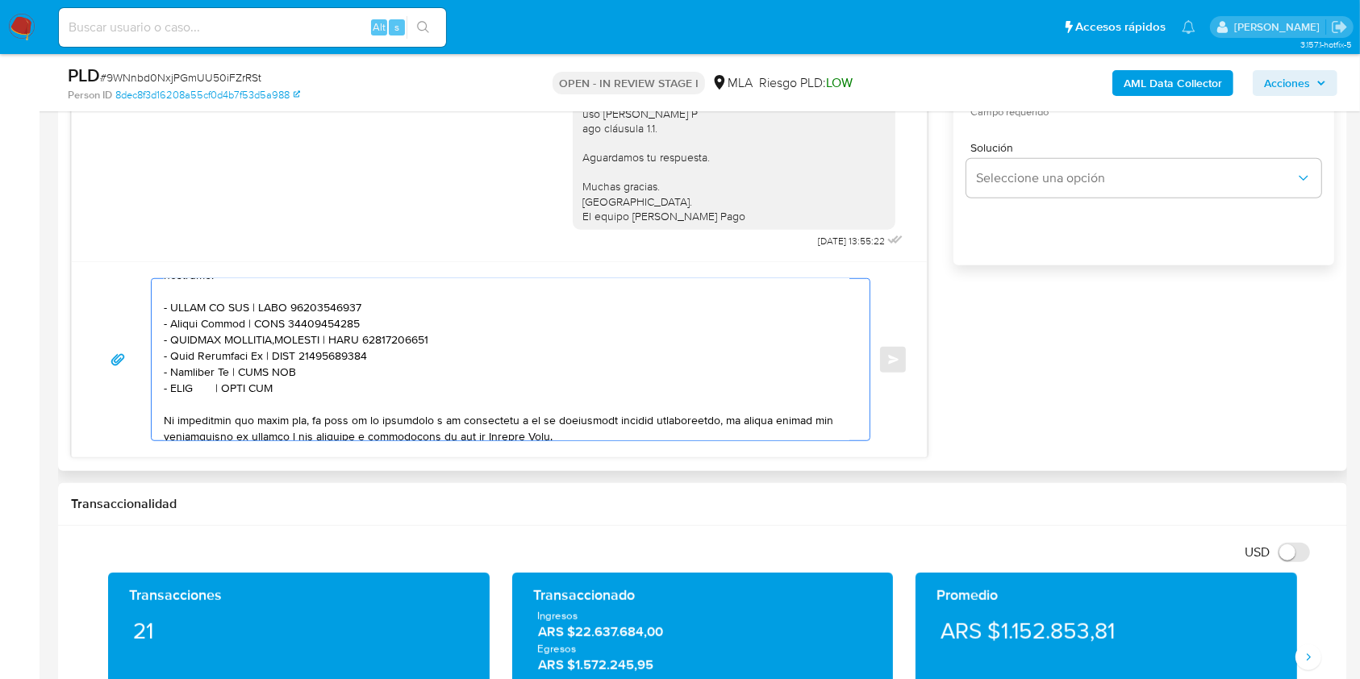
click at [271, 400] on textarea at bounding box center [507, 359] width 686 height 161
paste textarea "30621161012"
click at [182, 416] on textarea at bounding box center [507, 359] width 686 height 161
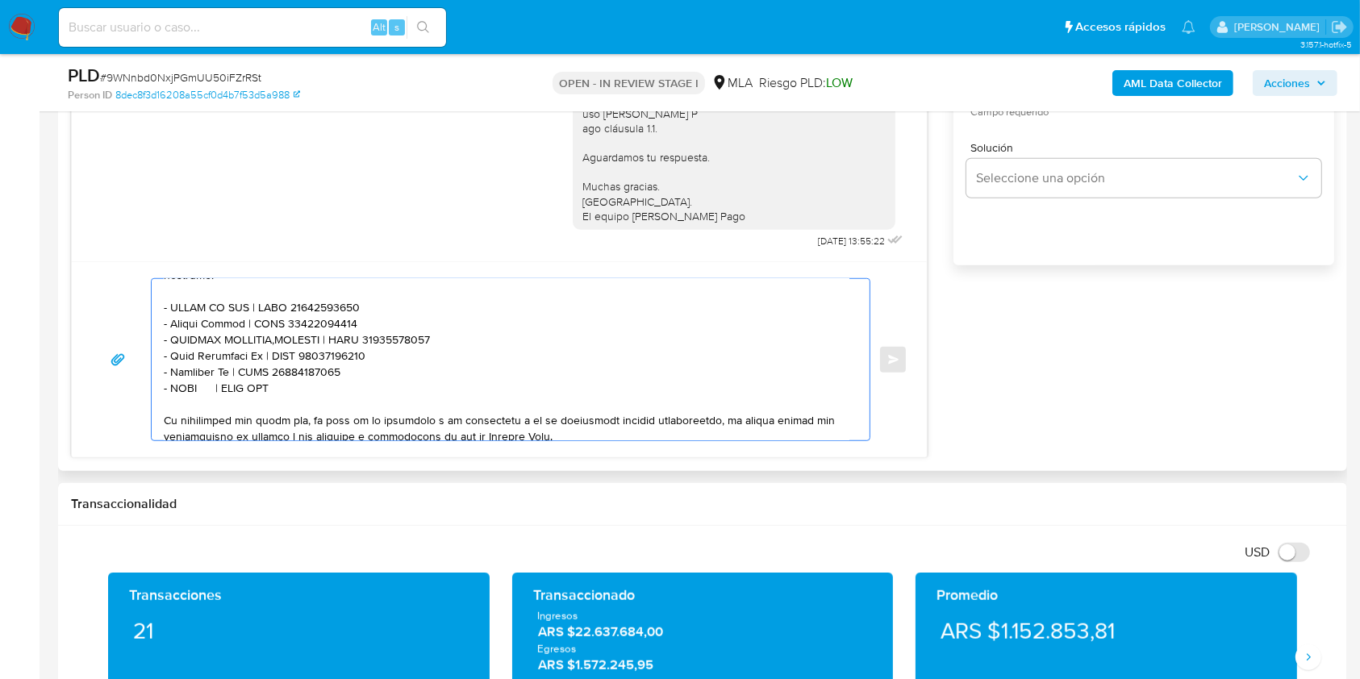
paste textarea "Quelana S A C I F E I"
click at [314, 420] on textarea at bounding box center [507, 359] width 686 height 161
paste textarea "30519301306"
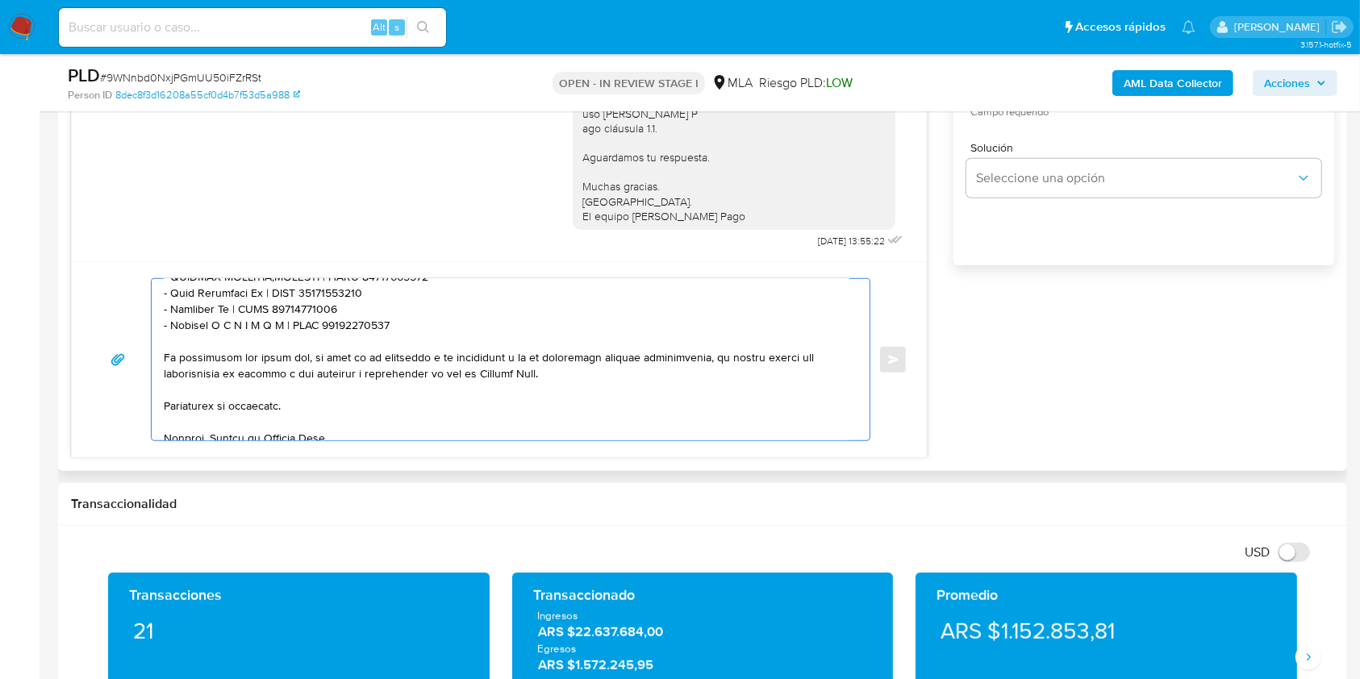
scroll to position [642, 0]
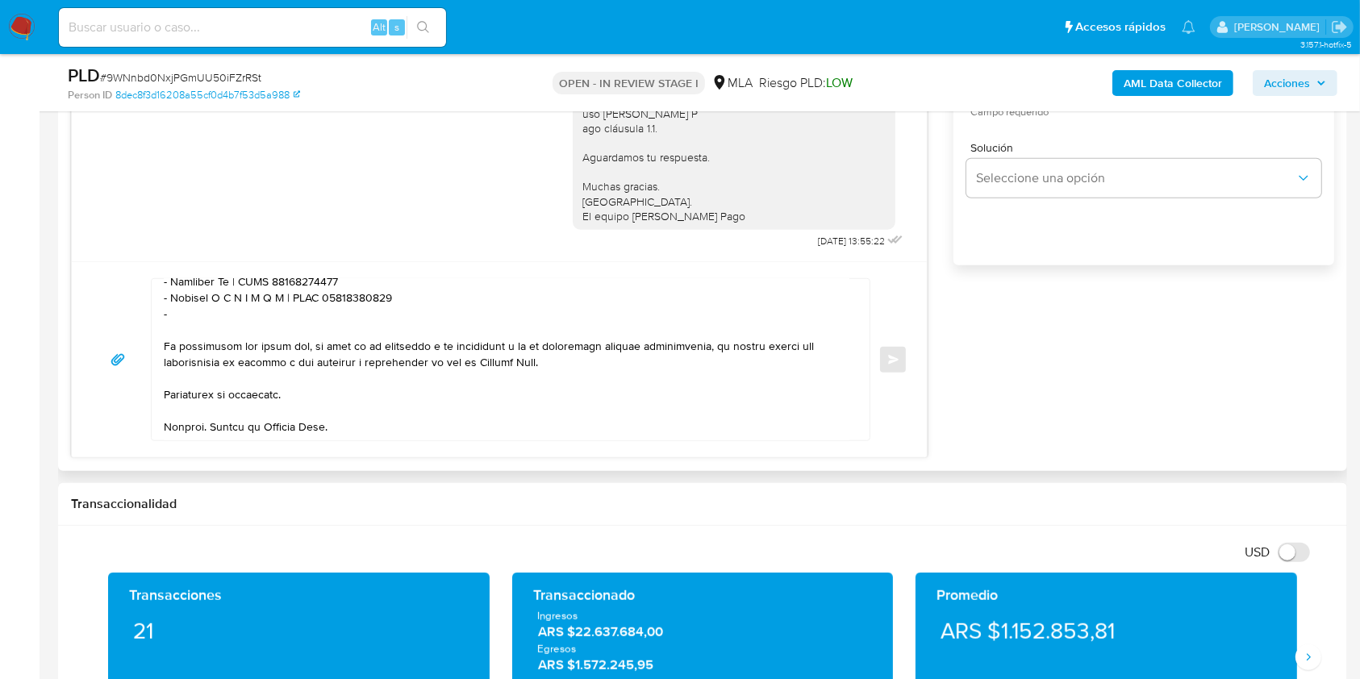
click at [181, 328] on textarea at bounding box center [507, 359] width 686 height 161
paste textarea "Hernan Ariel Honores"
click at [374, 320] on textarea at bounding box center [507, 359] width 686 height 161
paste textarea "20252423053"
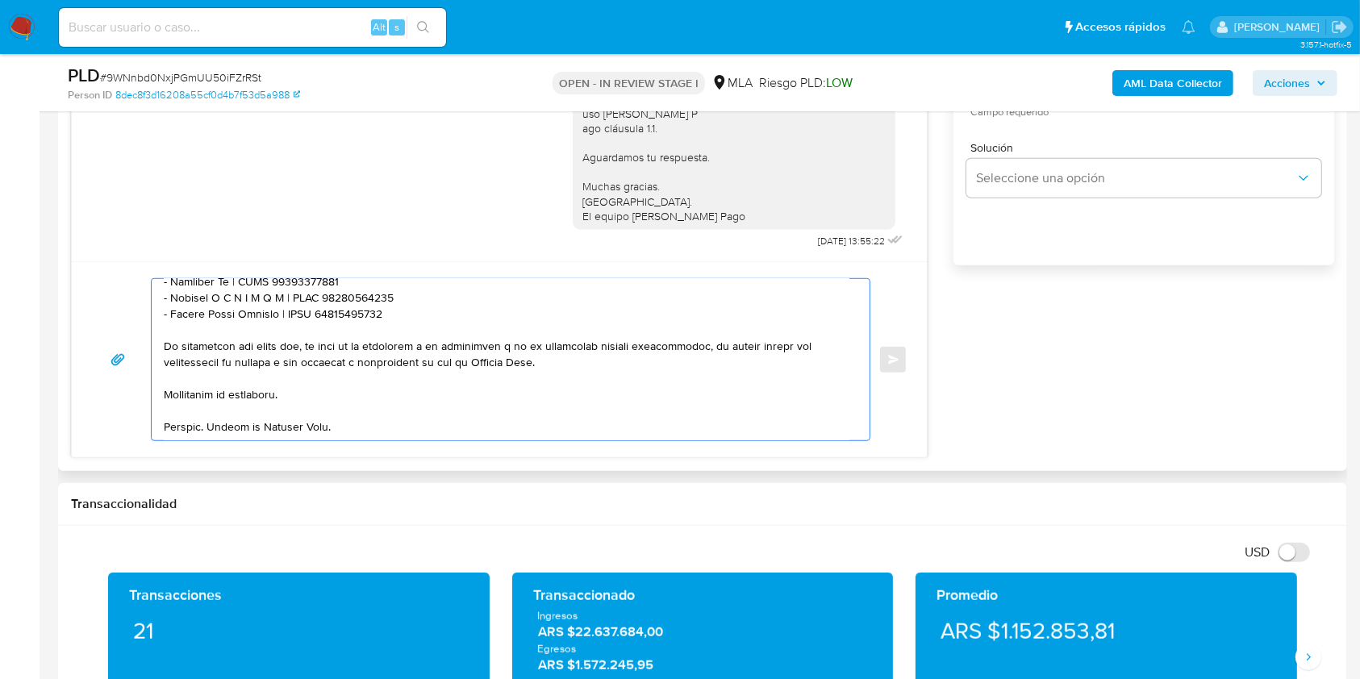
click at [289, 377] on textarea at bounding box center [507, 359] width 686 height 161
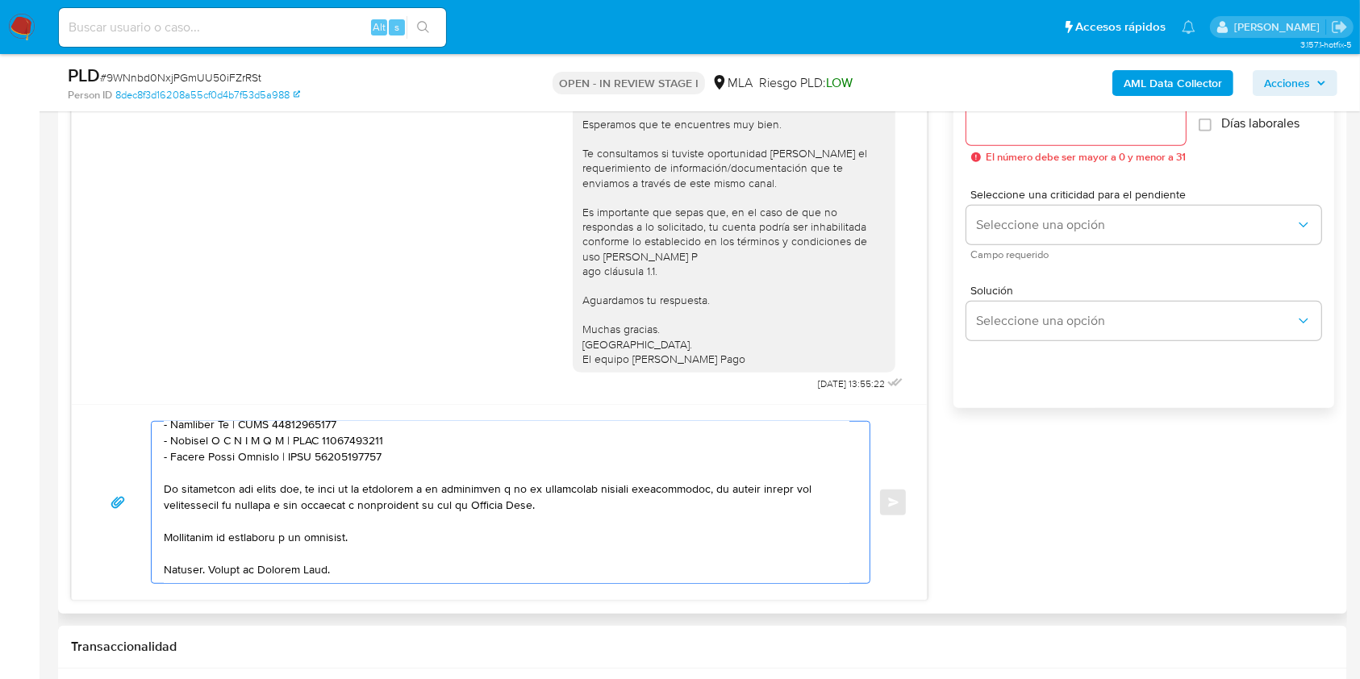
scroll to position [859, 0]
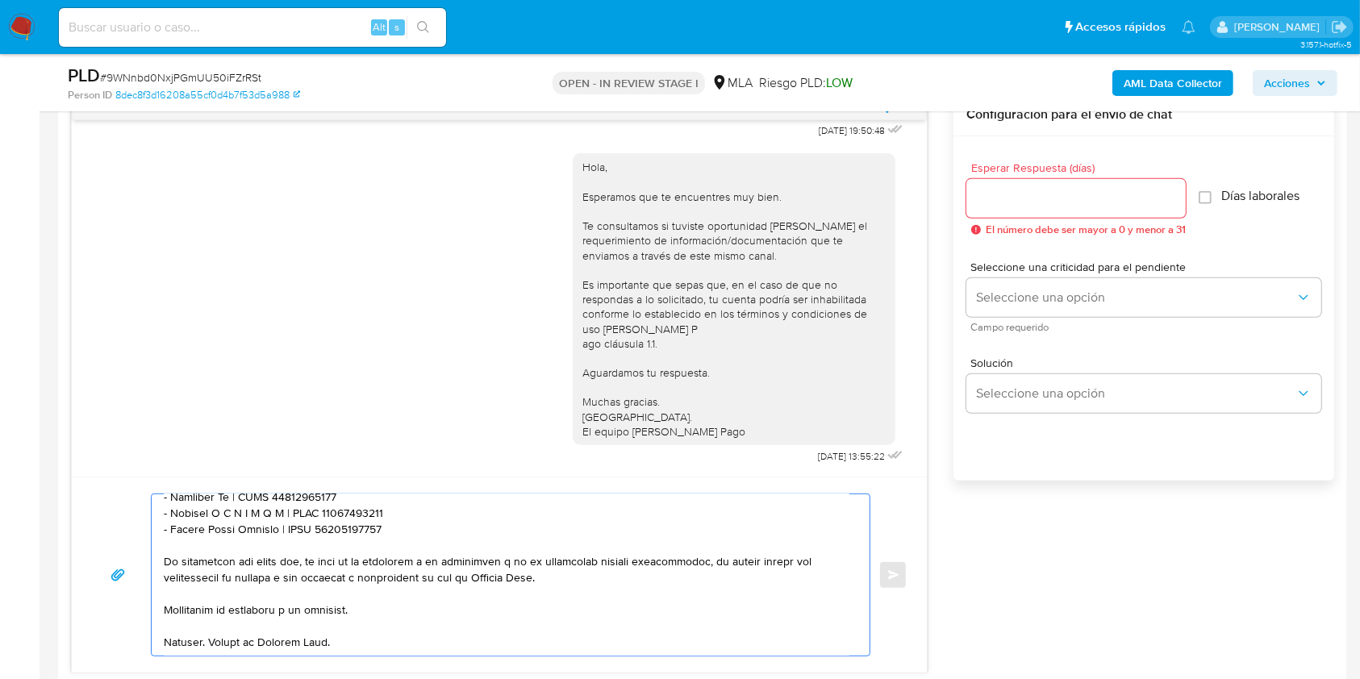
type textarea "Hola. Esperamos que te encuentres muy bien. Te consultamos si tuviste oportunid…"
click at [1047, 190] on input "Esperar Respuesta (días)" at bounding box center [1076, 198] width 219 height 21
type input "1"
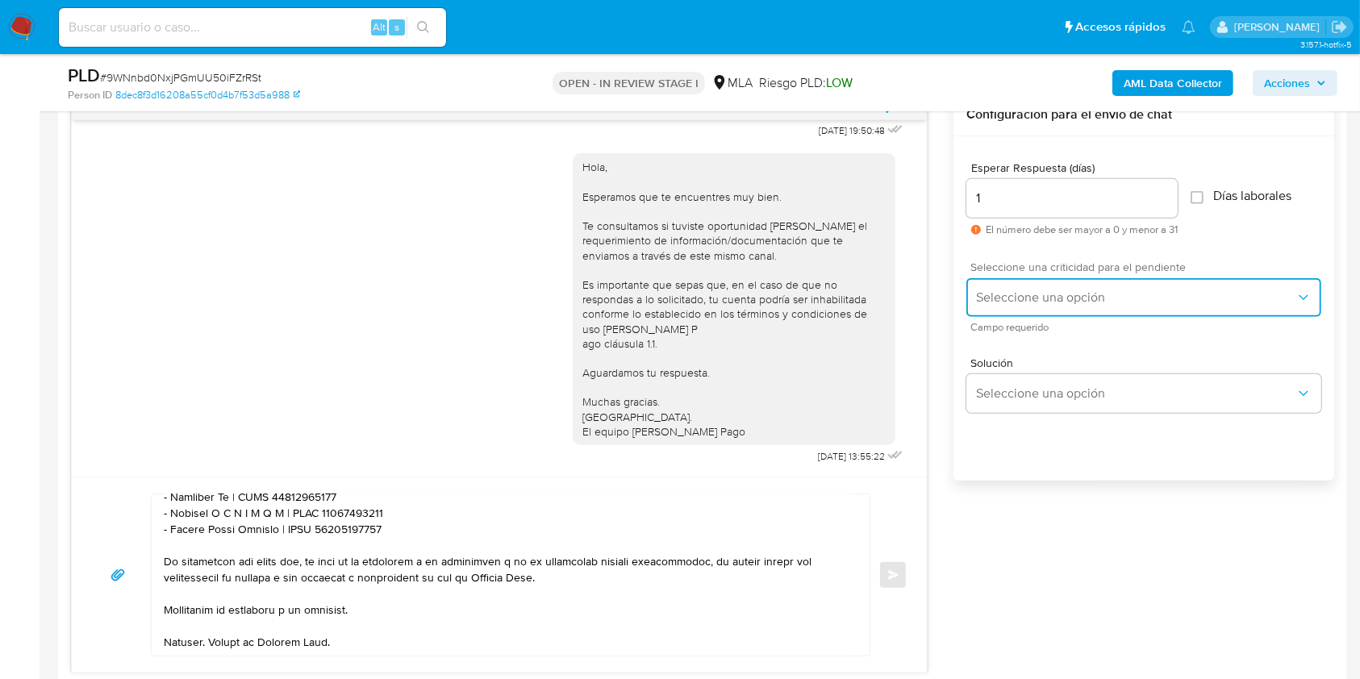
click at [1022, 279] on button "Seleccione una opción" at bounding box center [1144, 297] width 355 height 39
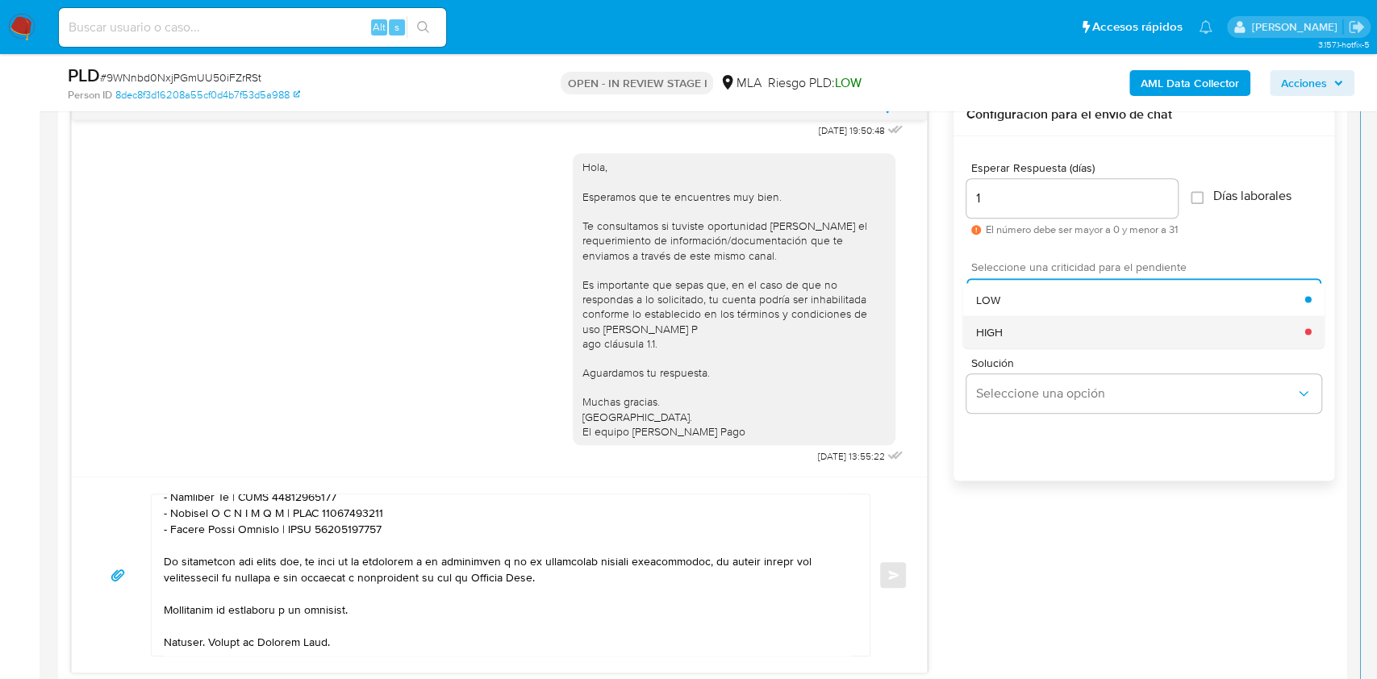
click at [1018, 328] on div "HIGH" at bounding box center [1140, 332] width 329 height 32
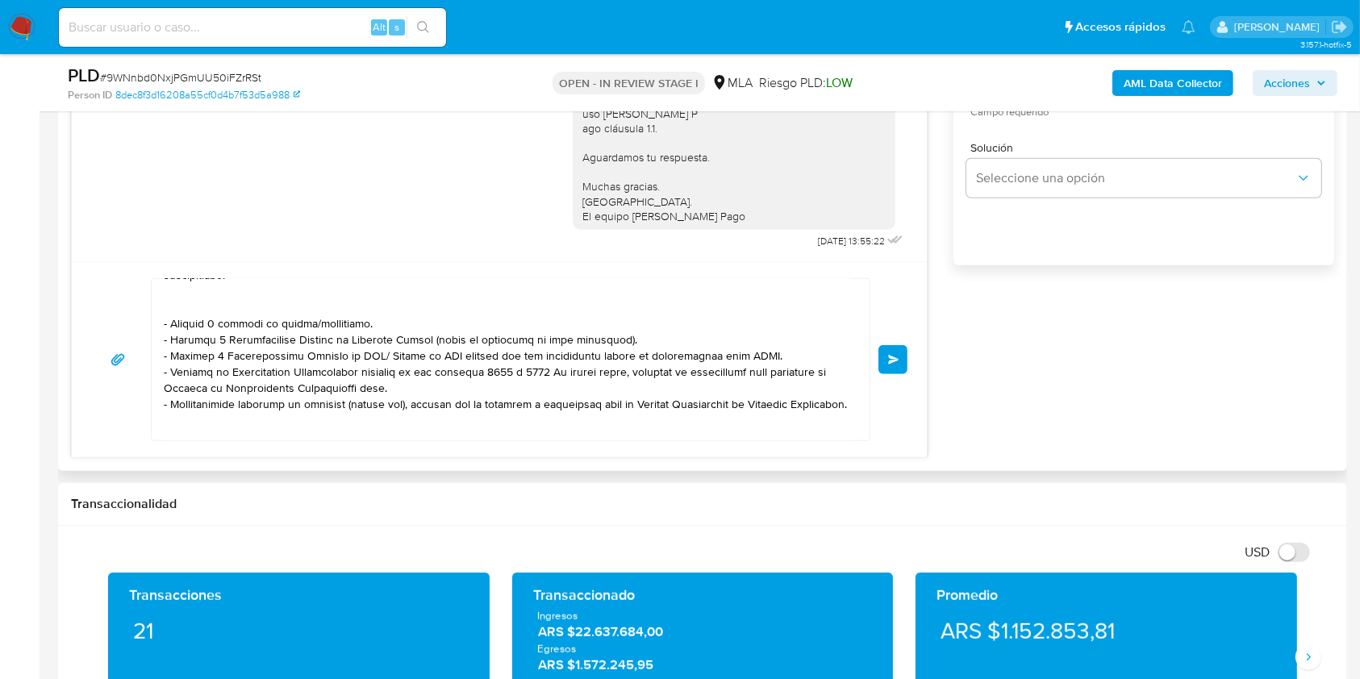
scroll to position [244, 0]
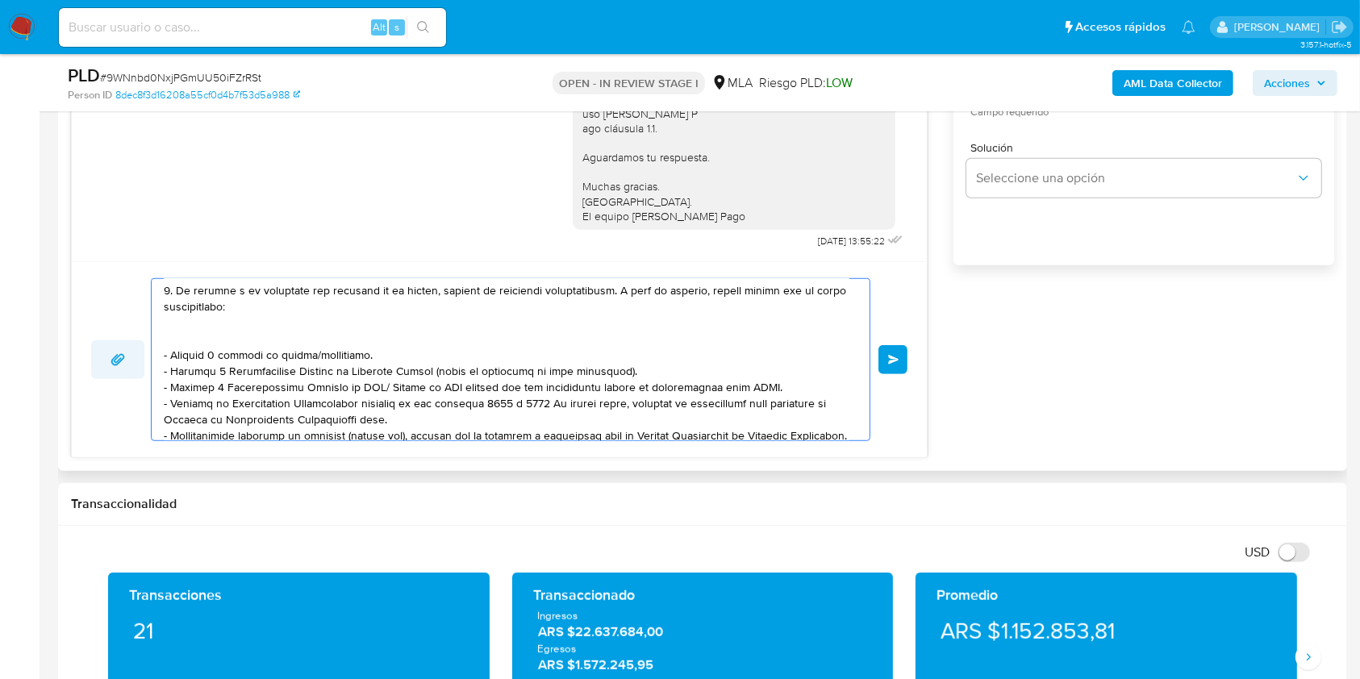
drag, startPoint x: 374, startPoint y: 362, endPoint x: 137, endPoint y: 360, distance: 237.2
click at [137, 360] on div "Enviar" at bounding box center [499, 359] width 817 height 163
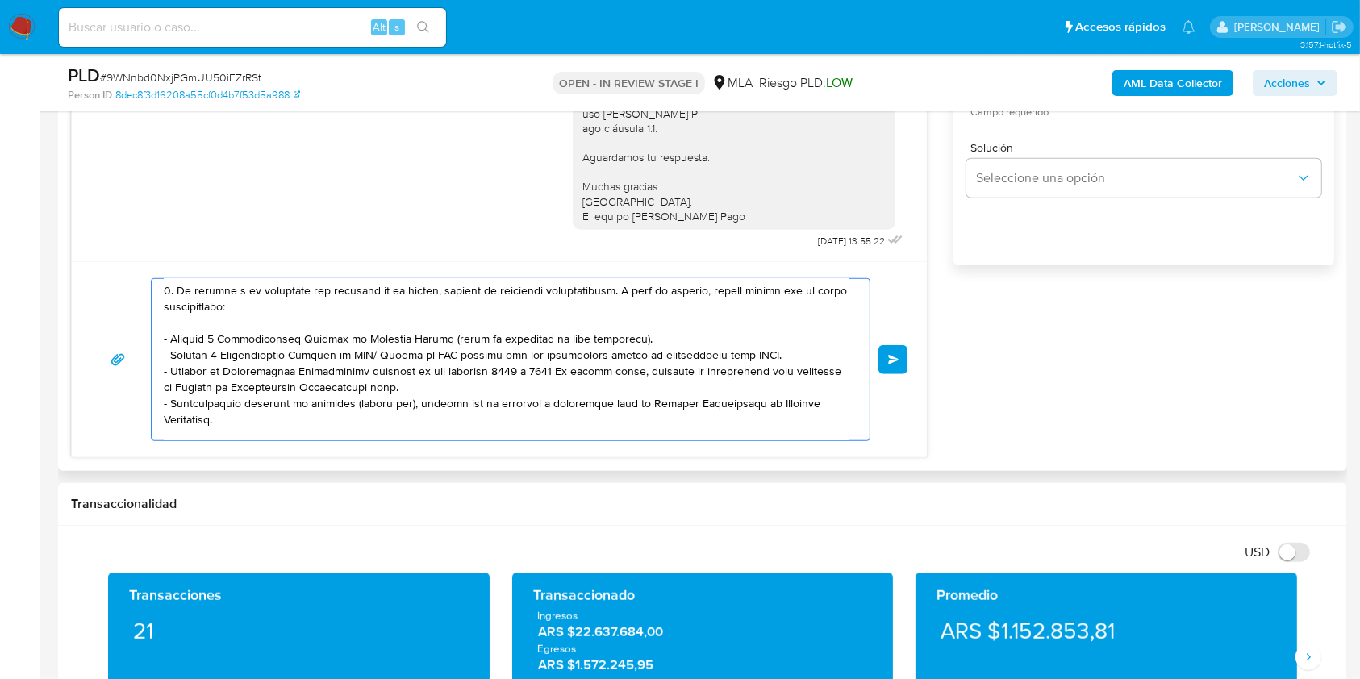
click at [368, 358] on textarea at bounding box center [507, 359] width 686 height 161
click at [387, 364] on textarea at bounding box center [507, 359] width 686 height 161
click at [386, 363] on textarea at bounding box center [507, 359] width 686 height 161
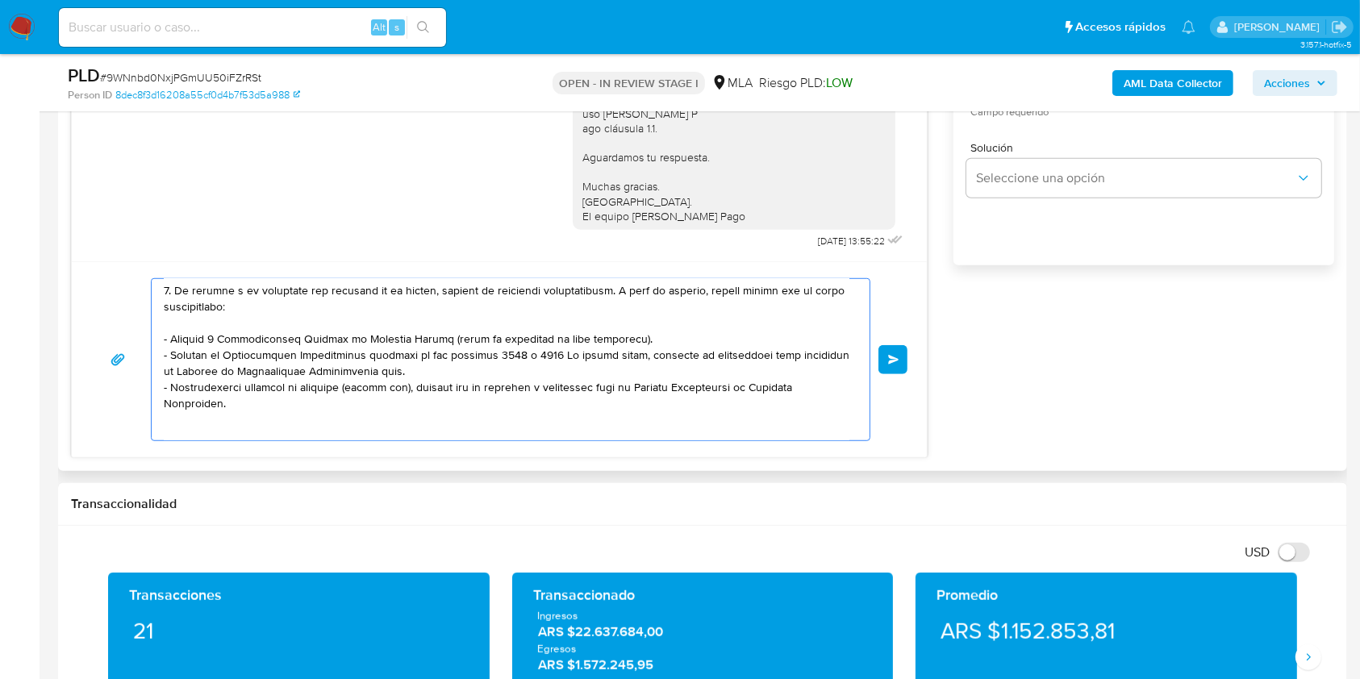
click at [347, 345] on textarea at bounding box center [507, 359] width 686 height 161
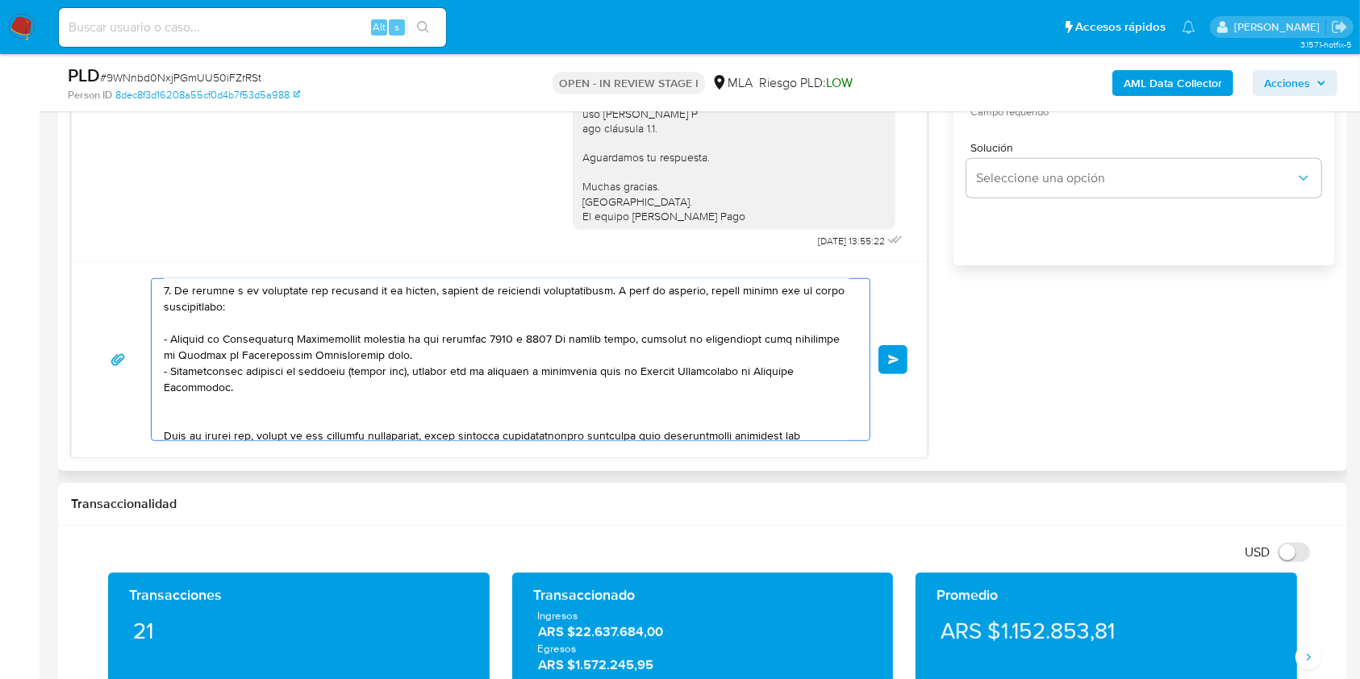
click at [305, 408] on textarea at bounding box center [507, 359] width 686 height 161
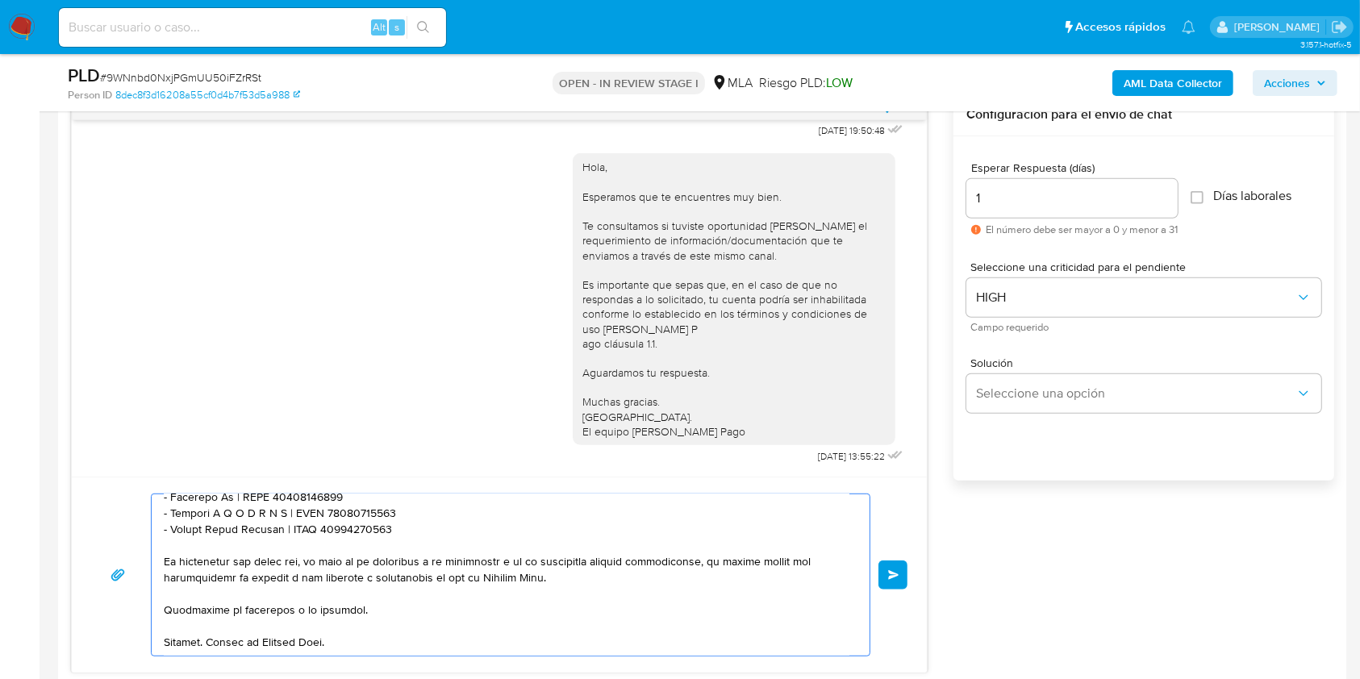
scroll to position [592, 0]
type textarea "Hola. Esperamos que te encuentres muy bien. Te consultamos si tuviste oportunid…"
click at [892, 578] on span "Enviar" at bounding box center [893, 575] width 11 height 10
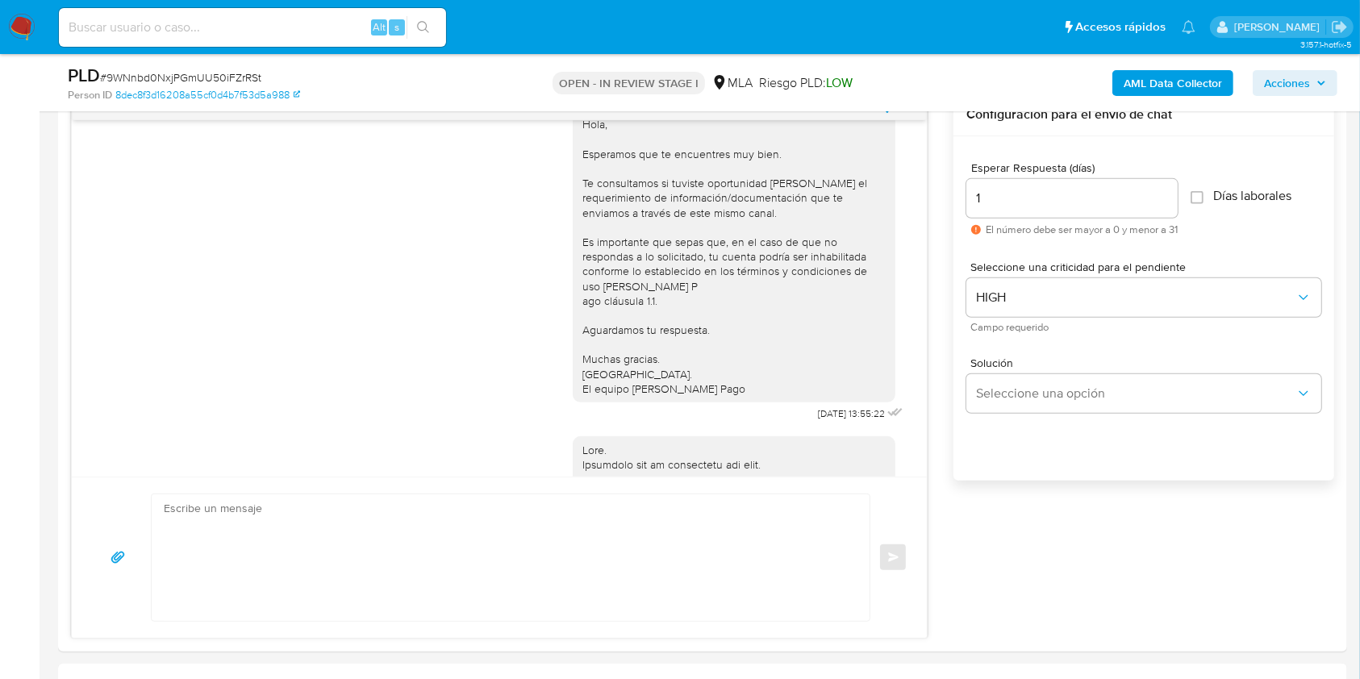
scroll to position [1795, 0]
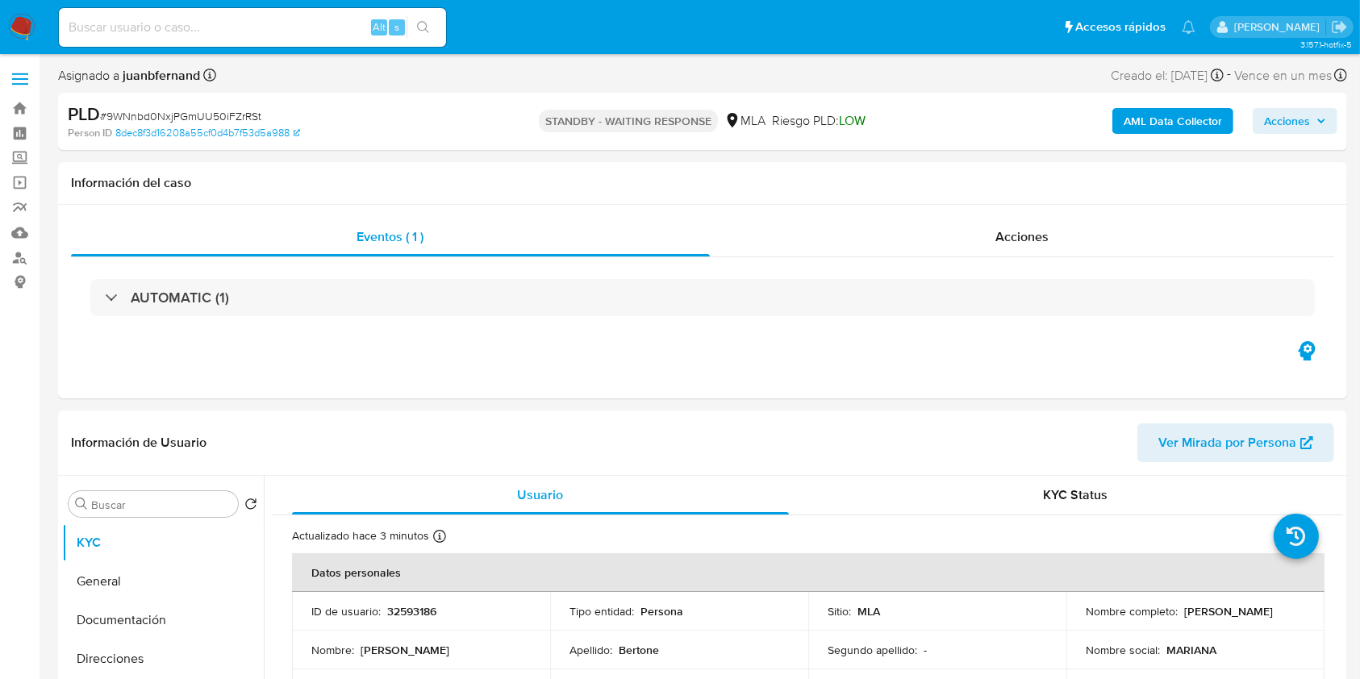
select select "10"
click at [329, 17] on input at bounding box center [252, 27] width 387 height 21
paste input "meHXn96nS9DxTDFlm3bjPSJc"
type input "meHXn96nS9DxTDFlm3bjPSJc"
click at [427, 33] on icon "search-icon" at bounding box center [423, 27] width 13 height 13
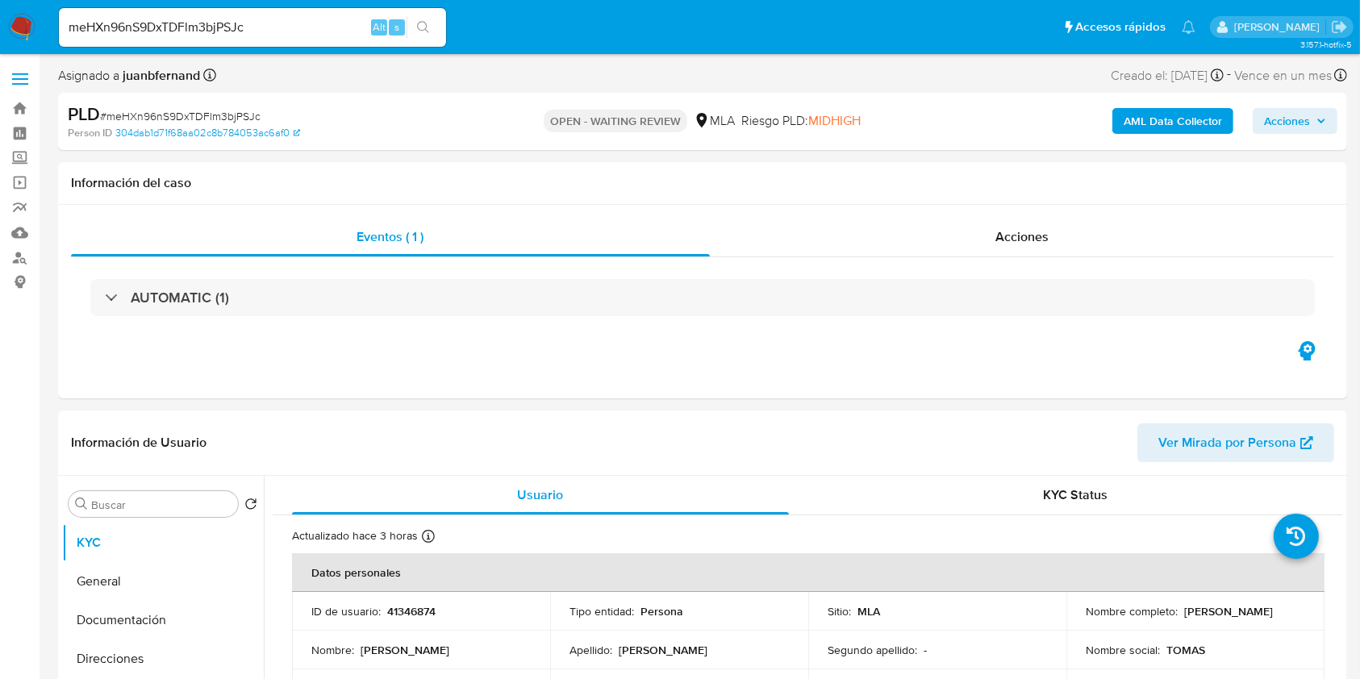
select select "10"
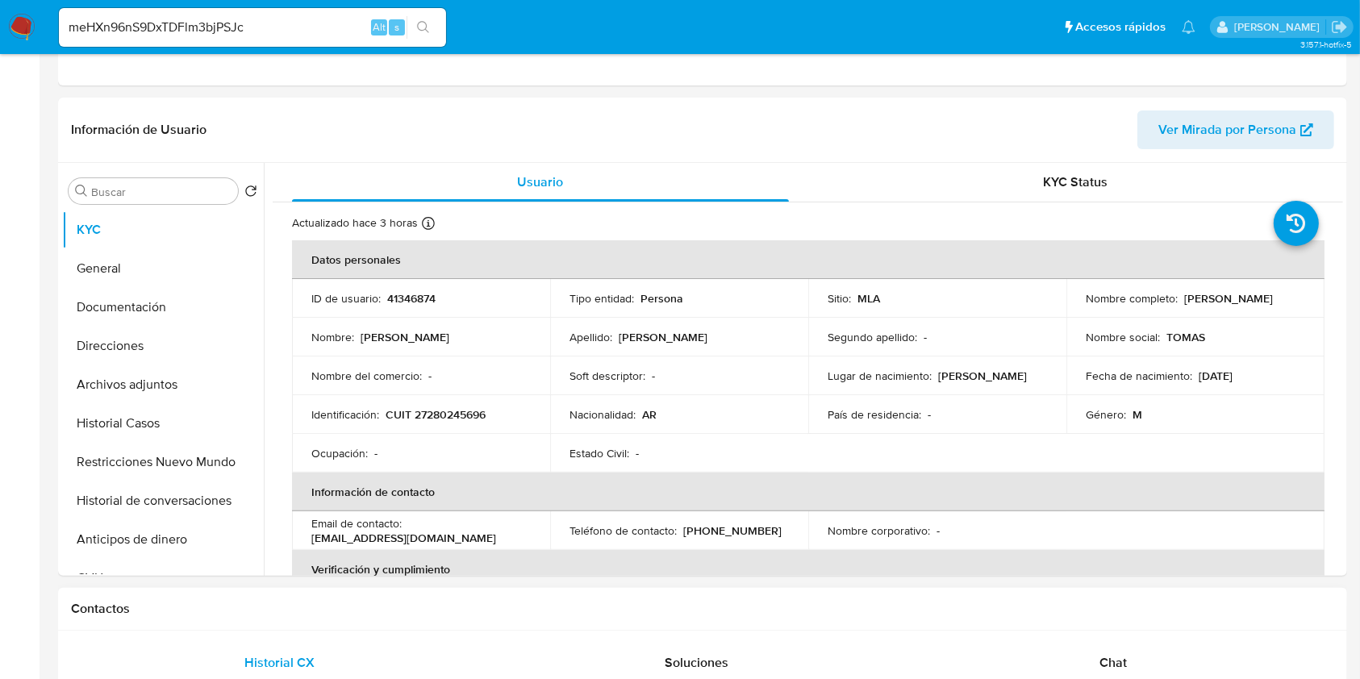
scroll to position [646, 0]
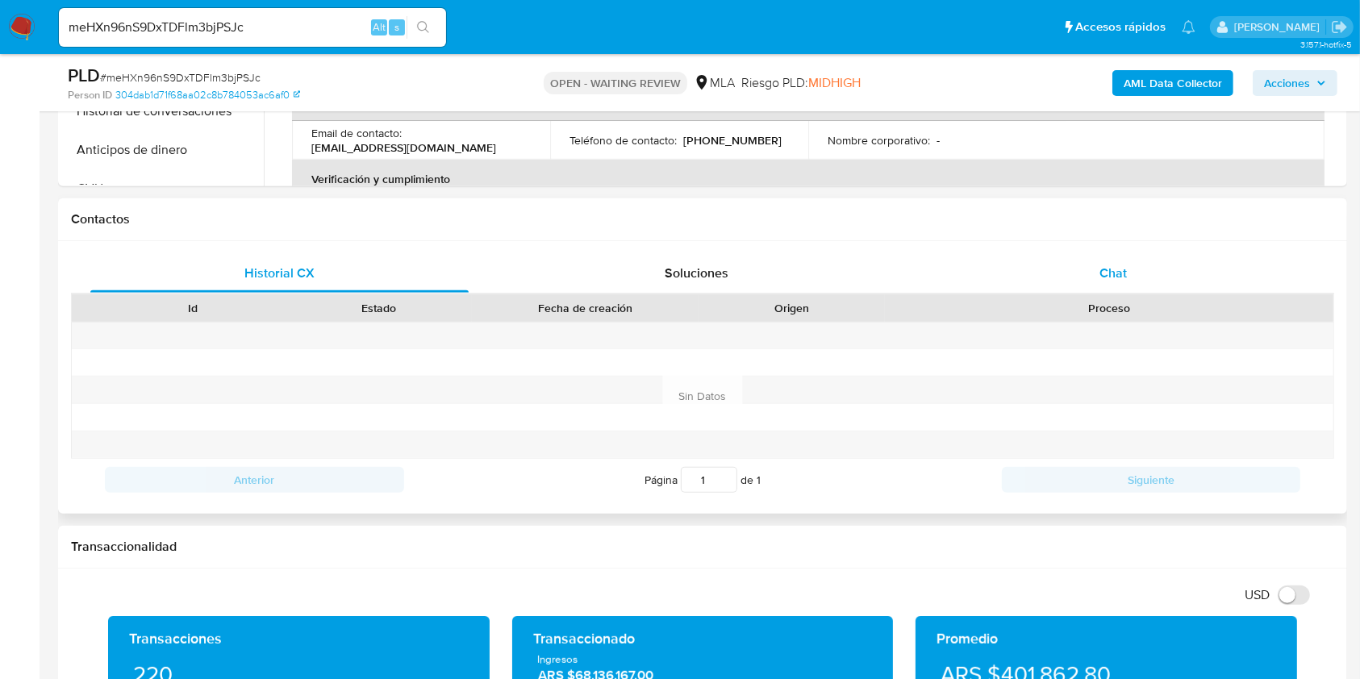
click at [1172, 292] on div "Chat" at bounding box center [1114, 273] width 378 height 39
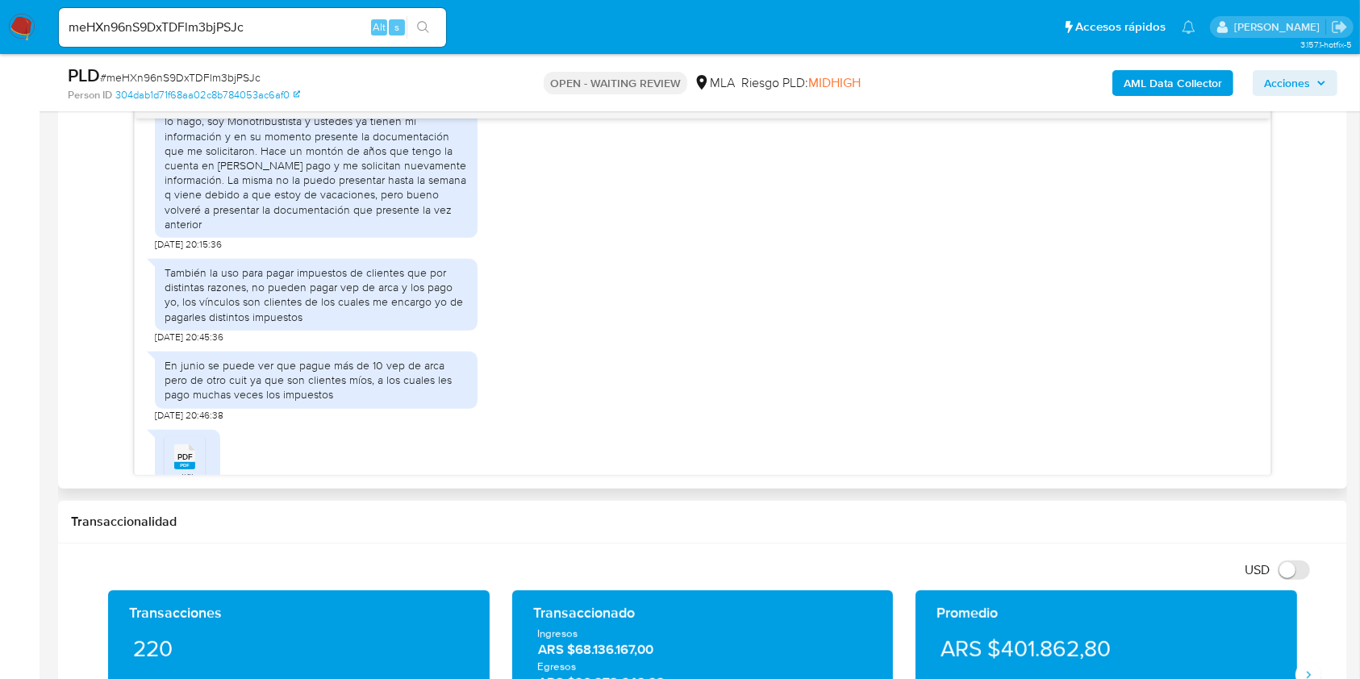
scroll to position [1091, 0]
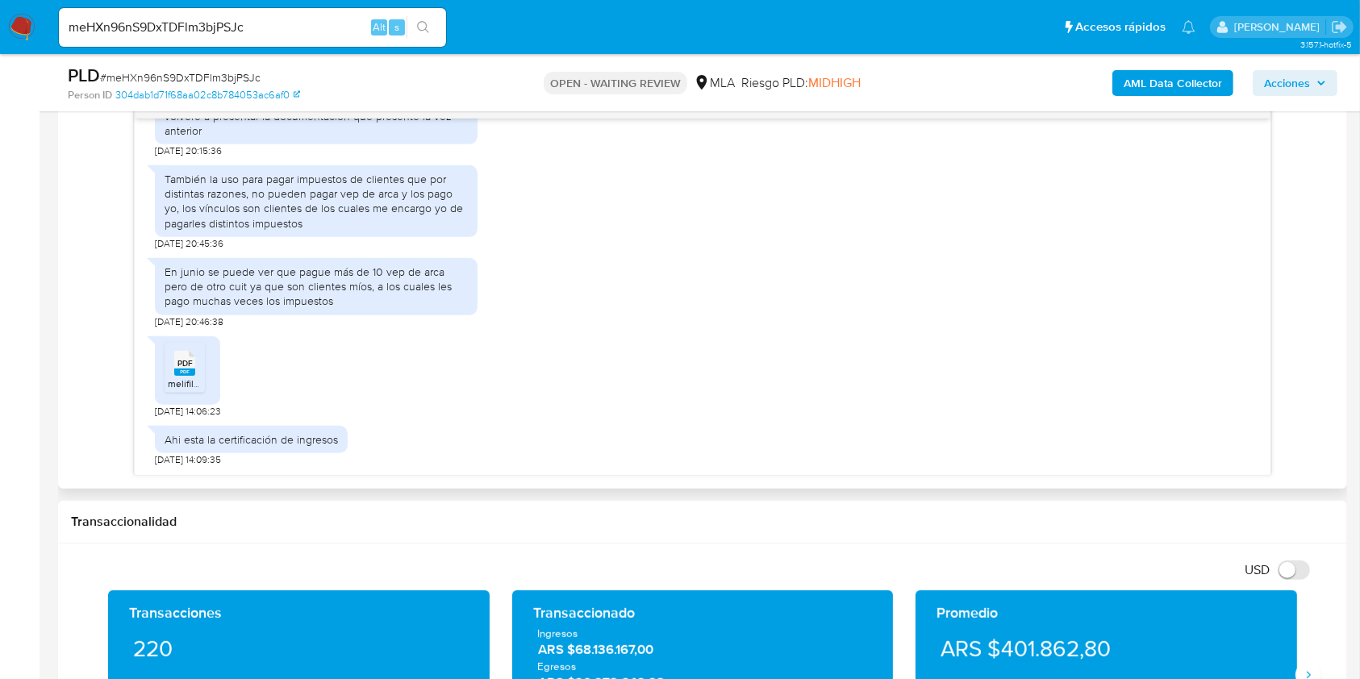
click at [188, 366] on span "PDF" at bounding box center [185, 363] width 15 height 10
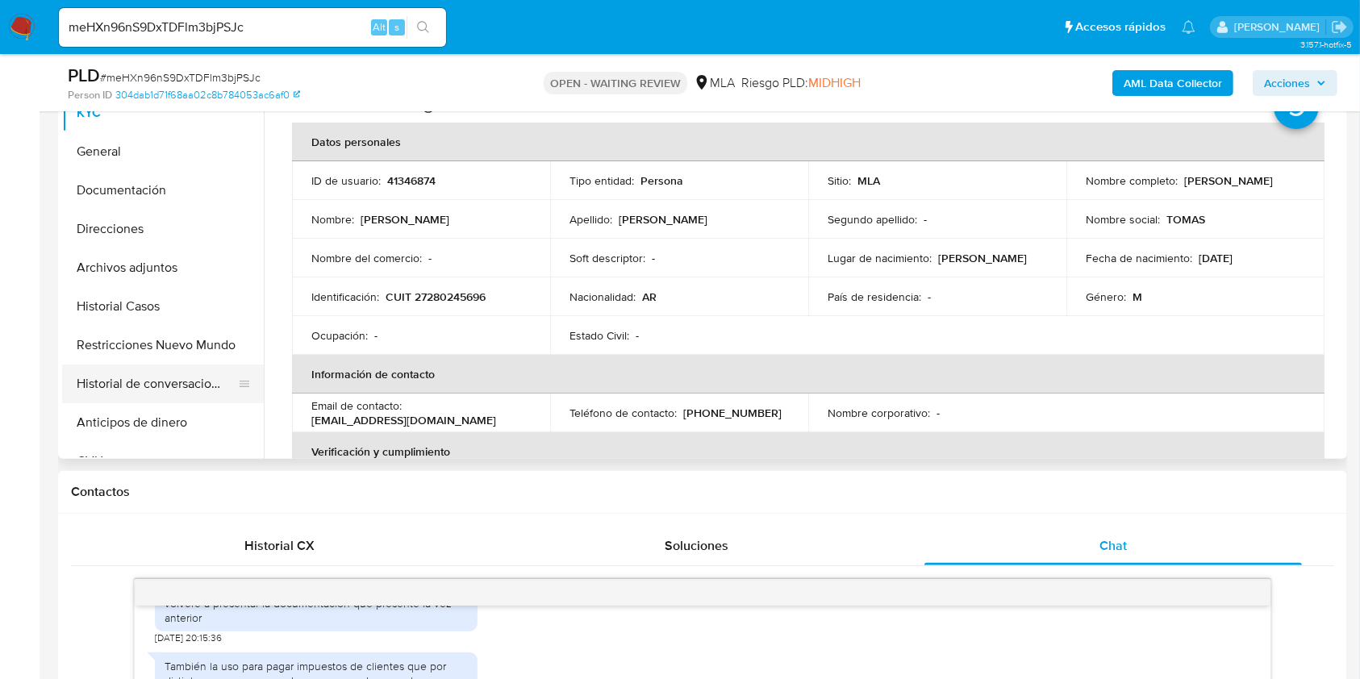
scroll to position [333, 0]
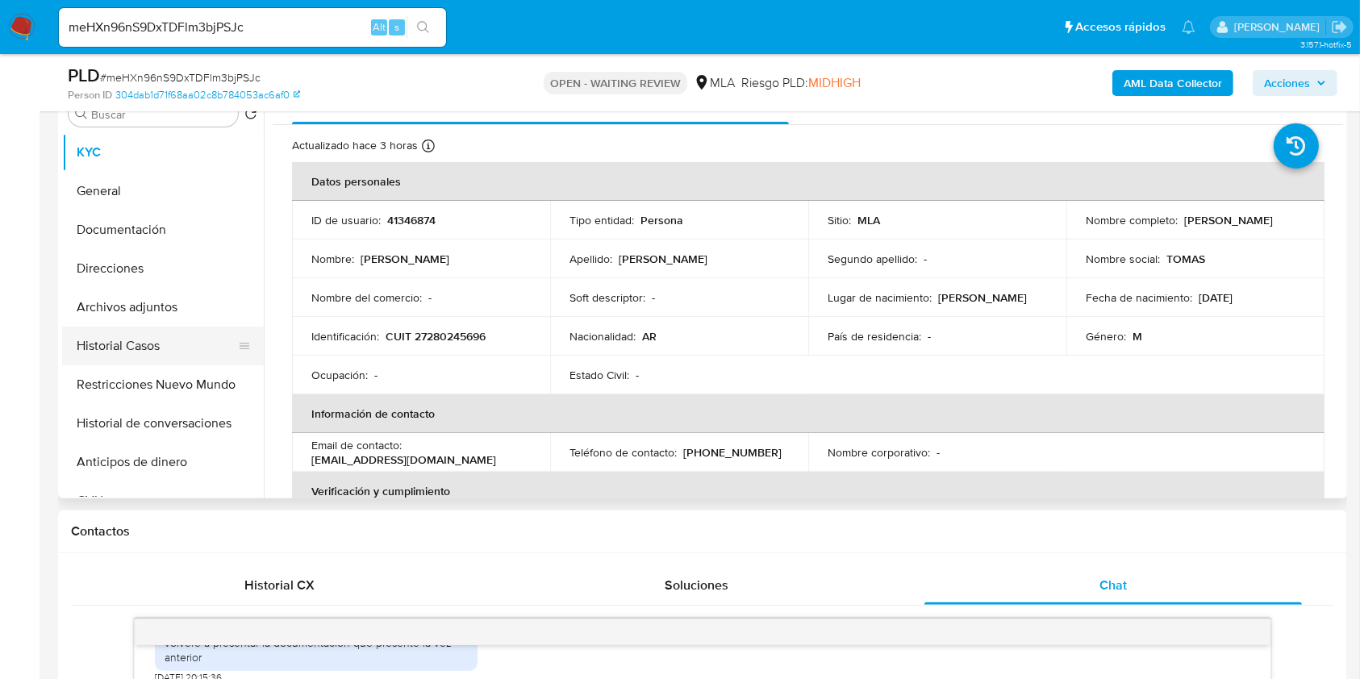
drag, startPoint x: 119, startPoint y: 336, endPoint x: 102, endPoint y: 337, distance: 16.2
click at [118, 336] on button "Historial Casos" at bounding box center [156, 346] width 189 height 39
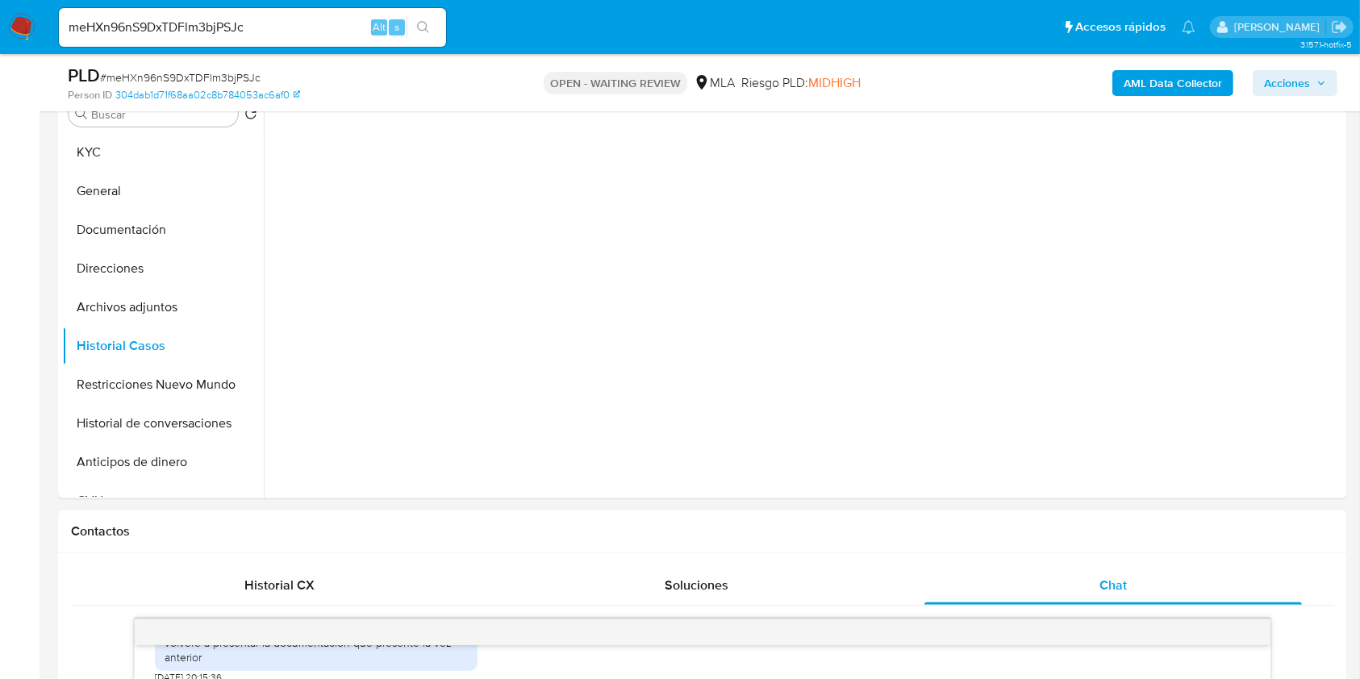
scroll to position [226, 0]
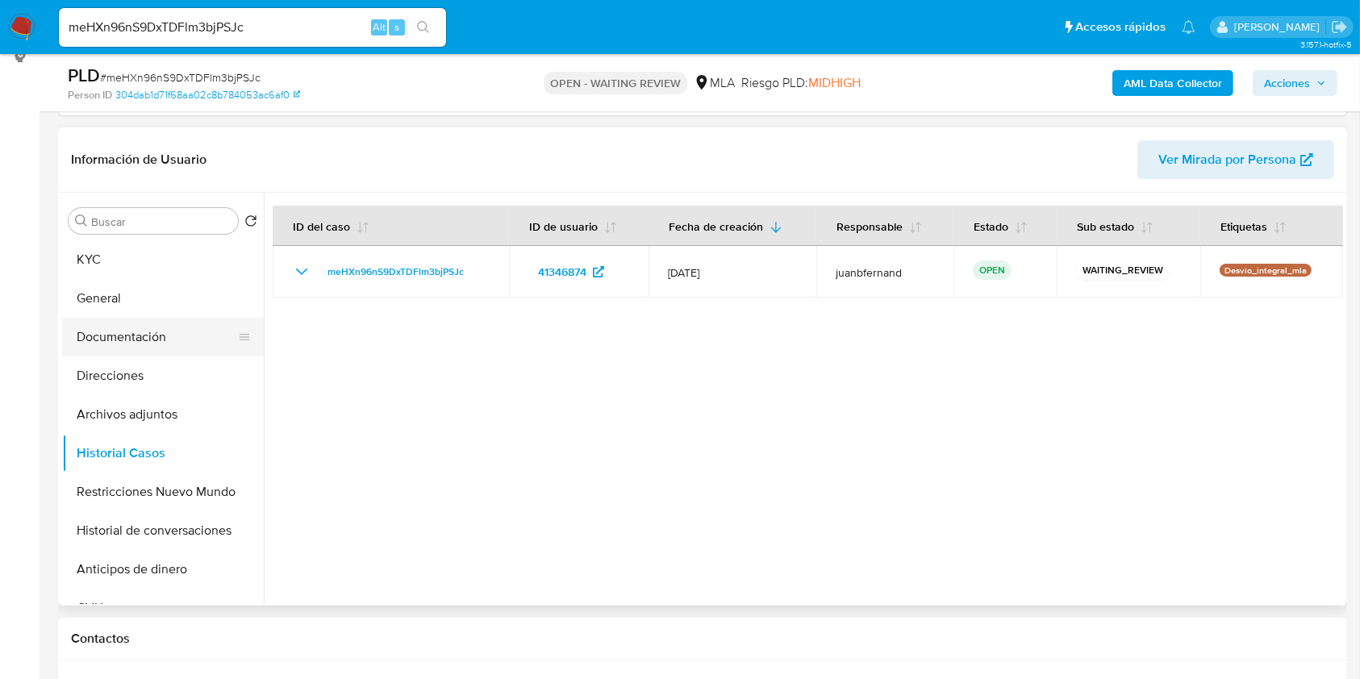
click at [131, 344] on button "Documentación" at bounding box center [156, 337] width 189 height 39
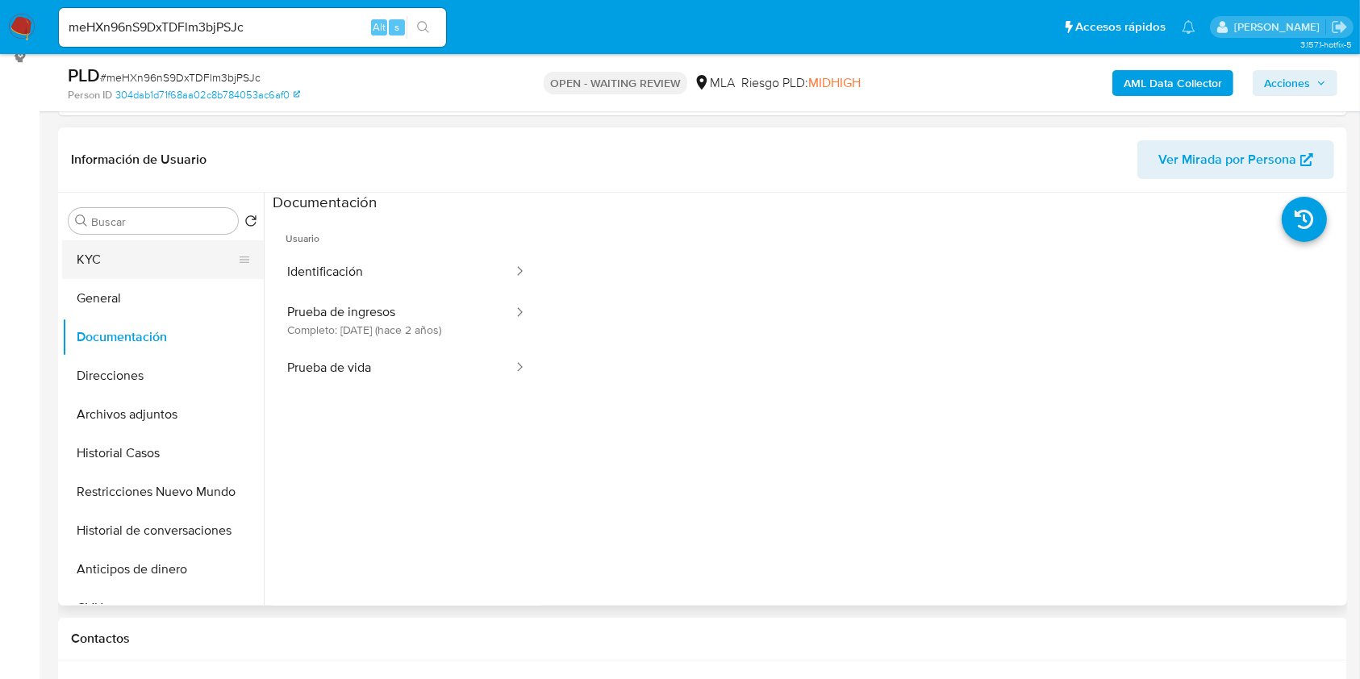
click at [147, 274] on button "KYC" at bounding box center [156, 259] width 189 height 39
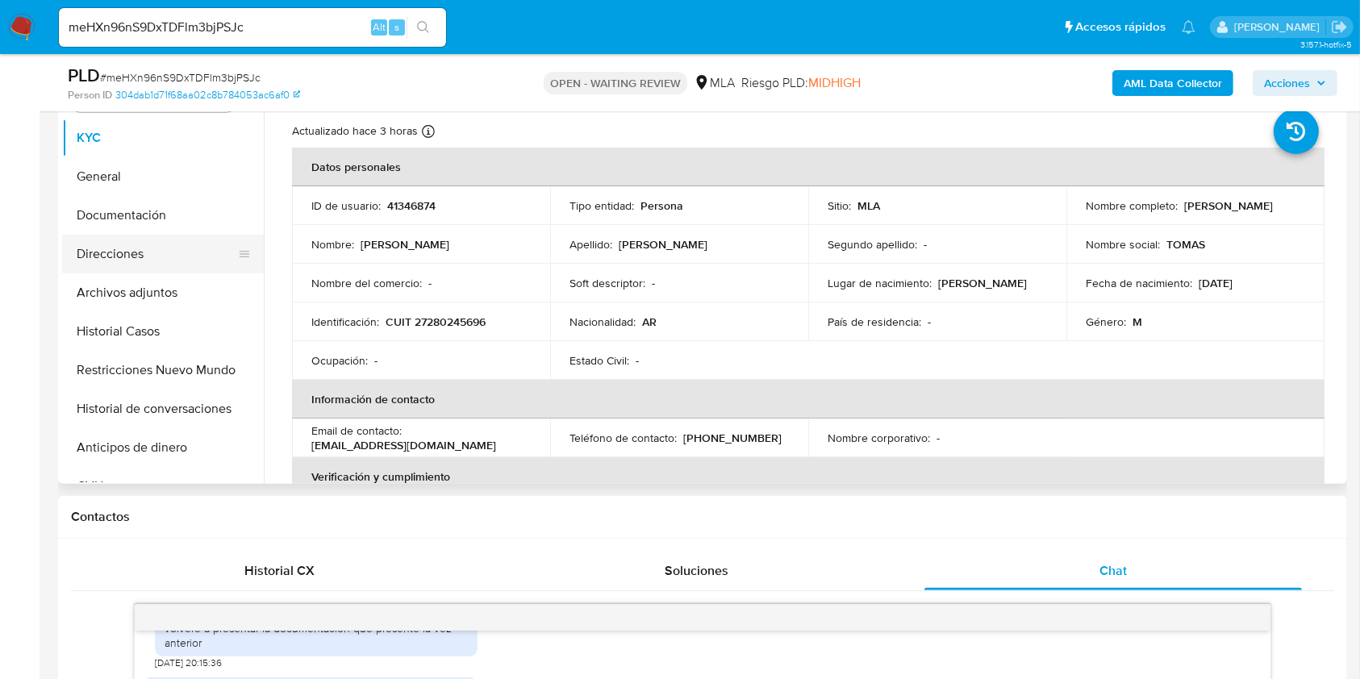
scroll to position [252, 0]
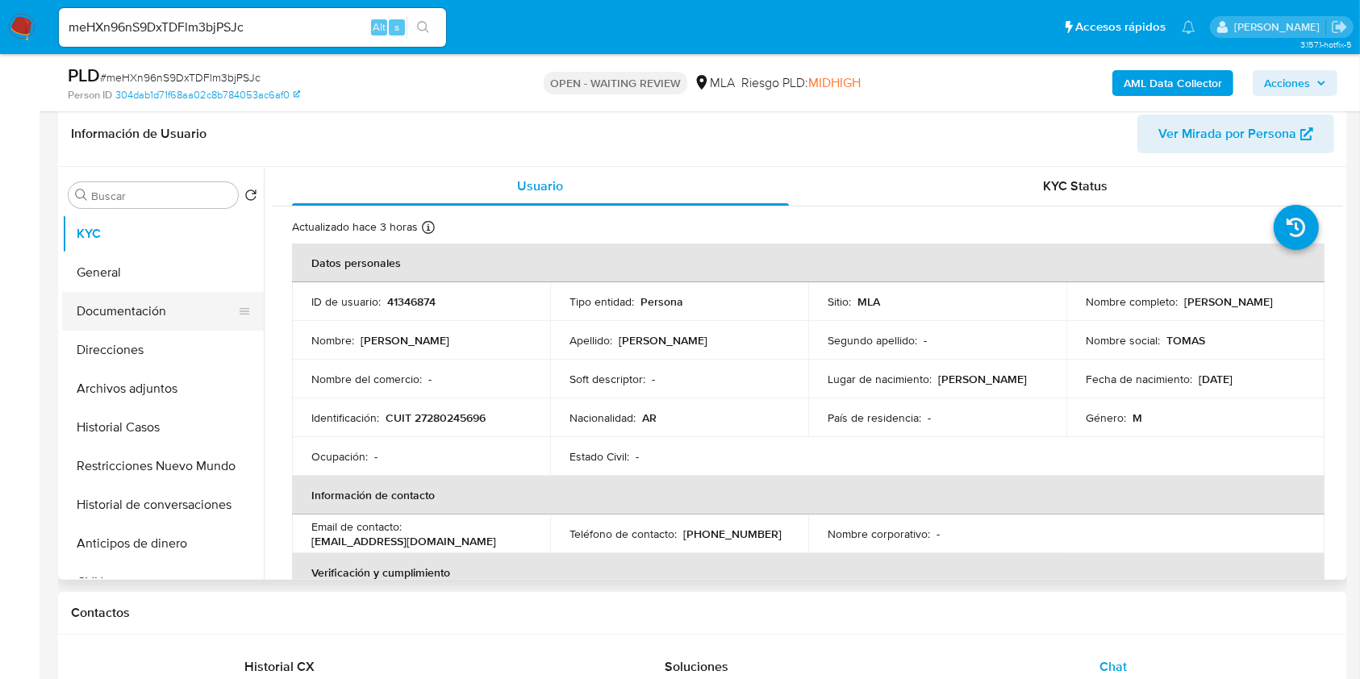
click at [131, 307] on button "Documentación" at bounding box center [156, 311] width 189 height 39
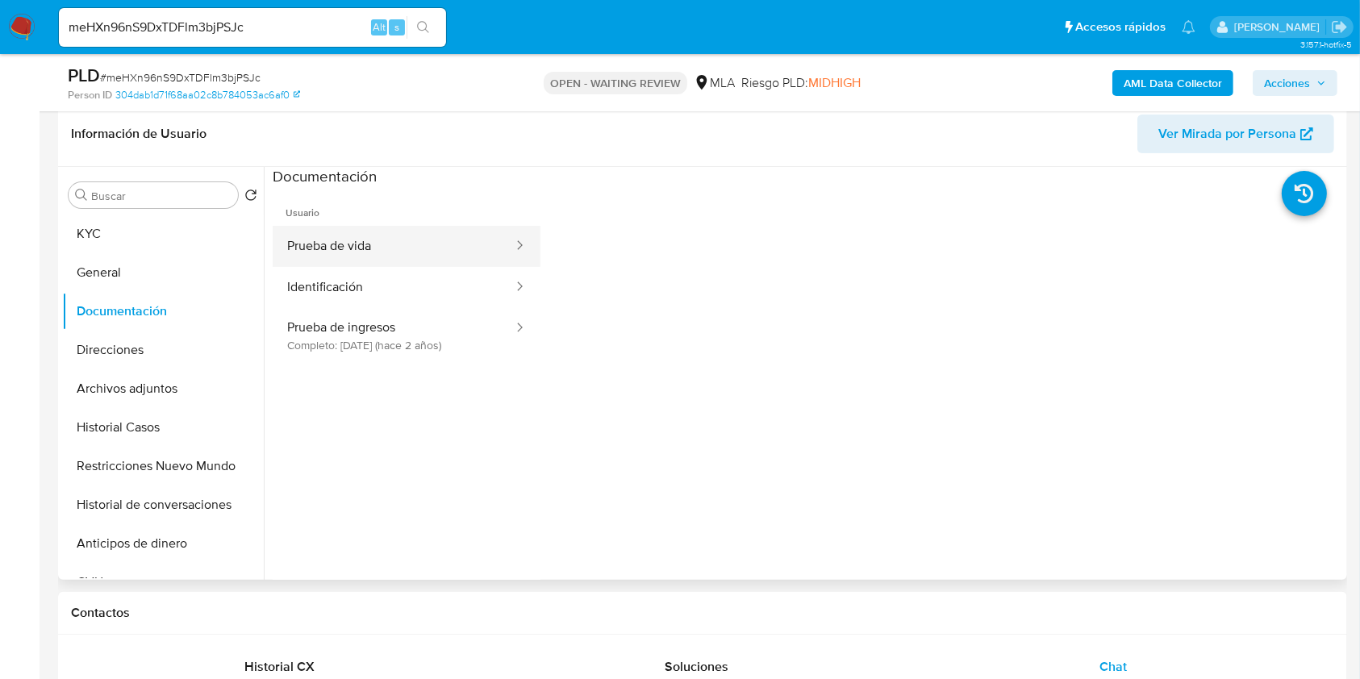
click at [450, 240] on button "Prueba de vida" at bounding box center [394, 246] width 242 height 41
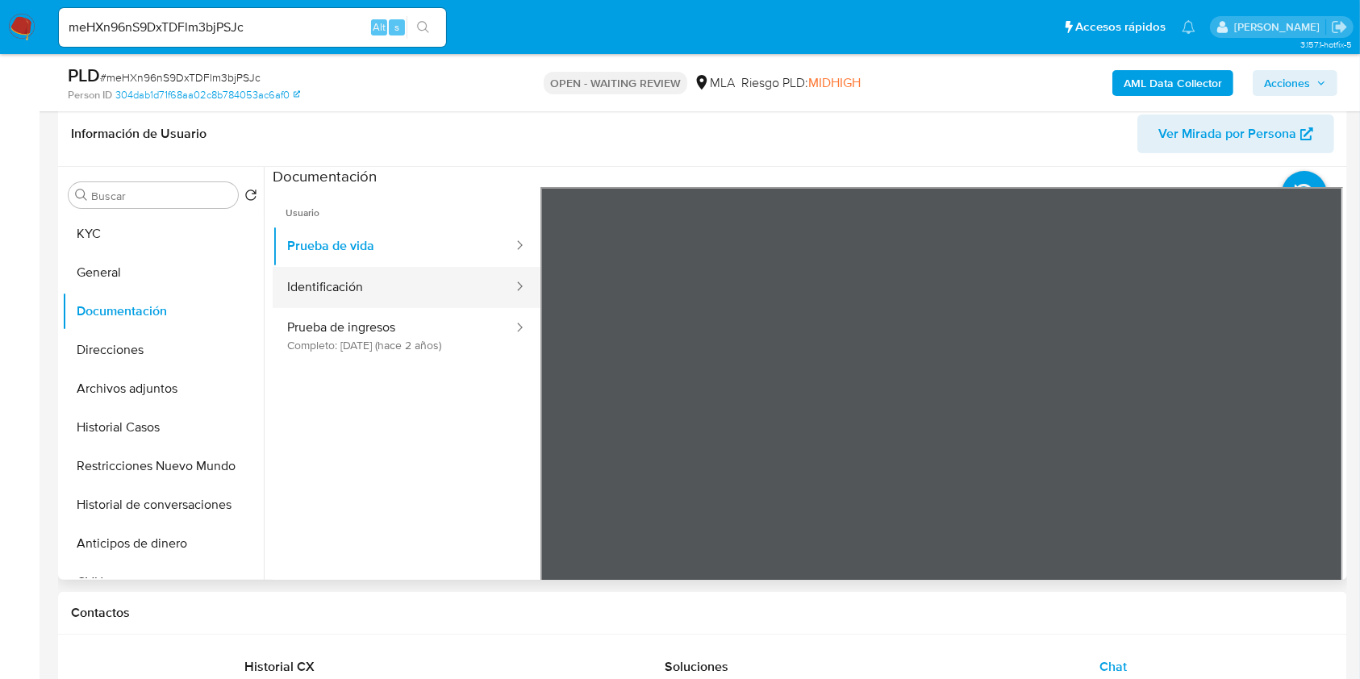
click at [297, 273] on button "Identificación" at bounding box center [394, 287] width 242 height 41
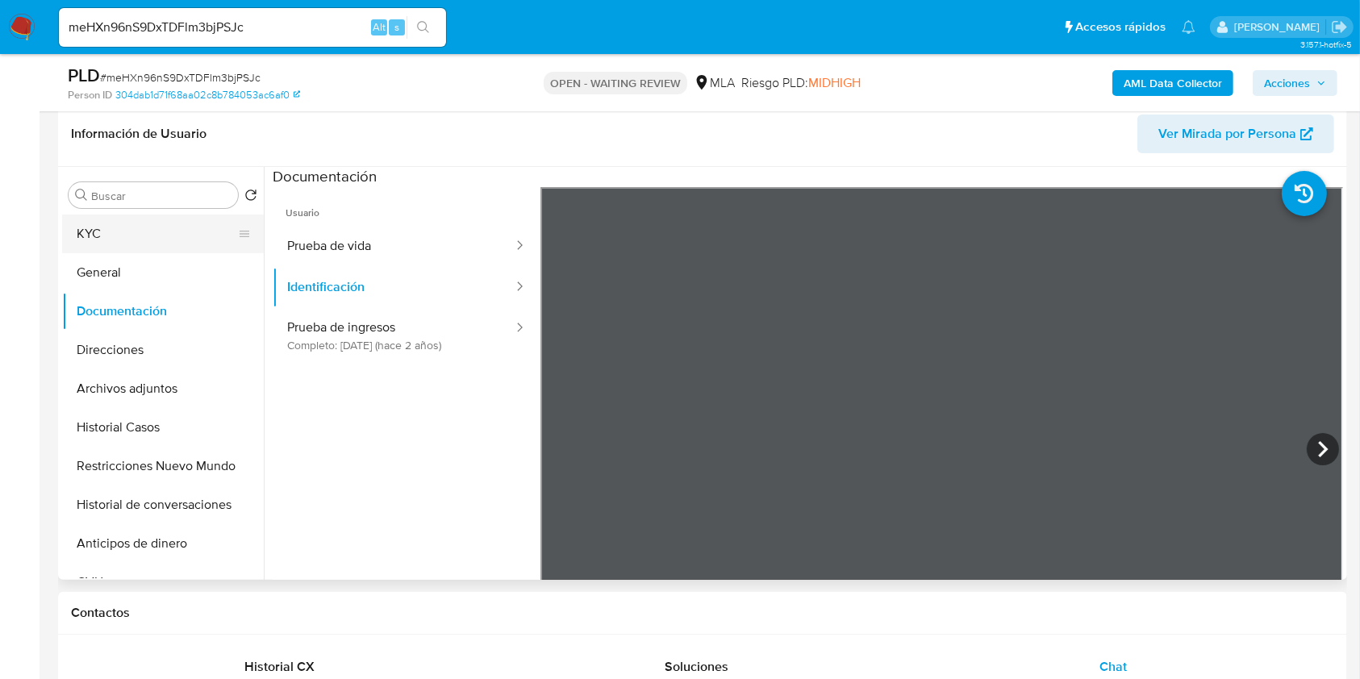
click at [144, 239] on button "KYC" at bounding box center [156, 234] width 189 height 39
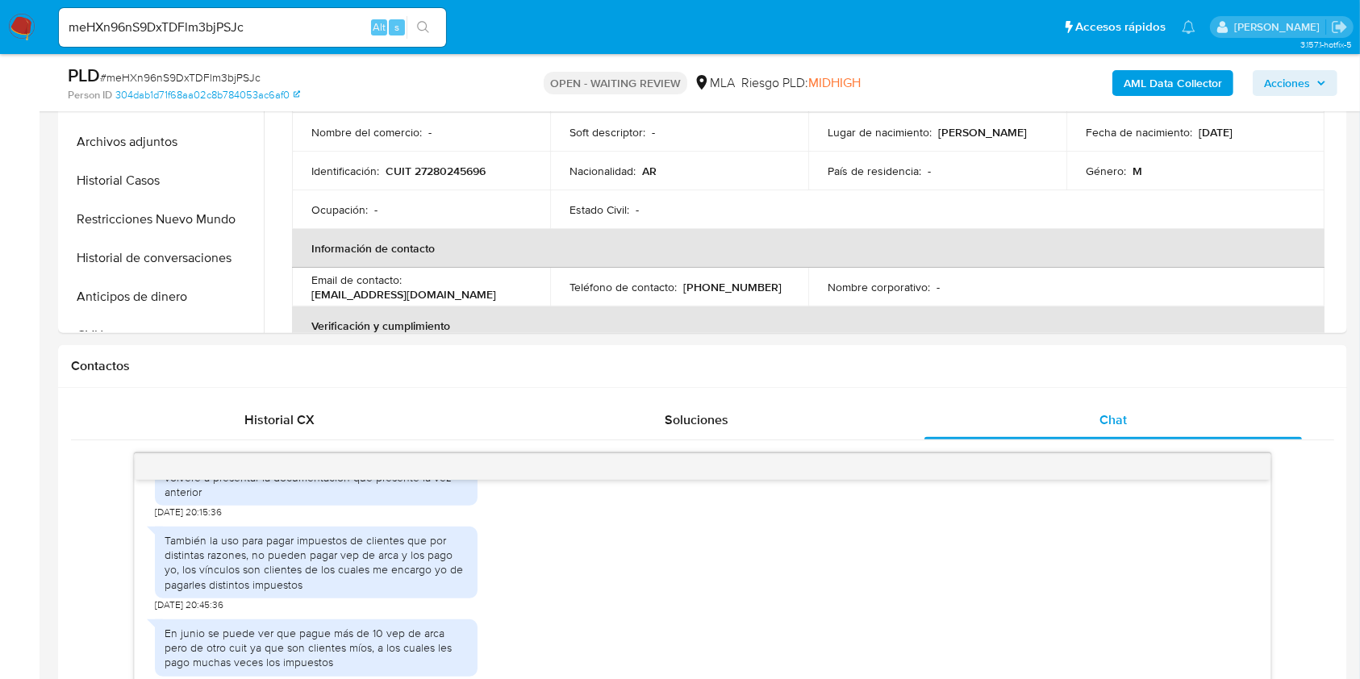
scroll to position [753, 0]
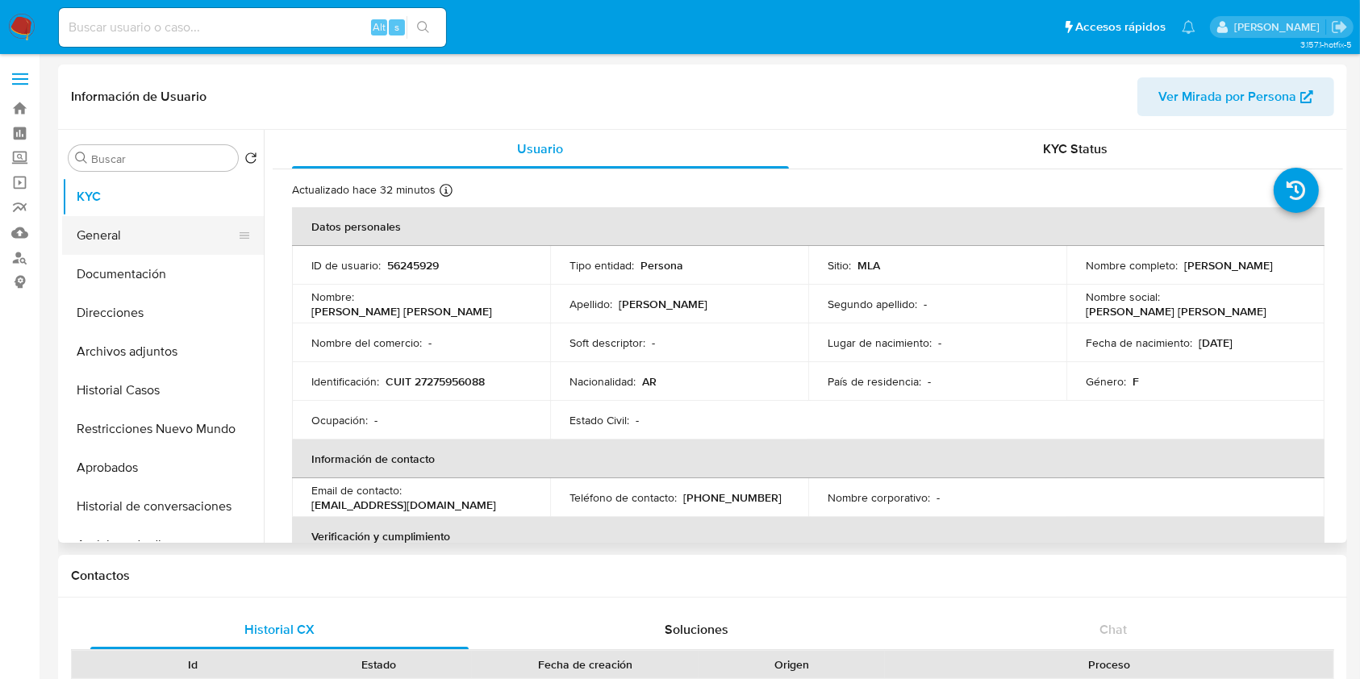
select select "10"
click at [163, 384] on button "Historial Casos" at bounding box center [156, 390] width 189 height 39
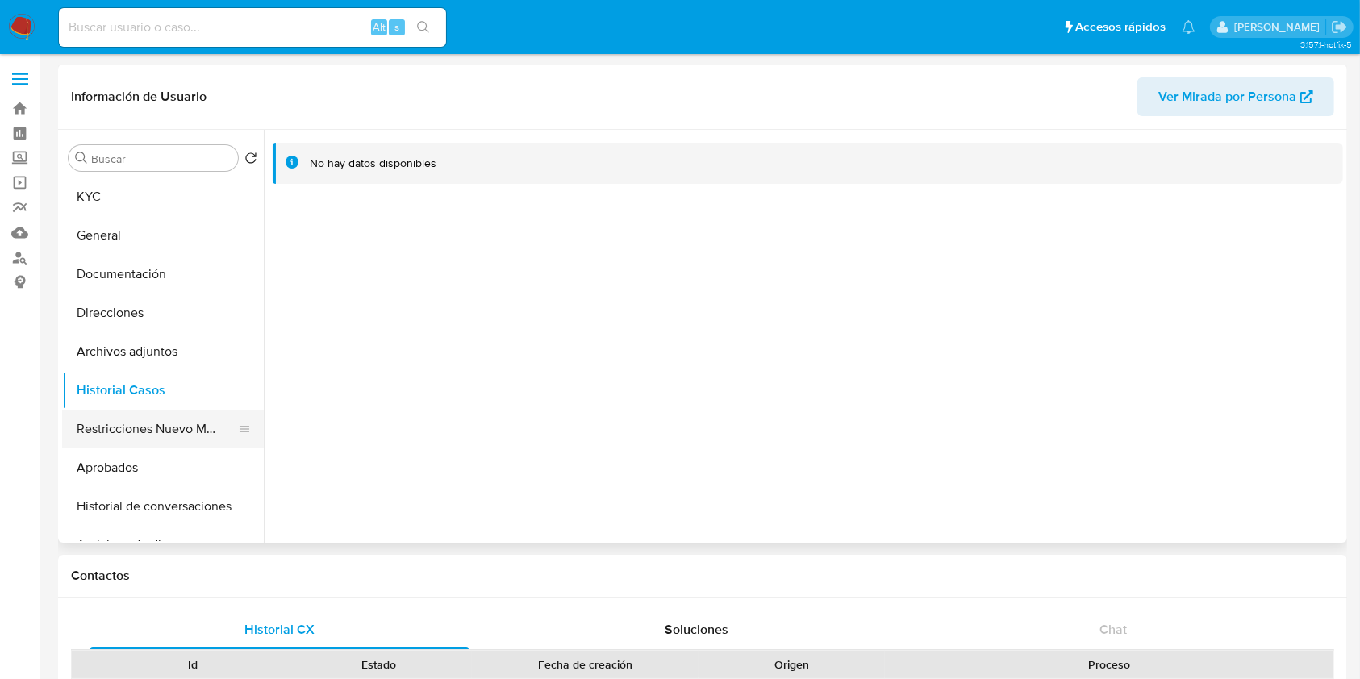
click at [129, 414] on button "Restricciones Nuevo Mundo" at bounding box center [156, 429] width 189 height 39
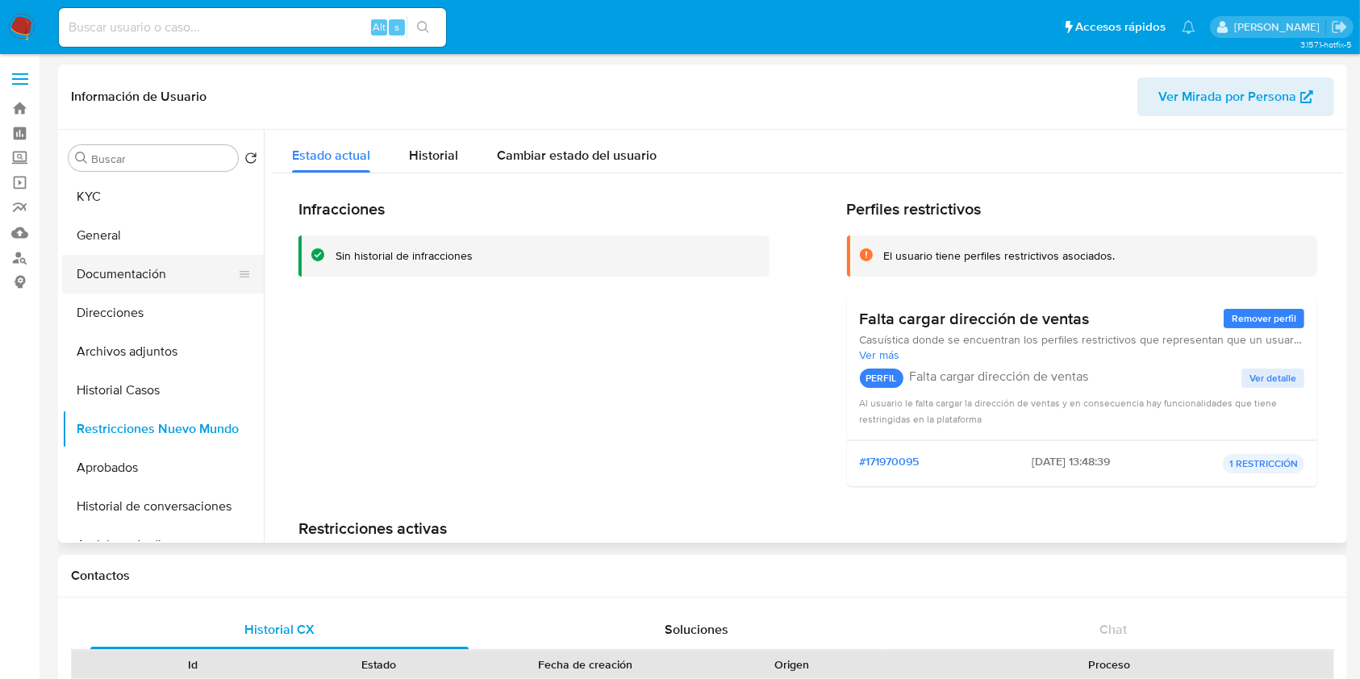
click at [168, 261] on button "Documentación" at bounding box center [156, 274] width 189 height 39
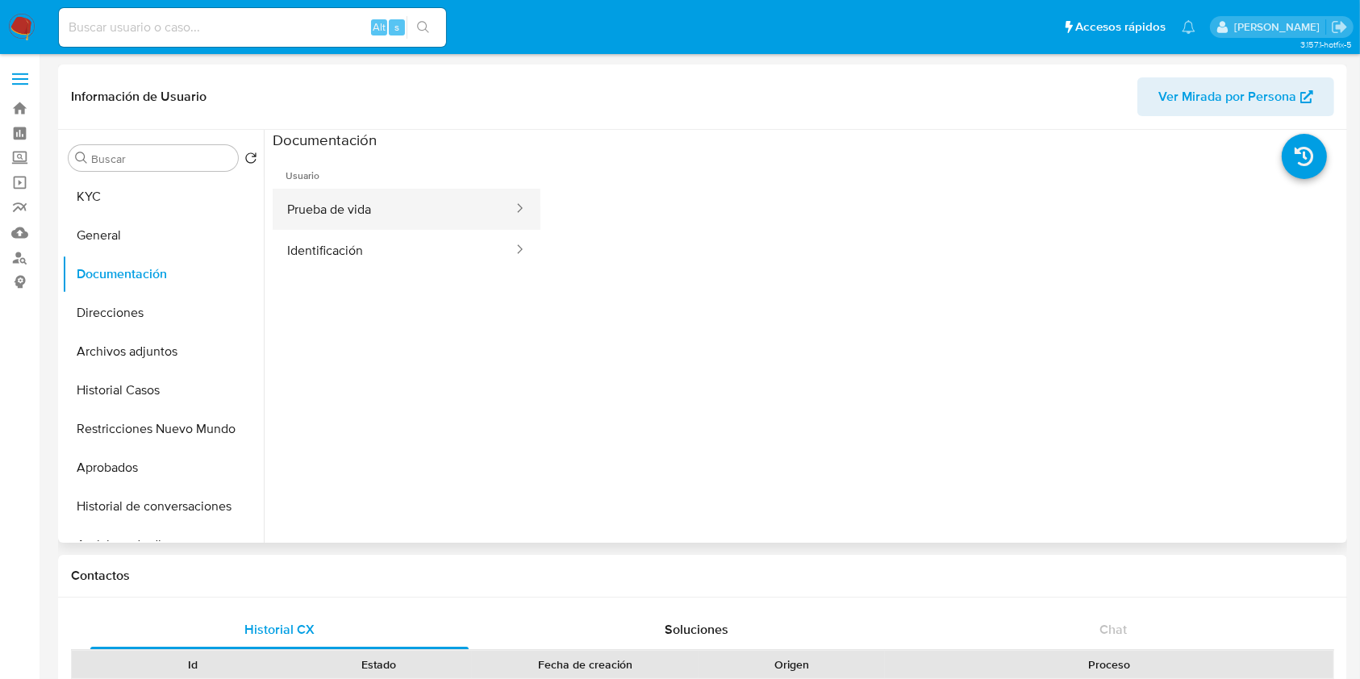
click at [337, 225] on button "Prueba de vida" at bounding box center [394, 209] width 242 height 41
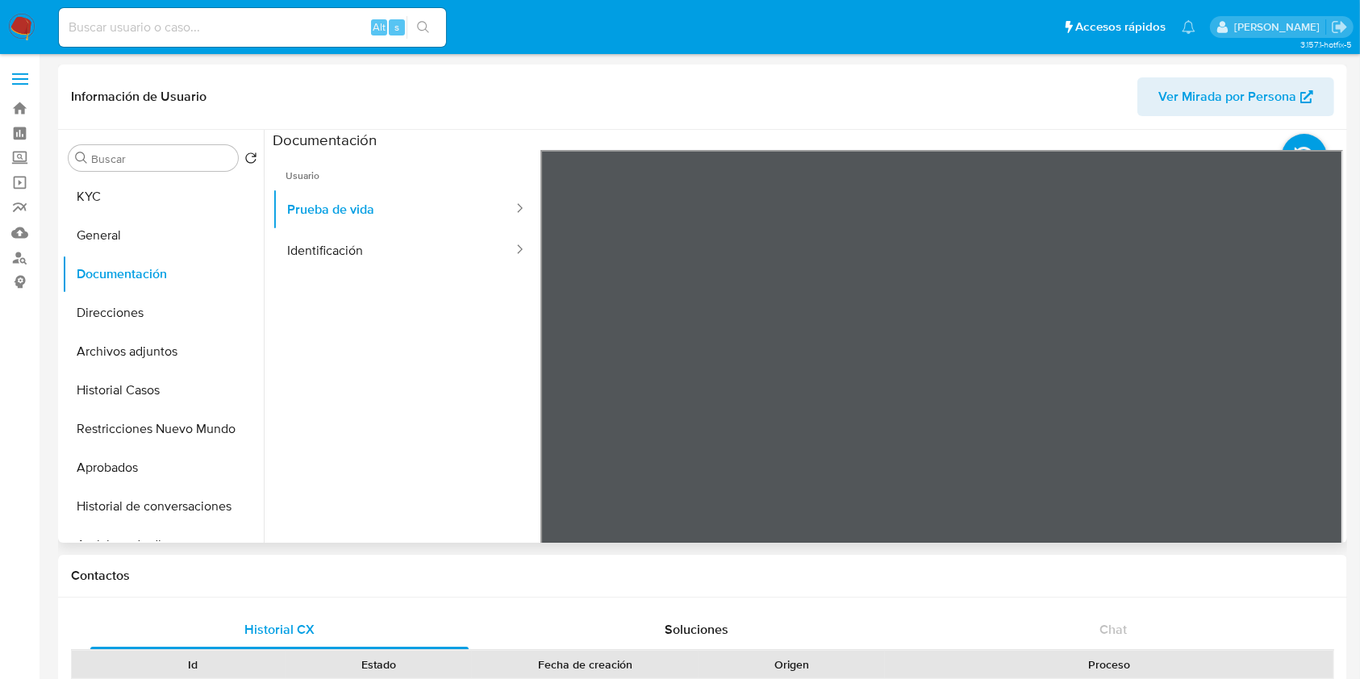
scroll to position [51, 0]
click at [409, 245] on button "Identificación" at bounding box center [394, 250] width 242 height 41
click at [1316, 411] on icon at bounding box center [1323, 412] width 32 height 32
click at [137, 320] on button "Direcciones" at bounding box center [156, 313] width 189 height 39
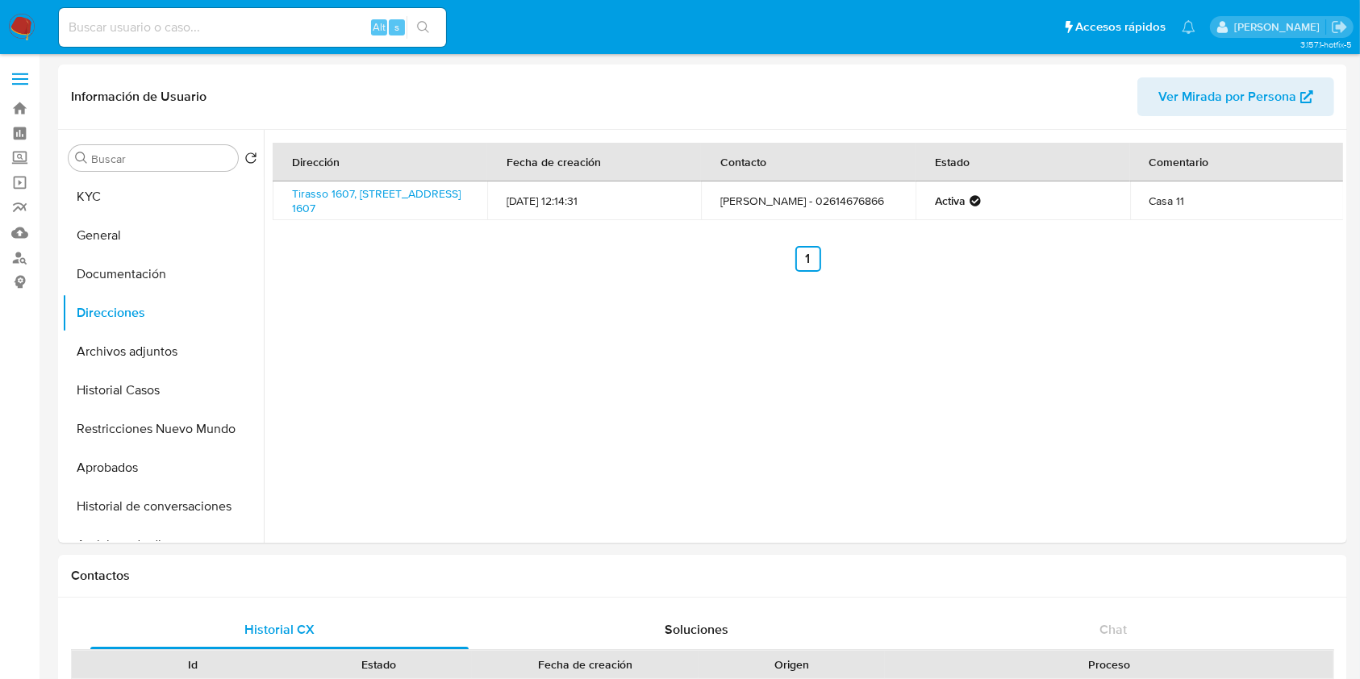
click at [307, 27] on input at bounding box center [252, 27] width 387 height 21
paste input "r4bNhmIO65yP2O0DRShAqm6X"
type input "r4bNhmIO65yP2O0DRShAqm6X"
click at [419, 30] on icon "search-icon" at bounding box center [423, 27] width 13 height 13
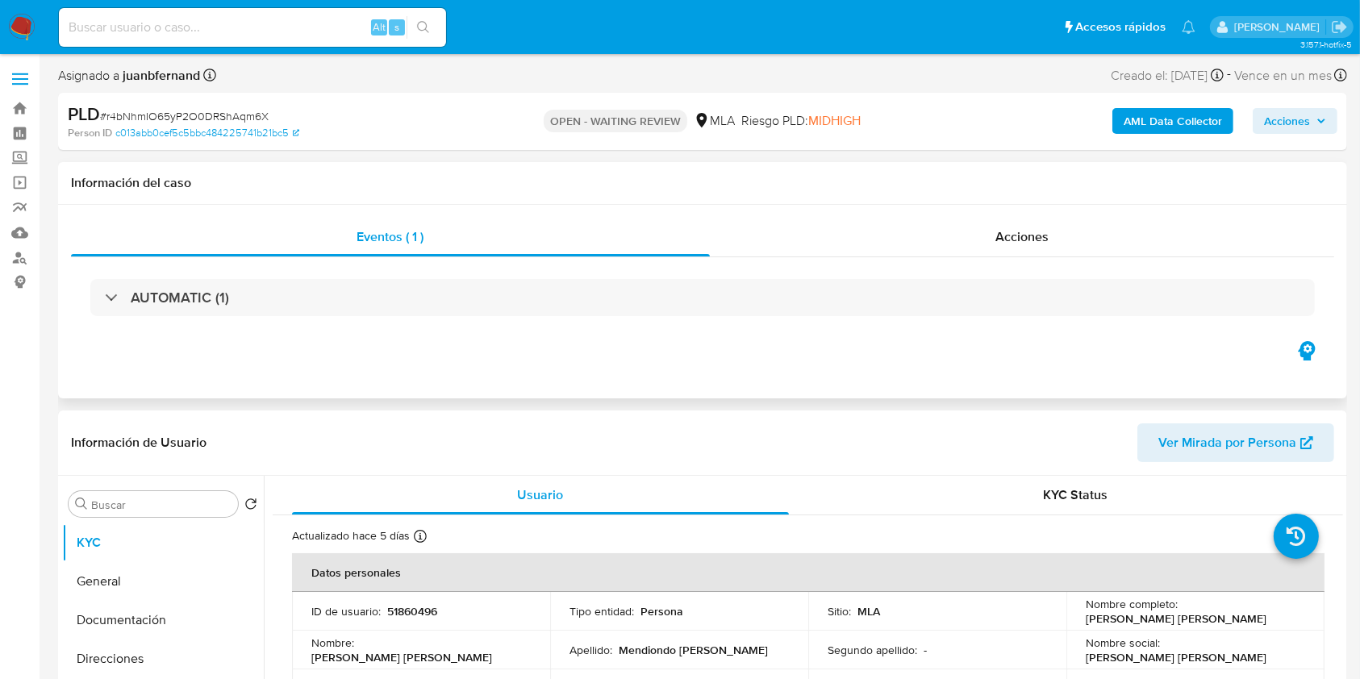
select select "10"
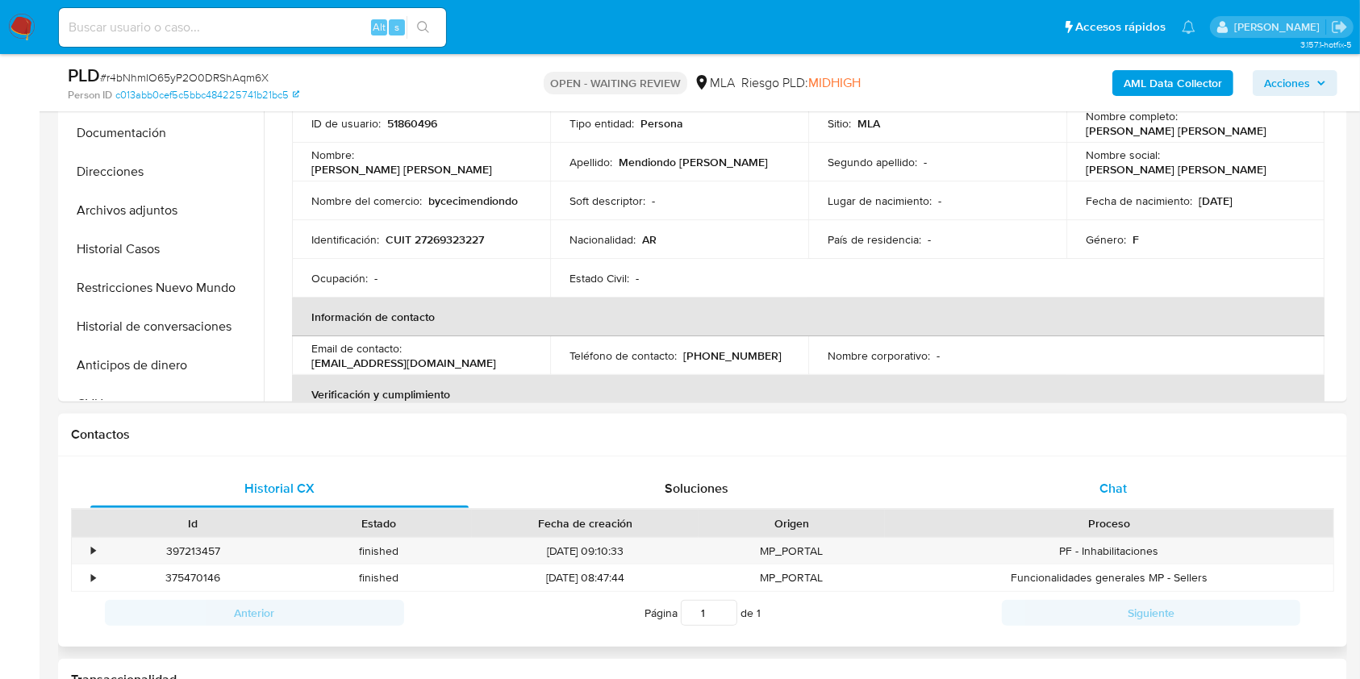
click at [1102, 487] on span "Chat" at bounding box center [1113, 488] width 27 height 19
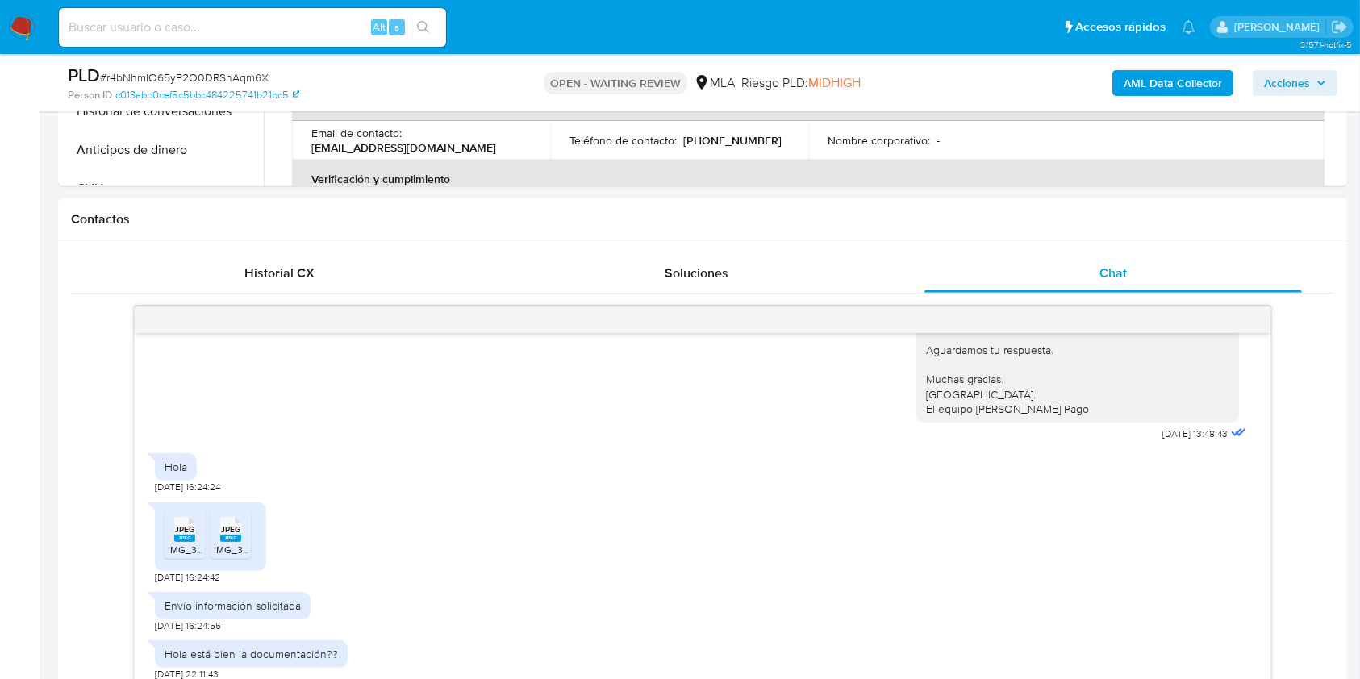
scroll to position [860, 0]
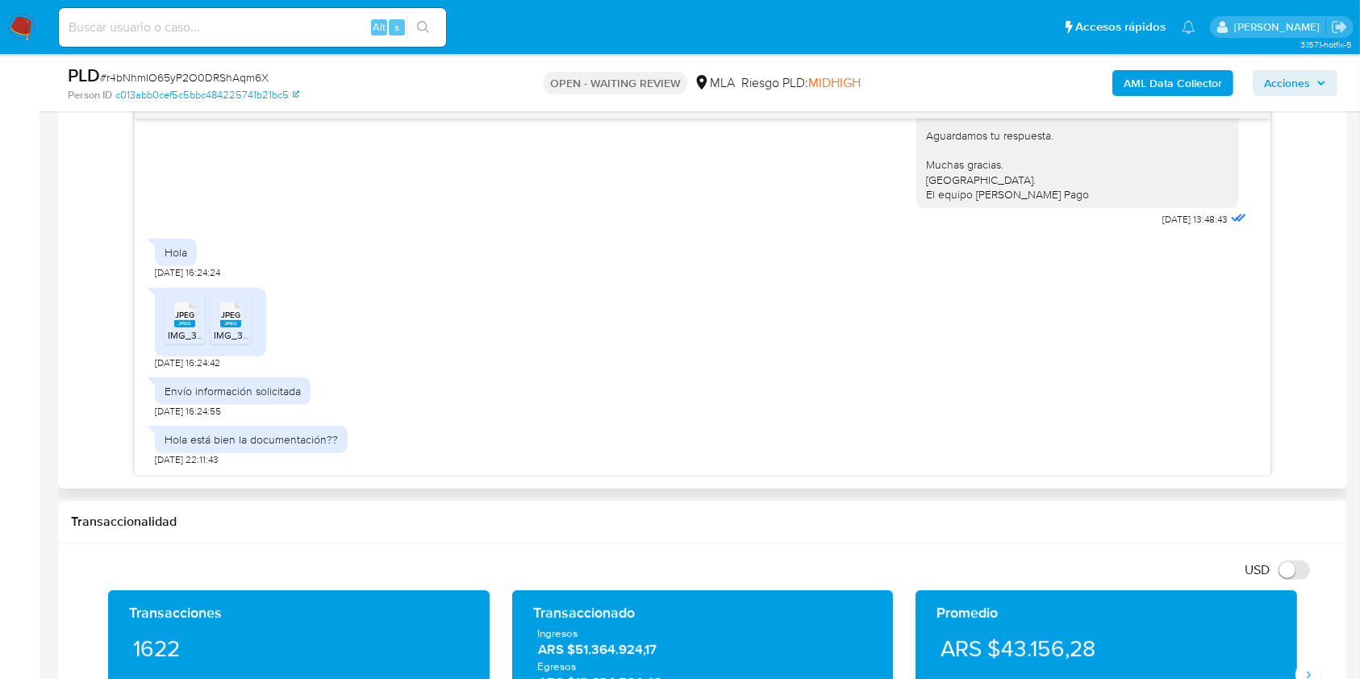
click at [178, 320] on span "JPEG" at bounding box center [184, 315] width 19 height 10
click at [219, 318] on div "JPEG JPEG" at bounding box center [231, 313] width 34 height 31
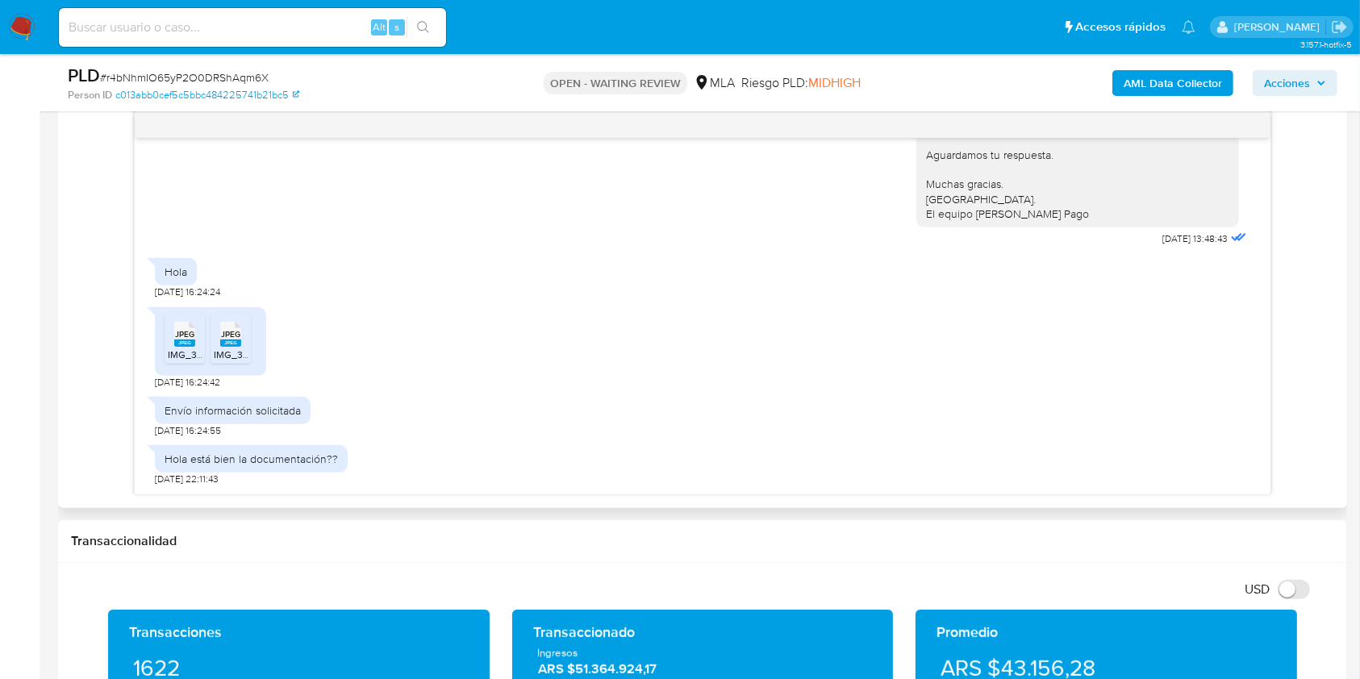
scroll to position [753, 0]
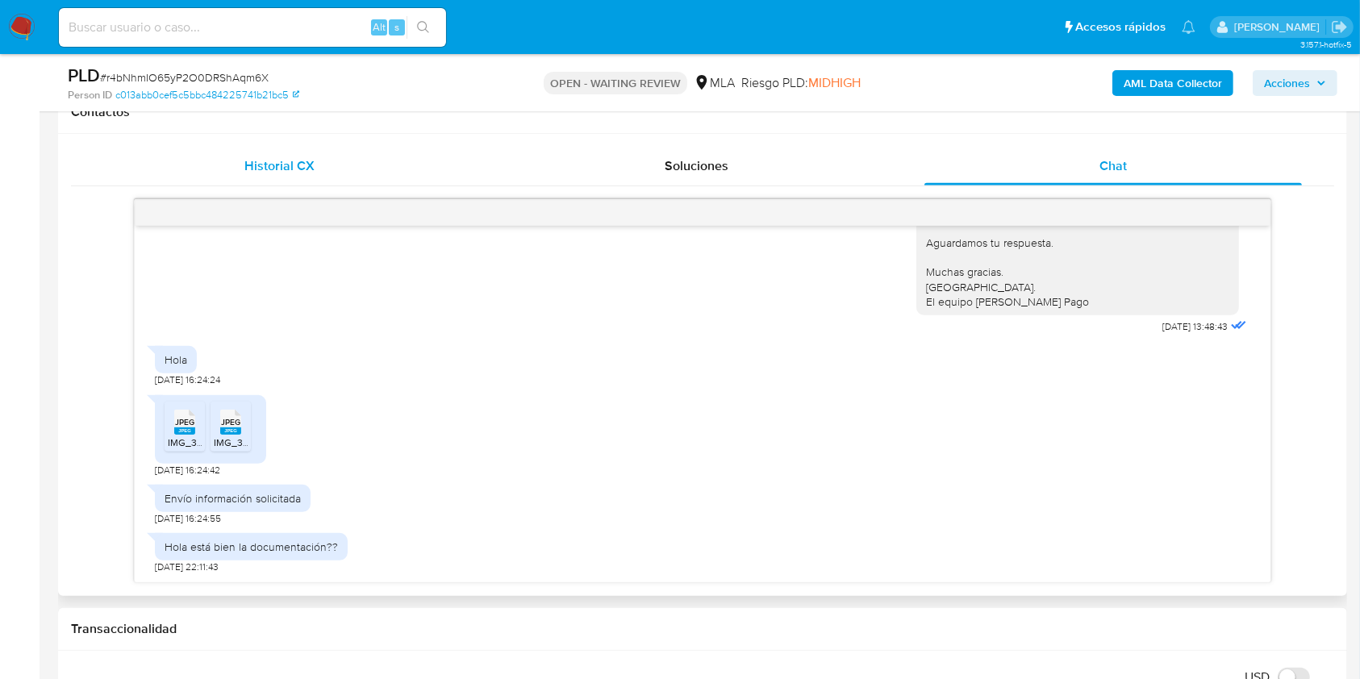
click at [288, 180] on div "Historial CX" at bounding box center [279, 166] width 378 height 39
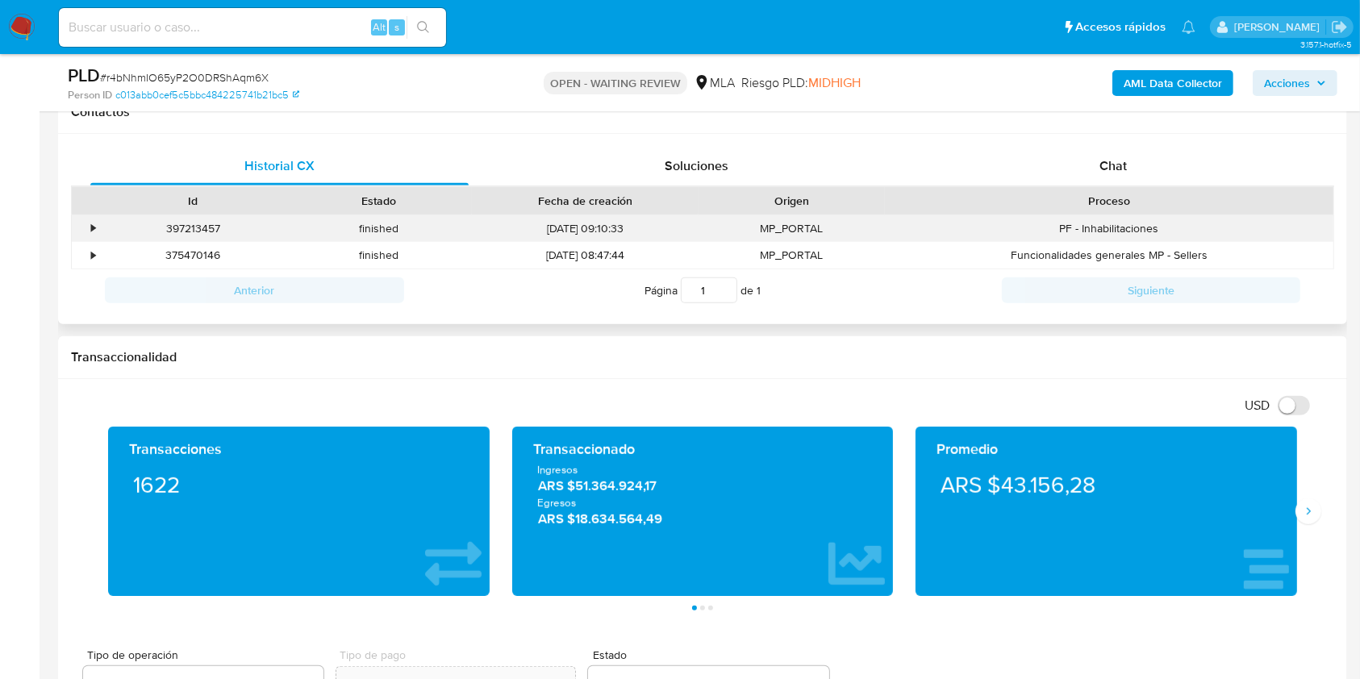
click at [207, 232] on div "397213457" at bounding box center [193, 228] width 186 height 27
copy div "397213457"
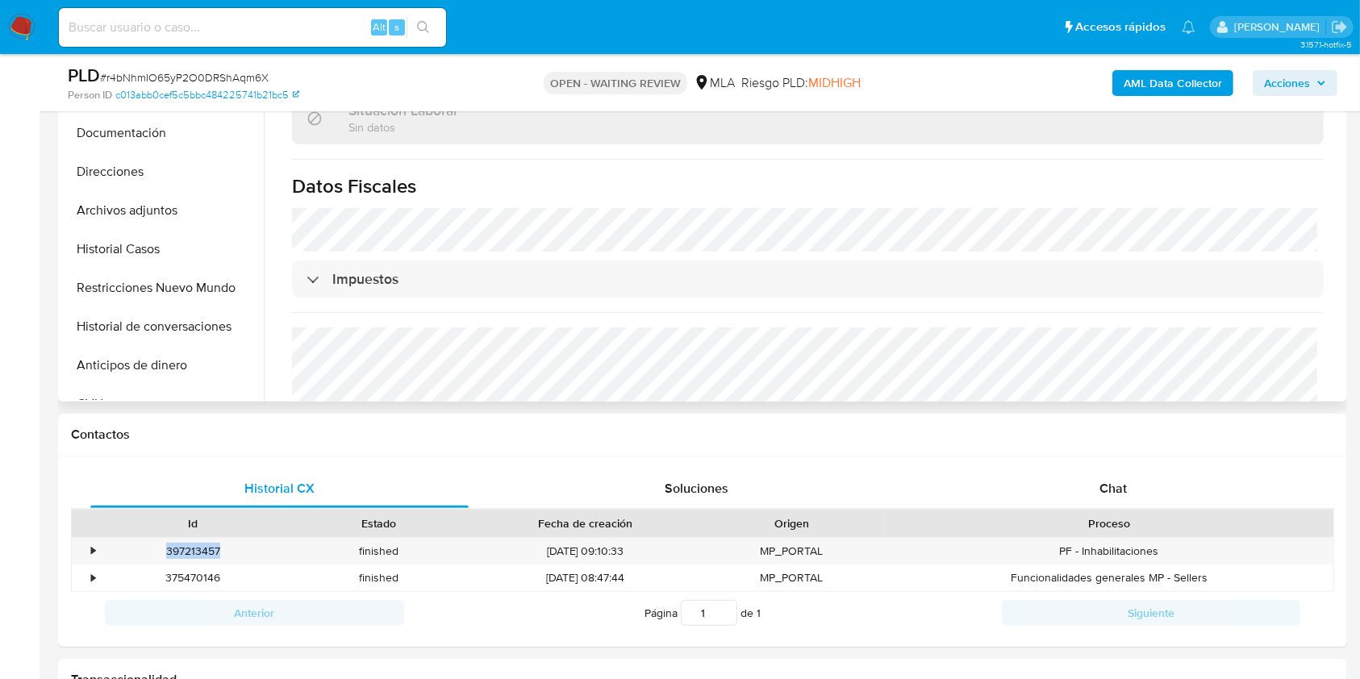
scroll to position [875, 0]
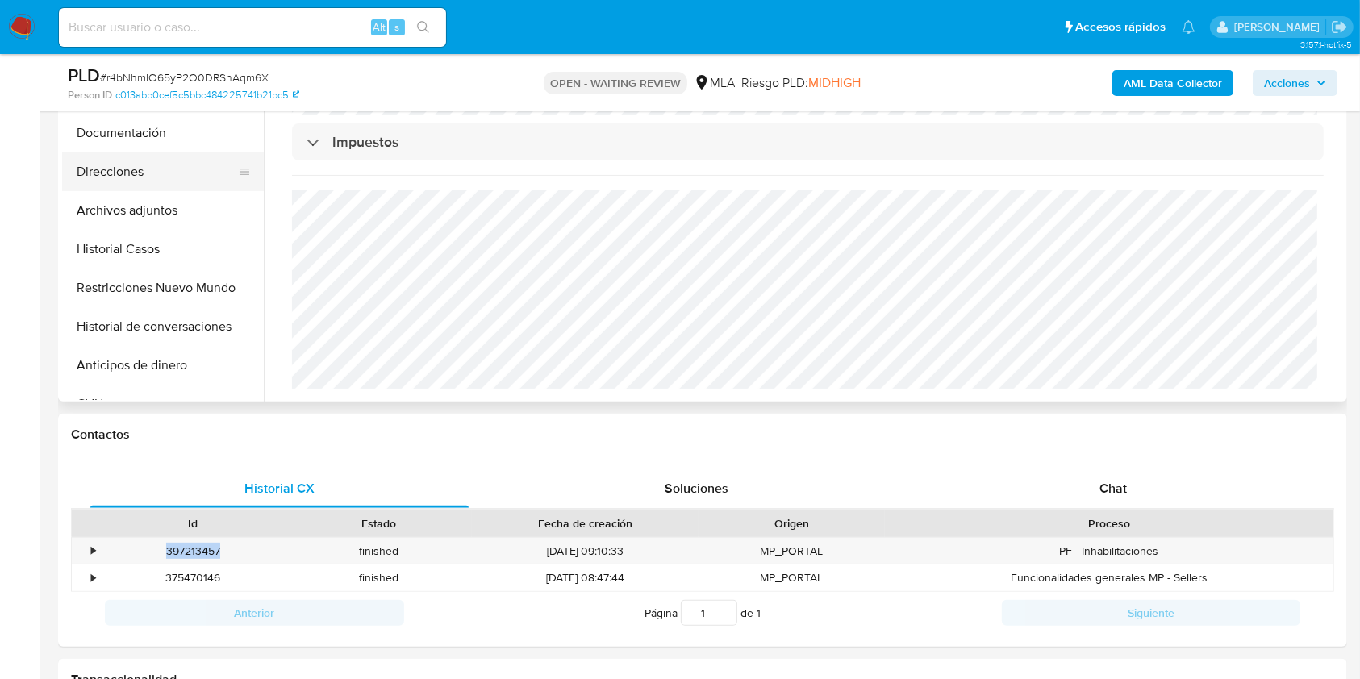
click at [71, 157] on button "Direcciones" at bounding box center [156, 172] width 189 height 39
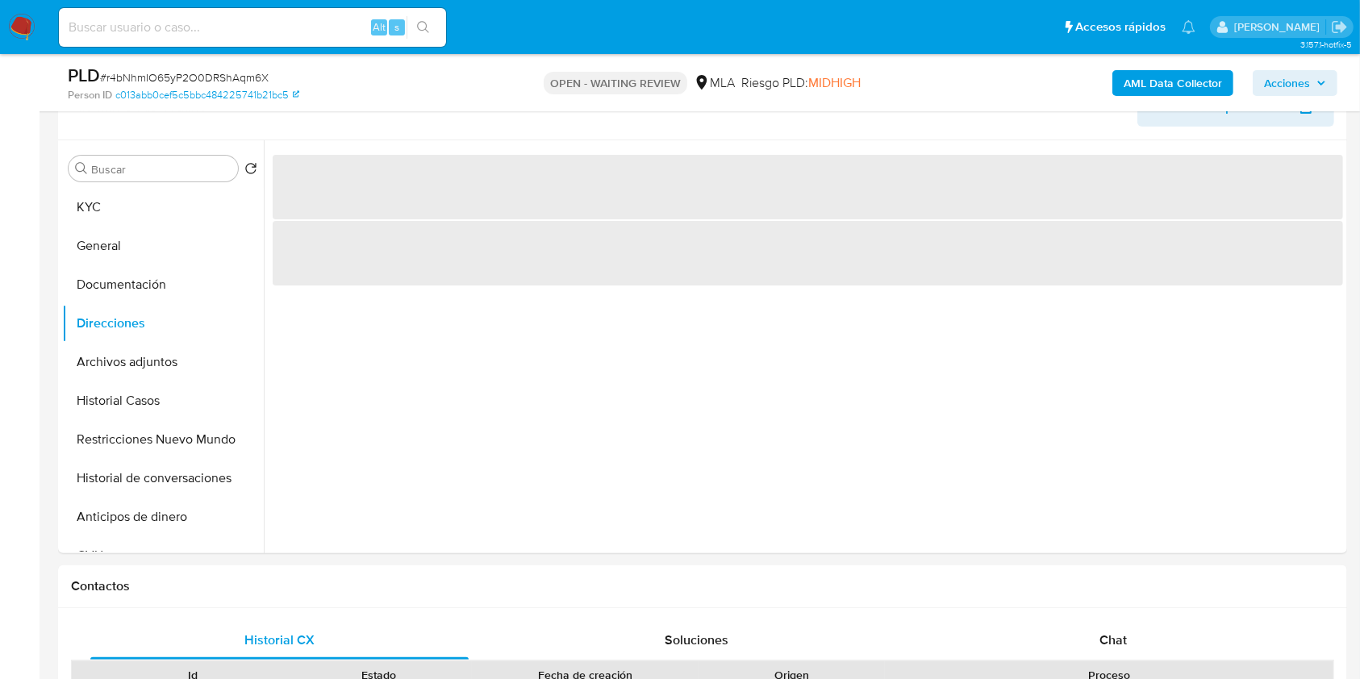
scroll to position [323, 0]
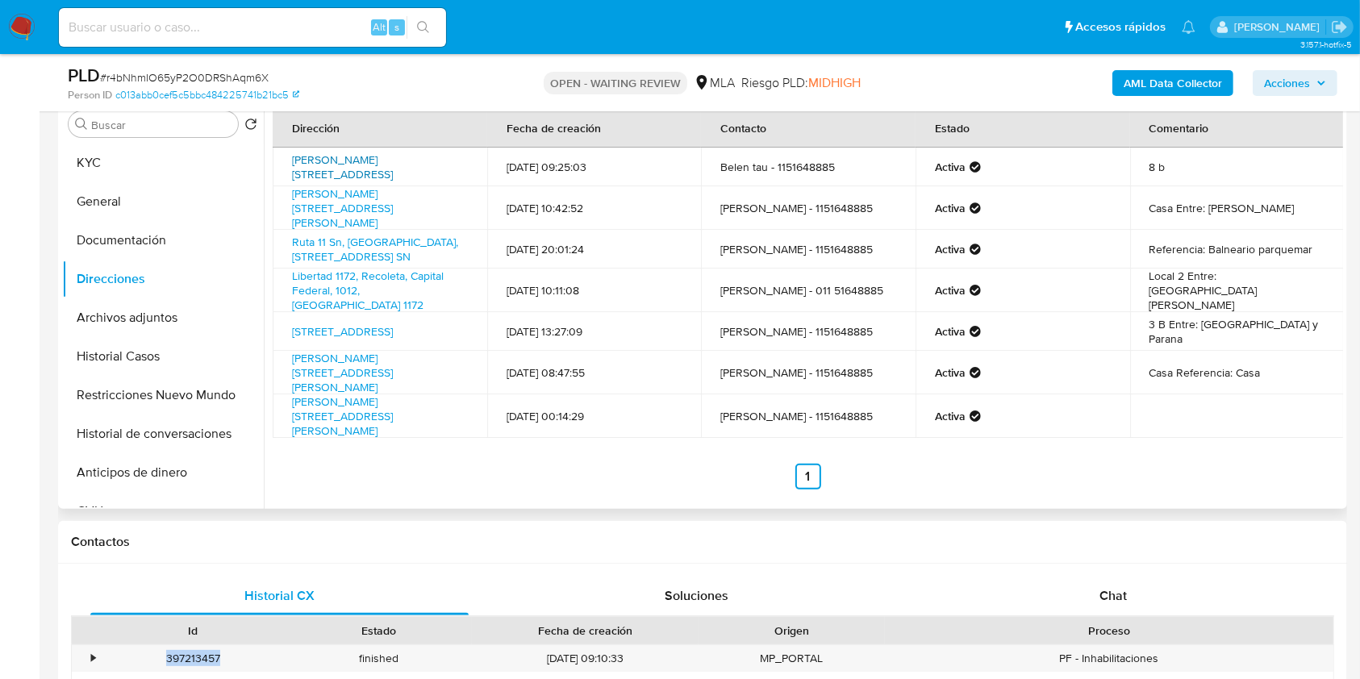
click at [342, 160] on link "Viamonte 2031, Balvanera, Capital Federal, 1213, Argentina 2031" at bounding box center [342, 167] width 101 height 31
click at [387, 270] on link "Libertad 1172, Recoleta, Capital Federal, 1012, Argentina 1172" at bounding box center [368, 290] width 152 height 45
click at [374, 324] on link "Juncal 1435, Recoleta, Capital Federal, 1062, Argentina 1435" at bounding box center [342, 332] width 101 height 16
click at [161, 168] on button "KYC" at bounding box center [156, 163] width 189 height 39
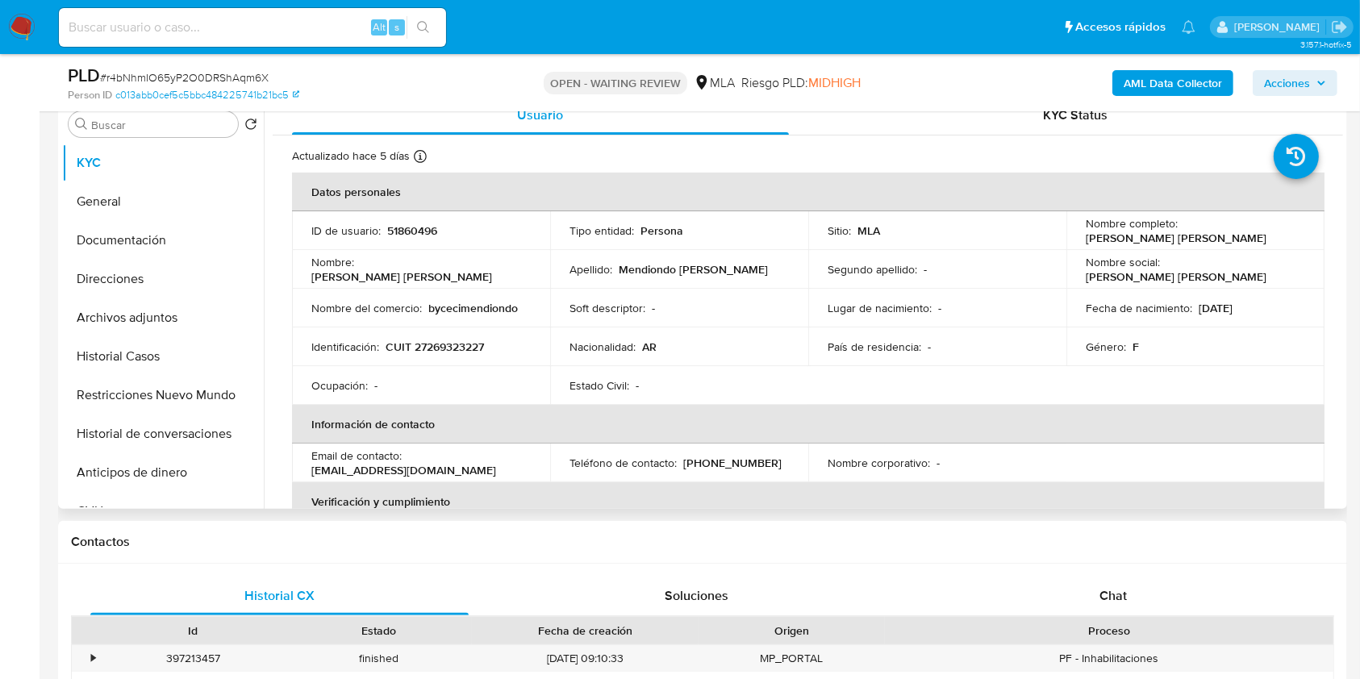
click at [482, 310] on p "bycecimendiondo" at bounding box center [473, 308] width 90 height 15
copy p "bycecimendiondo"
click at [522, 270] on div "Nombre : Cecilia Angelica" at bounding box center [420, 269] width 219 height 29
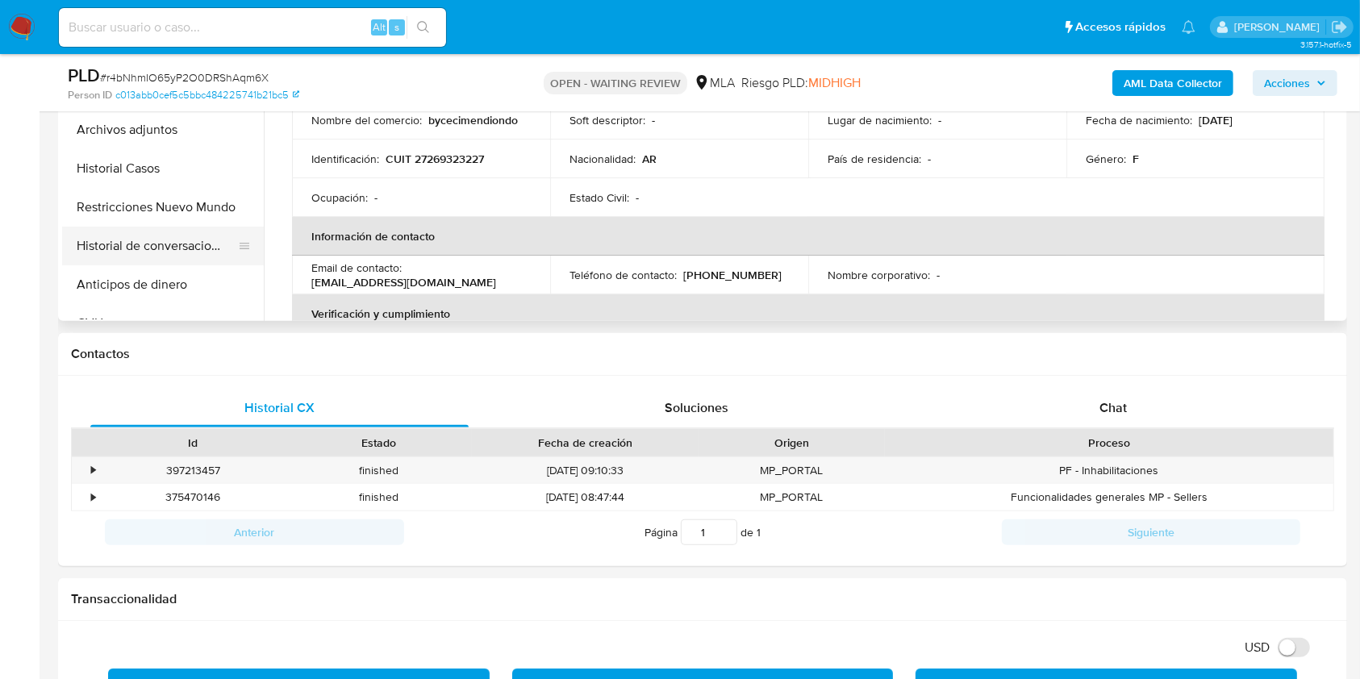
scroll to position [215, 0]
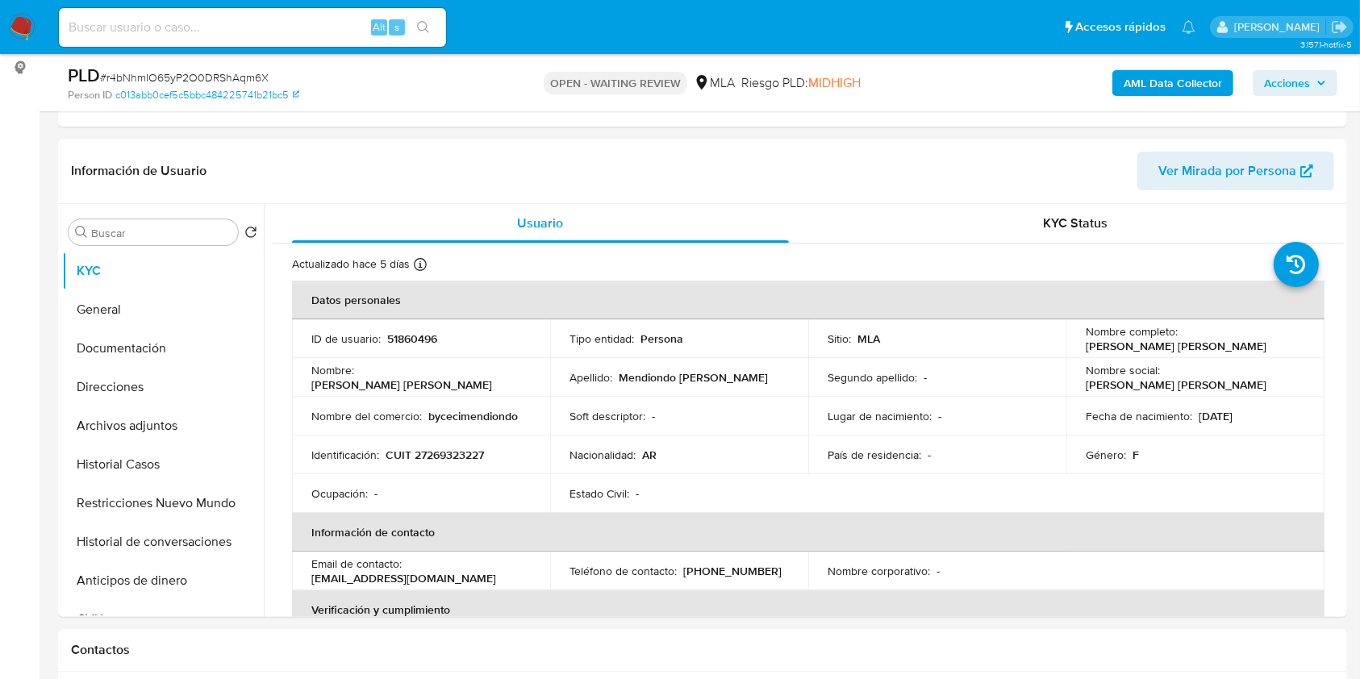
click at [243, 70] on span "# r4bNhmIO65yP2O0DRShAqm6X" at bounding box center [184, 77] width 169 height 16
copy span "r4bNhmIO65yP2O0DRShAqm6X"
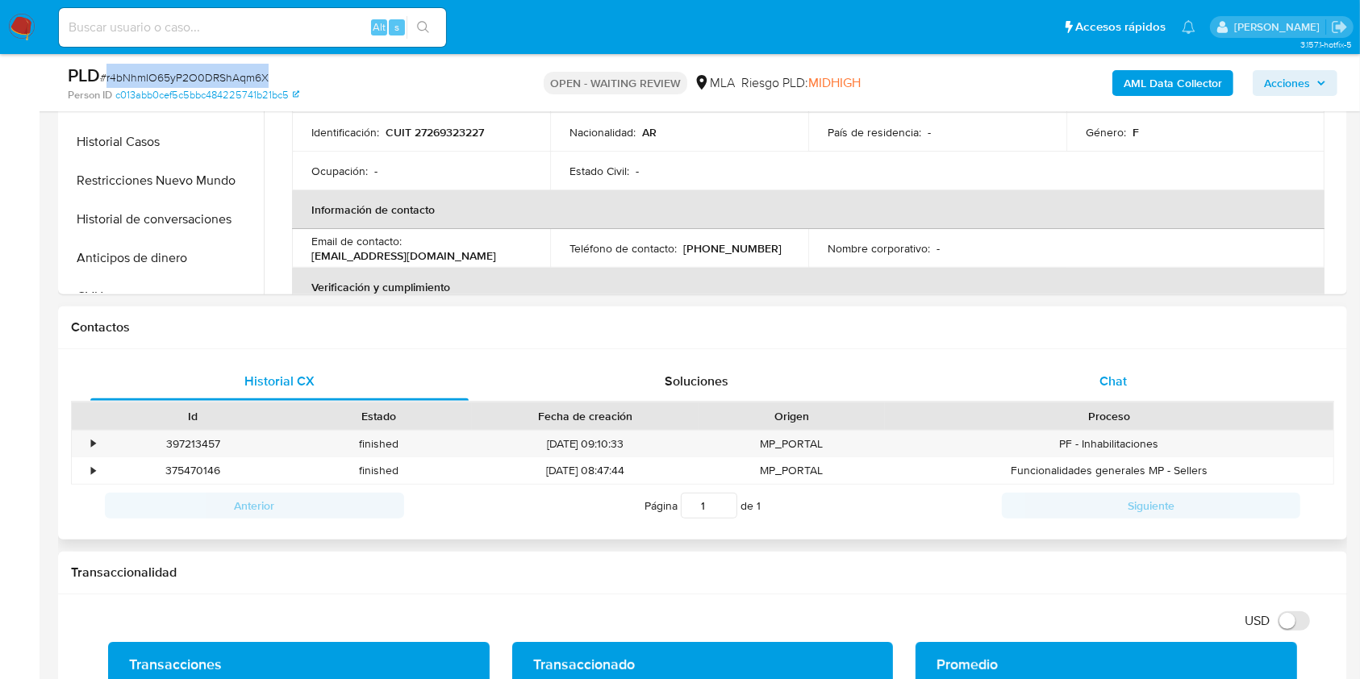
click at [1122, 378] on span "Chat" at bounding box center [1113, 381] width 27 height 19
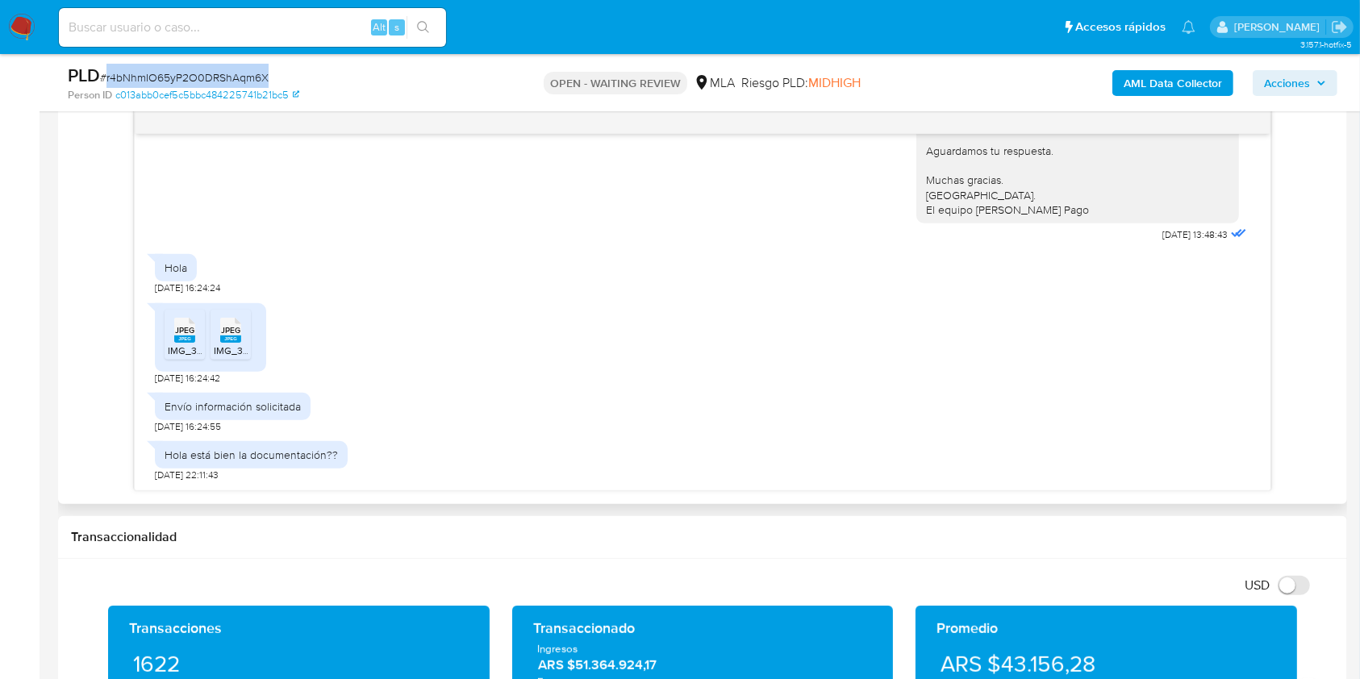
scroll to position [860, 0]
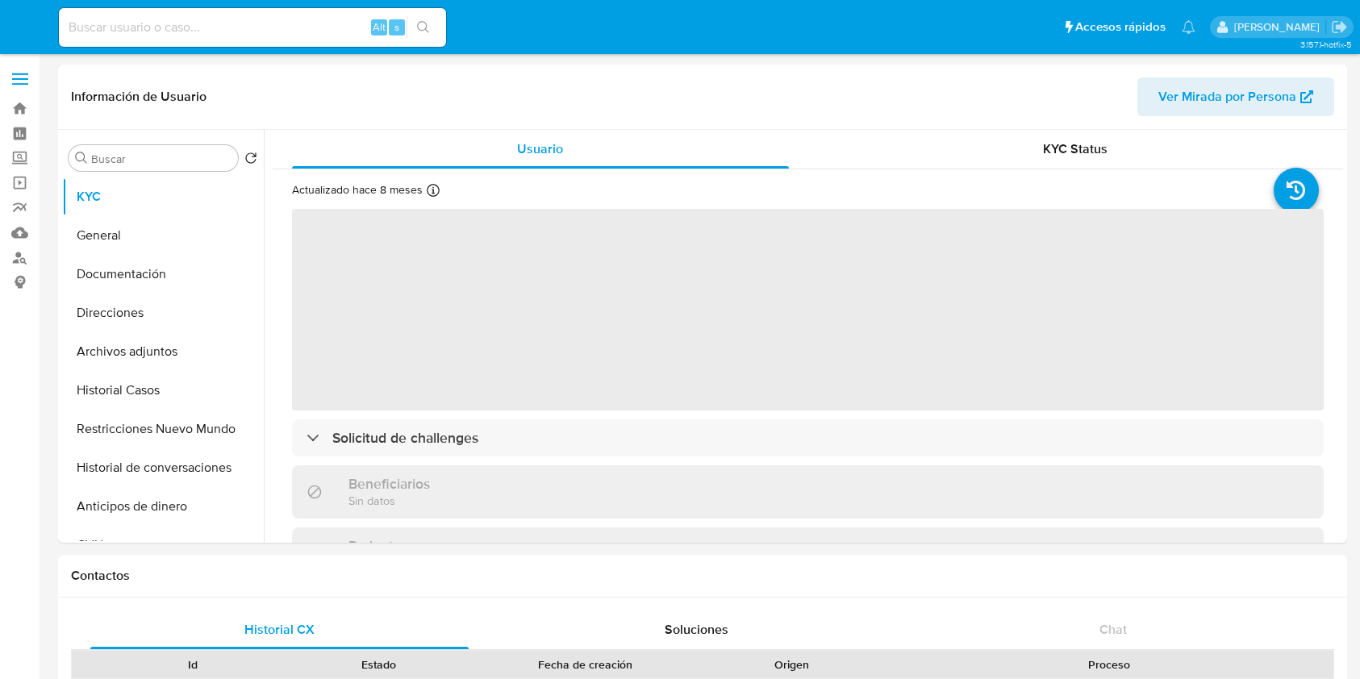
select select "10"
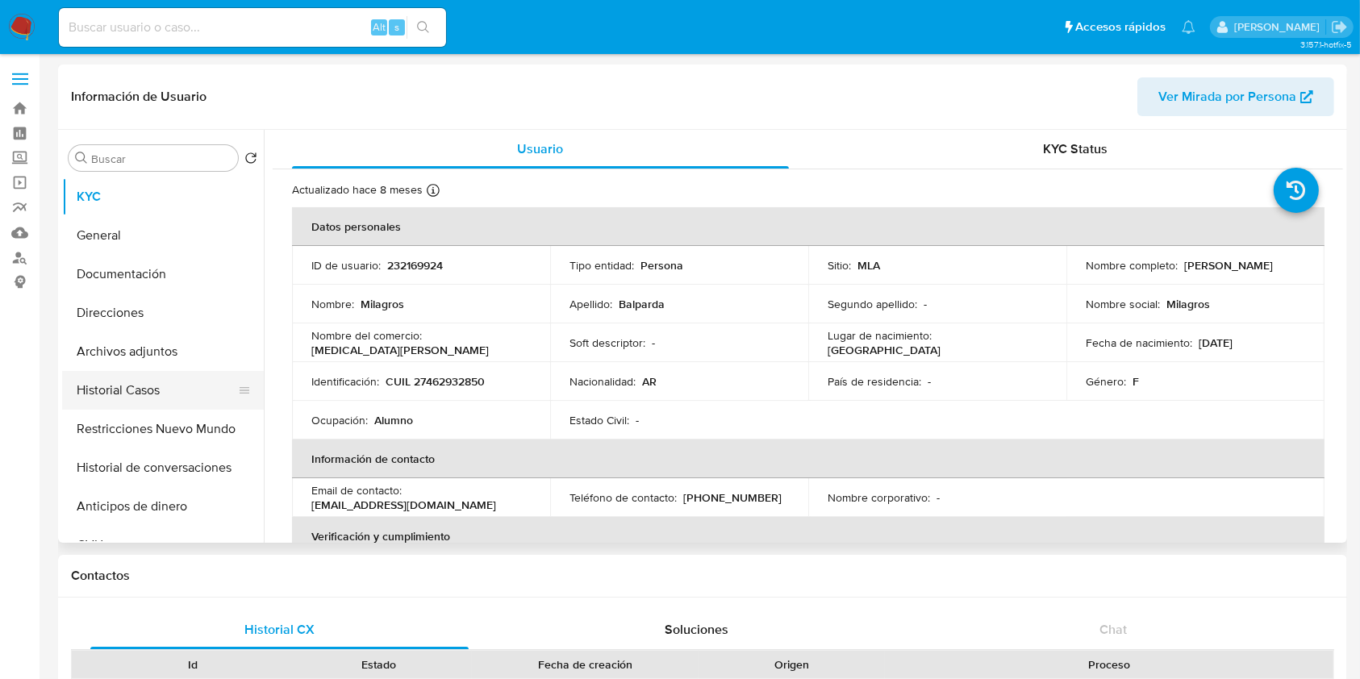
click at [119, 407] on button "Historial Casos" at bounding box center [156, 390] width 189 height 39
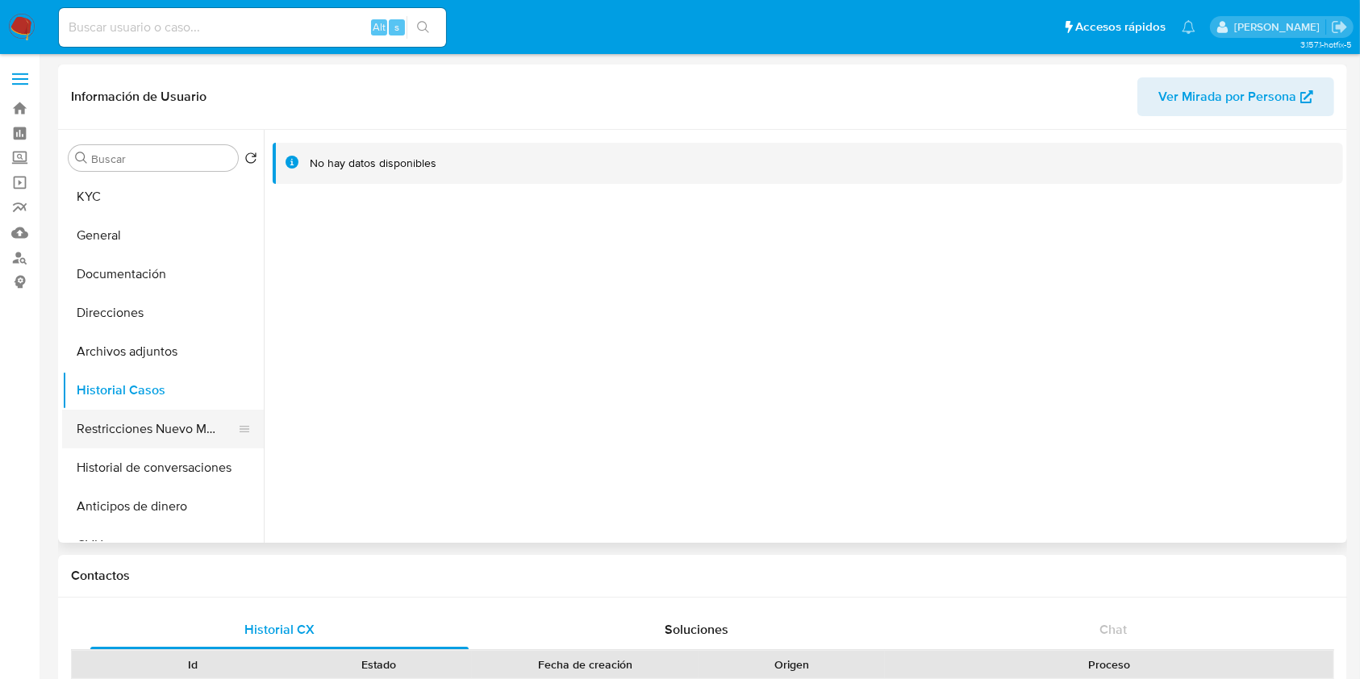
click at [153, 430] on button "Restricciones Nuevo Mundo" at bounding box center [156, 429] width 189 height 39
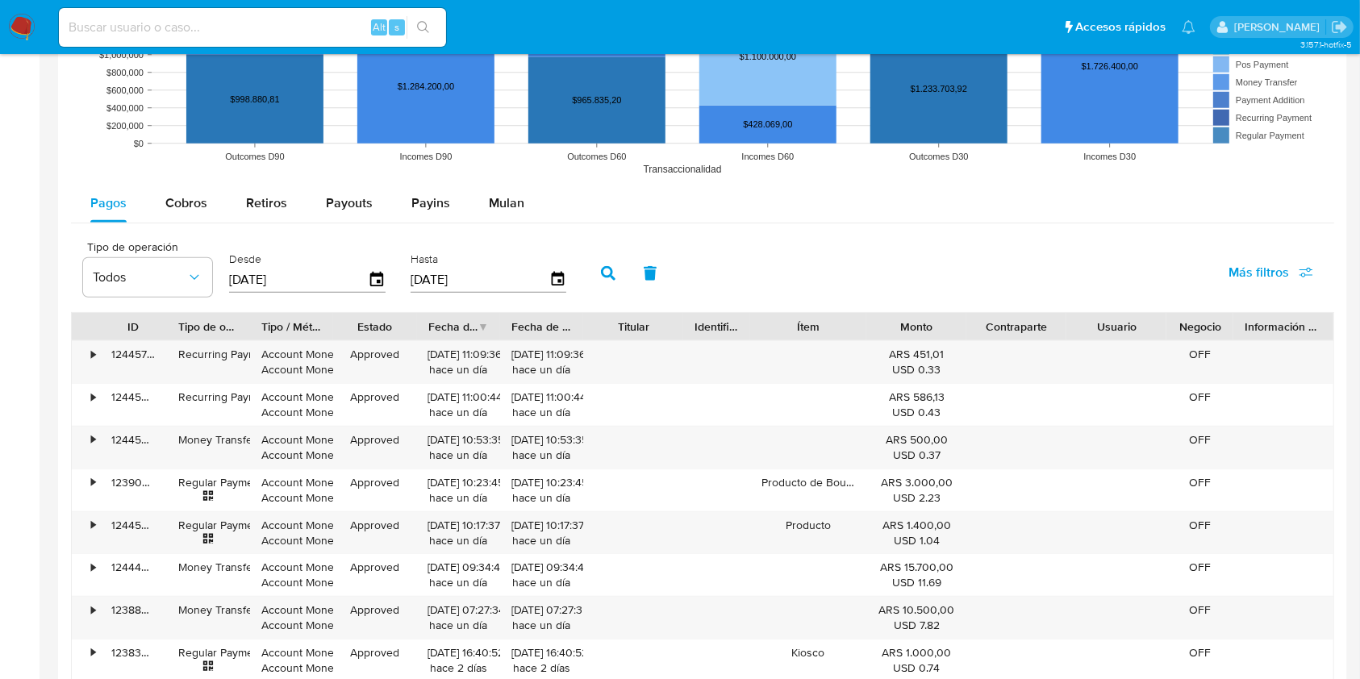
scroll to position [1731, 0]
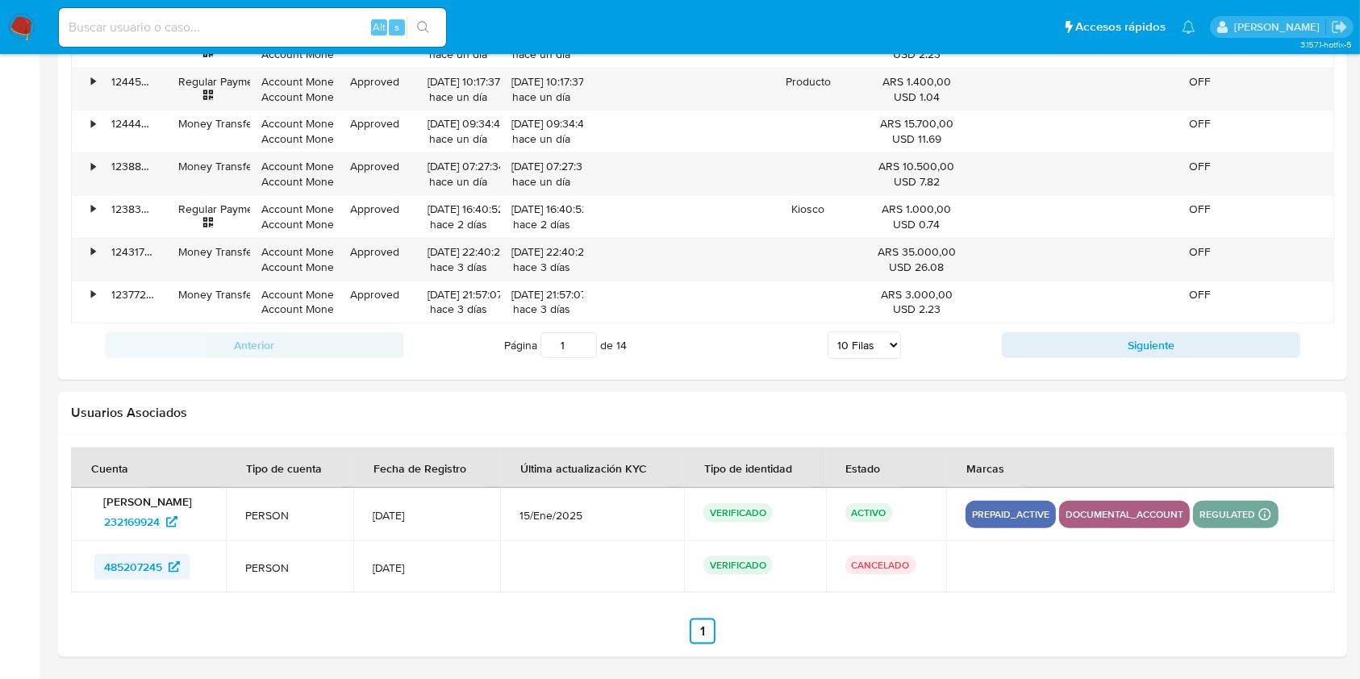
click at [141, 567] on span "485207245" at bounding box center [133, 567] width 58 height 26
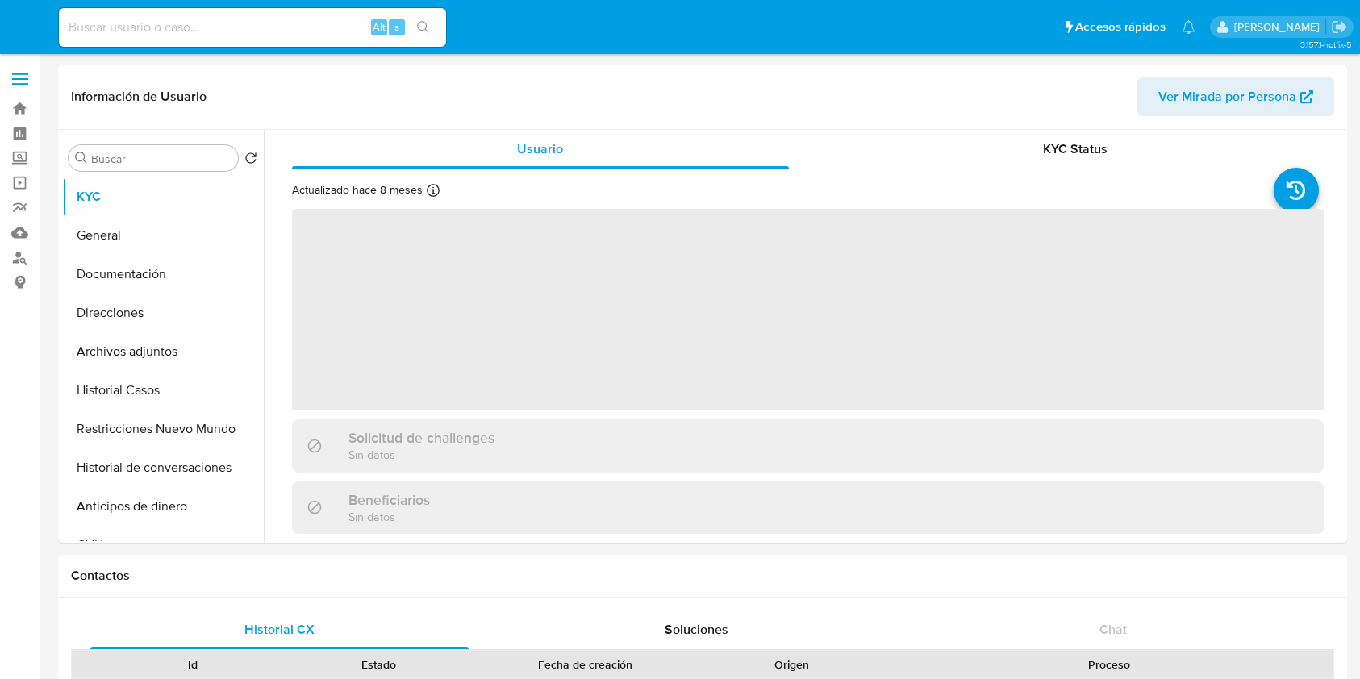
select select "10"
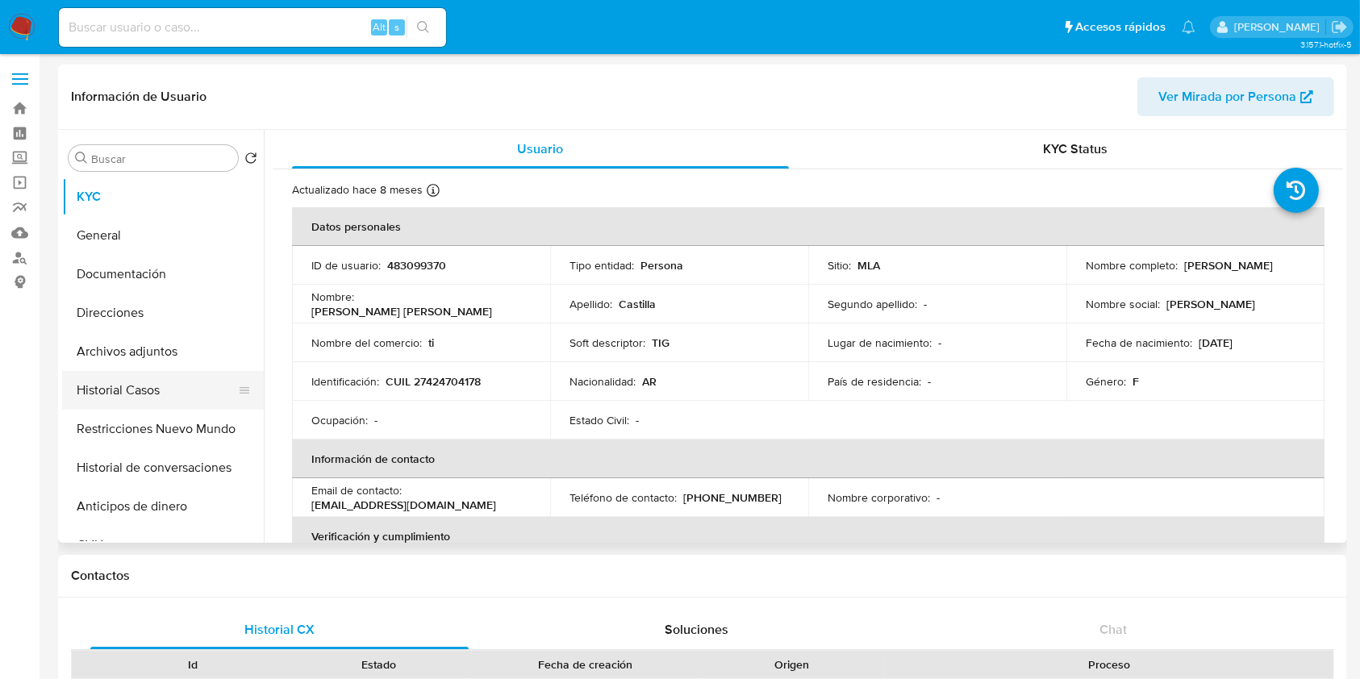
click at [122, 396] on button "Historial Casos" at bounding box center [156, 390] width 189 height 39
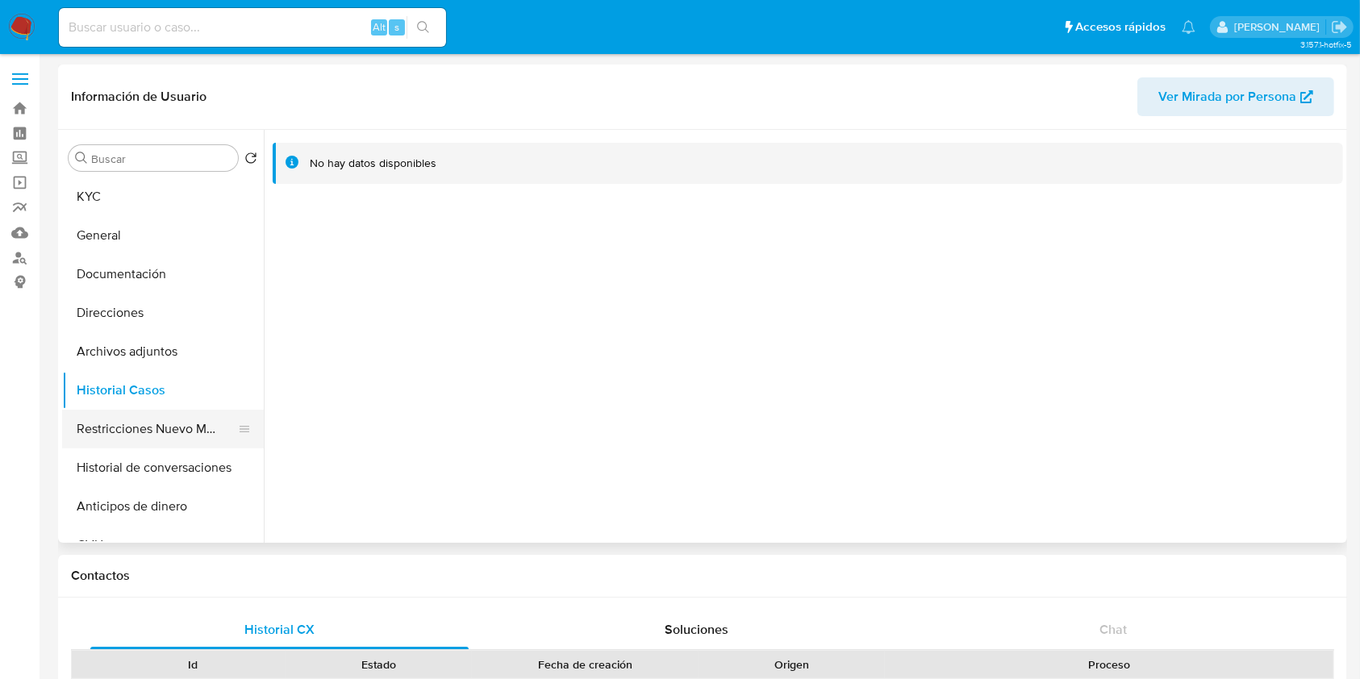
click at [140, 418] on button "Restricciones Nuevo Mundo" at bounding box center [156, 429] width 189 height 39
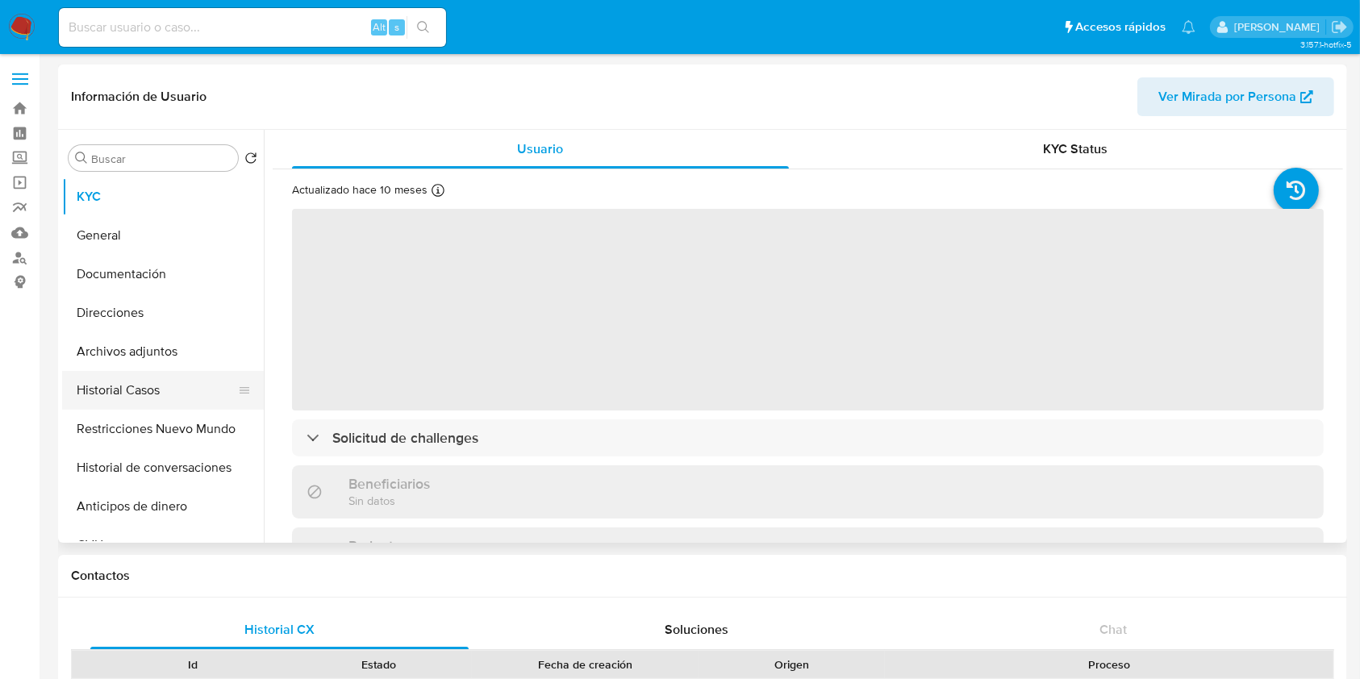
click at [129, 386] on button "Historial Casos" at bounding box center [156, 390] width 189 height 39
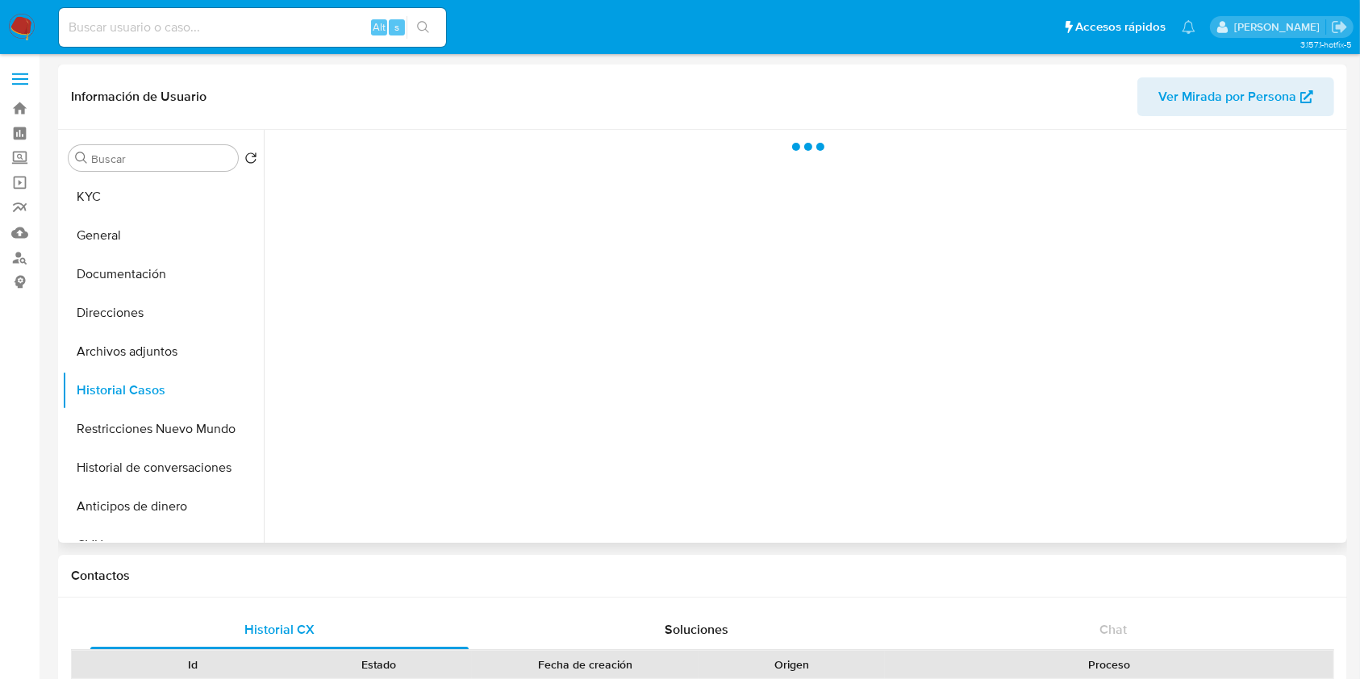
select select "10"
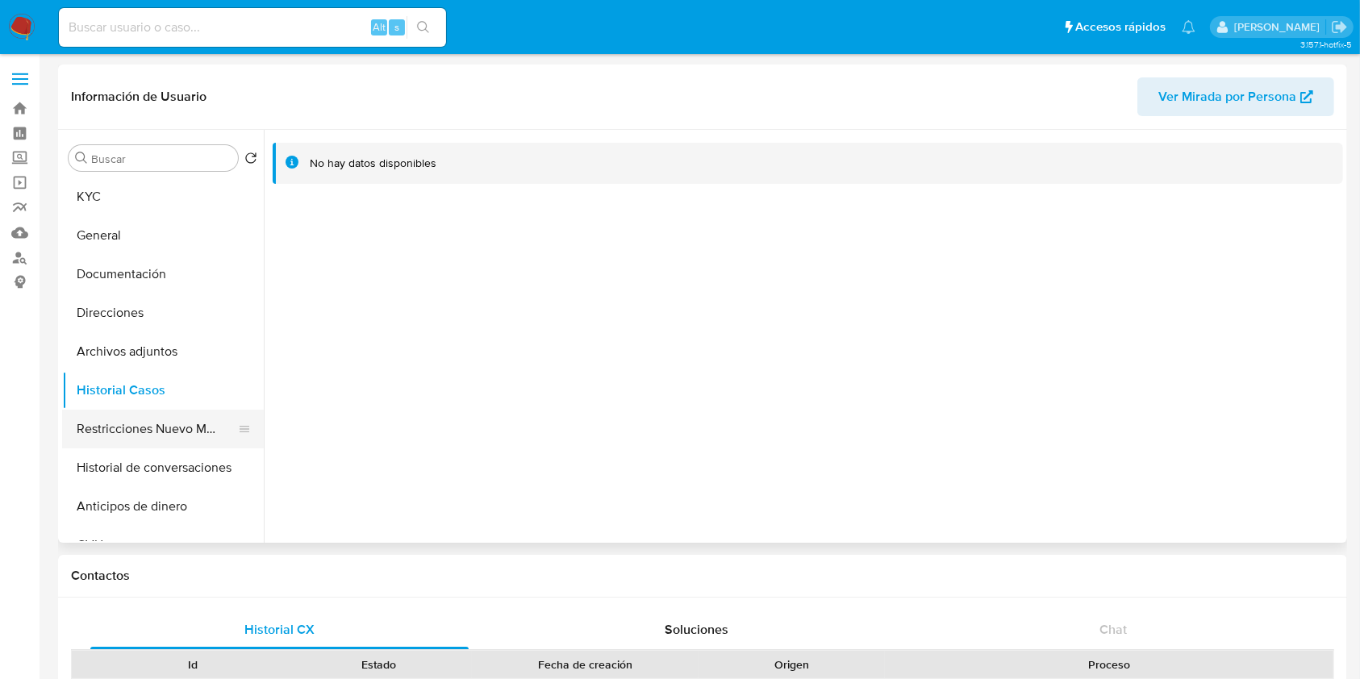
click at [142, 429] on button "Restricciones Nuevo Mundo" at bounding box center [156, 429] width 189 height 39
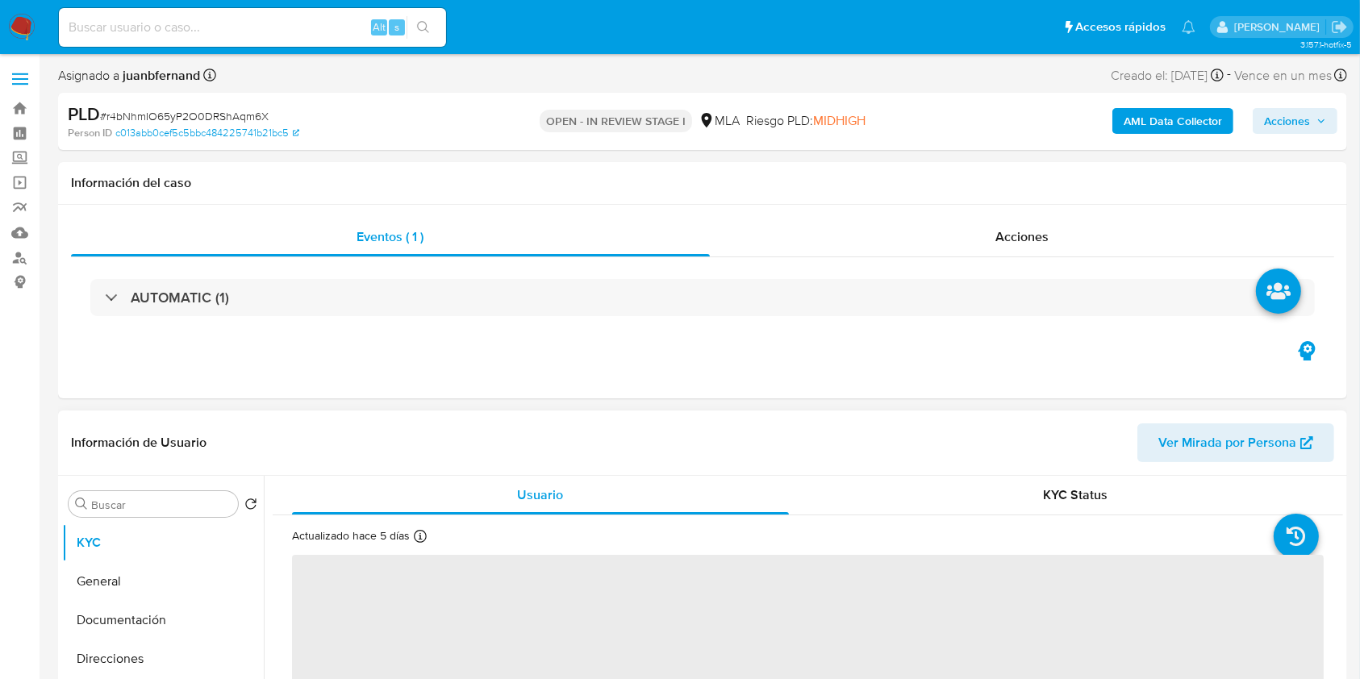
scroll to position [753, 0]
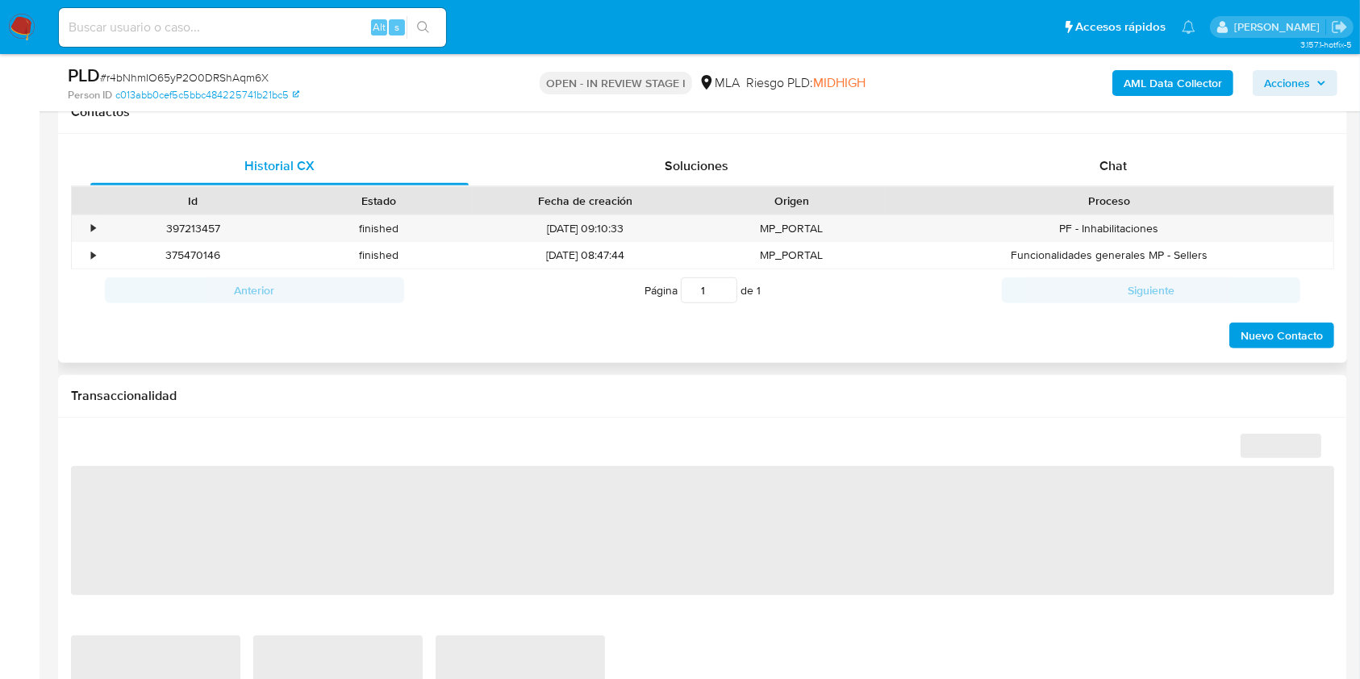
select select "10"
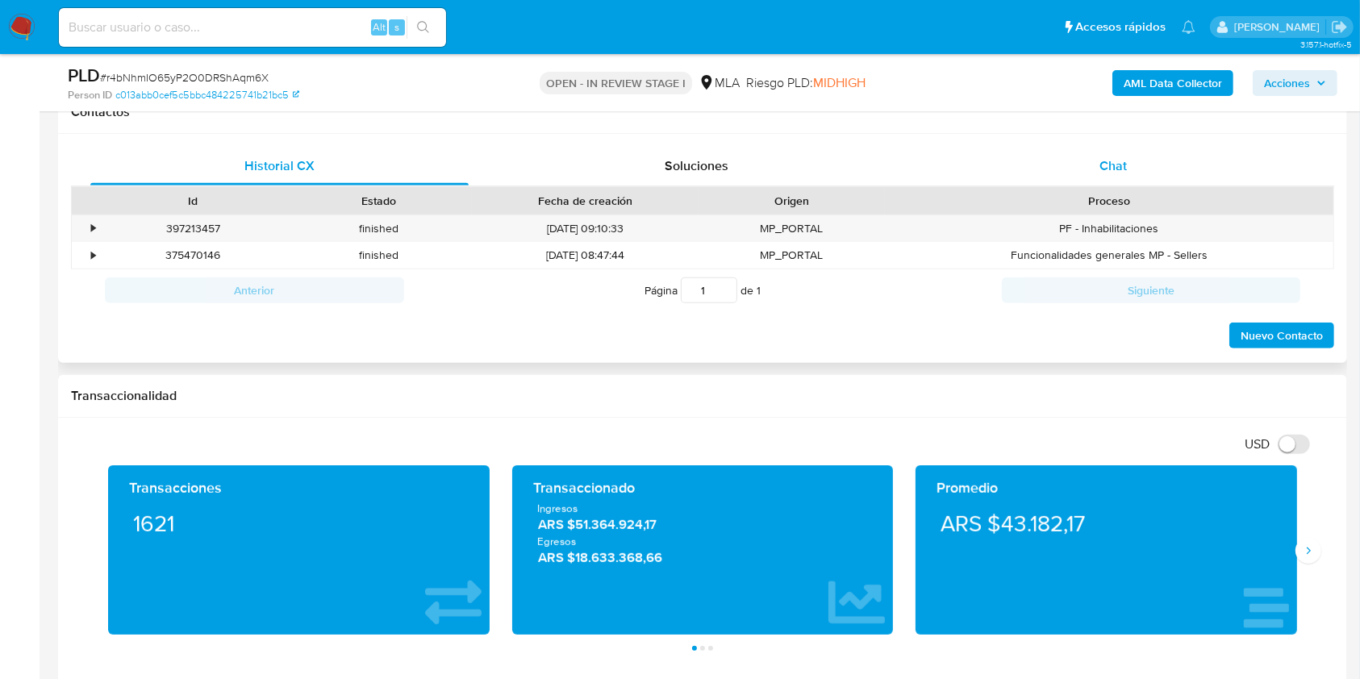
click at [1124, 170] on span "Chat" at bounding box center [1113, 166] width 27 height 19
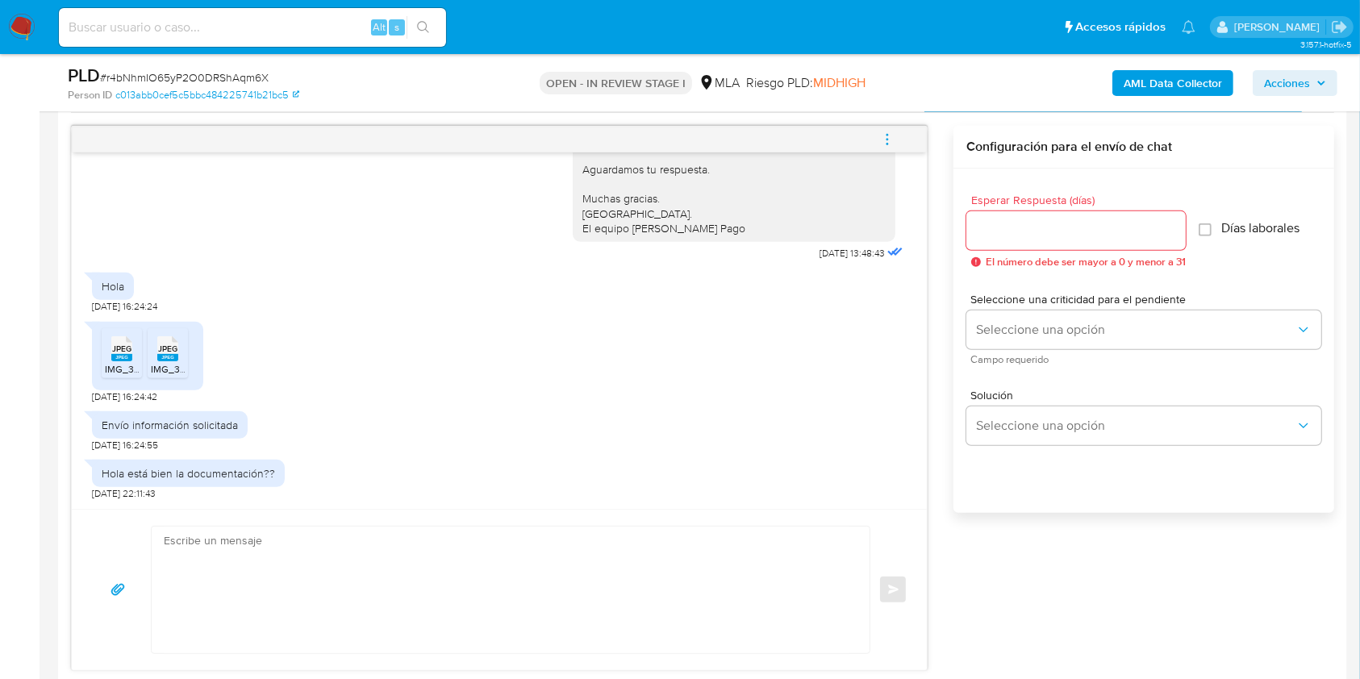
scroll to position [860, 0]
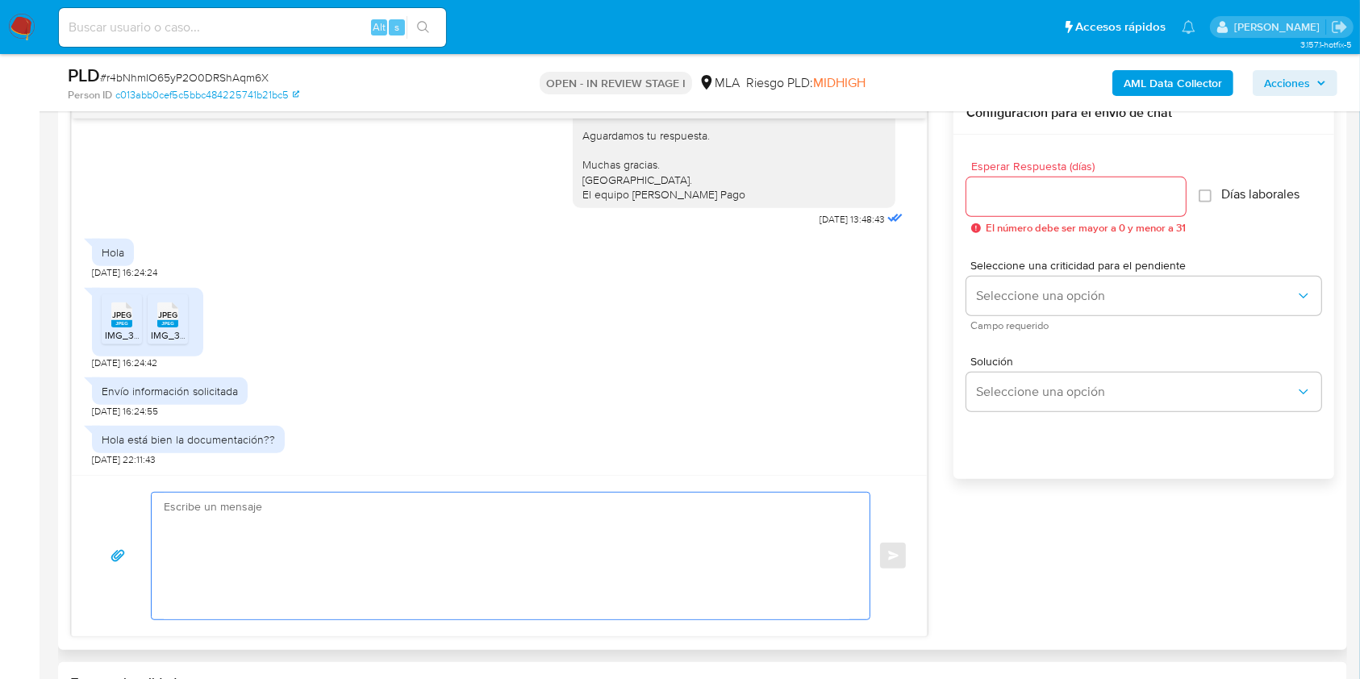
click at [303, 537] on textarea at bounding box center [507, 556] width 686 height 127
paste textarea "Hola, esperamos que te encuentres muy bien. Muchas gracias por tu respuesta. Co…"
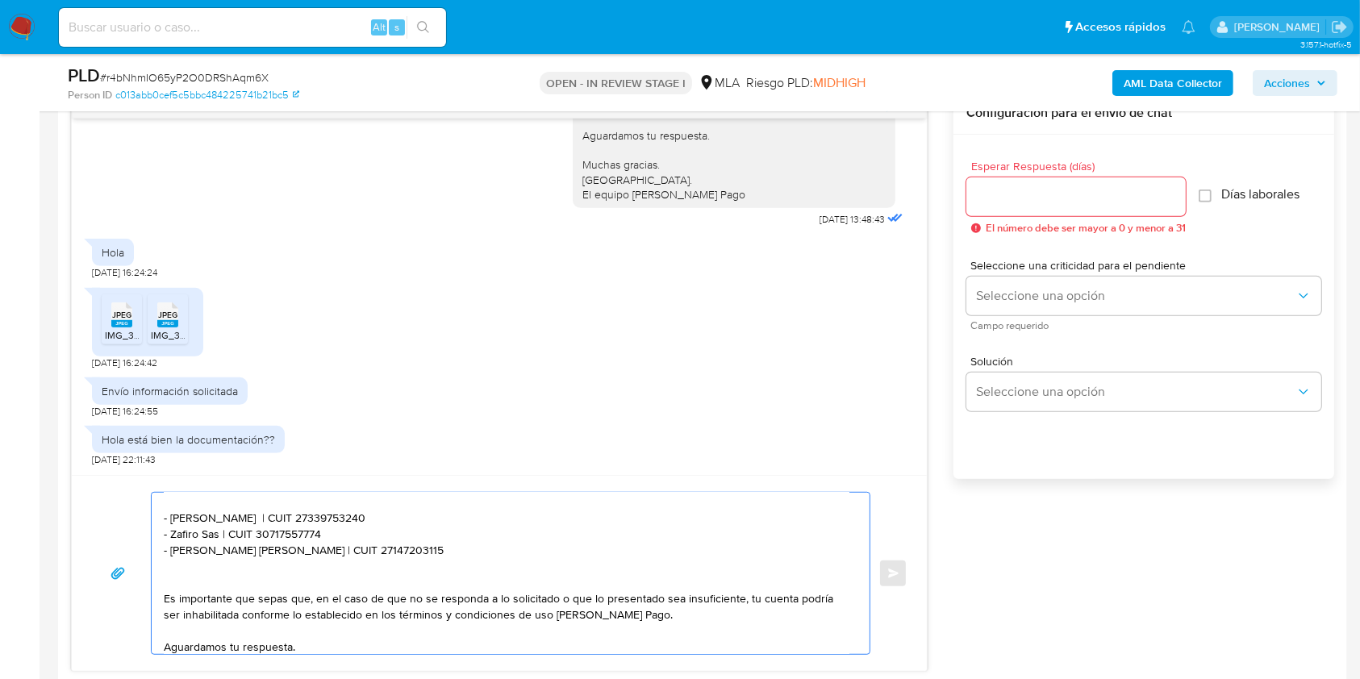
scroll to position [56, 0]
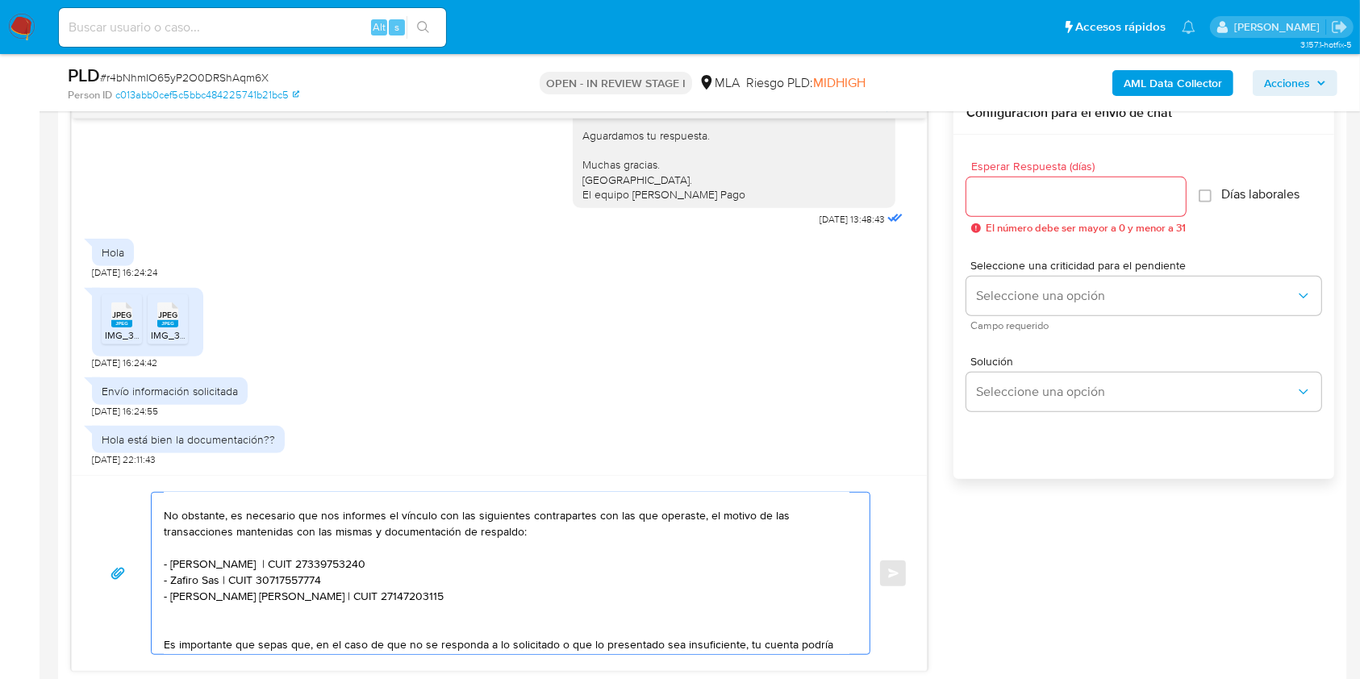
click at [198, 565] on textarea "Hola, esperamos que te encuentres muy bien. Muchas gracias por tu respuesta. Co…" at bounding box center [507, 573] width 686 height 161
drag, startPoint x: 198, startPoint y: 565, endPoint x: 219, endPoint y: 565, distance: 21.8
click at [219, 565] on textarea "Hola, esperamos que te encuentres muy bien. Muchas gracias por tu respuesta. Co…" at bounding box center [507, 573] width 686 height 161
paste textarea "Galvan Garcia Daniel Humberto"
click at [399, 565] on textarea "Hola, esperamos que te encuentres muy bien. Muchas gracias por tu respuesta. Co…" at bounding box center [507, 573] width 686 height 161
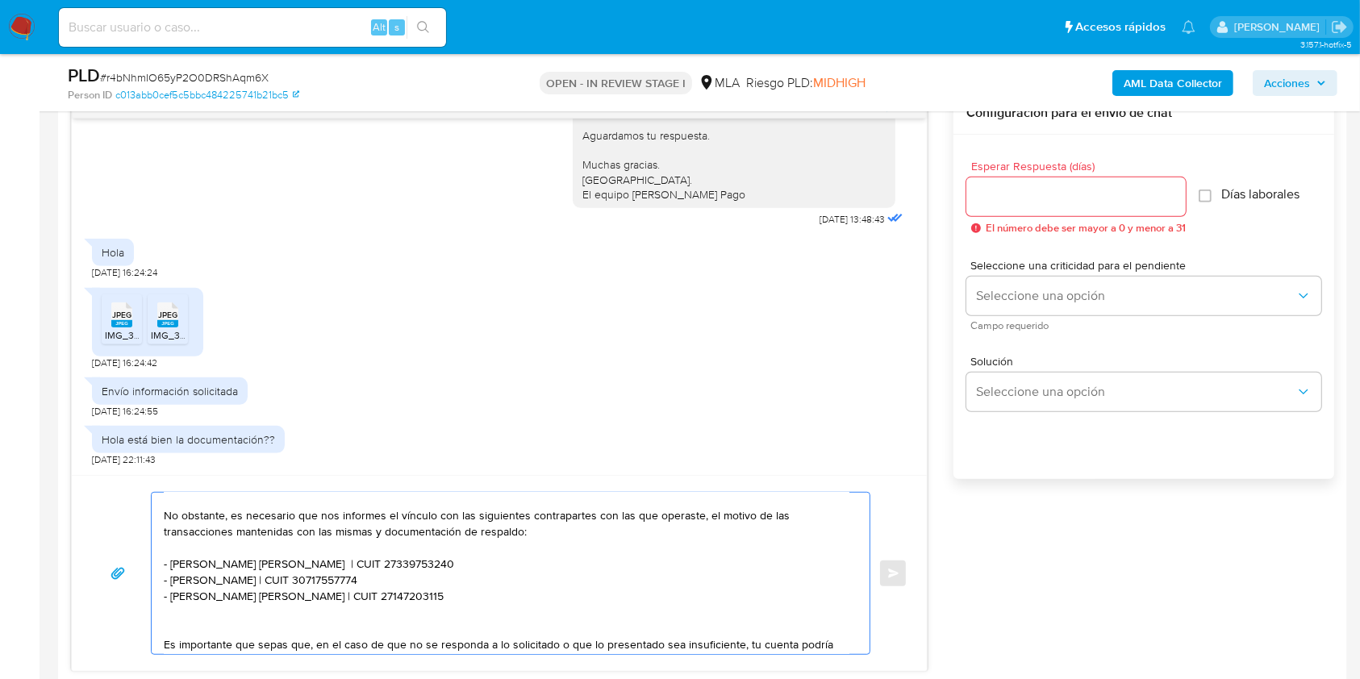
click at [399, 565] on textarea "Hola, esperamos que te encuentres muy bien. Muchas gracias por tu respuesta. Co…" at bounding box center [507, 573] width 686 height 161
paste textarea "3144883519"
click at [178, 583] on textarea "Hola, esperamos que te encuentres muy bien. Muchas gracias por tu respuesta. Co…" at bounding box center [507, 573] width 686 height 161
drag, startPoint x: 178, startPoint y: 583, endPoint x: 206, endPoint y: 584, distance: 28.3
click at [206, 584] on textarea "Hola, esperamos que te encuentres muy bien. Muchas gracias por tu respuesta. Co…" at bounding box center [507, 573] width 686 height 161
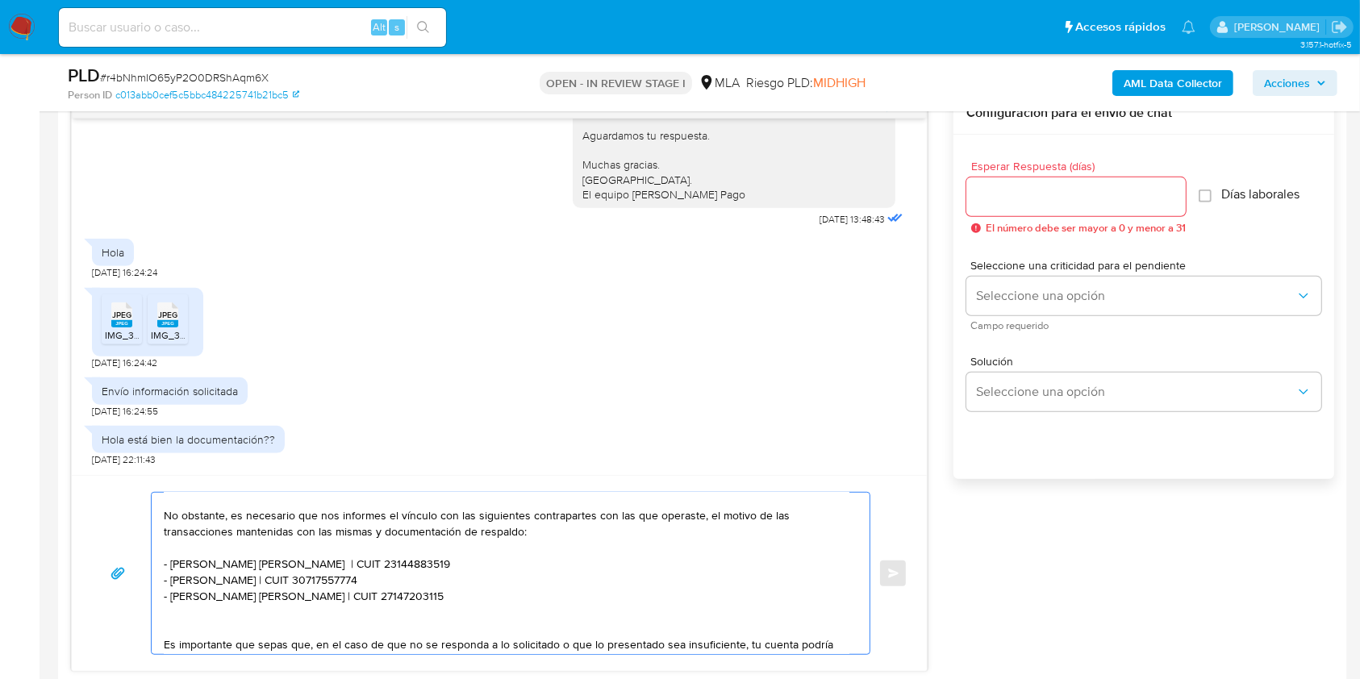
paste textarea "Milagros Balparda"
click at [351, 569] on textarea "Hola, esperamos que te encuentres muy bien. Muchas gracias por tu respuesta. Co…" at bounding box center [507, 573] width 686 height 161
click at [340, 584] on textarea "Hola, esperamos que te encuentres muy bien. Muchas gracias por tu respuesta. Co…" at bounding box center [507, 573] width 686 height 161
paste textarea "27462932850"
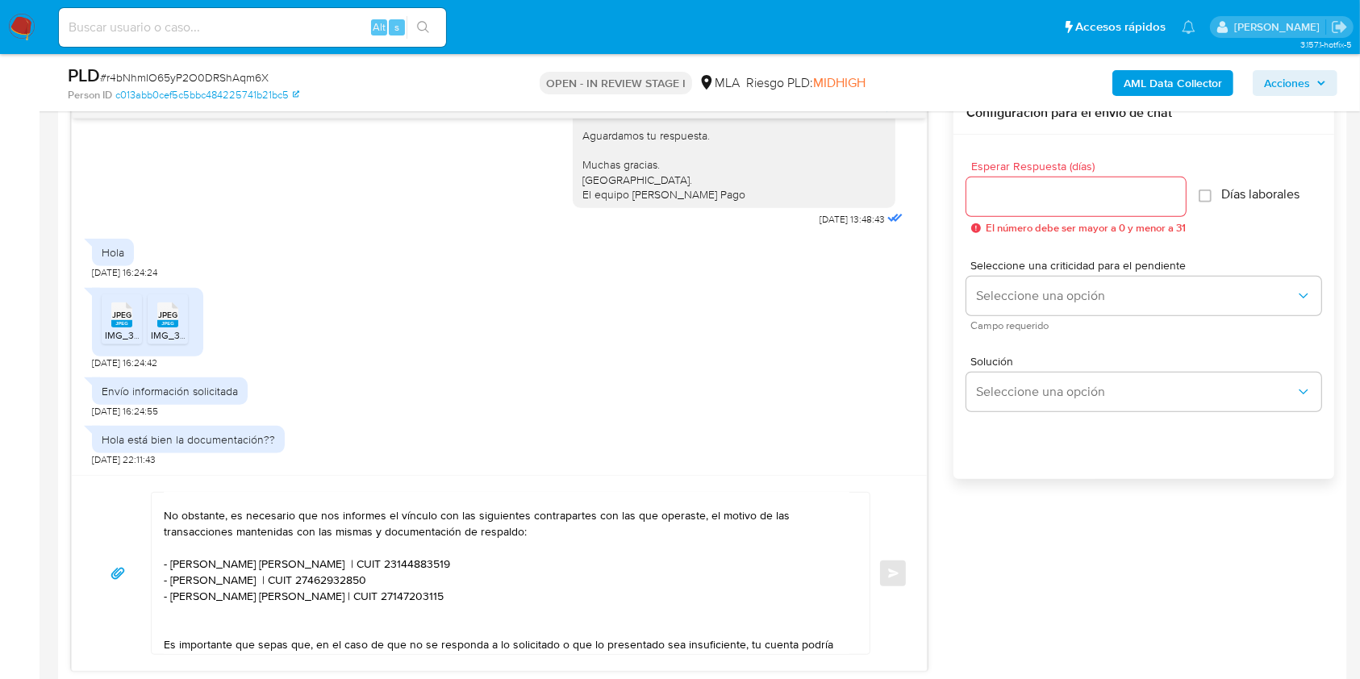
click at [182, 594] on textarea "Hola, esperamos que te encuentres muy bien. Muchas gracias por tu respuesta. Co…" at bounding box center [507, 573] width 686 height 161
drag, startPoint x: 182, startPoint y: 594, endPoint x: 252, endPoint y: 601, distance: 70.6
click at [252, 601] on textarea "Hola, esperamos que te encuentres muy bien. Muchas gracias por tu respuesta. Co…" at bounding box center [507, 573] width 686 height 161
paste textarea "Isabel Maria Castill"
click at [329, 599] on textarea "Hola, esperamos que te encuentres muy bien. Muchas gracias por tu respuesta. Co…" at bounding box center [507, 573] width 686 height 161
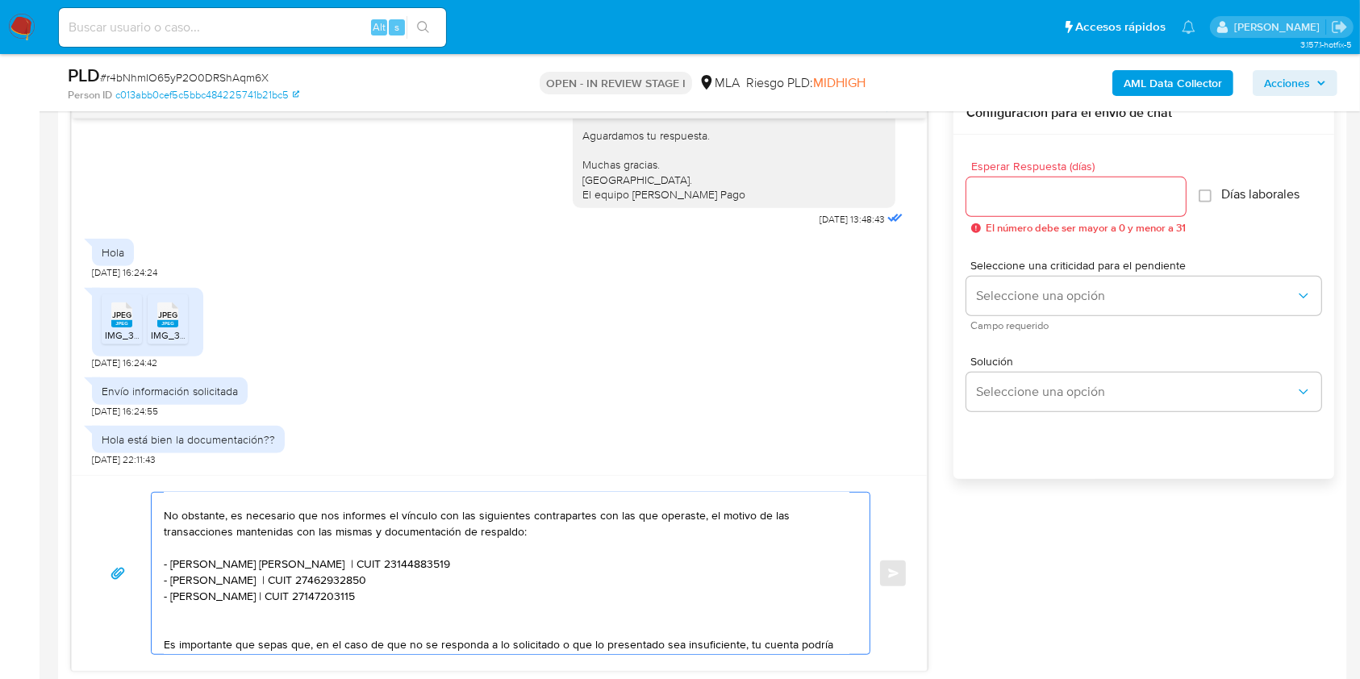
click at [329, 599] on textarea "Hola, esperamos que te encuentres muy bien. Muchas gracias por tu respuesta. Co…" at bounding box center [507, 573] width 686 height 161
paste textarea "424704178"
click at [178, 611] on textarea "Hola, esperamos que te encuentres muy bien. Muchas gracias por tu respuesta. Co…" at bounding box center [507, 573] width 686 height 161
paste textarea "Machinandiarena Delfina"
click at [366, 616] on textarea "Hola, esperamos que te encuentres muy bien. Muchas gracias por tu respuesta. Co…" at bounding box center [507, 573] width 686 height 161
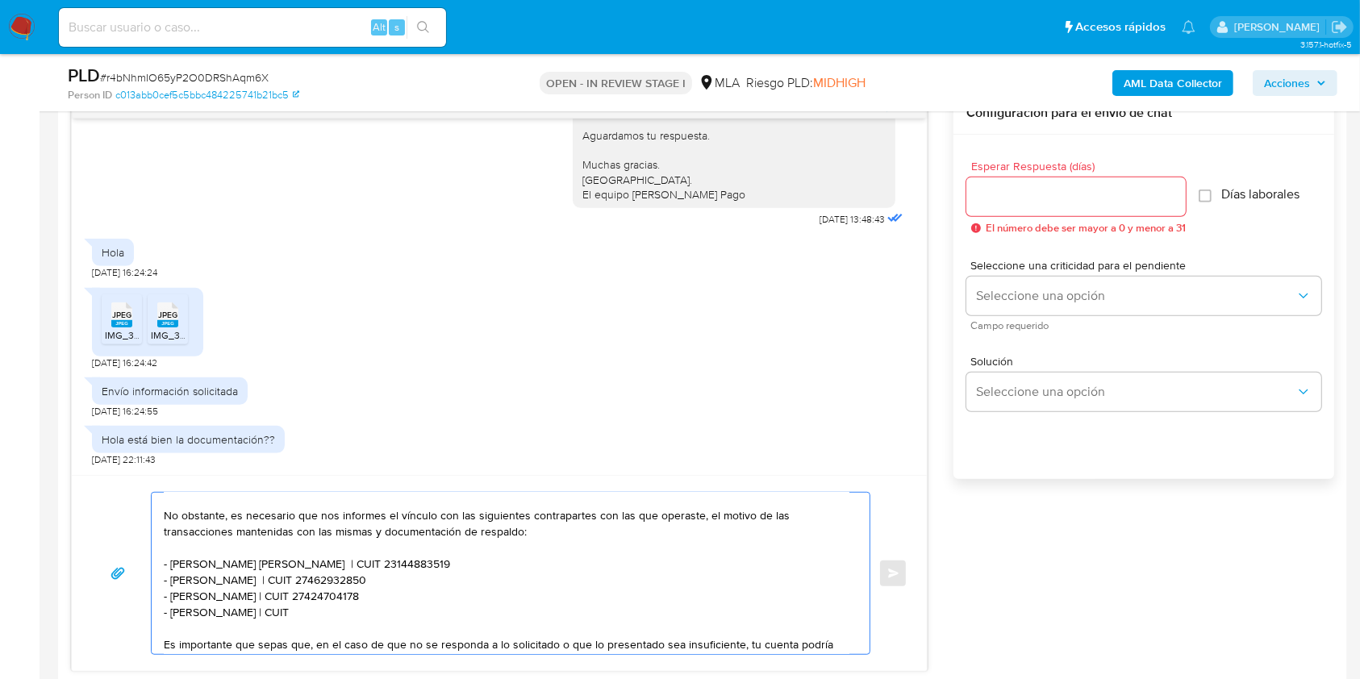
paste textarea "27415877272"
type textarea "Hola, esperamos que te encuentres muy bien. Muchas gracias por tu respuesta. Co…"
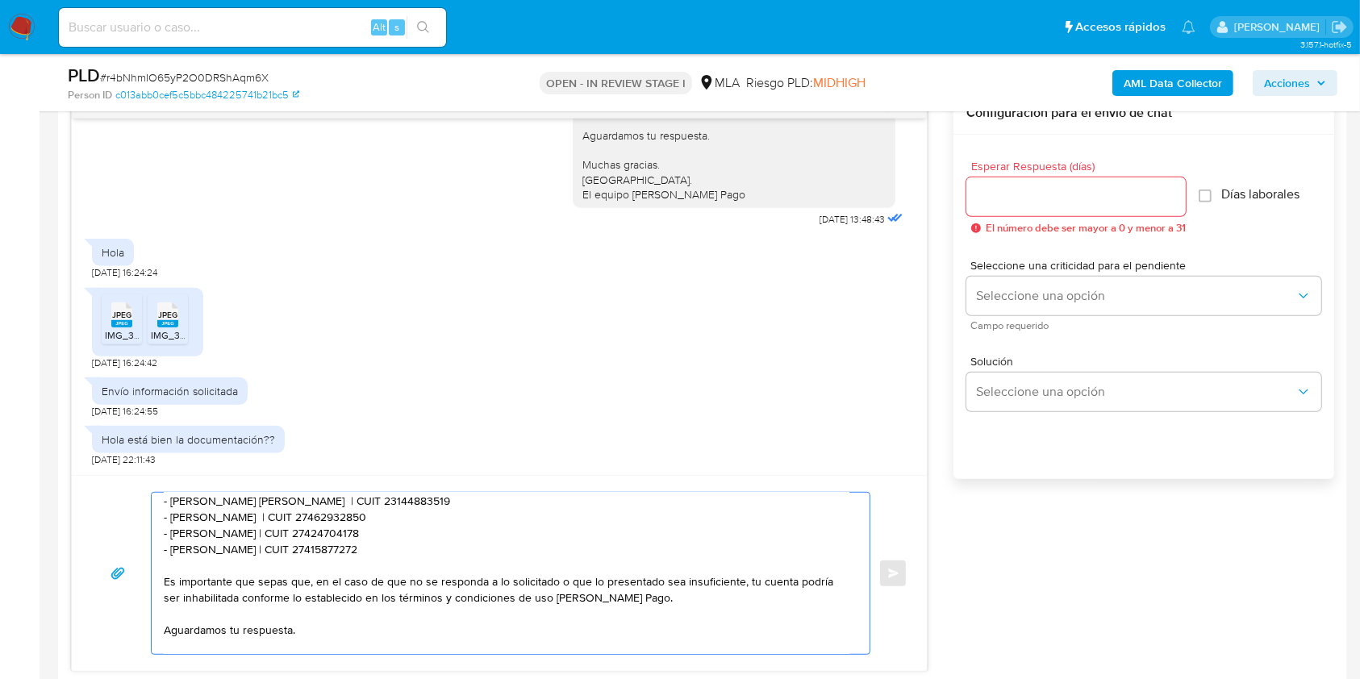
scroll to position [163, 0]
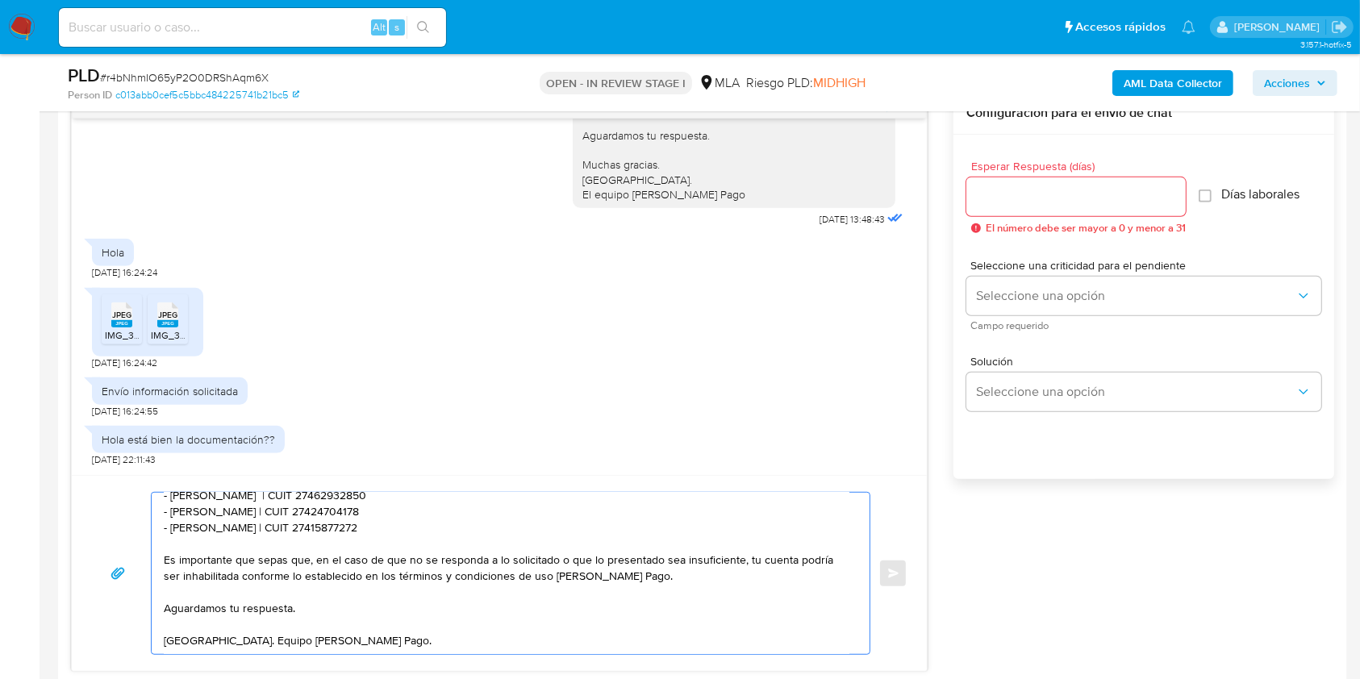
click at [407, 586] on textarea "Hola, esperamos que te encuentres muy bien. Muchas gracias por tu respuesta. Co…" at bounding box center [507, 573] width 686 height 161
click at [994, 184] on div at bounding box center [1076, 197] width 219 height 39
click at [994, 195] on input "Esperar Respuesta (días)" at bounding box center [1076, 196] width 219 height 21
type input "1"
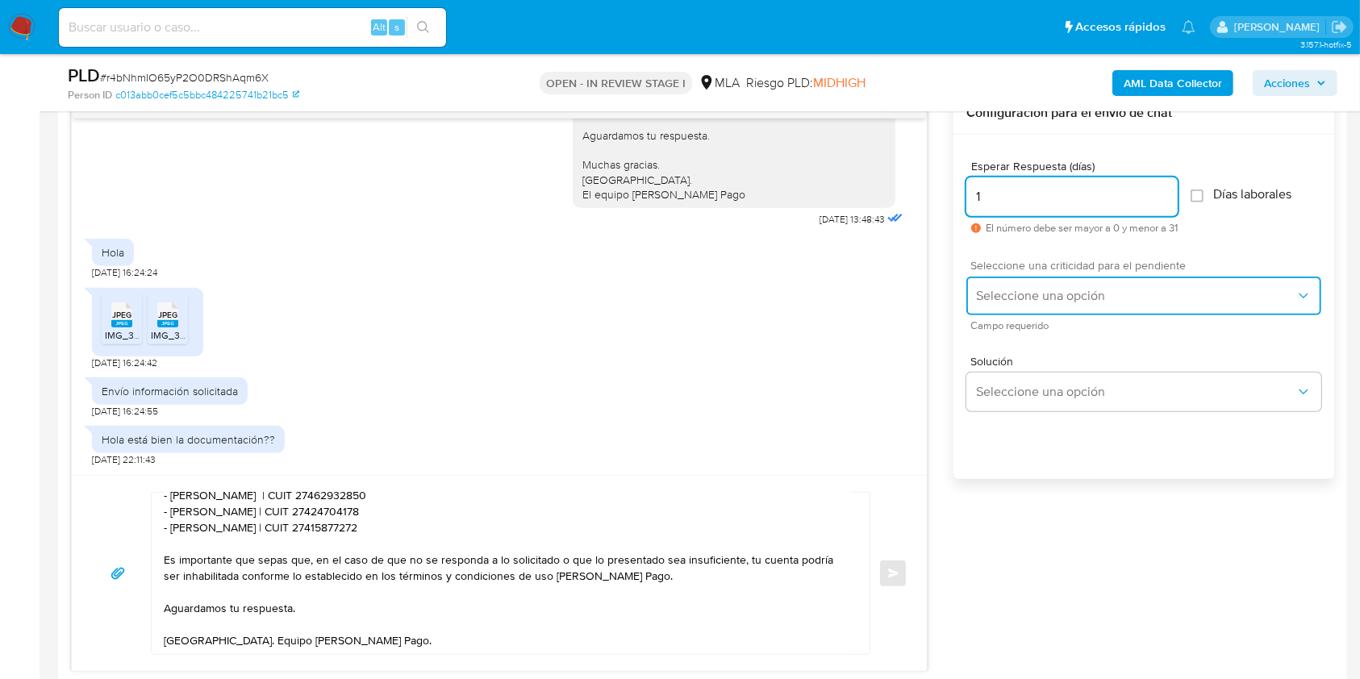
click at [1030, 300] on span "Seleccione una opción" at bounding box center [1136, 296] width 320 height 16
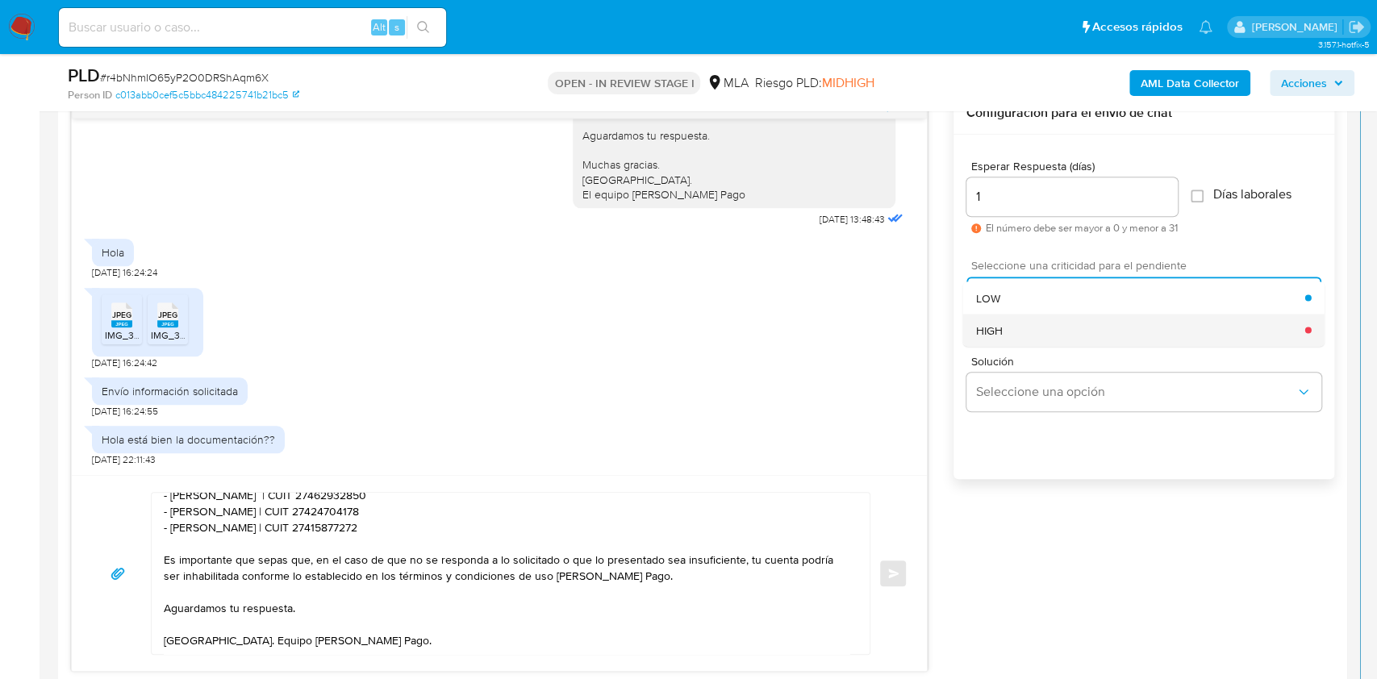
click at [1040, 331] on div "HIGH" at bounding box center [1140, 330] width 329 height 32
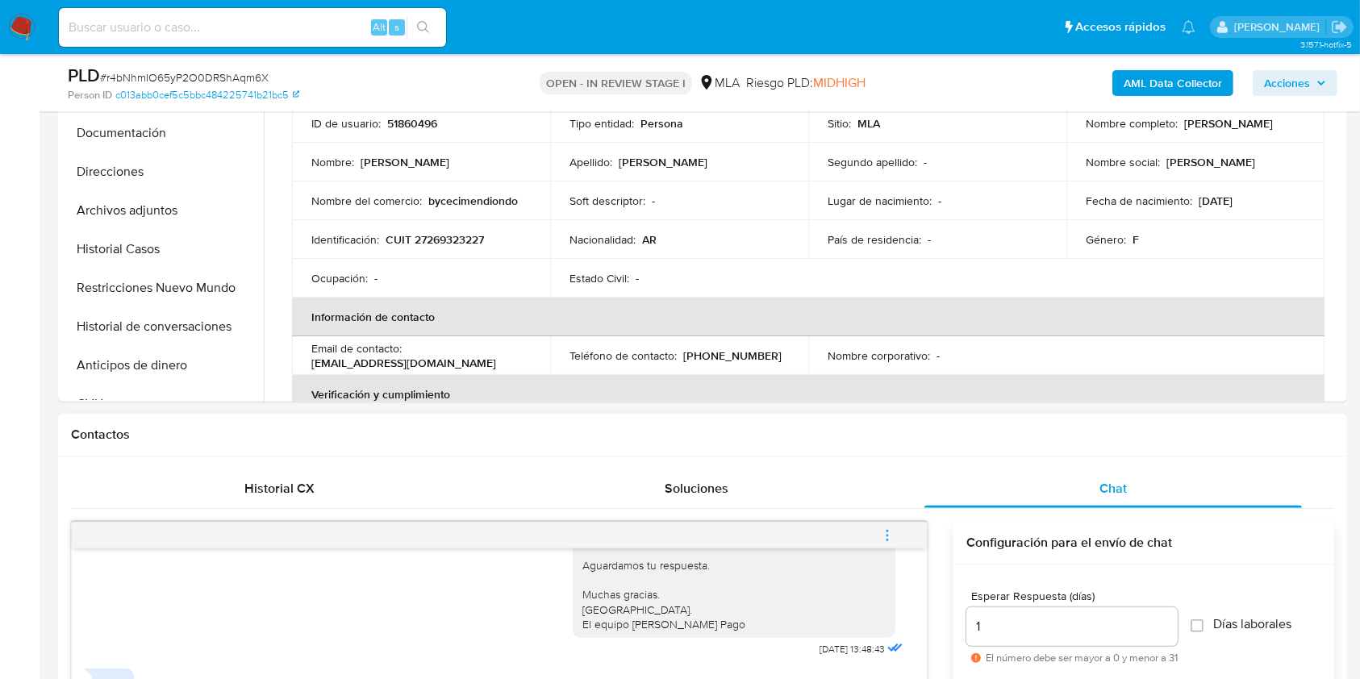
scroll to position [1183, 0]
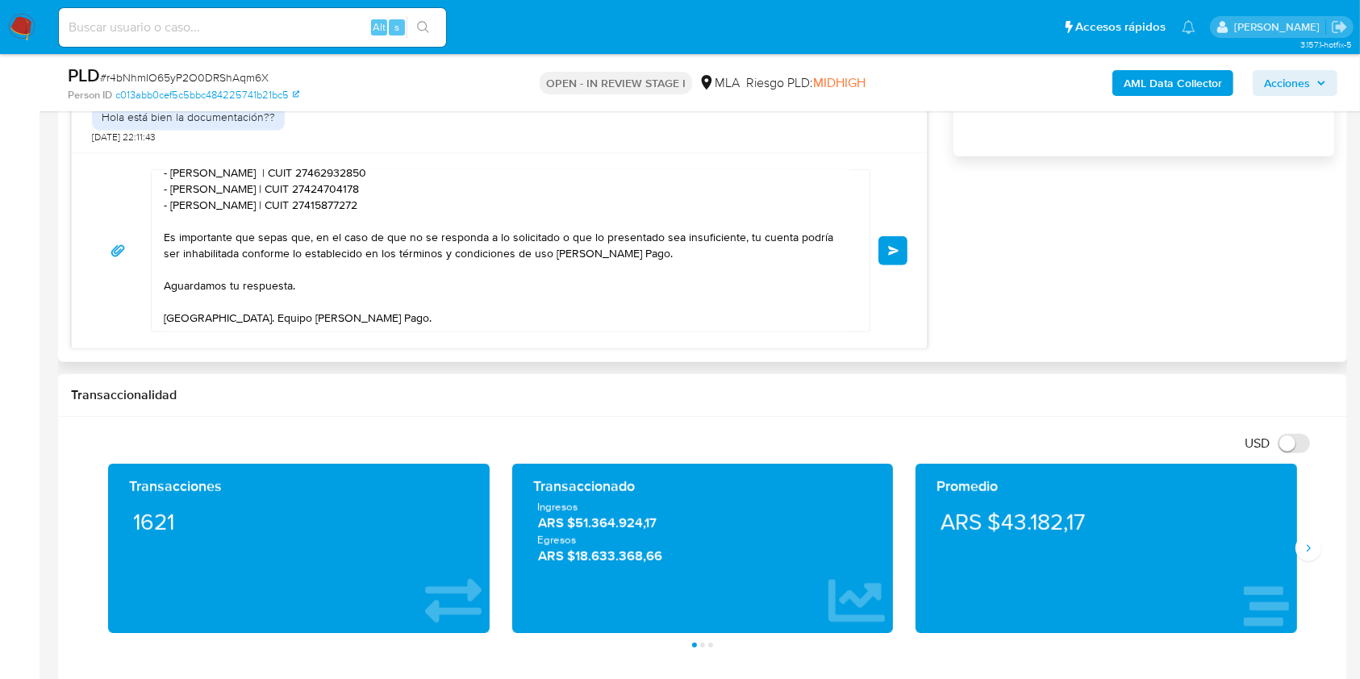
click at [901, 253] on button "Enviar" at bounding box center [893, 250] width 29 height 29
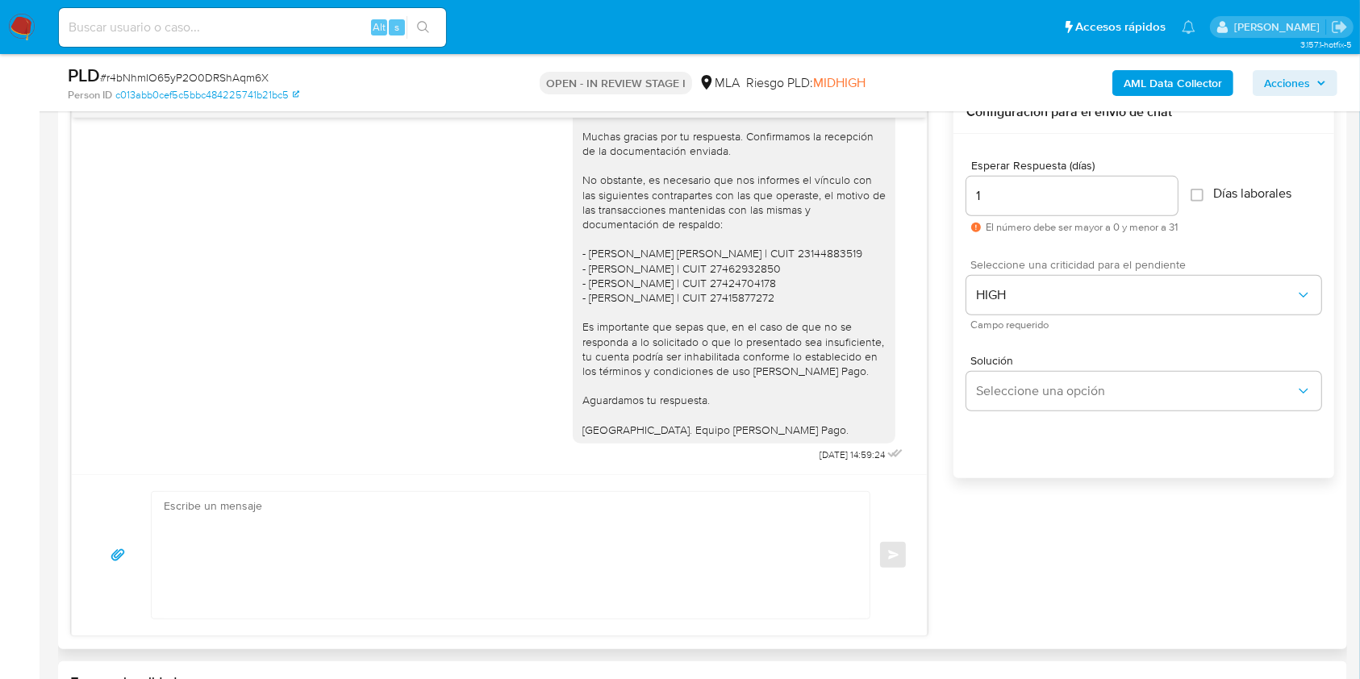
scroll to position [860, 0]
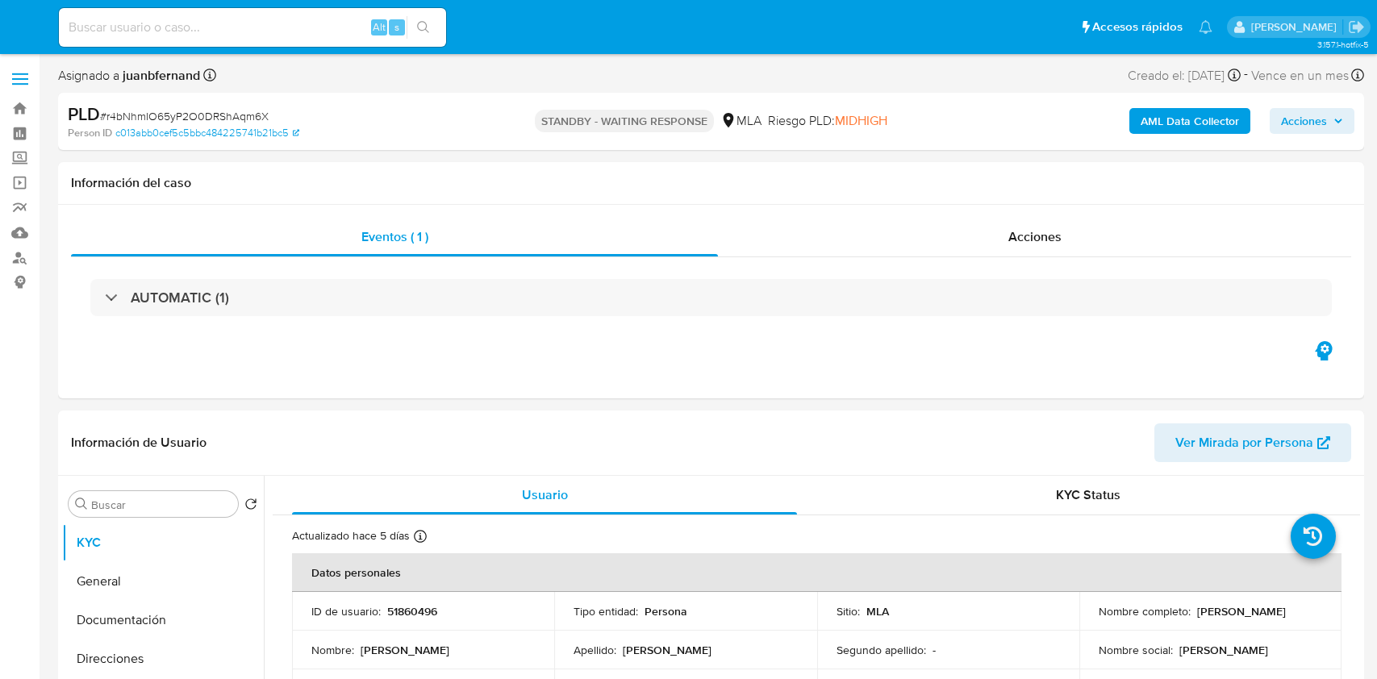
select select "10"
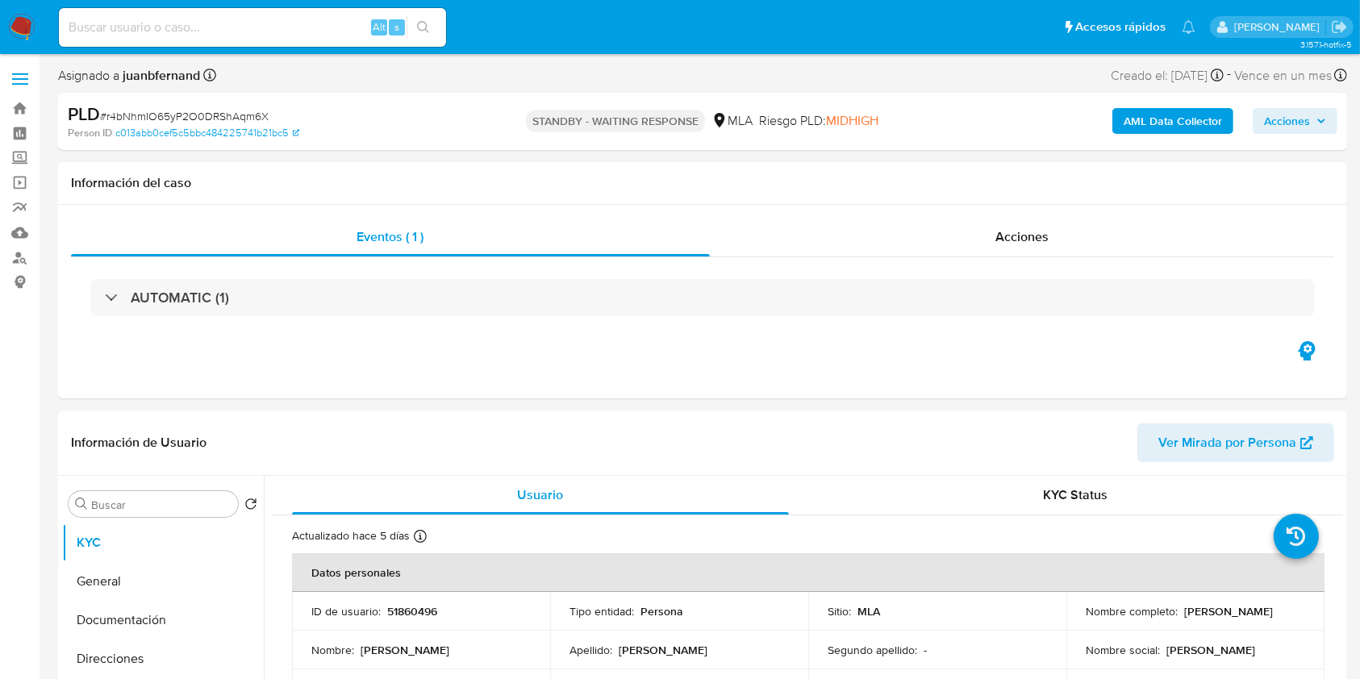
click at [302, 25] on input at bounding box center [252, 27] width 387 height 21
paste input "KbzDAOMXPeDErhSBM9Gi17ws"
type input "KbzDAOMXPeDErhSBM9Gi17ws"
click at [439, 36] on button "search-icon" at bounding box center [423, 27] width 33 height 23
select select "10"
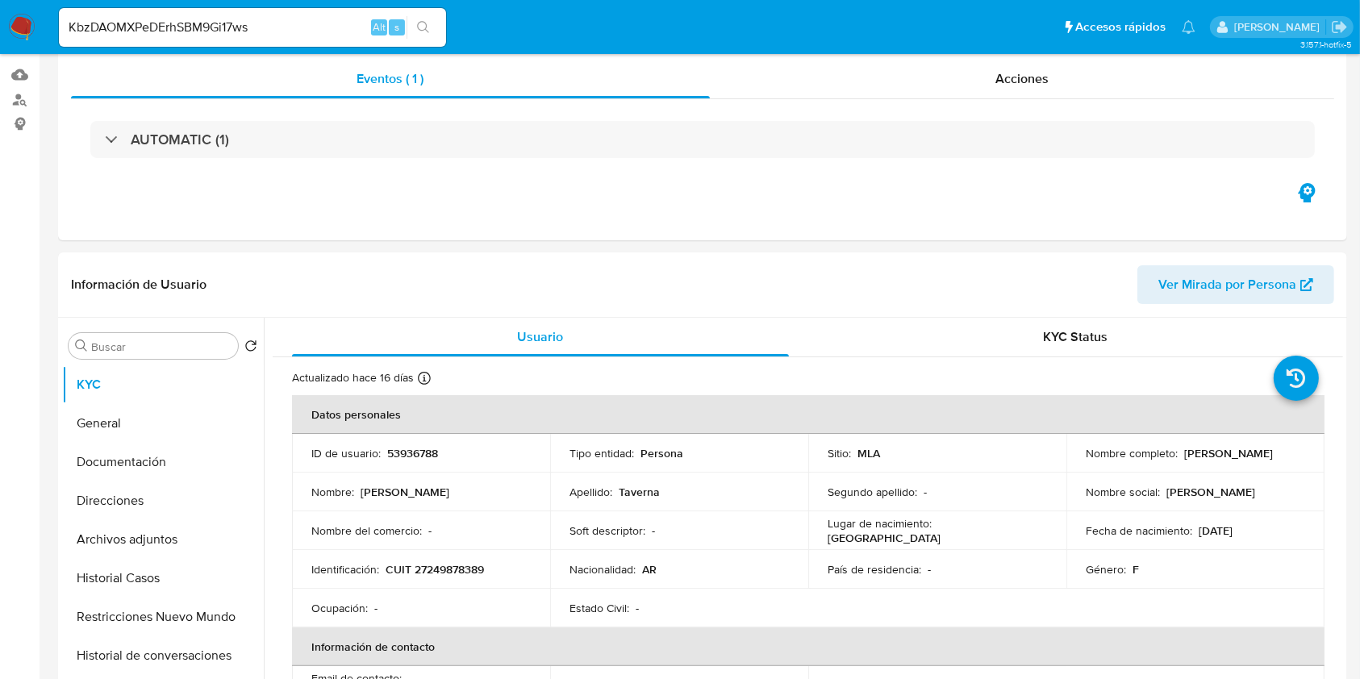
scroll to position [430, 0]
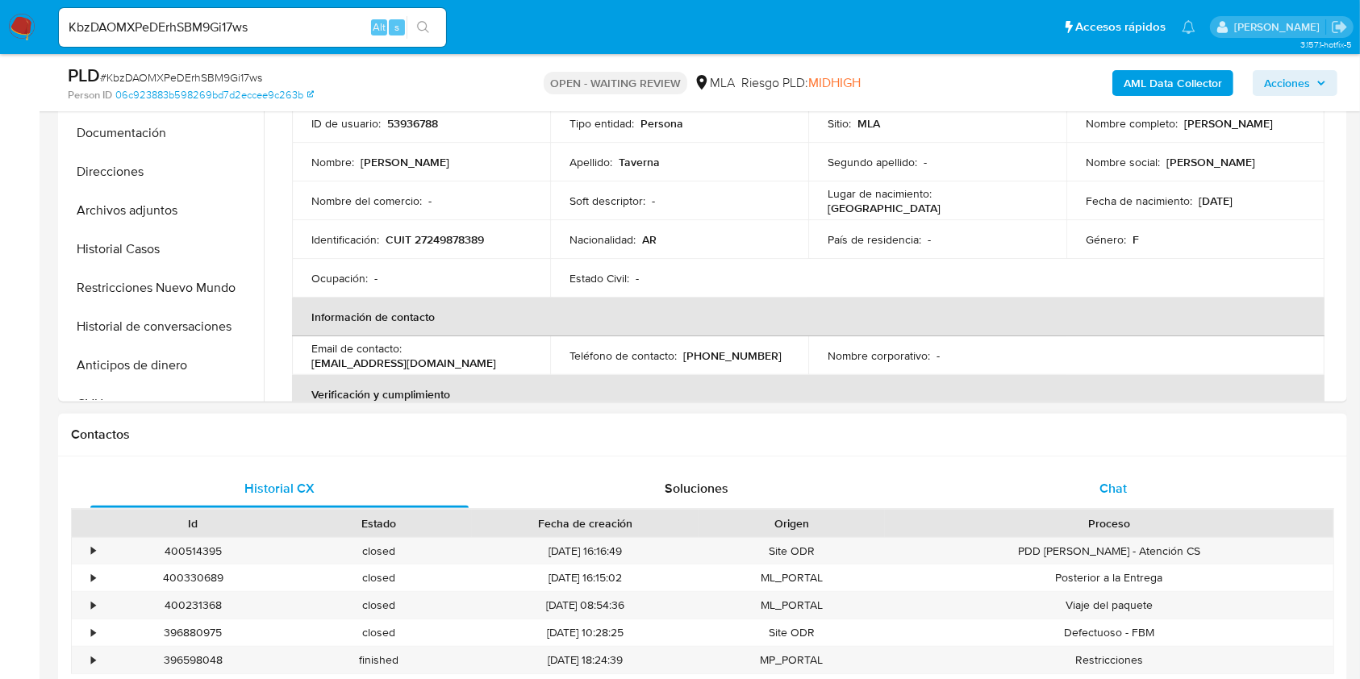
click at [1147, 487] on div "Chat" at bounding box center [1114, 489] width 378 height 39
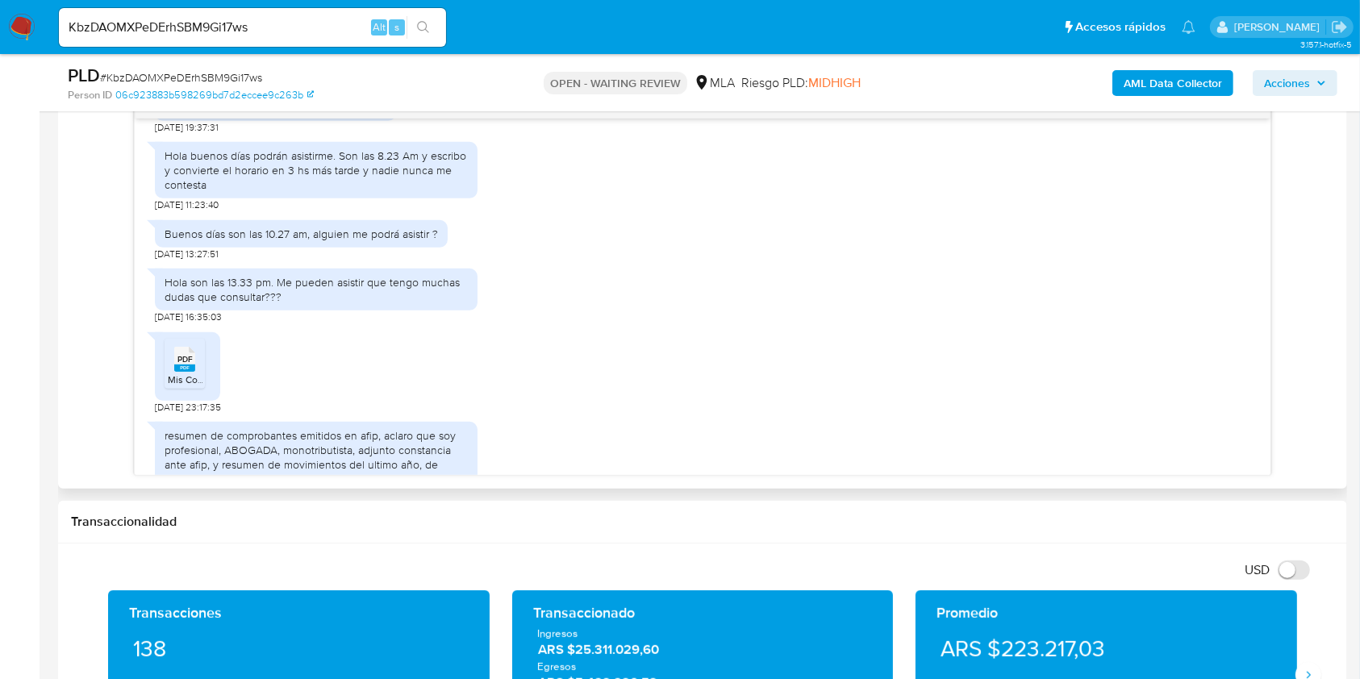
scroll to position [1291, 0]
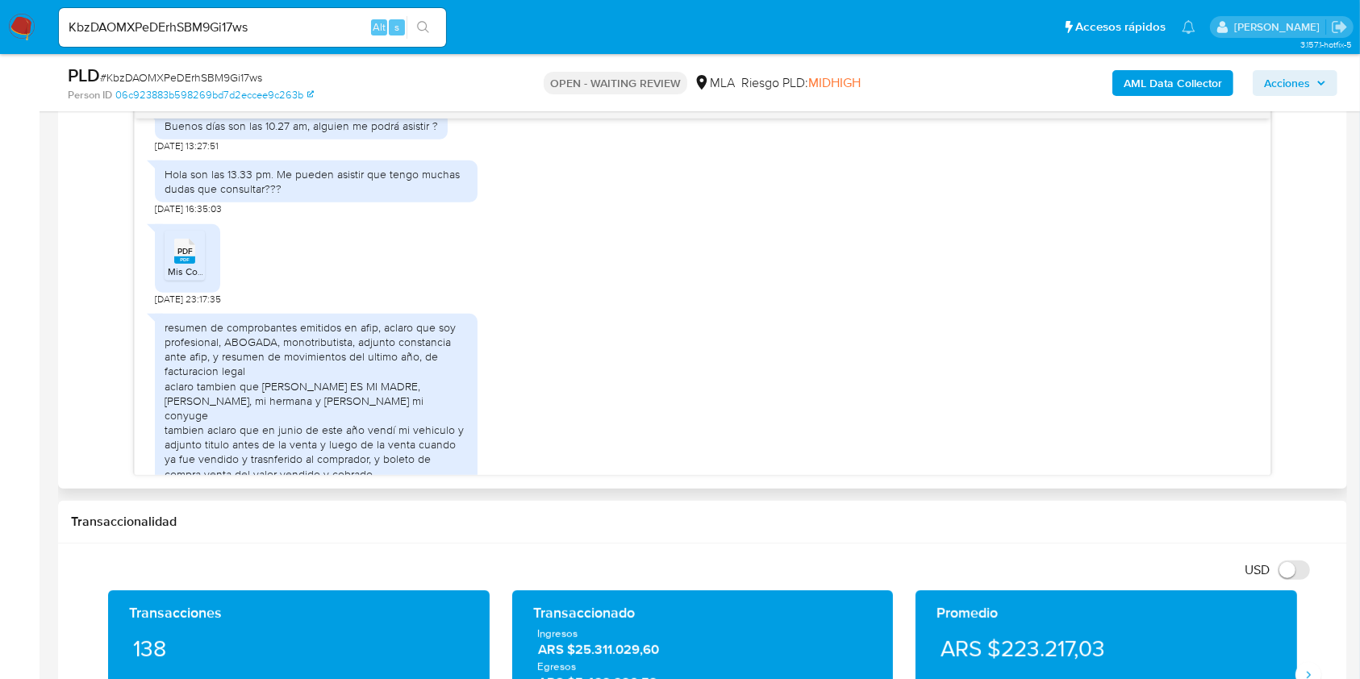
click at [178, 257] on span "PDF" at bounding box center [185, 251] width 15 height 10
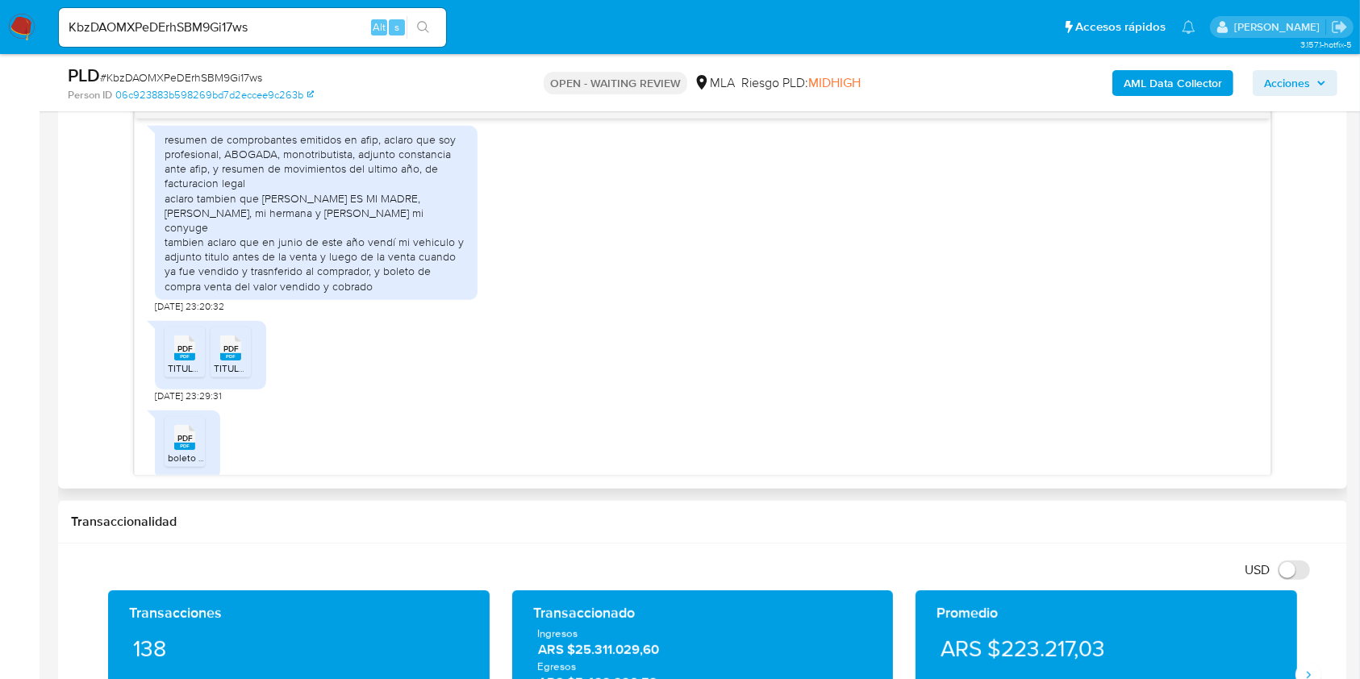
scroll to position [1506, 0]
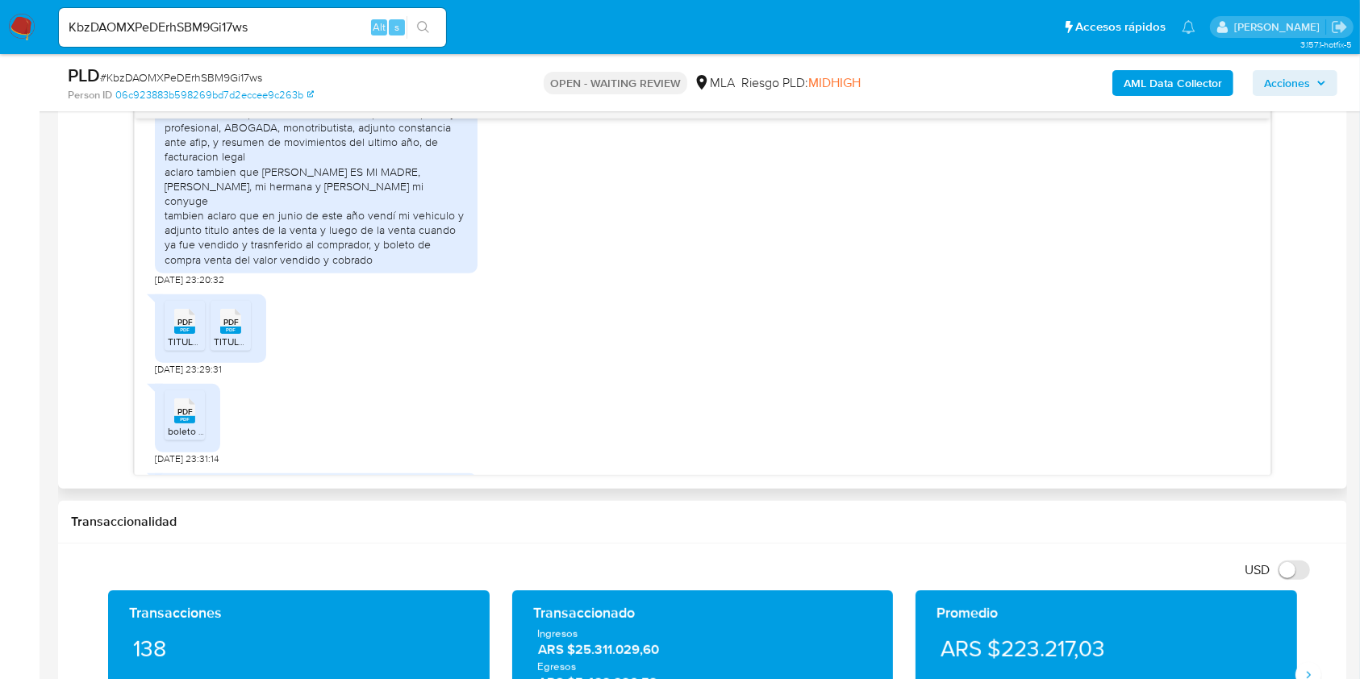
click at [185, 328] on span "PDF" at bounding box center [185, 322] width 15 height 10
click at [232, 334] on rect at bounding box center [230, 330] width 21 height 7
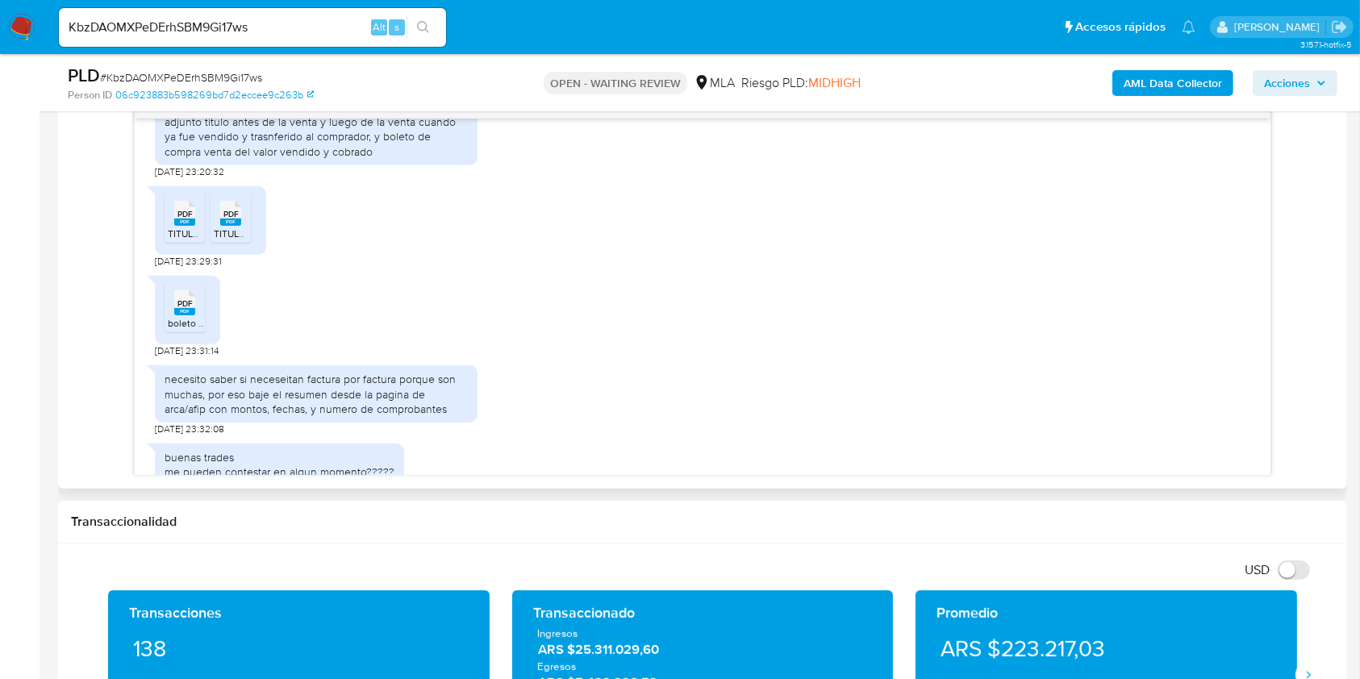
click at [184, 309] on span "PDF" at bounding box center [185, 304] width 15 height 10
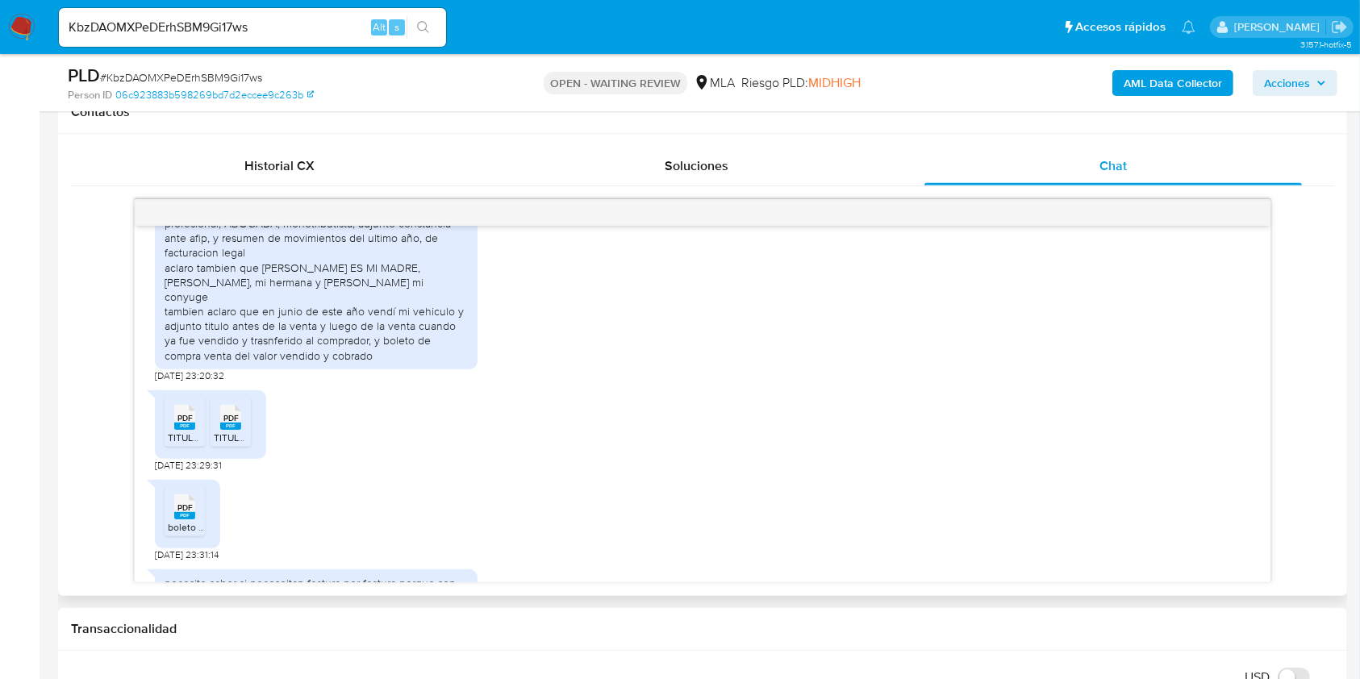
scroll to position [1724, 0]
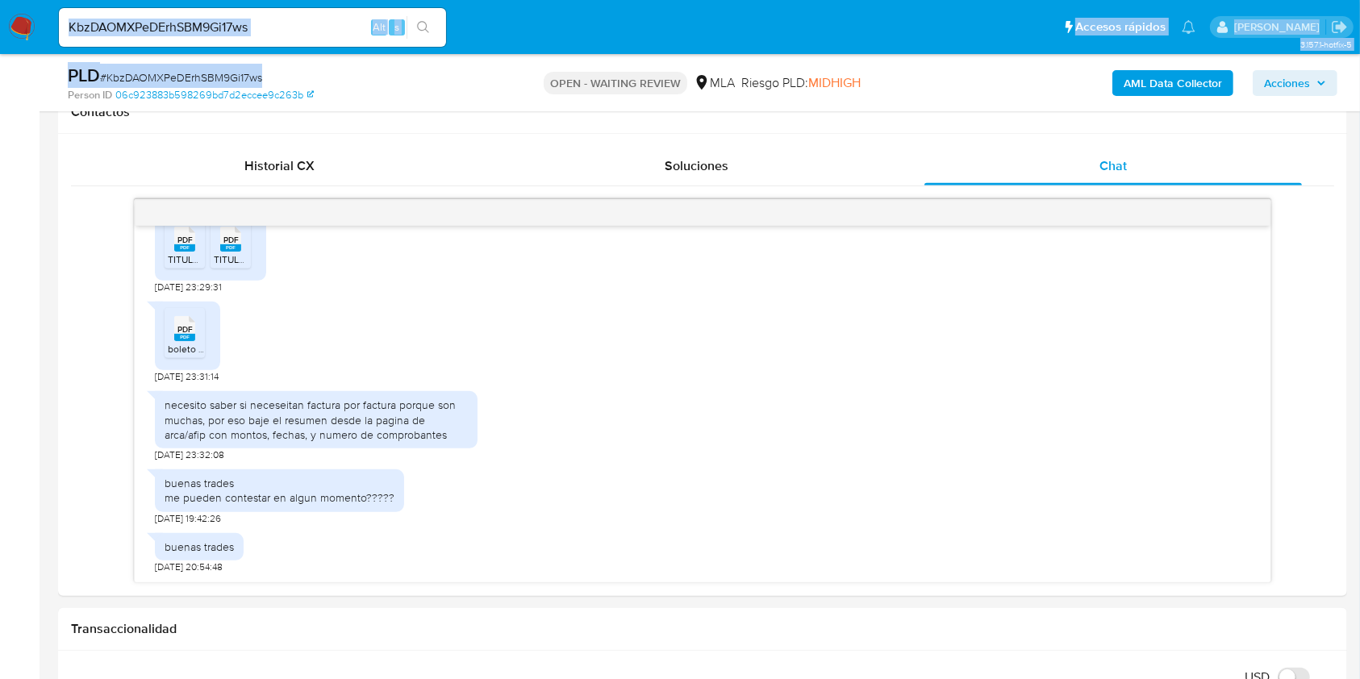
drag, startPoint x: 265, startPoint y: 55, endPoint x: 286, endPoint y: 38, distance: 27.6
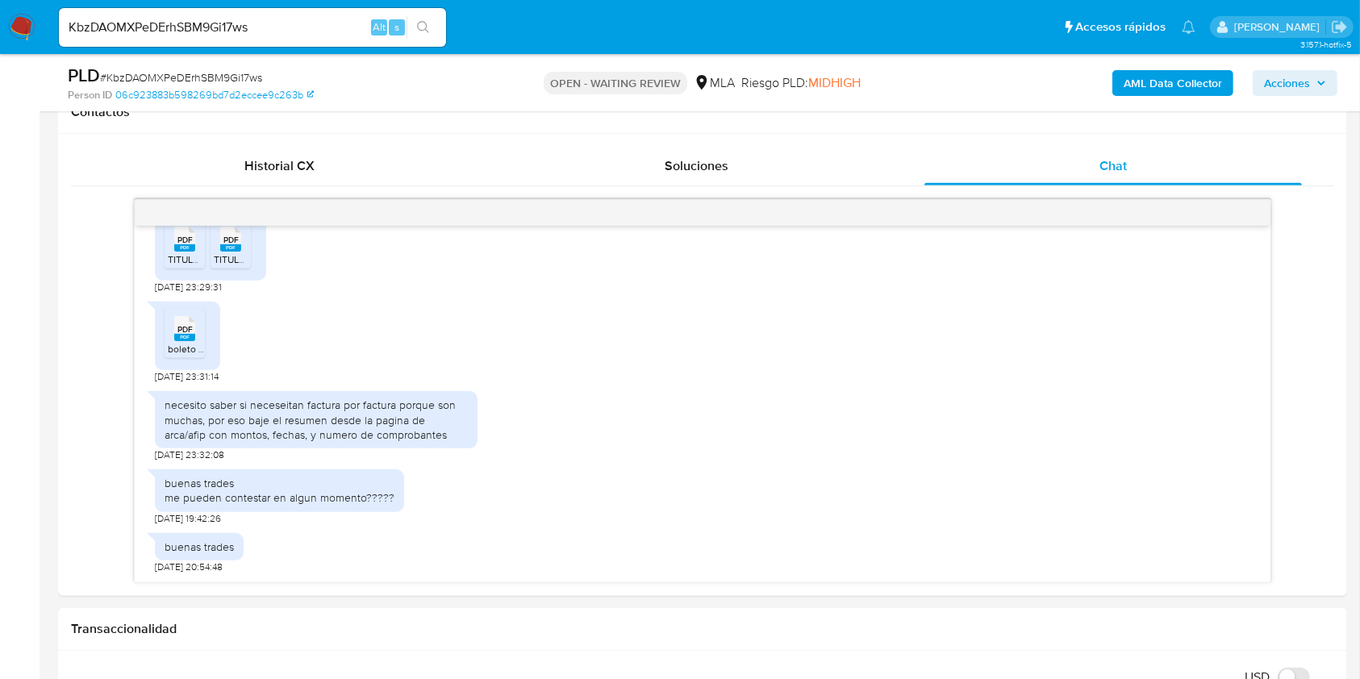
click at [291, 31] on input "KbzDAOMXPeDErhSBM9Gi17ws" at bounding box center [252, 27] width 387 height 21
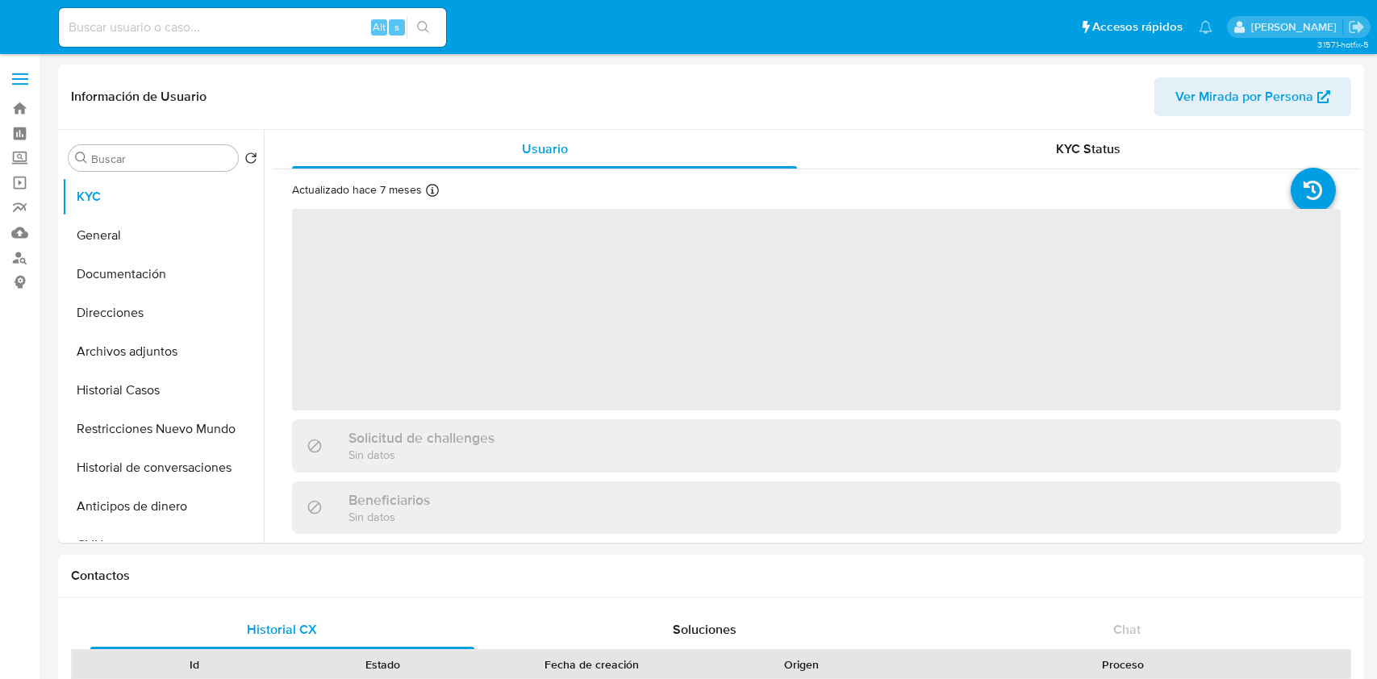
select select "10"
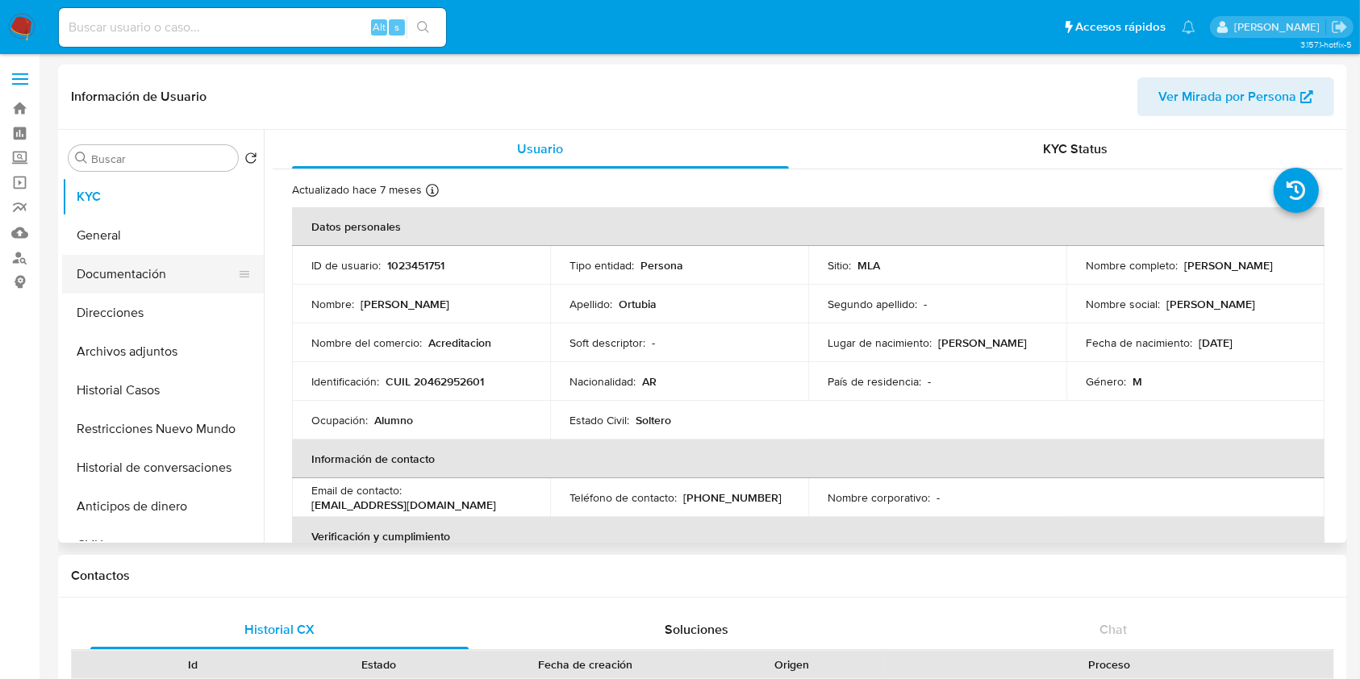
click at [163, 274] on button "Documentación" at bounding box center [156, 274] width 189 height 39
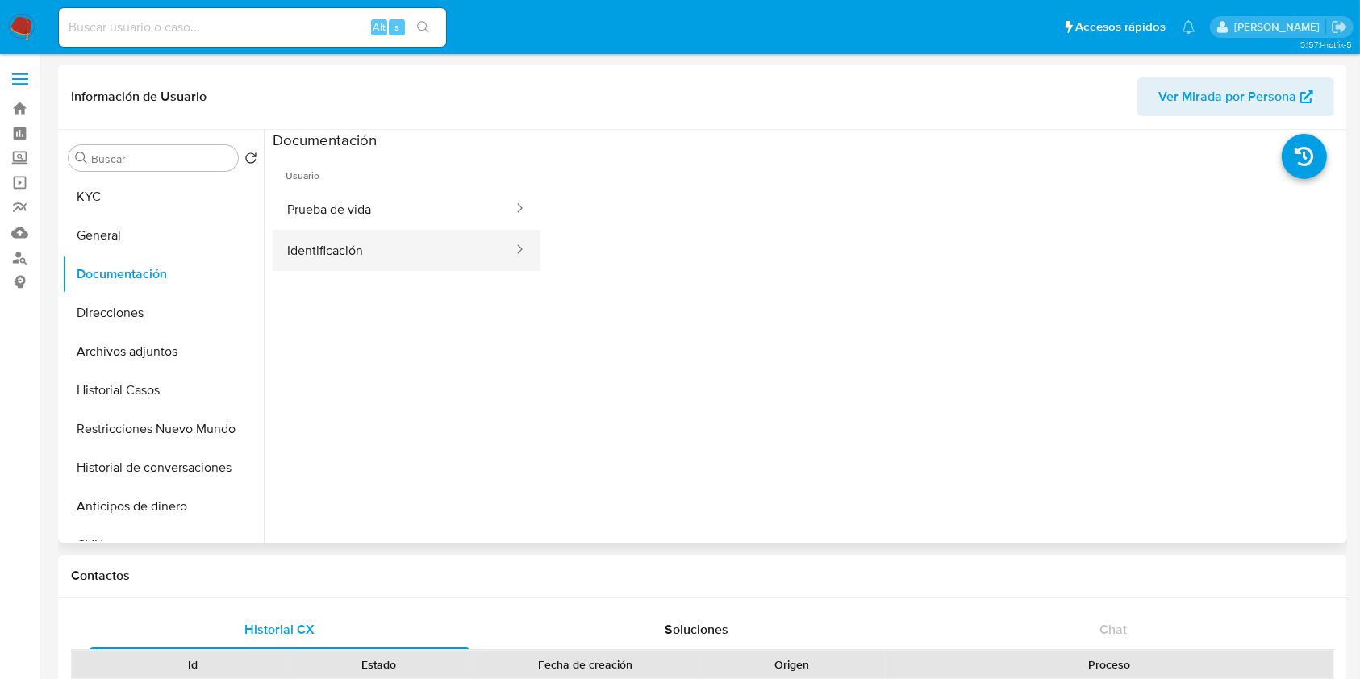
click at [427, 236] on button "Identificación" at bounding box center [394, 250] width 242 height 41
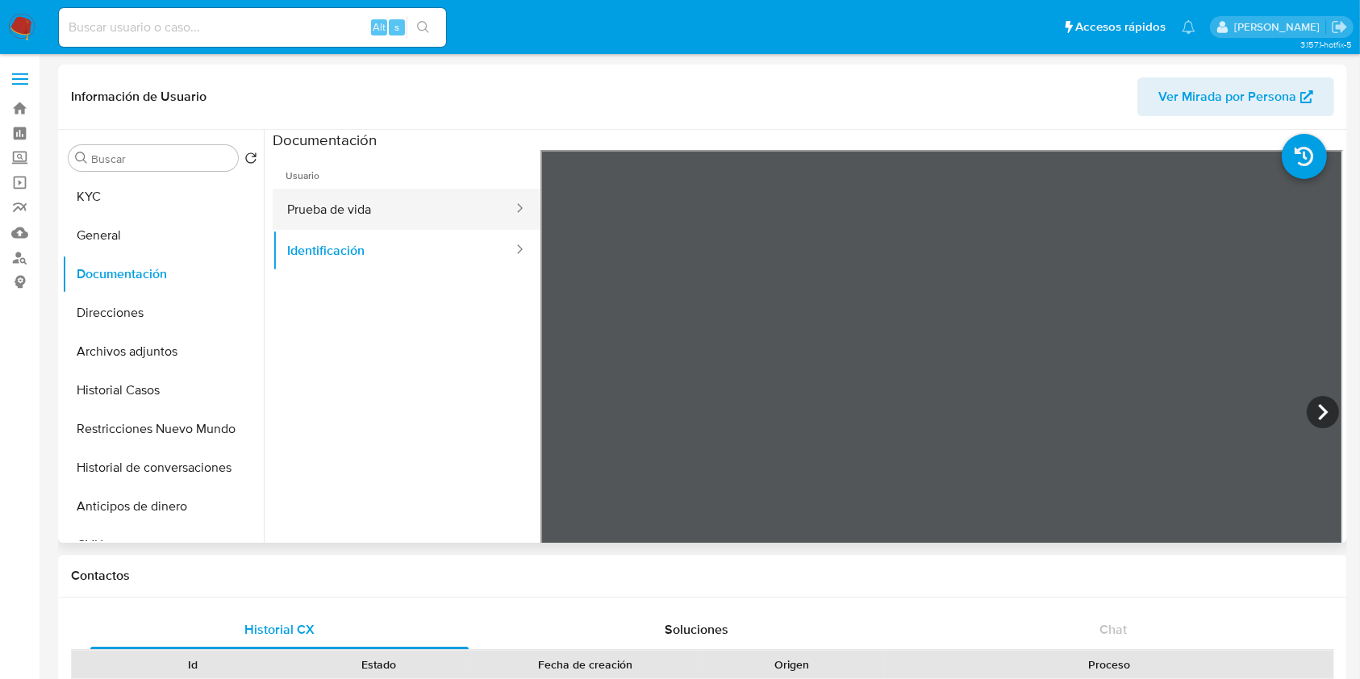
click at [378, 190] on button "Prueba de vida" at bounding box center [394, 209] width 242 height 41
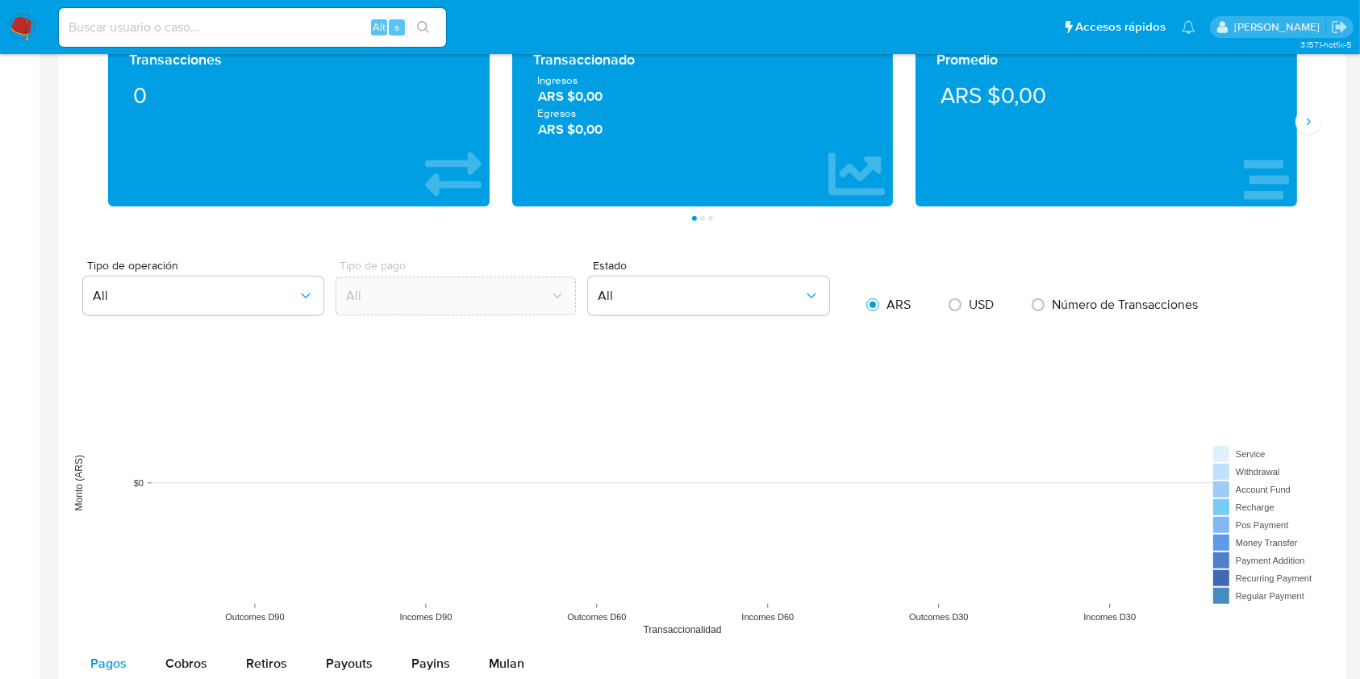
scroll to position [101, 0]
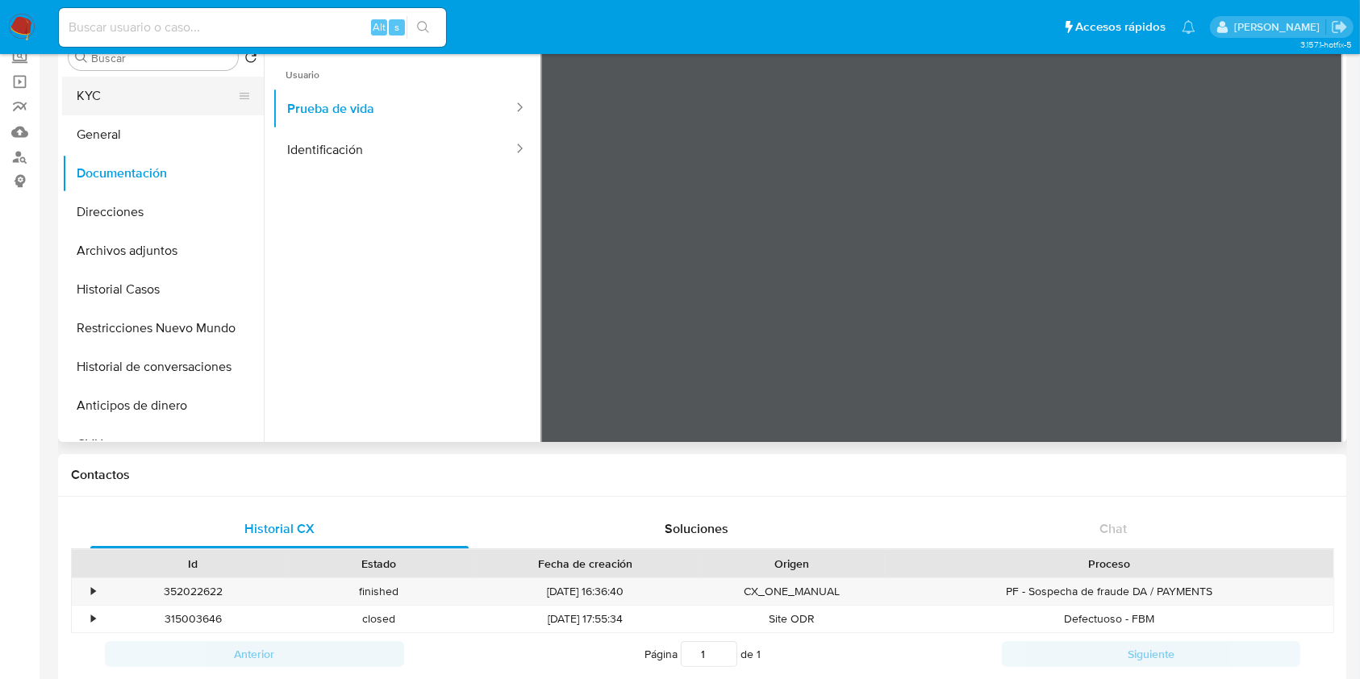
click at [121, 79] on button "KYC" at bounding box center [156, 96] width 189 height 39
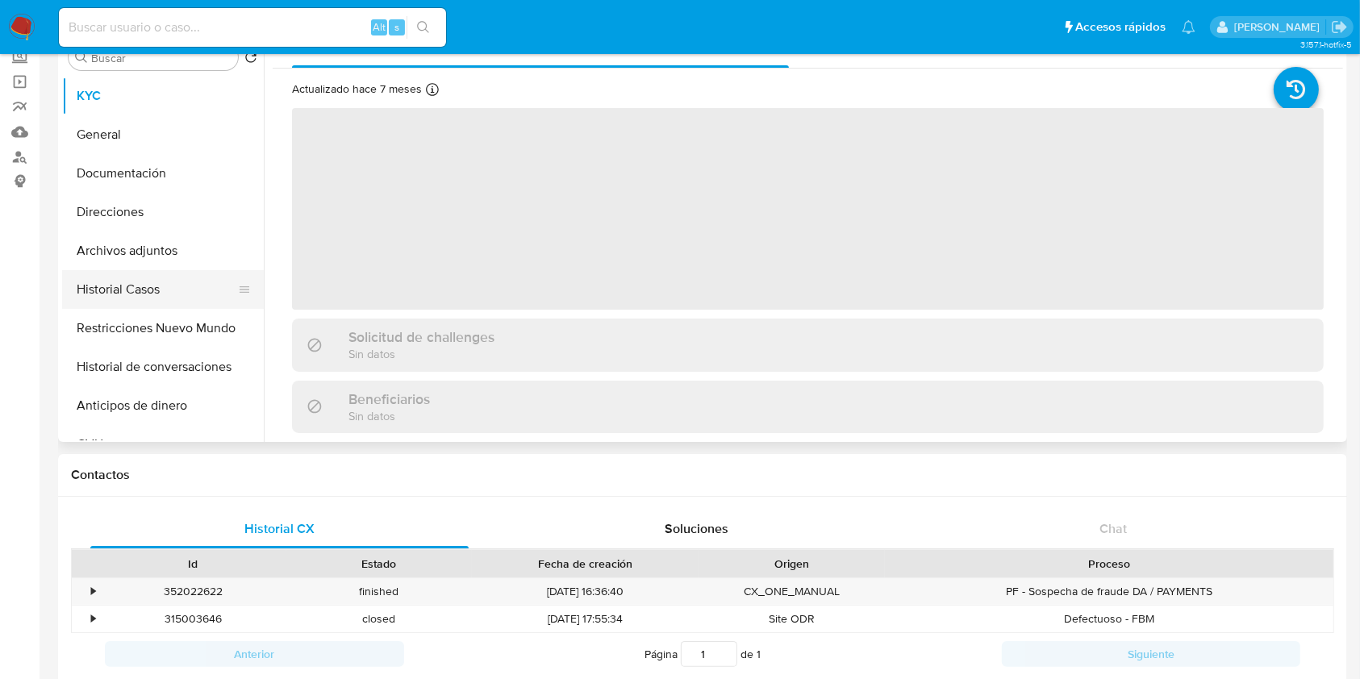
click at [135, 287] on button "Historial Casos" at bounding box center [156, 289] width 189 height 39
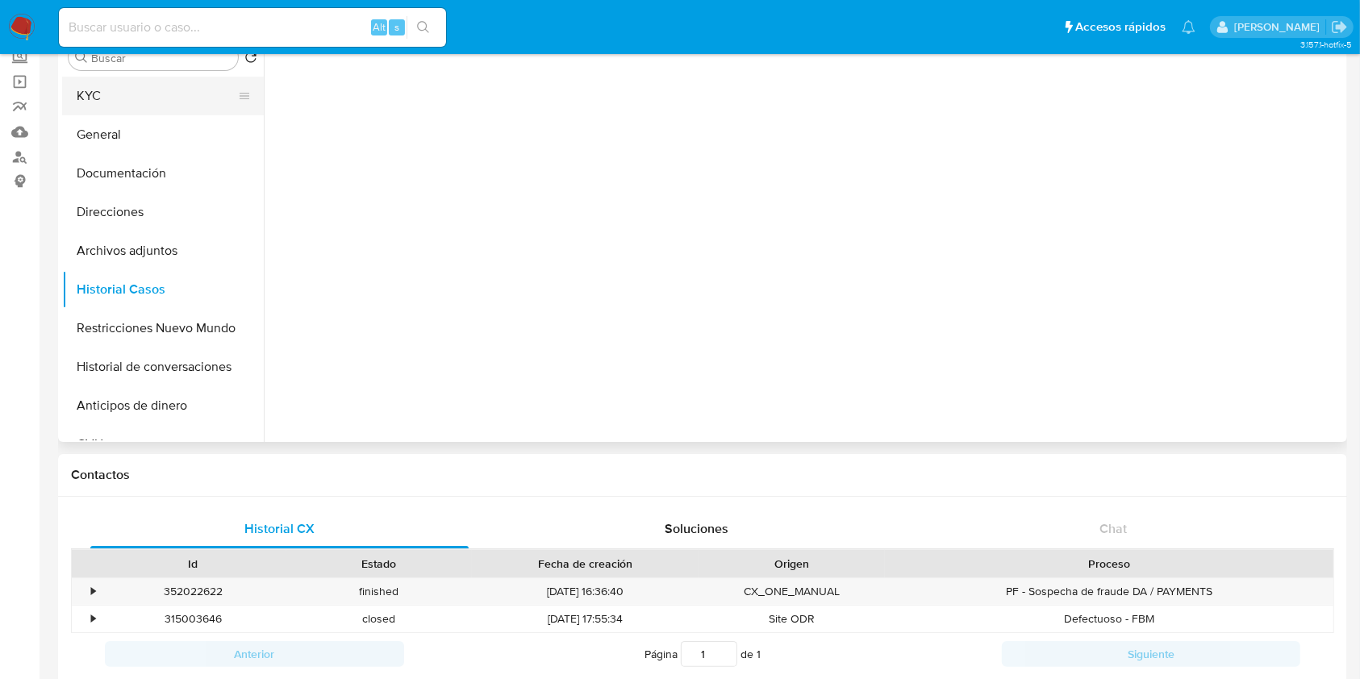
click at [133, 98] on button "KYC" at bounding box center [156, 96] width 189 height 39
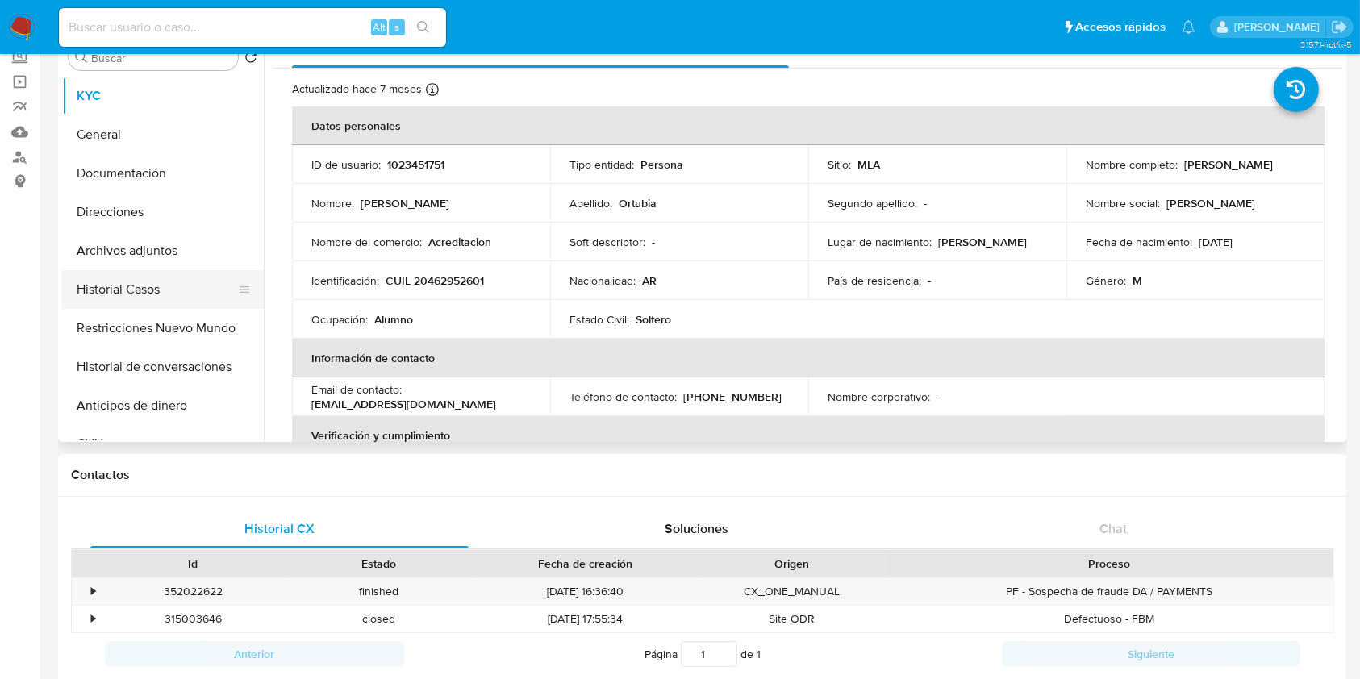
click at [136, 281] on button "Historial Casos" at bounding box center [156, 289] width 189 height 39
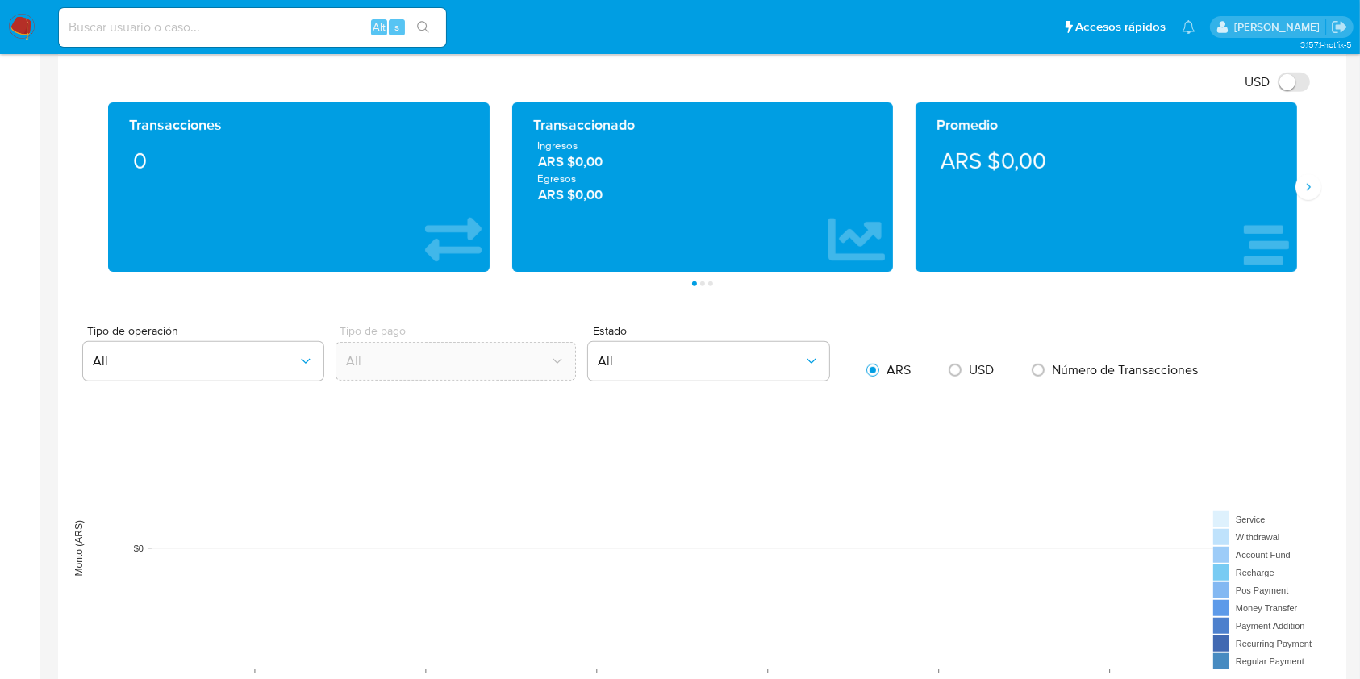
scroll to position [1607, 0]
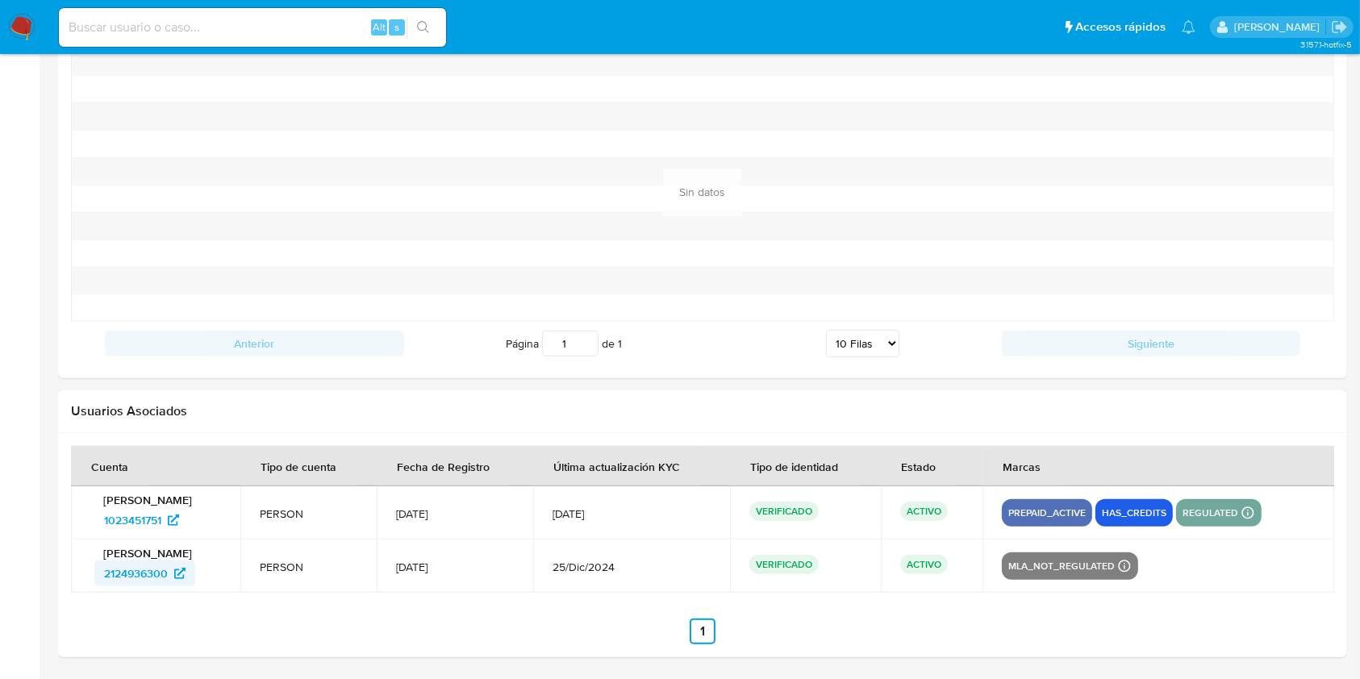
click at [140, 564] on span "2124936300" at bounding box center [136, 574] width 64 height 26
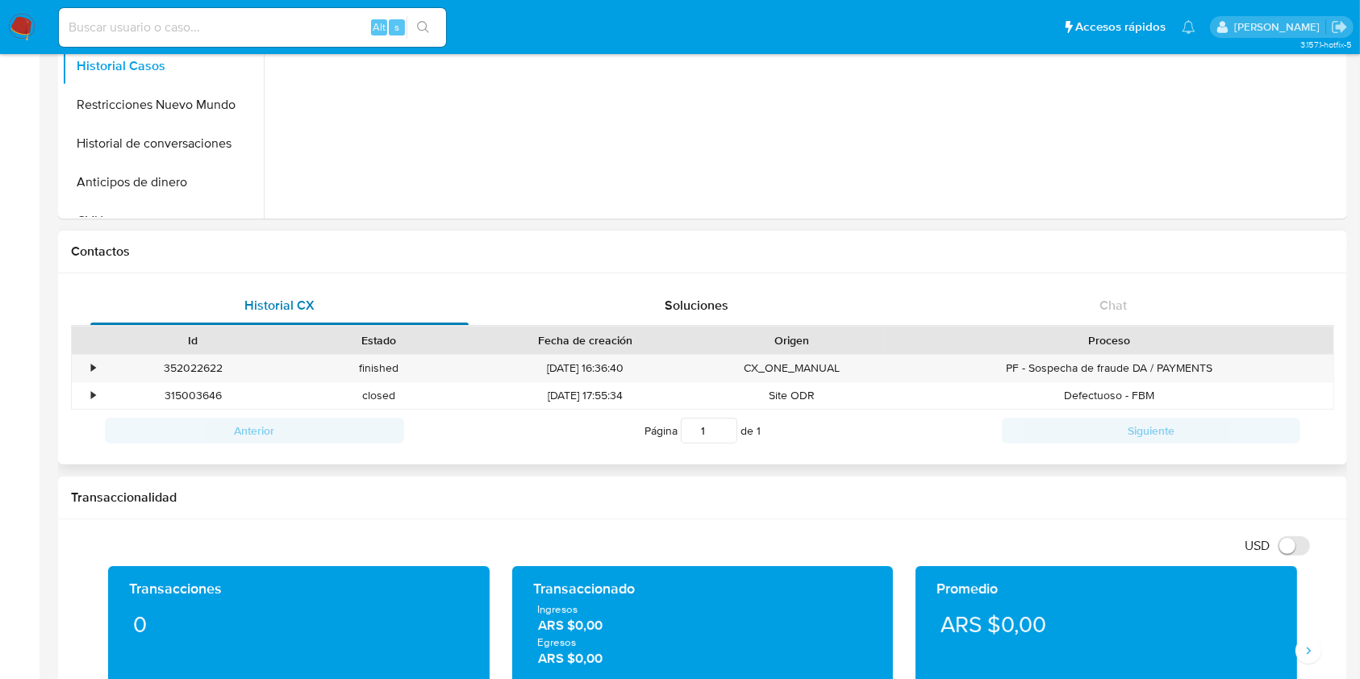
scroll to position [316, 0]
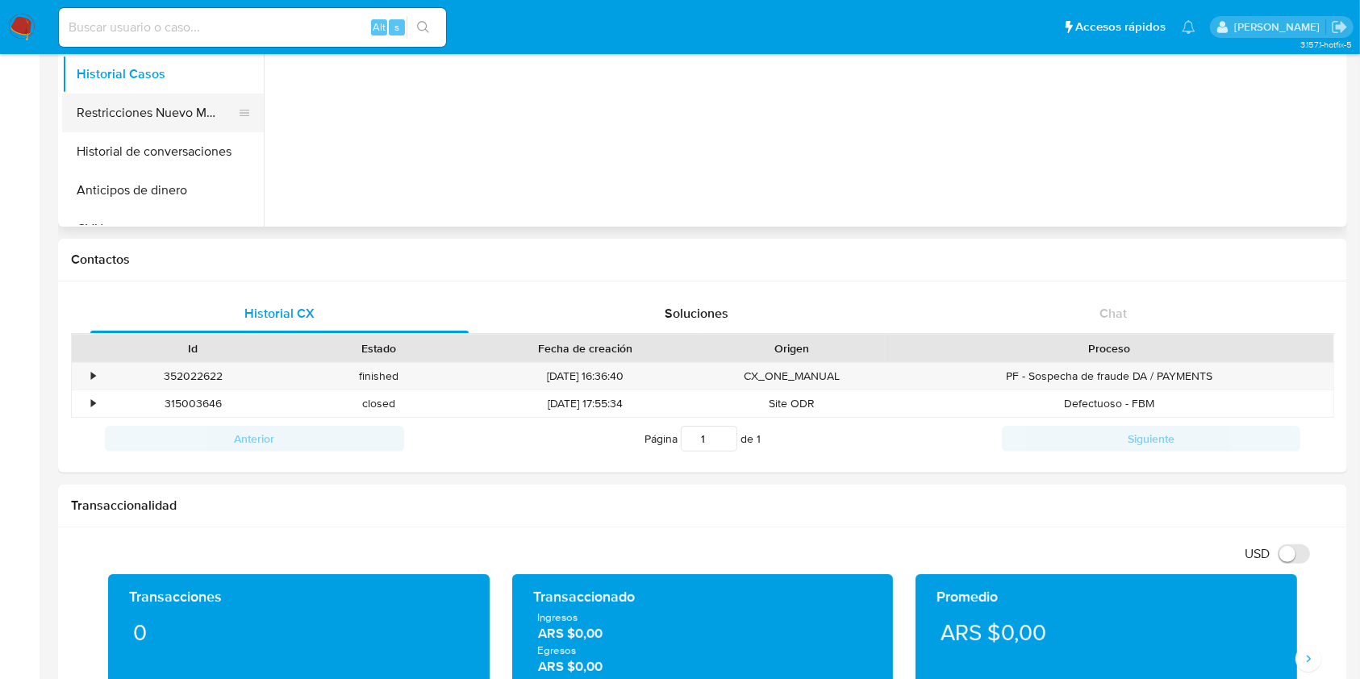
click at [184, 119] on button "Restricciones Nuevo Mundo" at bounding box center [156, 113] width 189 height 39
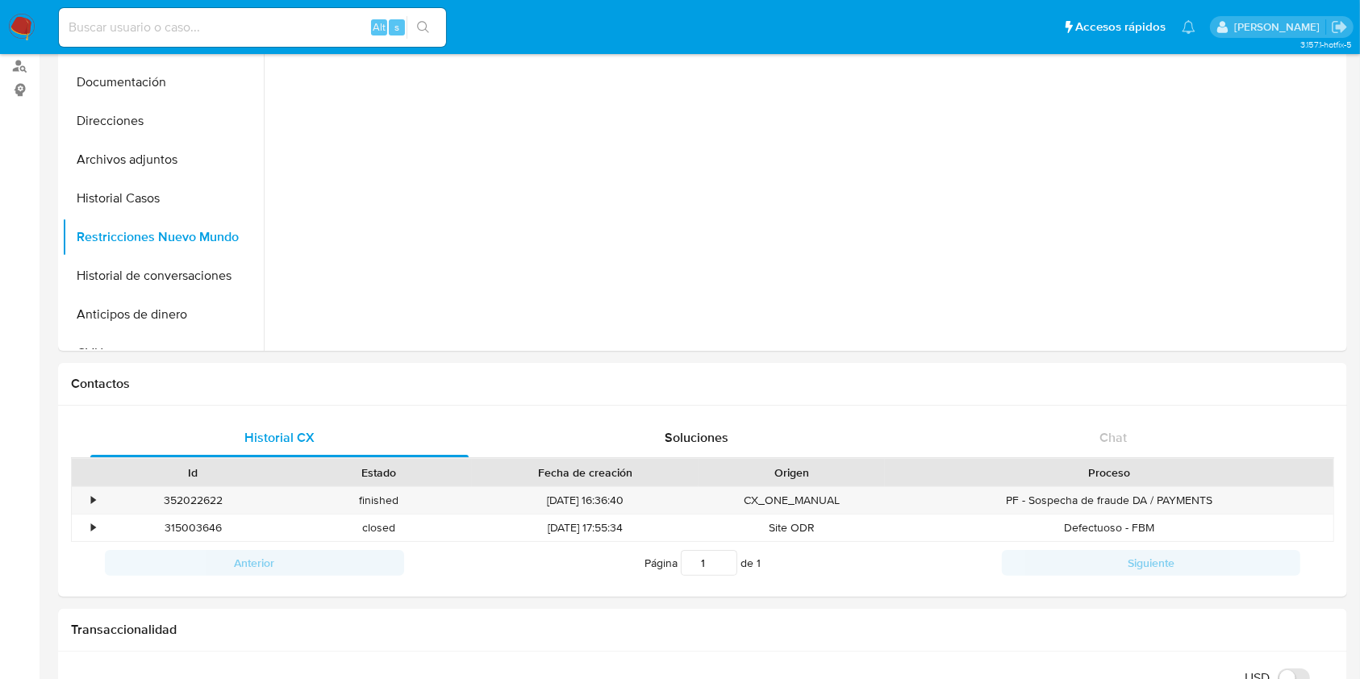
scroll to position [0, 0]
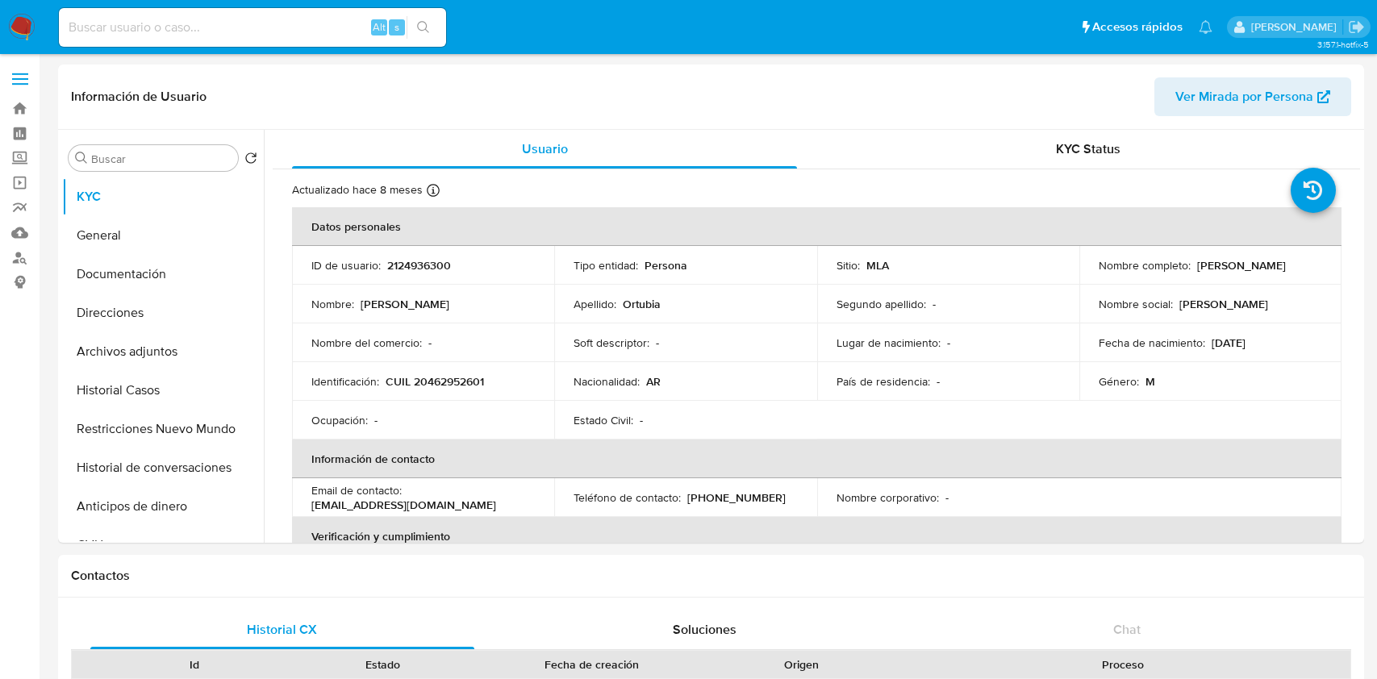
select select "10"
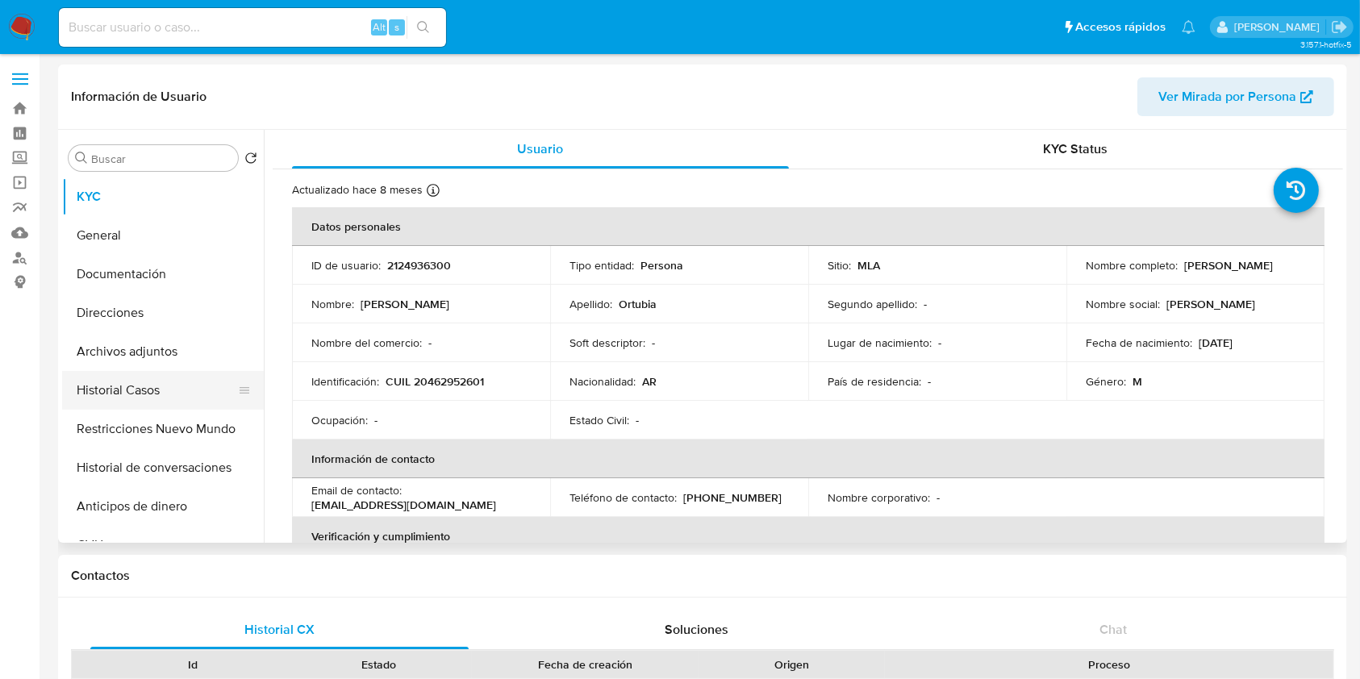
click at [148, 391] on button "Historial Casos" at bounding box center [156, 390] width 189 height 39
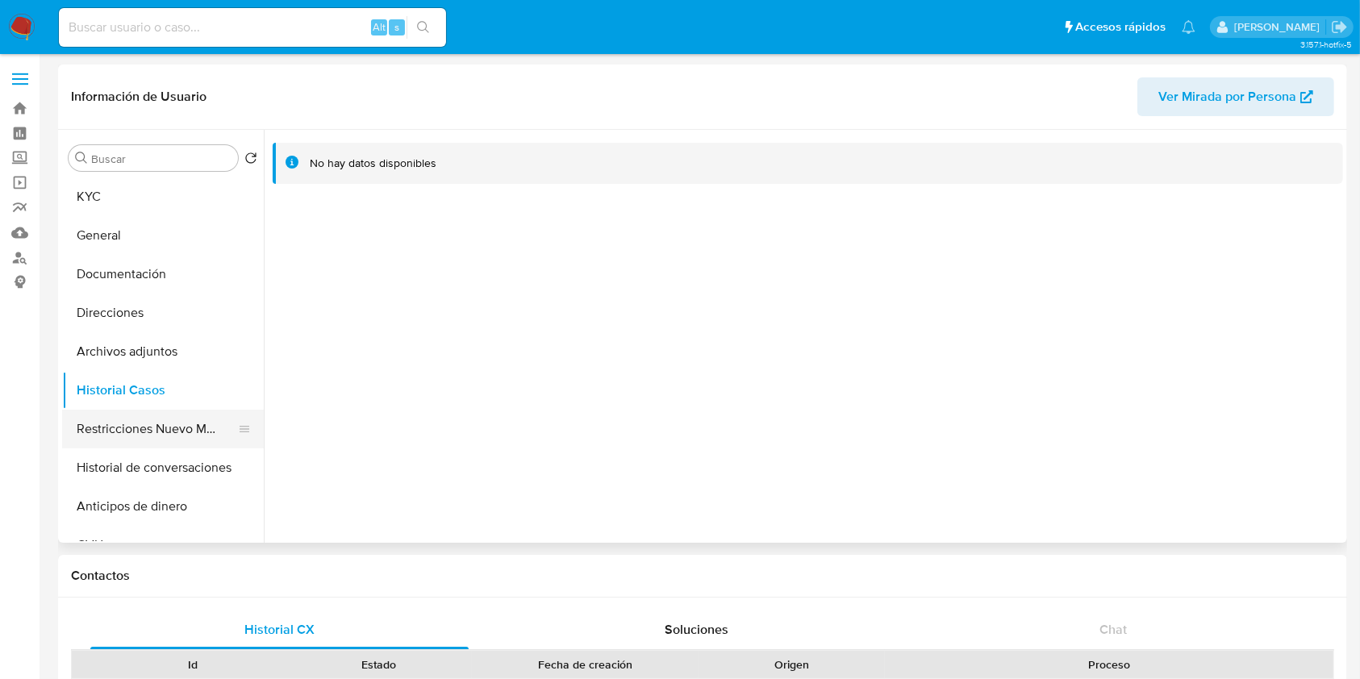
click at [115, 441] on button "Restricciones Nuevo Mundo" at bounding box center [156, 429] width 189 height 39
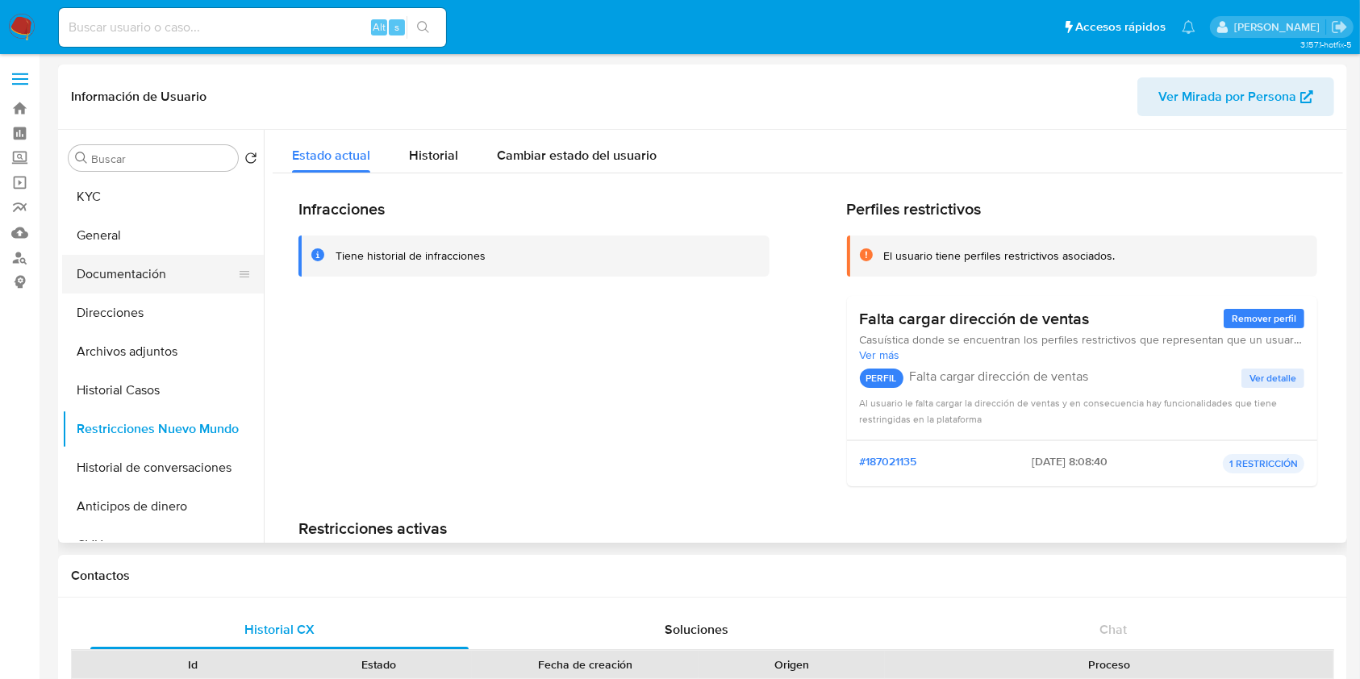
click at [168, 265] on button "Documentación" at bounding box center [156, 274] width 189 height 39
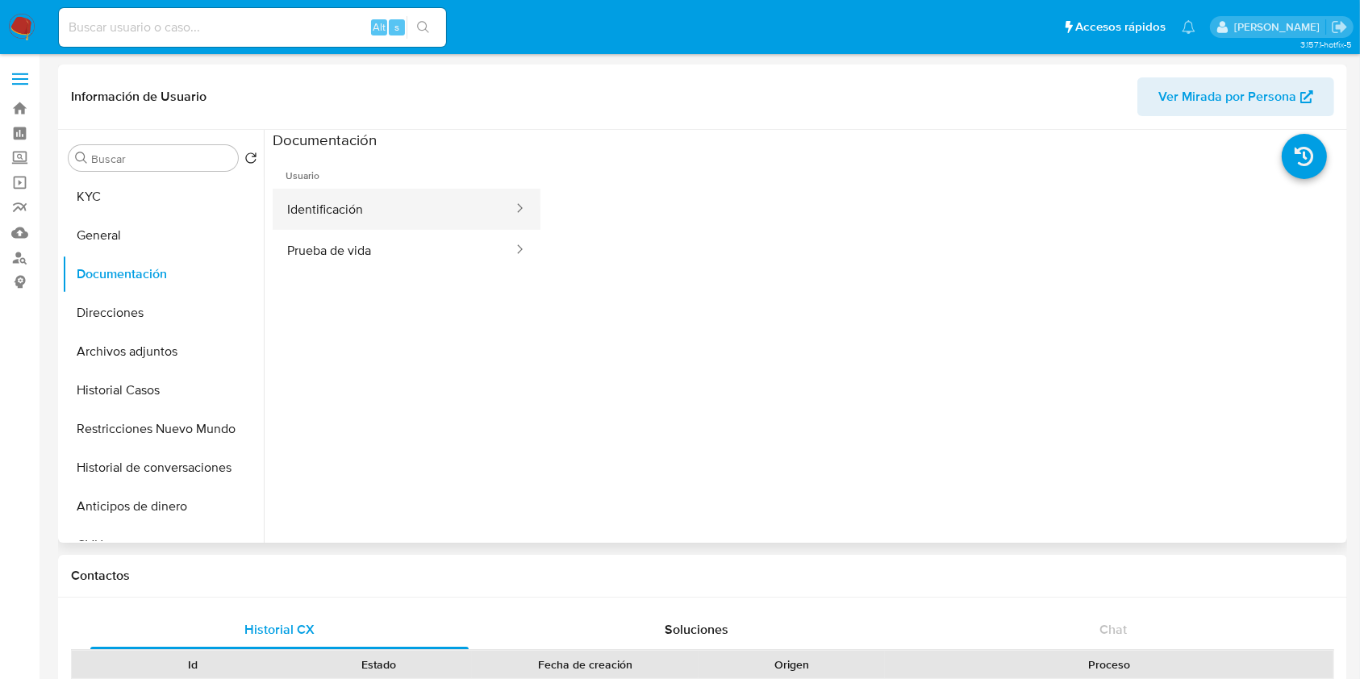
click at [381, 221] on button "Identificación" at bounding box center [394, 209] width 242 height 41
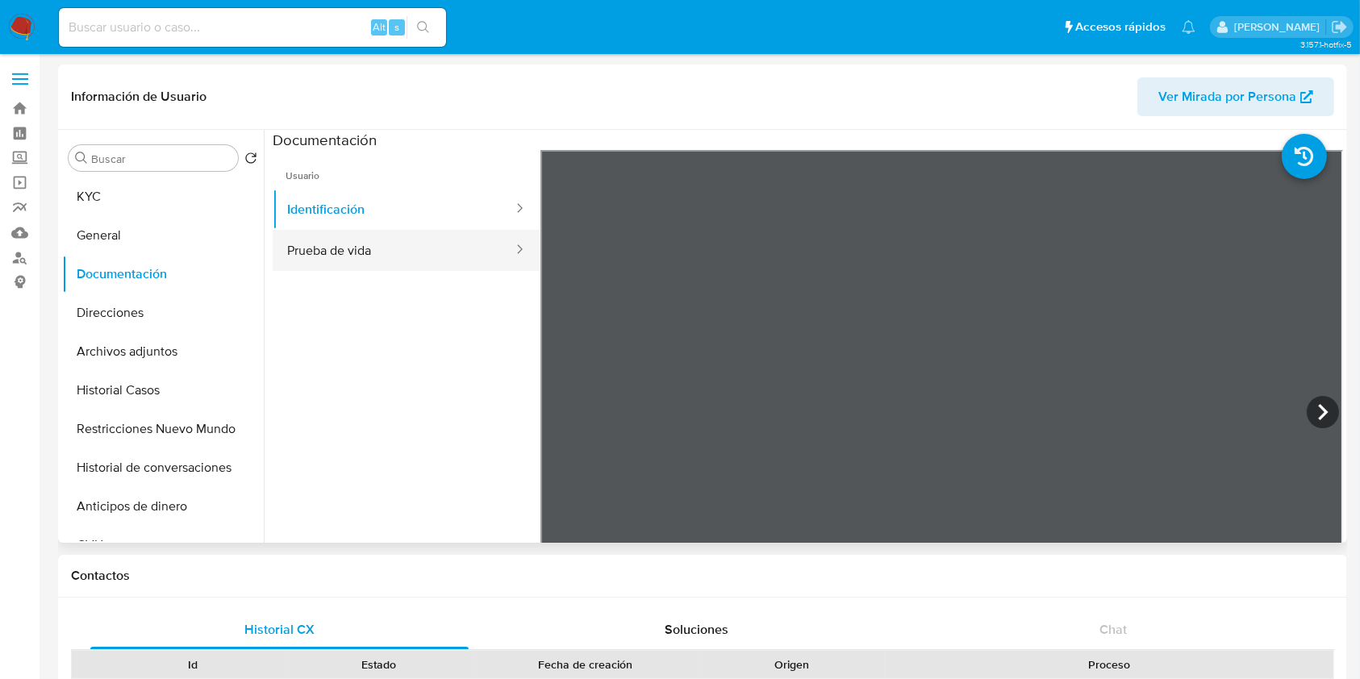
click at [382, 255] on button "Prueba de vida" at bounding box center [394, 250] width 242 height 41
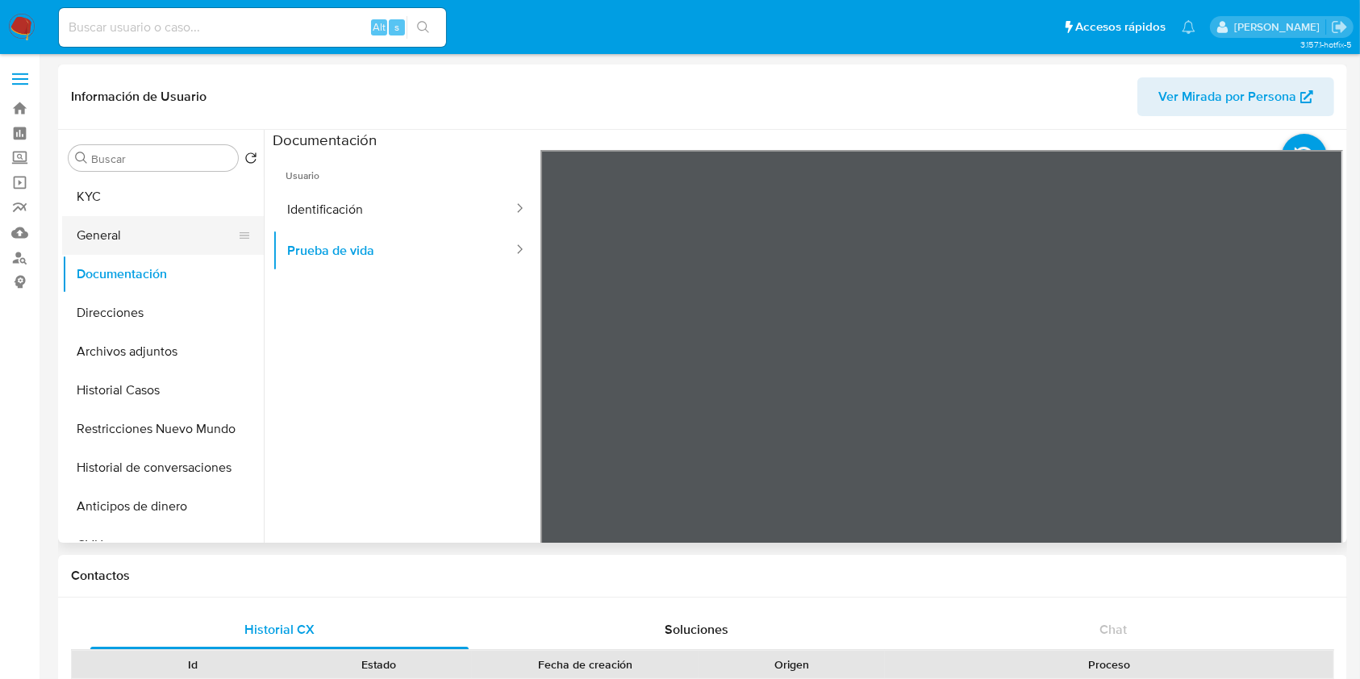
click at [218, 236] on button "General" at bounding box center [156, 235] width 189 height 39
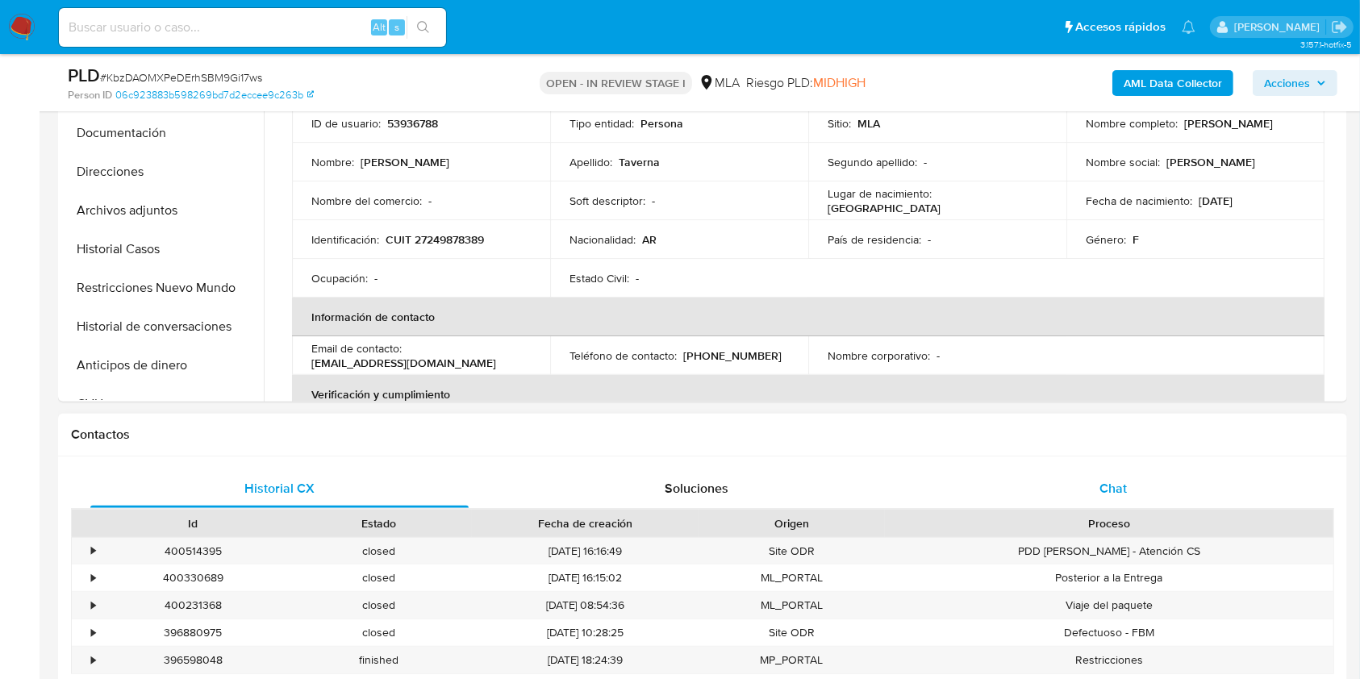
select select "10"
click at [1131, 484] on div "Chat" at bounding box center [1114, 489] width 378 height 39
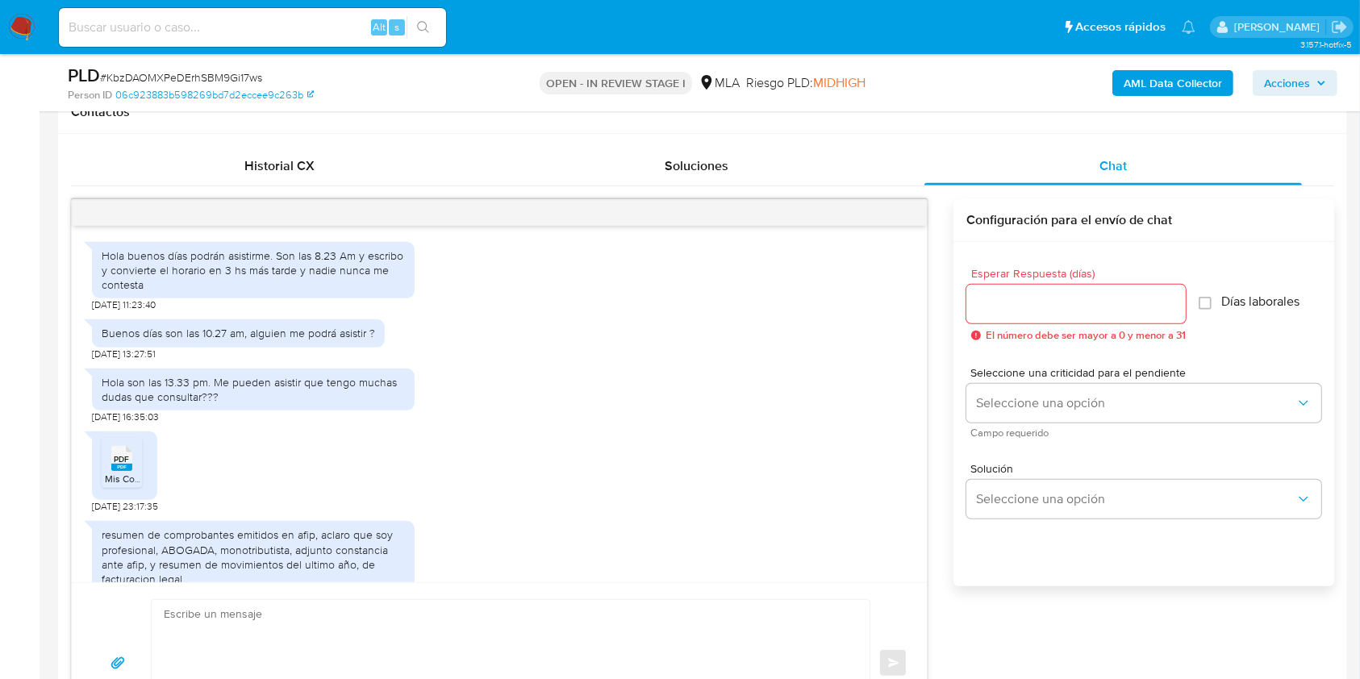
scroll to position [504, 0]
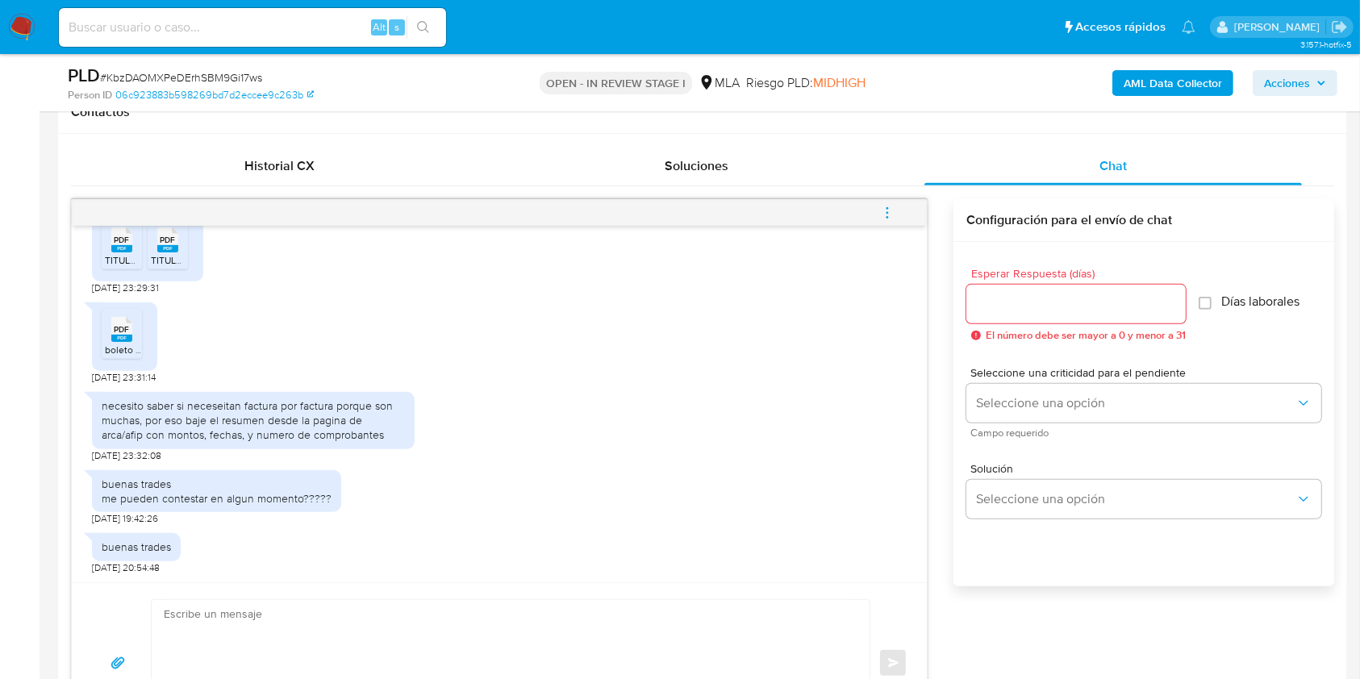
click at [244, 617] on textarea at bounding box center [507, 663] width 686 height 127
paste textarea "Hola, esperamos que te encuentres muy bien. Muchas gracias por tu respuesta. Co…"
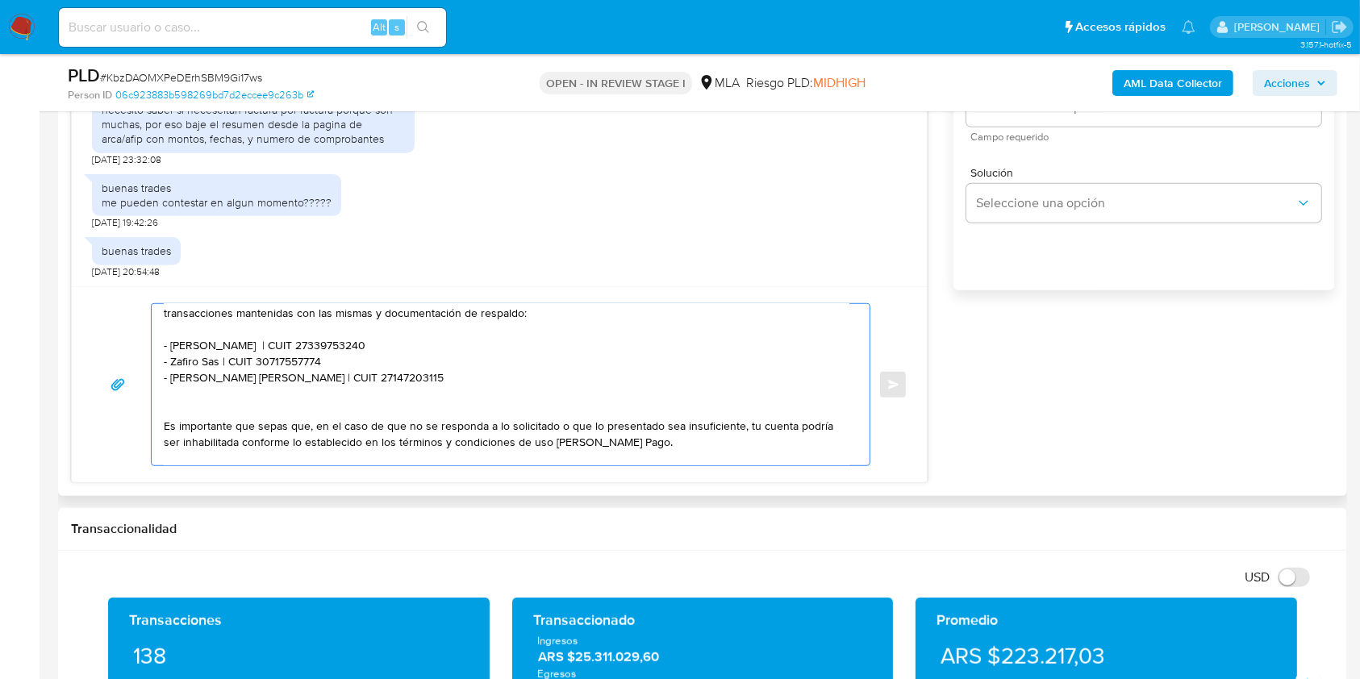
scroll to position [56, 0]
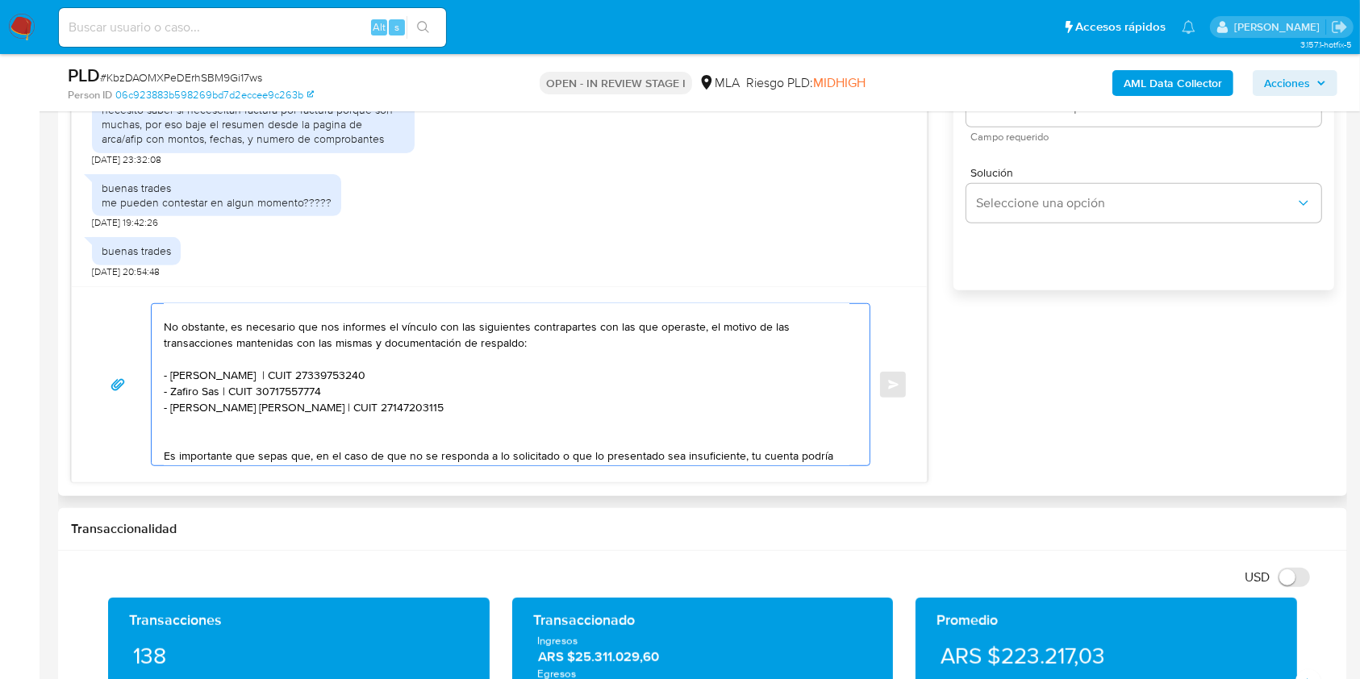
drag, startPoint x: 383, startPoint y: 404, endPoint x: 146, endPoint y: 395, distance: 237.4
click at [146, 395] on div "Hola, esperamos que te encuentres muy bien. Muchas gracias por tu respuesta. Co…" at bounding box center [499, 384] width 817 height 163
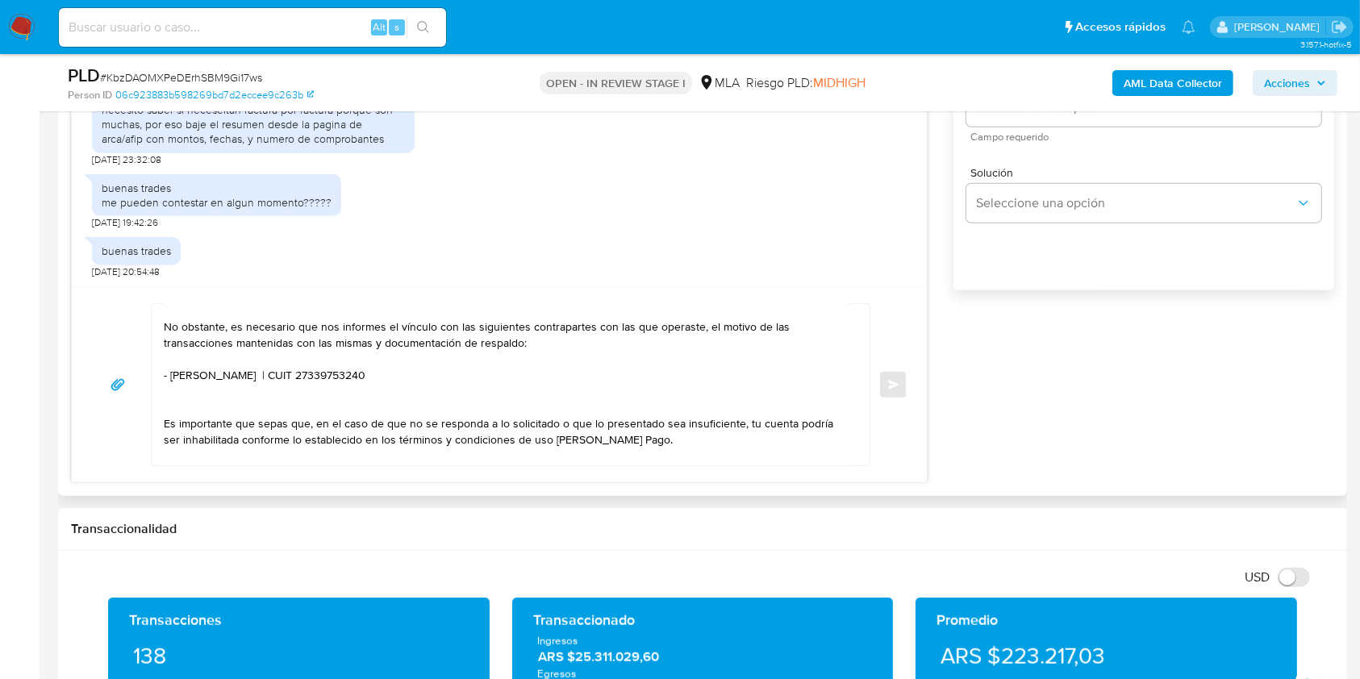
click at [189, 374] on textarea "Hola, esperamos que te encuentres muy bien. Muchas gracias por tu respuesta. Co…" at bounding box center [507, 384] width 686 height 161
drag, startPoint x: 189, startPoint y: 374, endPoint x: 219, endPoint y: 377, distance: 30.8
click at [219, 377] on textarea "Hola, esperamos que te encuentres muy bien. Muchas gracias por tu respuesta. Co…" at bounding box center [507, 384] width 686 height 161
paste textarea "AGUSTIN ISMAEL ORTUBIA"
click at [392, 373] on textarea "Hola, esperamos que te encuentres muy bien. Muchas gracias por tu respuesta. Co…" at bounding box center [507, 384] width 686 height 161
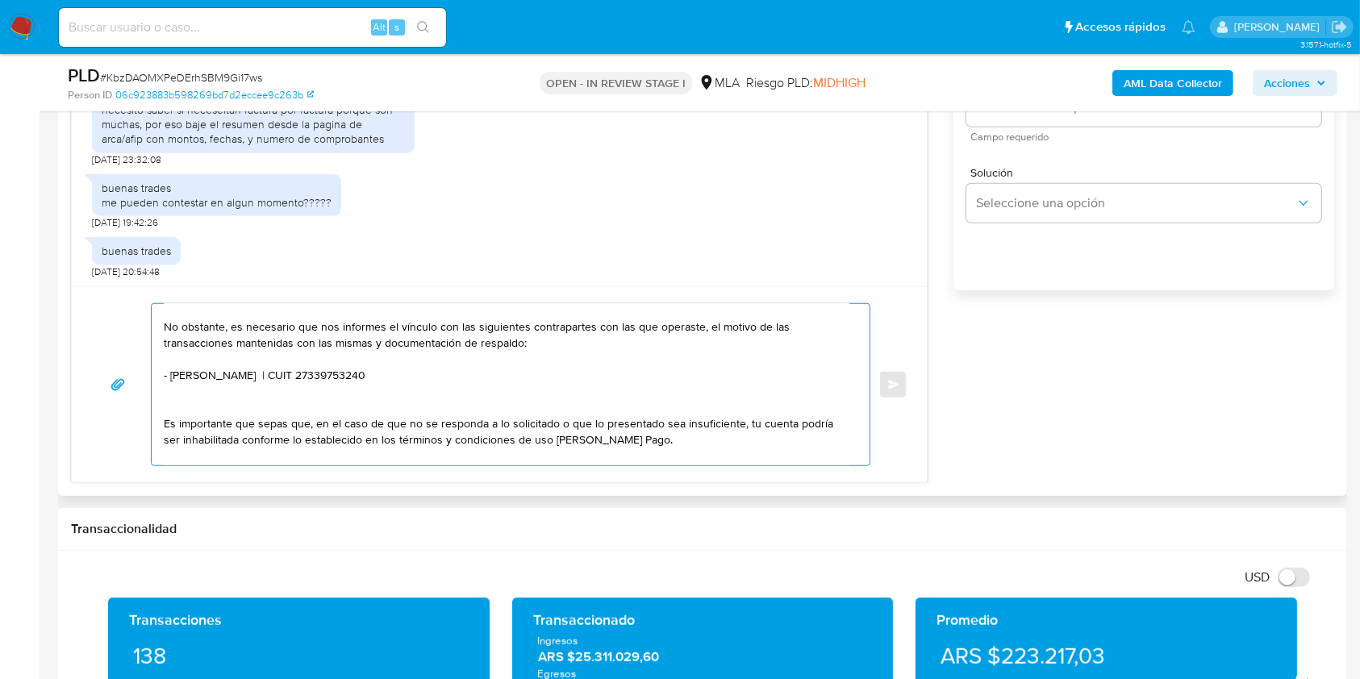
click at [392, 373] on textarea "Hola, esperamos que te encuentres muy bien. Muchas gracias por tu respuesta. Co…" at bounding box center [507, 384] width 686 height 161
paste textarea "0462952601"
click at [520, 413] on textarea "Hola, esperamos que te encuentres muy bien. Muchas gracias por tu respuesta. Co…" at bounding box center [507, 384] width 686 height 161
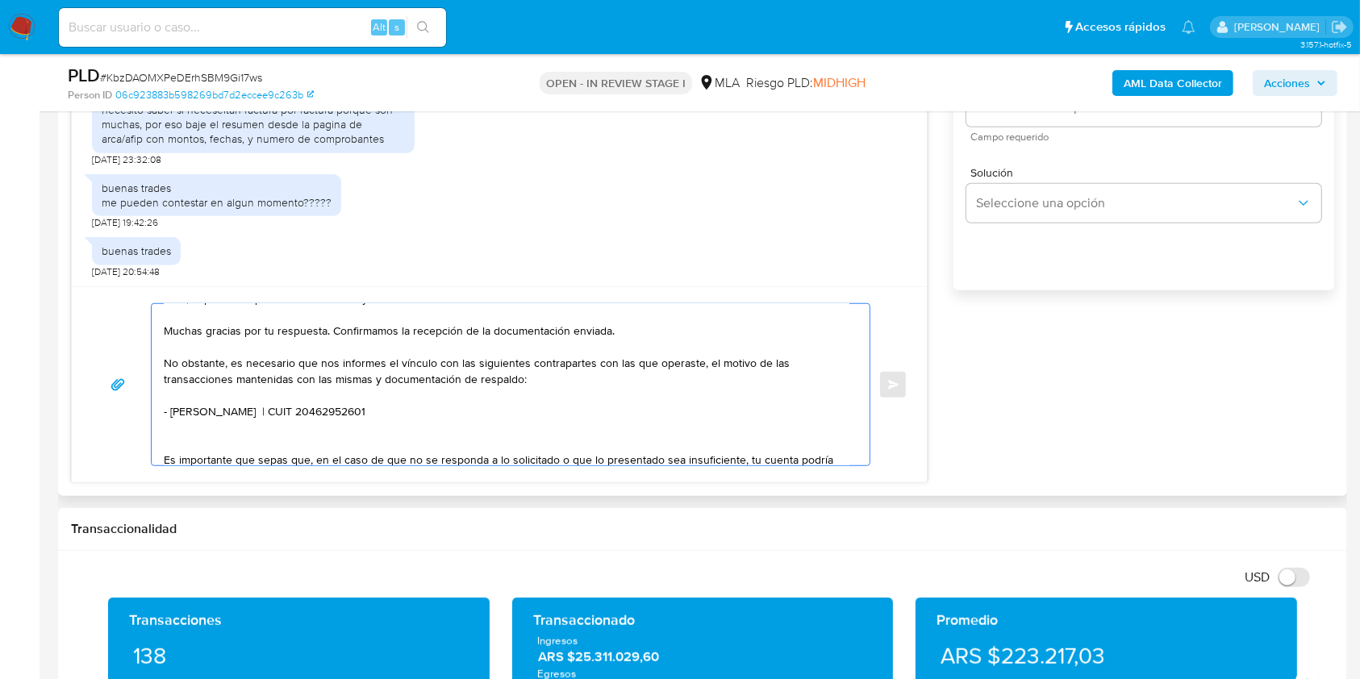
scroll to position [0, 0]
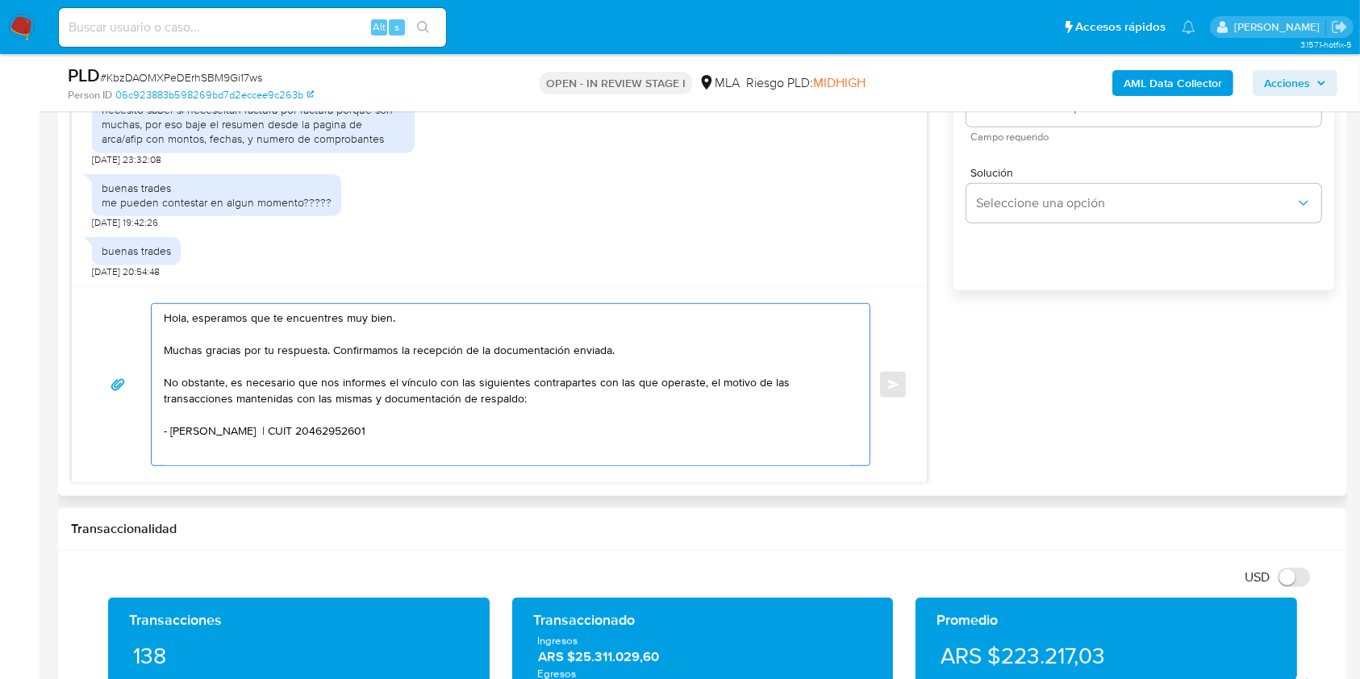
drag, startPoint x: 466, startPoint y: 383, endPoint x: 505, endPoint y: 450, distance: 77.4
click at [467, 384] on textarea "Hola, esperamos que te encuentres muy bien. Muchas gracias por tu respuesta. Co…" at bounding box center [507, 384] width 686 height 161
drag, startPoint x: 609, startPoint y: 383, endPoint x: 638, endPoint y: 479, distance: 99.6
click at [608, 383] on textarea "Hola, esperamos que te encuentres muy bien. Muchas gracias por tu respuesta. Co…" at bounding box center [507, 384] width 686 height 161
drag, startPoint x: 256, startPoint y: 399, endPoint x: 307, endPoint y: 481, distance: 96.1
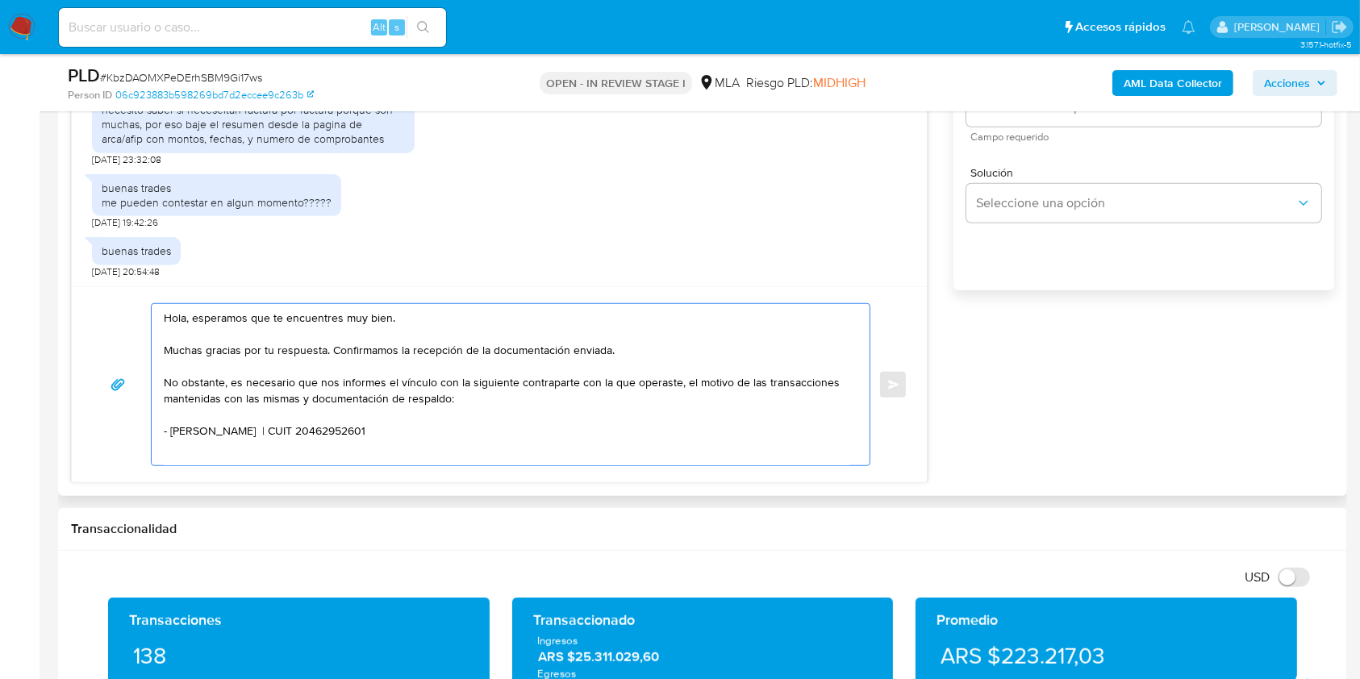
click at [255, 402] on textarea "Hola, esperamos que te encuentres muy bien. Muchas gracias por tu respuesta. Co…" at bounding box center [507, 384] width 686 height 161
click at [503, 400] on textarea "Hola, esperamos que te encuentres muy bien. Muchas gracias por tu respuesta. Co…" at bounding box center [507, 384] width 686 height 161
click at [529, 324] on textarea "Hola, esperamos que te encuentres muy bien. Muchas gracias por tu respuesta. Co…" at bounding box center [507, 384] width 686 height 161
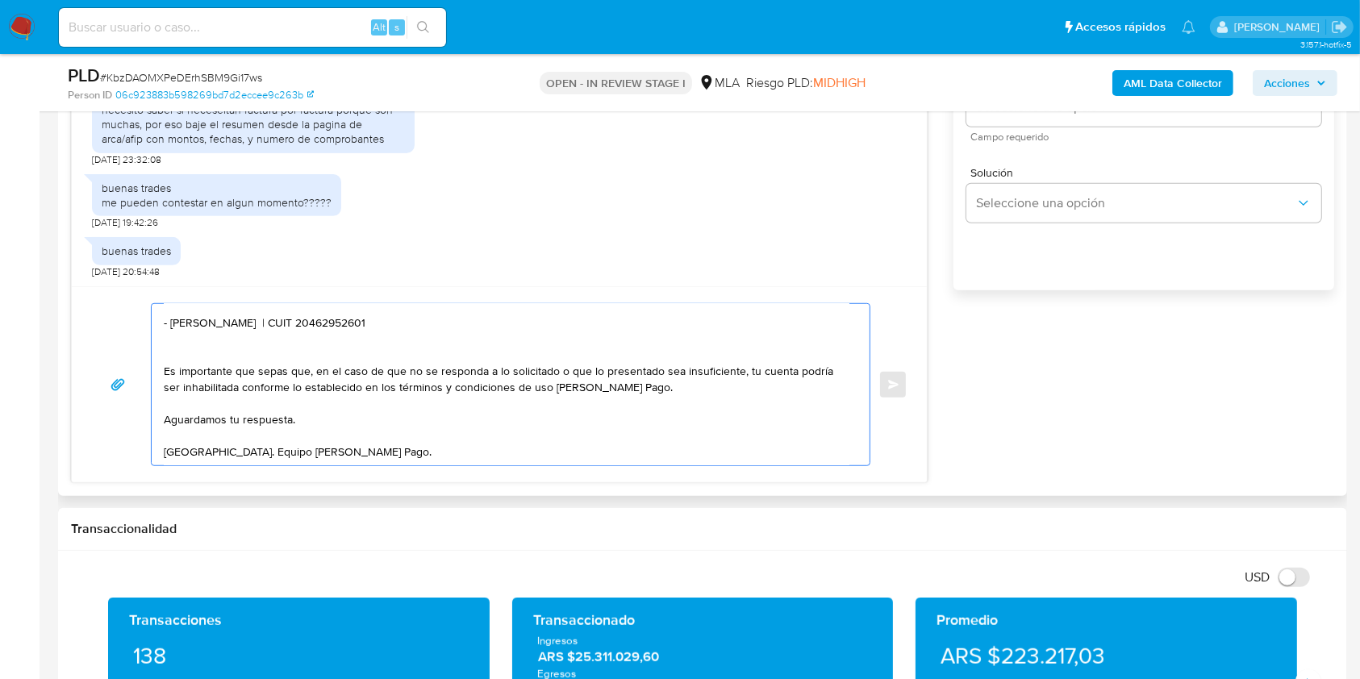
scroll to position [834, 0]
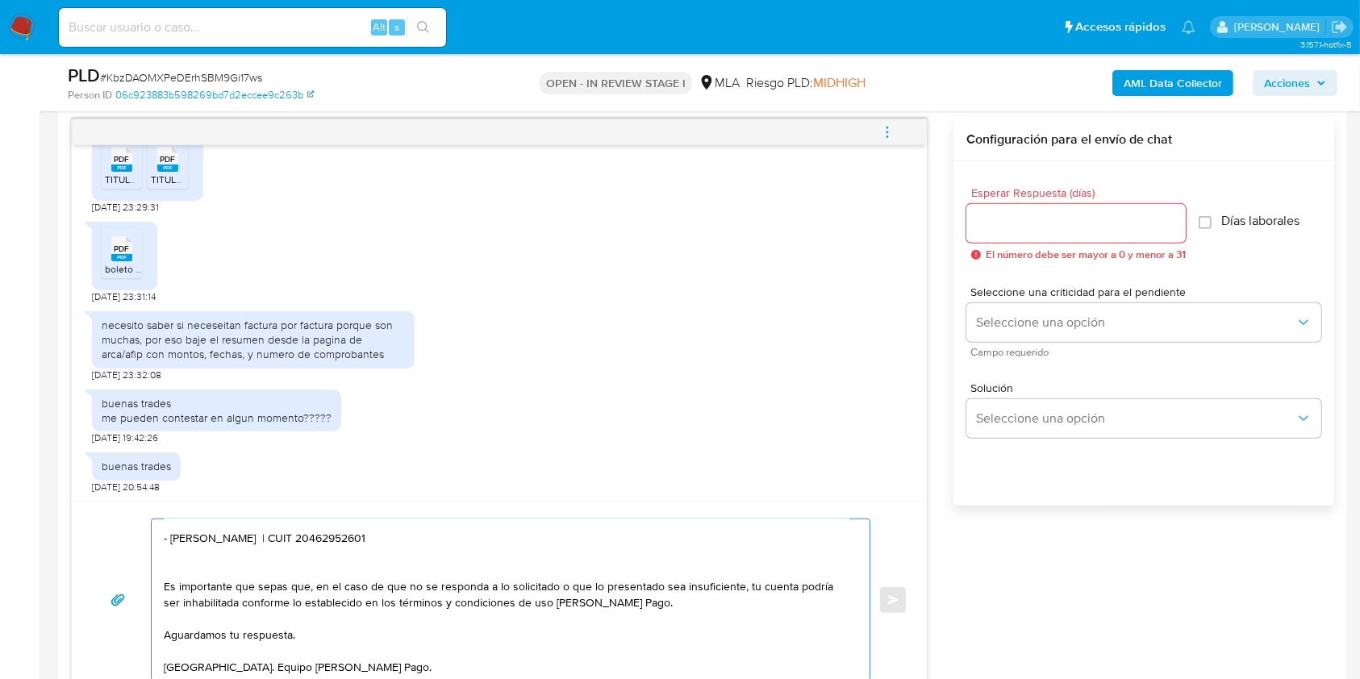
type textarea "Hola, esperamos que te encuentres muy bien. Muchas gracias por tu respuesta. Co…"
click at [1041, 227] on input "Esperar Respuesta (días)" at bounding box center [1076, 223] width 219 height 21
type input "1"
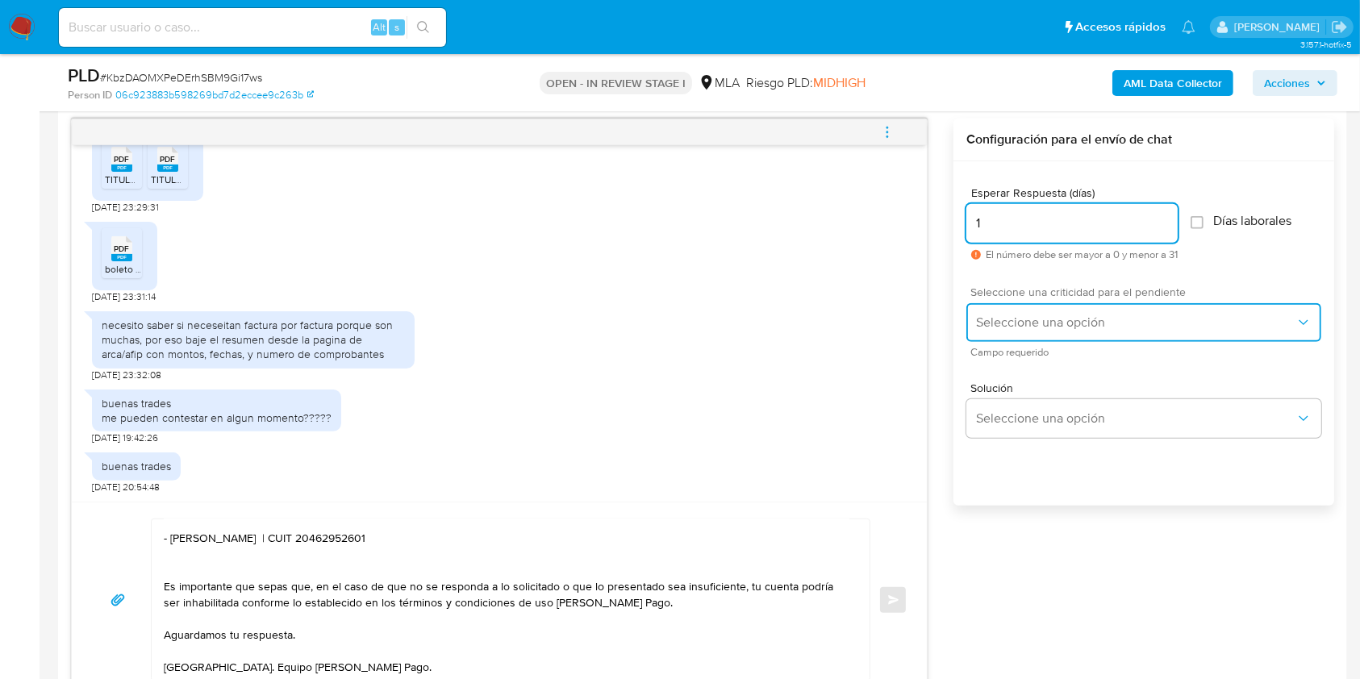
click at [1047, 318] on span "Seleccione una opción" at bounding box center [1136, 323] width 320 height 16
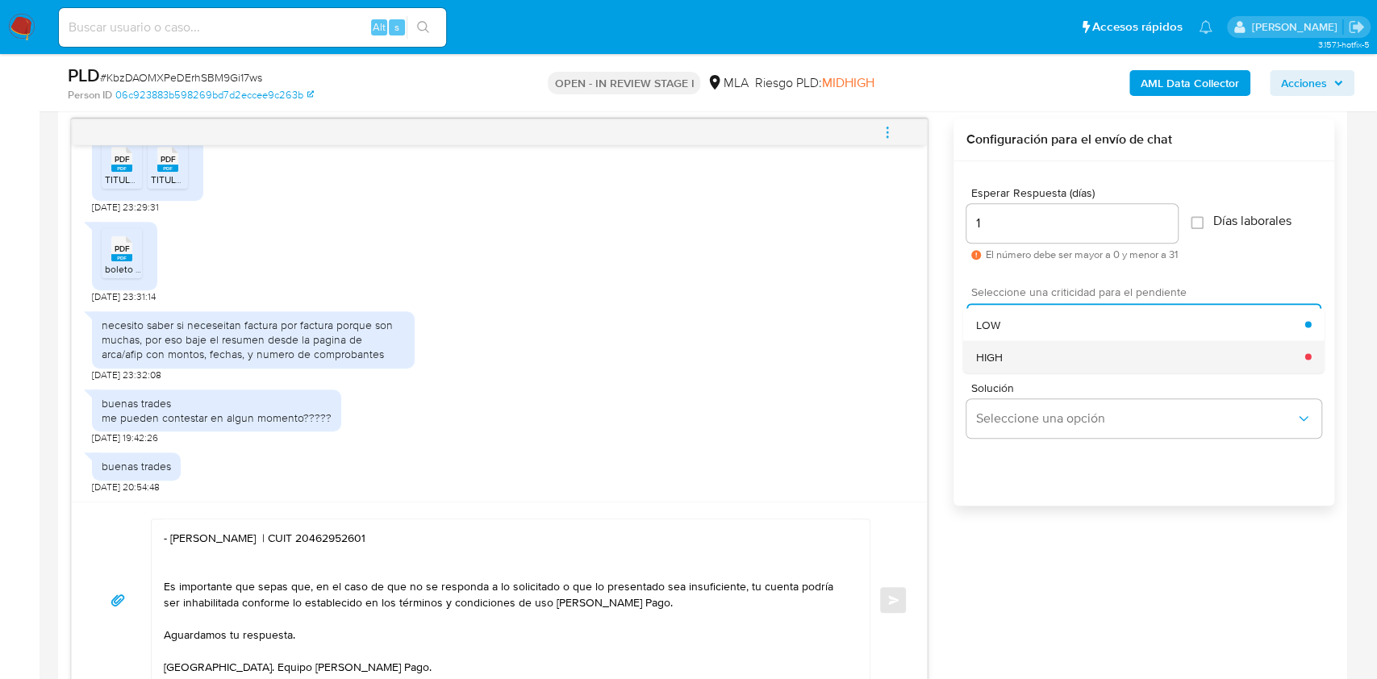
click at [1039, 352] on div "HIGH" at bounding box center [1140, 357] width 329 height 32
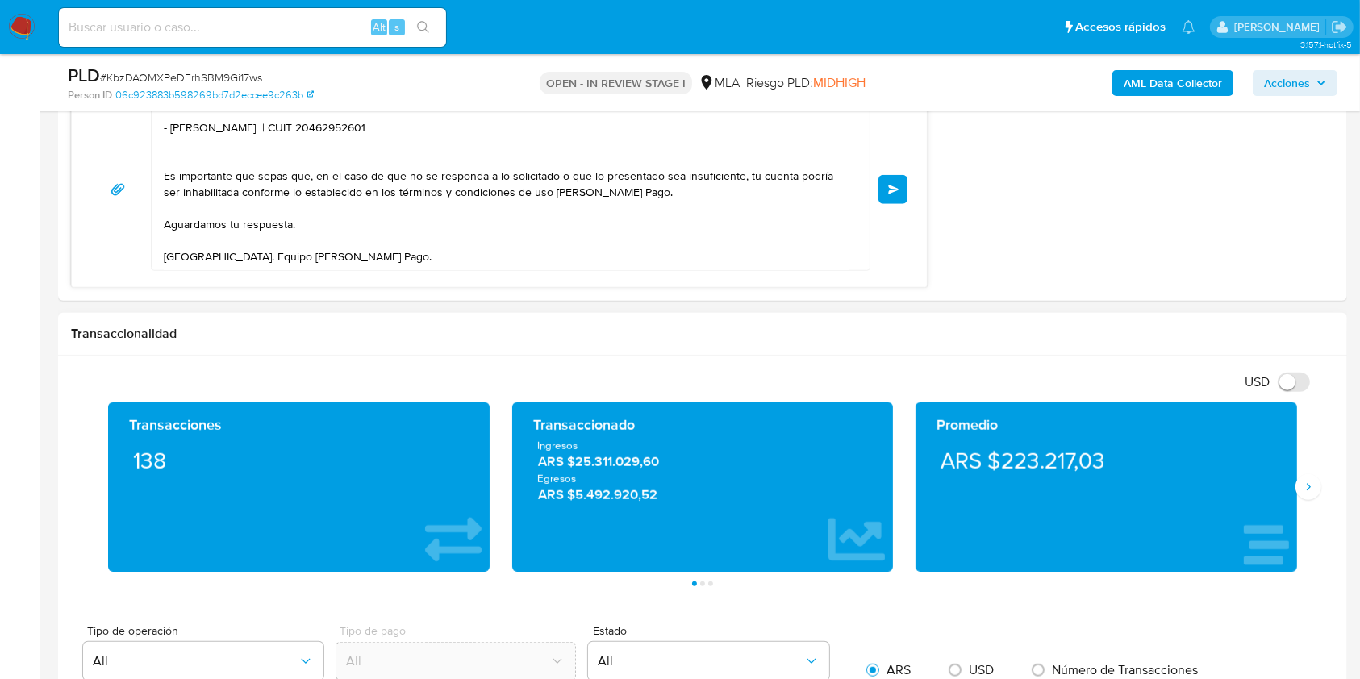
scroll to position [1264, 0]
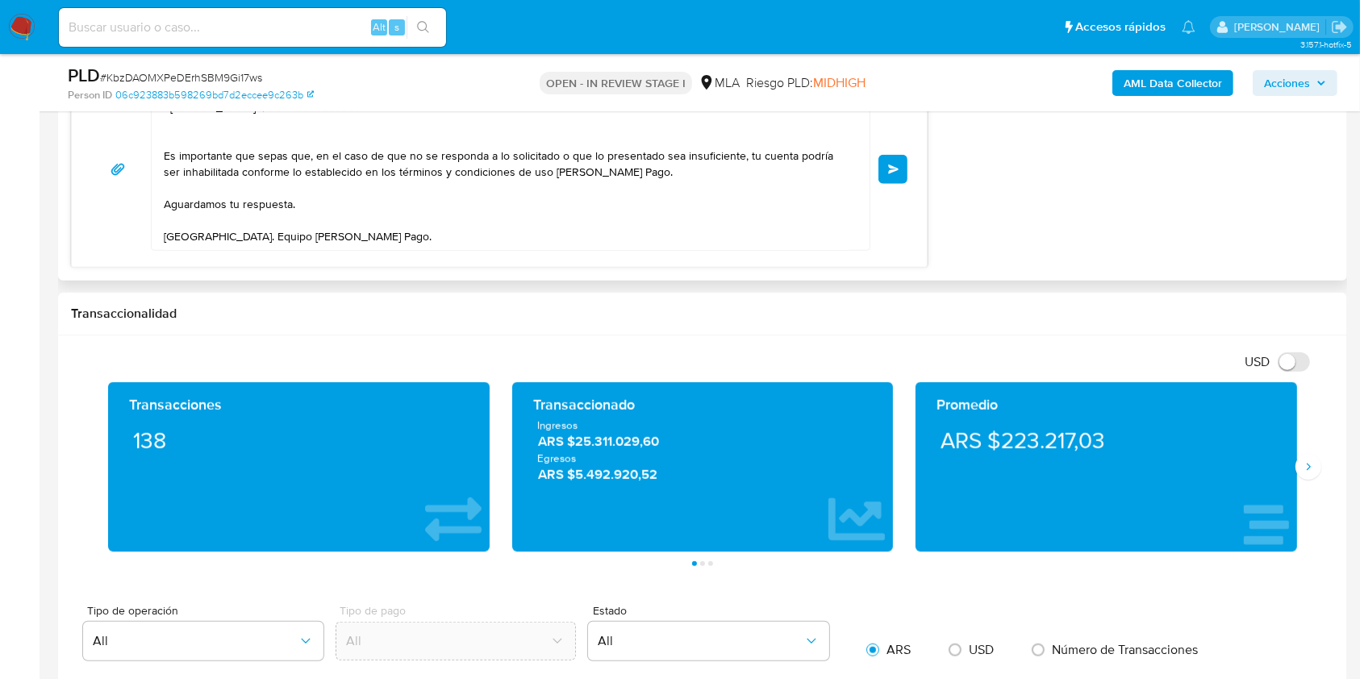
click at [888, 177] on button "Enviar" at bounding box center [893, 169] width 29 height 29
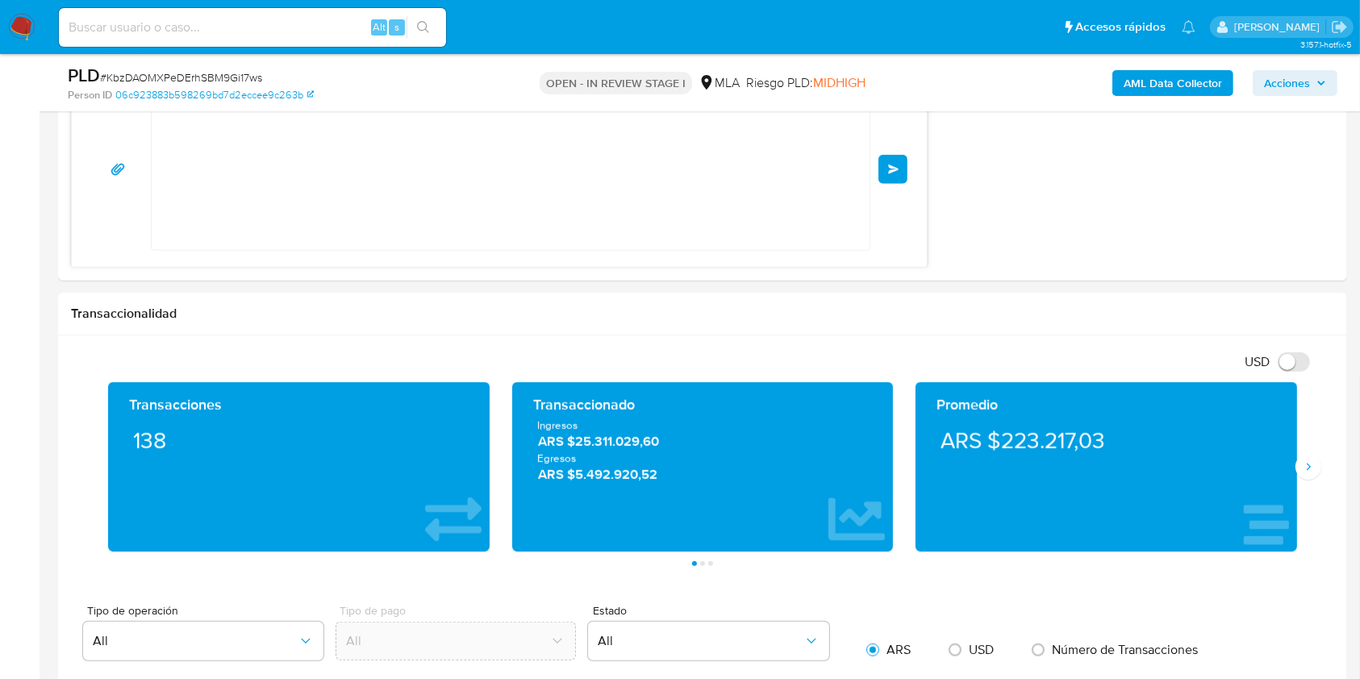
scroll to position [859, 0]
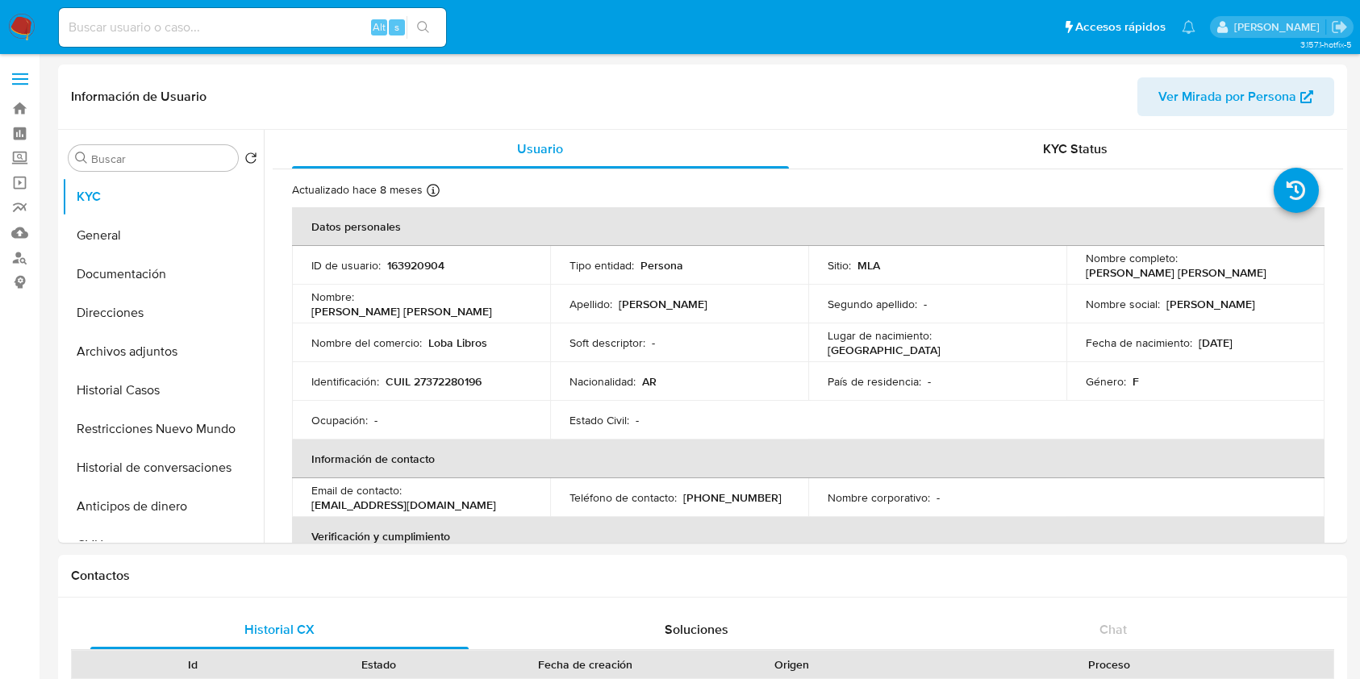
select select "10"
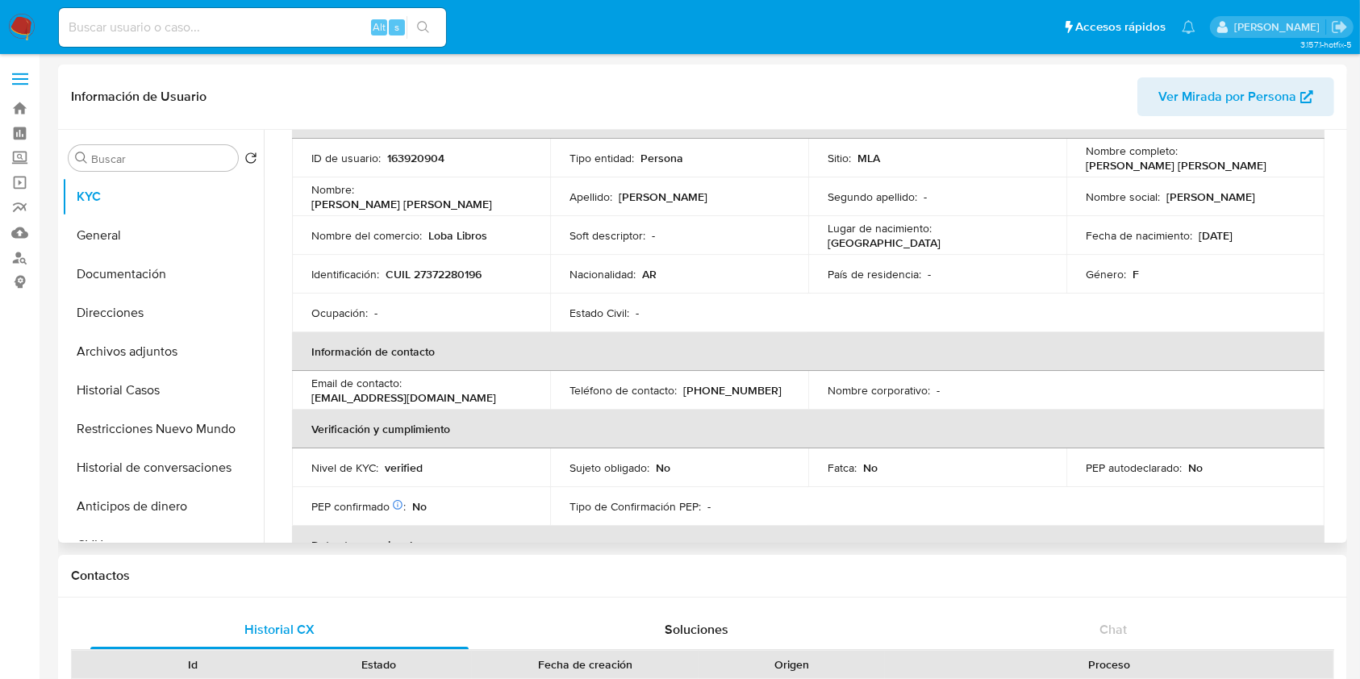
scroll to position [850, 0]
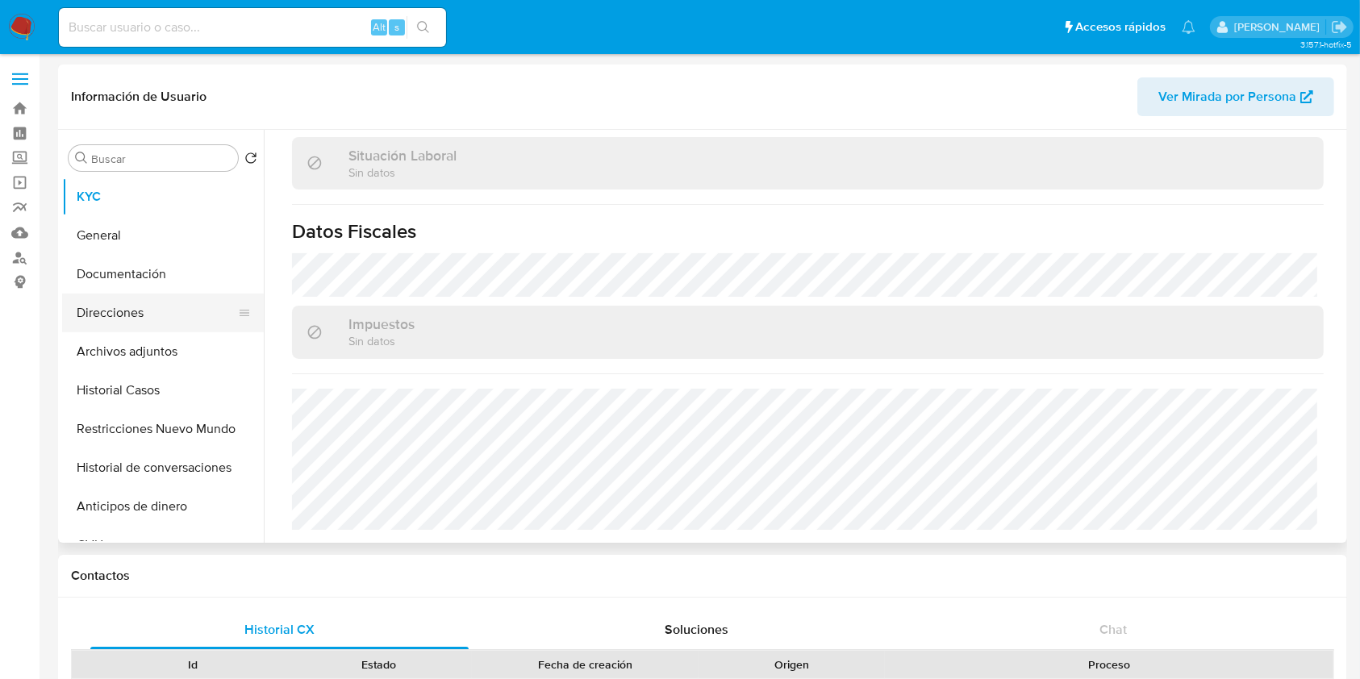
click at [126, 308] on button "Direcciones" at bounding box center [156, 313] width 189 height 39
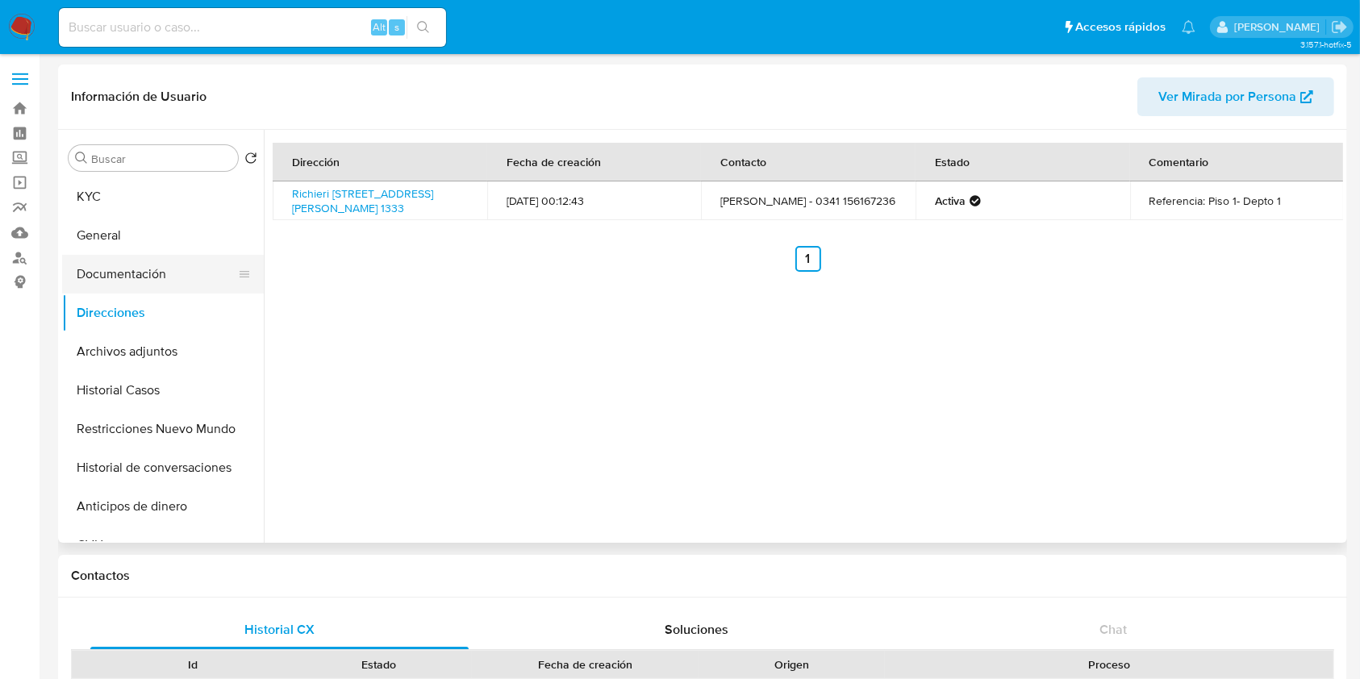
click at [126, 261] on button "Documentación" at bounding box center [156, 274] width 189 height 39
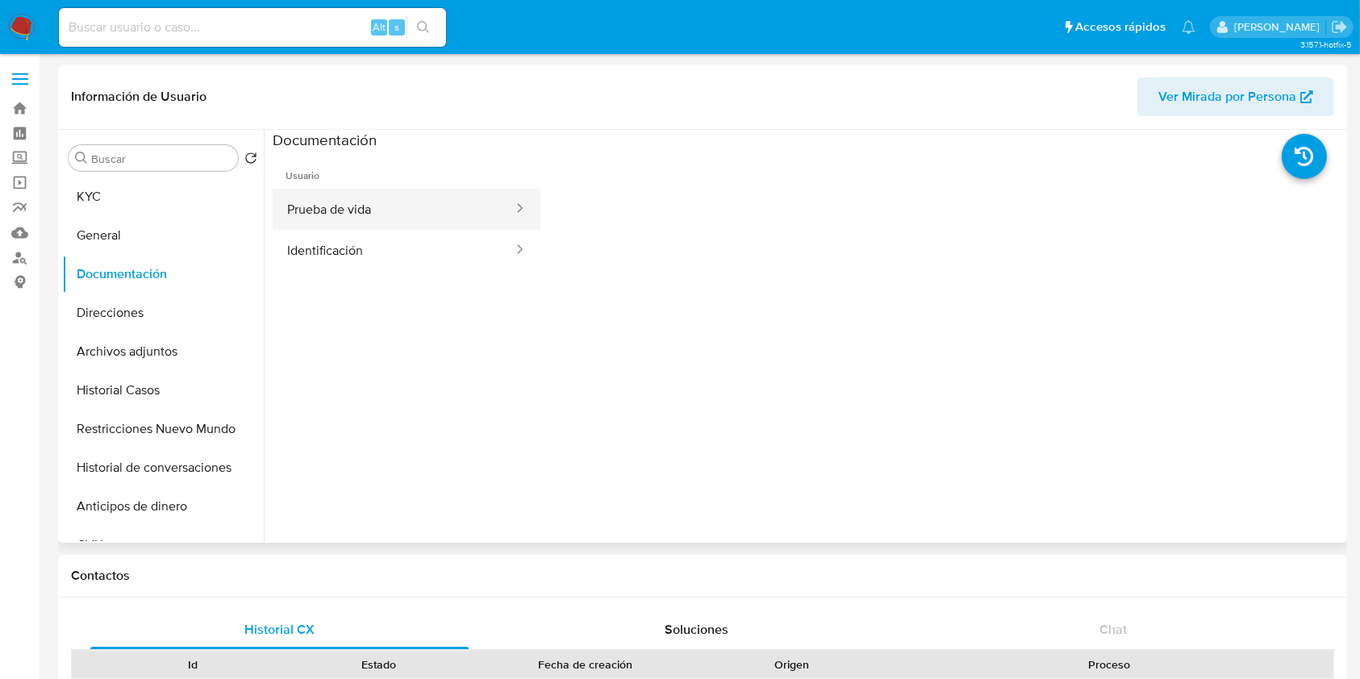
click at [345, 226] on button "Prueba de vida" at bounding box center [394, 209] width 242 height 41
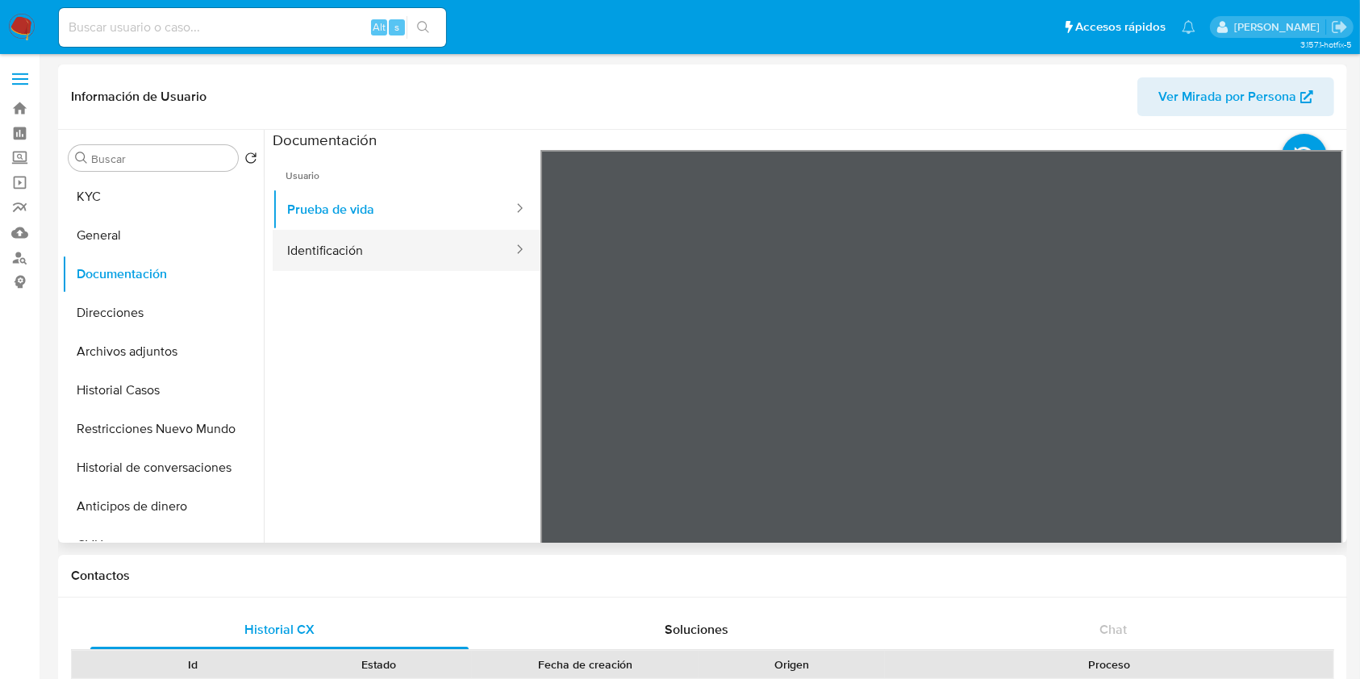
click at [387, 251] on button "Identificación" at bounding box center [394, 250] width 242 height 41
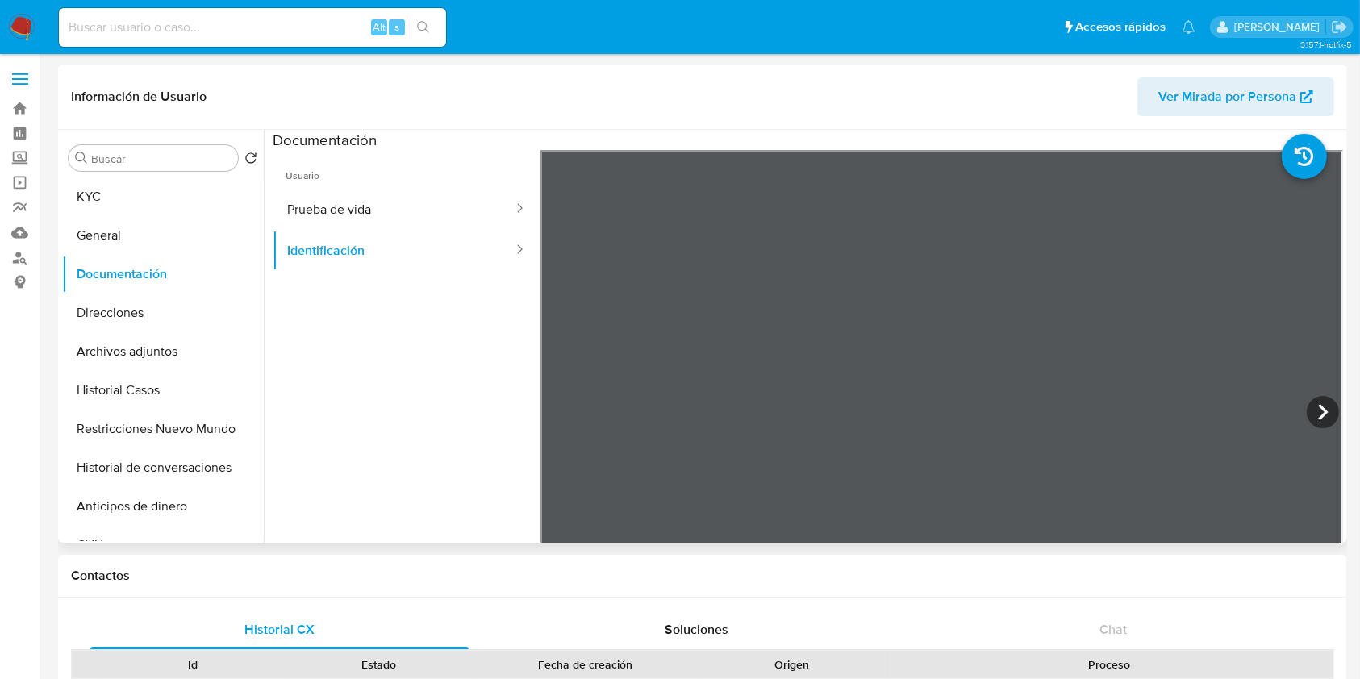
scroll to position [136, 0]
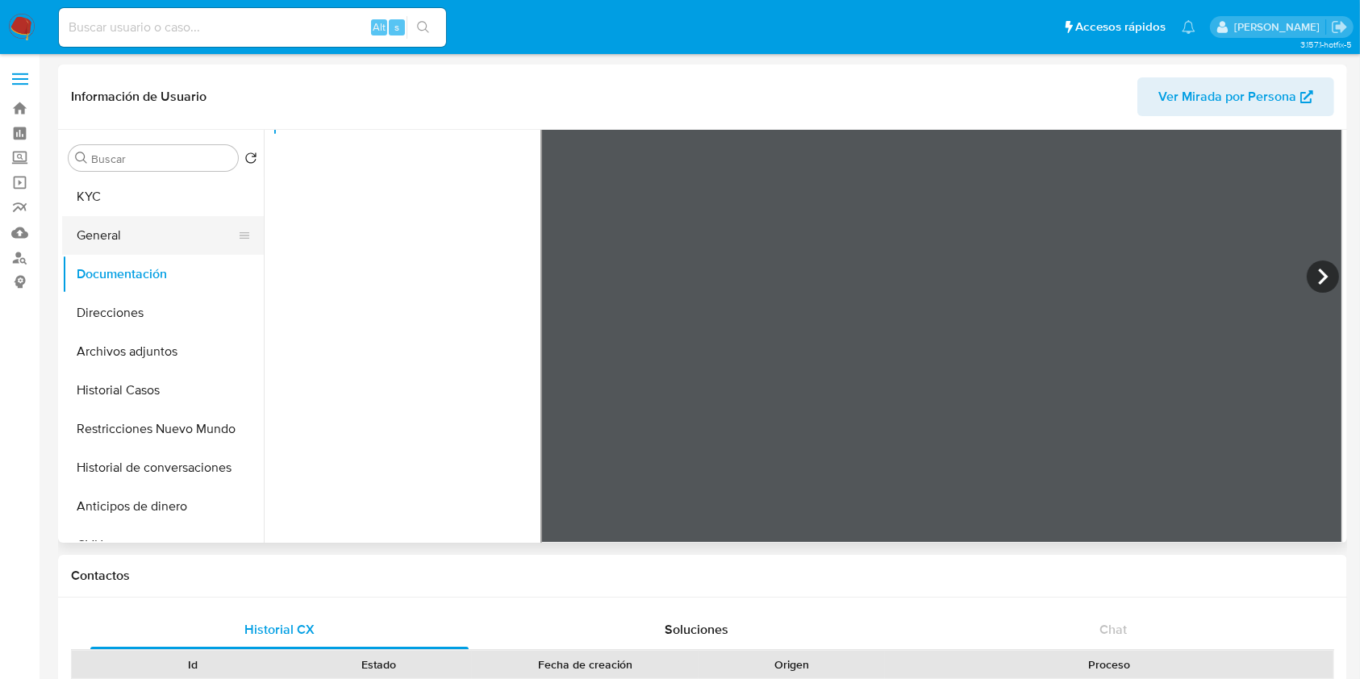
click at [168, 245] on button "General" at bounding box center [156, 235] width 189 height 39
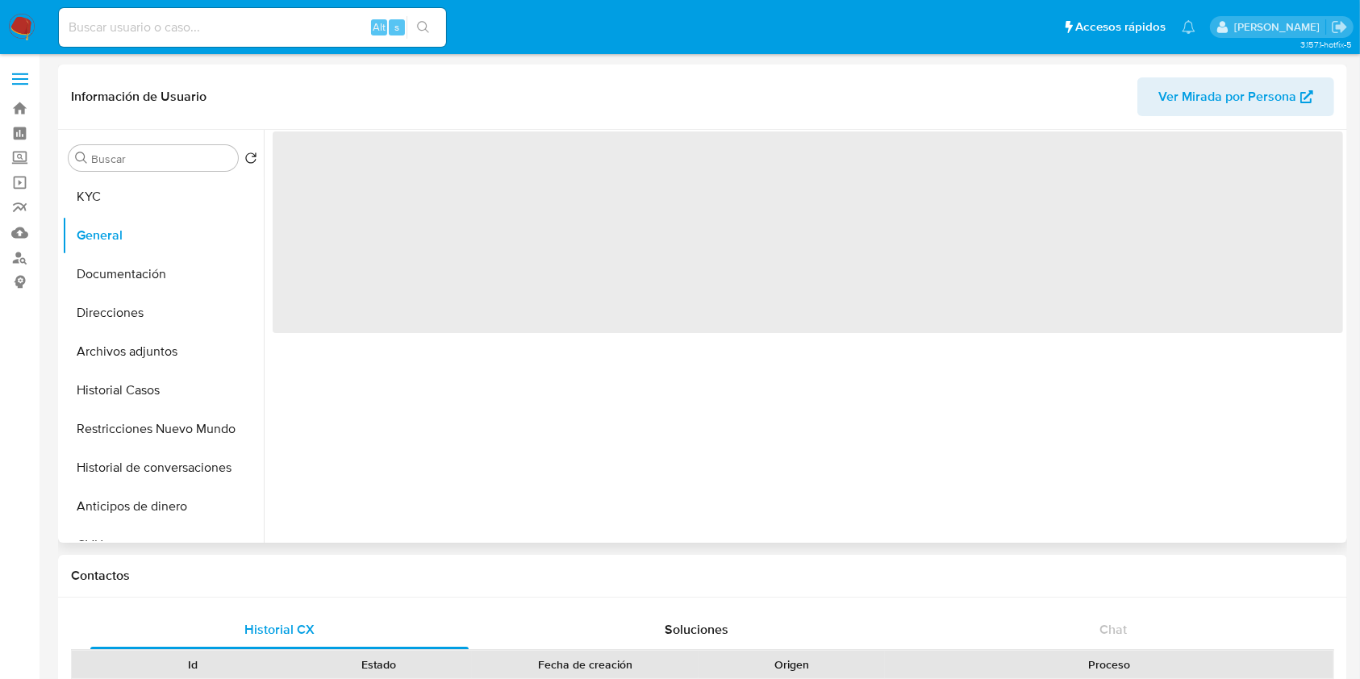
scroll to position [0, 0]
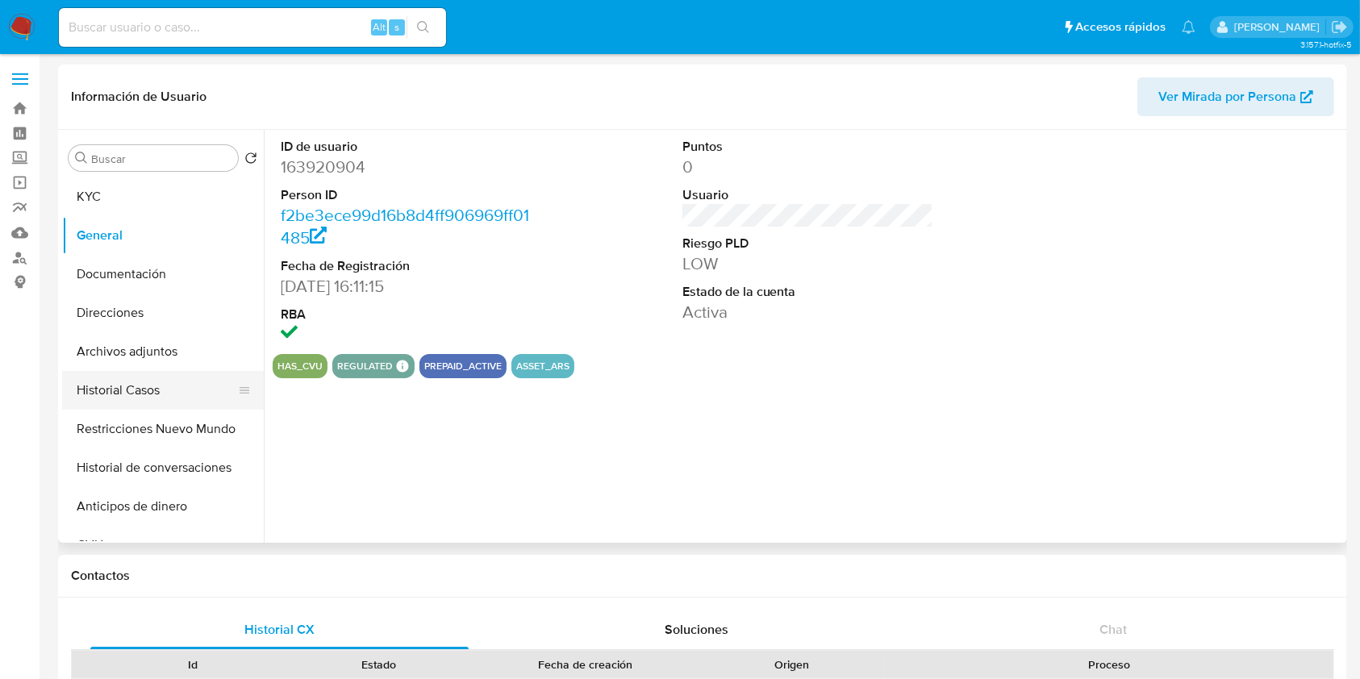
click at [142, 403] on button "Historial Casos" at bounding box center [156, 390] width 189 height 39
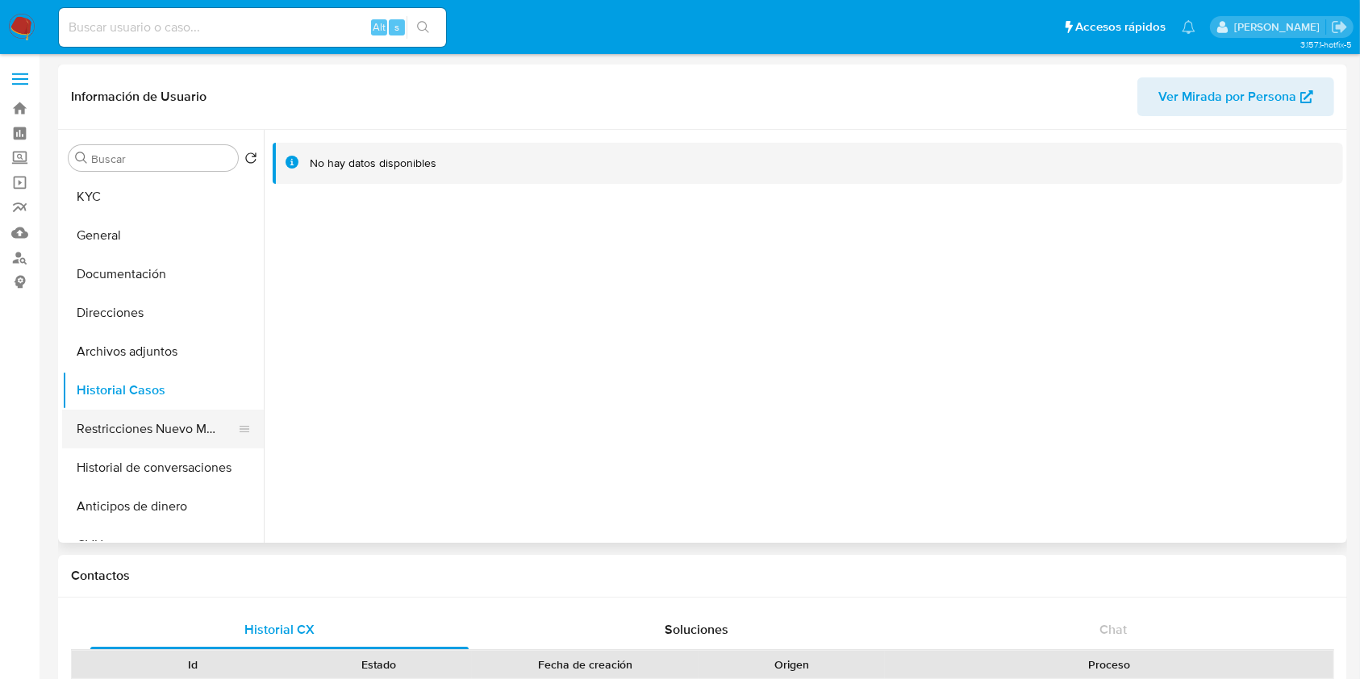
click at [147, 430] on button "Restricciones Nuevo Mundo" at bounding box center [156, 429] width 189 height 39
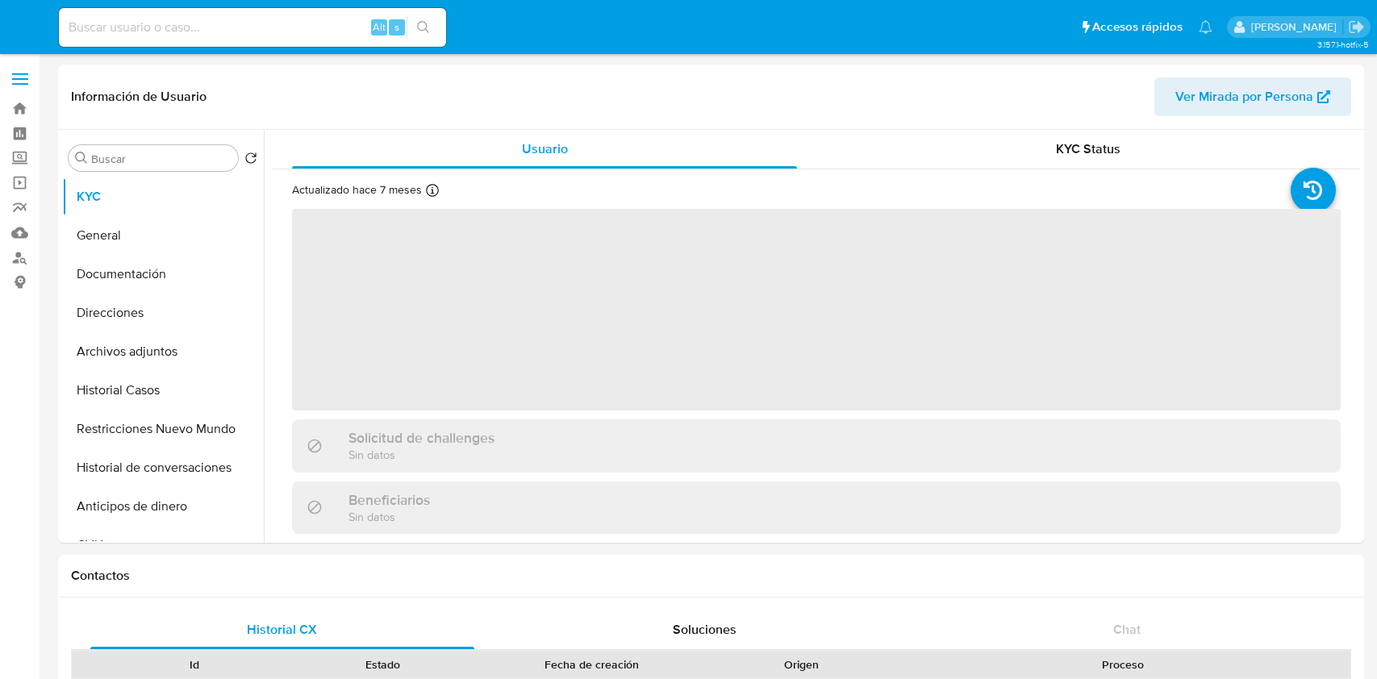
select select "10"
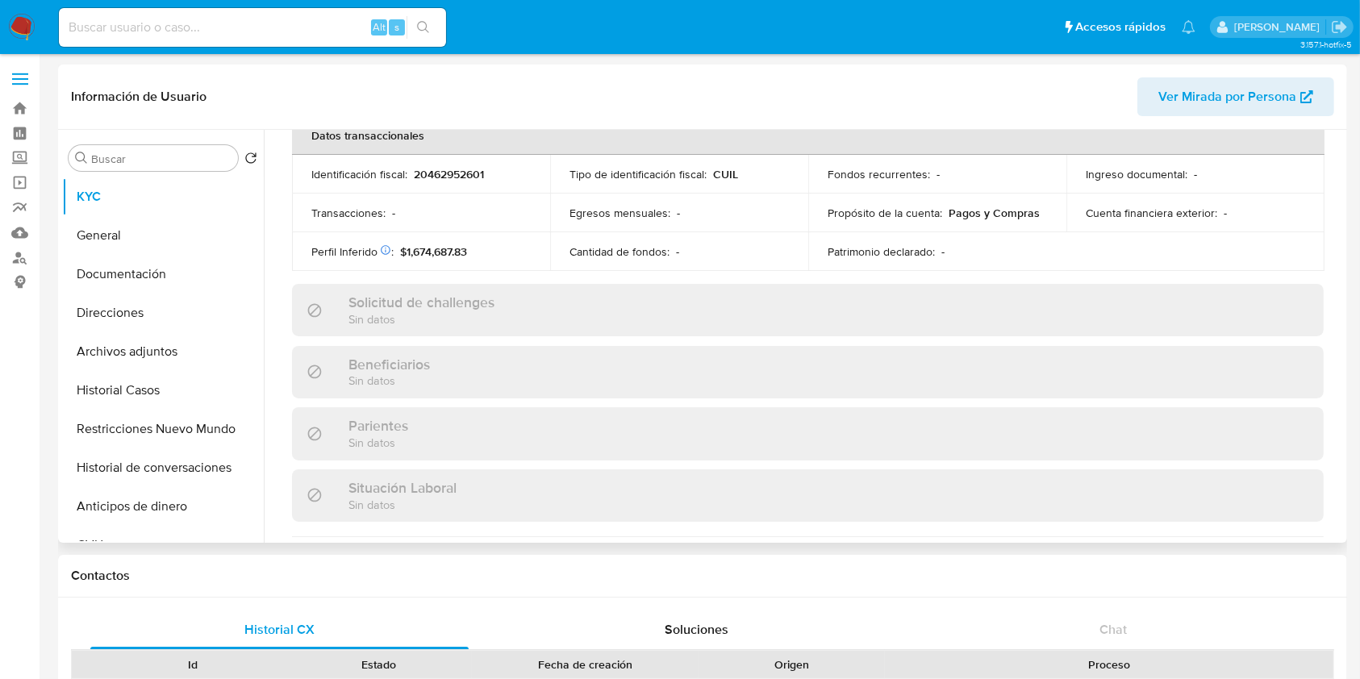
scroll to position [865, 0]
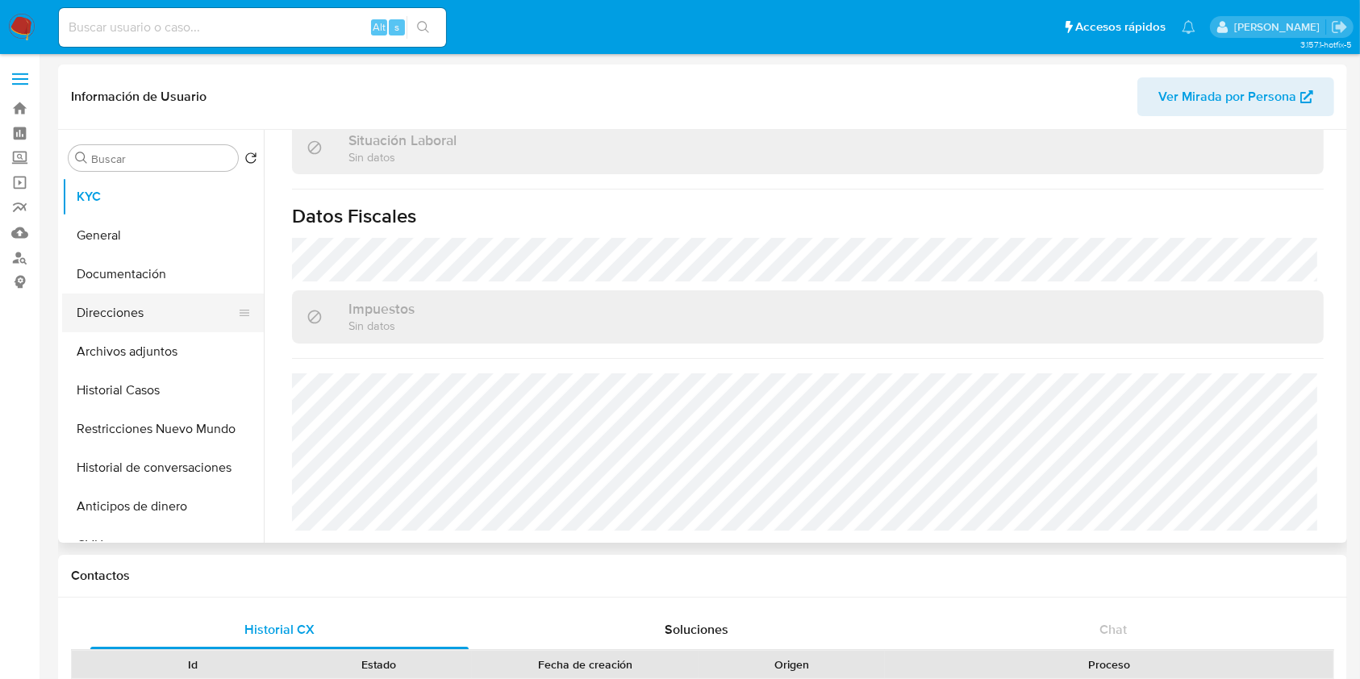
click at [111, 307] on button "Direcciones" at bounding box center [156, 313] width 189 height 39
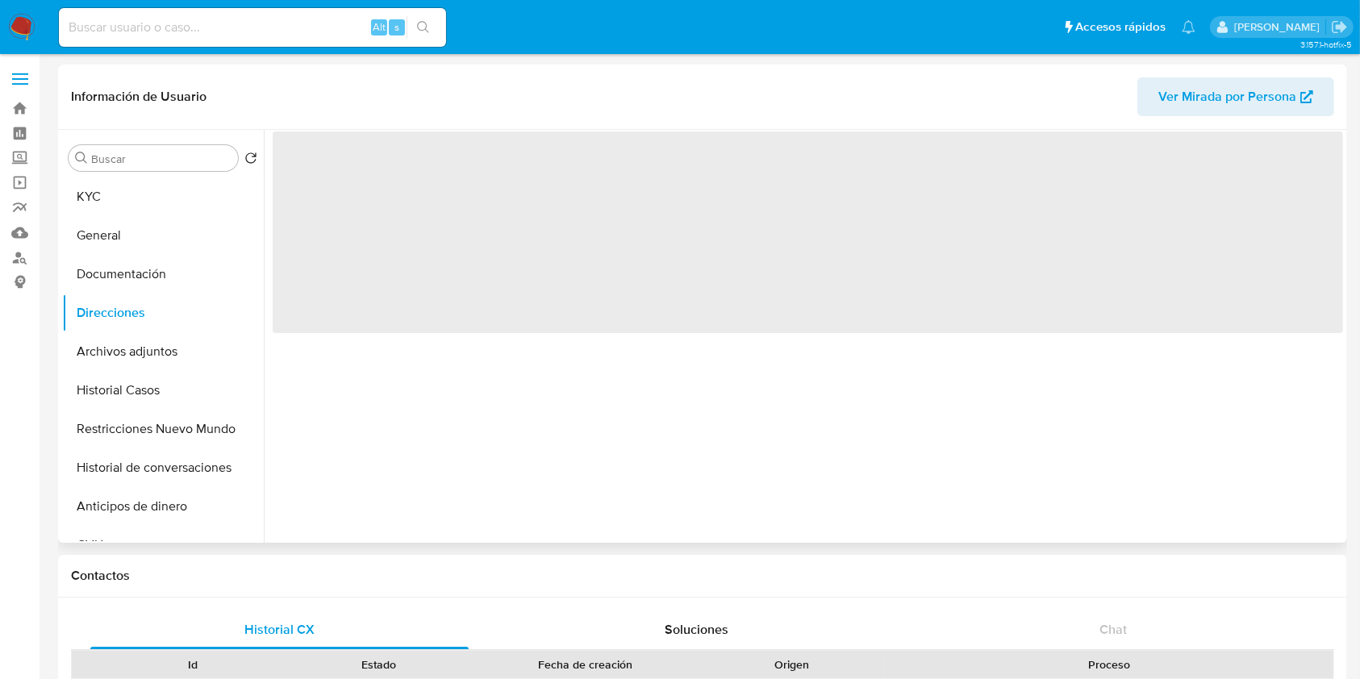
scroll to position [0, 0]
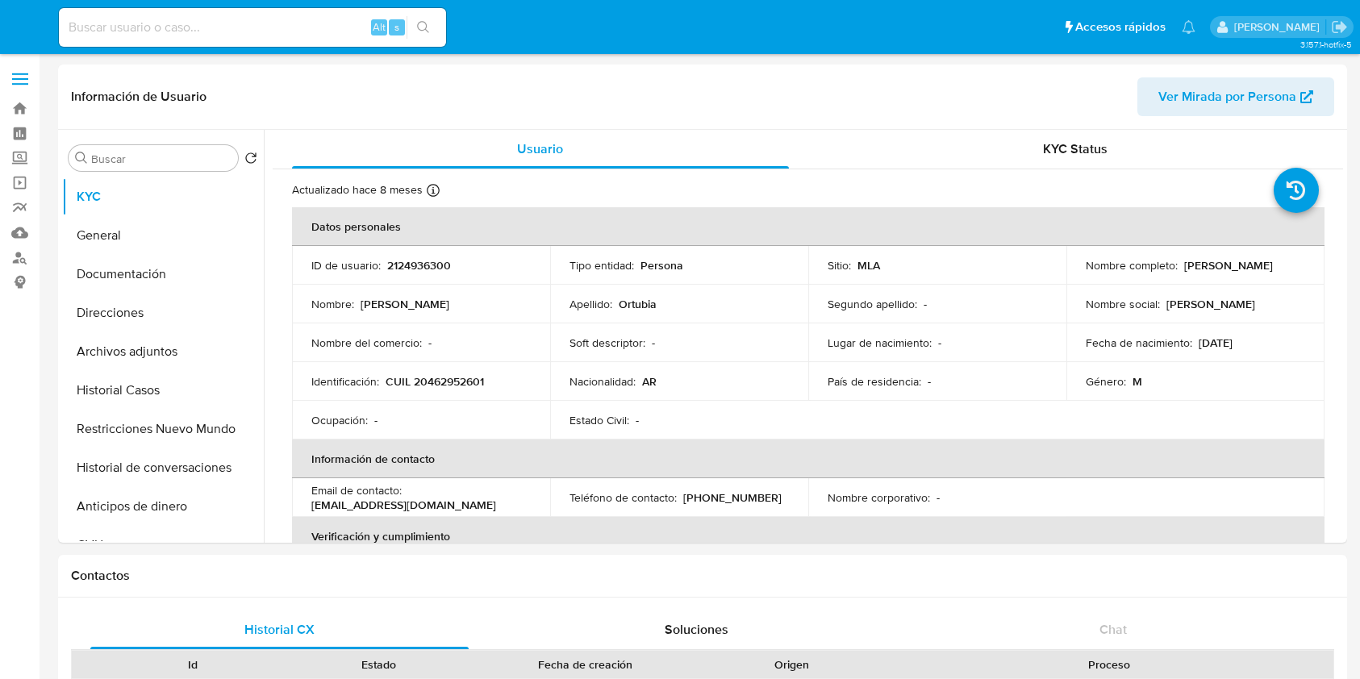
select select "10"
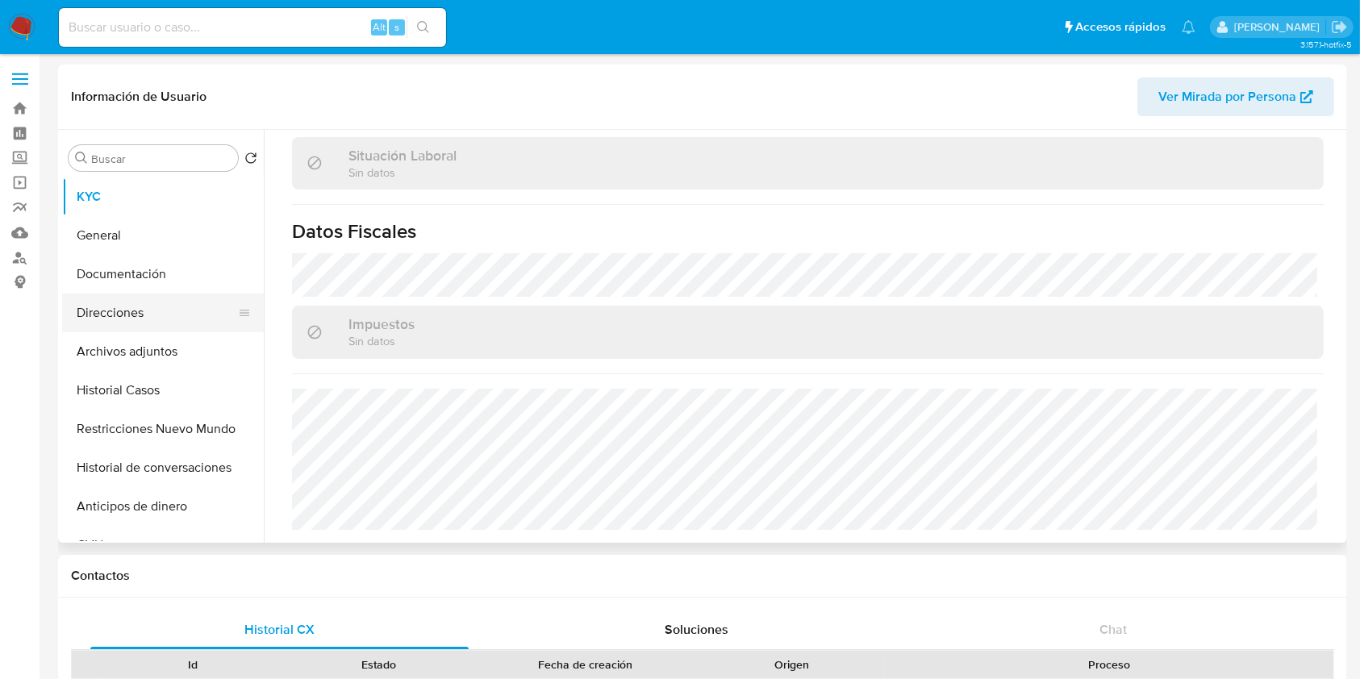
click at [168, 302] on button "Direcciones" at bounding box center [156, 313] width 189 height 39
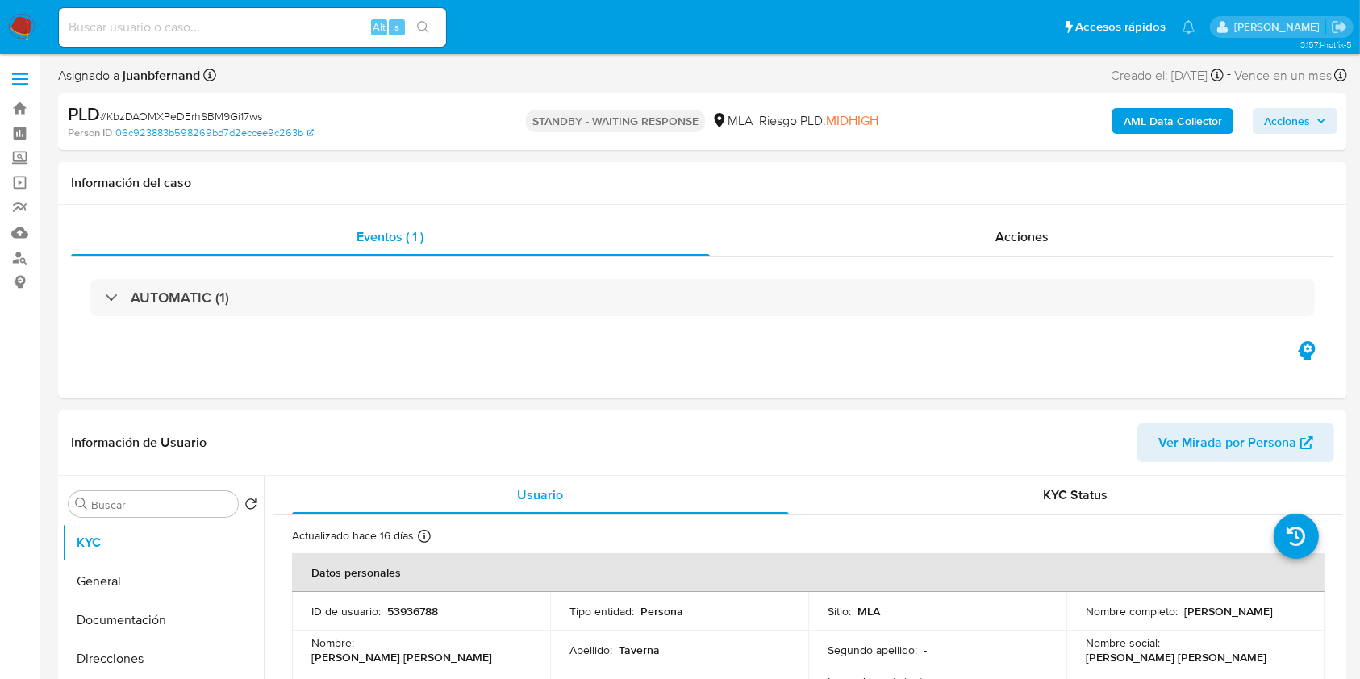
select select "10"
click at [330, 28] on input at bounding box center [252, 27] width 387 height 21
paste input "OOQbJAVG5gokrxuZfc42tBDC"
type input "OOQbJAVG5gokrxuZfc42tBDC"
click at [422, 29] on icon "search-icon" at bounding box center [423, 27] width 13 height 13
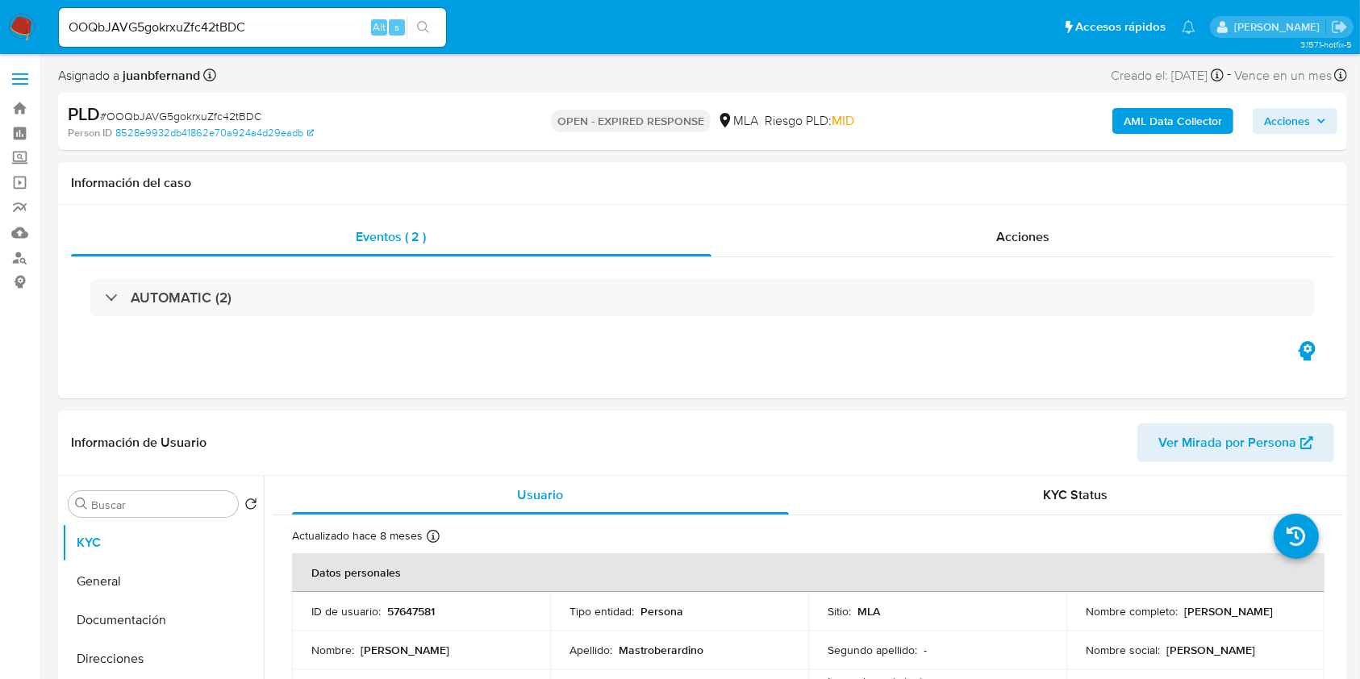
select select "10"
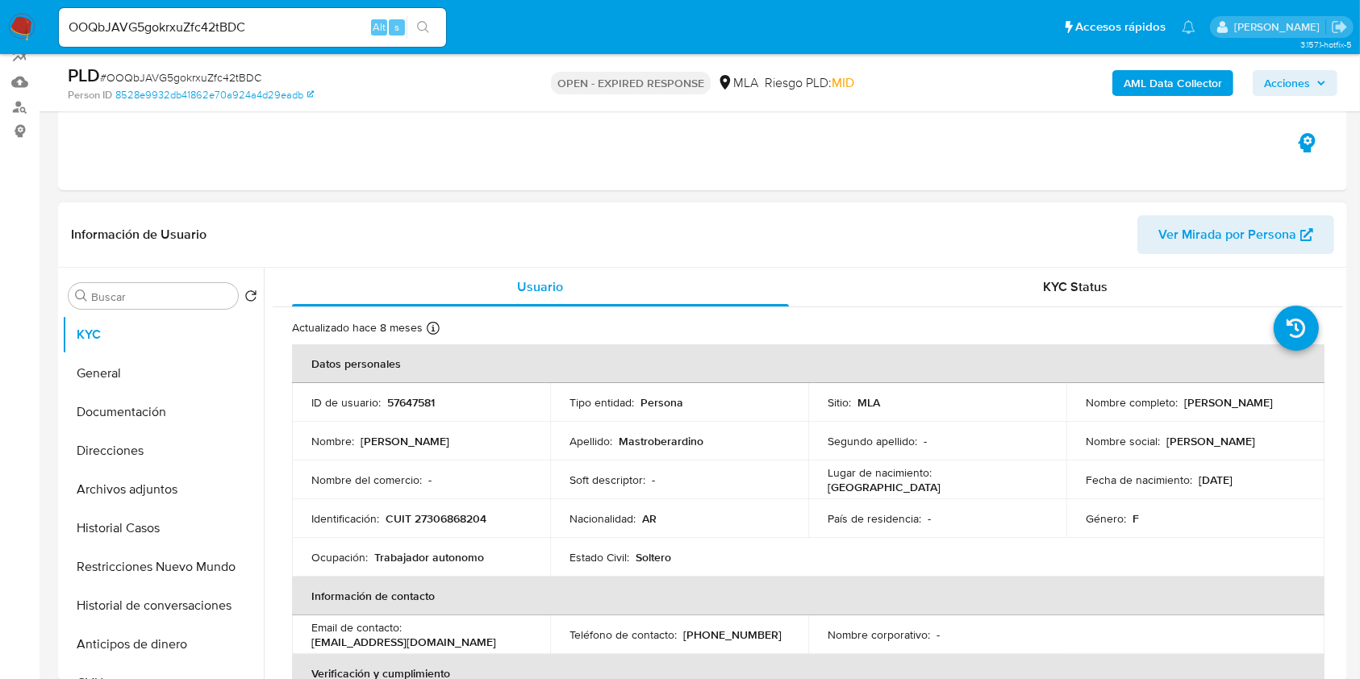
scroll to position [323, 0]
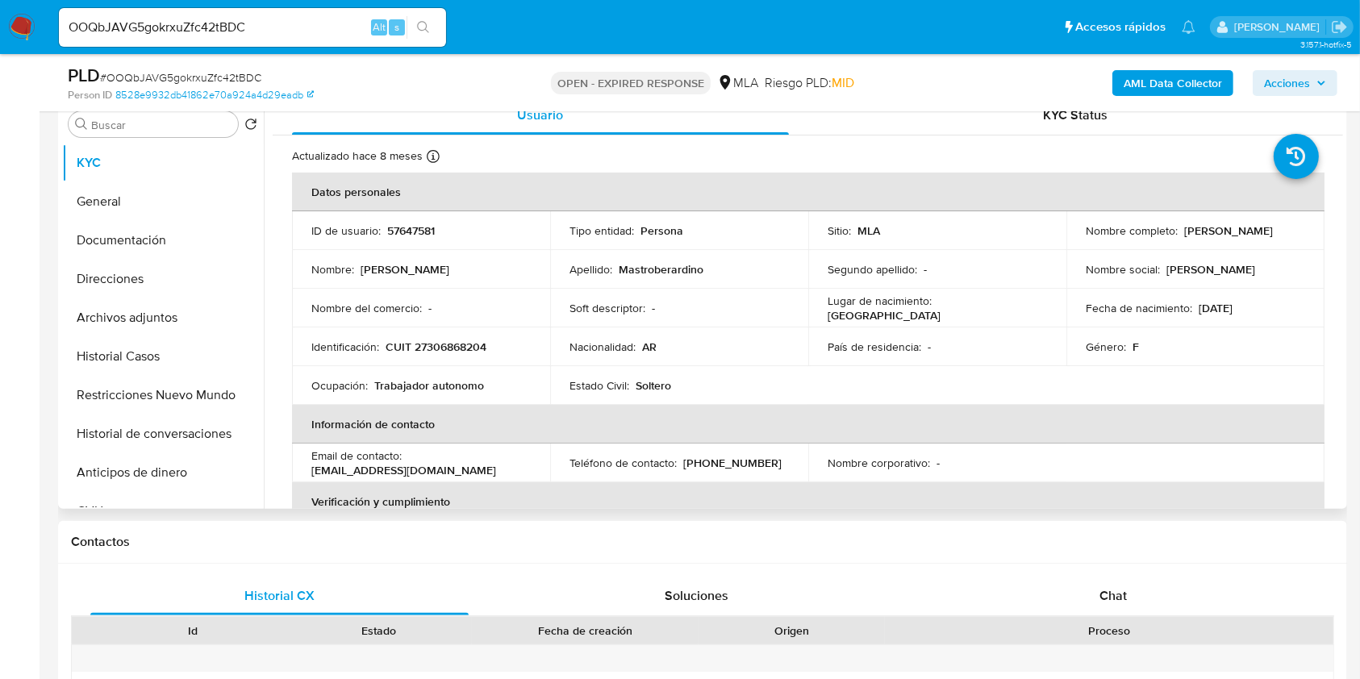
click at [461, 352] on p "CUIT 27306868204" at bounding box center [436, 347] width 101 height 15
copy p "27306868204"
click at [478, 346] on p "CUIT 27306868204" at bounding box center [436, 347] width 101 height 15
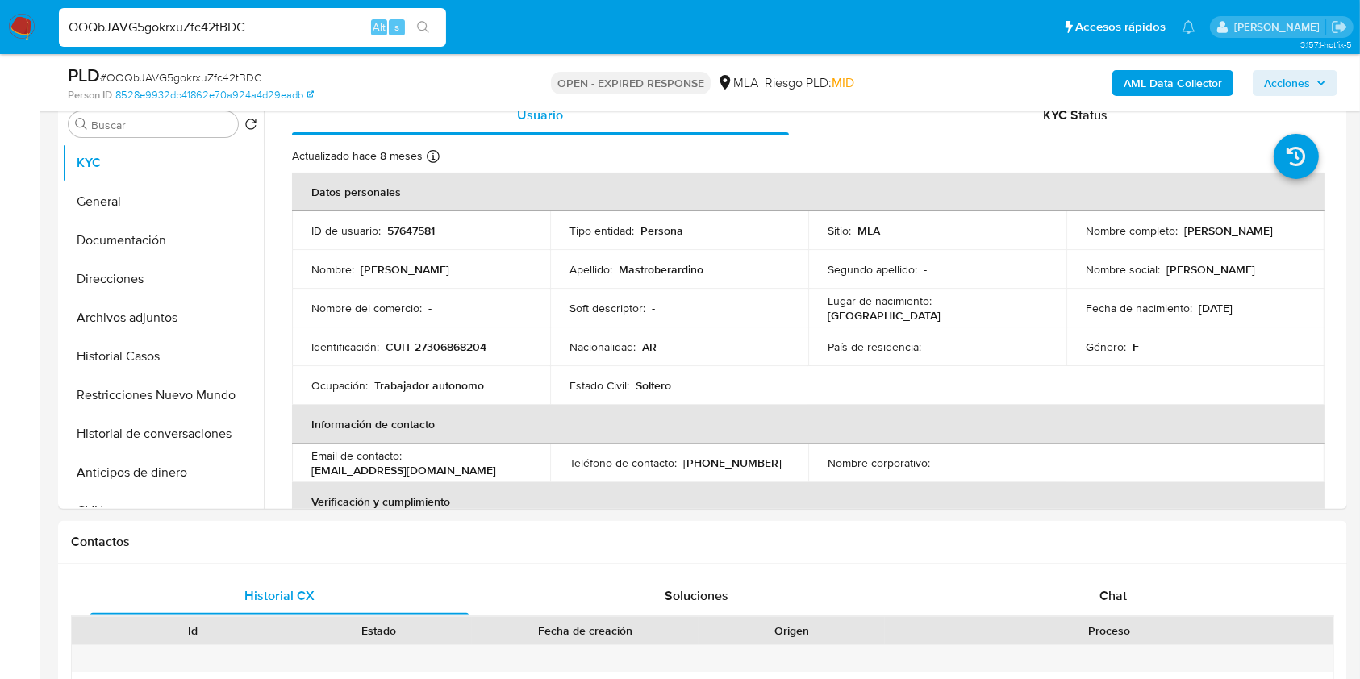
click at [263, 27] on input "OOQbJAVG5gokrxuZfc42tBDC" at bounding box center [252, 27] width 387 height 21
click at [263, 26] on input "OOQbJAVG5gokrxuZfc42tBDC" at bounding box center [252, 27] width 387 height 21
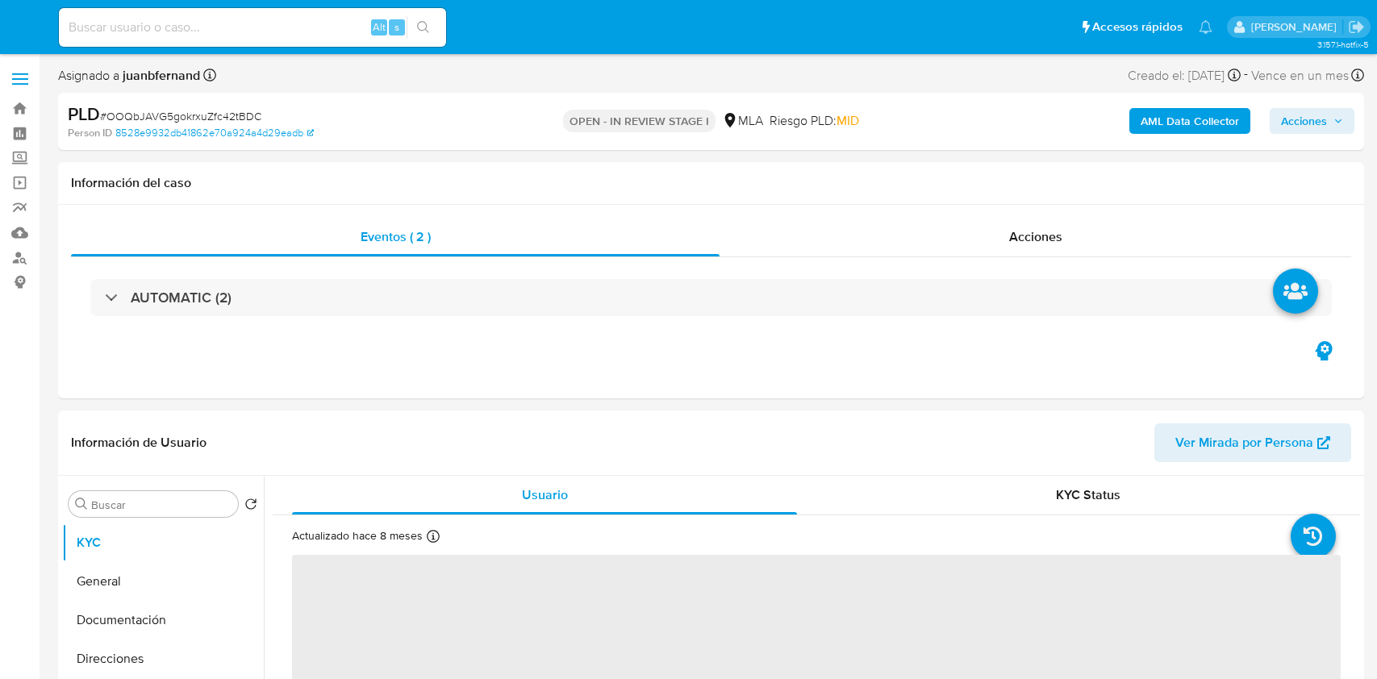
select select "10"
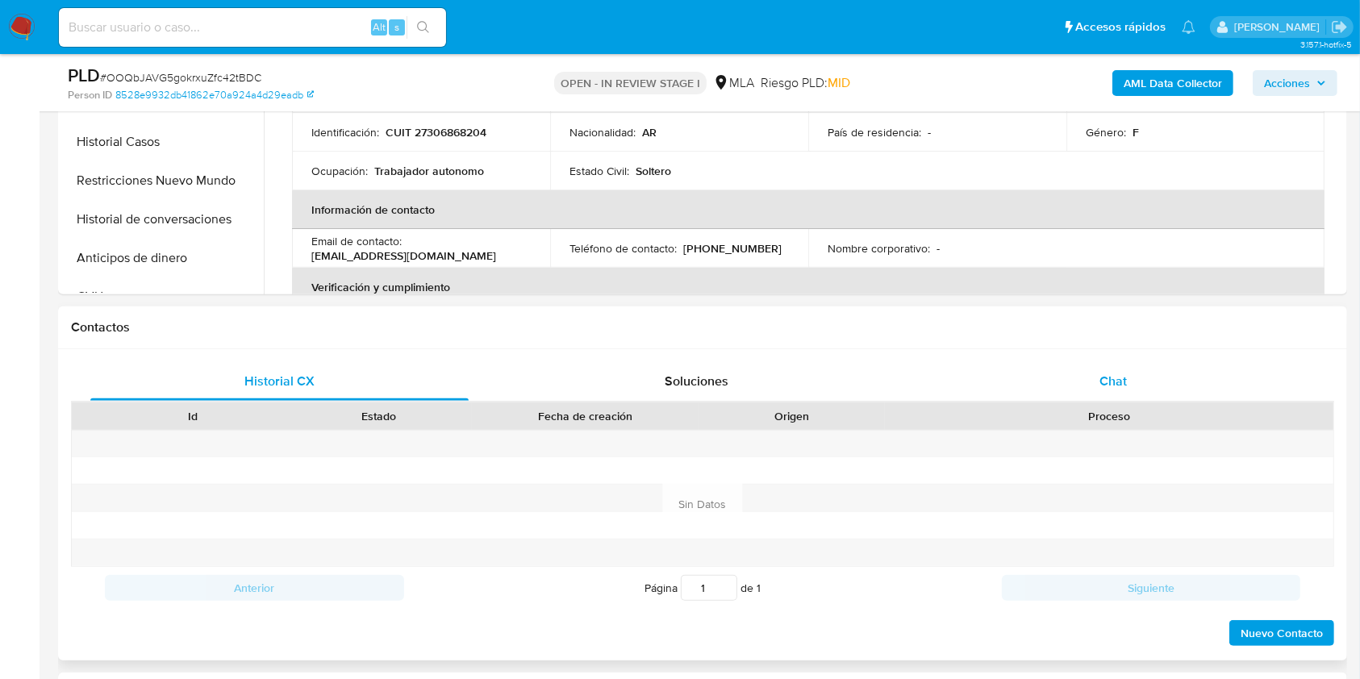
click at [1149, 375] on div "Chat" at bounding box center [1114, 381] width 378 height 39
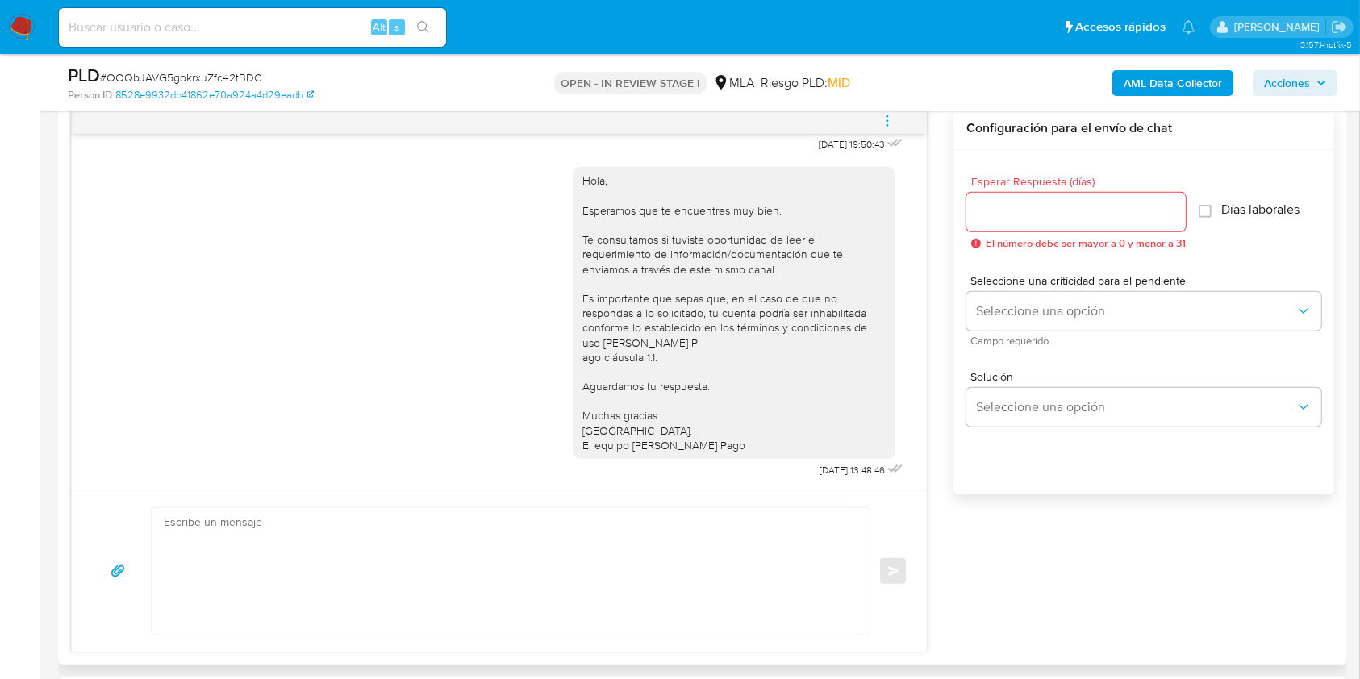
scroll to position [968, 0]
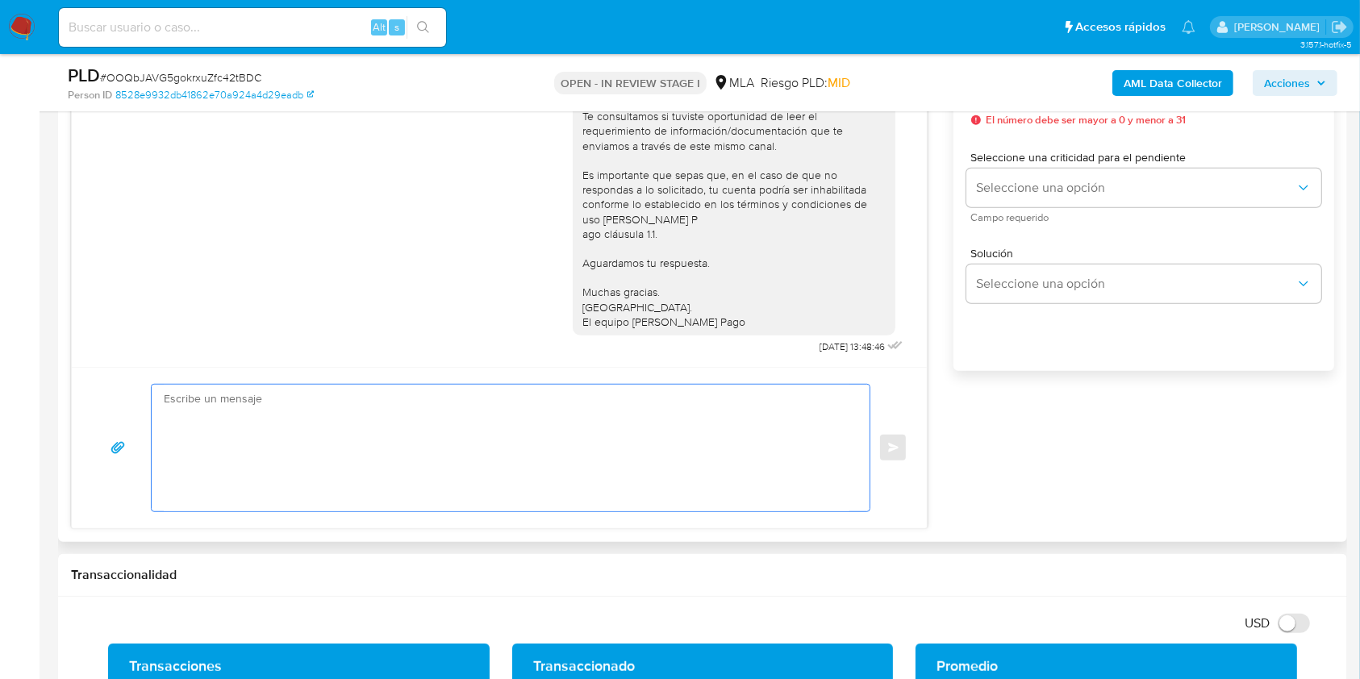
click at [245, 464] on textarea at bounding box center [507, 448] width 686 height 127
paste textarea "Hola. Esperamos que te encuentres muy bien. Te consultamos si tuviste oportunid…"
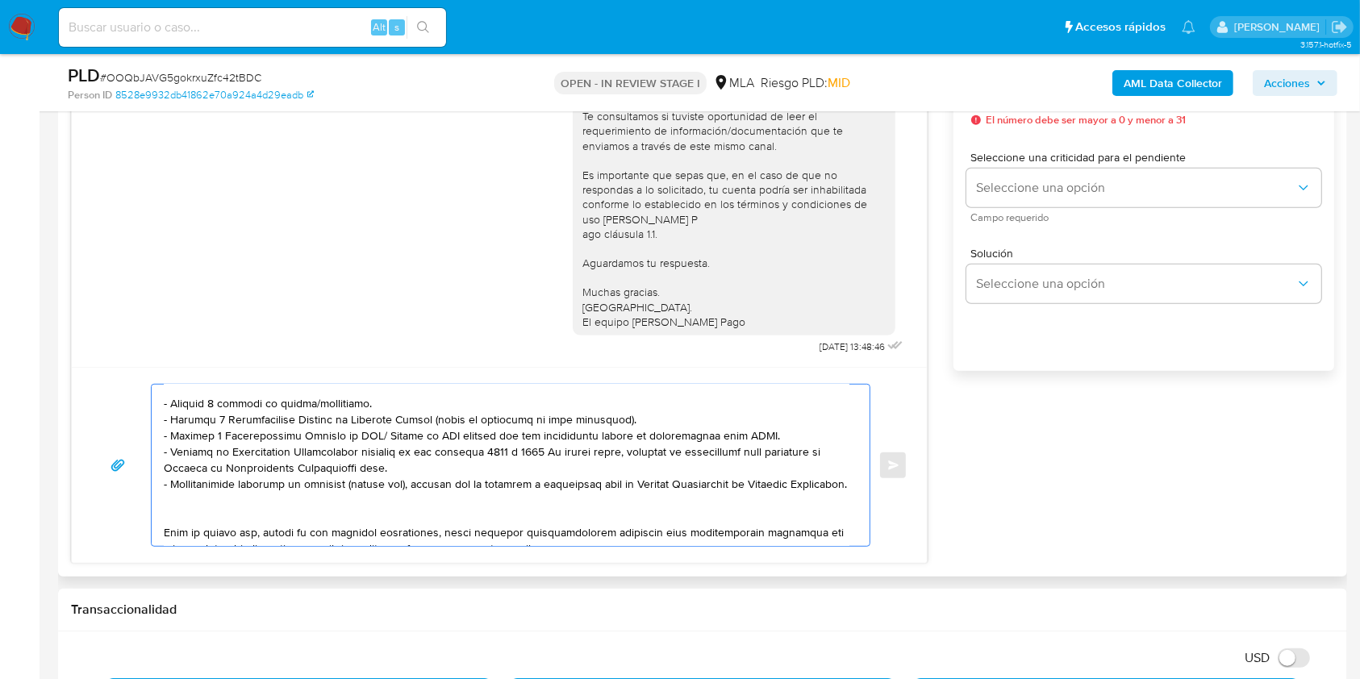
scroll to position [0, 0]
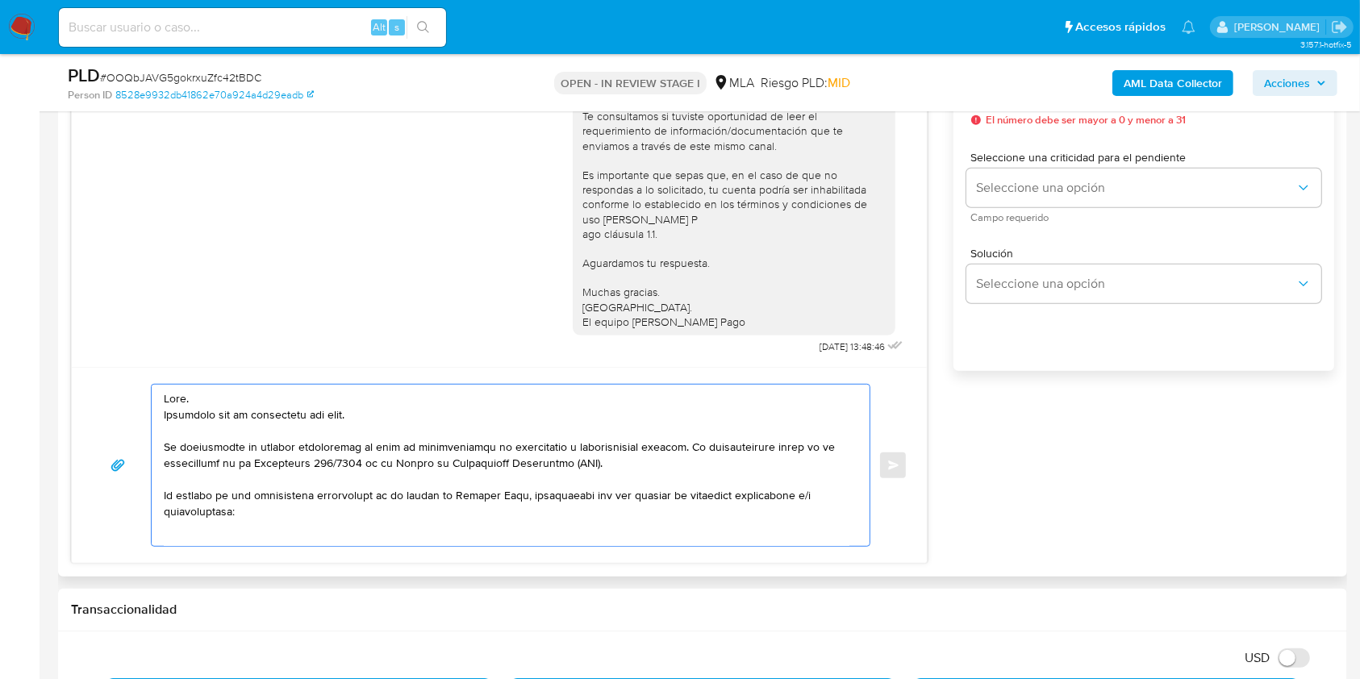
click at [353, 411] on textarea at bounding box center [507, 465] width 686 height 161
drag, startPoint x: 352, startPoint y: 411, endPoint x: 158, endPoint y: 413, distance: 193.7
click at [161, 412] on div at bounding box center [507, 465] width 710 height 161
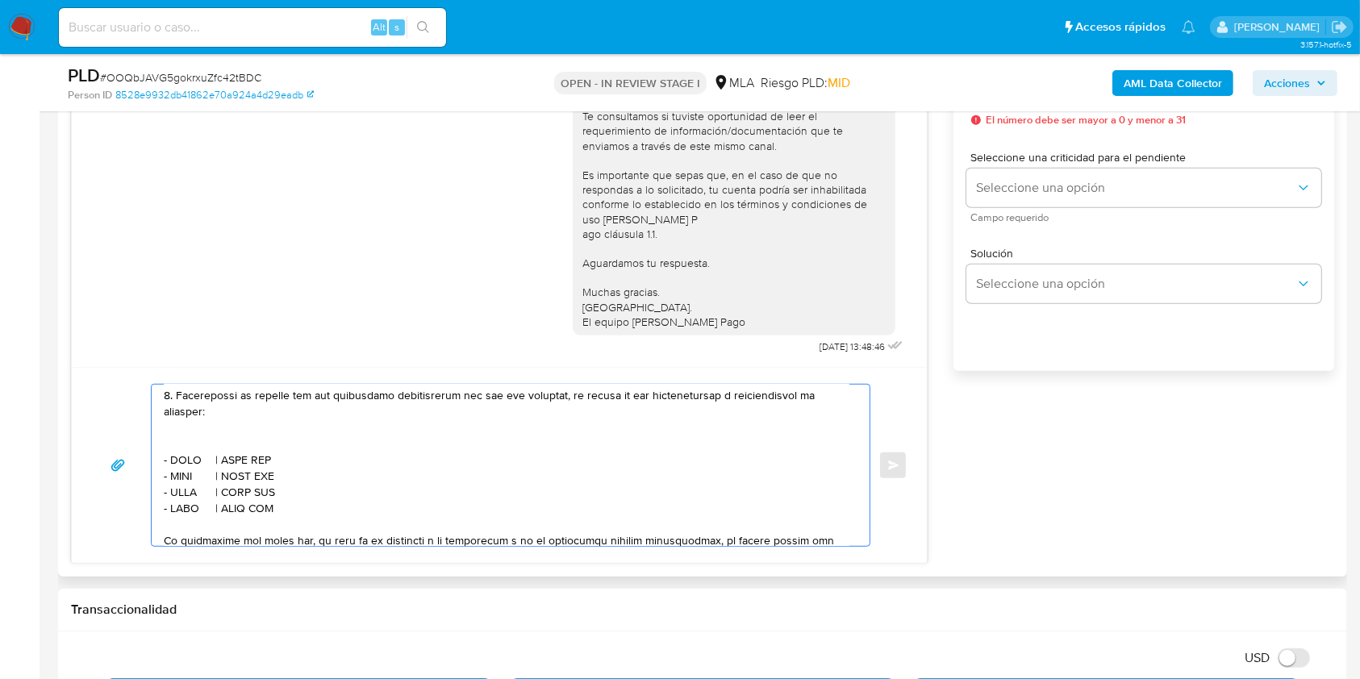
scroll to position [537, 0]
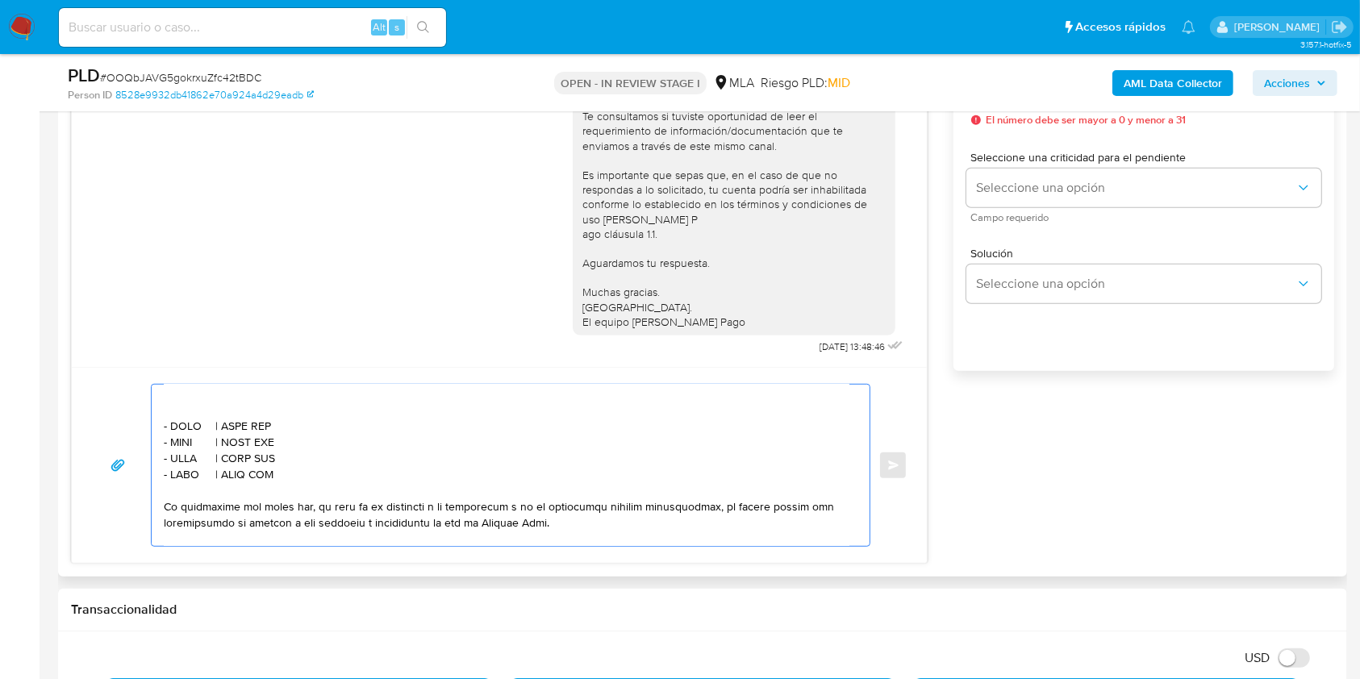
click at [198, 399] on textarea at bounding box center [507, 465] width 686 height 161
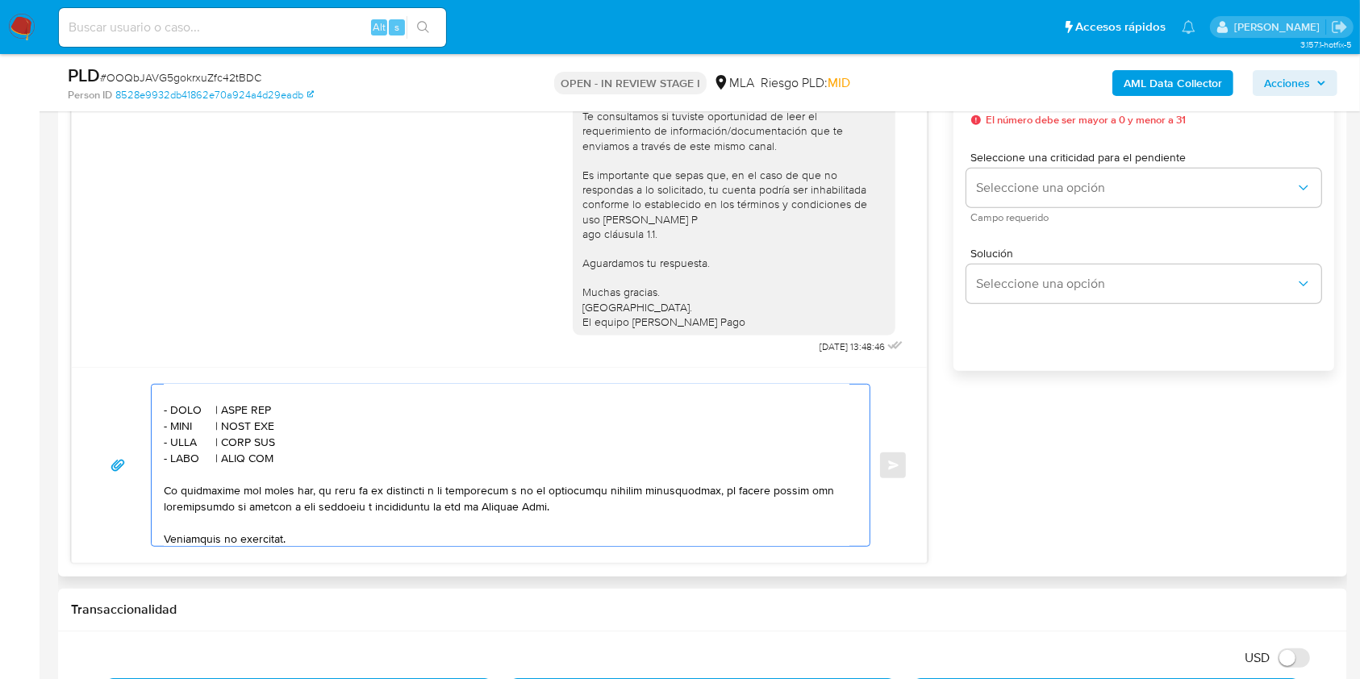
scroll to position [521, 0]
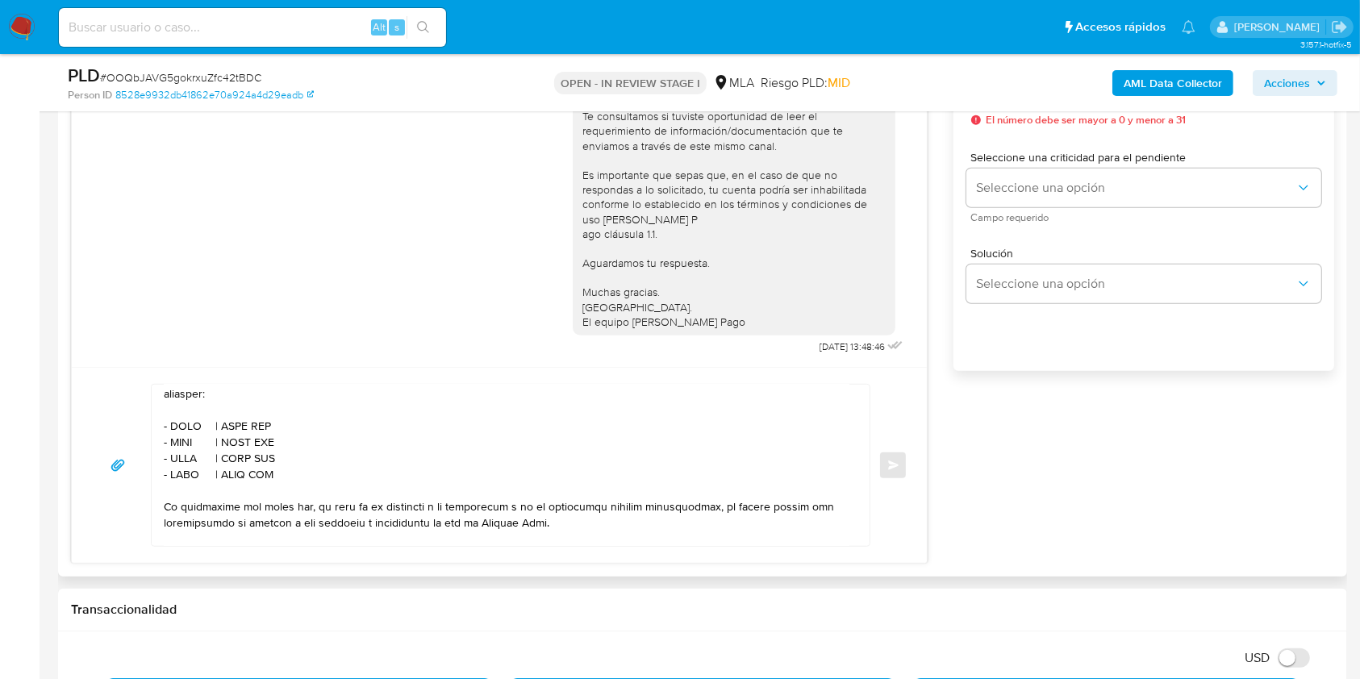
click at [180, 429] on textarea at bounding box center [507, 465] width 686 height 161
paste textarea "DANIELA ANDREA PAGANI"
click at [352, 438] on textarea at bounding box center [507, 465] width 686 height 161
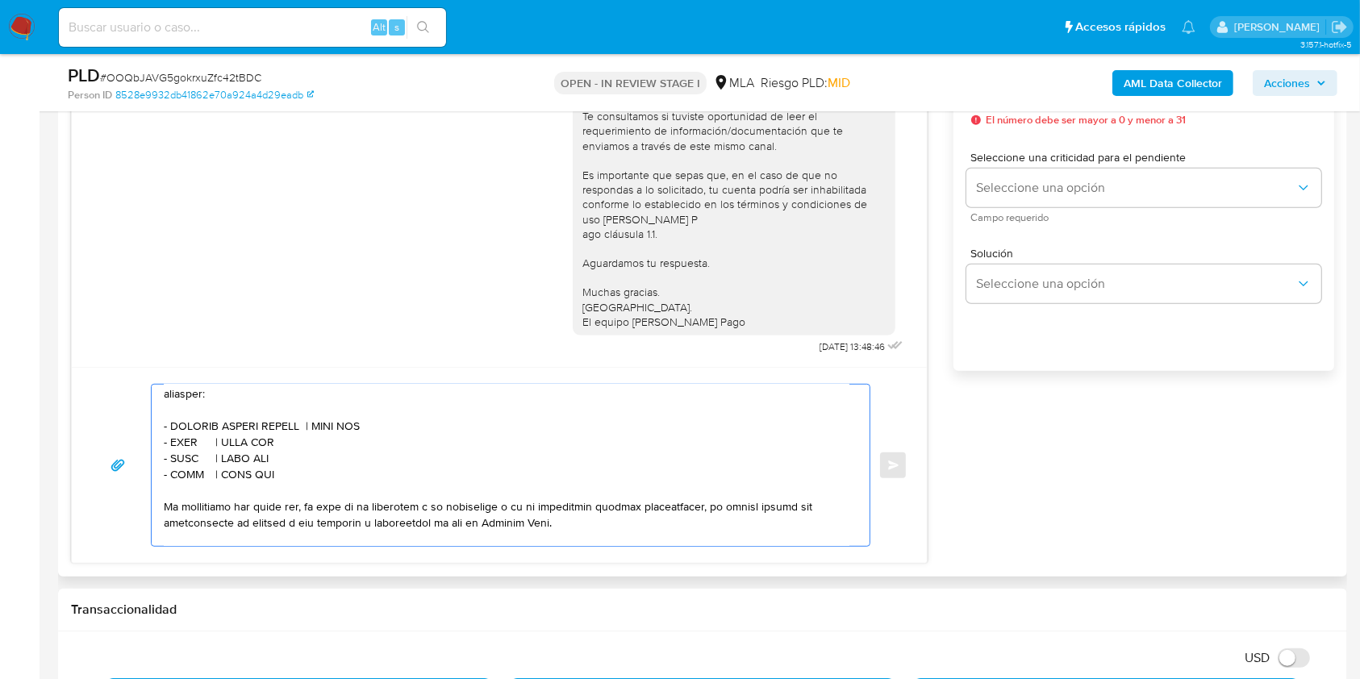
paste textarea "27220405031"
click at [187, 458] on textarea at bounding box center [507, 465] width 686 height 161
click at [190, 449] on textarea at bounding box center [507, 465] width 686 height 161
paste textarea "Luca Paoloni"
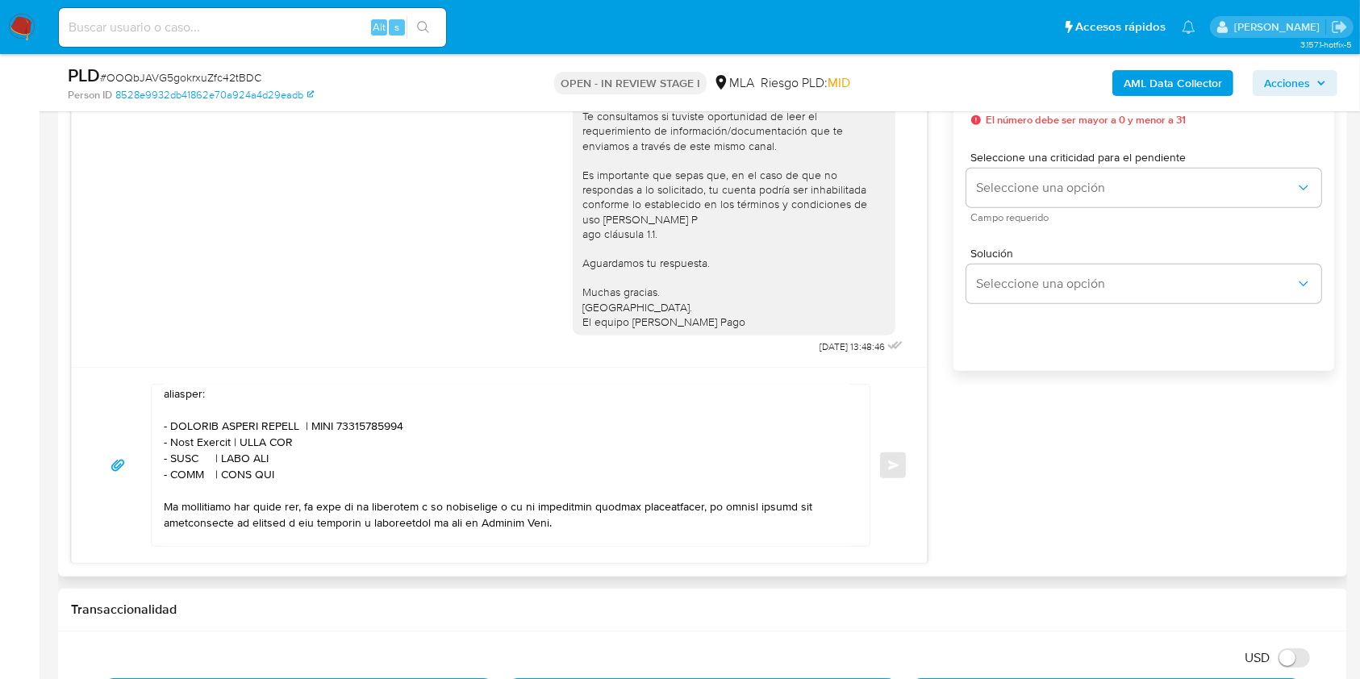
click at [278, 458] on textarea at bounding box center [507, 465] width 686 height 161
click at [280, 458] on textarea at bounding box center [507, 465] width 686 height 161
paste textarea "20465375532"
drag, startPoint x: 292, startPoint y: 482, endPoint x: 123, endPoint y: 468, distance: 169.2
click at [123, 468] on div "Enviar" at bounding box center [499, 465] width 817 height 163
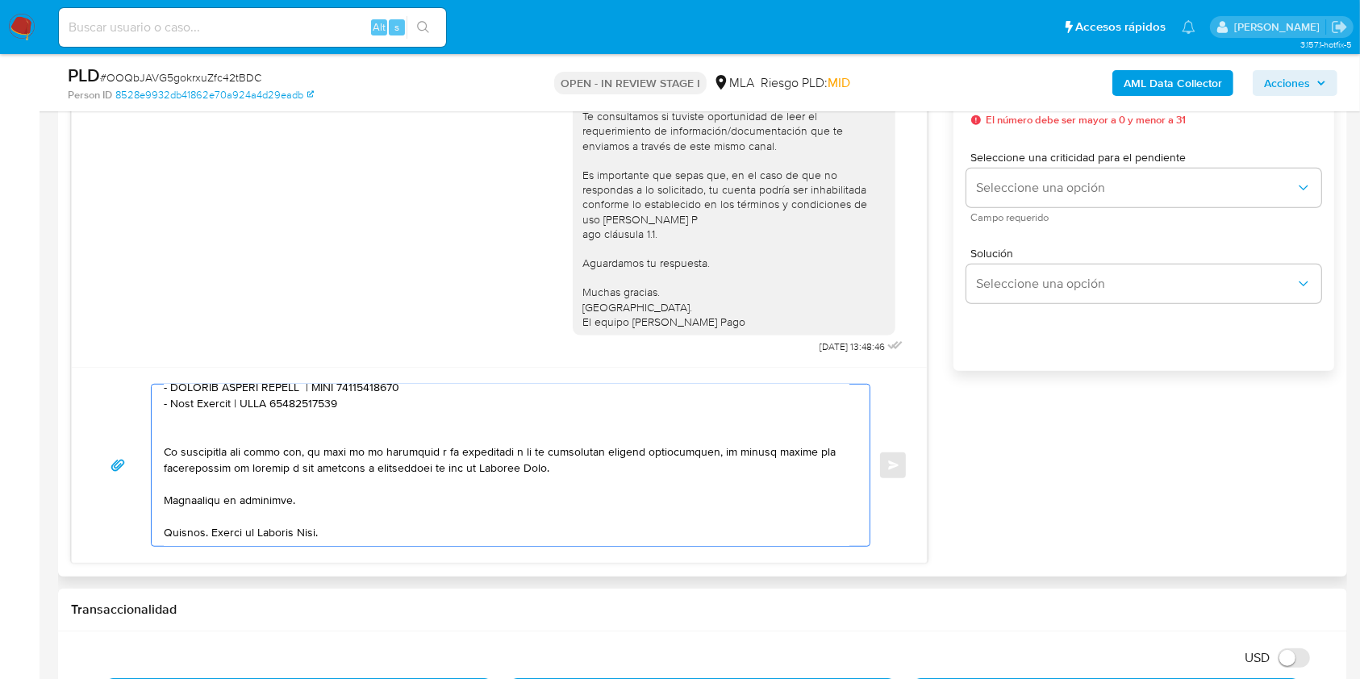
scroll to position [592, 0]
click at [358, 483] on textarea at bounding box center [507, 465] width 686 height 161
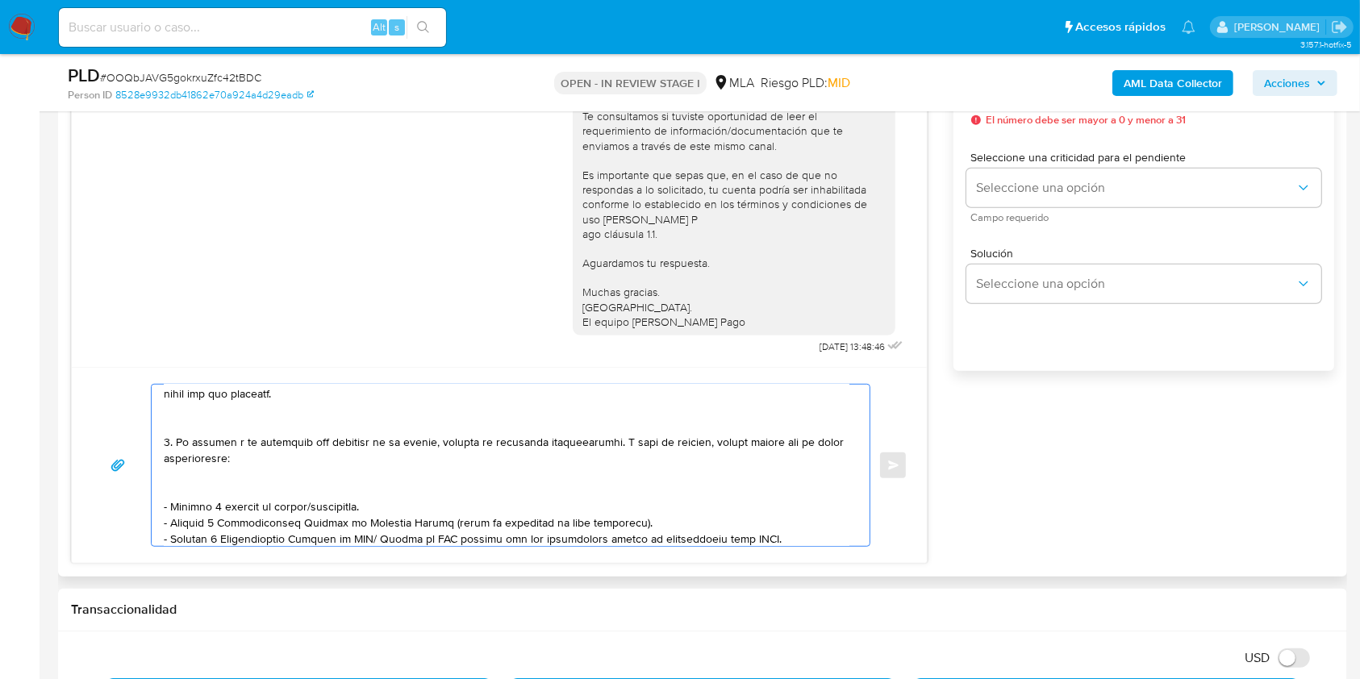
scroll to position [215, 0]
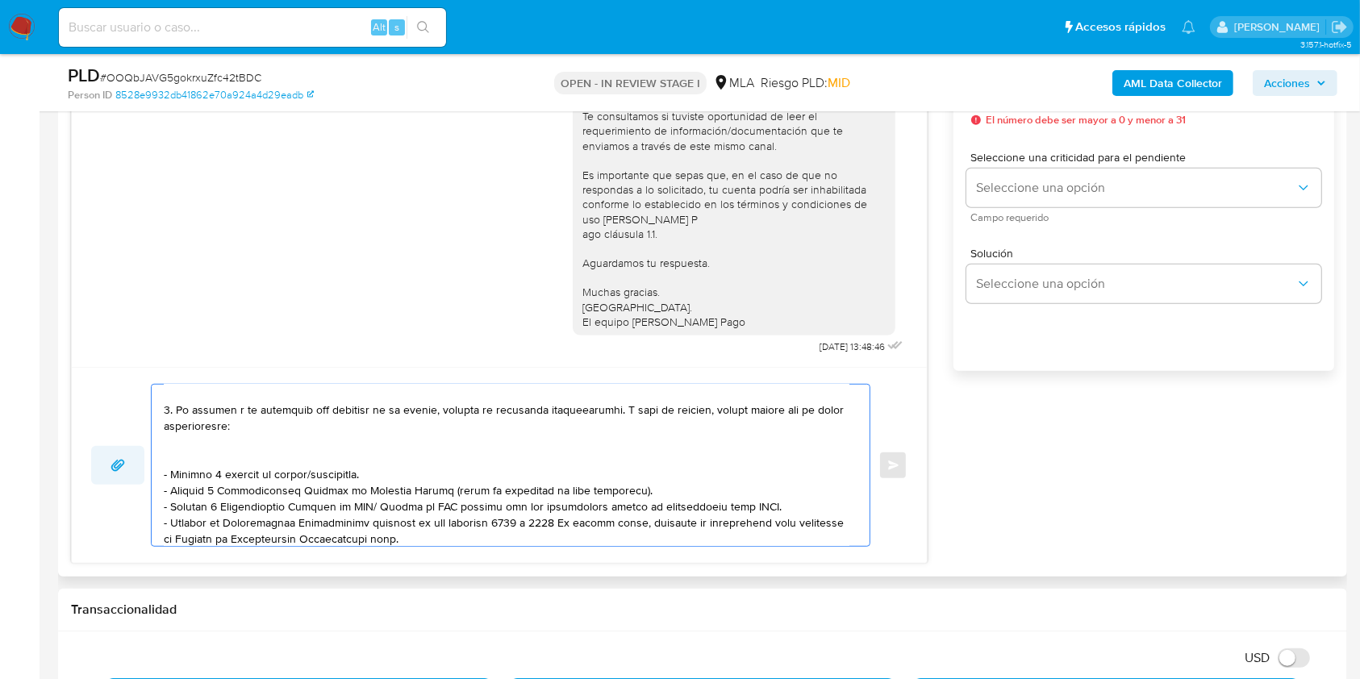
drag, startPoint x: 376, startPoint y: 474, endPoint x: 101, endPoint y: 469, distance: 275.2
click at [101, 469] on div "Enviar" at bounding box center [499, 465] width 817 height 163
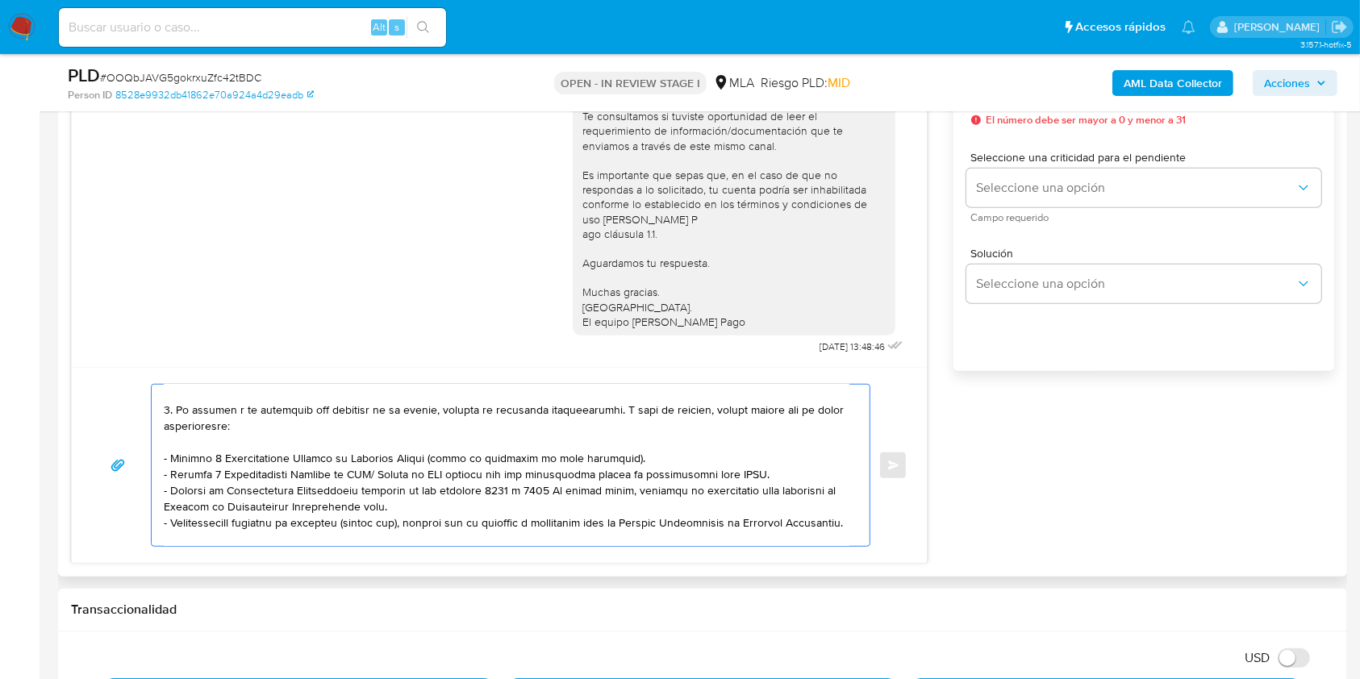
click at [646, 462] on textarea at bounding box center [507, 465] width 686 height 161
drag, startPoint x: 761, startPoint y: 478, endPoint x: 119, endPoint y: 479, distance: 641.5
click at [119, 479] on div "Enviar" at bounding box center [499, 465] width 817 height 163
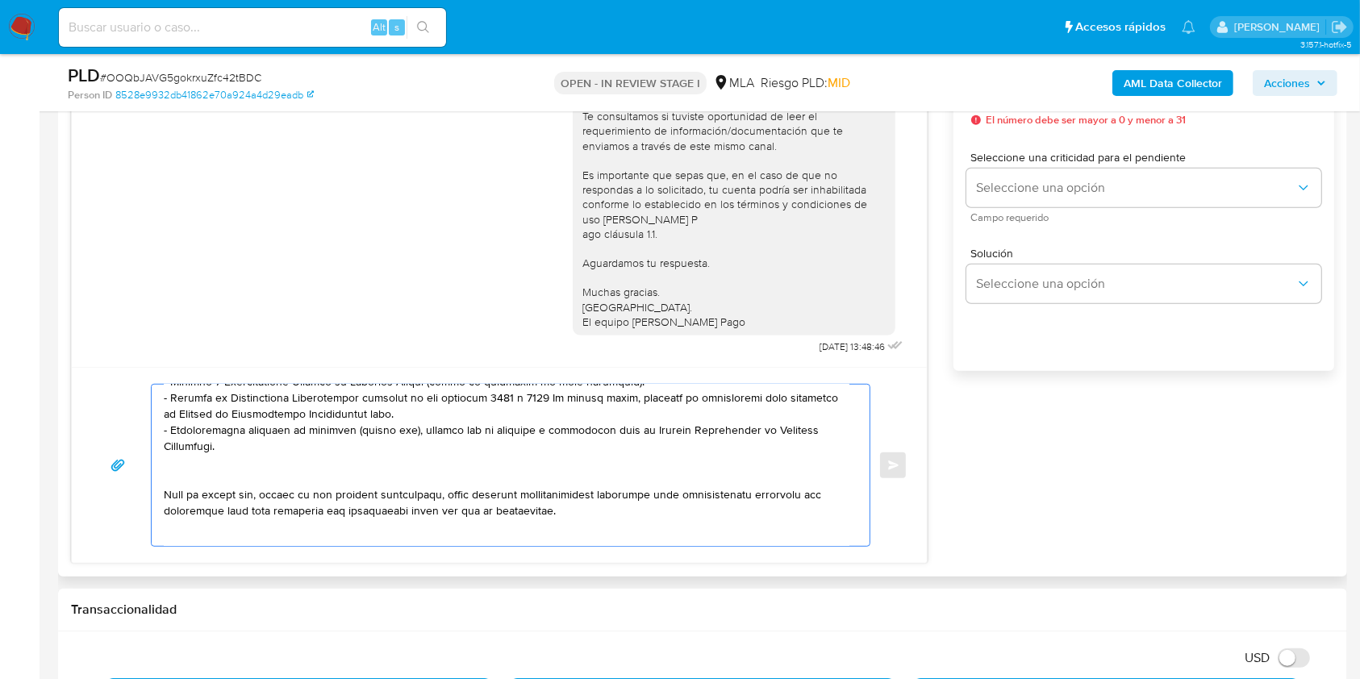
scroll to position [323, 0]
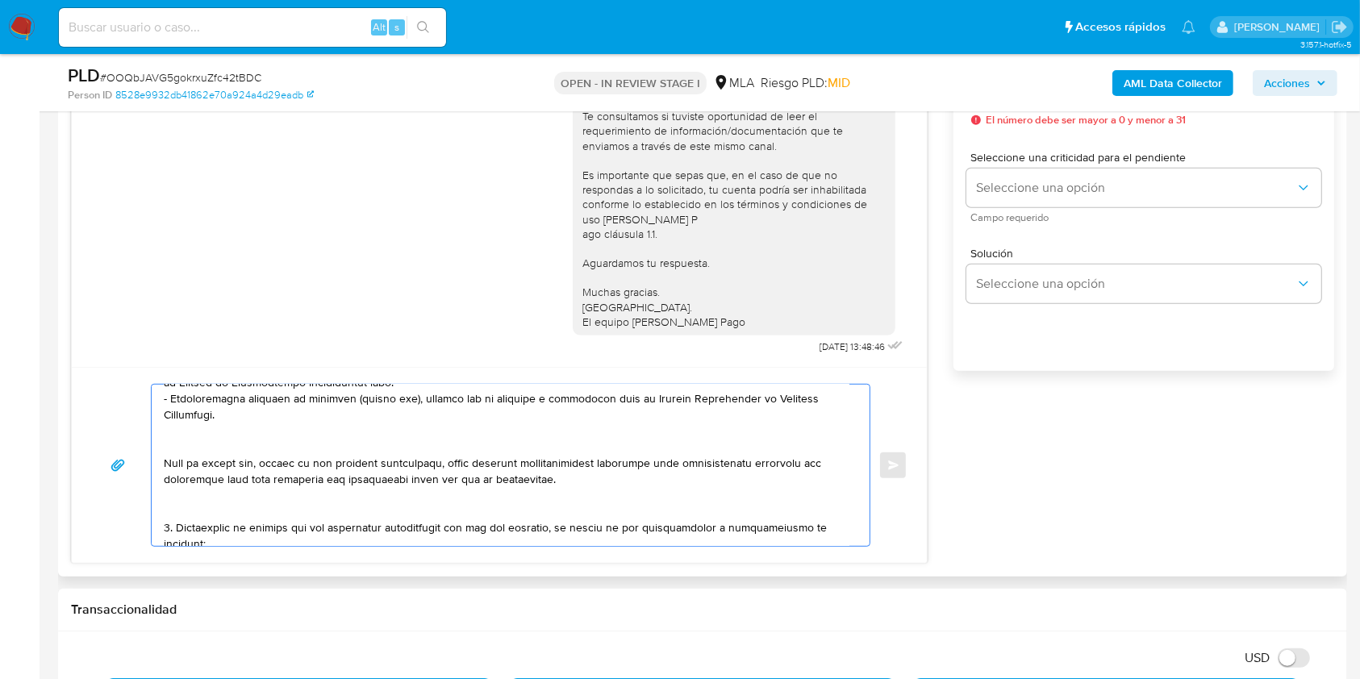
click at [286, 451] on textarea at bounding box center [507, 465] width 686 height 161
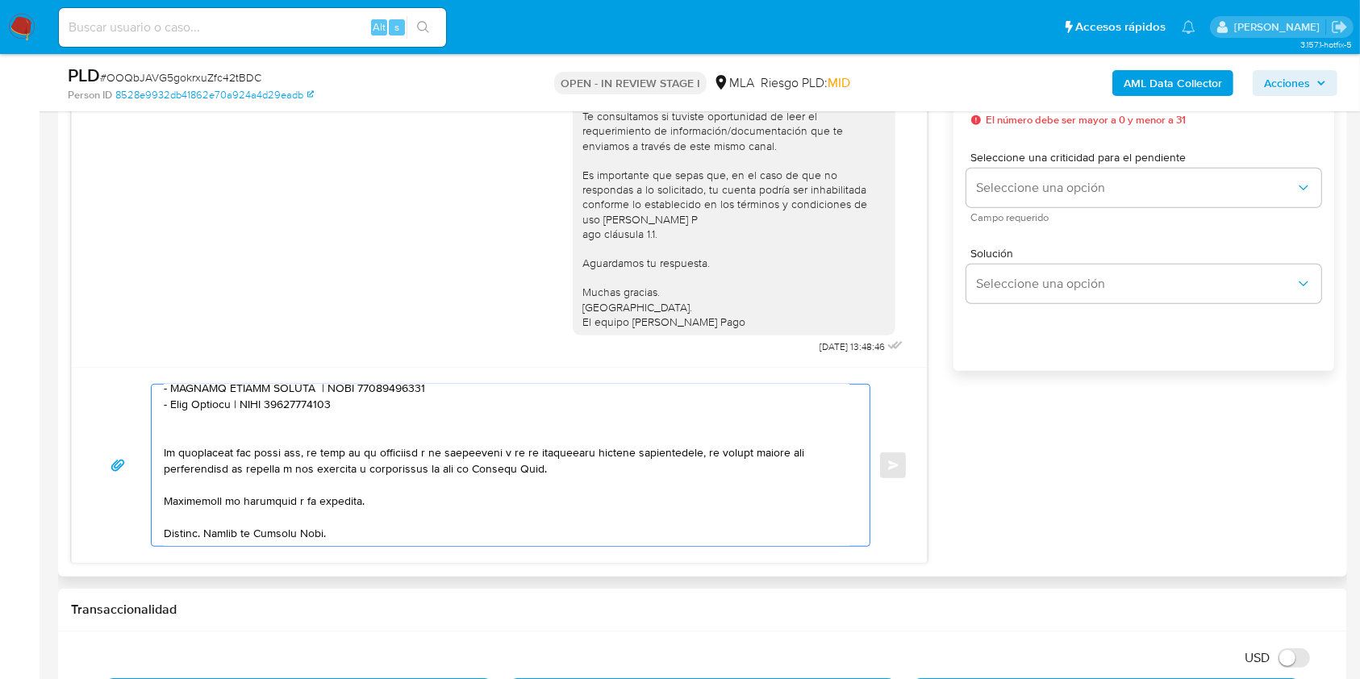
scroll to position [526, 0]
type textarea "Lore. Ip dolorsitame co adipisc elitseddoei te inci ut laboreetdolor ma aliquae…"
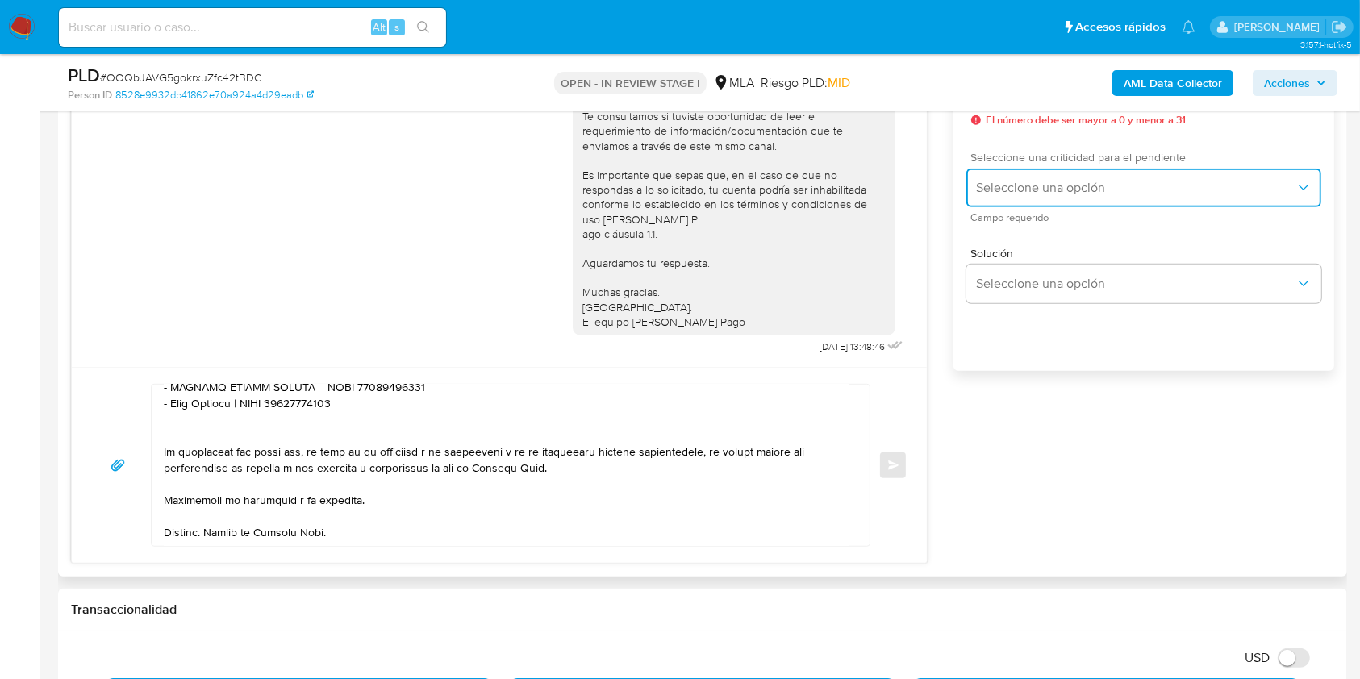
click at [1035, 183] on span "Seleccione una opción" at bounding box center [1136, 188] width 320 height 16
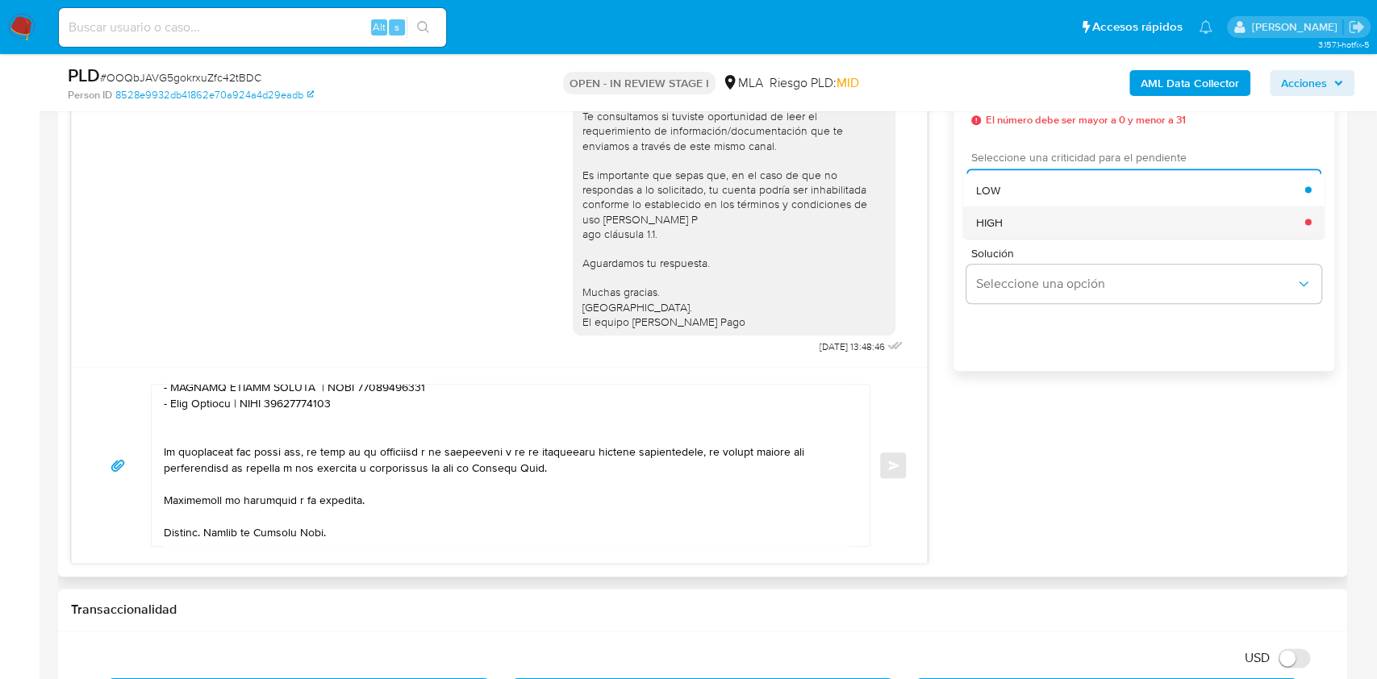
click at [1003, 221] on div "HIGH" at bounding box center [1140, 222] width 329 height 32
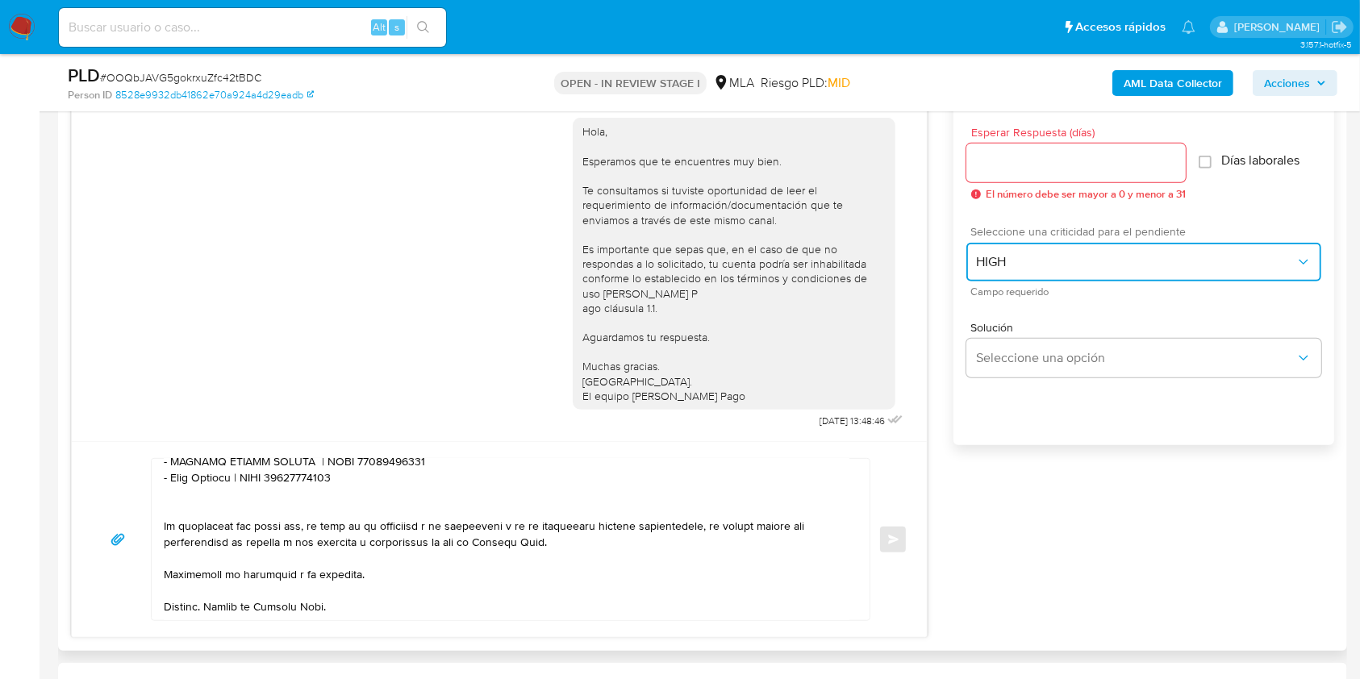
scroll to position [860, 0]
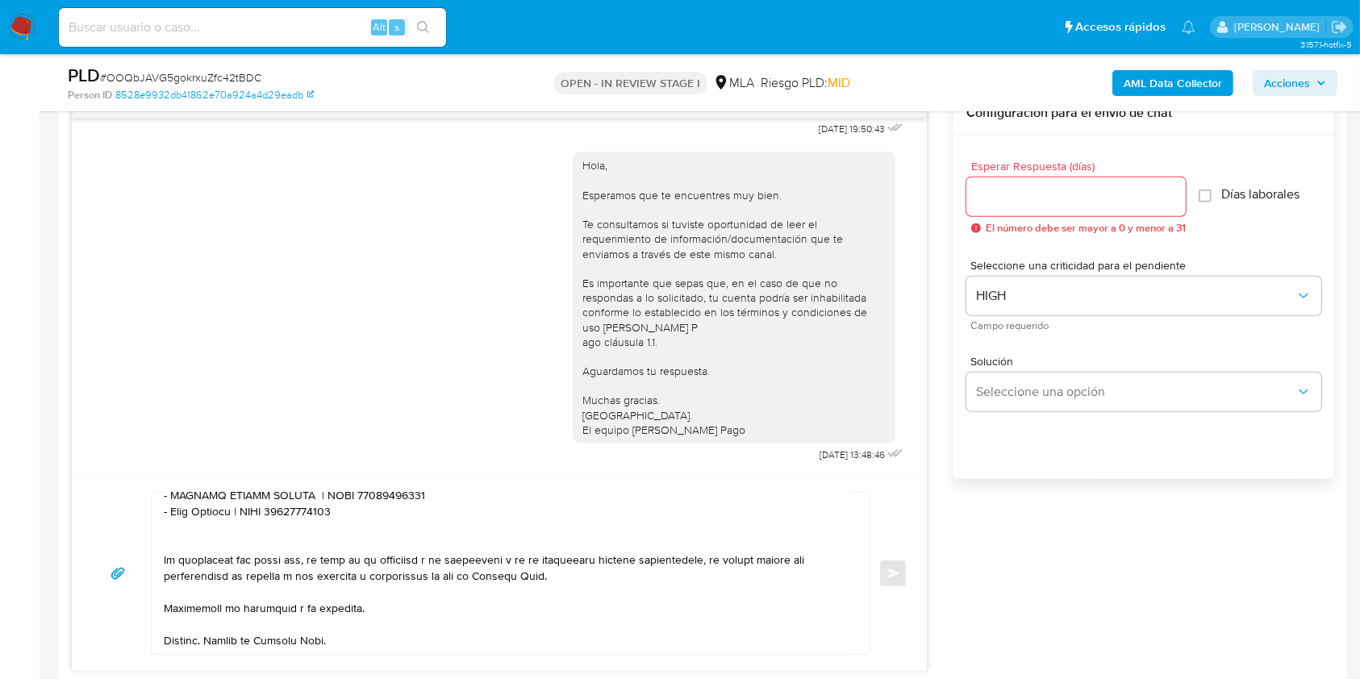
click at [1031, 197] on input "Esperar Respuesta (días)" at bounding box center [1076, 196] width 219 height 21
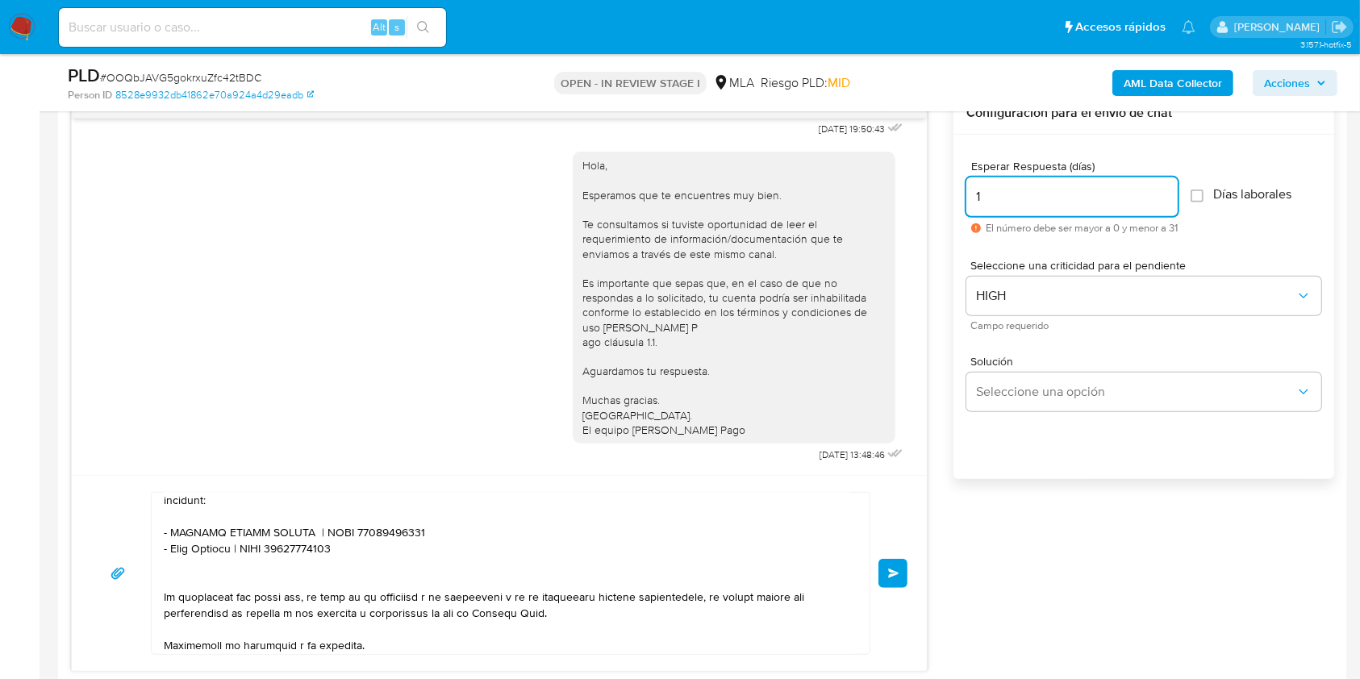
scroll to position [526, 0]
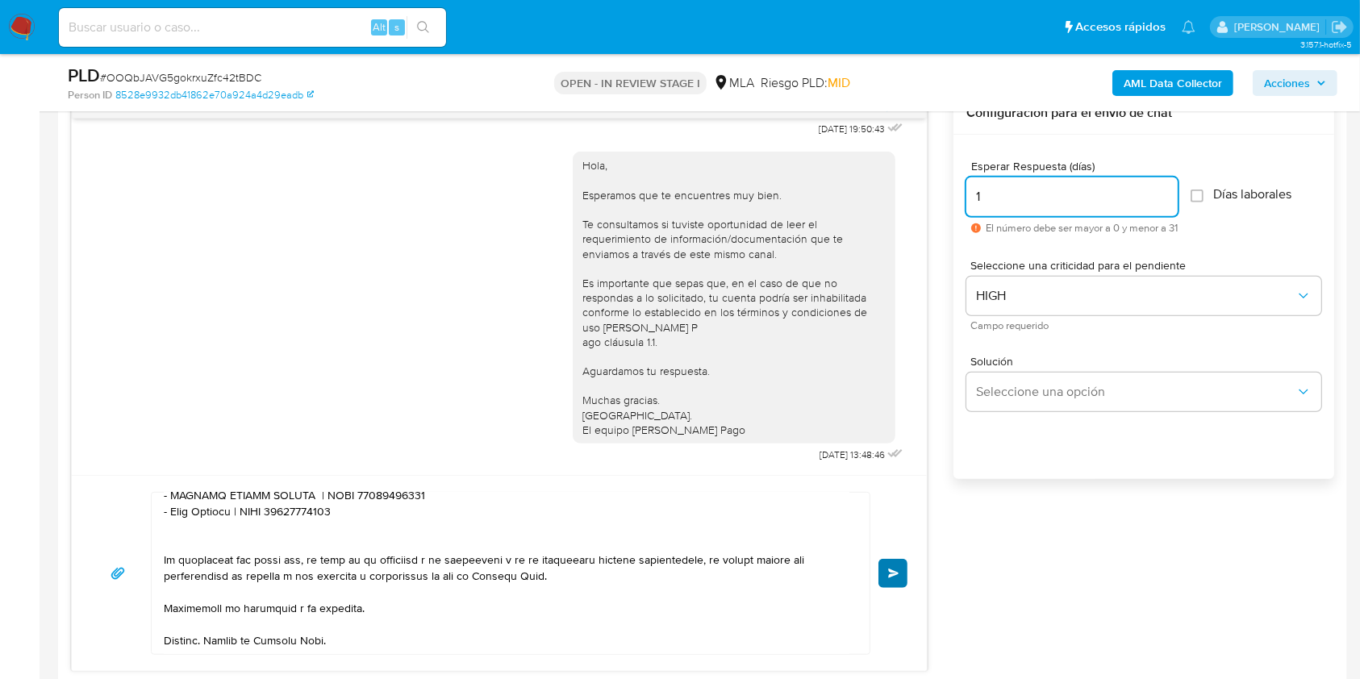
type input "1"
click at [892, 570] on span "Enviar" at bounding box center [893, 574] width 11 height 10
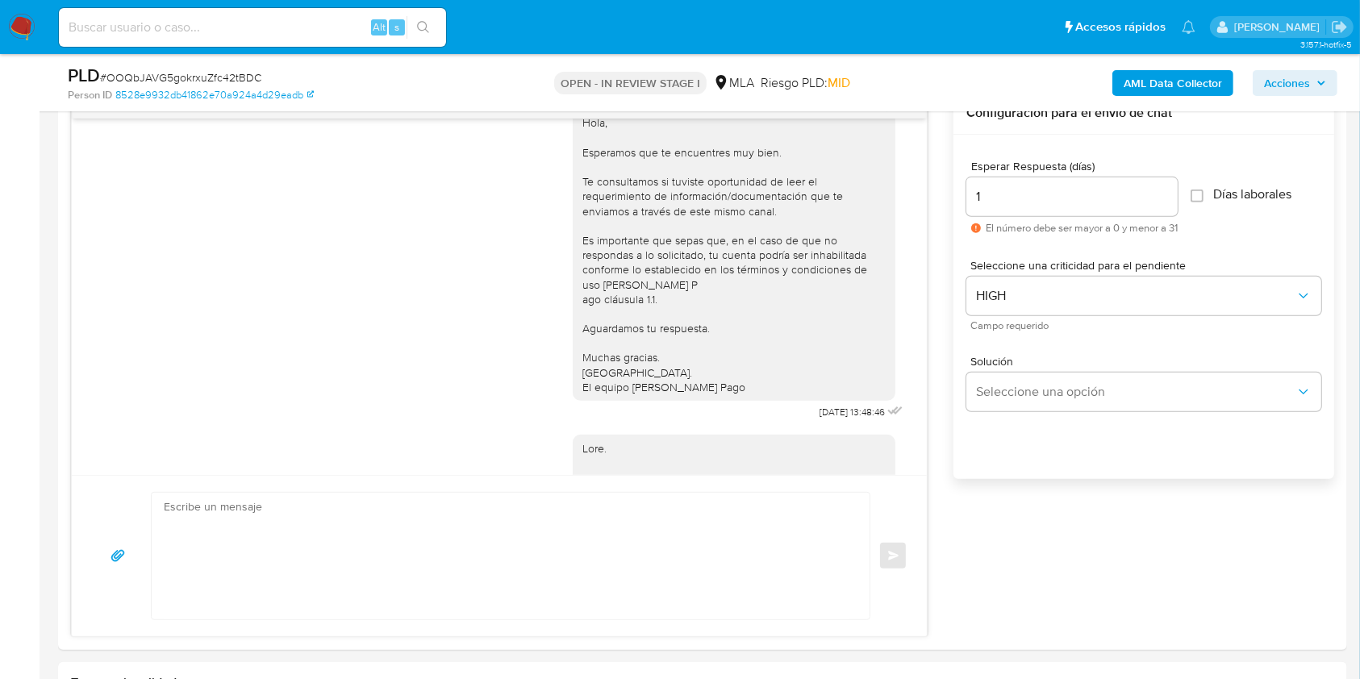
scroll to position [1752, 0]
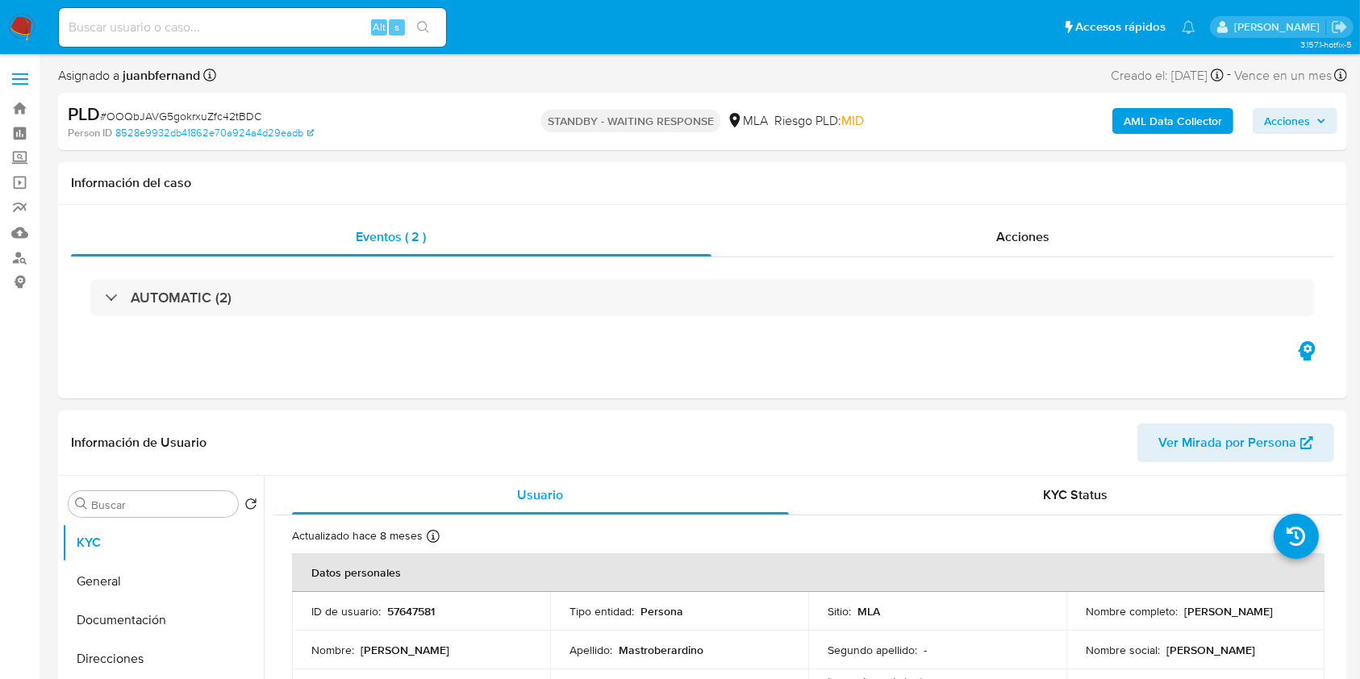
select select "10"
click at [284, 19] on input at bounding box center [252, 27] width 387 height 21
click at [284, 20] on input at bounding box center [252, 27] width 387 height 21
paste input "epHpDGvjiEfovZDkid5hFv5C"
type input "epHpDGvjiEfovZDkid5hFv5C"
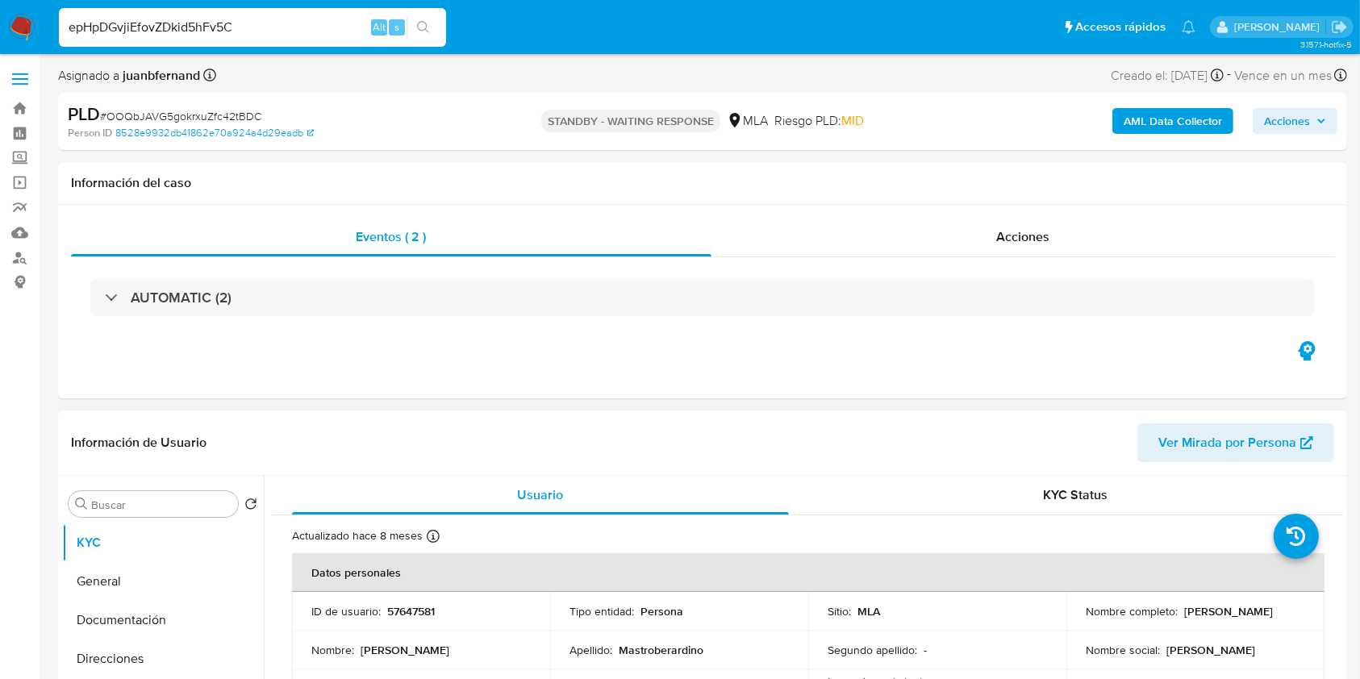
click at [427, 27] on icon "search-icon" at bounding box center [423, 27] width 13 height 13
select select "10"
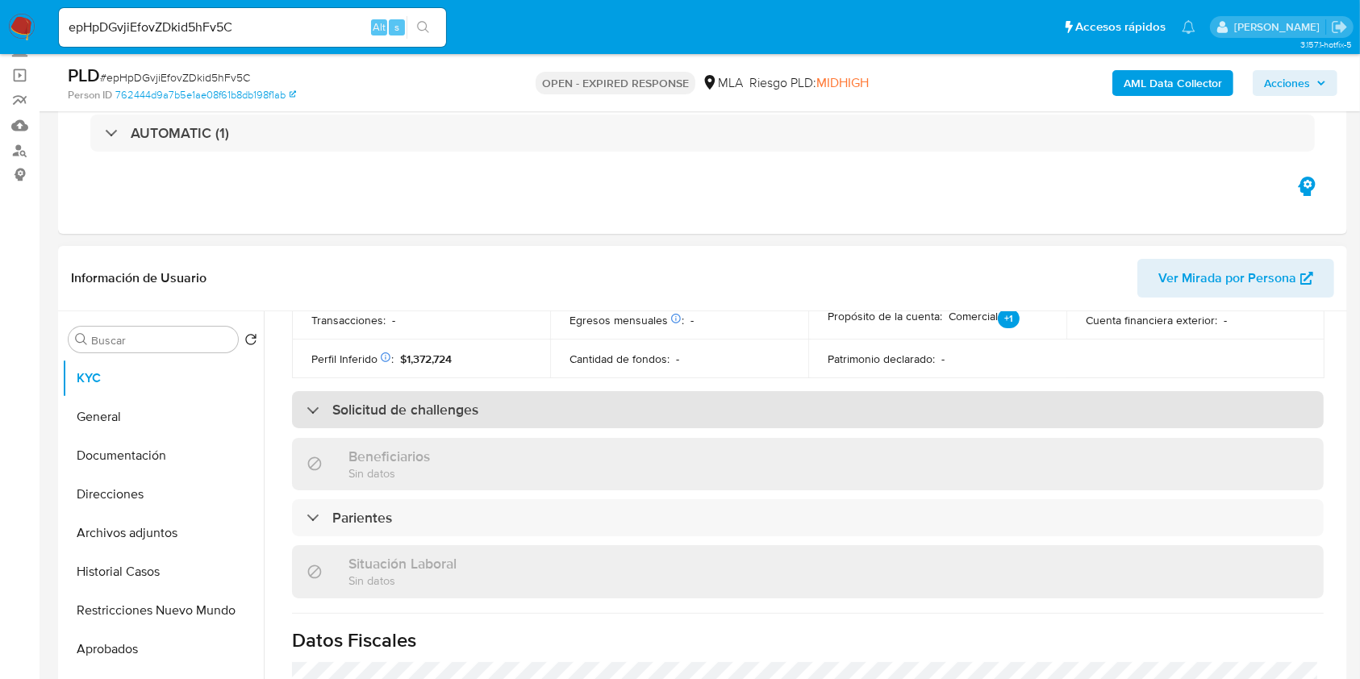
scroll to position [849, 0]
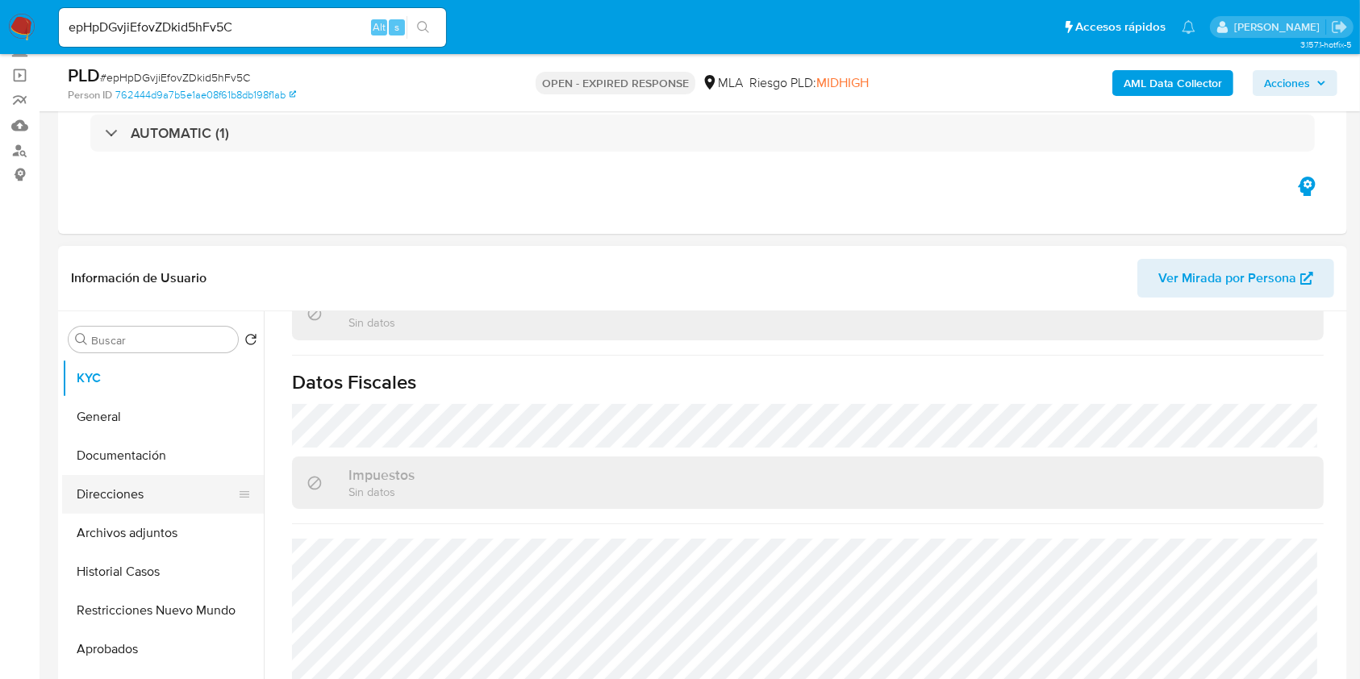
click at [112, 487] on button "Direcciones" at bounding box center [156, 494] width 189 height 39
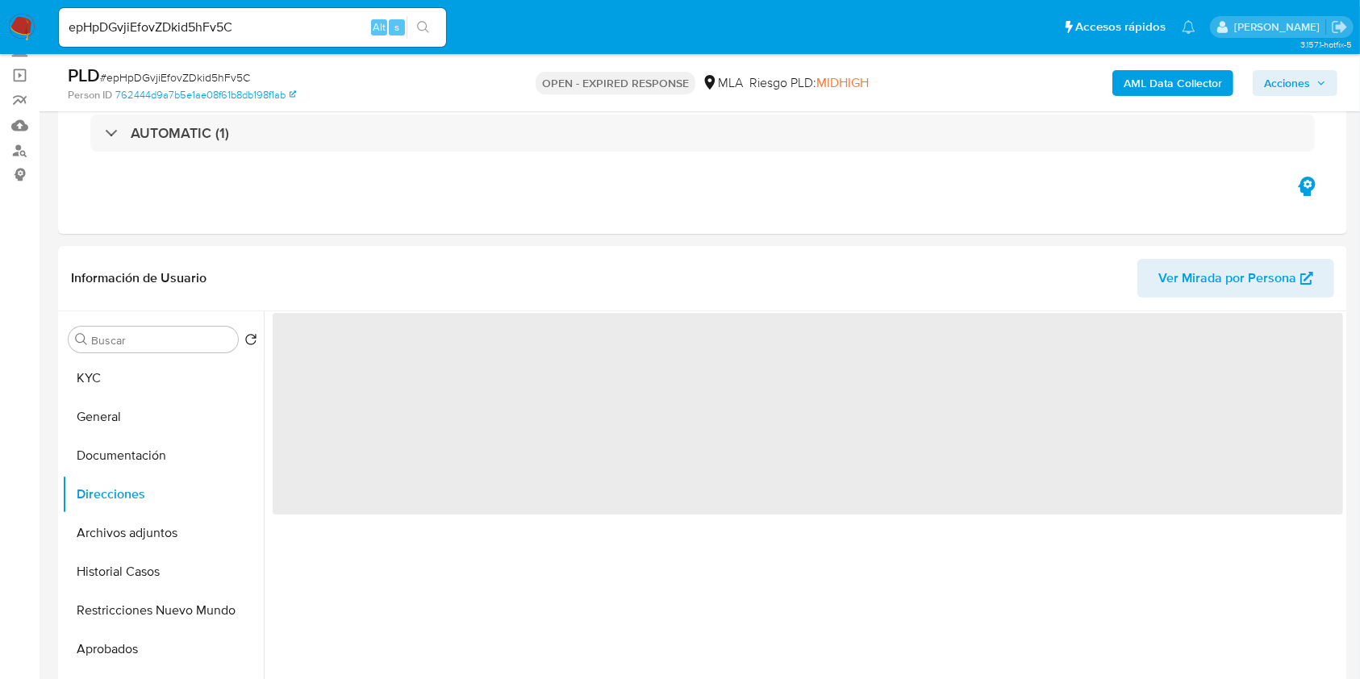
scroll to position [215, 0]
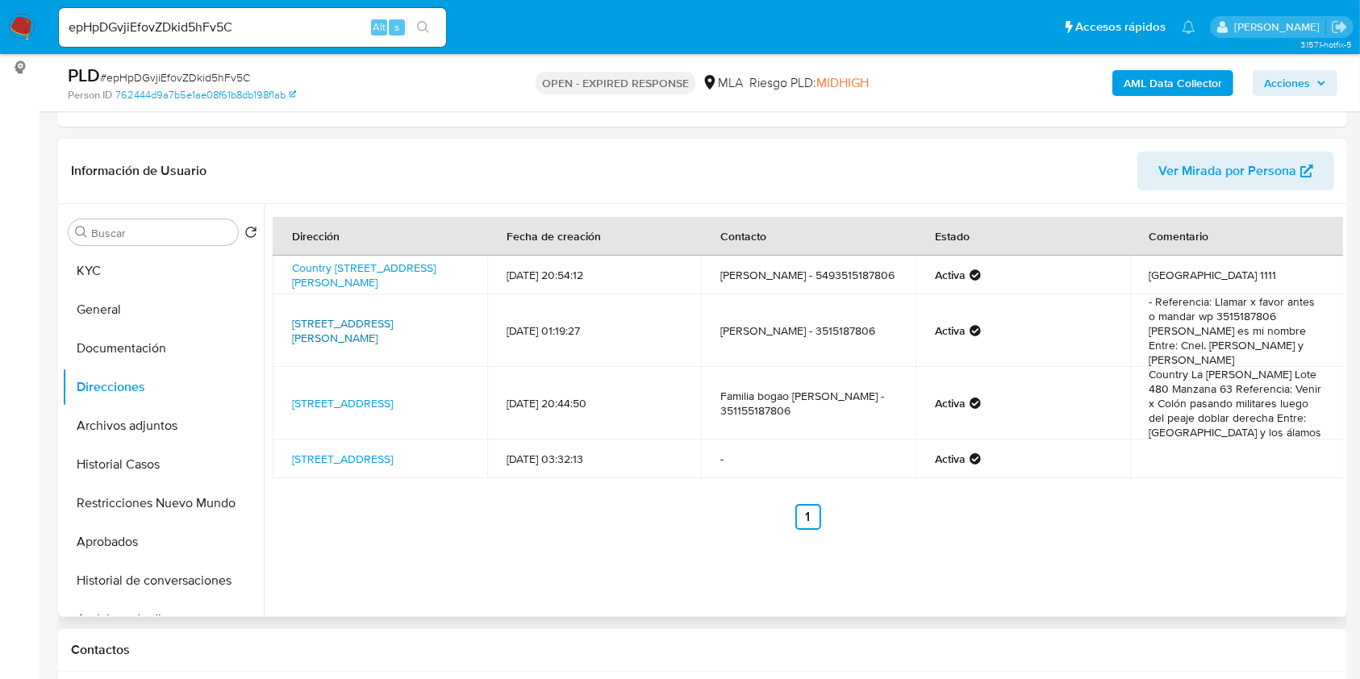
click at [392, 320] on link "Dr Mariano Moreno 3545, Olivos, Buenos Aires, 1636, Argentina 3545" at bounding box center [342, 331] width 101 height 31
click at [113, 274] on button "KYC" at bounding box center [156, 271] width 189 height 39
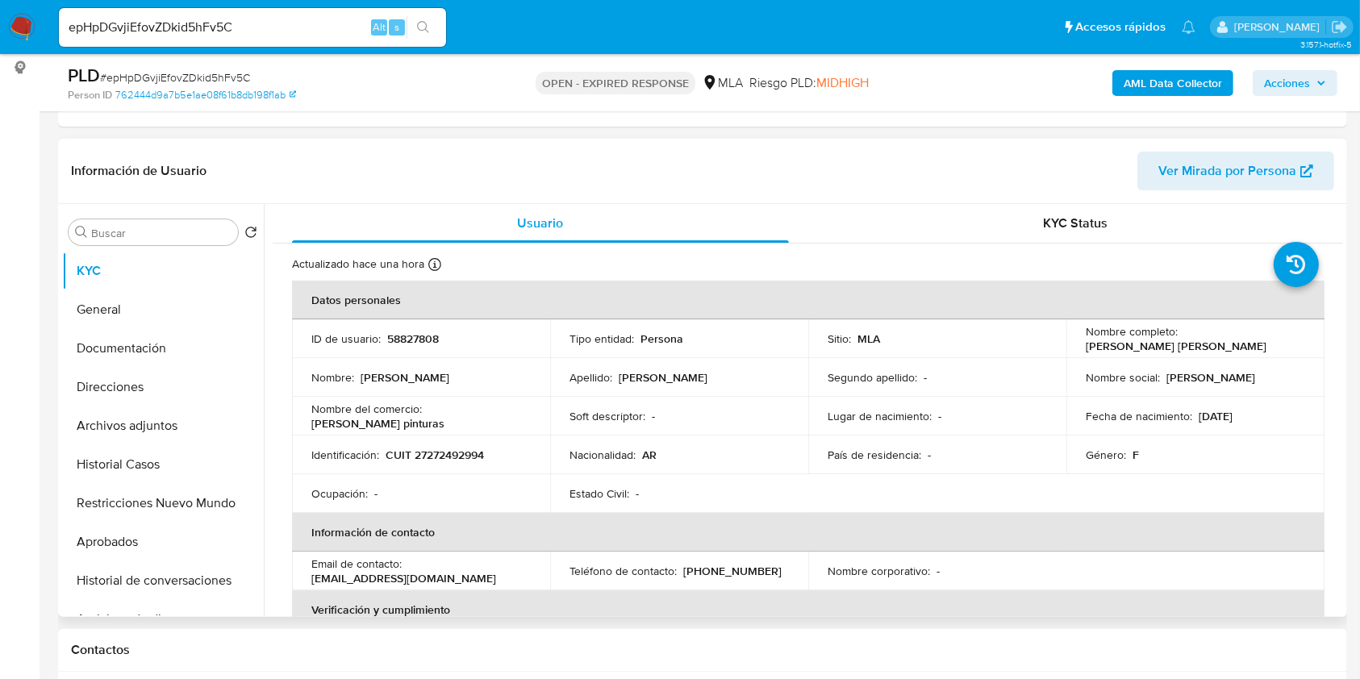
click at [319, 426] on p "Luz lascano pinturas" at bounding box center [377, 423] width 133 height 15
drag, startPoint x: 319, startPoint y: 426, endPoint x: 392, endPoint y: 422, distance: 73.5
click at [394, 423] on p "Luz lascano pinturas" at bounding box center [377, 423] width 133 height 15
copy p "Luz lascano pinturas"
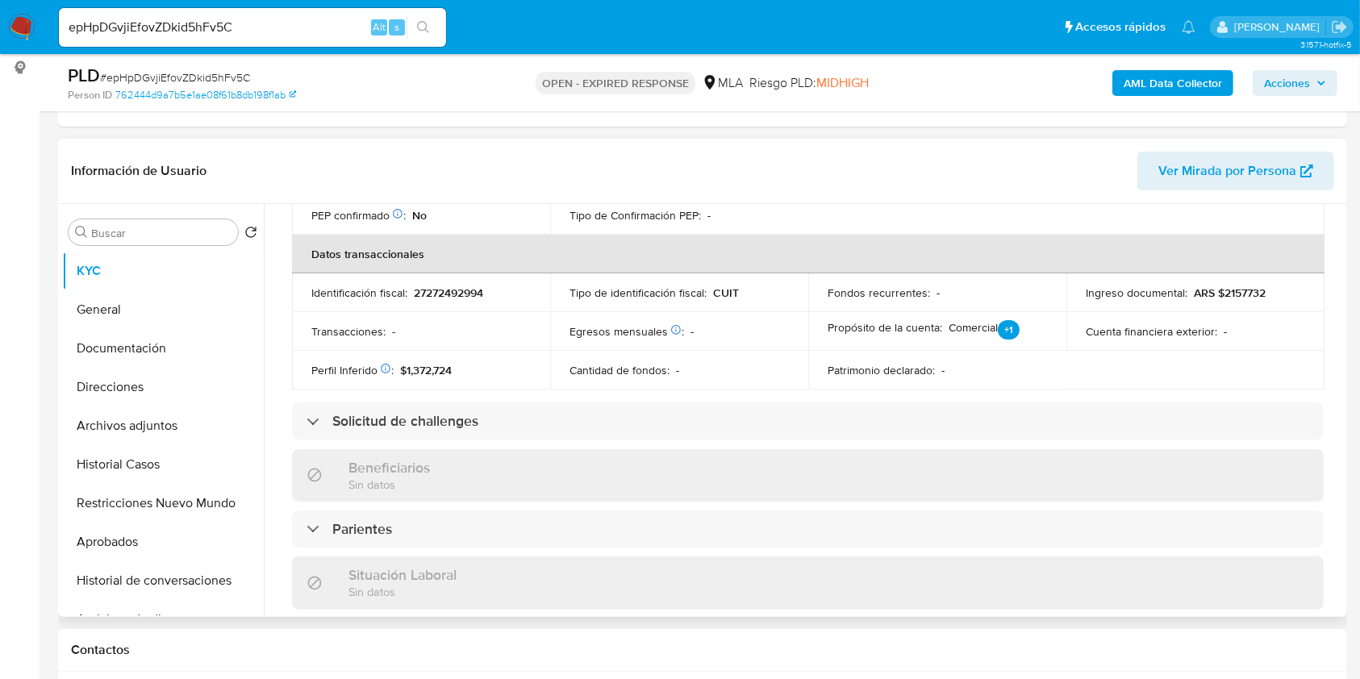
scroll to position [849, 0]
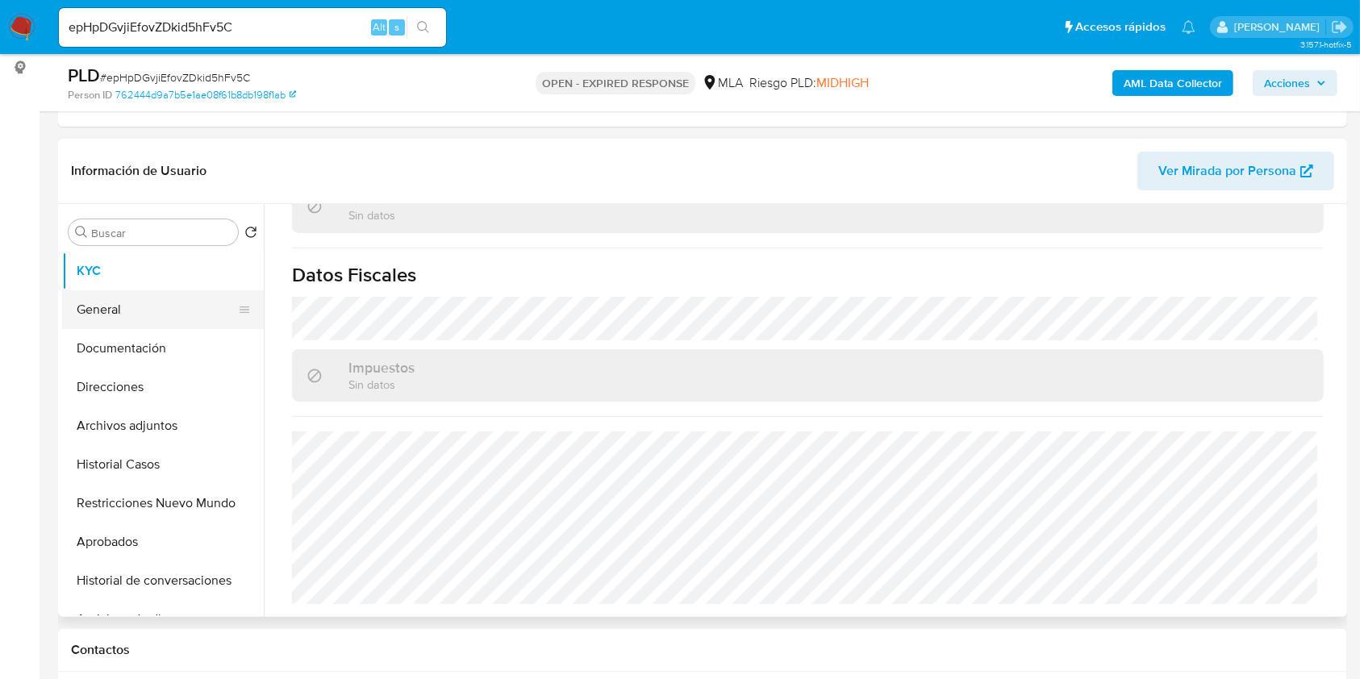
click at [153, 317] on button "General" at bounding box center [156, 309] width 189 height 39
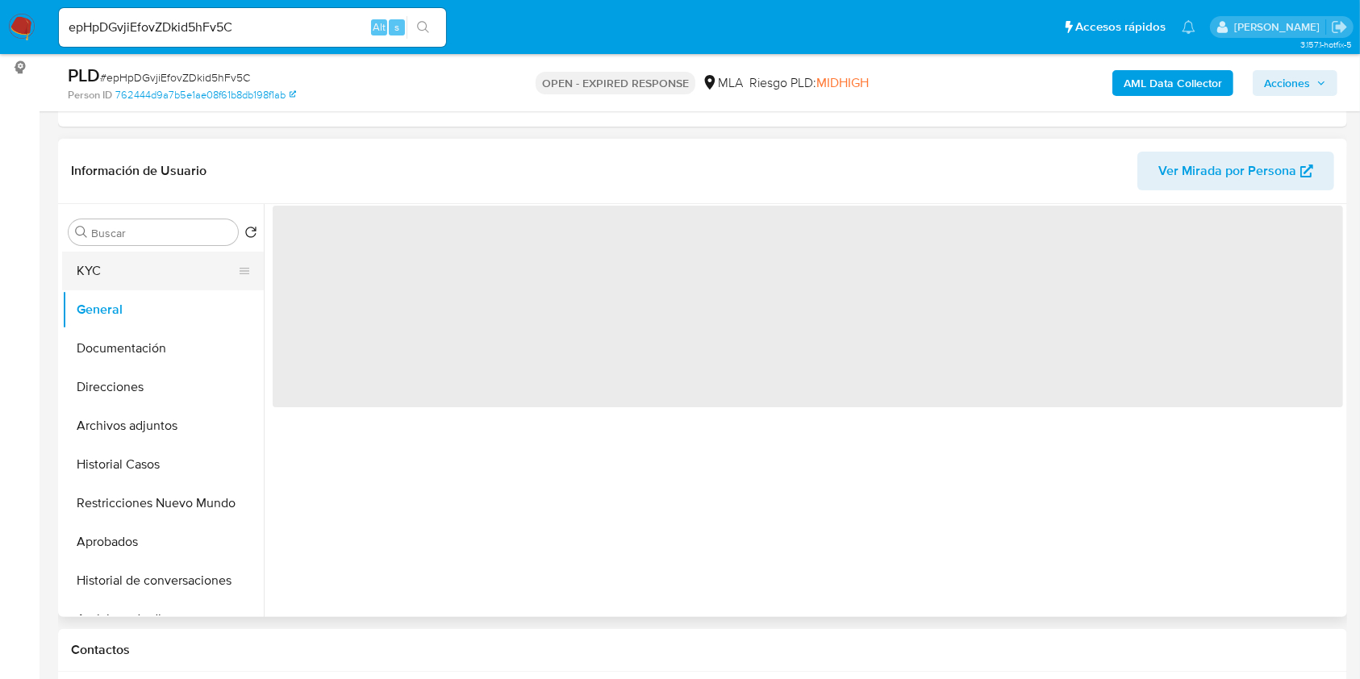
scroll to position [0, 0]
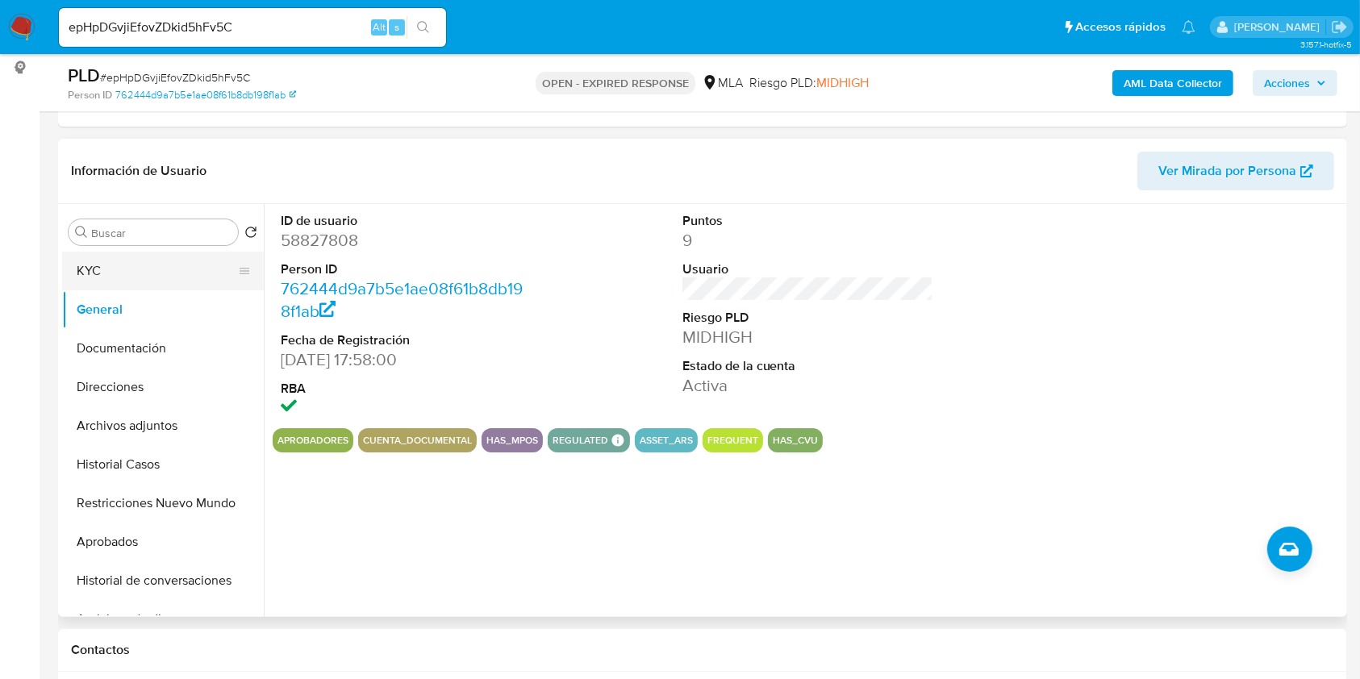
click at [140, 270] on button "KYC" at bounding box center [156, 271] width 189 height 39
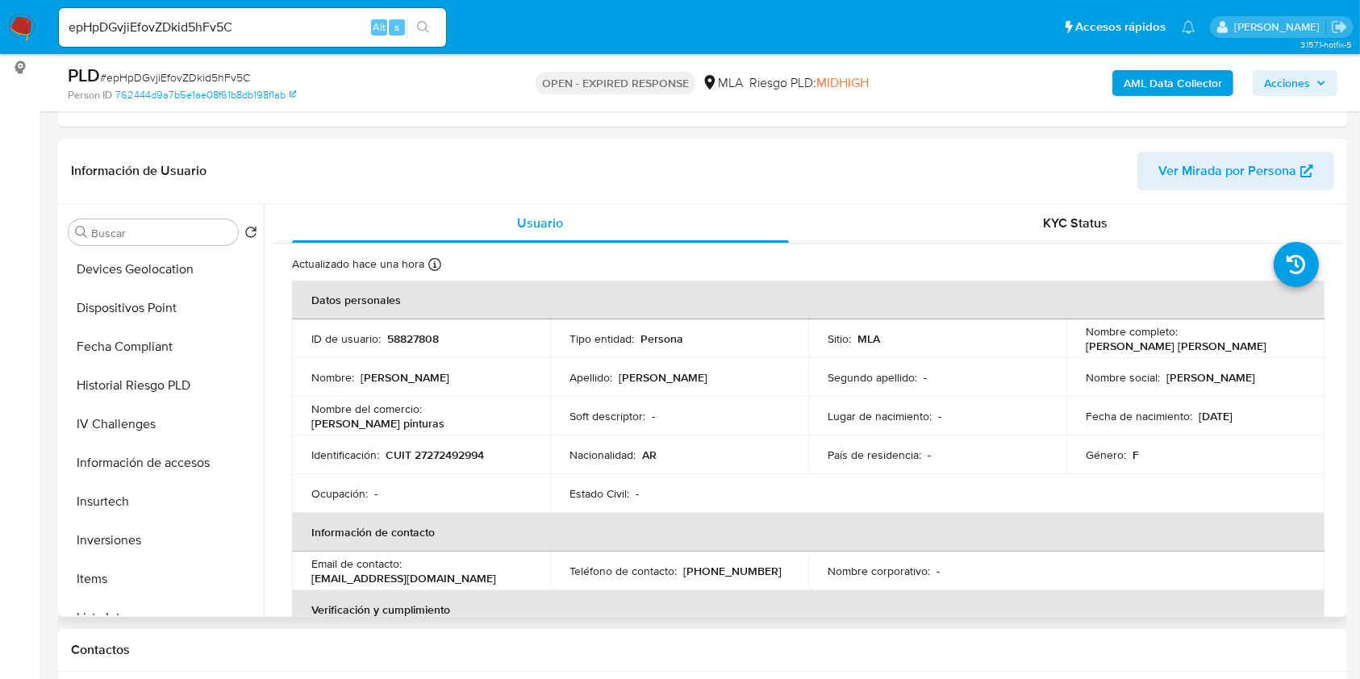
scroll to position [798, 0]
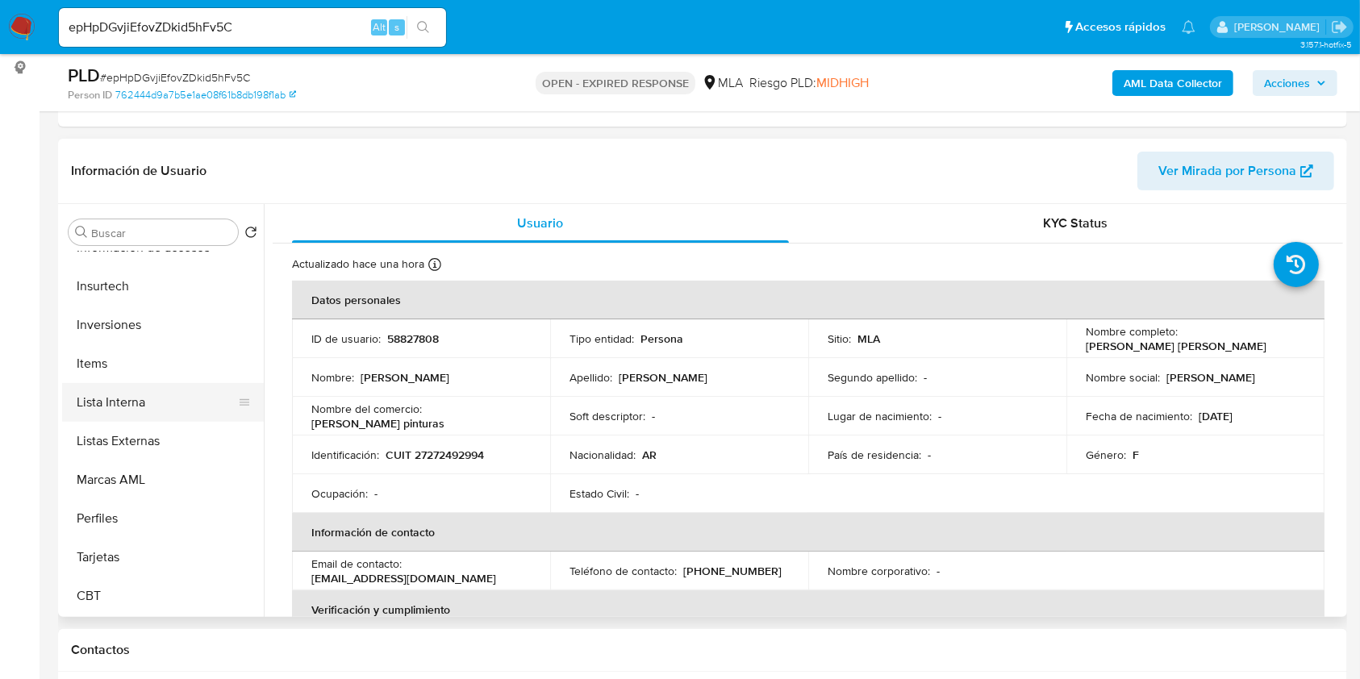
click at [157, 407] on button "Lista Interna" at bounding box center [156, 402] width 189 height 39
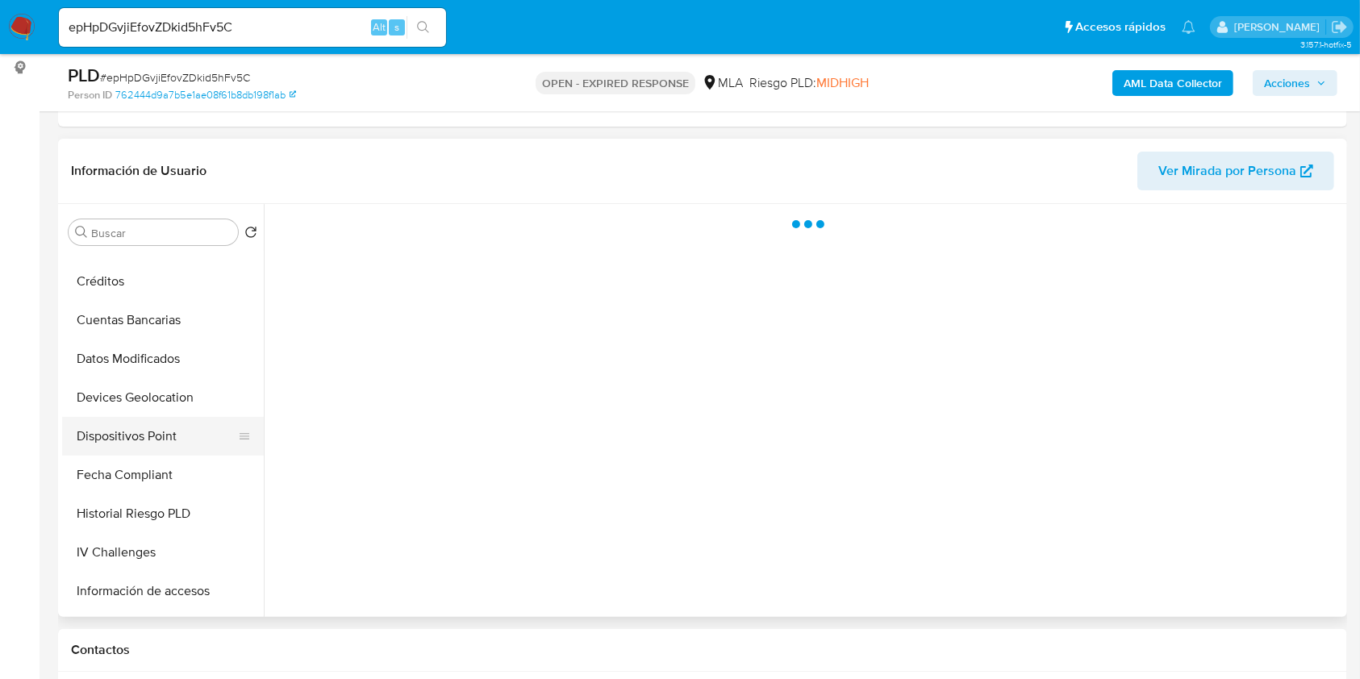
scroll to position [0, 0]
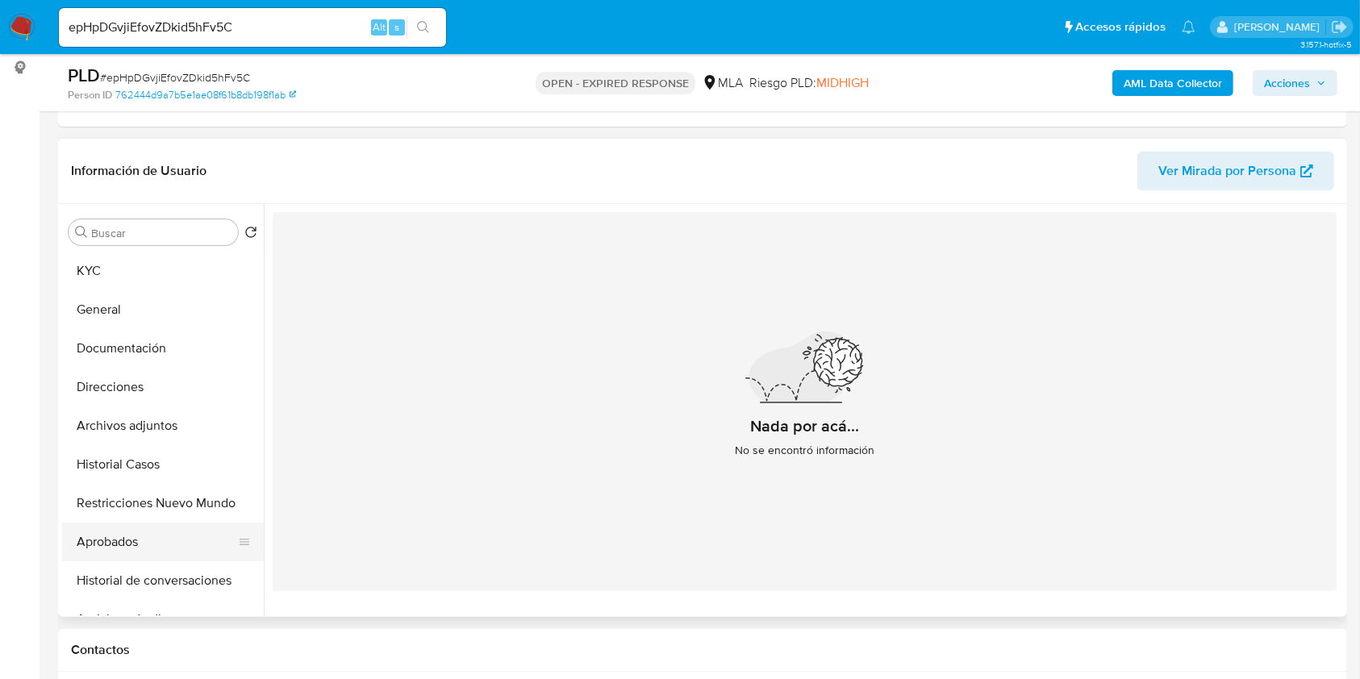
drag, startPoint x: 136, startPoint y: 550, endPoint x: 141, endPoint y: 541, distance: 9.4
click at [136, 551] on button "Aprobados" at bounding box center [156, 542] width 189 height 39
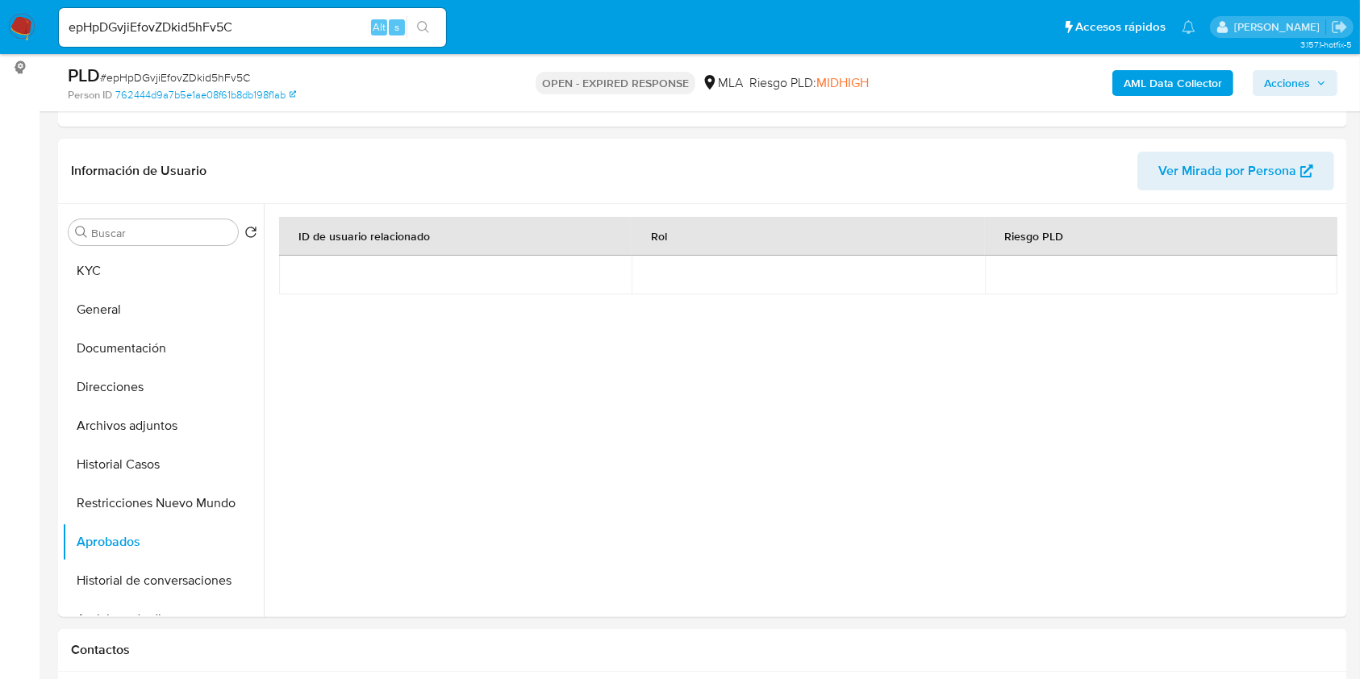
click at [238, 15] on div "epHpDGvjiEfovZDkid5hFv5C Alt s" at bounding box center [252, 27] width 387 height 39
click at [244, 21] on input "epHpDGvjiEfovZDkid5hFv5C" at bounding box center [252, 27] width 387 height 21
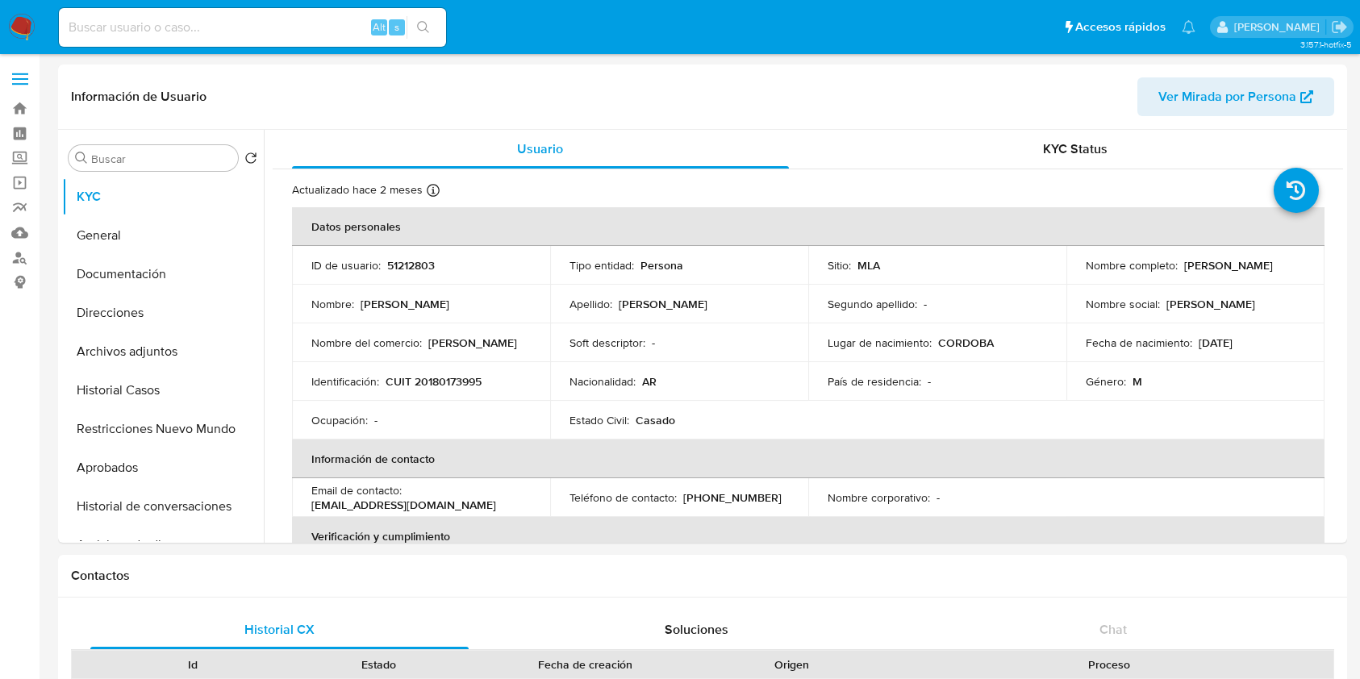
select select "10"
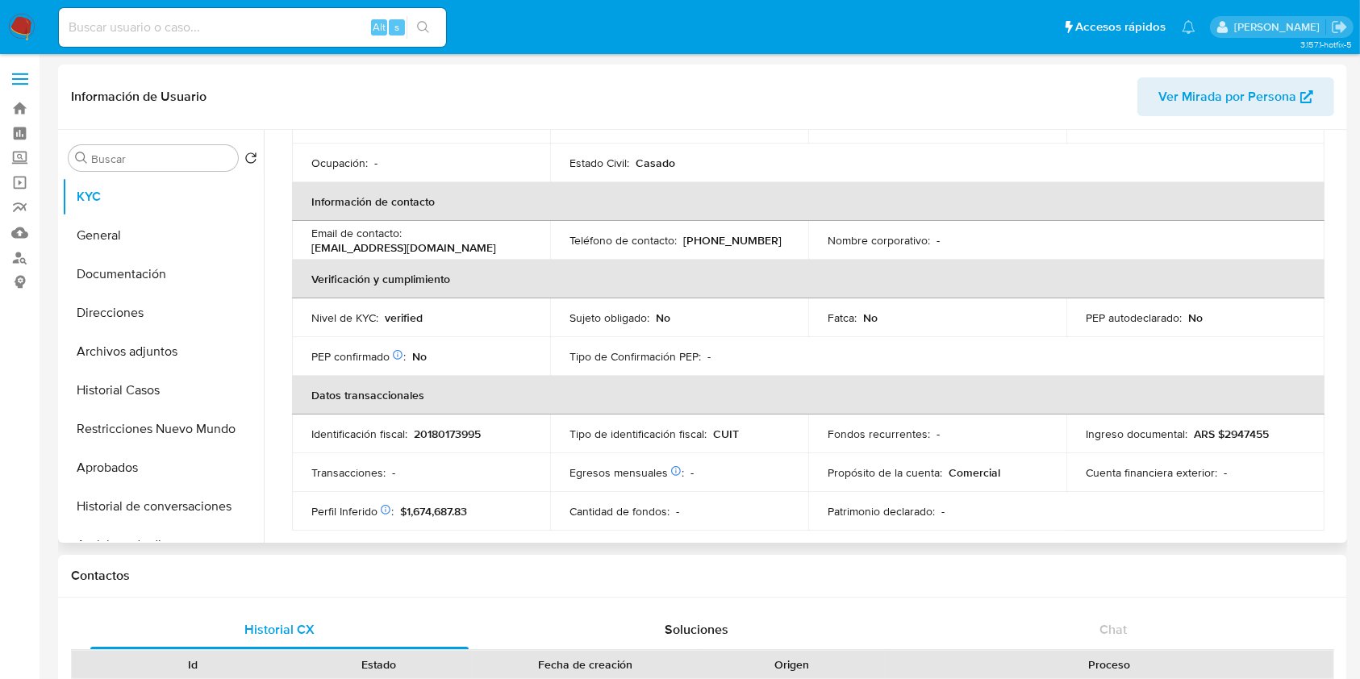
scroll to position [107, 0]
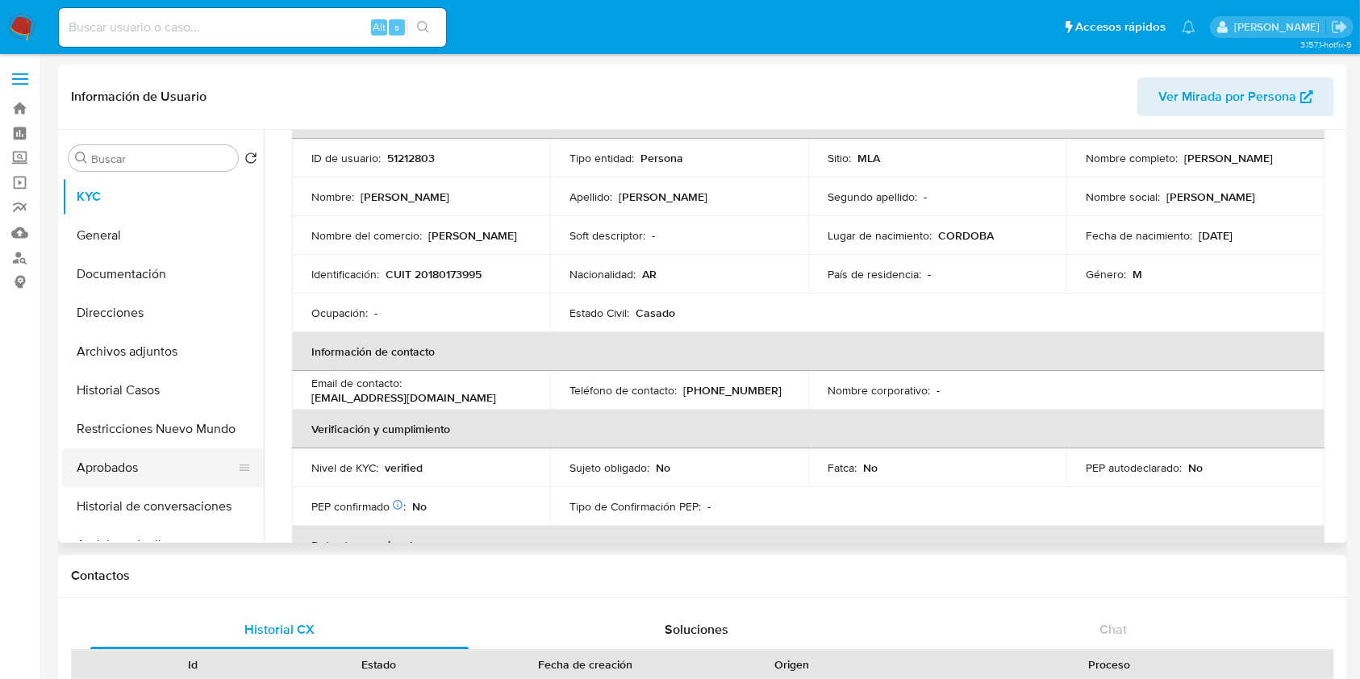
click at [170, 467] on button "Aprobados" at bounding box center [156, 468] width 189 height 39
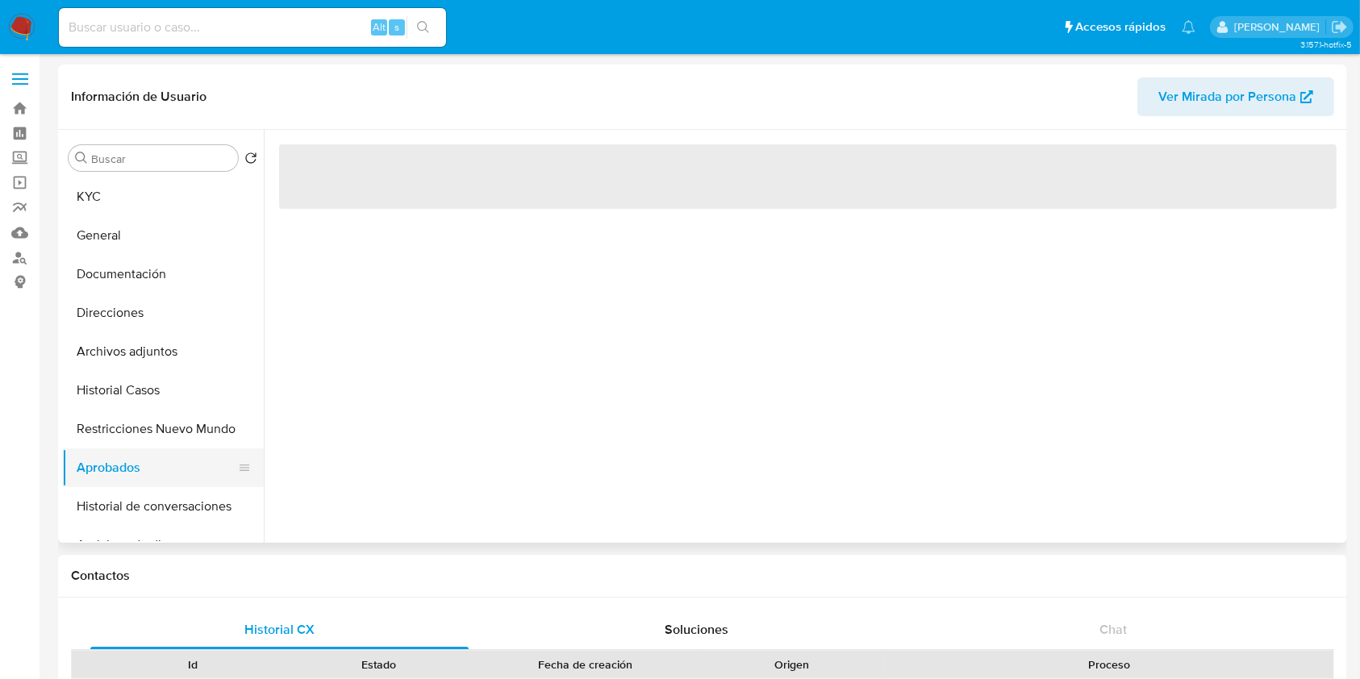
scroll to position [0, 0]
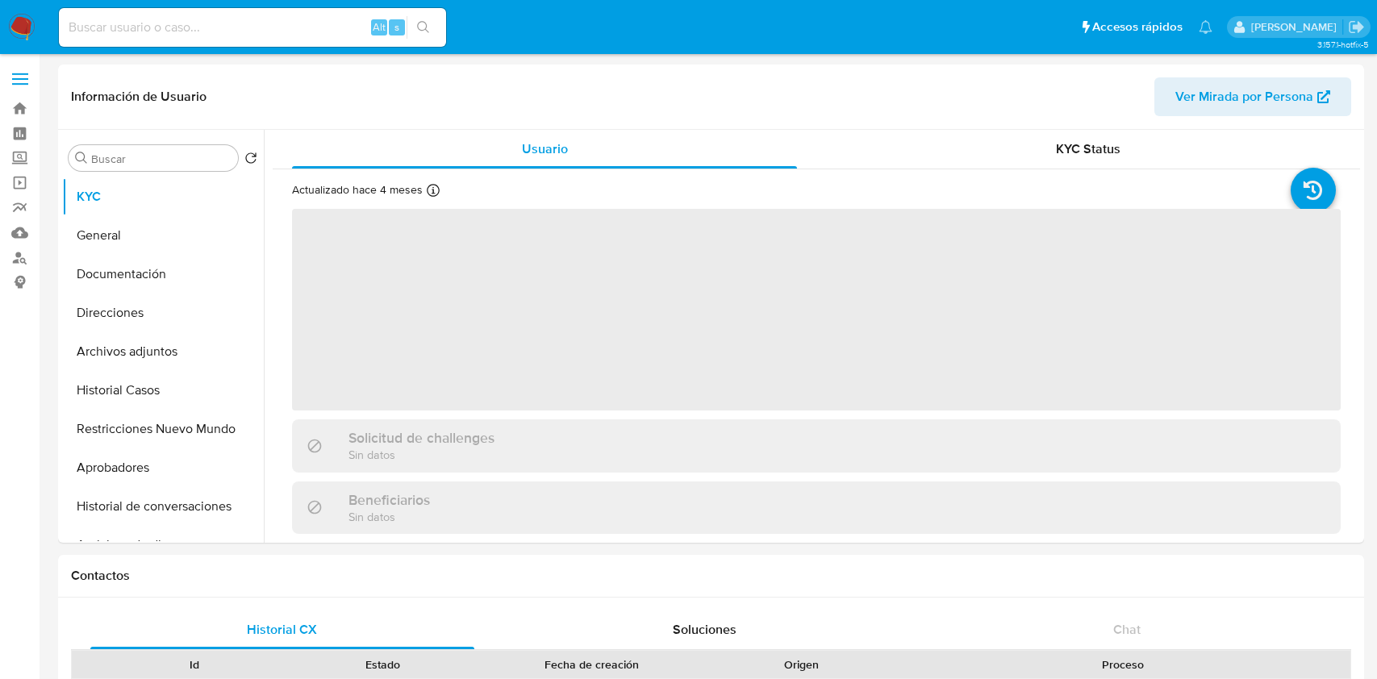
select select "10"
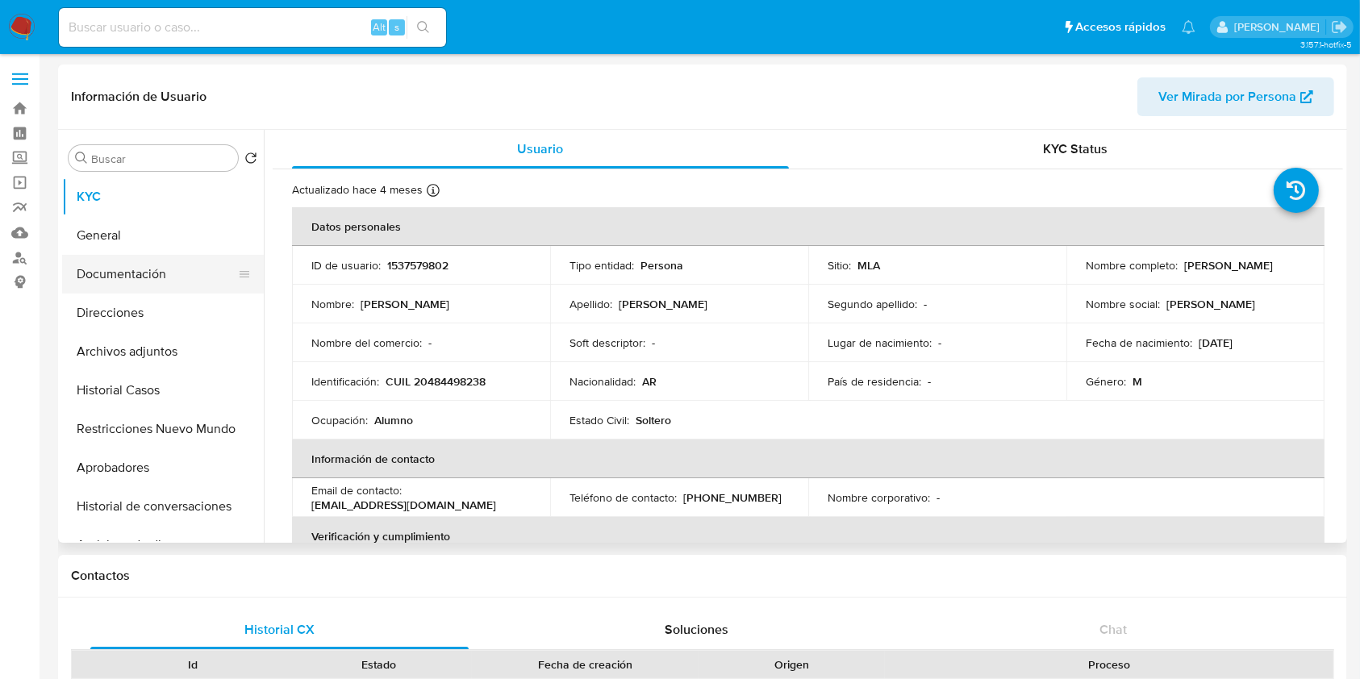
click at [148, 257] on button "Documentación" at bounding box center [156, 274] width 189 height 39
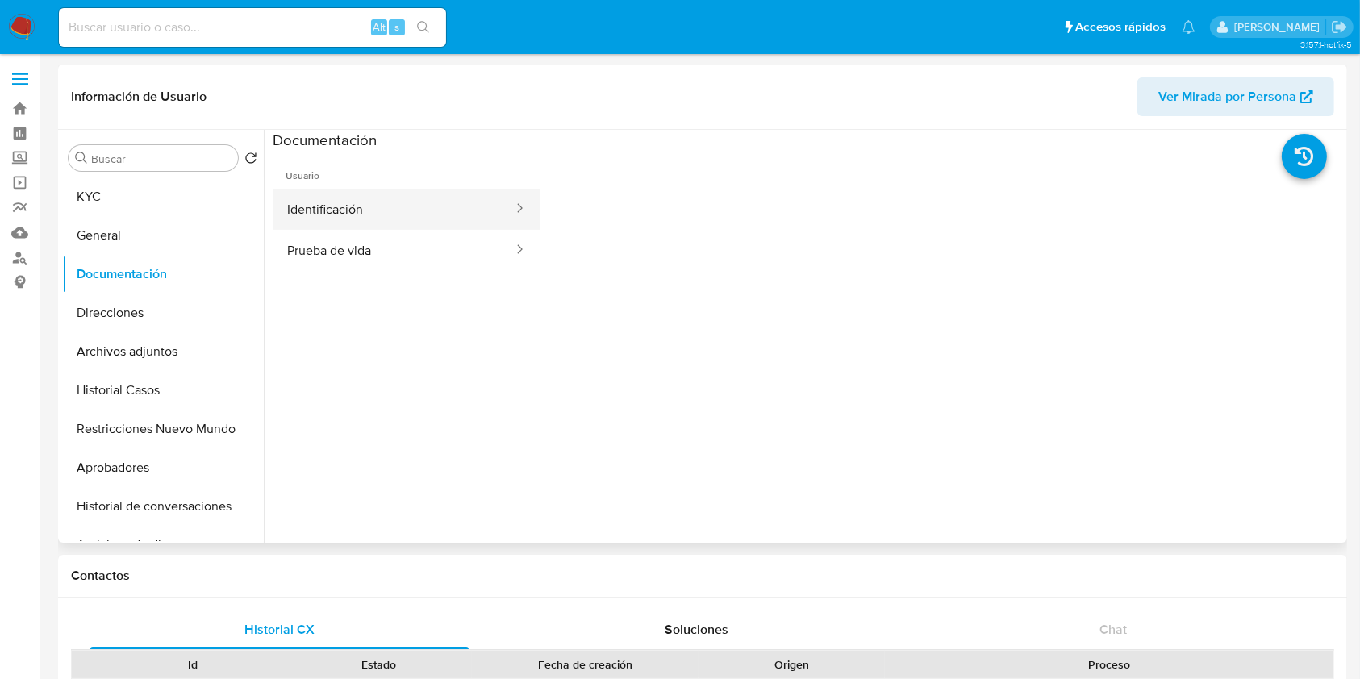
click at [438, 207] on button "Identificación" at bounding box center [394, 209] width 242 height 41
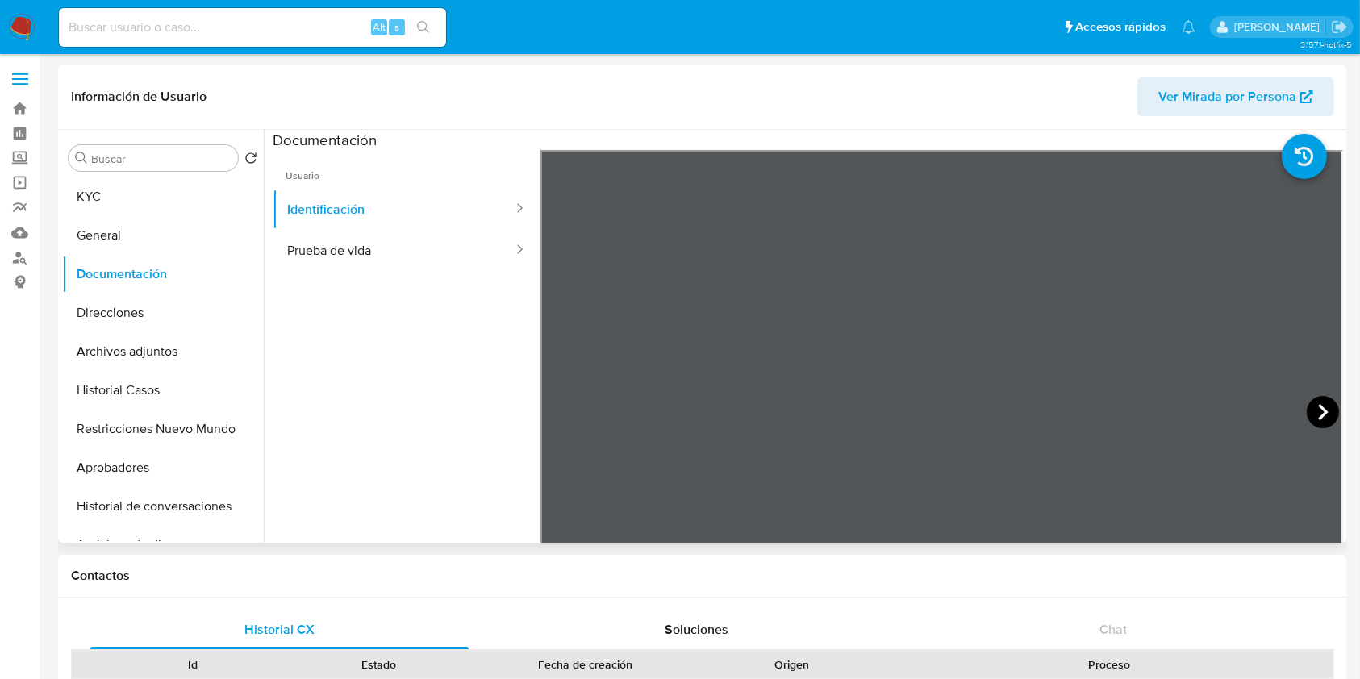
click at [1319, 399] on icon at bounding box center [1323, 412] width 32 height 32
click at [406, 253] on button "Prueba de vida" at bounding box center [394, 250] width 242 height 41
click at [115, 236] on button "General" at bounding box center [156, 235] width 189 height 39
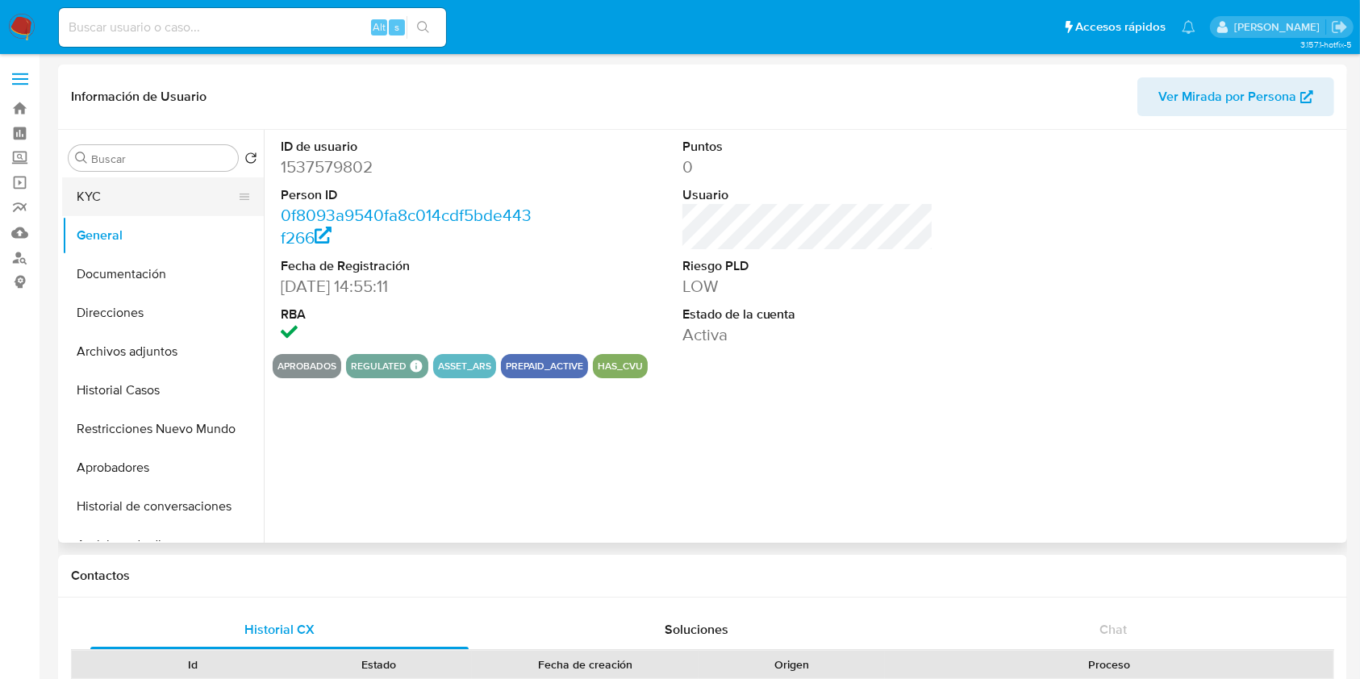
click at [139, 197] on button "KYC" at bounding box center [156, 197] width 189 height 39
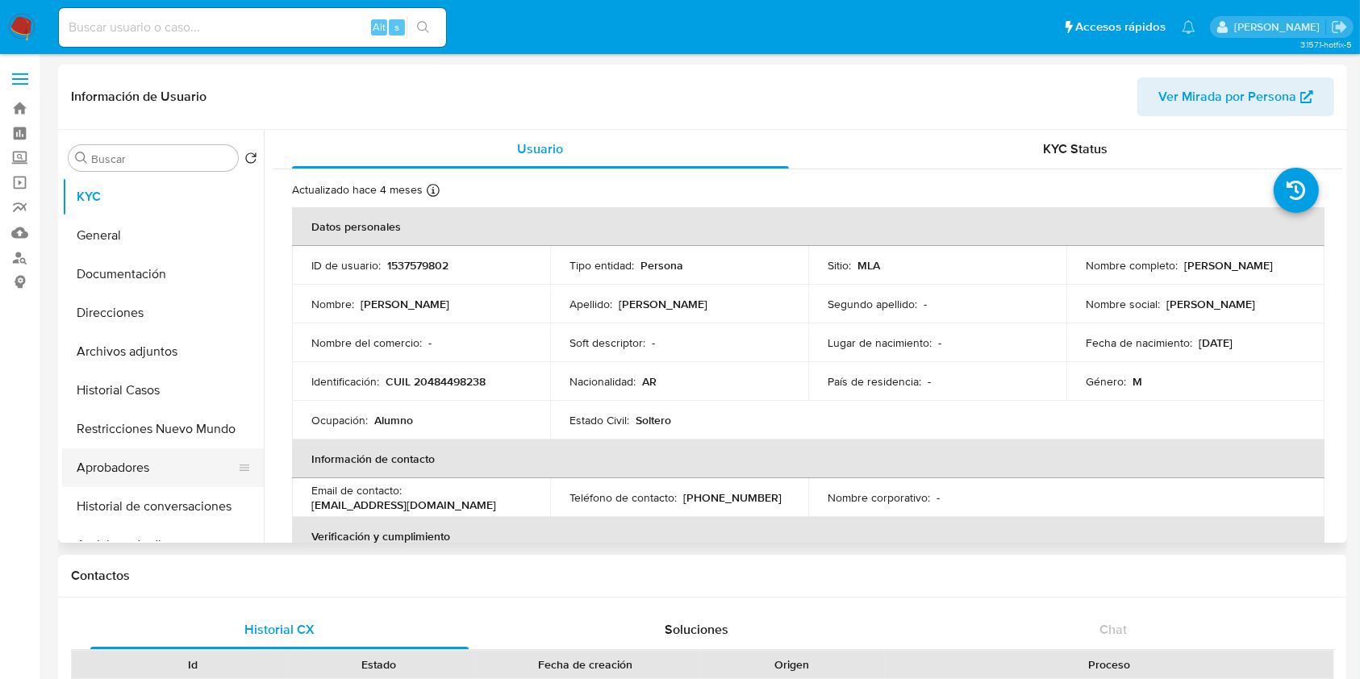
click at [176, 462] on button "Aprobadores" at bounding box center [156, 468] width 189 height 39
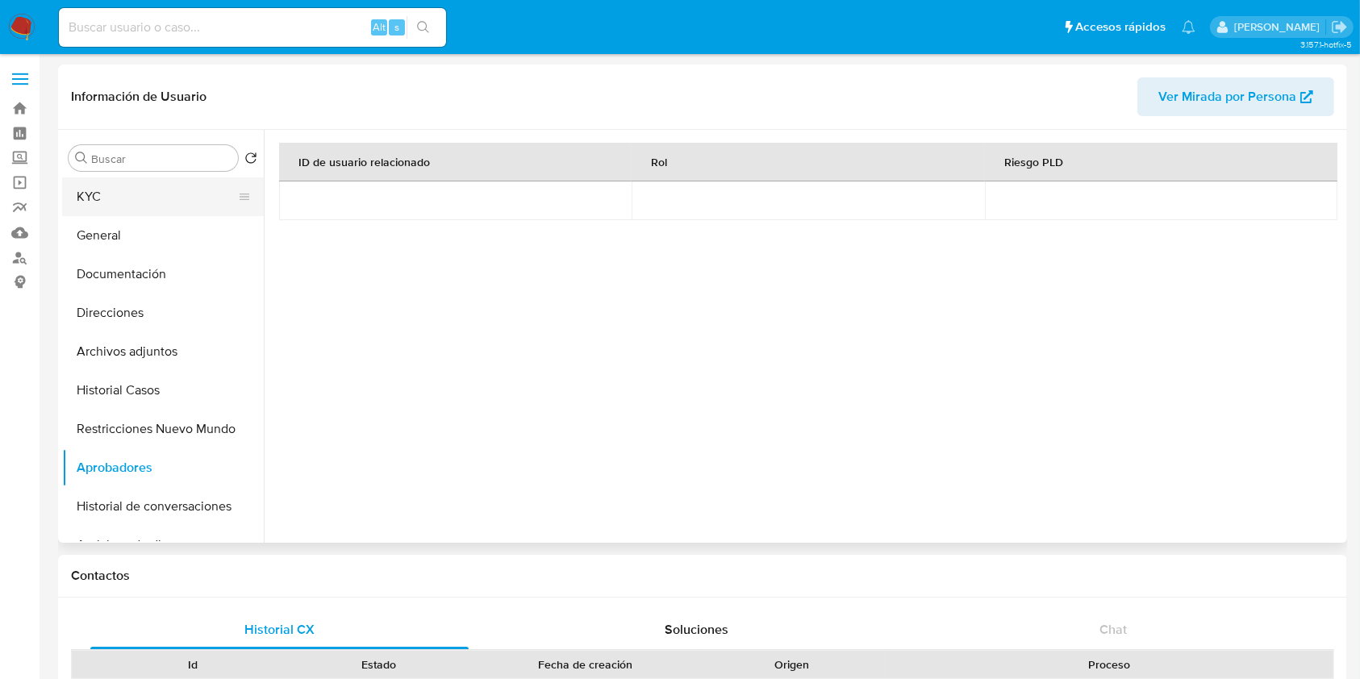
click at [148, 203] on button "KYC" at bounding box center [156, 197] width 189 height 39
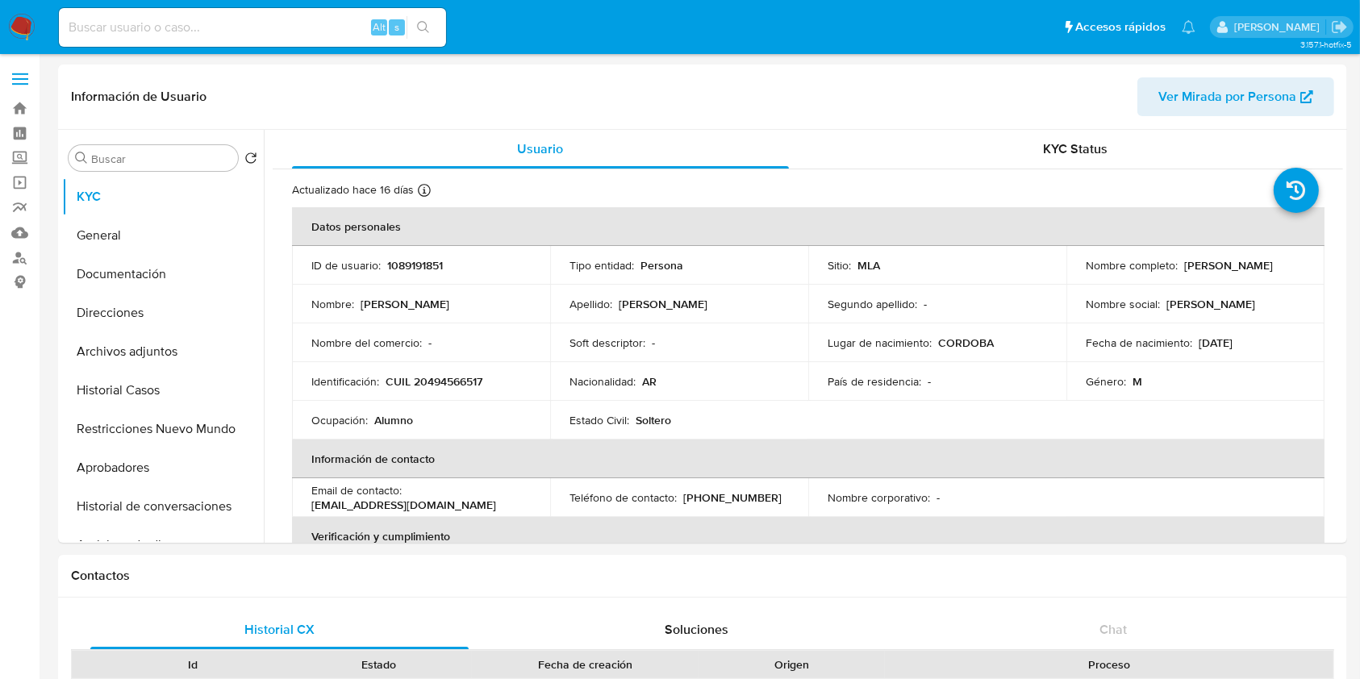
select select "10"
click at [130, 262] on button "Documentación" at bounding box center [156, 274] width 189 height 39
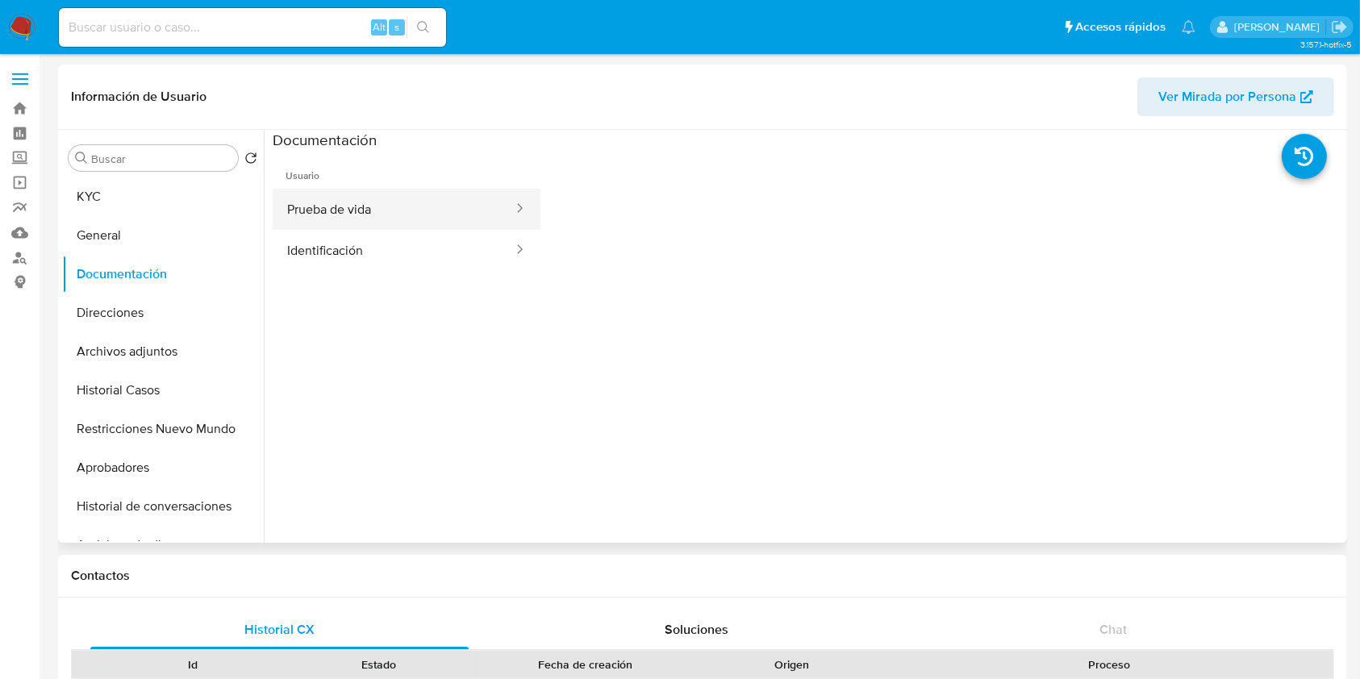
click at [382, 214] on button "Prueba de vida" at bounding box center [394, 209] width 242 height 41
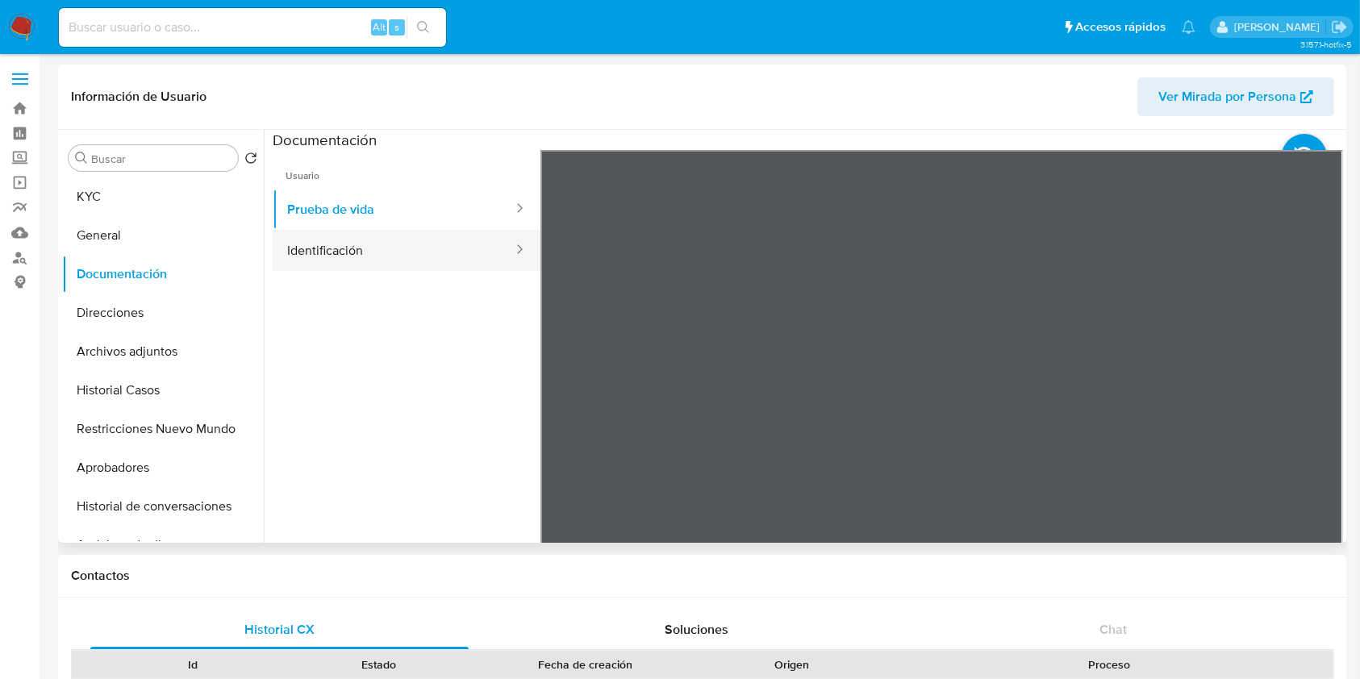
click at [462, 250] on button "Identificación" at bounding box center [394, 250] width 242 height 41
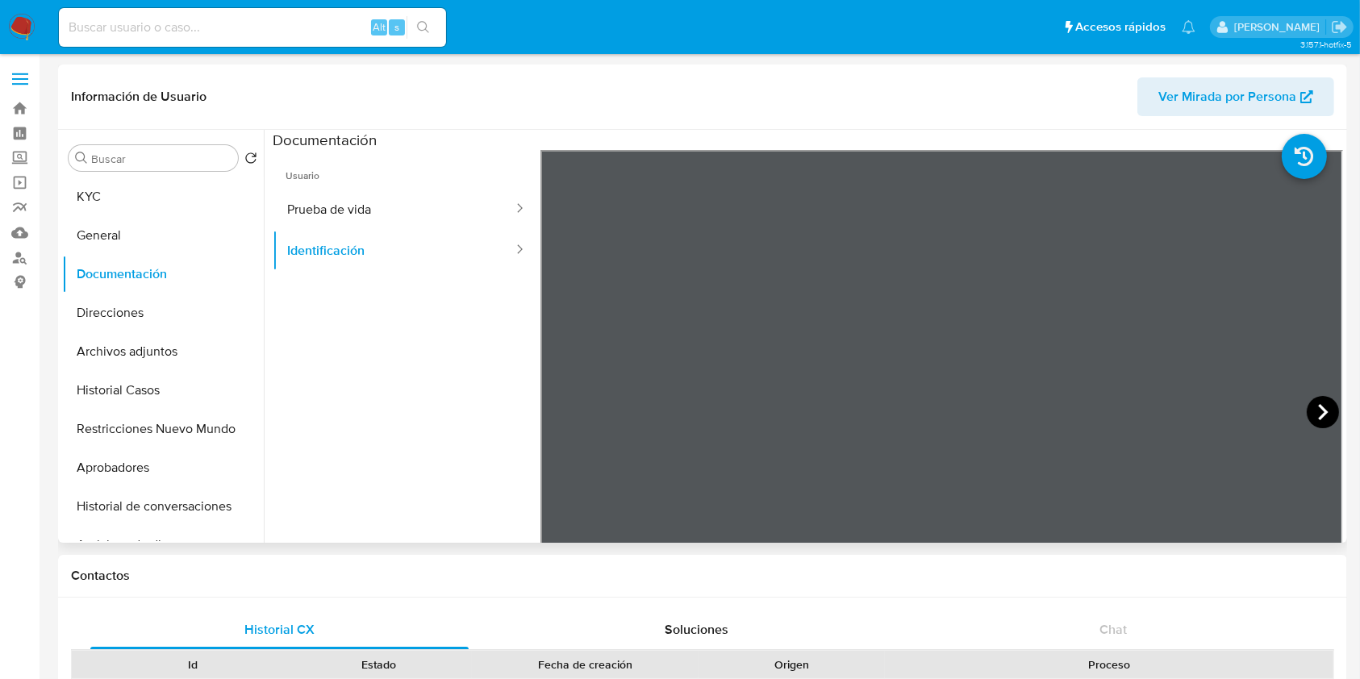
click at [1323, 402] on icon at bounding box center [1323, 412] width 32 height 32
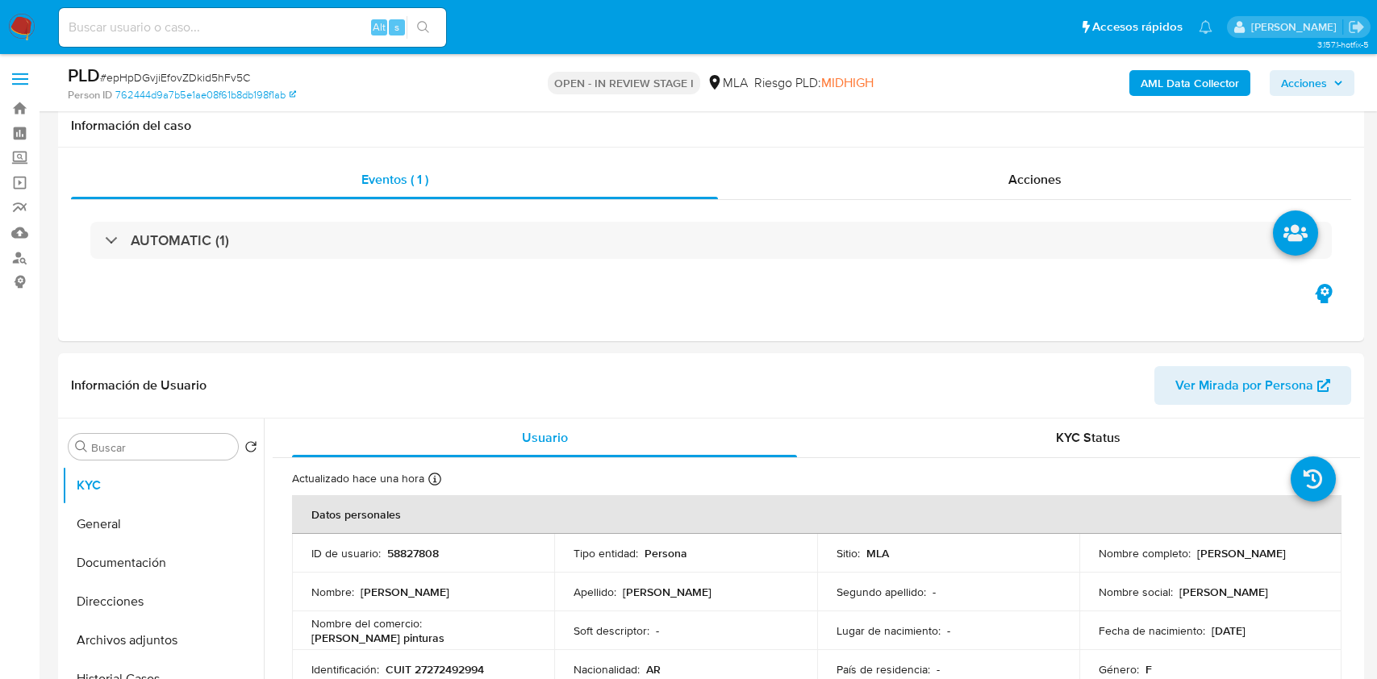
select select "10"
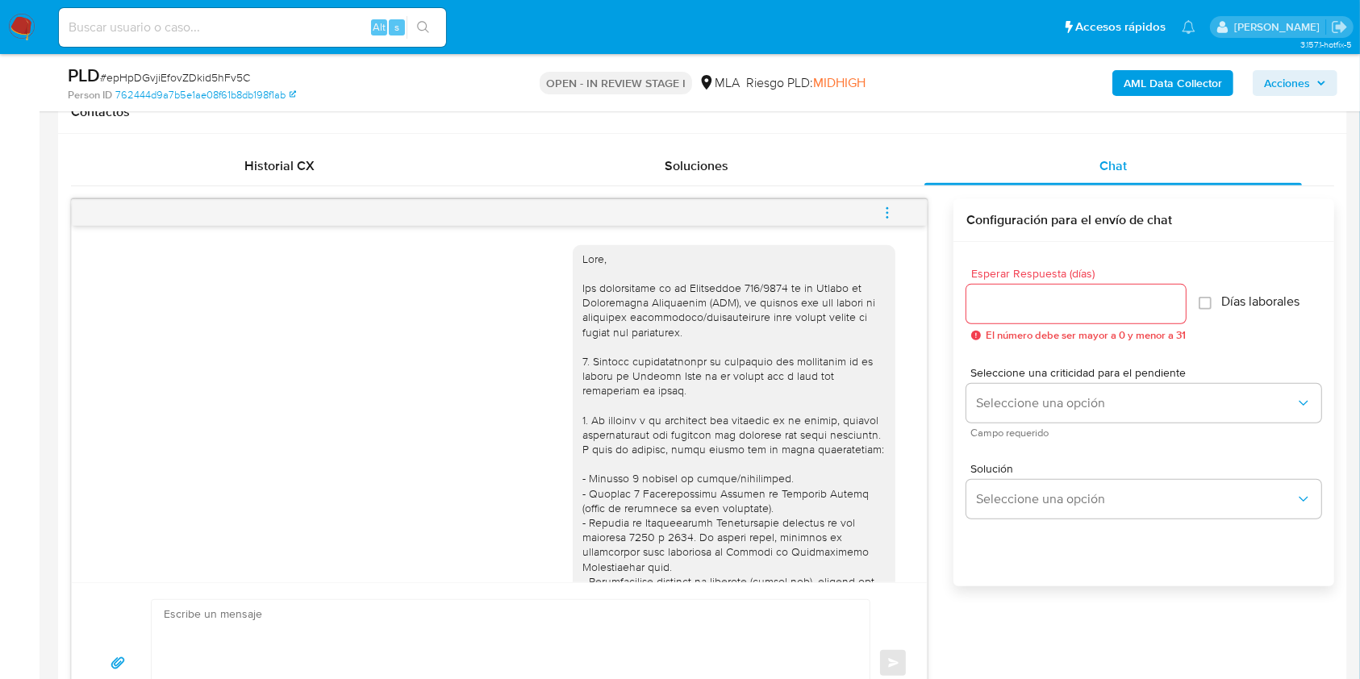
scroll to position [912, 0]
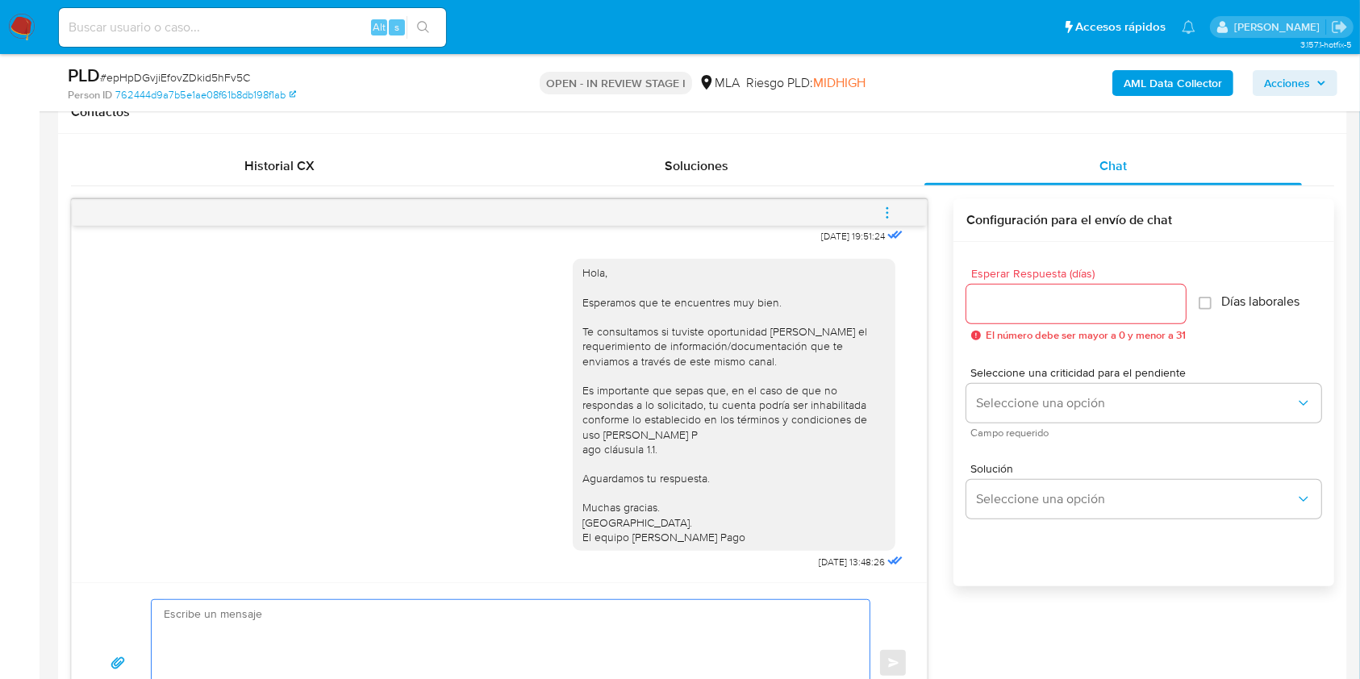
click at [359, 625] on textarea at bounding box center [507, 663] width 686 height 127
paste textarea "Lore. Ipsumdolo sit am consectetu adi elit. Se doeiusmodte in utlabor etdolorem…"
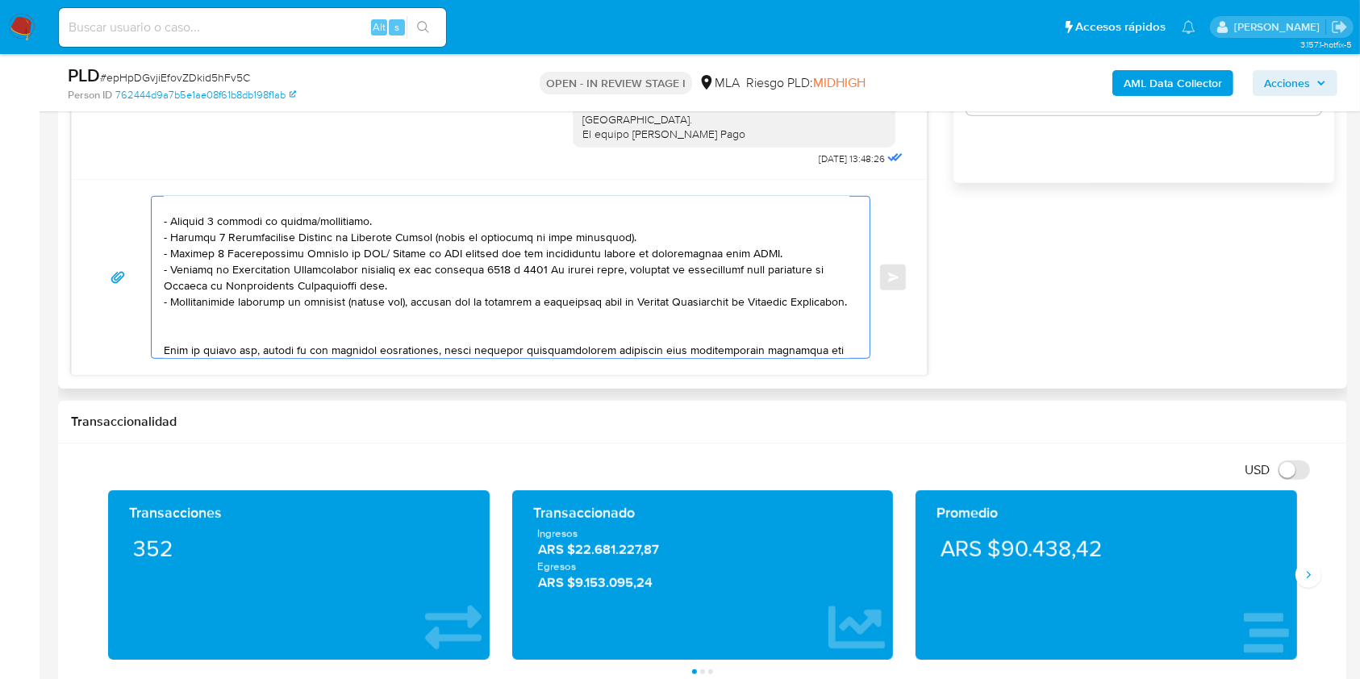
scroll to position [0, 0]
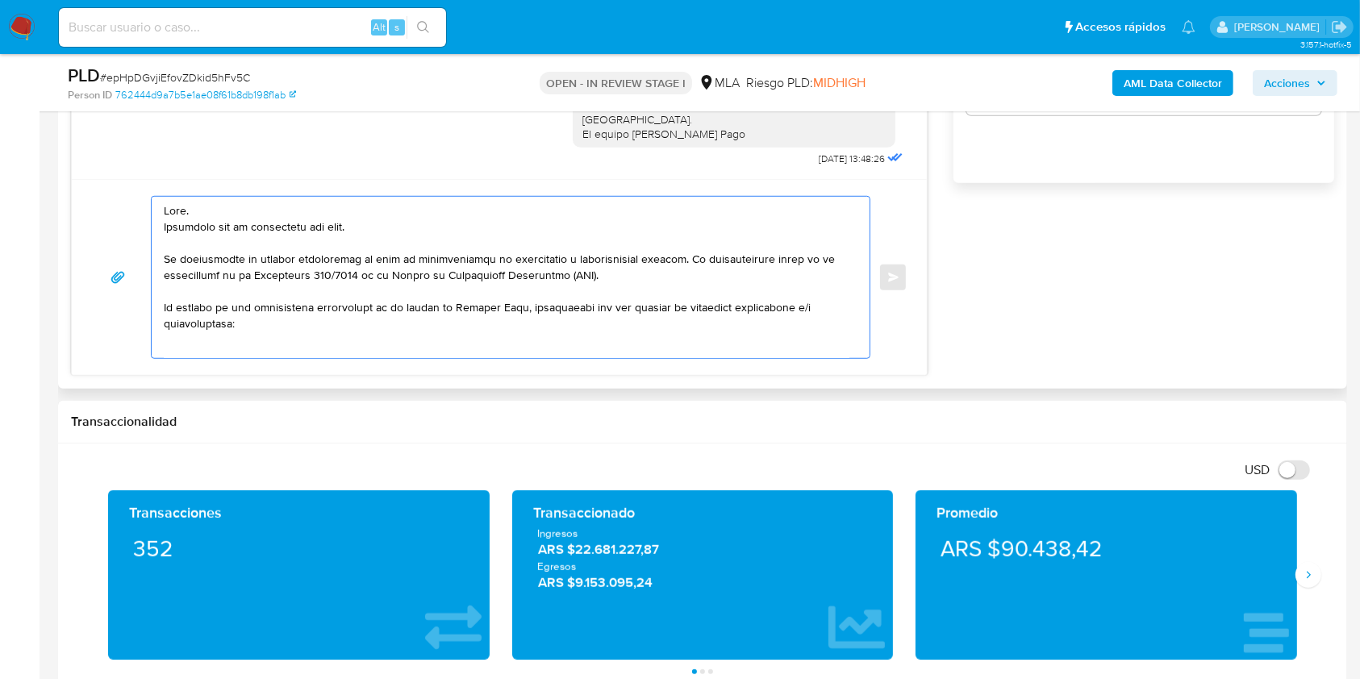
click at [241, 230] on textarea at bounding box center [507, 277] width 686 height 161
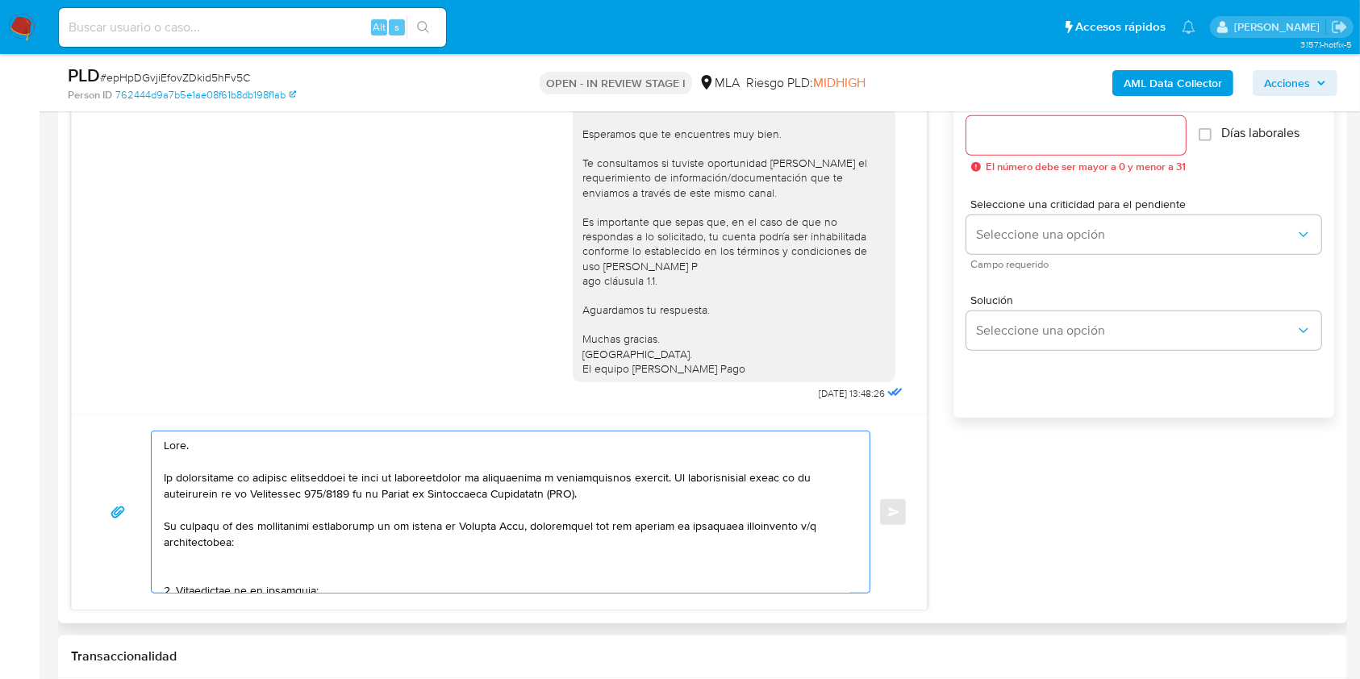
click at [271, 452] on textarea at bounding box center [507, 512] width 686 height 161
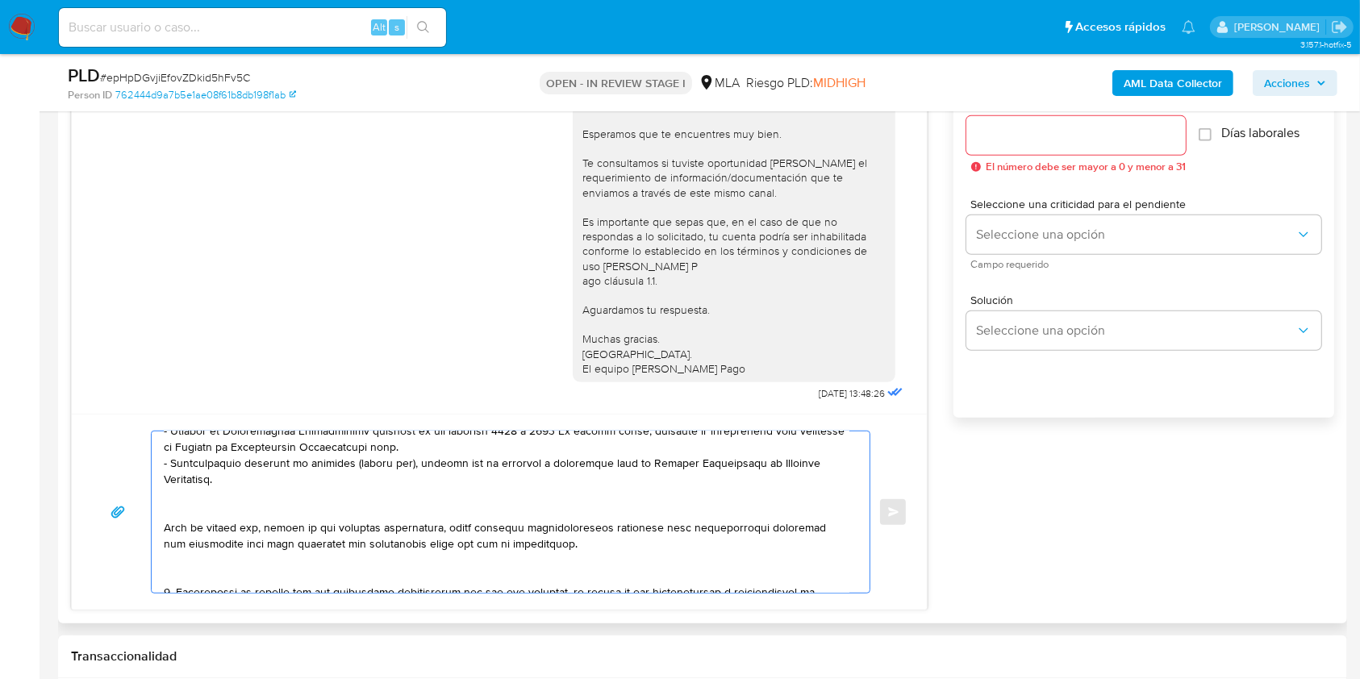
scroll to position [323, 0]
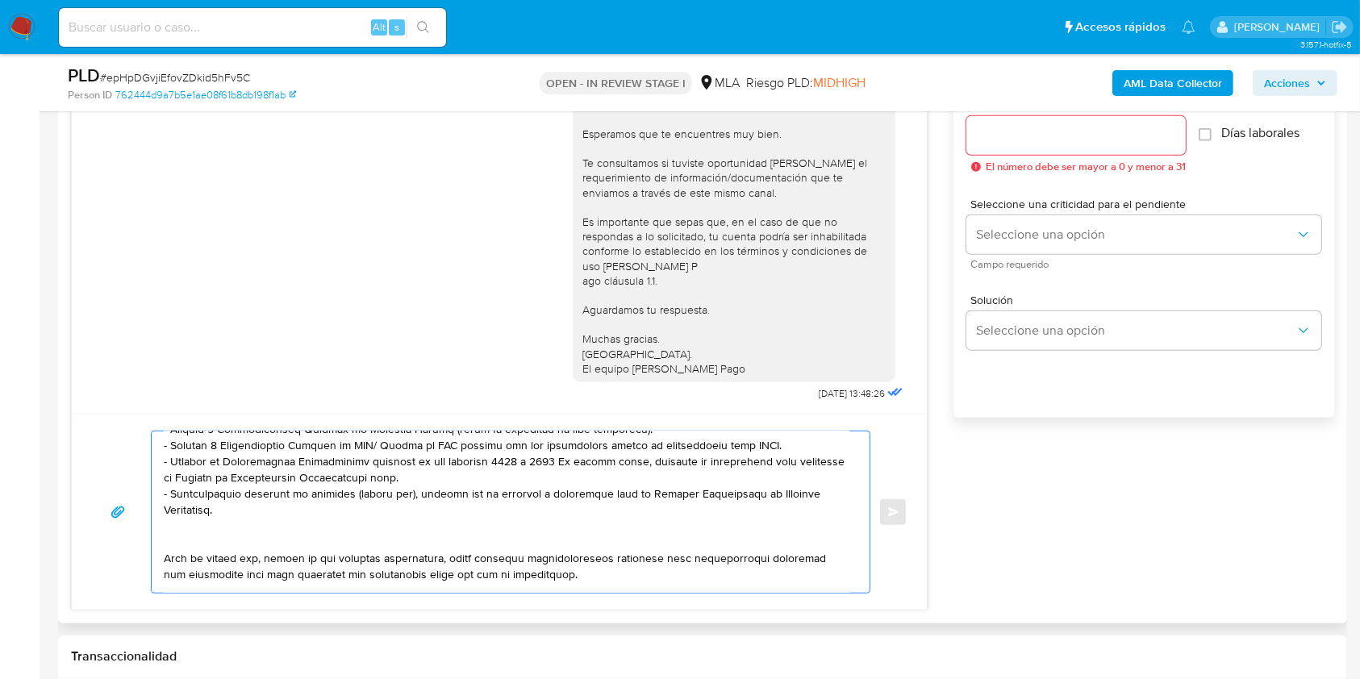
click at [265, 537] on textarea at bounding box center [507, 512] width 686 height 161
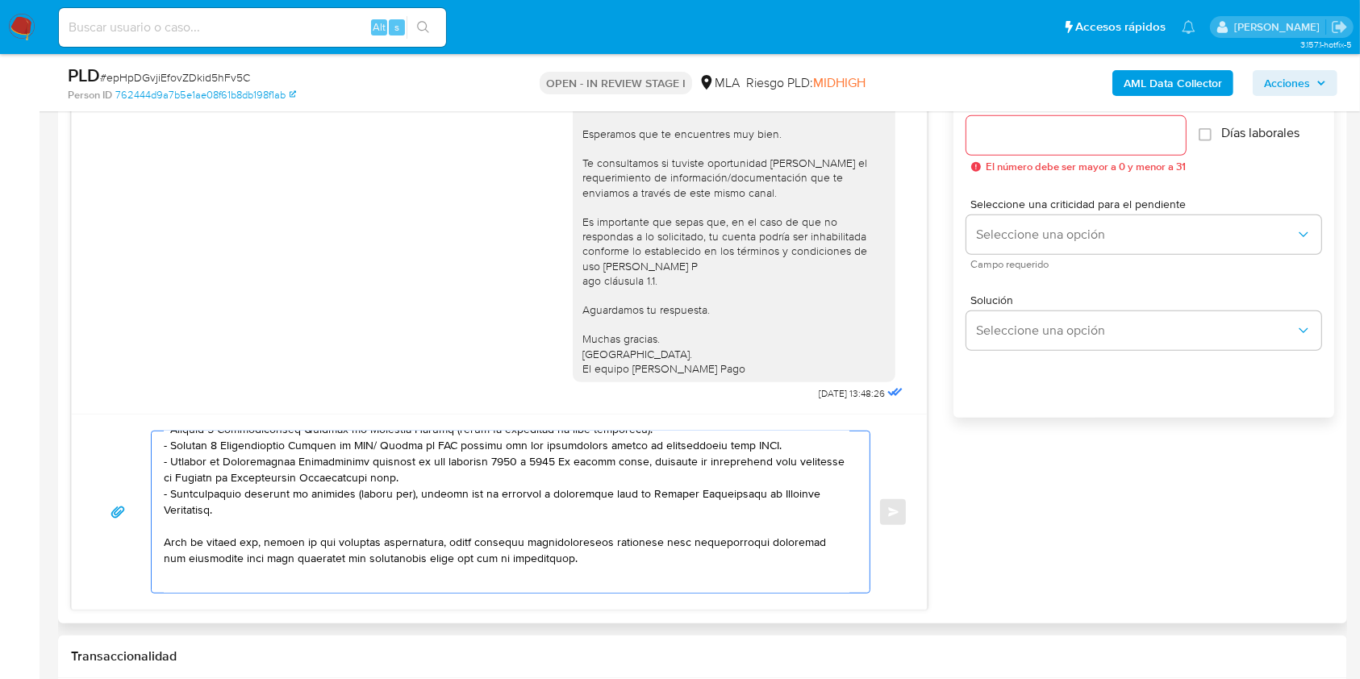
scroll to position [215, 0]
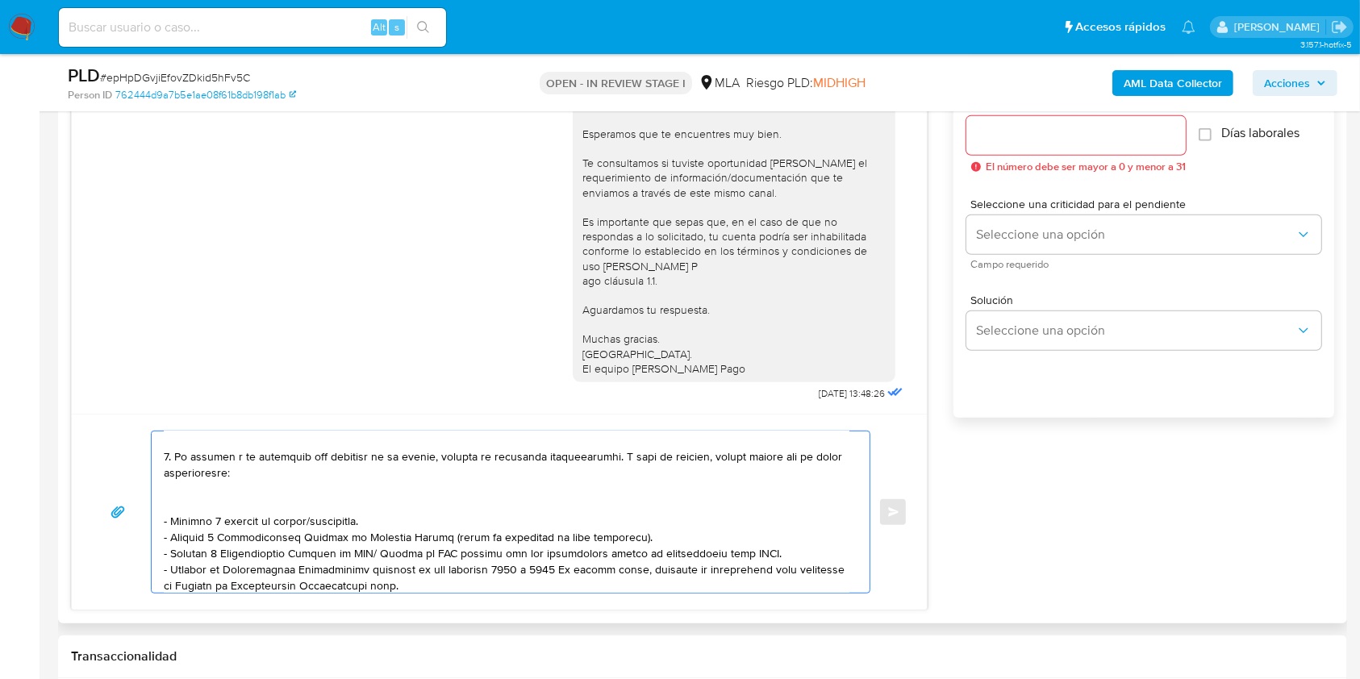
click at [348, 521] on textarea at bounding box center [507, 512] width 686 height 161
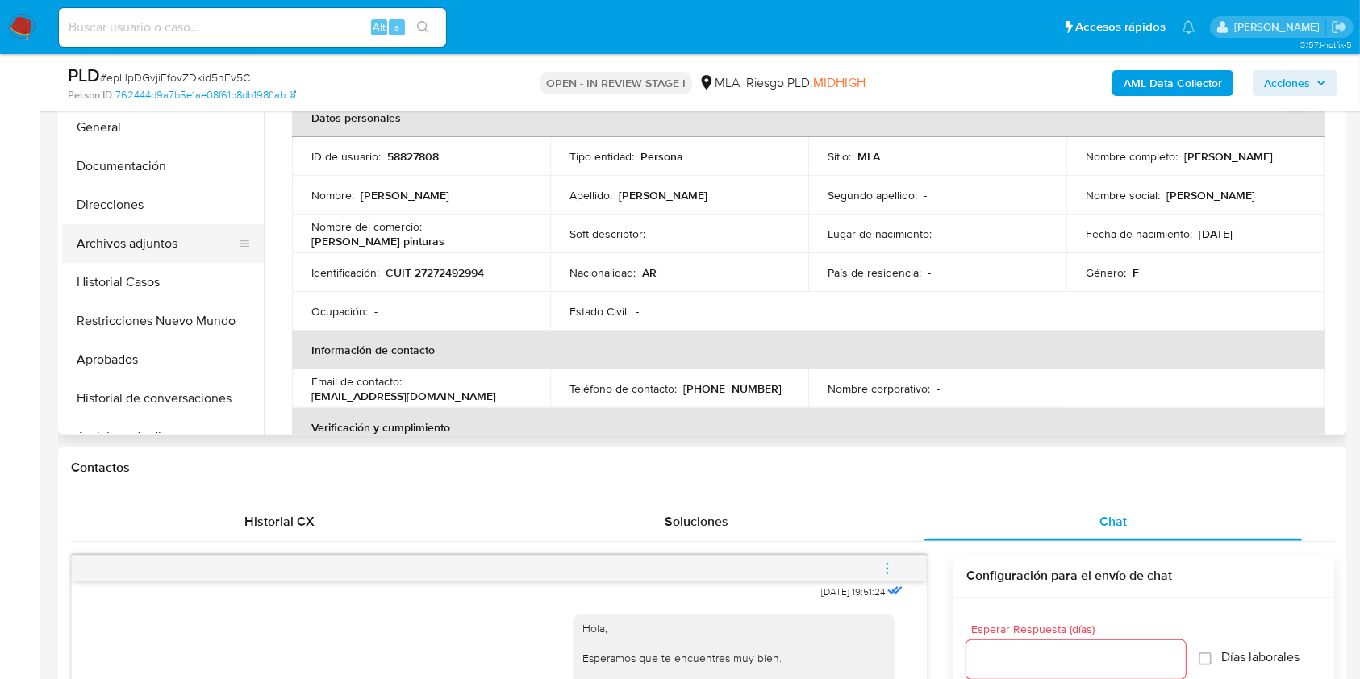
scroll to position [383, 0]
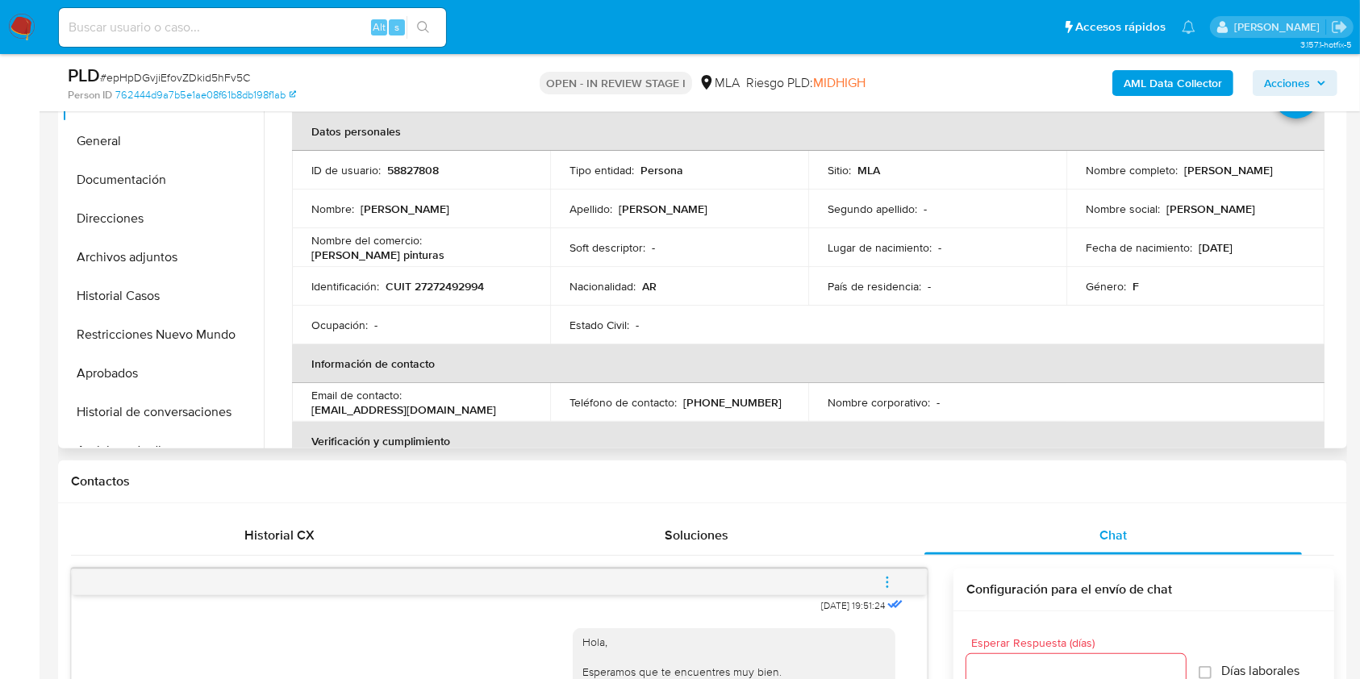
click at [457, 286] on p "CUIT 27272492994" at bounding box center [435, 286] width 98 height 15
copy p "27272492994"
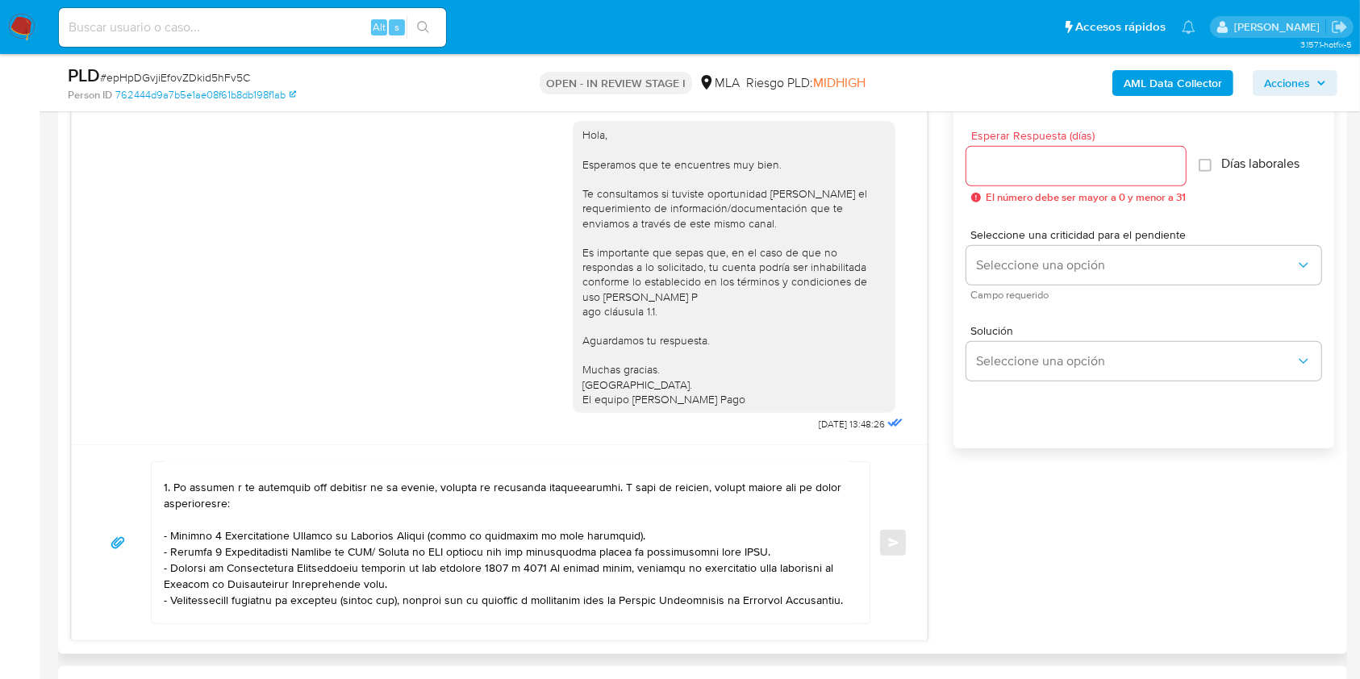
scroll to position [922, 0]
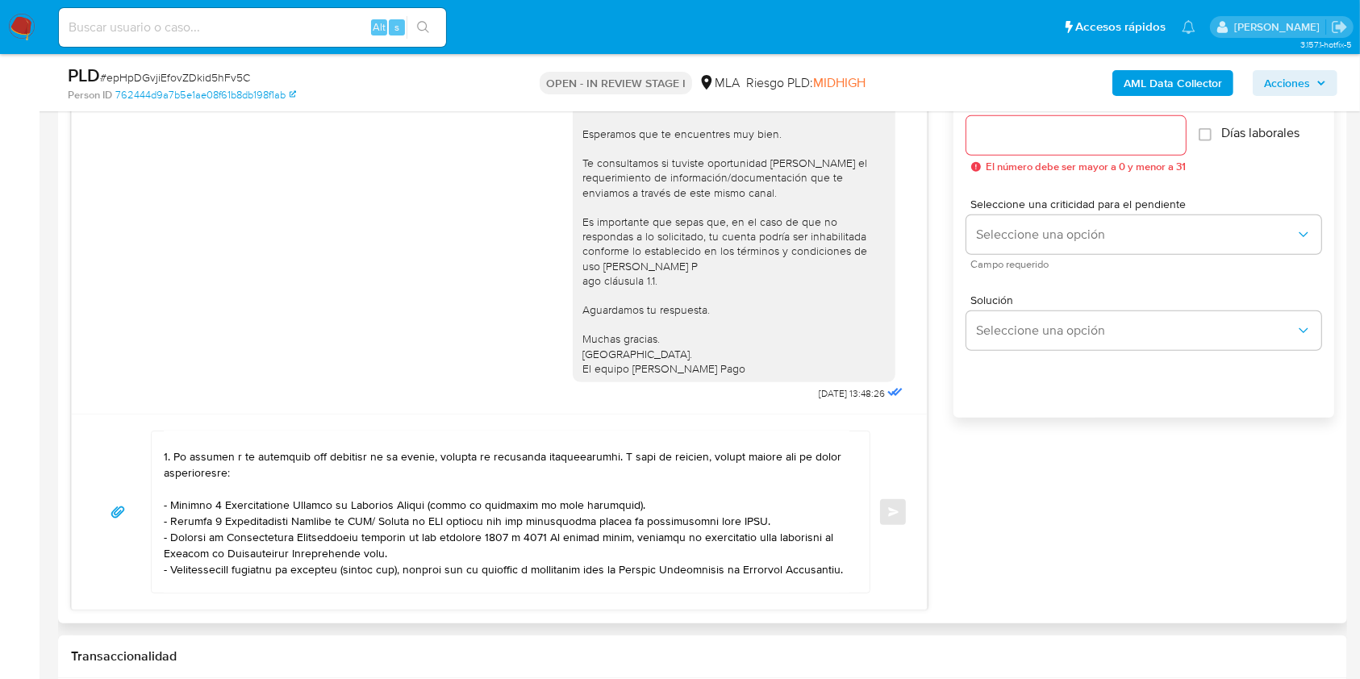
click at [405, 529] on textarea at bounding box center [507, 512] width 686 height 161
click at [405, 528] on textarea at bounding box center [507, 512] width 686 height 161
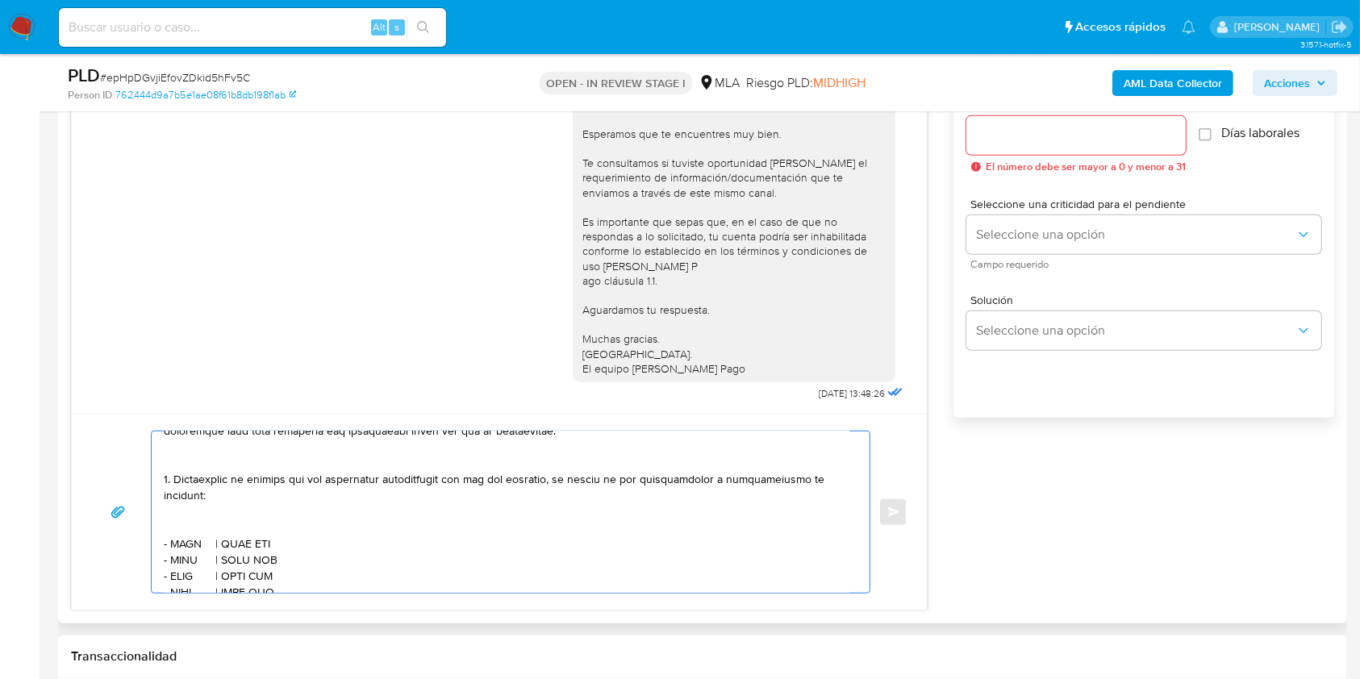
scroll to position [430, 0]
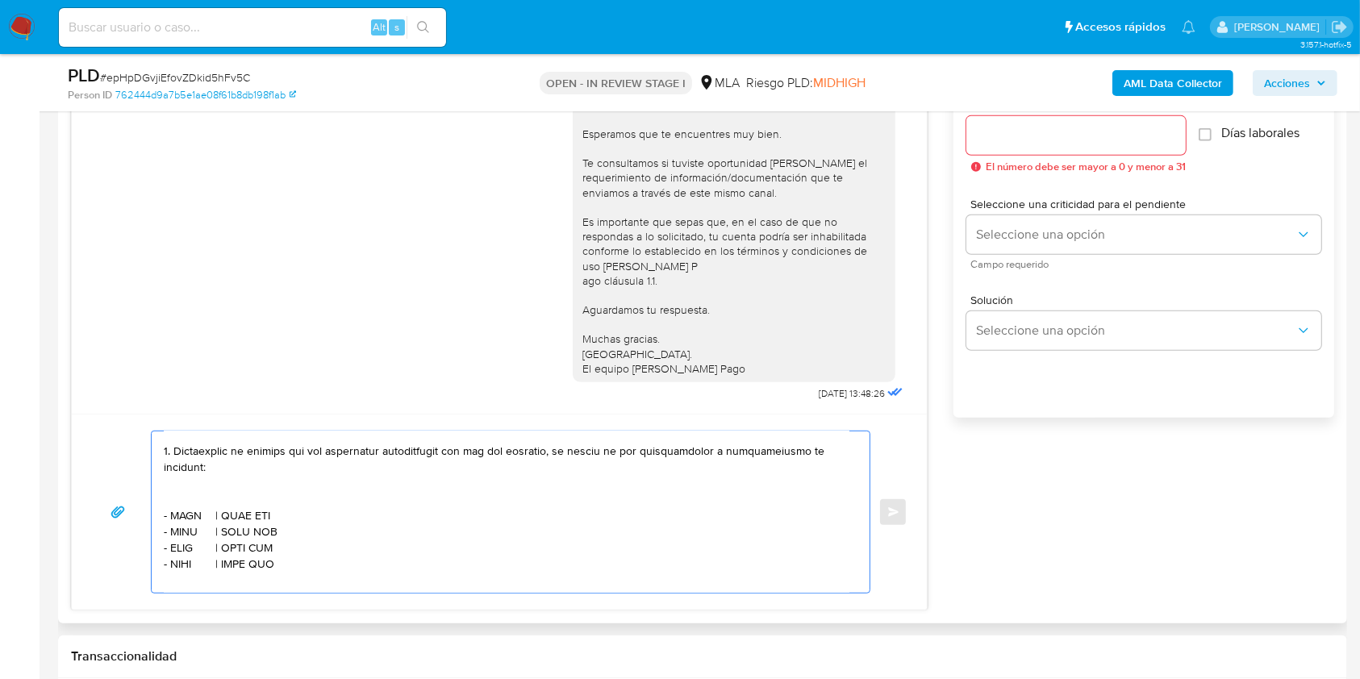
click at [270, 504] on textarea at bounding box center [507, 512] width 686 height 161
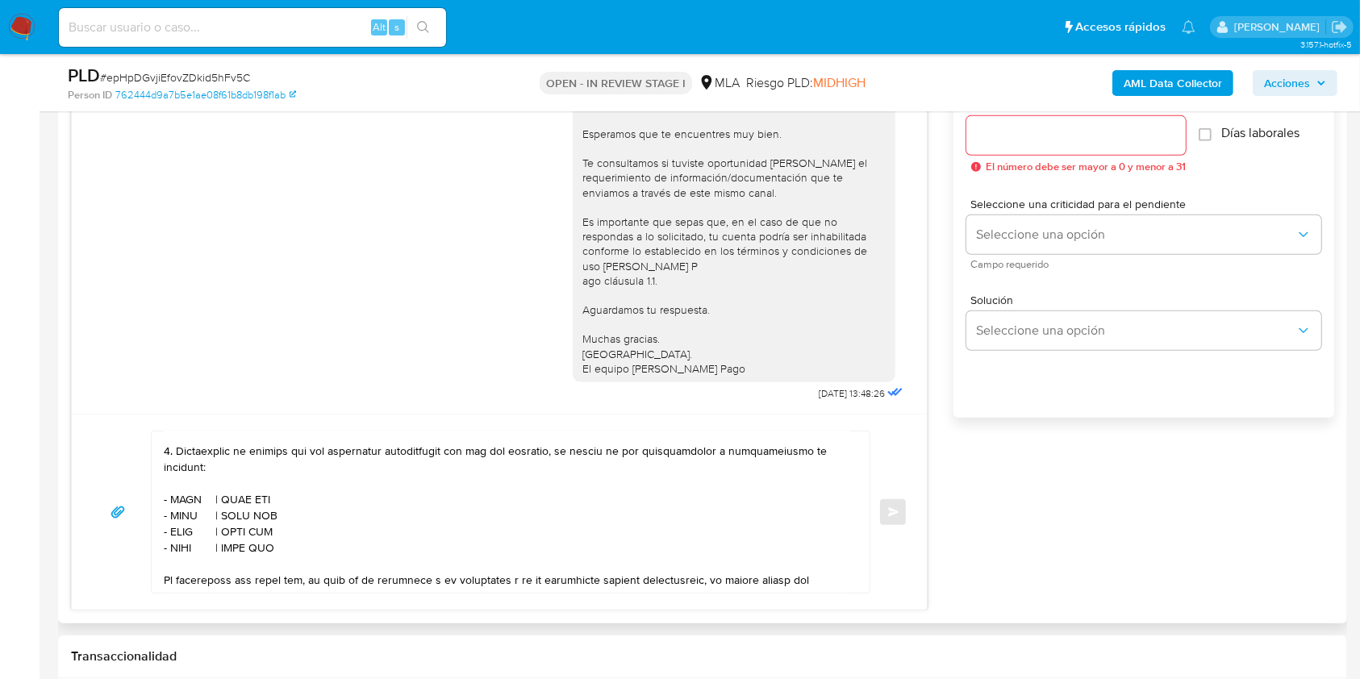
click at [182, 507] on textarea at bounding box center [507, 512] width 686 height 161
paste textarea "[PERSON_NAME]"
click at [344, 507] on textarea at bounding box center [507, 512] width 686 height 161
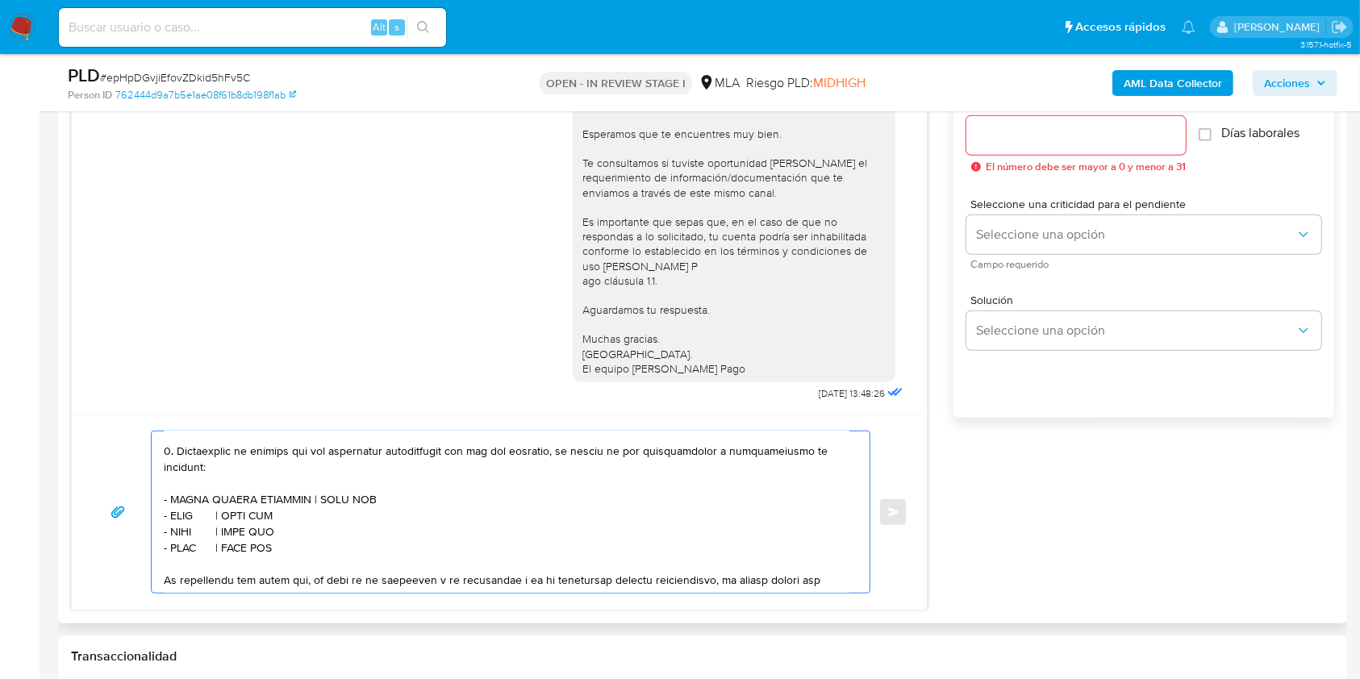
paste textarea "20245233788"
click at [182, 520] on textarea at bounding box center [507, 512] width 686 height 161
click at [183, 520] on textarea at bounding box center [507, 512] width 686 height 161
paste textarea "[PERSON_NAME]"
click at [402, 525] on textarea at bounding box center [507, 512] width 686 height 161
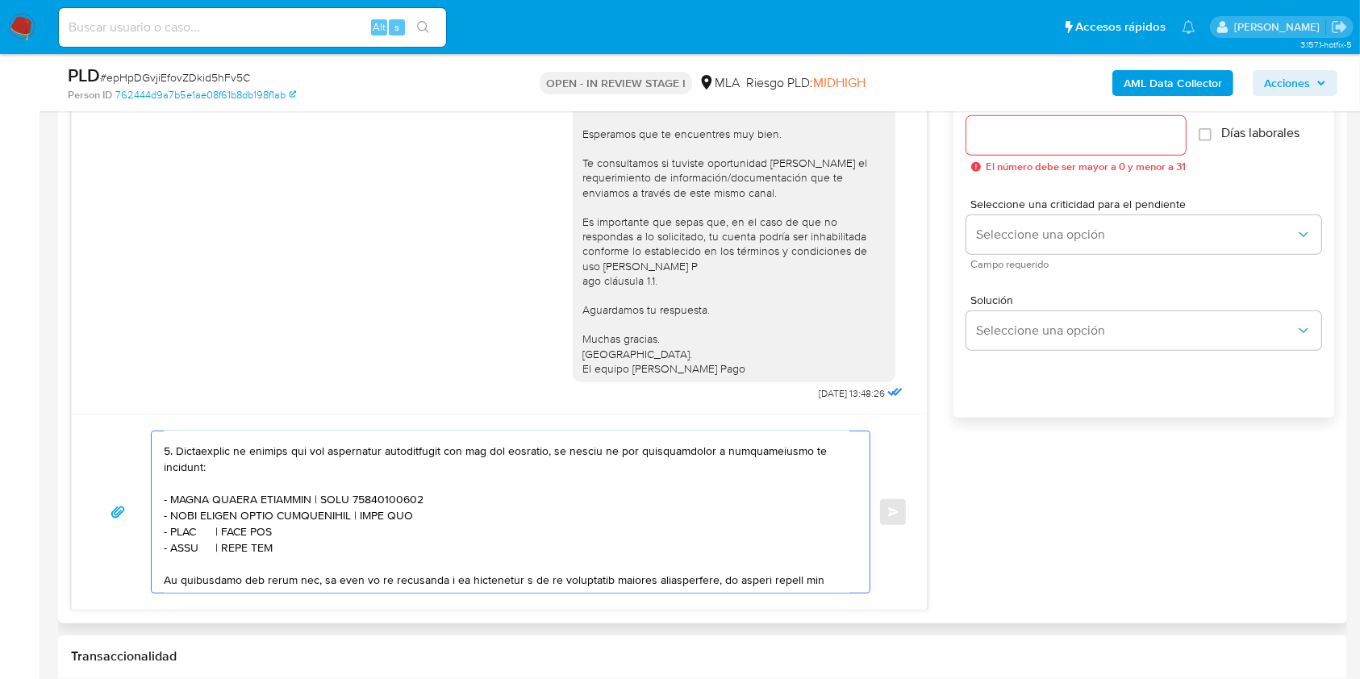
click at [402, 525] on textarea at bounding box center [507, 512] width 686 height 161
paste textarea "20180173995"
click at [183, 543] on textarea at bounding box center [507, 512] width 686 height 161
paste textarea "[PERSON_NAME]"
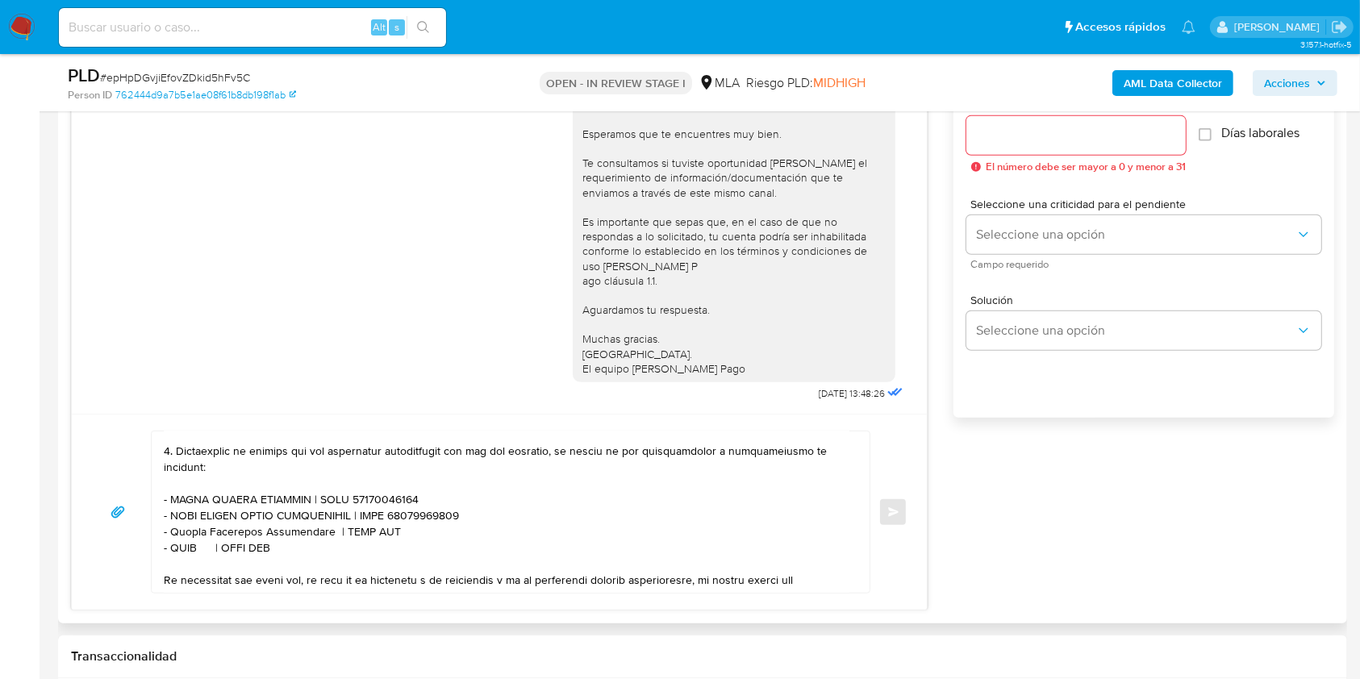
click at [365, 545] on textarea at bounding box center [507, 512] width 686 height 161
paste textarea "27364421295"
click at [182, 554] on textarea at bounding box center [507, 512] width 686 height 161
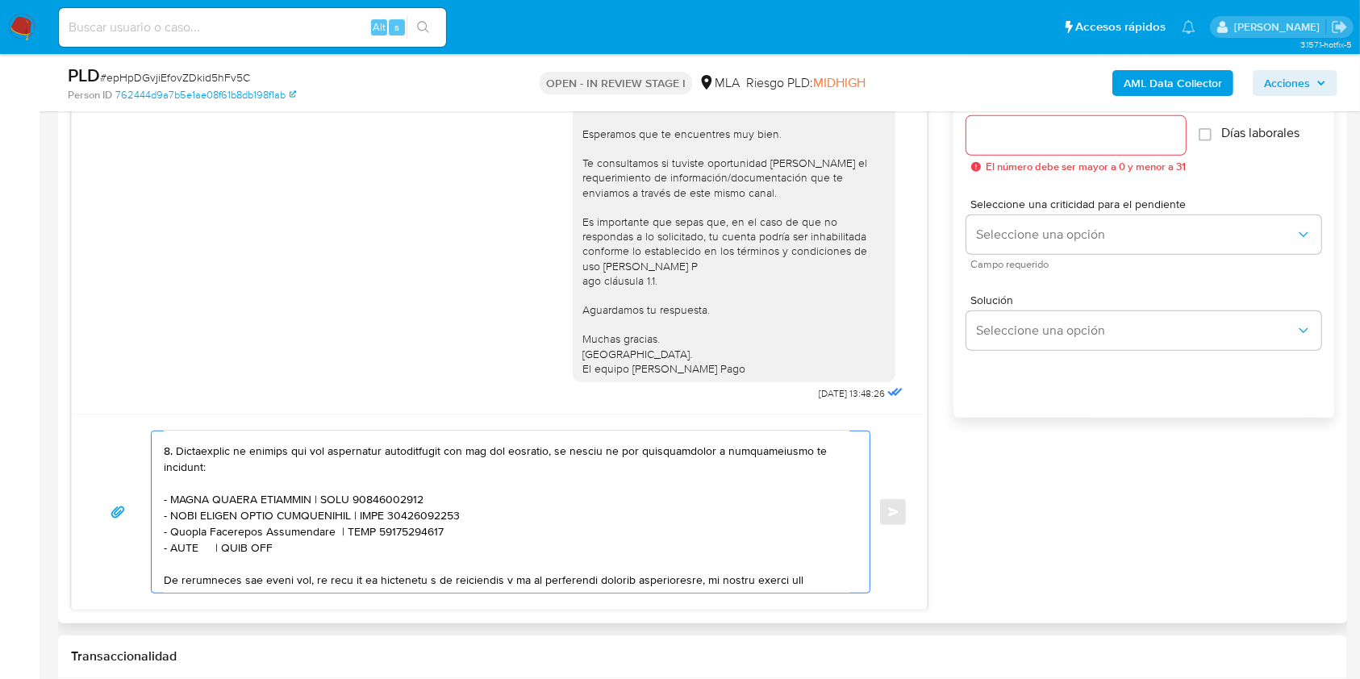
paste textarea "[PERSON_NAME]"
click at [311, 562] on textarea at bounding box center [507, 512] width 686 height 161
paste textarea "20290633533"
drag, startPoint x: 349, startPoint y: 558, endPoint x: 436, endPoint y: 570, distance: 88.0
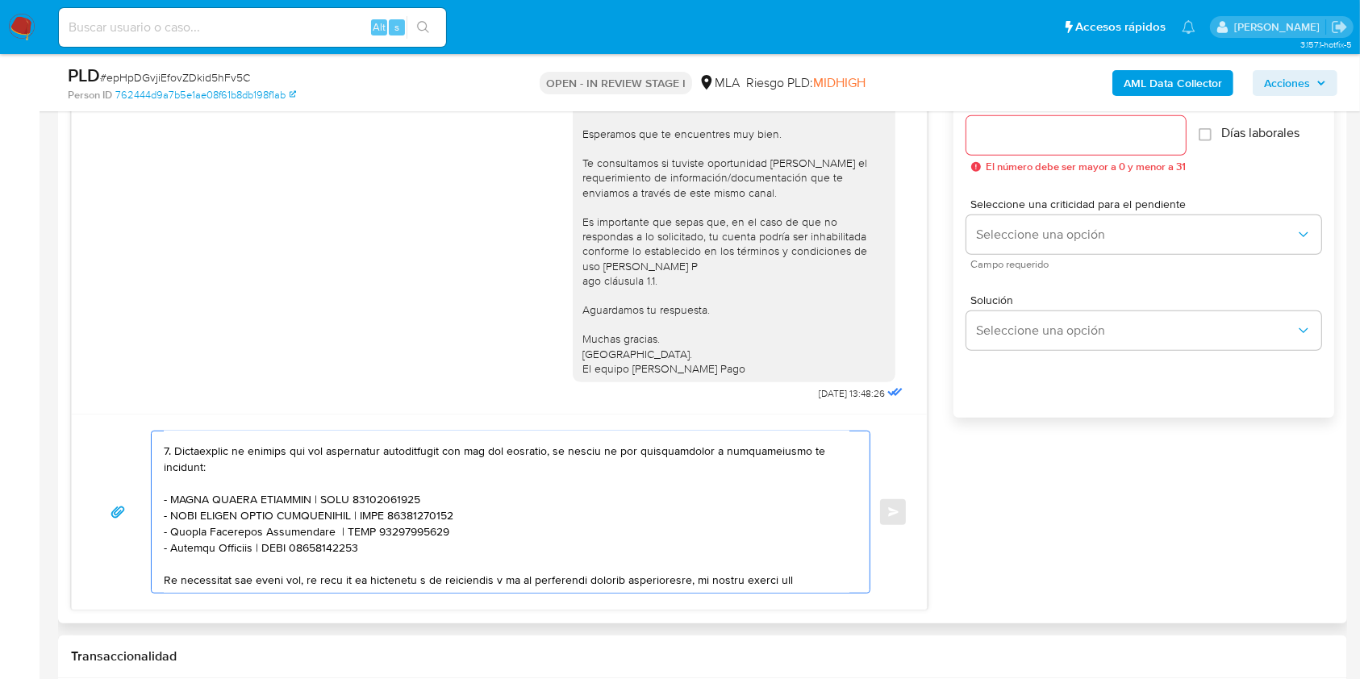
click at [357, 559] on textarea at bounding box center [507, 512] width 686 height 161
click at [400, 554] on textarea at bounding box center [507, 512] width 686 height 161
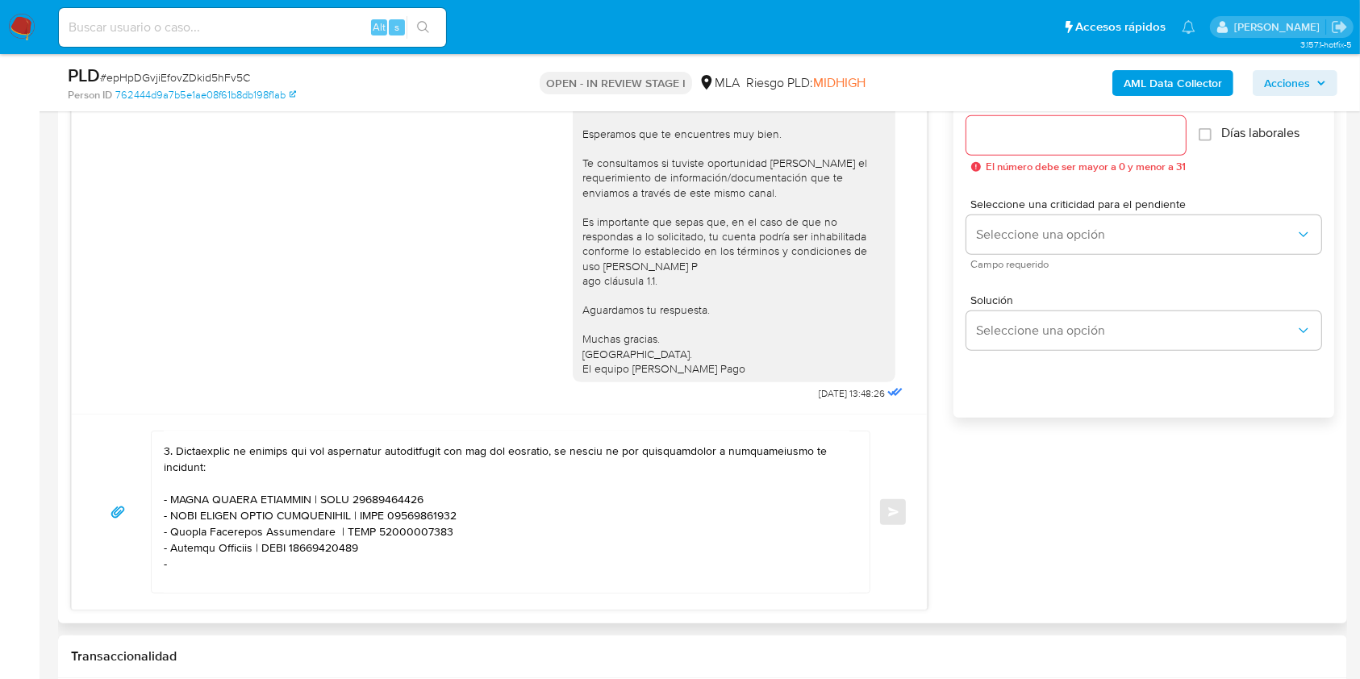
click at [213, 573] on textarea at bounding box center [507, 512] width 686 height 161
paste textarea "[PERSON_NAME]"
click at [406, 568] on textarea at bounding box center [507, 512] width 686 height 161
paste textarea "27170837571"
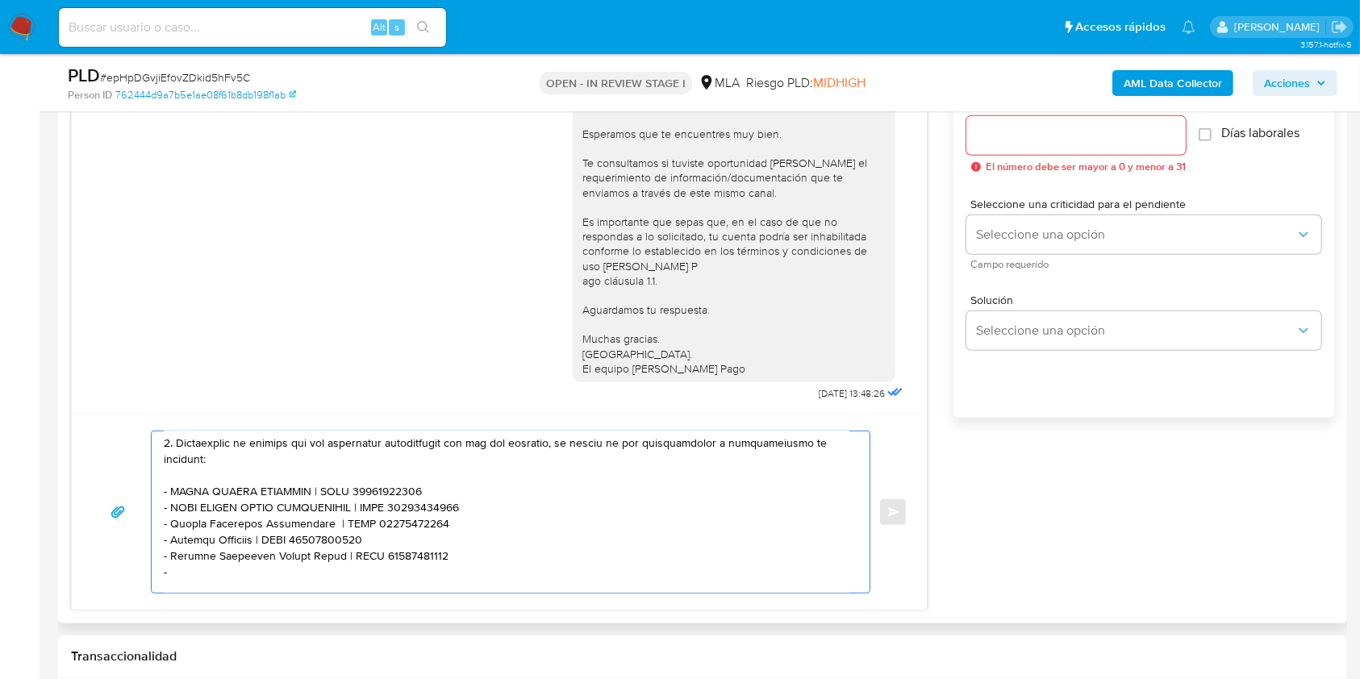
click at [227, 575] on textarea at bounding box center [507, 512] width 686 height 161
paste textarea "[PERSON_NAME] Plazas"
click at [252, 575] on textarea at bounding box center [507, 512] width 686 height 161
paste textarea "[PERSON_NAME] Plazas"
click at [397, 579] on textarea at bounding box center [507, 512] width 686 height 161
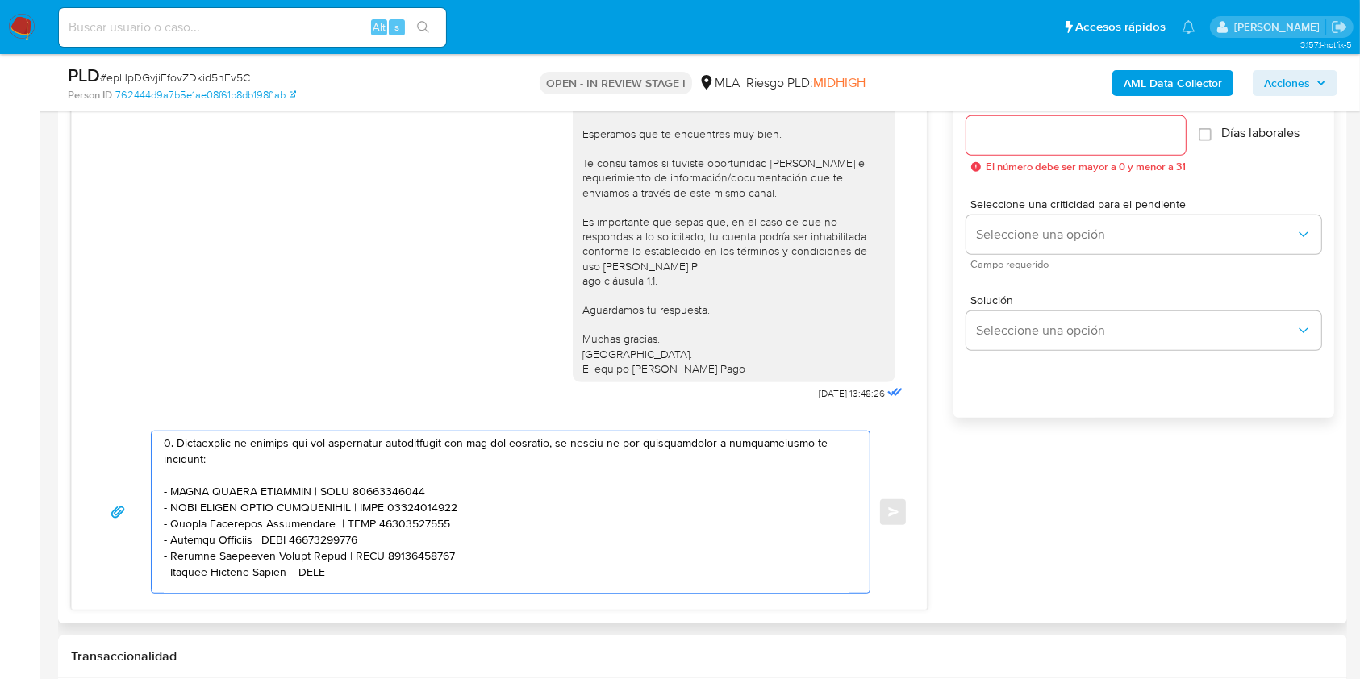
paste textarea "27271321630"
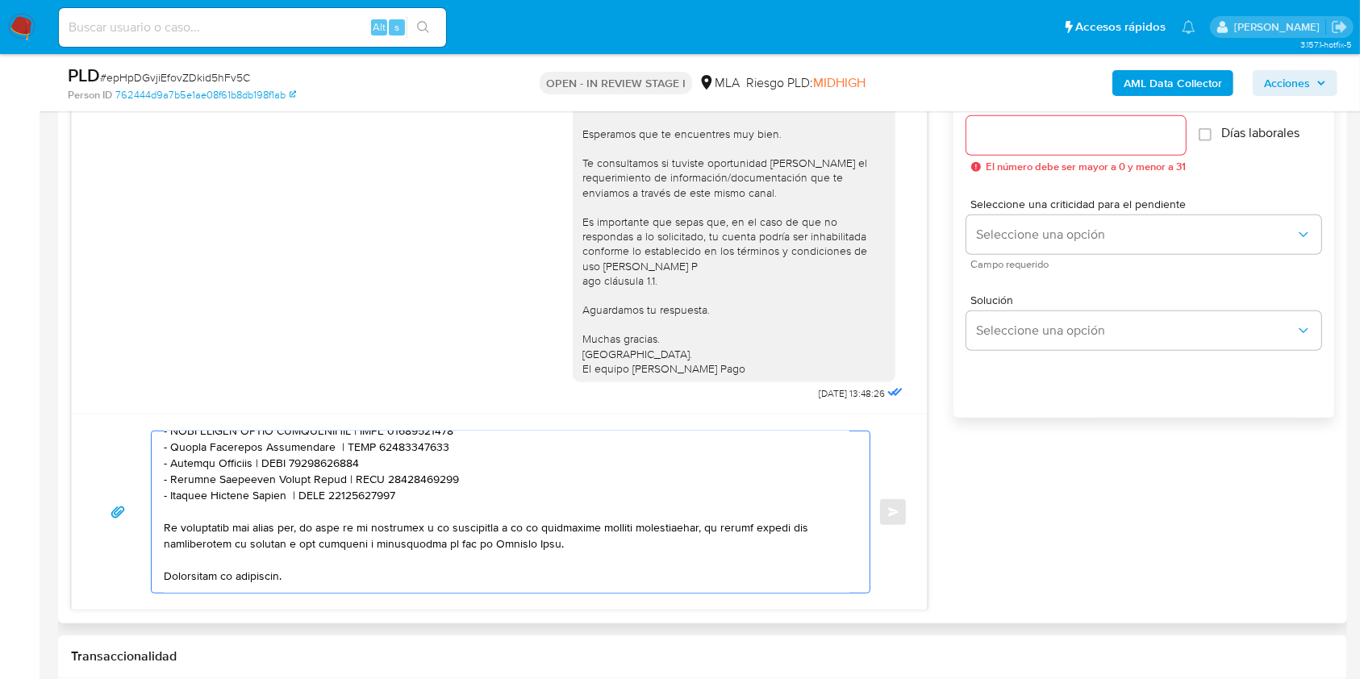
scroll to position [545, 0]
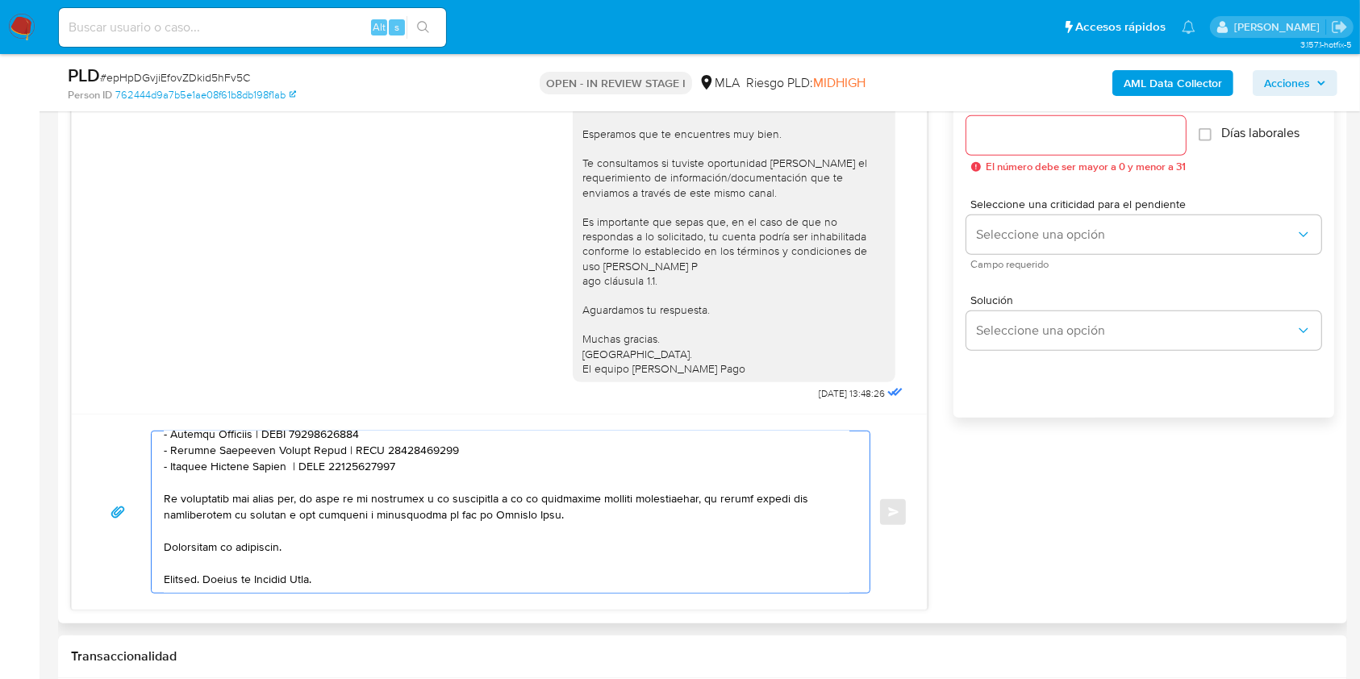
click at [392, 552] on textarea at bounding box center [507, 512] width 686 height 161
type textarea "Lore. Ip dolorsitame co adipisc elitseddoei te inci ut laboreetdolor ma aliquae…"
click at [1001, 129] on input "Esperar Respuesta (días)" at bounding box center [1076, 135] width 219 height 21
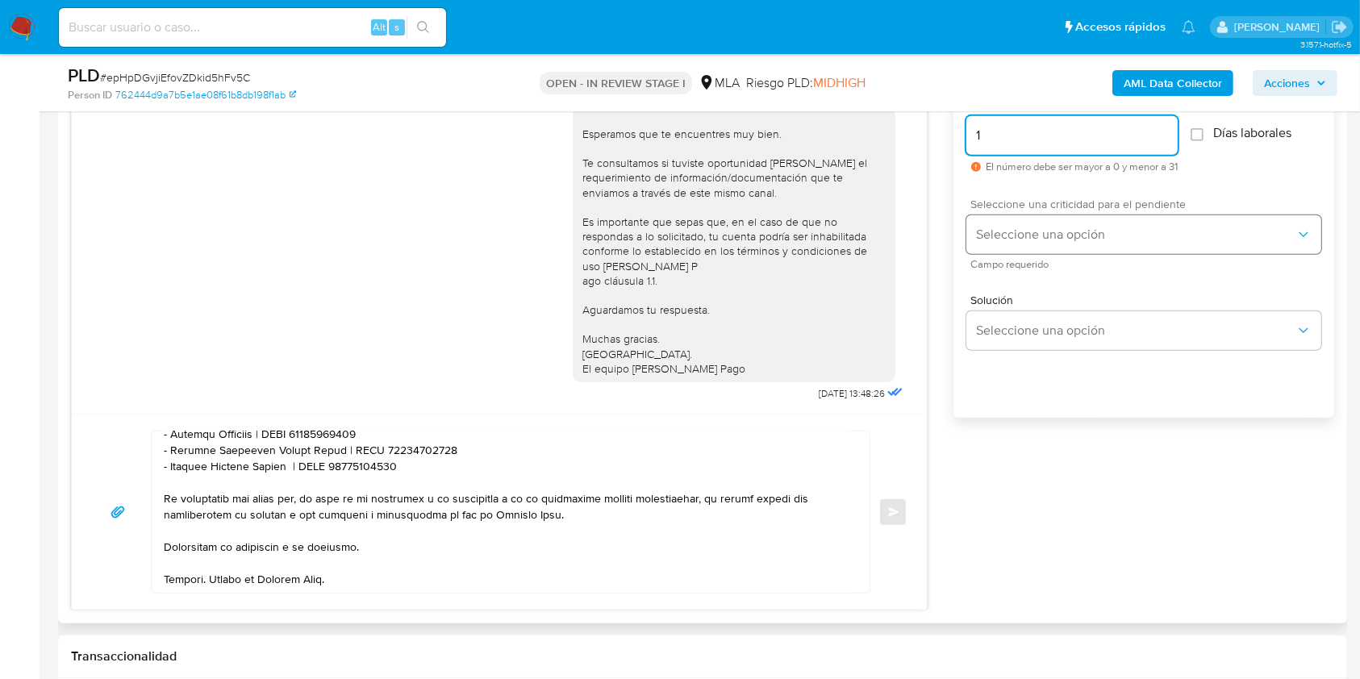
type input "1"
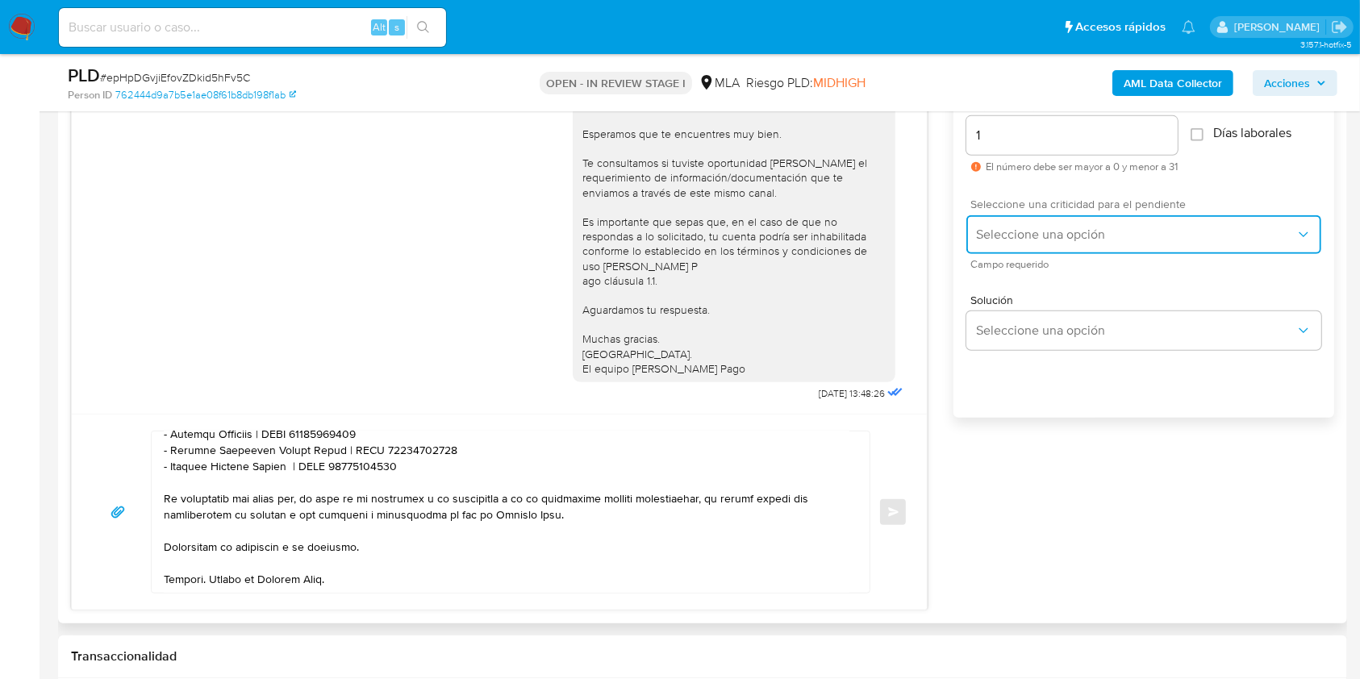
click at [1029, 236] on span "Seleccione una opción" at bounding box center [1136, 235] width 320 height 16
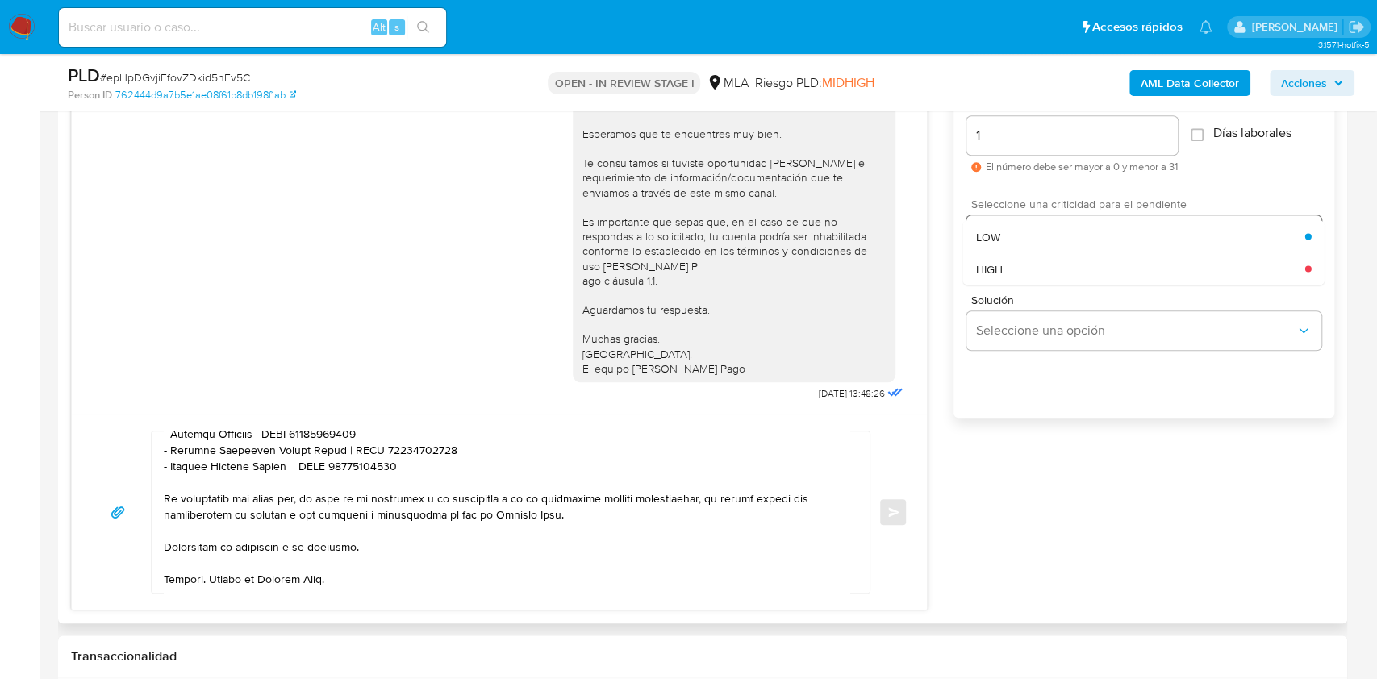
click at [1028, 261] on div "HIGH" at bounding box center [1140, 269] width 329 height 32
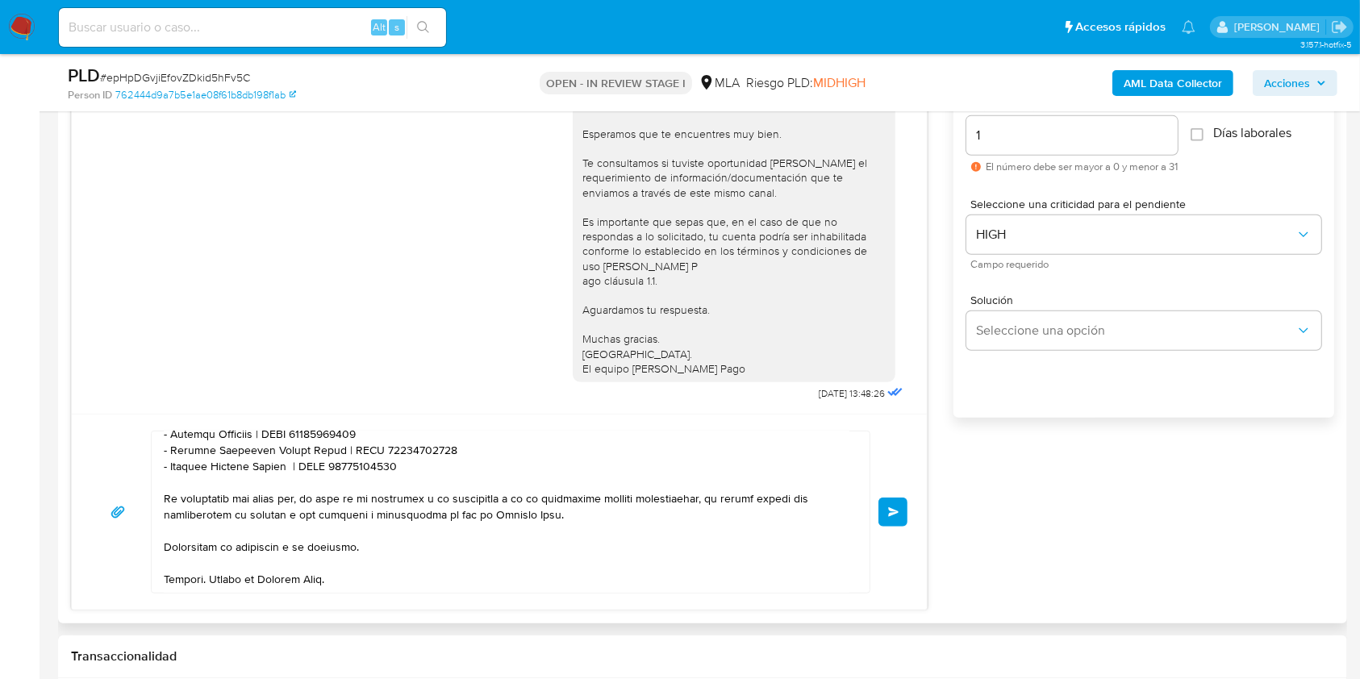
click at [905, 527] on div "Enviar" at bounding box center [499, 512] width 817 height 163
click at [899, 513] on span "Enviar" at bounding box center [893, 513] width 11 height 10
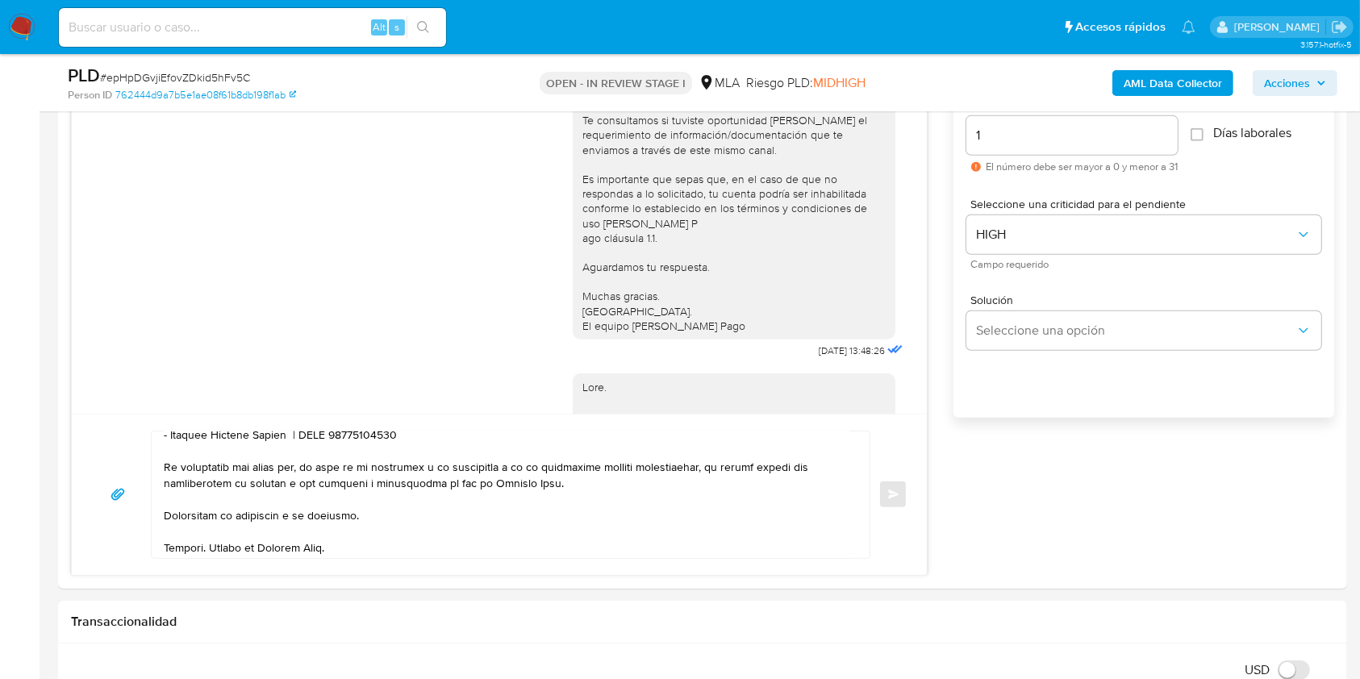
scroll to position [1795, 0]
